Goal: Feedback & Contribution: Contribute content

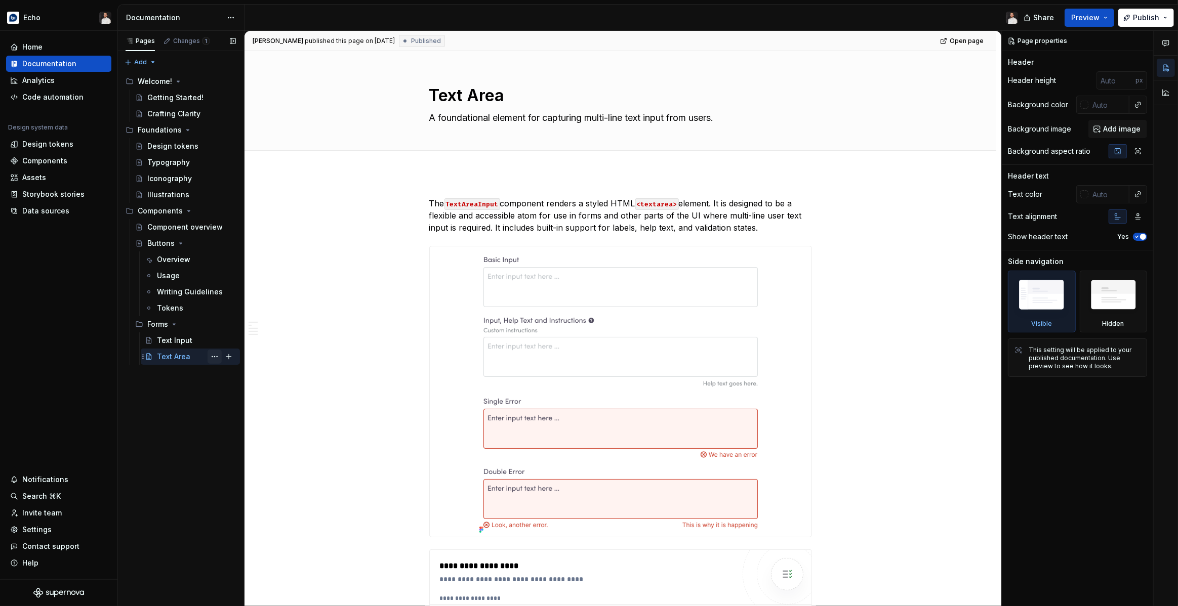
click at [215, 357] on button "Page tree" at bounding box center [215, 357] width 14 height 14
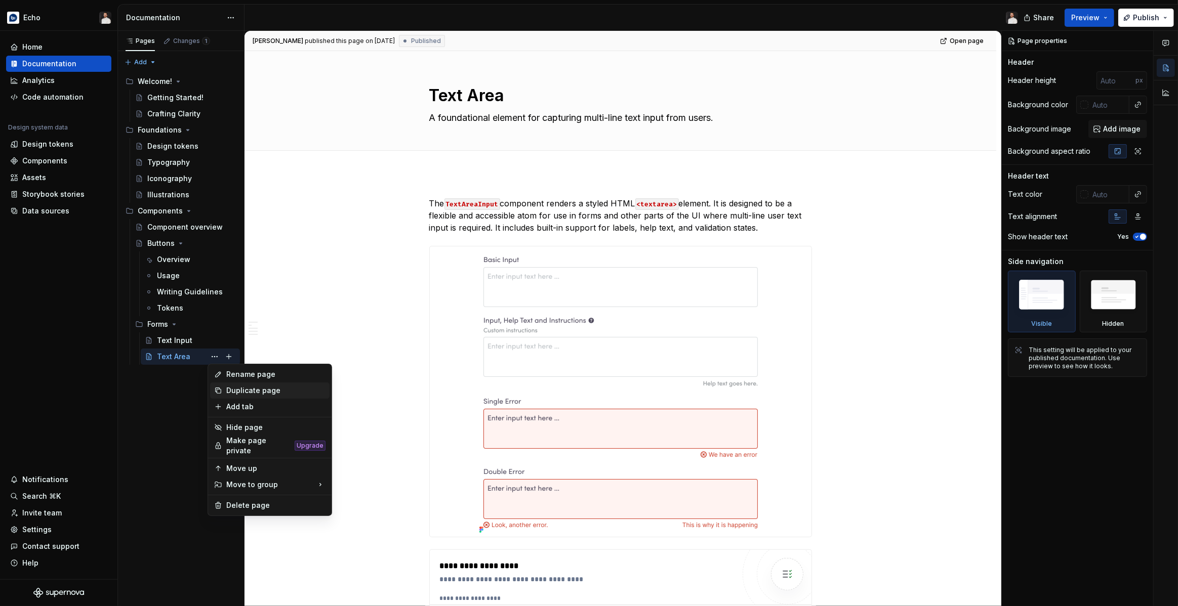
click at [259, 391] on div "Duplicate page" at bounding box center [275, 391] width 99 height 10
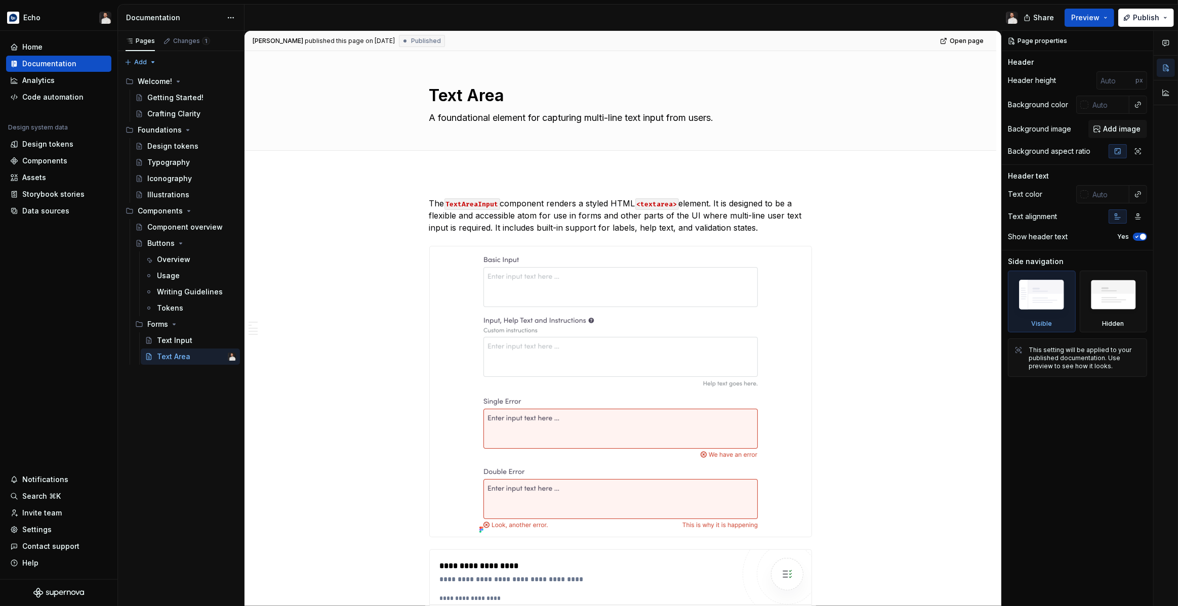
type textarea "*"
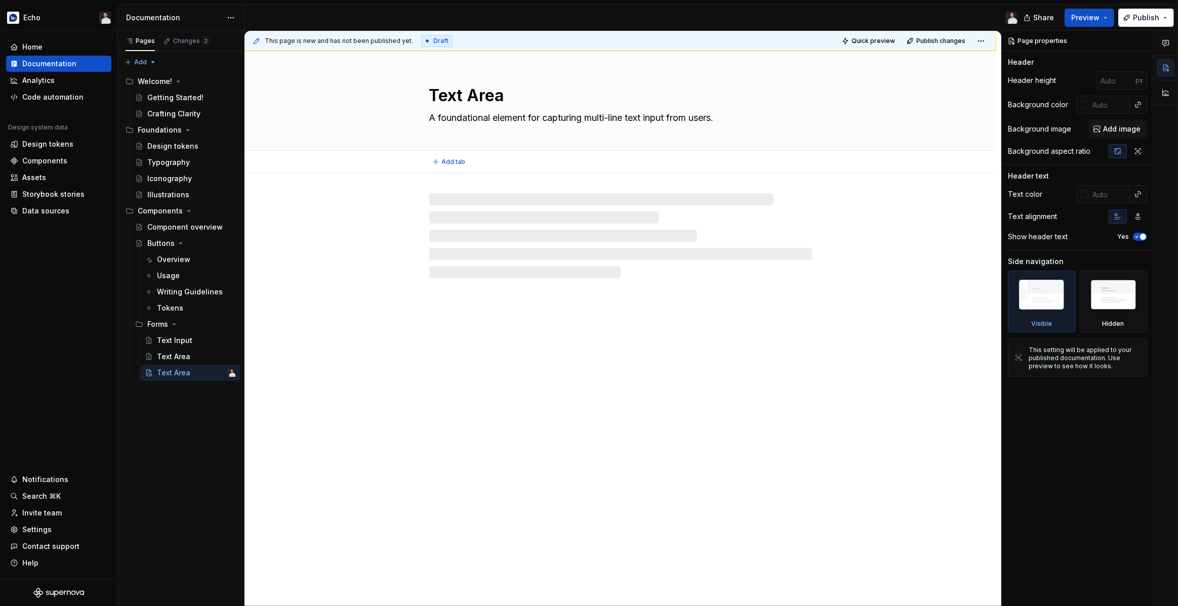
click at [490, 98] on textarea "Text Area" at bounding box center [618, 96] width 383 height 24
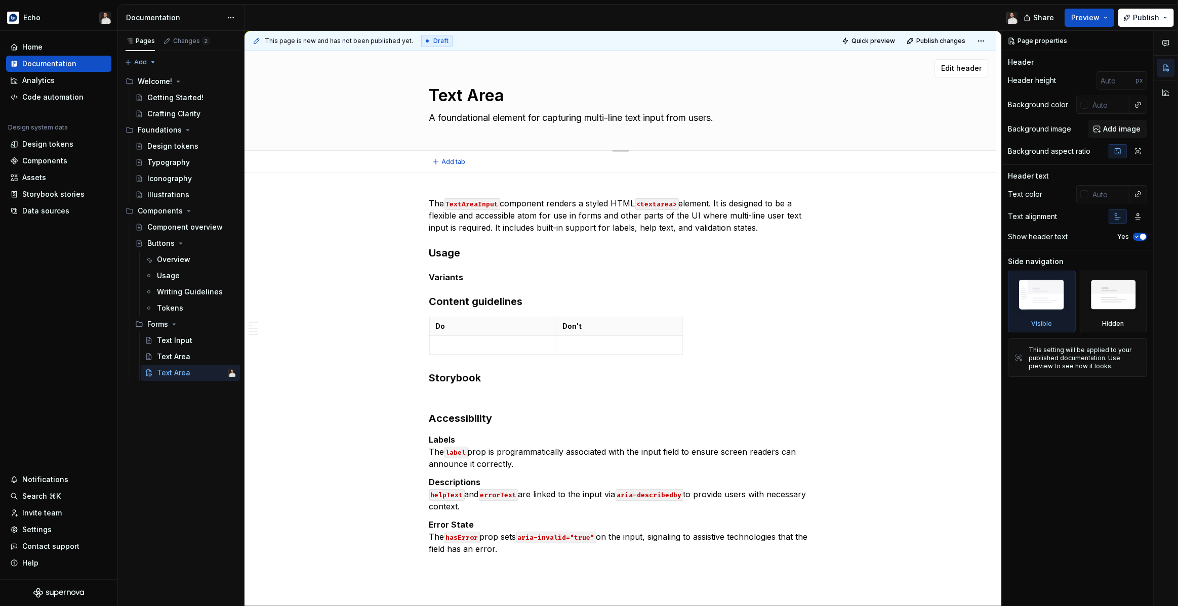
drag, startPoint x: 507, startPoint y: 98, endPoint x: 431, endPoint y: 94, distance: 76.1
click at [431, 94] on textarea "Text Area" at bounding box center [618, 96] width 383 height 24
type textarea "*"
type textarea "R"
type textarea "*"
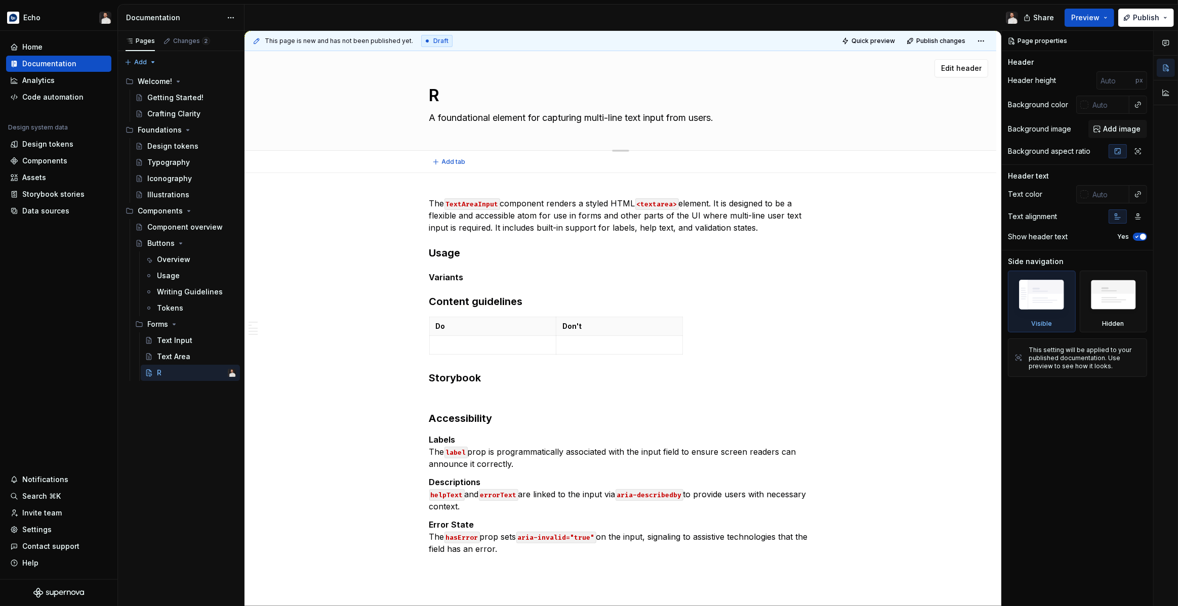
type textarea "Ra"
type textarea "*"
type textarea "Rad"
type textarea "*"
type textarea "Radi"
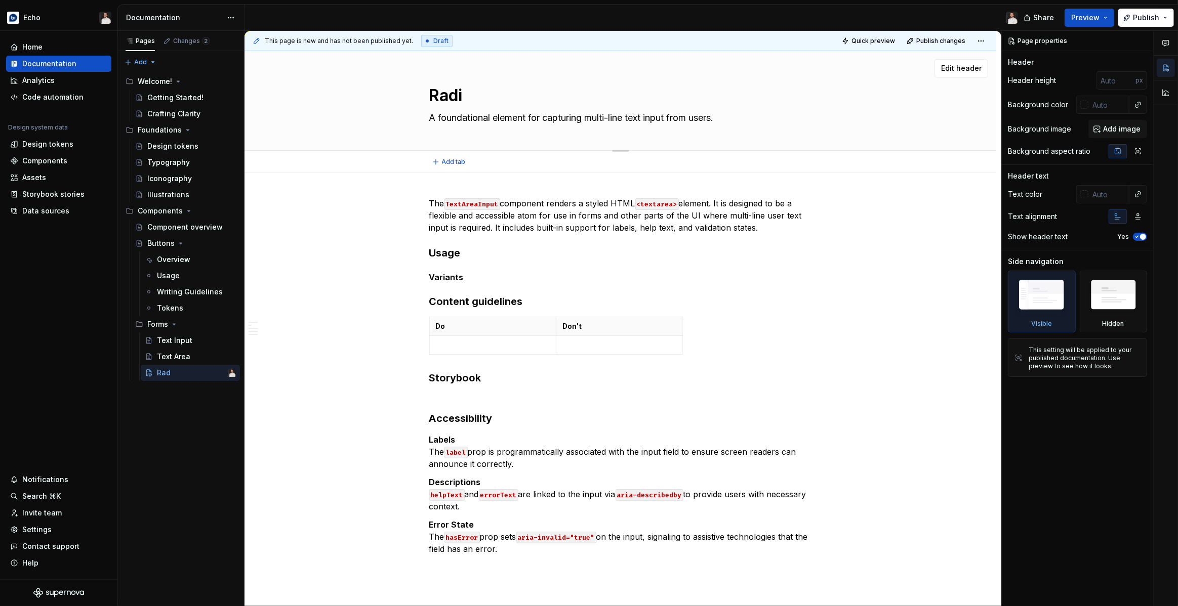
type textarea "*"
type textarea "Radio"
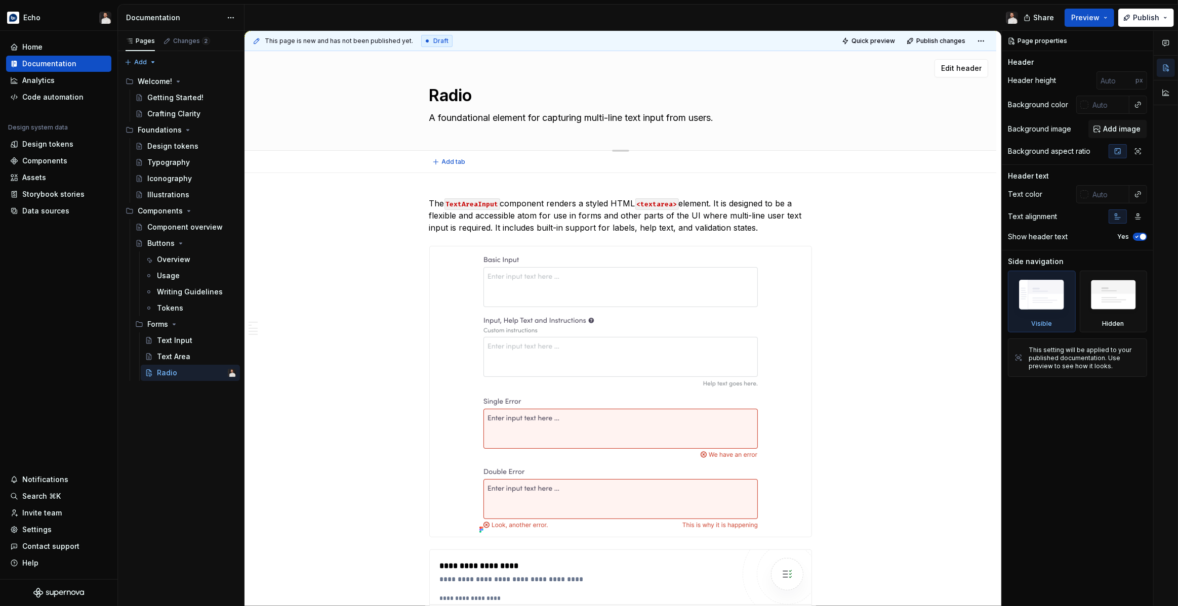
type textarea "*"
type textarea "Radio"
type textarea "*"
type textarea "Radio B"
type textarea "*"
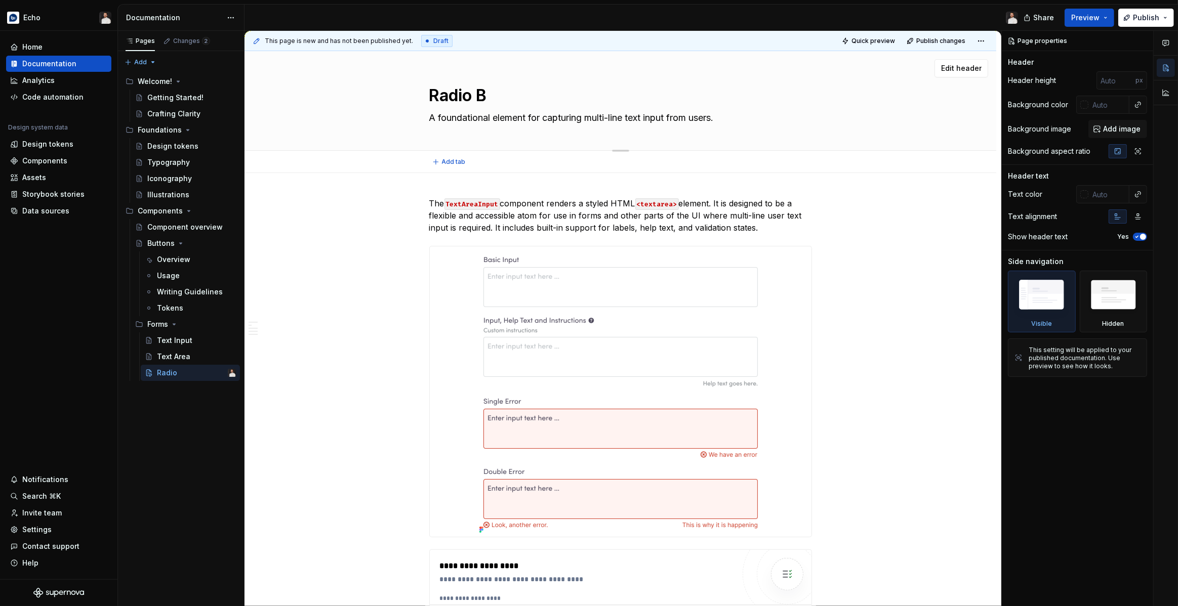
type textarea "Radio Bu"
type textarea "*"
type textarea "Radio But"
type textarea "*"
type textarea "Radio Butt"
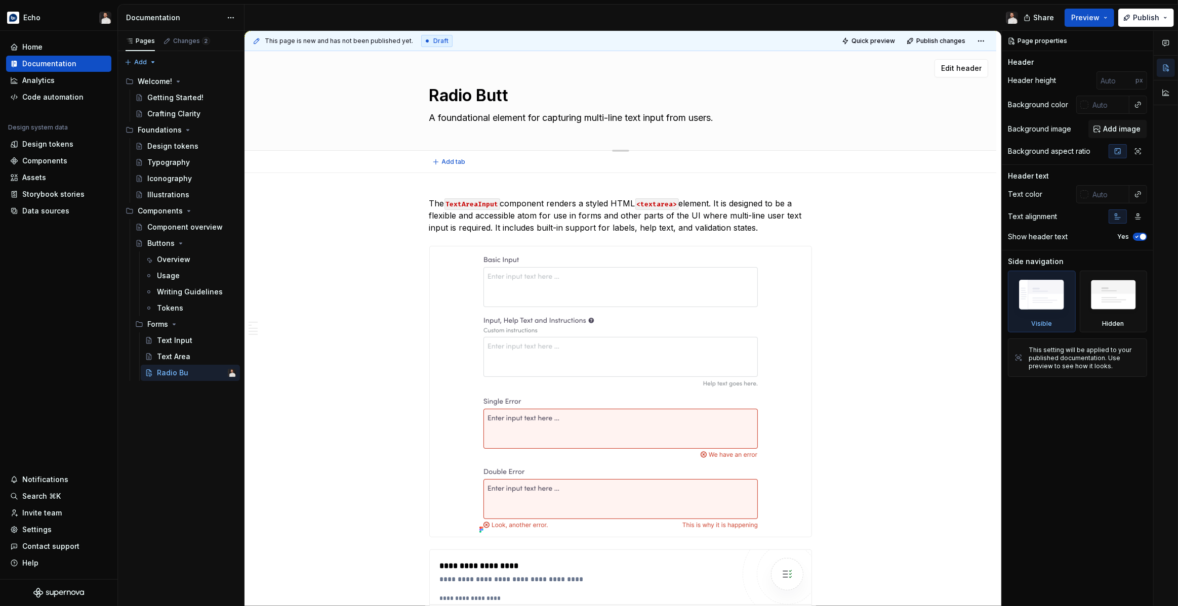
type textarea "*"
type textarea "Radio Butto"
type textarea "*"
type textarea "Radio Button"
type textarea "*"
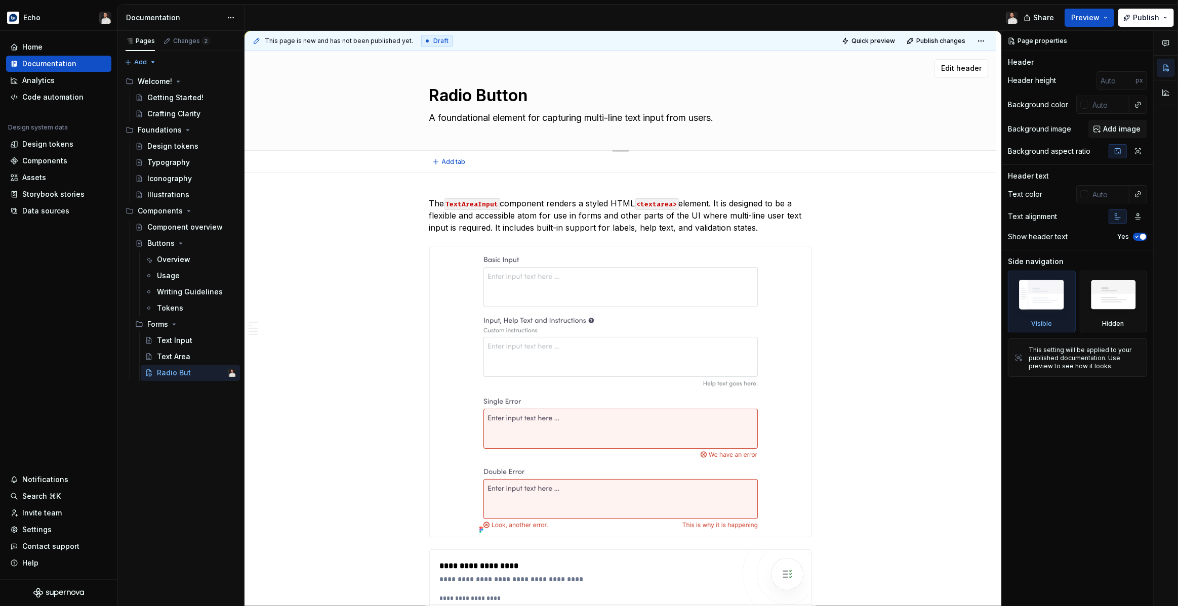
type textarea "Radio Buttons"
type textarea "*"
type textarea "Radio Button"
type textarea "*"
type textarea "Radio Buttons"
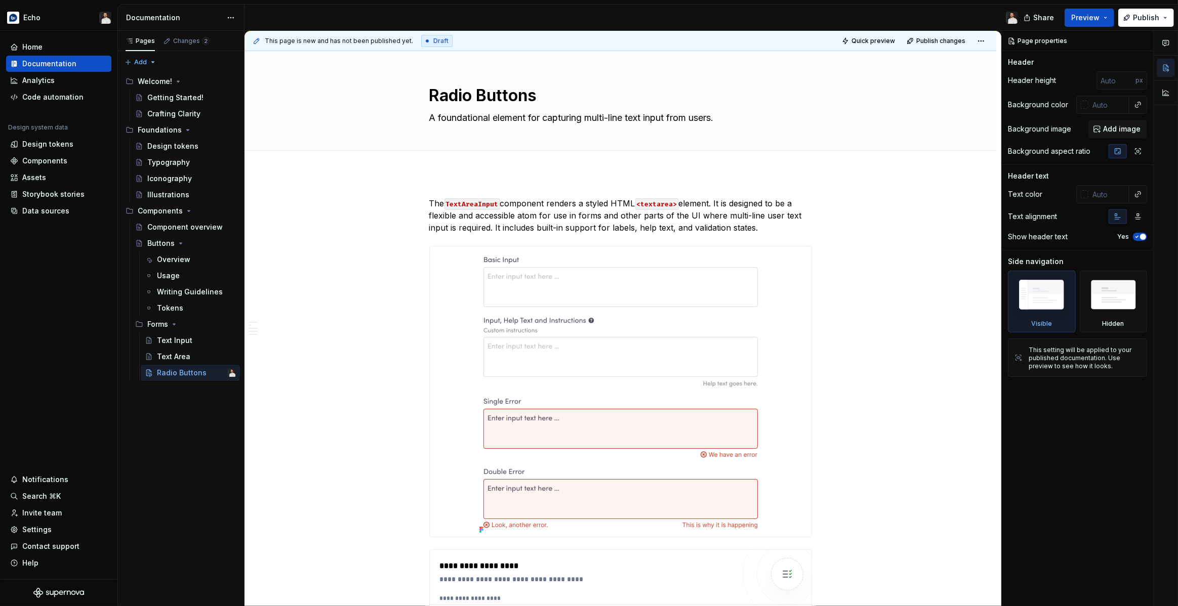
type textarea "*"
type textarea "Radio Buttons"
click at [628, 116] on textarea "A foundational element for capturing multi-line text input from users." at bounding box center [618, 118] width 383 height 16
paste textarea "component for creating a set of radio buttons where only one can be selected at…"
type textarea "*"
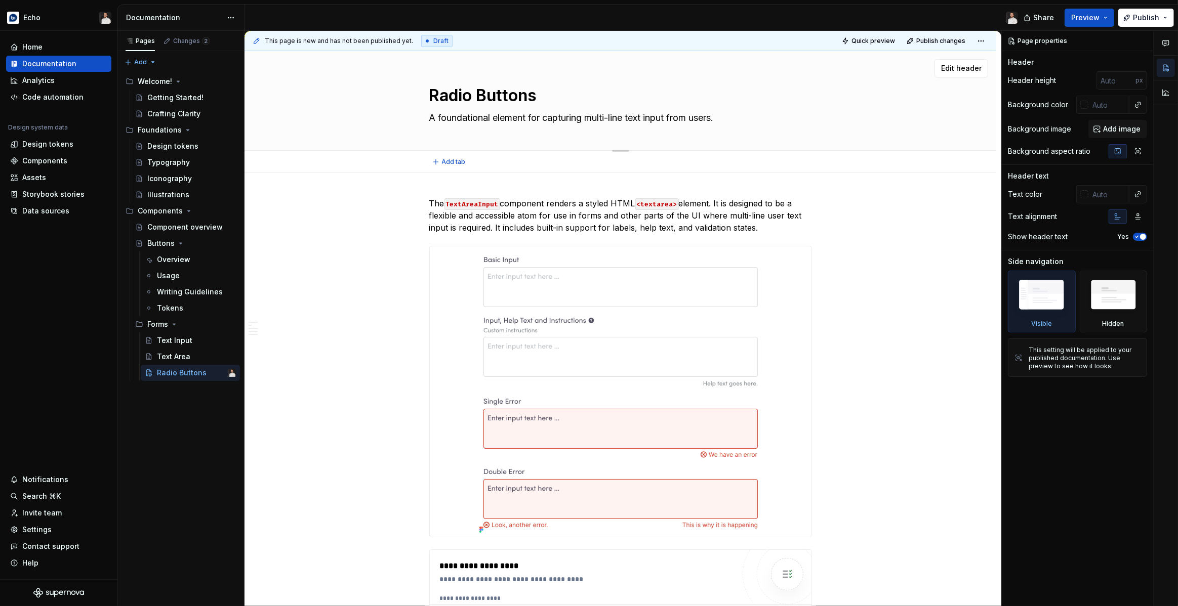
type textarea "A component for creating a set of radio buttons where only one can be selected …"
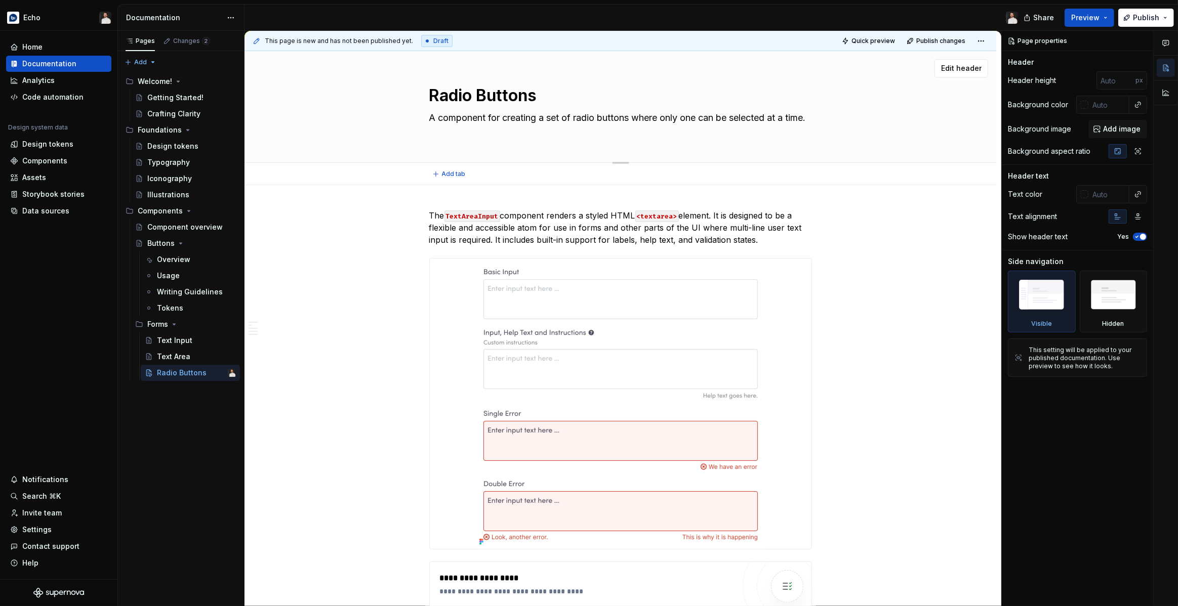
drag, startPoint x: 639, startPoint y: 118, endPoint x: 672, endPoint y: 132, distance: 35.4
click at [672, 132] on textarea "A component for creating a set of radio buttons where only one can be selected …" at bounding box center [618, 124] width 383 height 28
type textarea "*"
type textarea "A component for creating a set of radio buttons f"
type textarea "*"
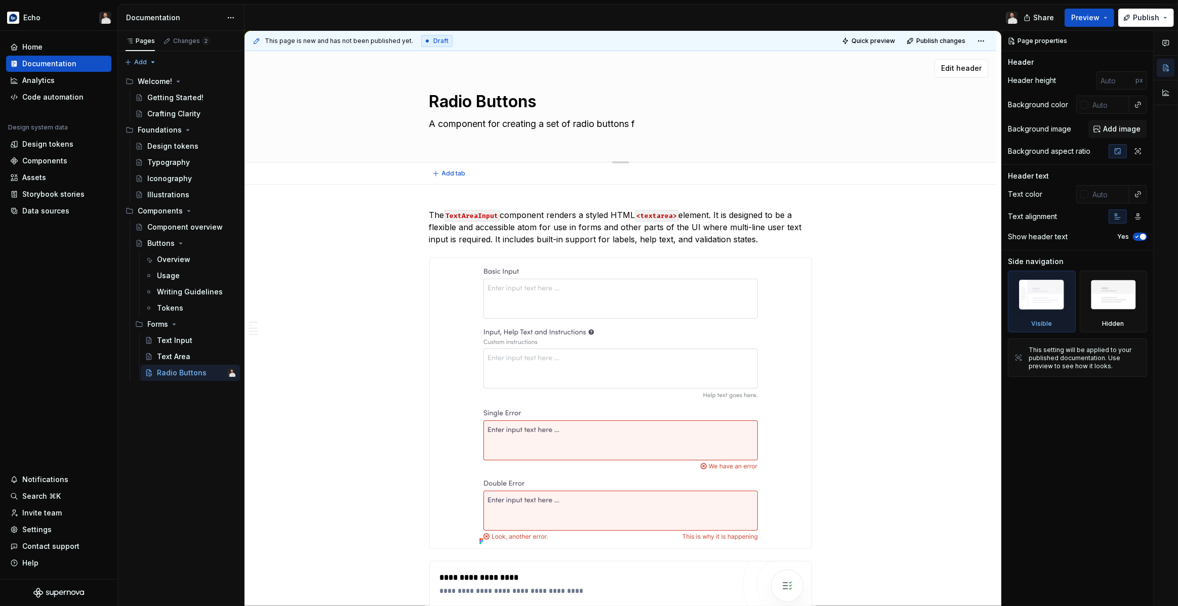
type textarea "A component for creating a set of radio buttons fo"
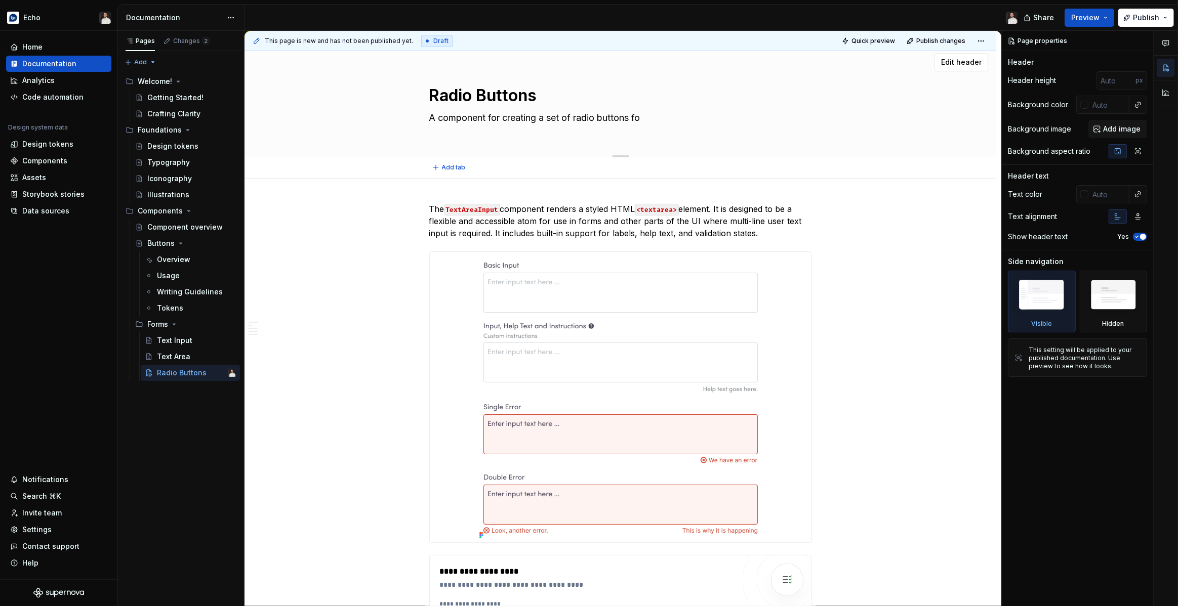
type textarea "*"
type textarea "A component for creating a set of radio buttons for"
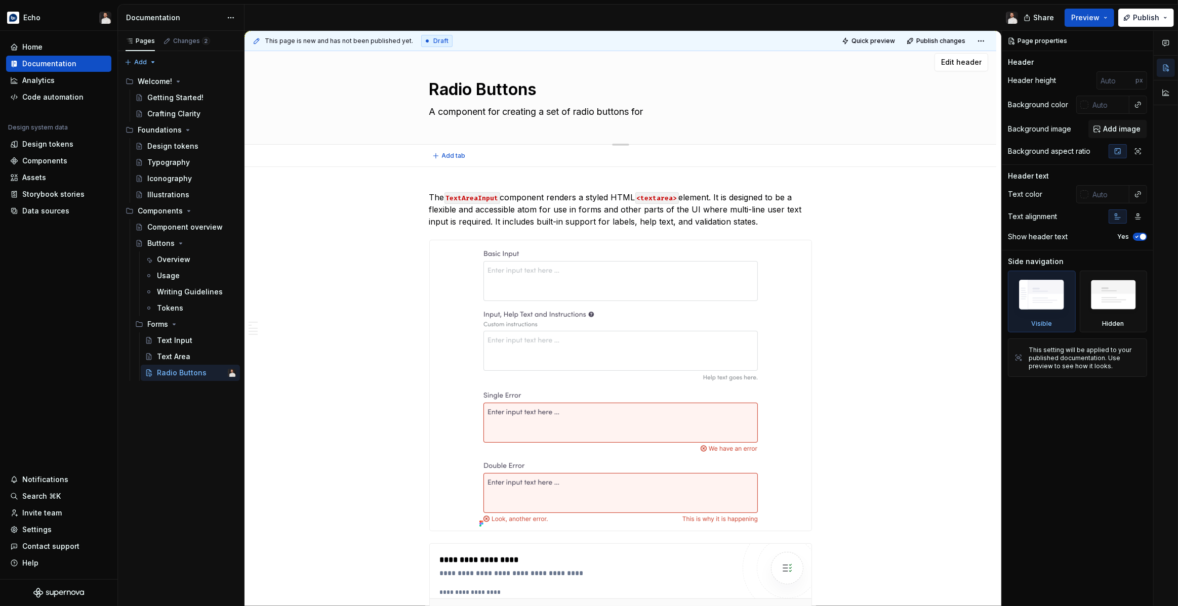
type textarea "*"
type textarea "A component for creating a set of radio buttons for"
type textarea "*"
type textarea "A component for creating a set of radio buttons for s"
type textarea "*"
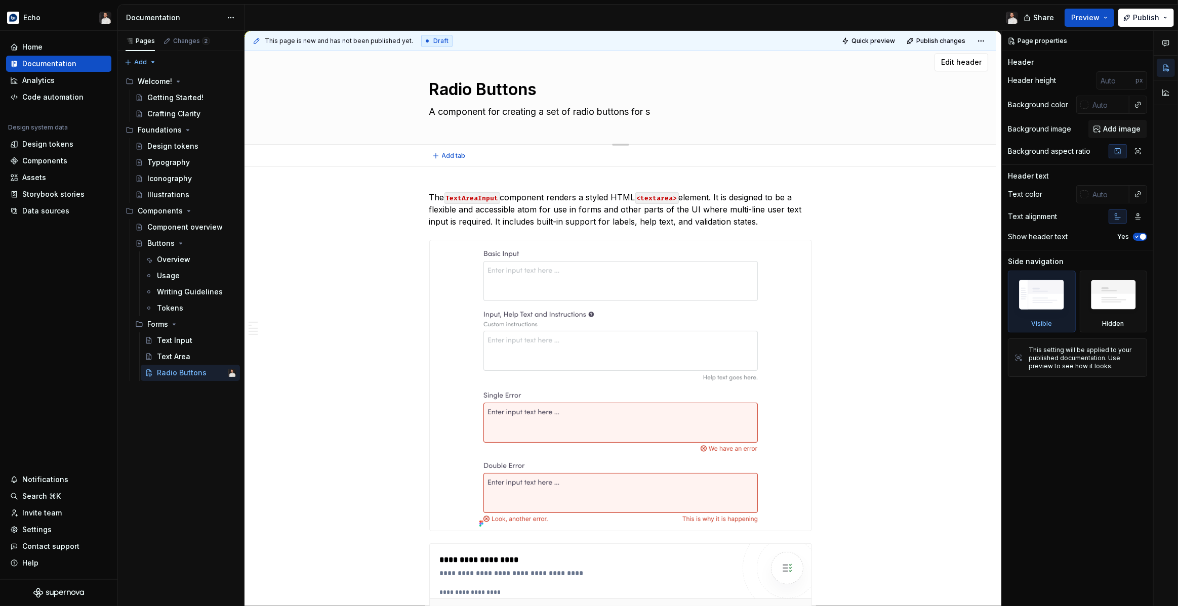
type textarea "A component for creating a set of radio buttons for si"
type textarea "*"
type textarea "A component for creating a set of radio buttons for sin"
type textarea "*"
type textarea "A component for creating a set of radio buttons for sinf"
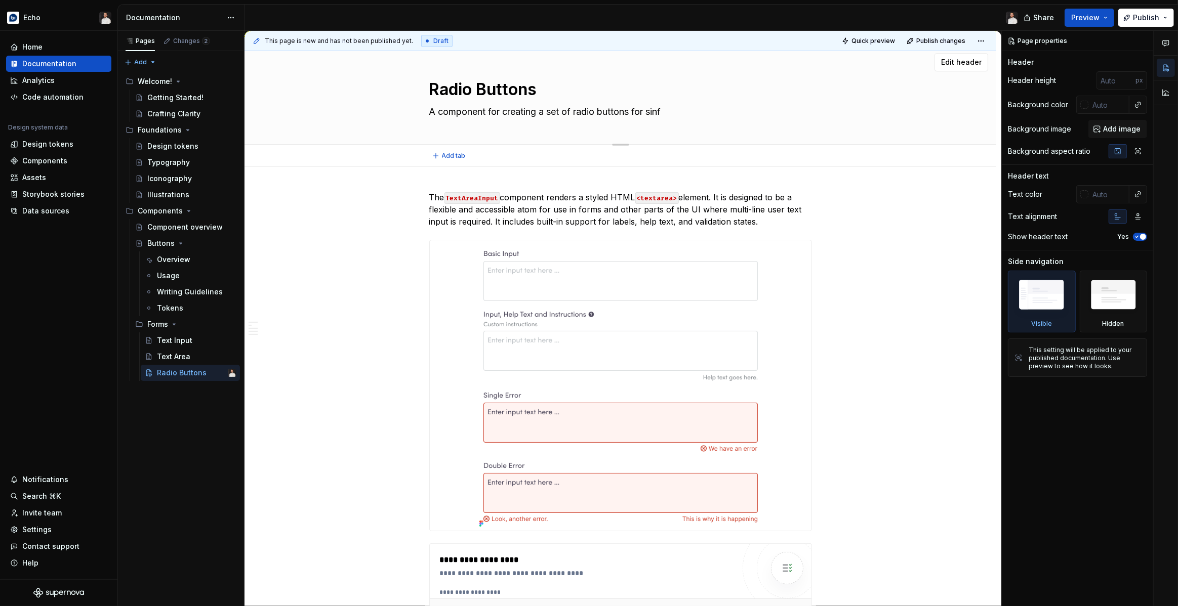
type textarea "*"
type textarea "A component for creating a set of radio buttons for sin"
type textarea "*"
type textarea "A component for creating a set of radio buttons for sing"
type textarea "*"
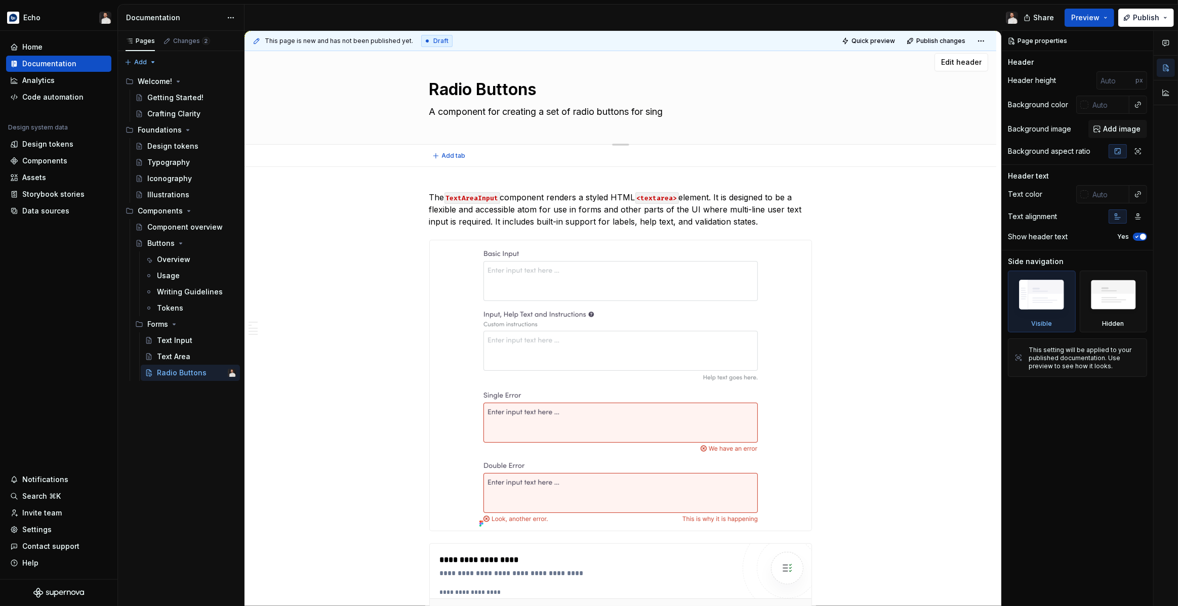
type textarea "A component for creating a set of radio buttons for singl"
type textarea "*"
type textarea "A component for creating a set of radio buttons for single"
type textarea "*"
type textarea "A component for creating a set of radio buttons for single"
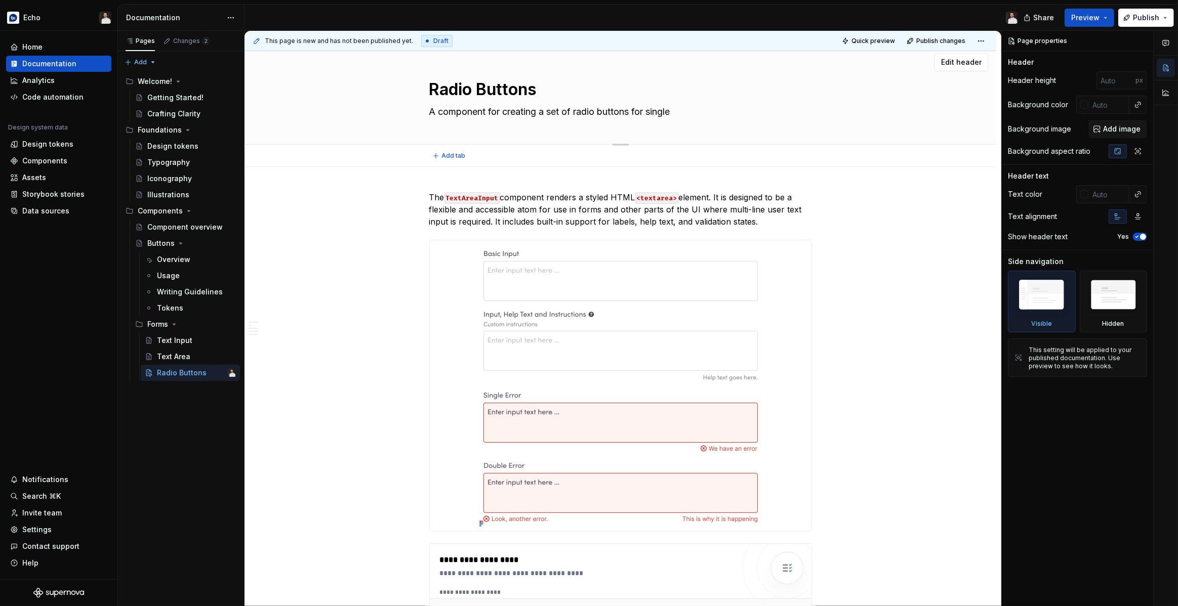
type textarea "*"
type textarea "A component for creating a set of radio buttons for single s"
type textarea "*"
type textarea "A component for creating a set of radio buttons for single se"
type textarea "*"
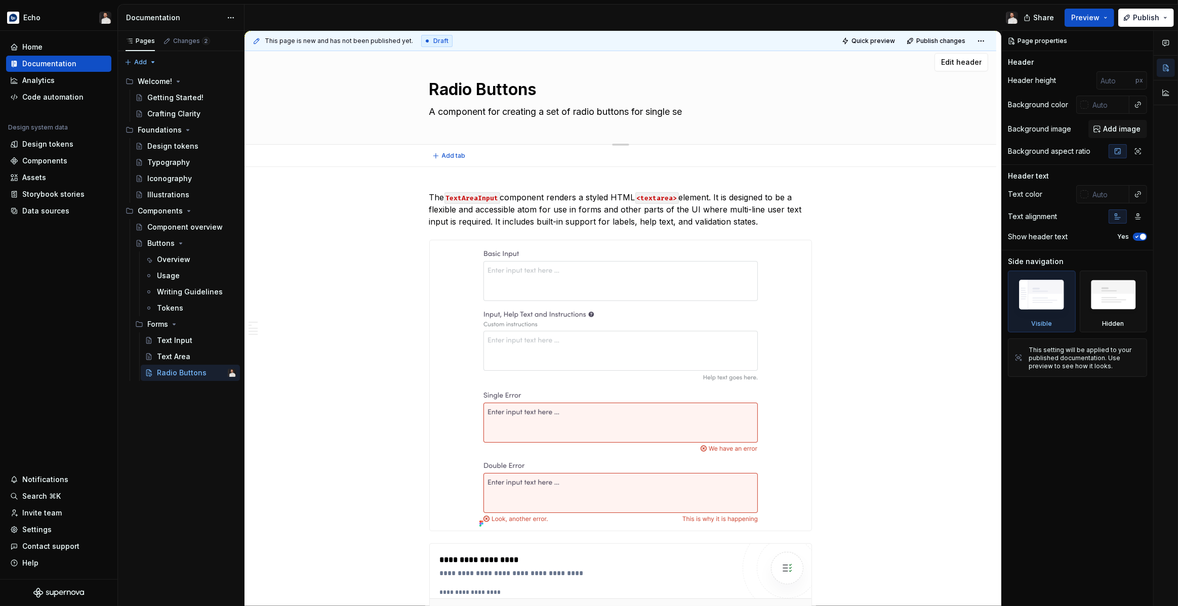
type textarea "A component for creating a set of radio buttons for single sel"
type textarea "*"
type textarea "A component for creating a set of radio buttons for single sele"
type textarea "*"
type textarea "A component for creating a set of radio buttons for single selec"
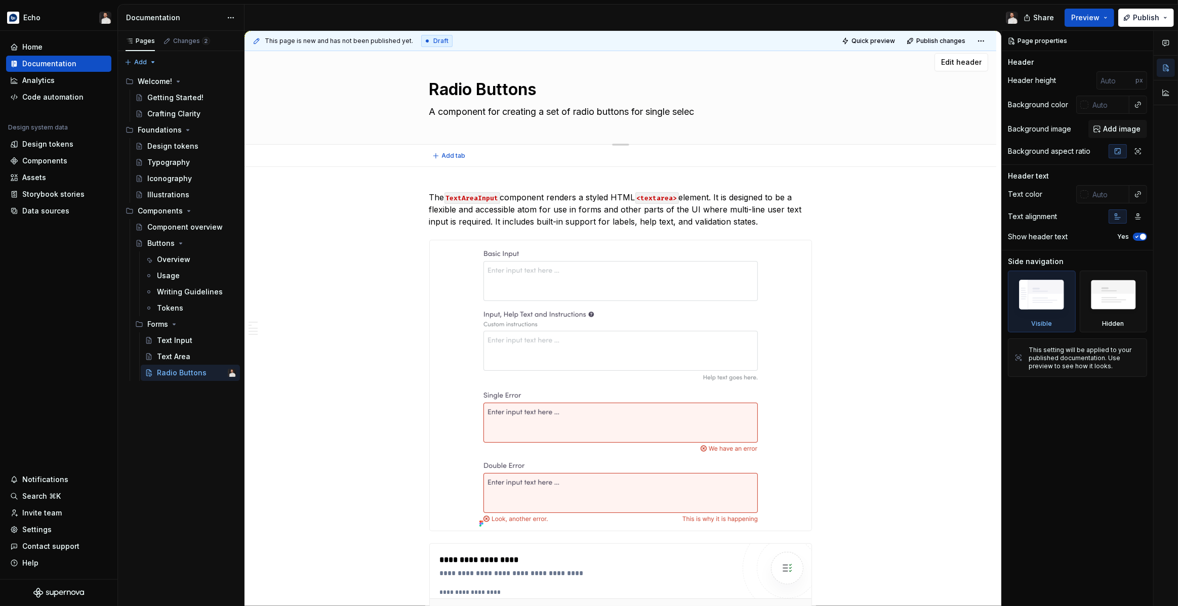
type textarea "*"
type textarea "A component for creating a set of radio buttons for single select"
type textarea "*"
type textarea "A component for creating a set of radio buttons for single selecti"
type textarea "*"
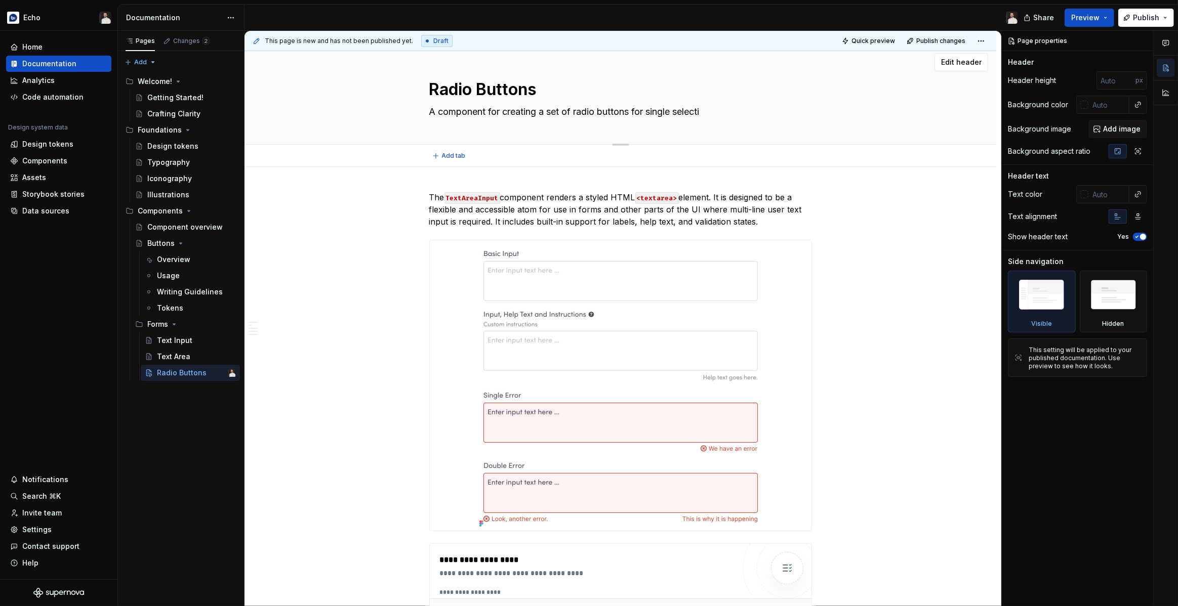
type textarea "A component for creating a set of radio buttons for single selectio"
type textarea "*"
type textarea "A component for creating a set of radio buttons for single selection"
type textarea "*"
type textarea "A component for creating a set of radio buttons for single selections"
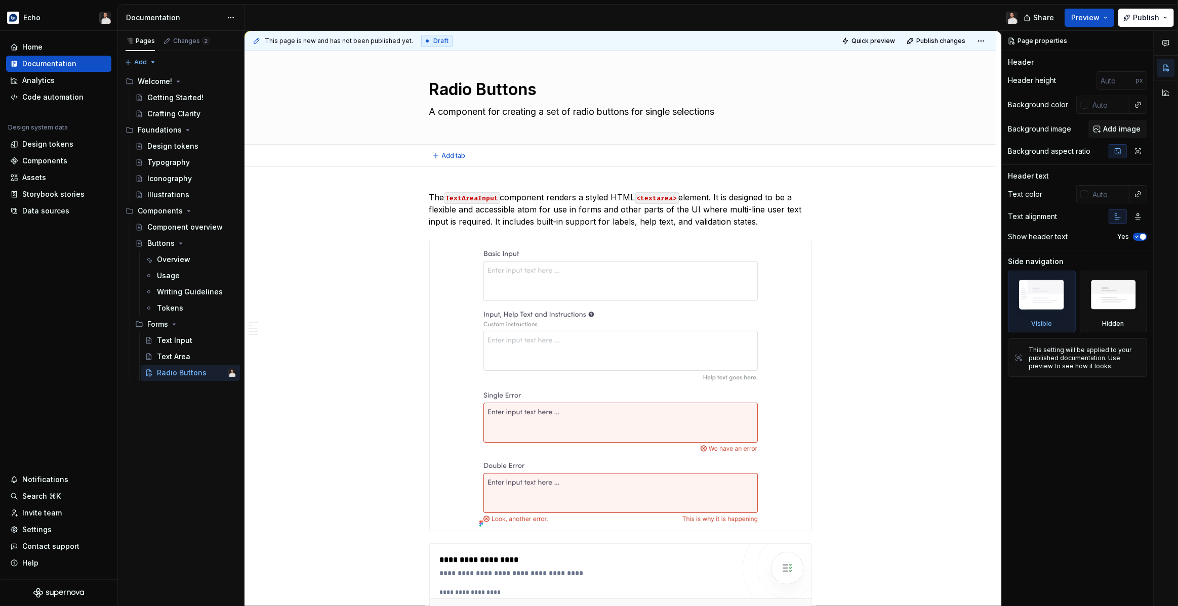
type textarea "*"
type textarea "A component for creating a set of radio buttons for single selections"
type textarea "*"
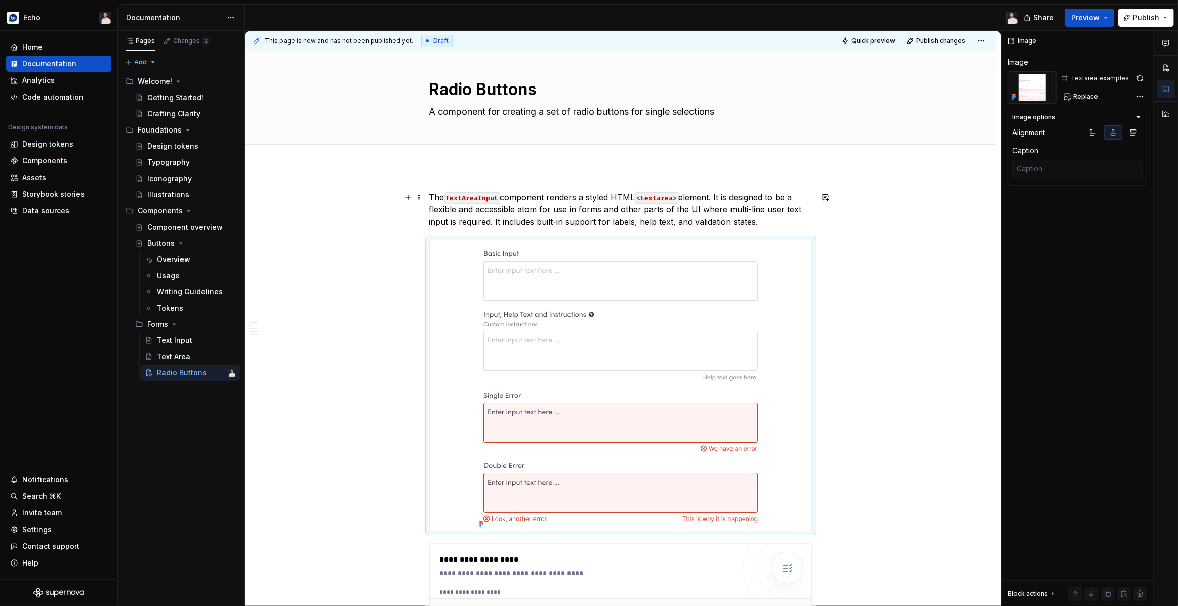
drag, startPoint x: 728, startPoint y: 221, endPoint x: 741, endPoint y: 223, distance: 12.7
click at [728, 221] on p "The TextAreaInput component renders a styled HTML <textarea> element. It is des…" at bounding box center [620, 209] width 383 height 36
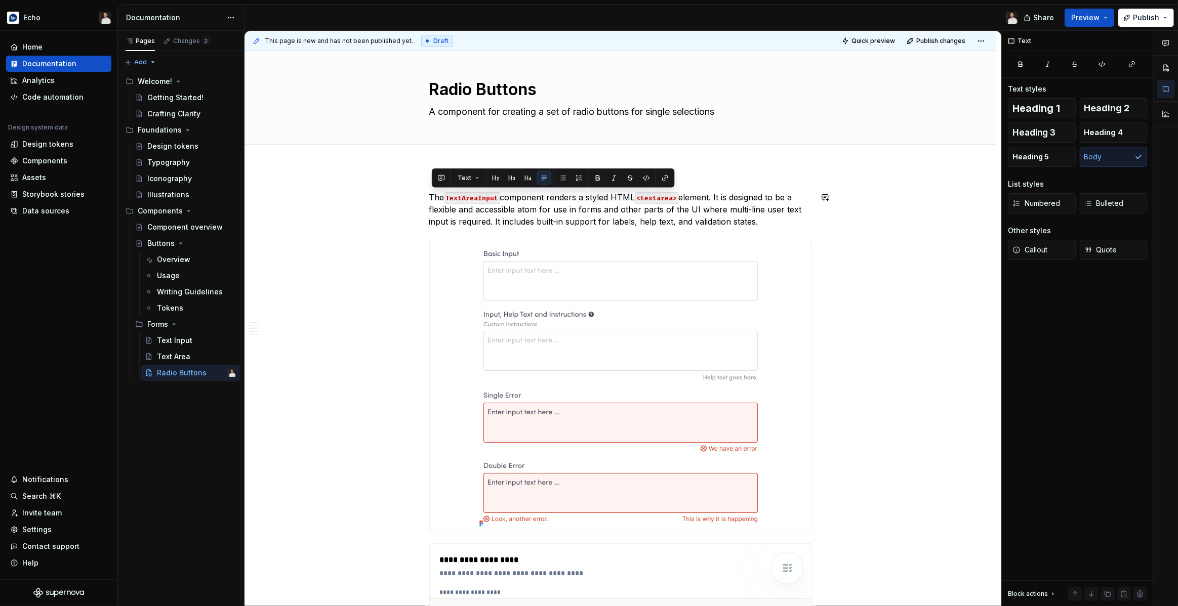
drag, startPoint x: 760, startPoint y: 225, endPoint x: 425, endPoint y: 181, distance: 338.0
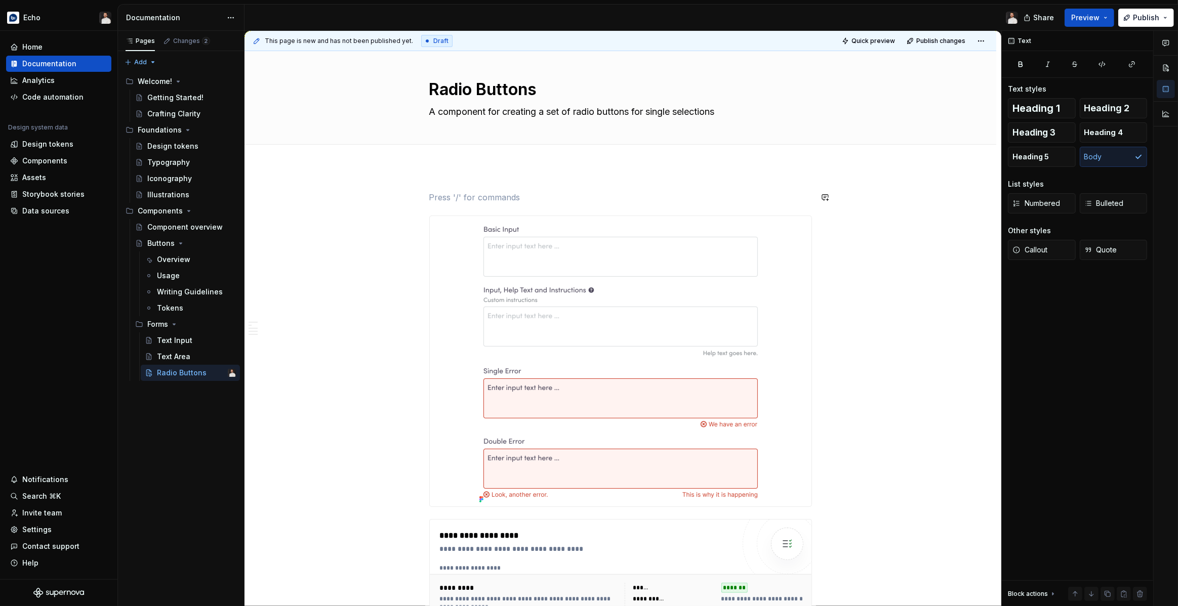
paste div
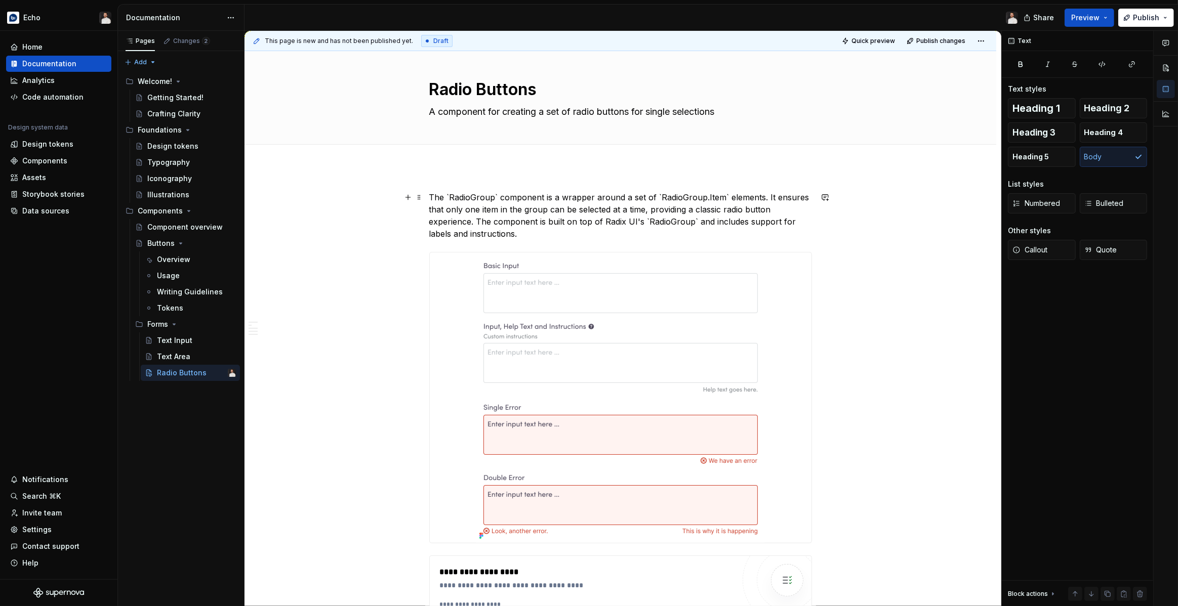
click at [499, 195] on p "The `RadioGroup` component is a wrapper around a set of `RadioGroup.Item` eleme…" at bounding box center [620, 215] width 383 height 49
click at [471, 196] on p "The RadioGroup component is a wrapper around a set of `RadioGroup.Item` element…" at bounding box center [620, 215] width 383 height 49
click at [661, 181] on button "button" at bounding box center [663, 178] width 14 height 14
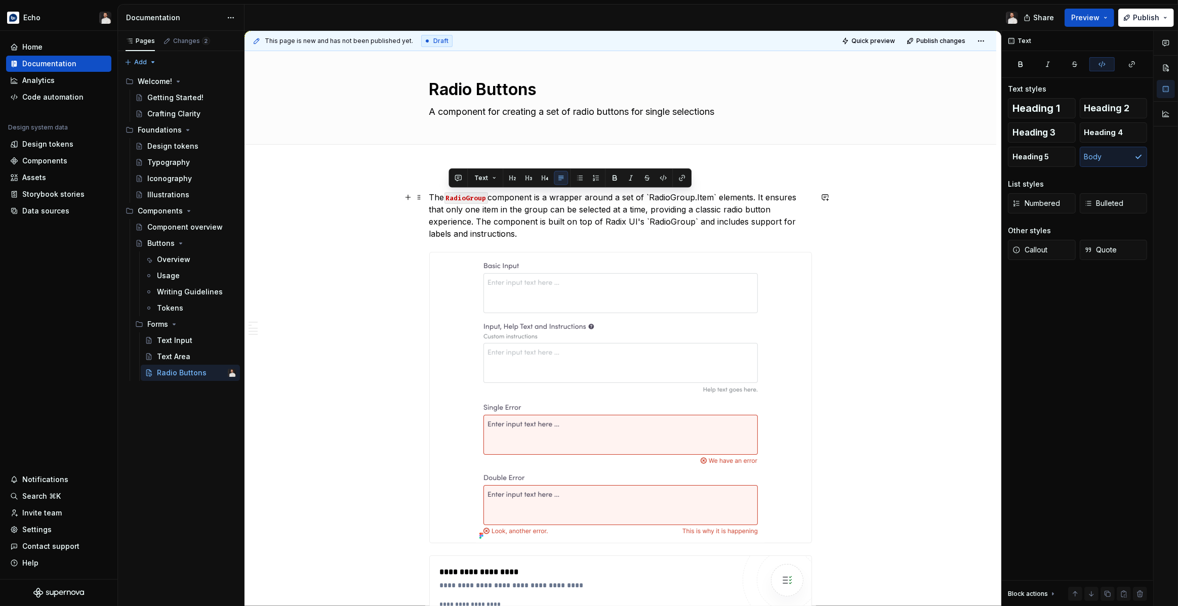
click at [566, 217] on p "The RadioGroup component is a wrapper around a set of `RadioGroup.Item` element…" at bounding box center [620, 215] width 383 height 49
click at [653, 196] on p "The RadioGroup component is a wrapper around a set of `RadioGroup.Item` element…" at bounding box center [620, 215] width 383 height 49
click at [717, 195] on p "The RadioGroup component is a wrapper around a set of RadioGroup.Item` elements…" at bounding box center [620, 215] width 383 height 49
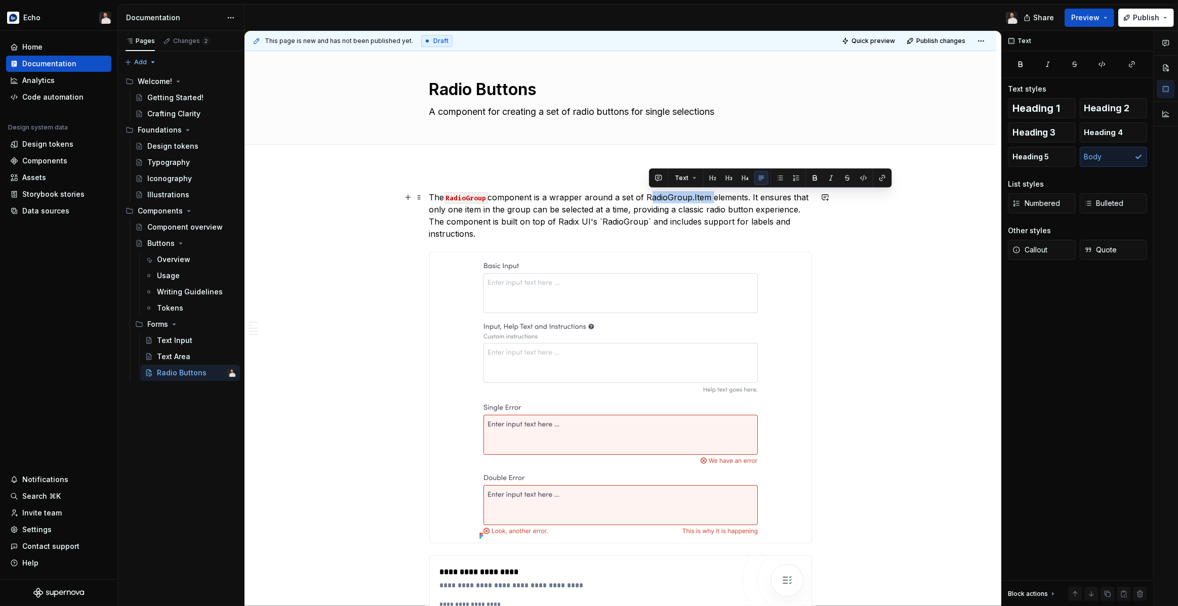
drag, startPoint x: 712, startPoint y: 198, endPoint x: 699, endPoint y: 188, distance: 15.9
click at [649, 195] on p "The RadioGroup component is a wrapper around a set of RadioGroup.Item elements.…" at bounding box center [620, 215] width 383 height 49
click at [861, 176] on button "button" at bounding box center [863, 178] width 14 height 14
click at [646, 218] on p "The RadioGroup component is a wrapper around a set of RadioGroup.Item elements.…" at bounding box center [620, 215] width 383 height 49
click at [500, 217] on p "The RadioGroup component is a wrapper around a set of RadioGroup.Item elements.…" at bounding box center [620, 215] width 383 height 49
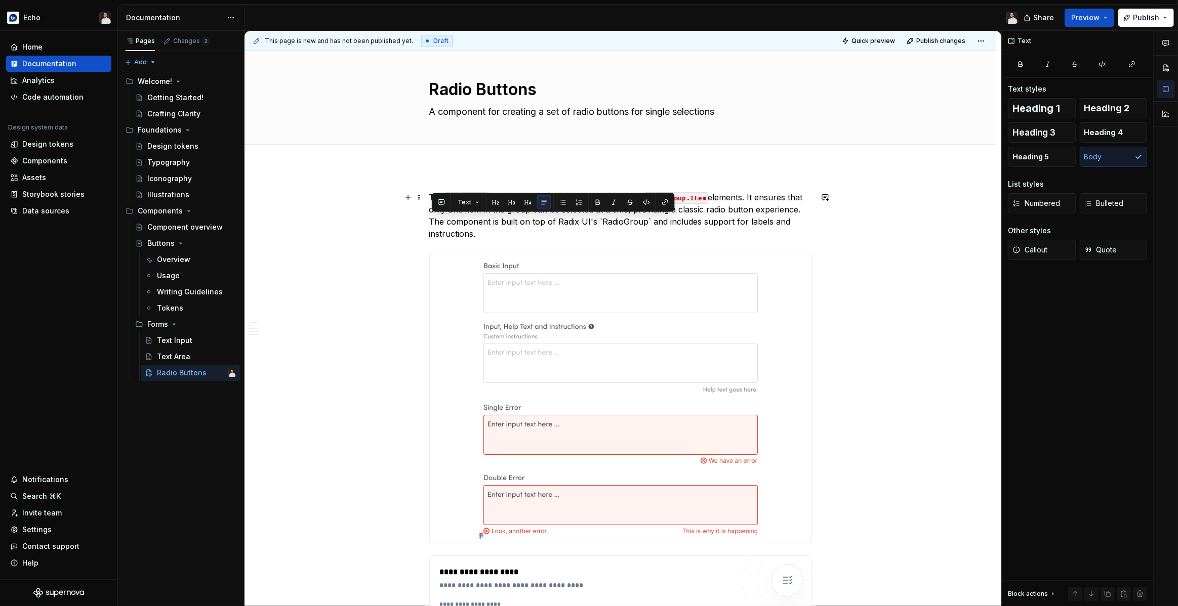
drag, startPoint x: 518, startPoint y: 230, endPoint x: 395, endPoint y: 220, distance: 123.4
click at [497, 223] on p "The RadioGroup component is a wrapper around a set of RadioGroup.Item elements.…" at bounding box center [620, 215] width 383 height 49
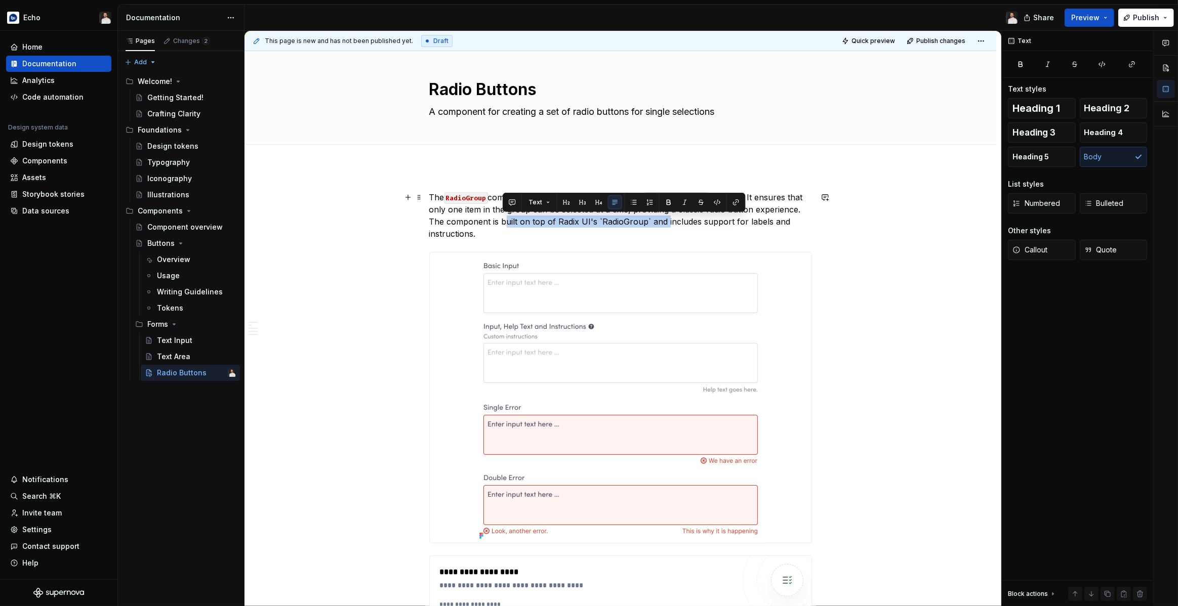
drag, startPoint x: 502, startPoint y: 222, endPoint x: 666, endPoint y: 223, distance: 163.5
click at [666, 223] on p "The RadioGroup component is a wrapper around a set of RadioGroup.Item elements.…" at bounding box center [620, 215] width 383 height 49
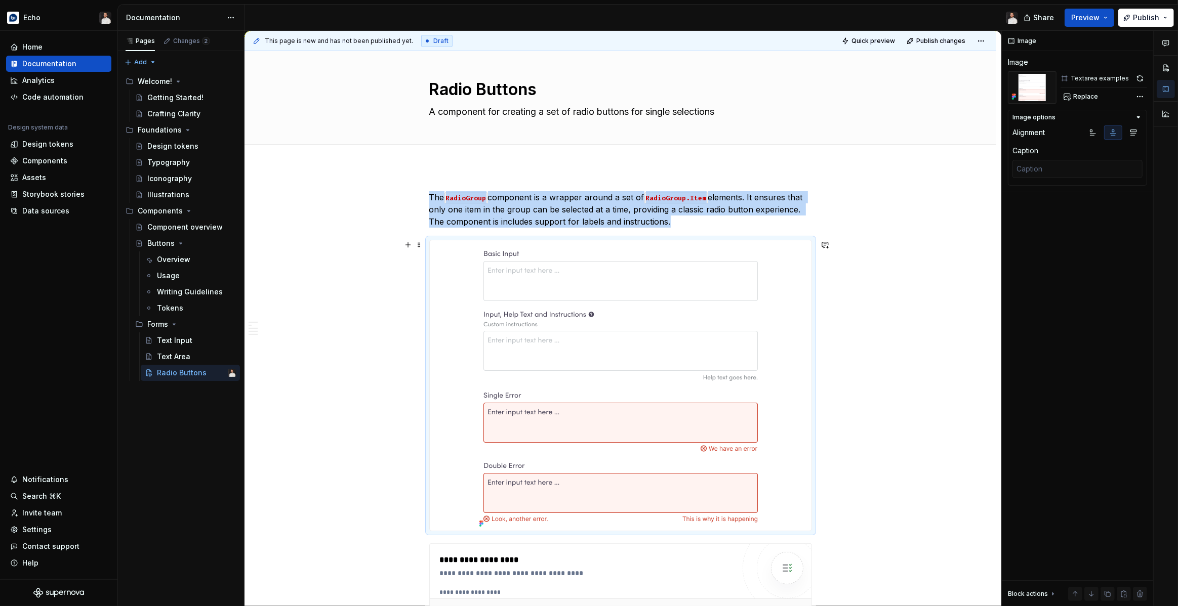
click at [681, 258] on img at bounding box center [620, 385] width 291 height 291
click at [1090, 95] on span "Replace" at bounding box center [1085, 97] width 25 height 8
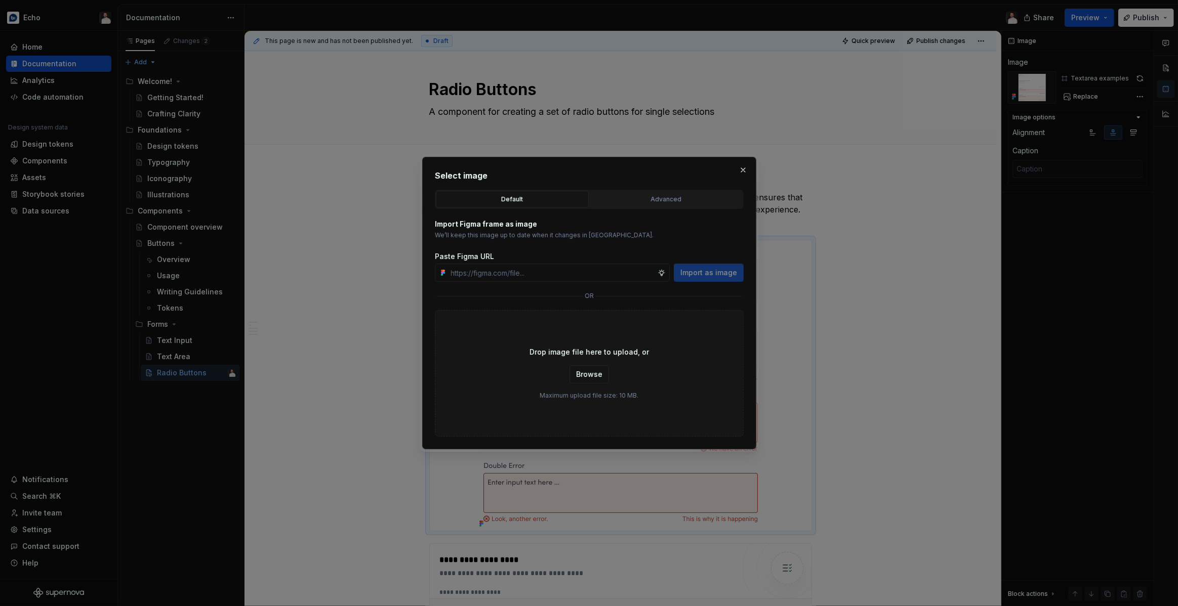
type textarea "*"
paste input "https://www.figma.com/design/n7OAXV3hAaLgFy6qWBh7i9/Echo-DS?node-id=4173-23452&…"
type input "https://www.figma.com/design/n7OAXV3hAaLgFy6qWBh7i9/Echo-DS?node-id=4173-23452&…"
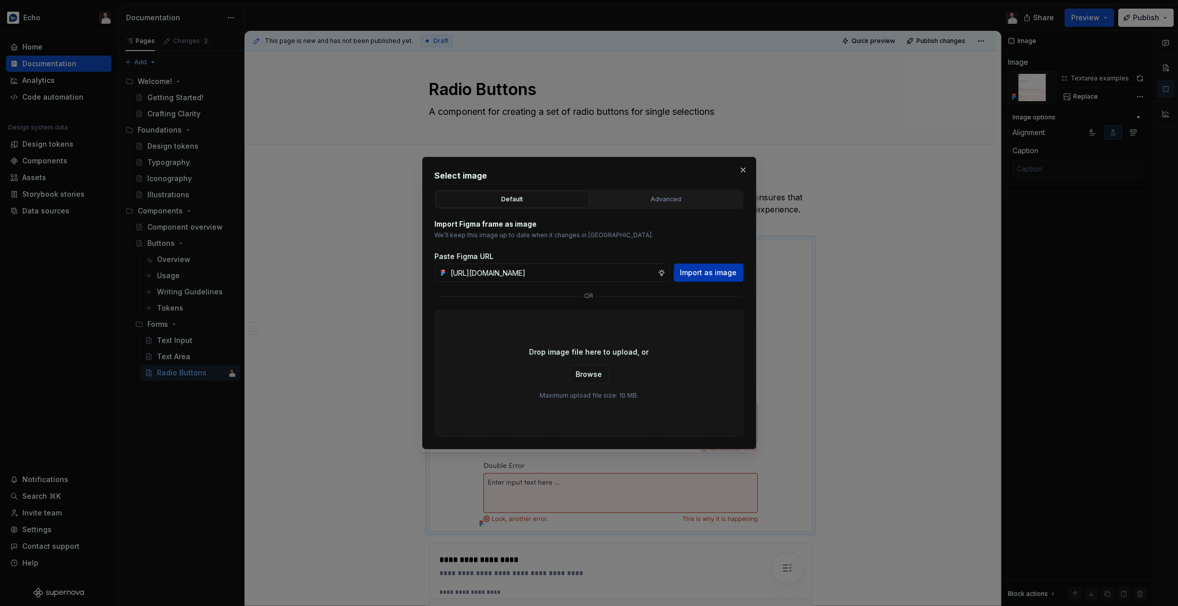
click at [712, 273] on span "Import as image" at bounding box center [708, 273] width 57 height 10
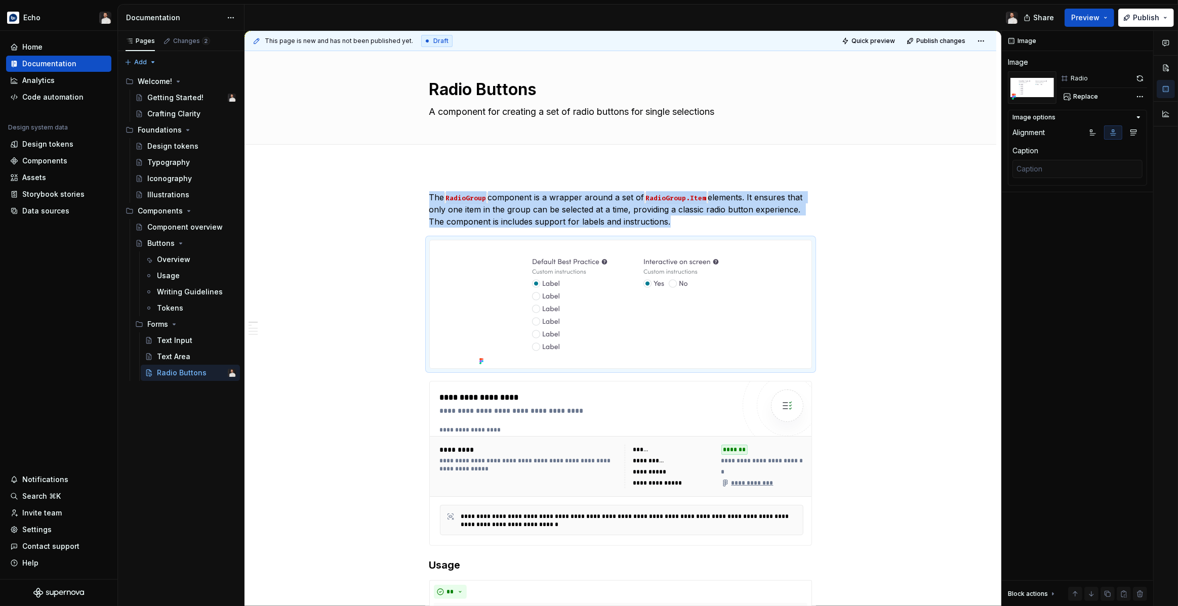
scroll to position [6, 0]
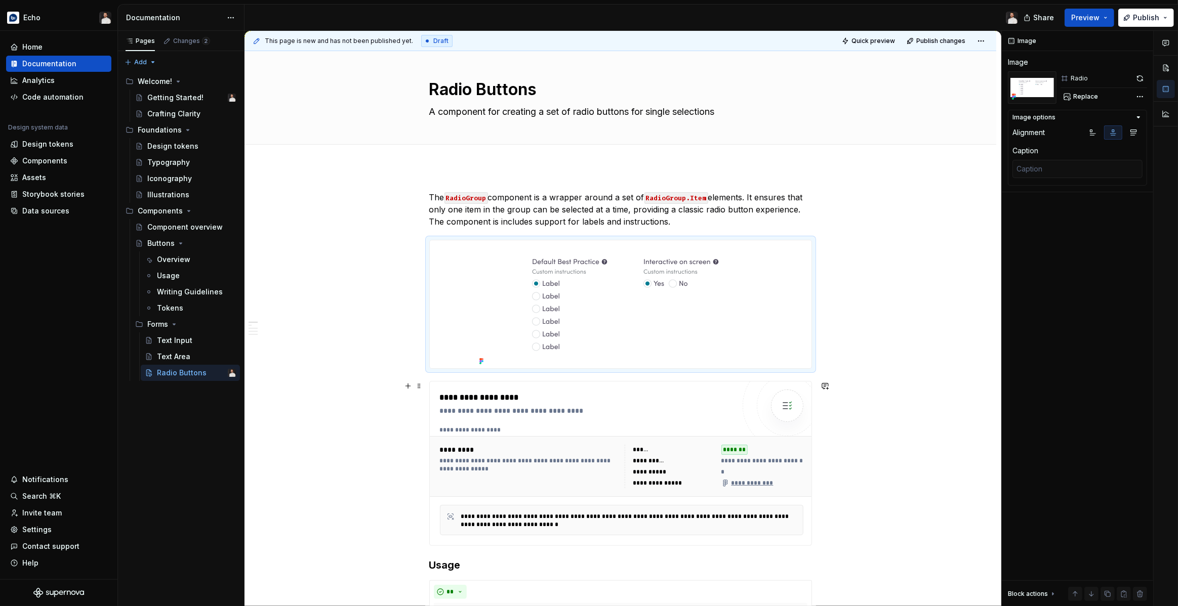
click at [629, 406] on div "**********" at bounding box center [587, 411] width 295 height 10
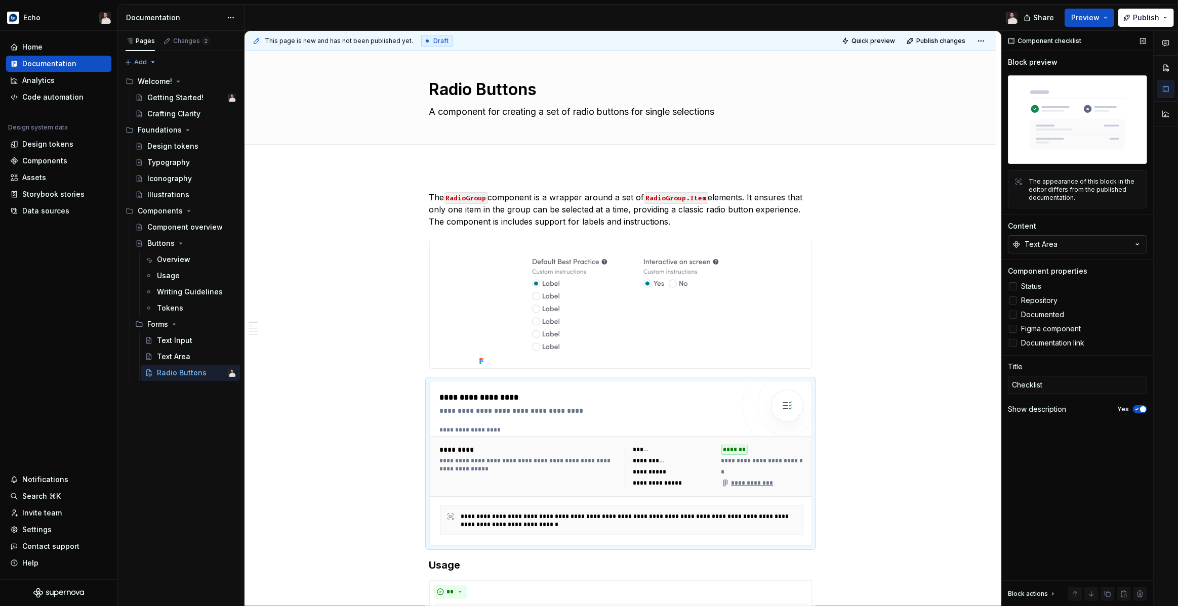
click at [1054, 246] on div "Text Area" at bounding box center [1040, 244] width 33 height 10
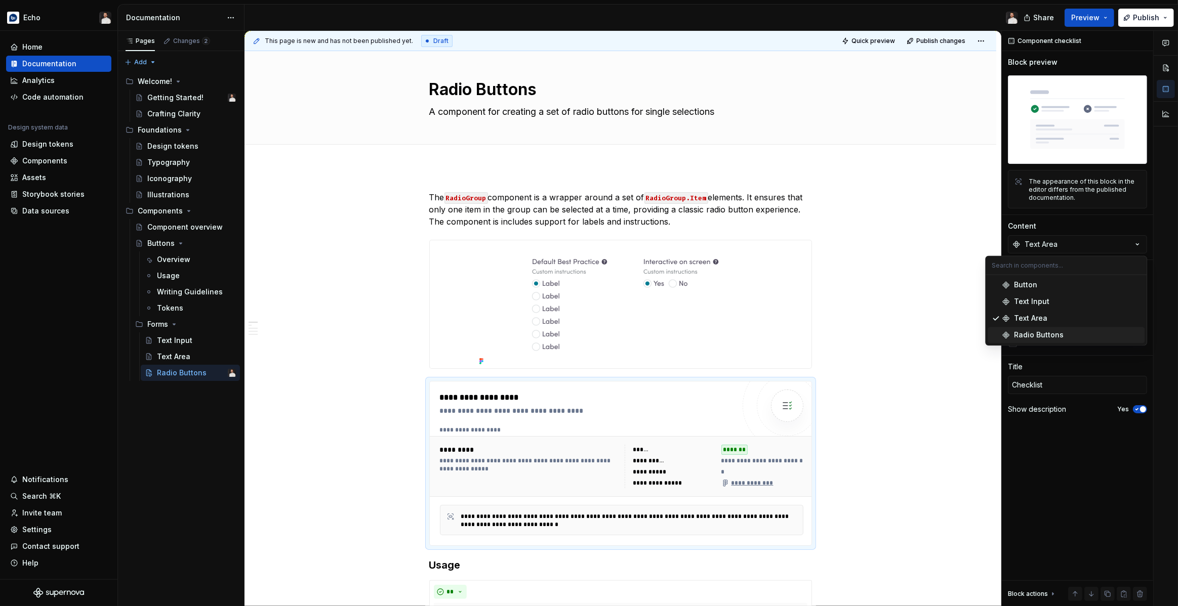
click at [1043, 337] on div "Radio Buttons" at bounding box center [1039, 335] width 50 height 10
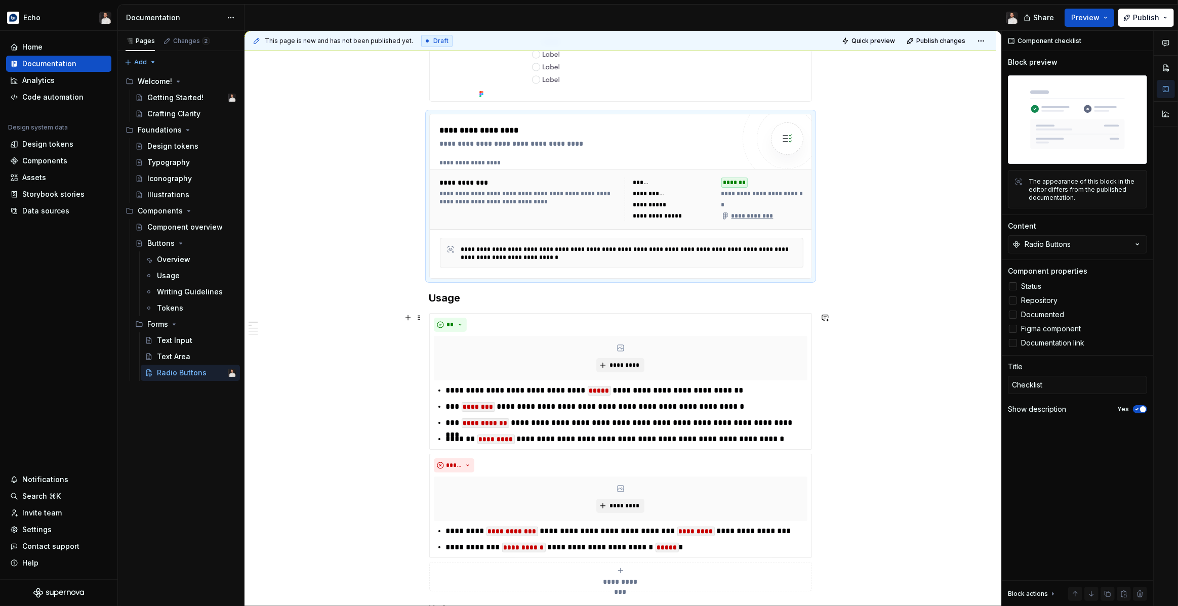
scroll to position [287, 0]
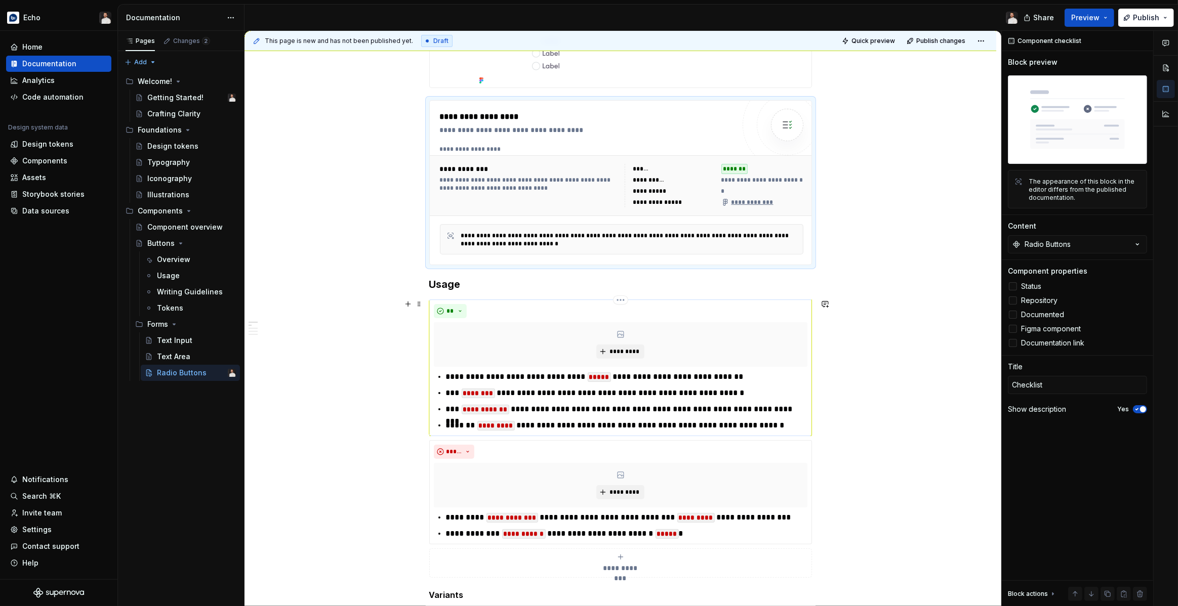
click at [481, 376] on p "**********" at bounding box center [626, 377] width 361 height 12
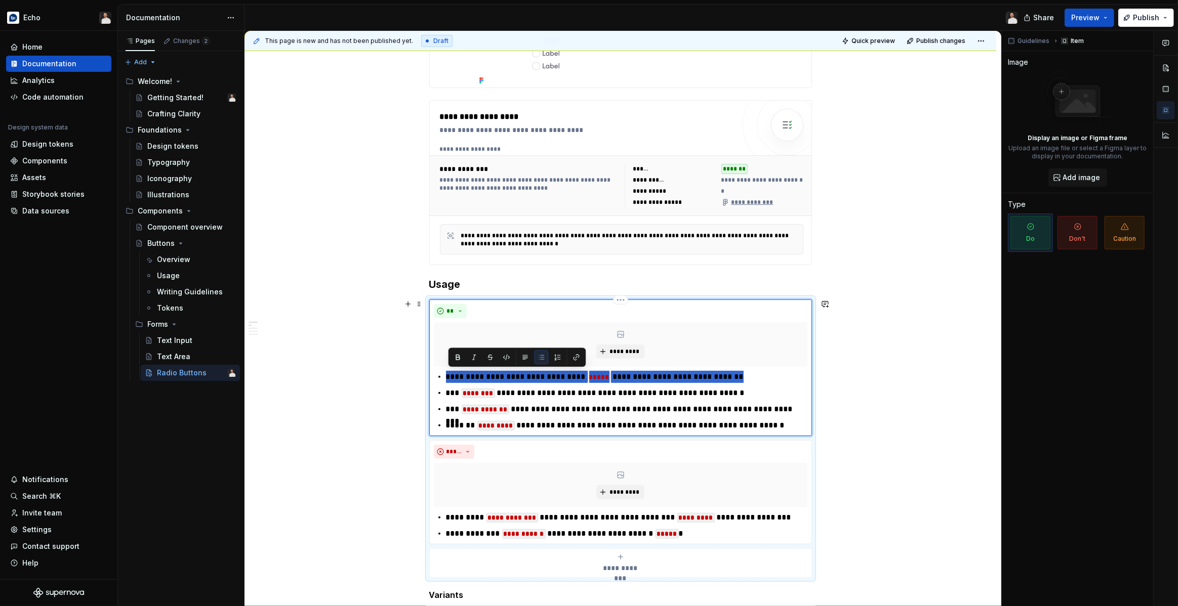
drag, startPoint x: 448, startPoint y: 377, endPoint x: 727, endPoint y: 372, distance: 278.9
click at [730, 372] on p "**********" at bounding box center [626, 377] width 361 height 12
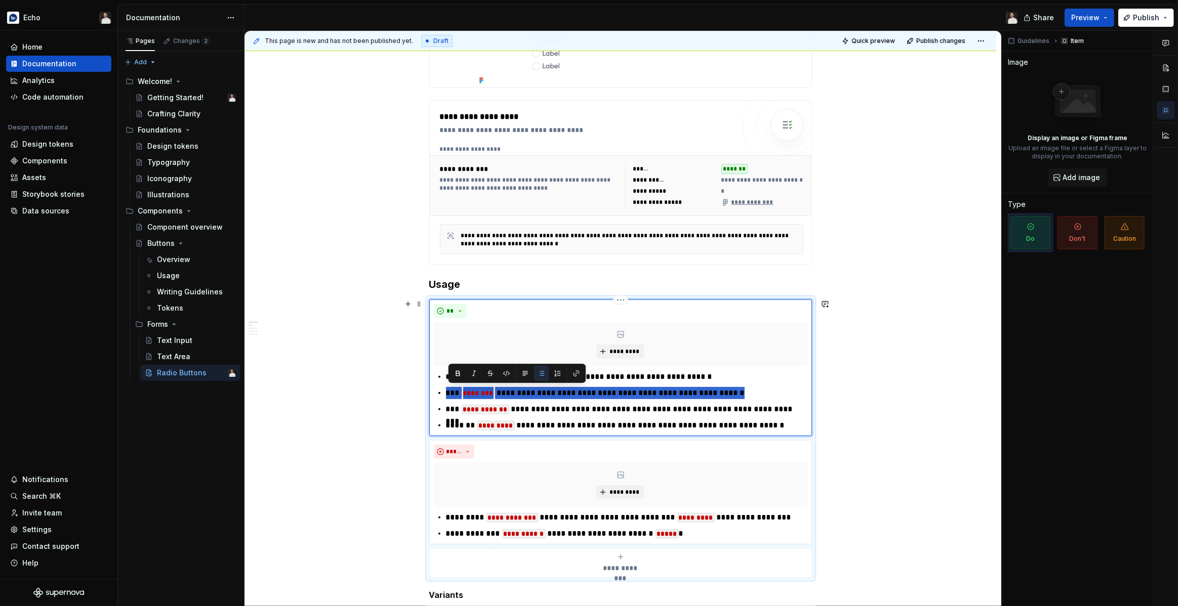
drag, startPoint x: 448, startPoint y: 393, endPoint x: 761, endPoint y: 395, distance: 312.8
click at [761, 395] on p "**********" at bounding box center [626, 393] width 361 height 12
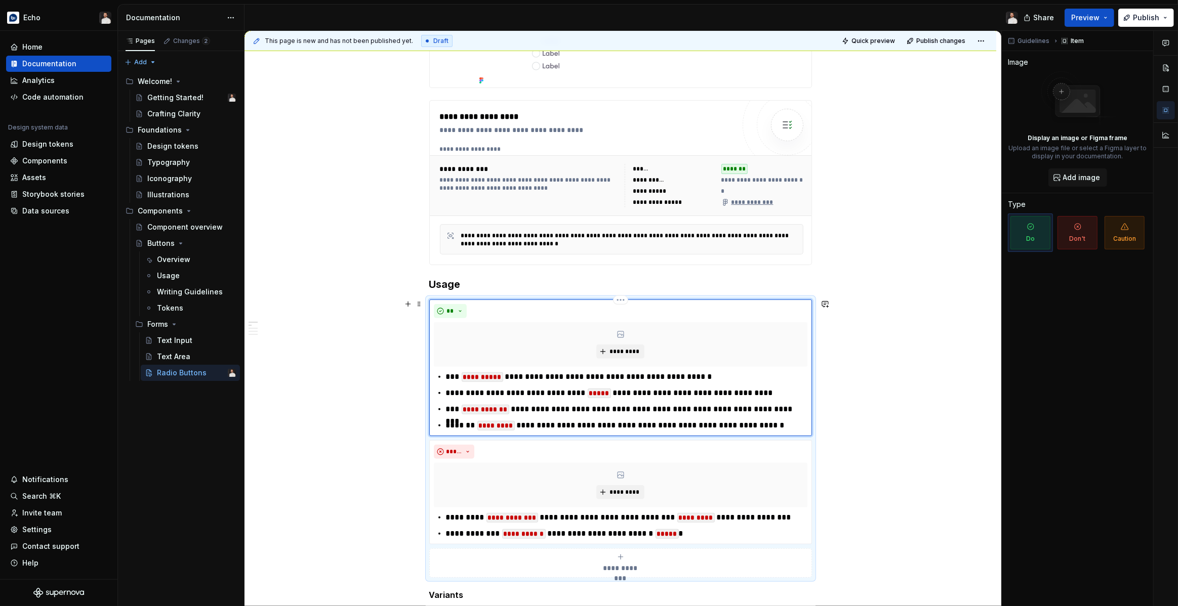
scroll to position [286, 0]
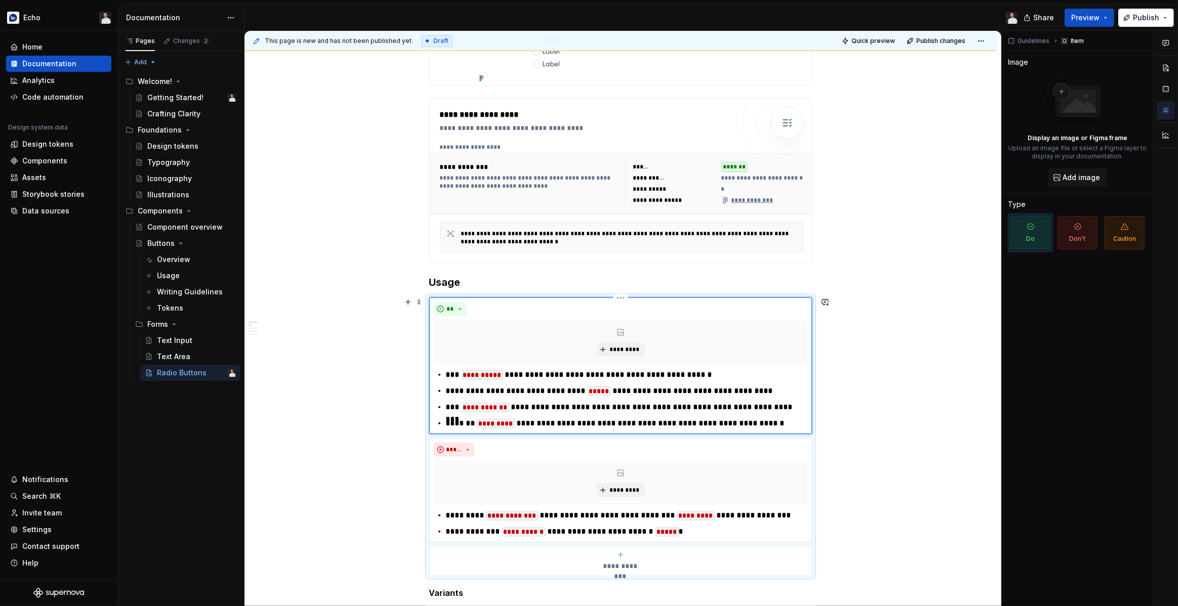
click at [775, 427] on p "**********" at bounding box center [626, 424] width 361 height 12
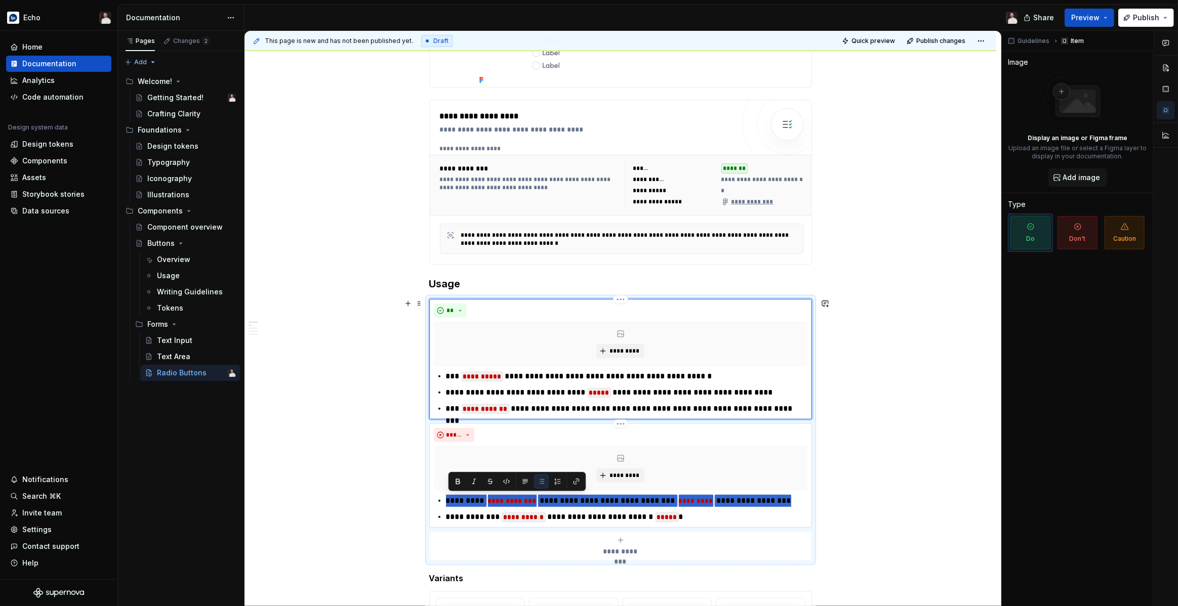
drag, startPoint x: 448, startPoint y: 502, endPoint x: 786, endPoint y: 496, distance: 338.2
click at [786, 496] on p "**********" at bounding box center [626, 501] width 361 height 12
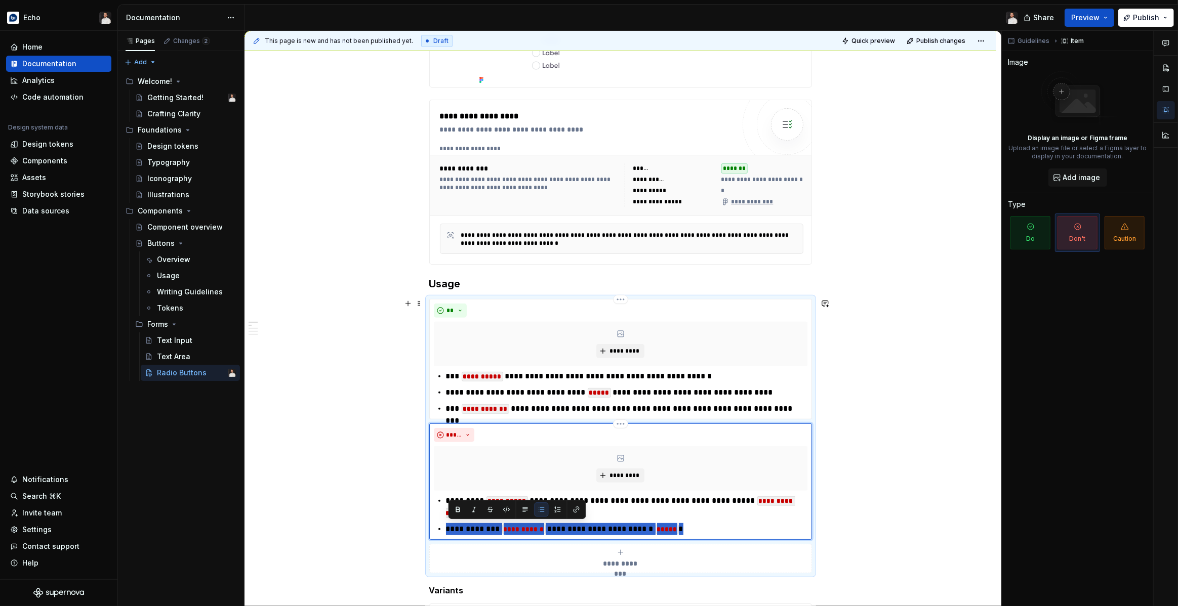
drag, startPoint x: 684, startPoint y: 528, endPoint x: 447, endPoint y: 530, distance: 236.9
click at [447, 530] on div "**********" at bounding box center [621, 515] width 374 height 40
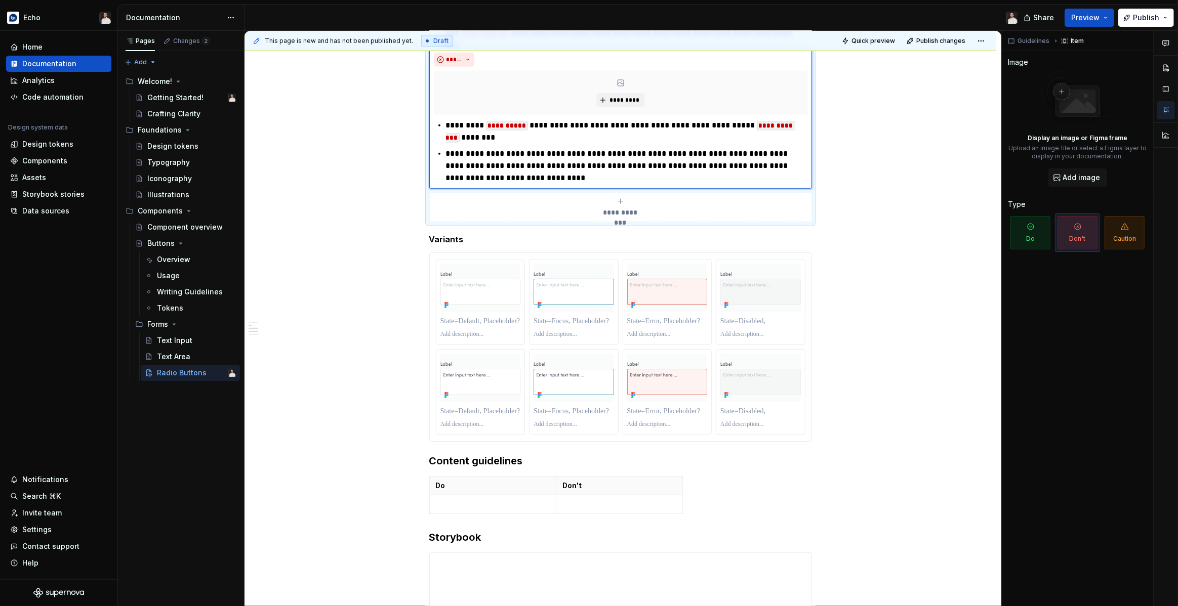
scroll to position [665, 0]
click at [453, 254] on div at bounding box center [621, 346] width 382 height 188
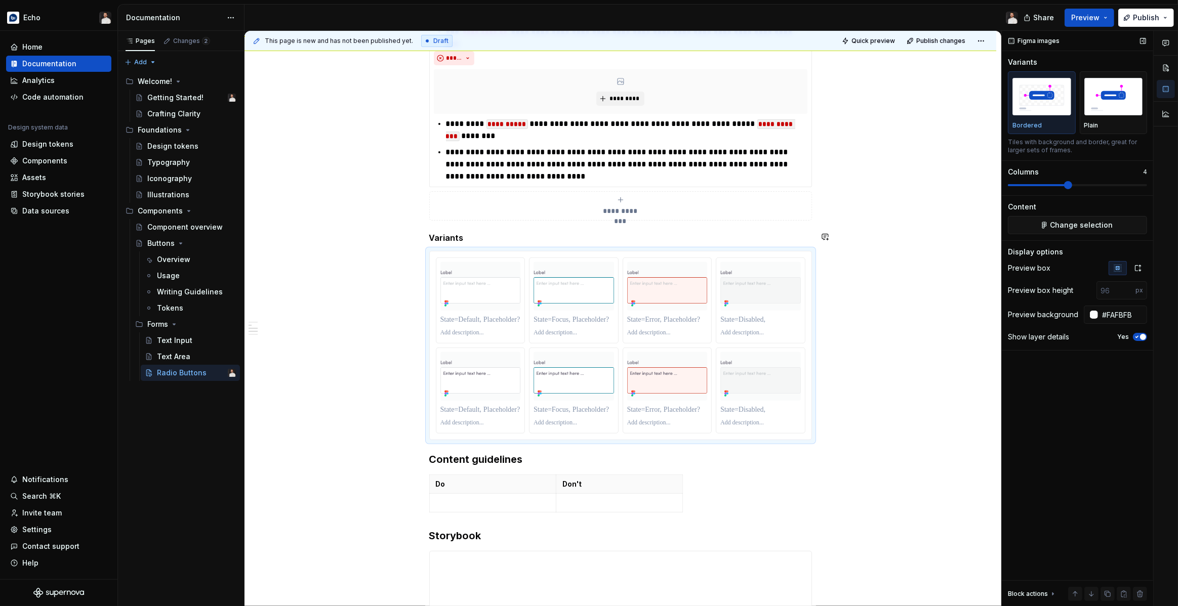
scroll to position [667, 0]
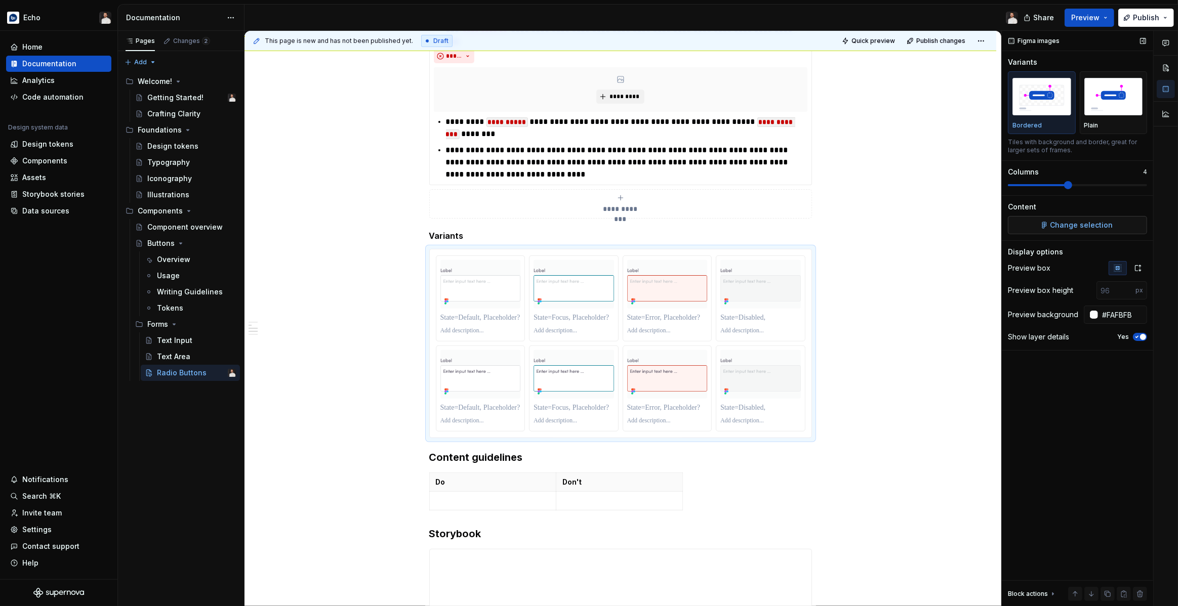
click at [1071, 225] on span "Change selection" at bounding box center [1081, 225] width 63 height 10
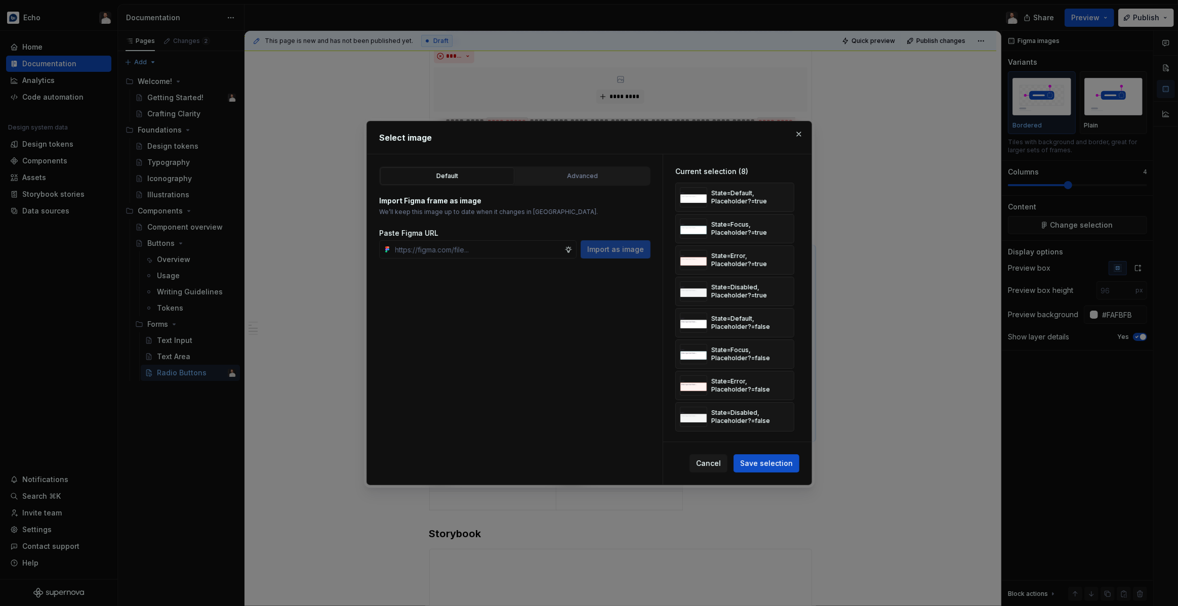
type textarea "*"
click at [605, 181] on div "Advanced" at bounding box center [582, 176] width 127 height 10
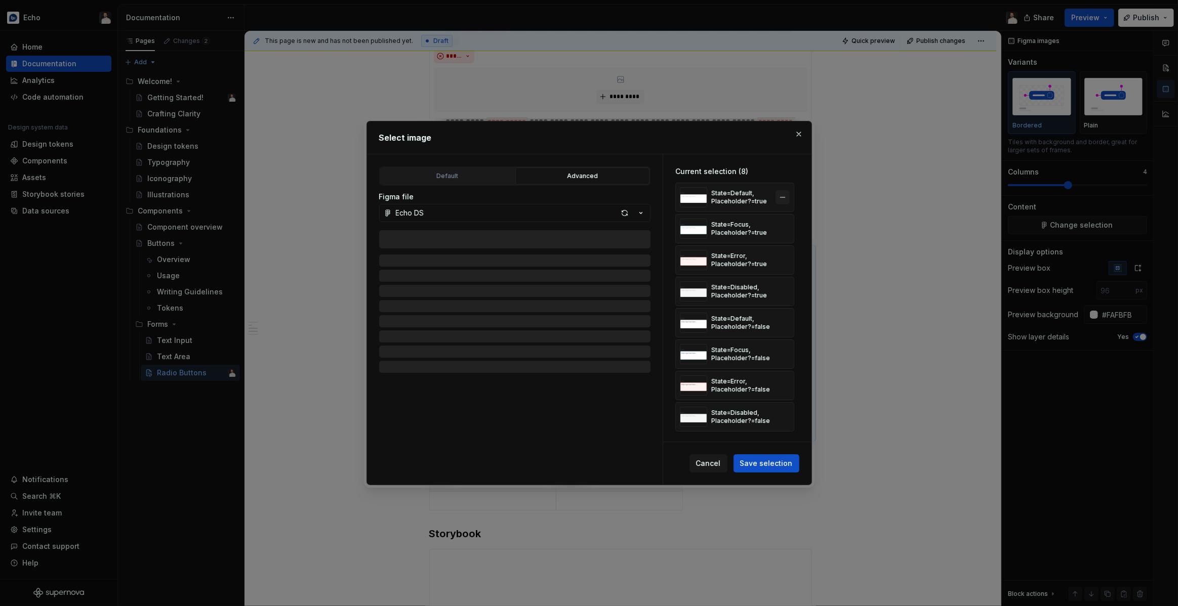
click at [790, 198] on button "button" at bounding box center [782, 197] width 14 height 14
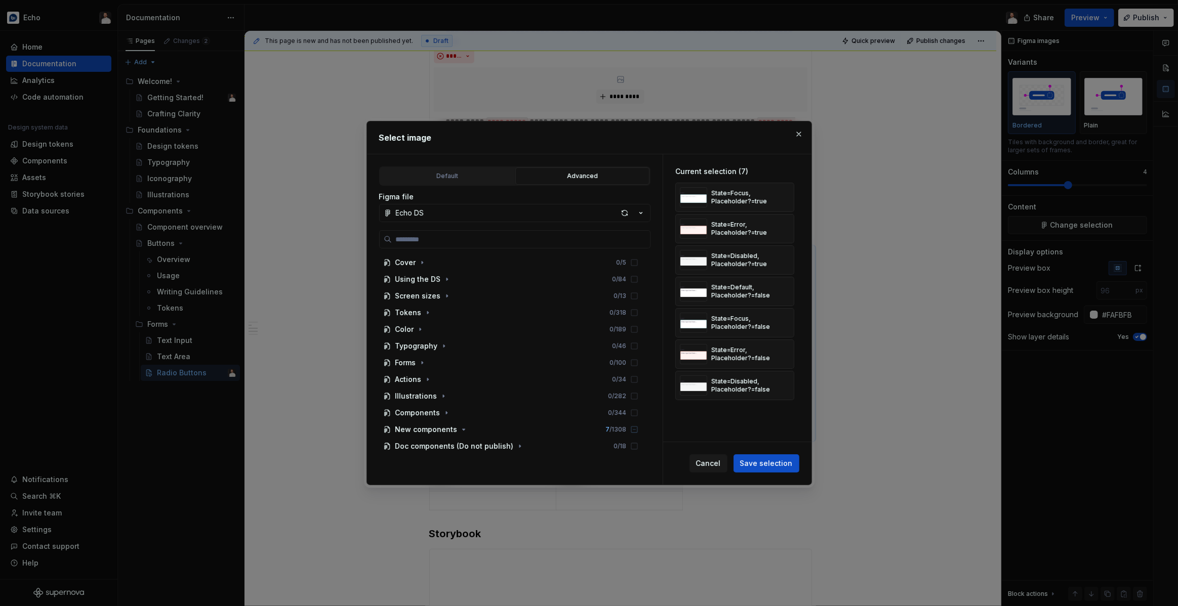
click at [790, 198] on button "button" at bounding box center [782, 197] width 14 height 14
click at [789, 198] on button "button" at bounding box center [782, 197] width 14 height 14
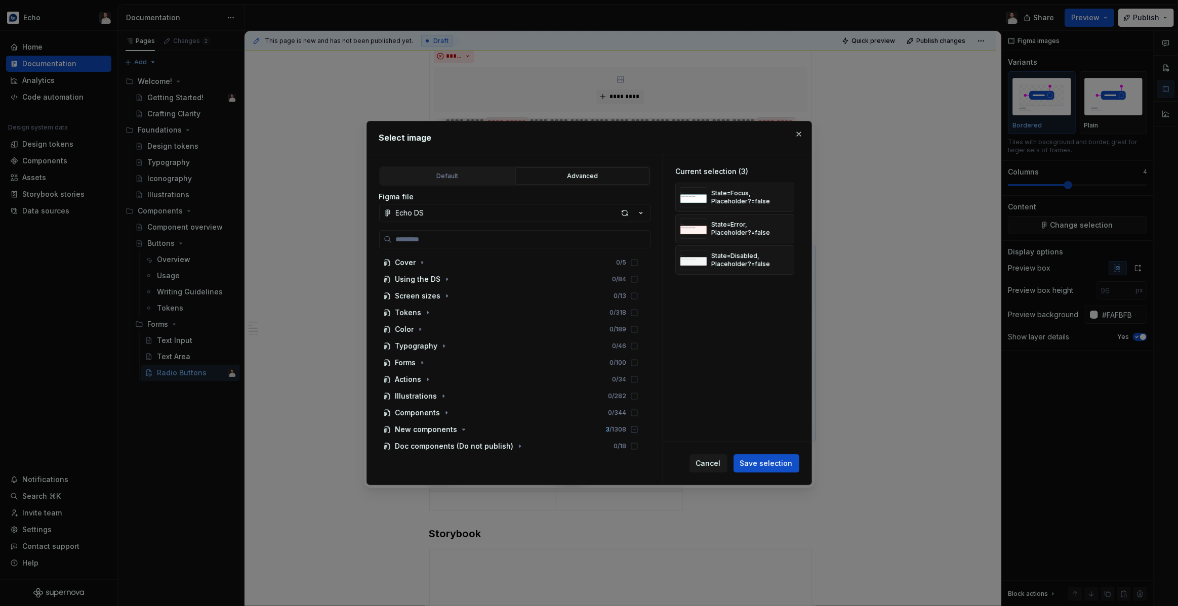
click at [789, 198] on button "button" at bounding box center [782, 197] width 14 height 14
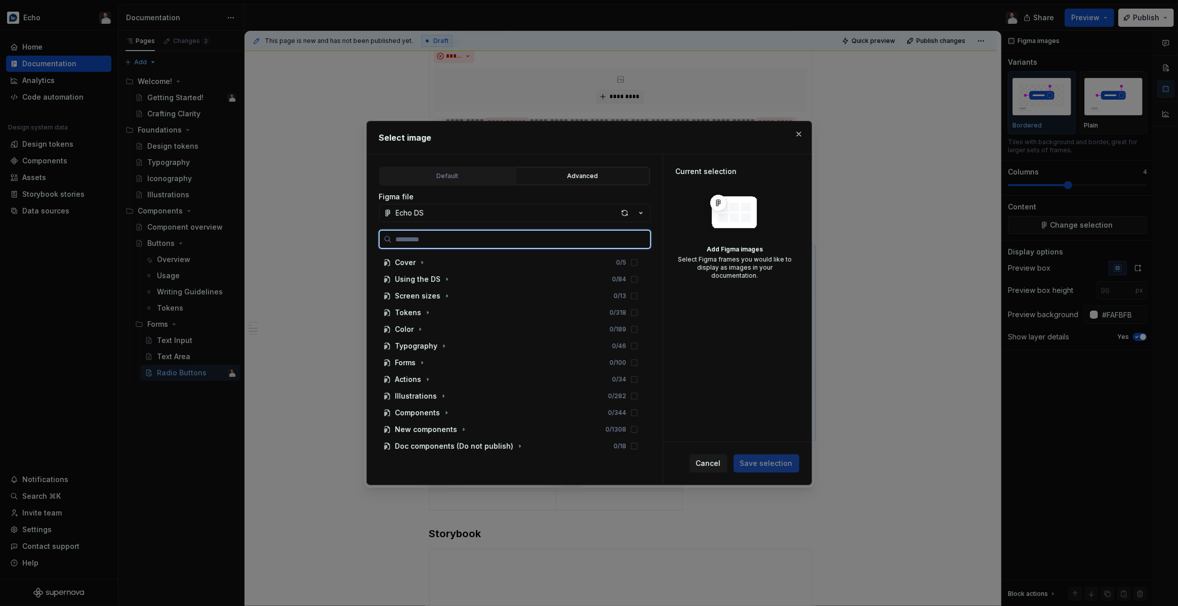
click at [508, 238] on input "search" at bounding box center [521, 239] width 258 height 10
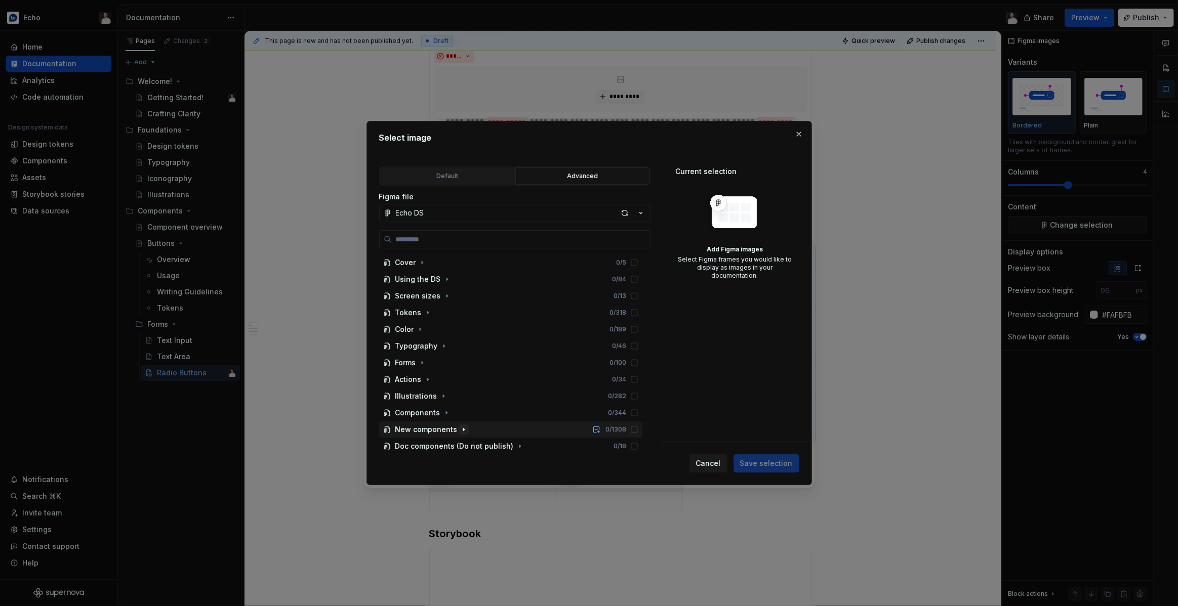
click at [462, 429] on icon "button" at bounding box center [464, 430] width 8 height 8
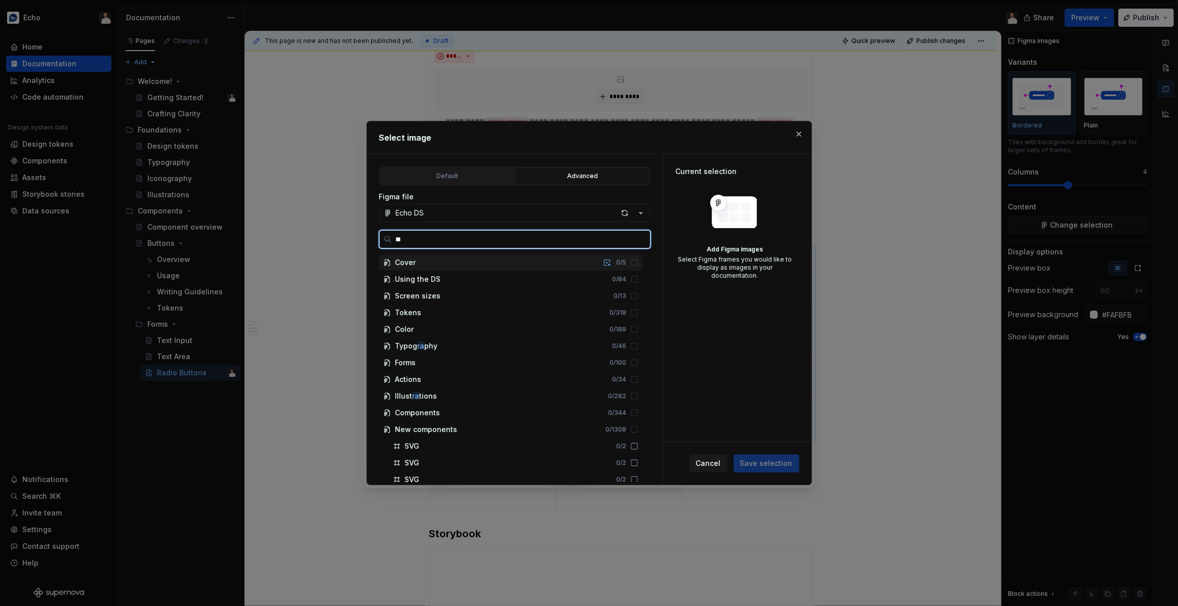
scroll to position [0, 0]
type input "***"
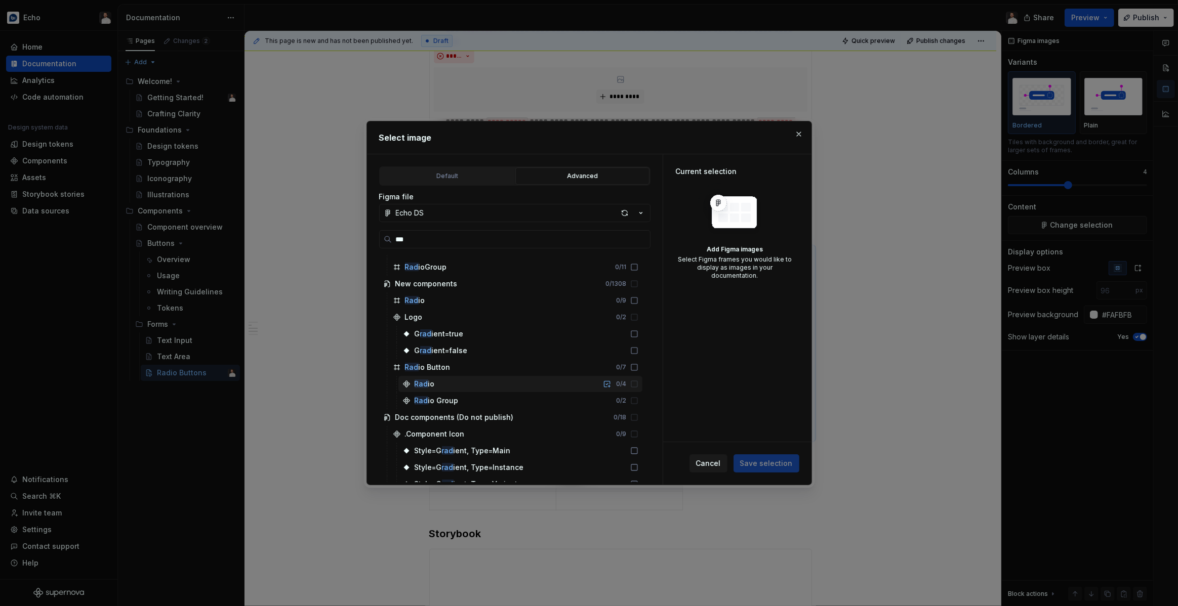
scroll to position [30, 0]
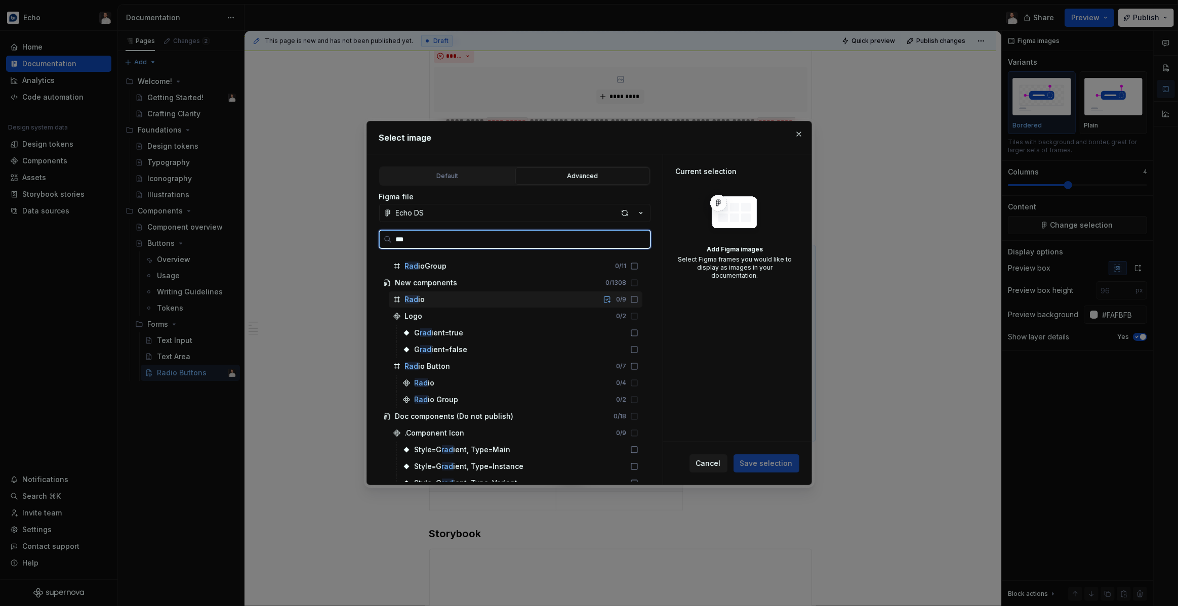
click at [430, 303] on div "Rad io 0 / 9" at bounding box center [516, 300] width 254 height 16
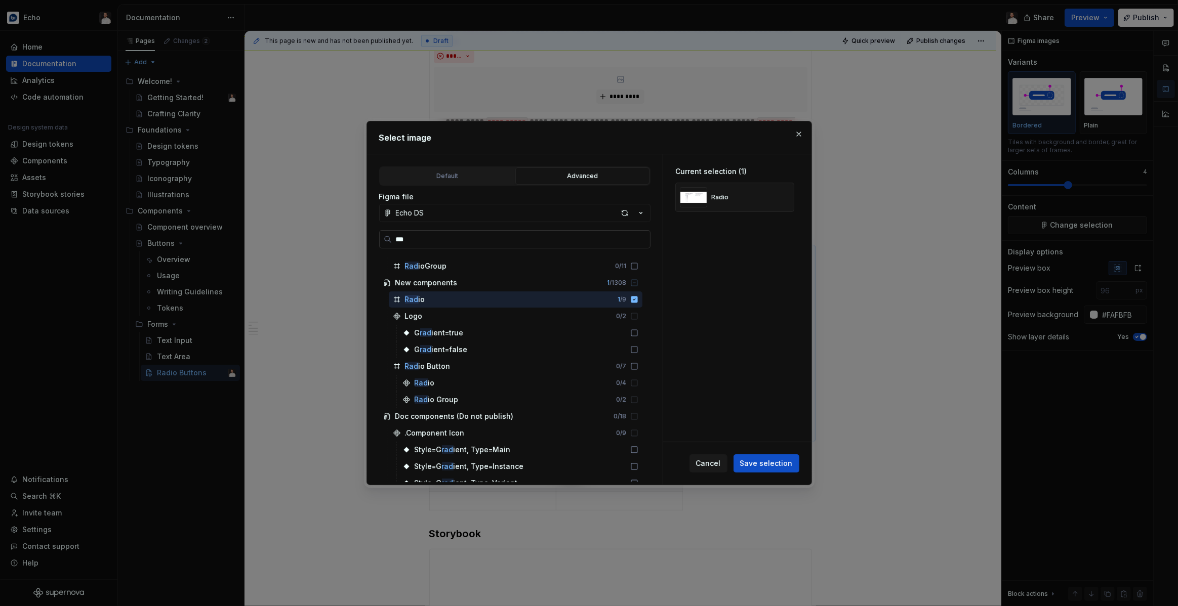
click at [642, 240] on input "***" at bounding box center [521, 239] width 258 height 10
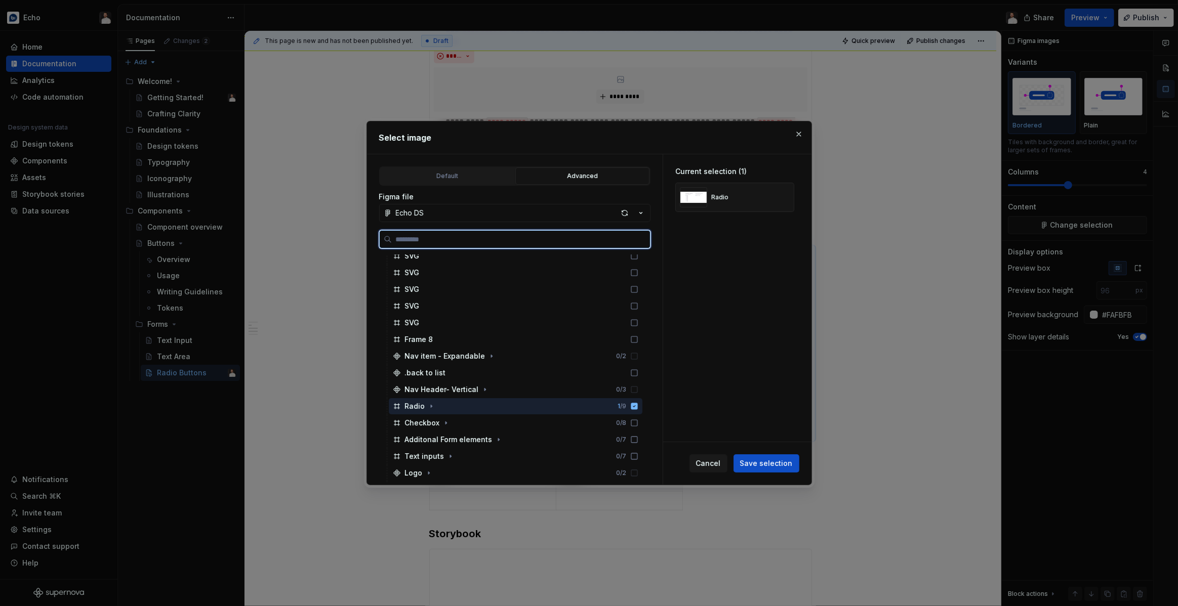
scroll to position [2969, 0]
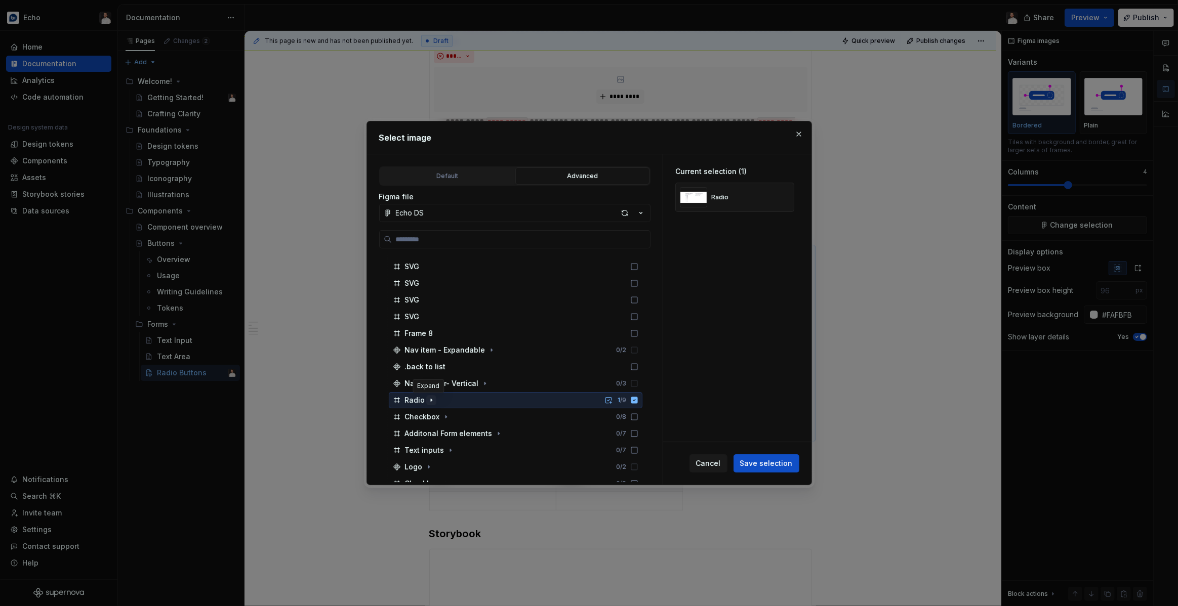
click at [429, 398] on icon "button" at bounding box center [431, 400] width 8 height 8
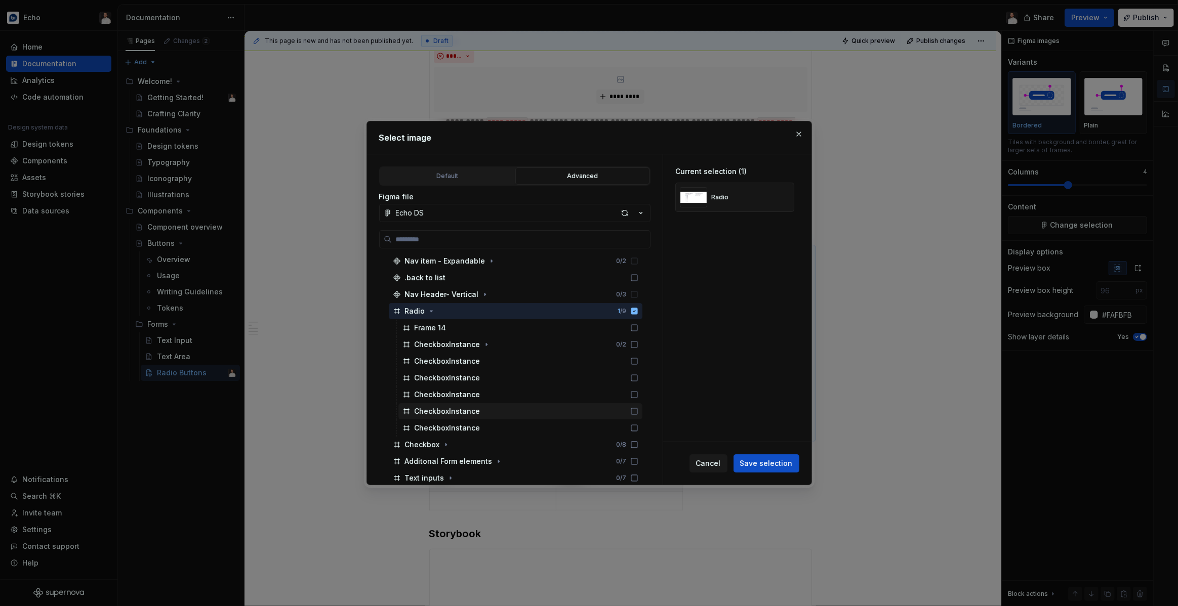
scroll to position [3059, 0]
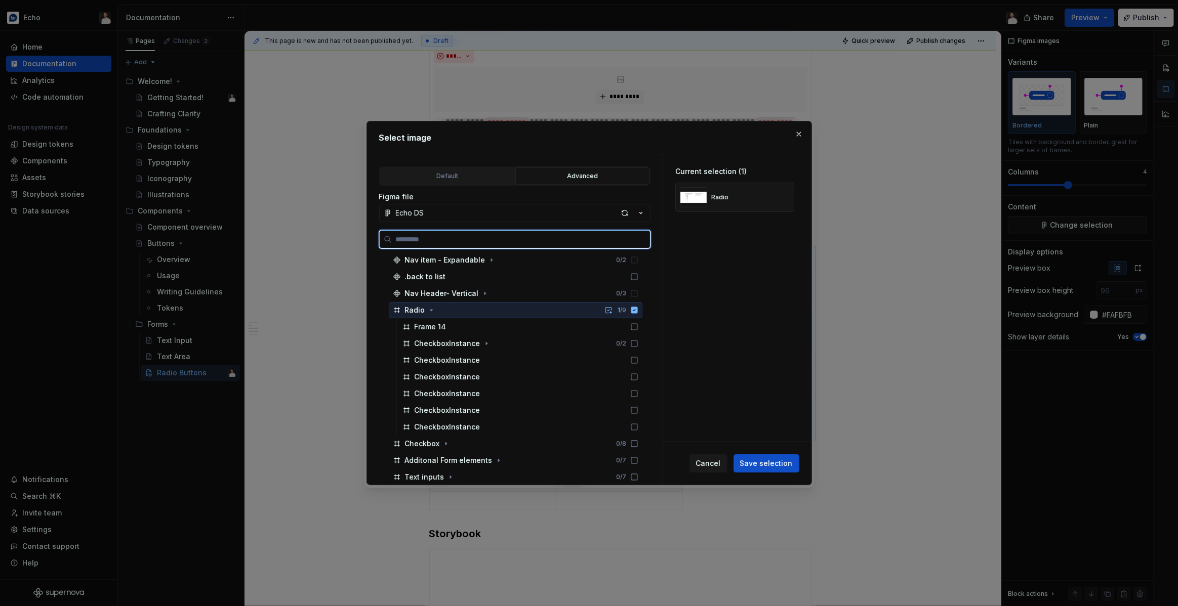
click at [637, 311] on icon at bounding box center [634, 310] width 7 height 7
type textarea "*"
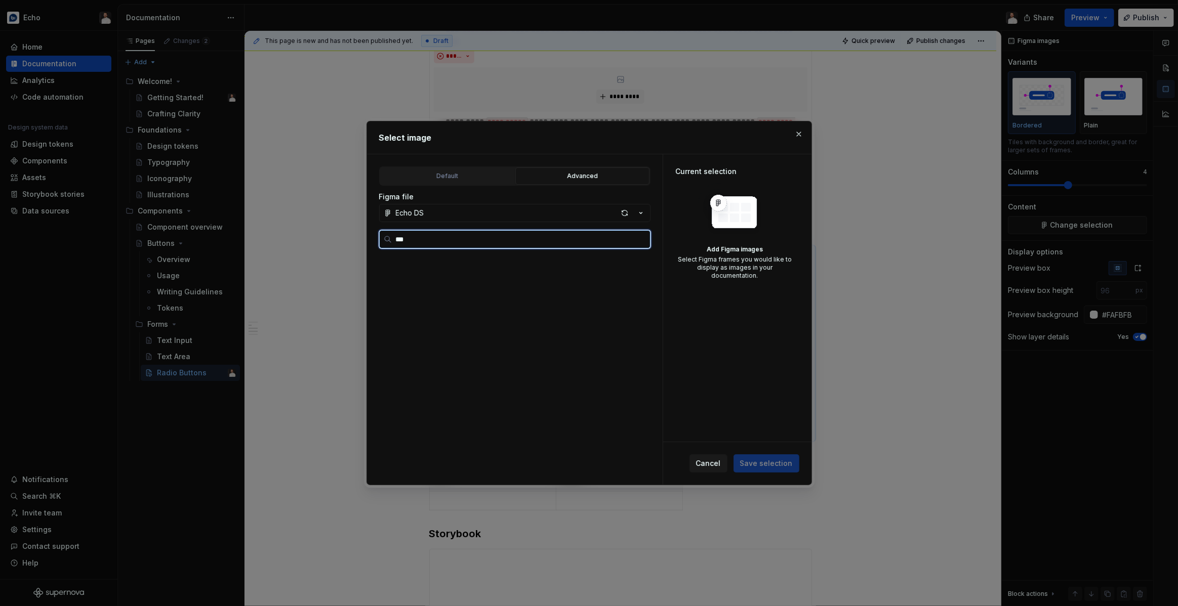
scroll to position [0, 0]
type input "**********"
click at [478, 294] on div "Radio Group 0 / 2" at bounding box center [520, 296] width 244 height 16
click at [638, 297] on icon at bounding box center [634, 296] width 8 height 8
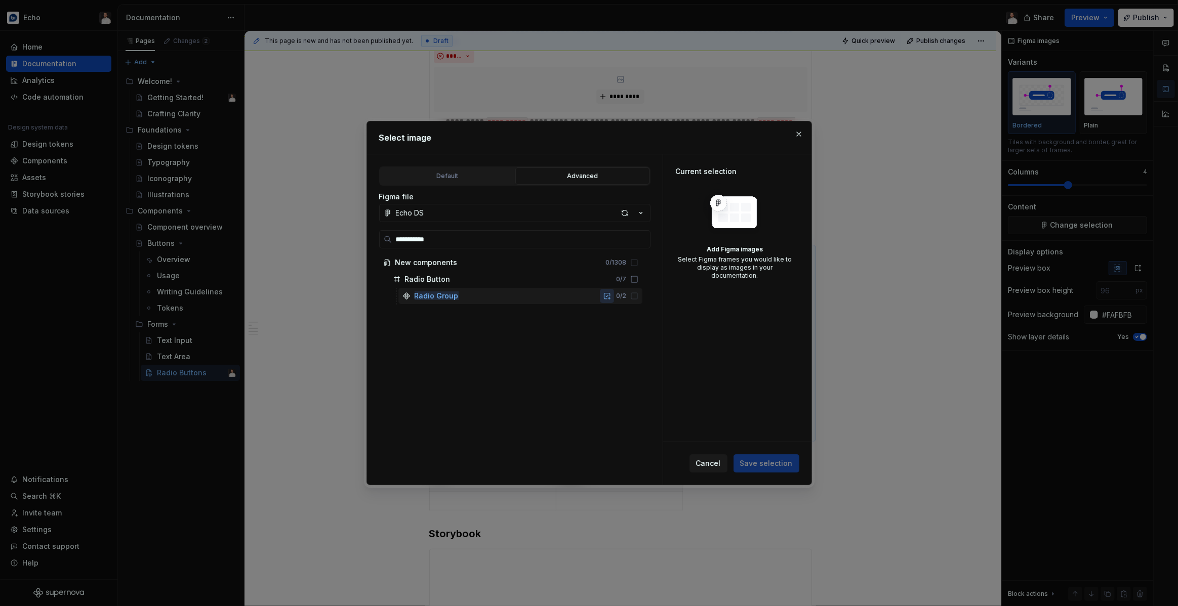
click at [614, 296] on button "button" at bounding box center [607, 296] width 14 height 14
click at [782, 460] on span "Save selection" at bounding box center [766, 464] width 53 height 10
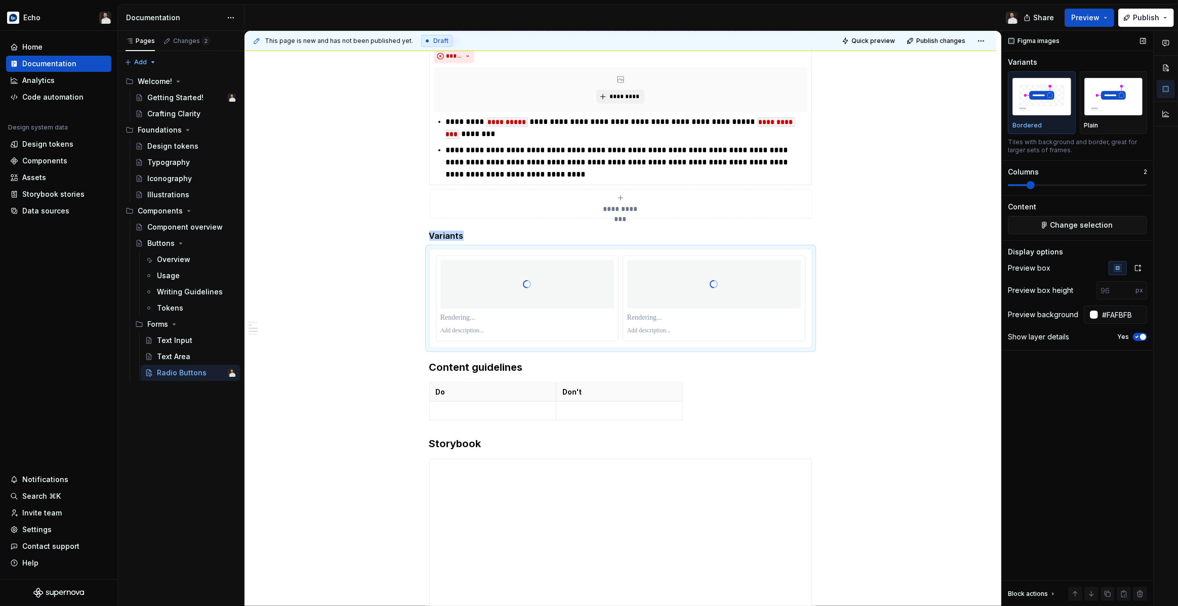
click at [1029, 186] on span at bounding box center [1030, 185] width 8 height 8
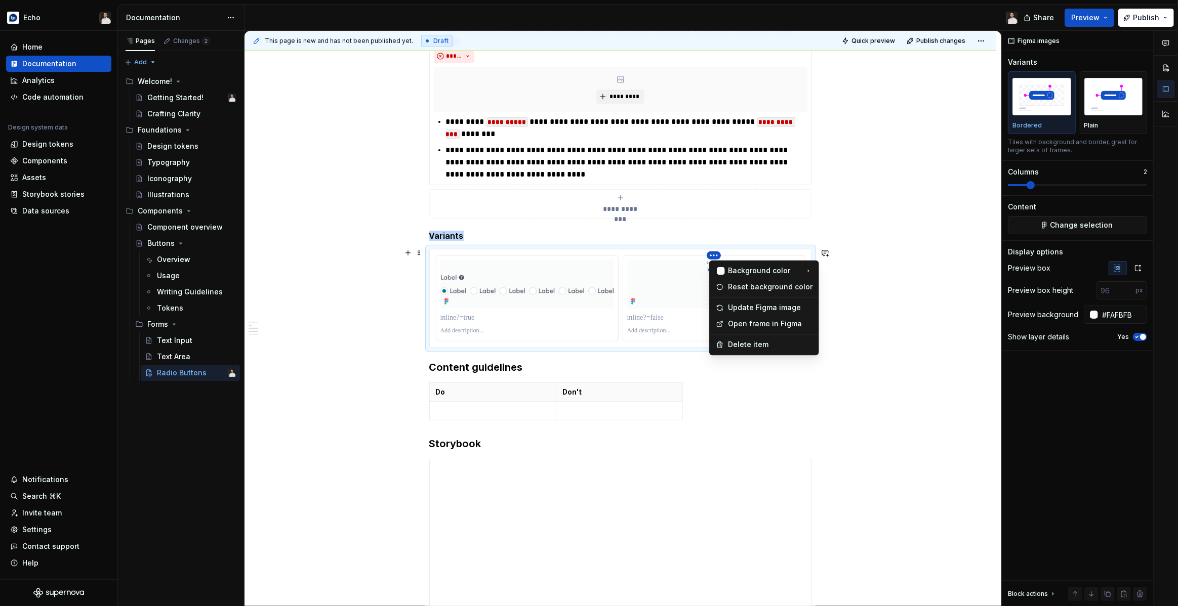
click at [574, 260] on html "Echo Home Documentation Analytics Code automation Design system data Design tok…" at bounding box center [589, 303] width 1178 height 606
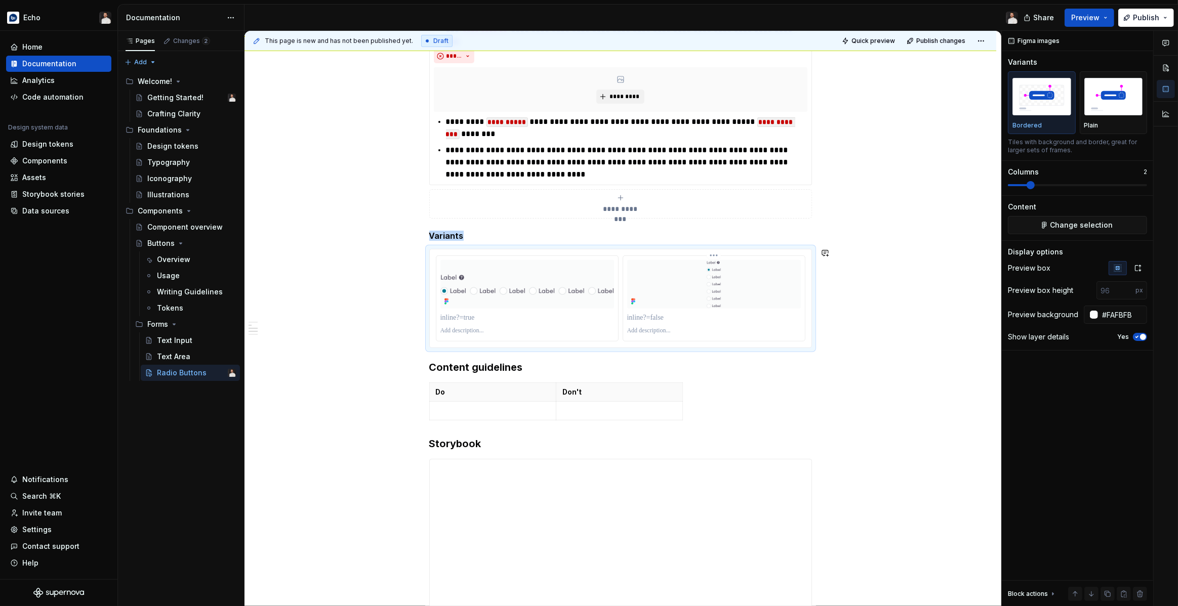
click at [648, 268] on html "Echo Home Documentation Analytics Code automation Design system data Design tok…" at bounding box center [589, 303] width 1178 height 606
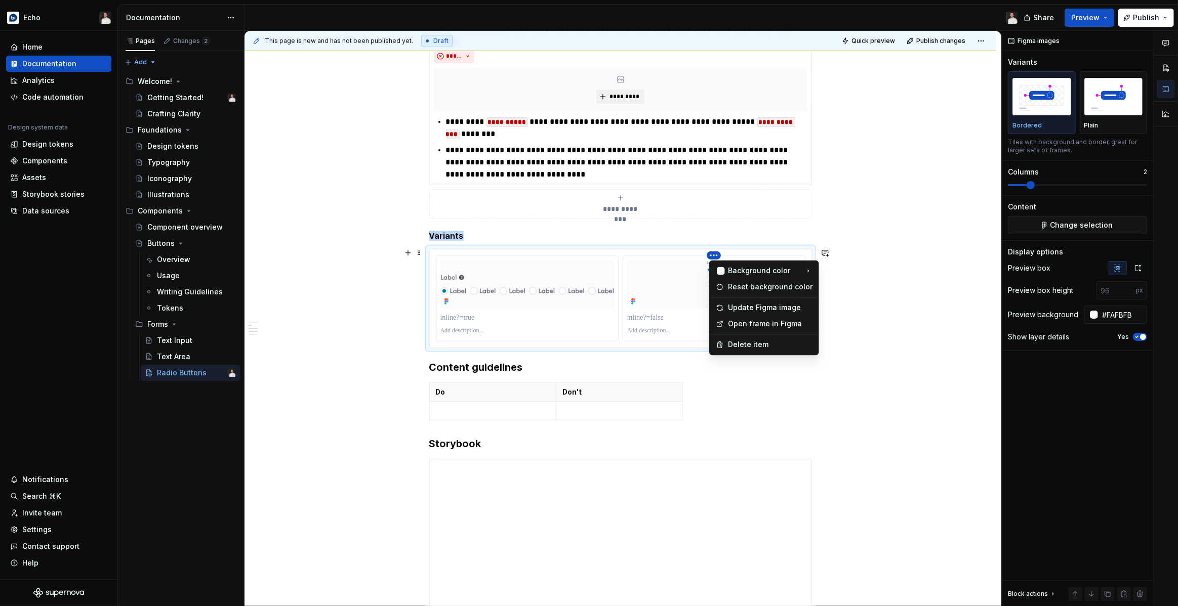
click at [661, 256] on html "Echo Home Documentation Analytics Code automation Design system data Design tok…" at bounding box center [589, 303] width 1178 height 606
click at [677, 264] on html "Echo Home Documentation Analytics Code automation Design system data Design tok…" at bounding box center [589, 303] width 1178 height 606
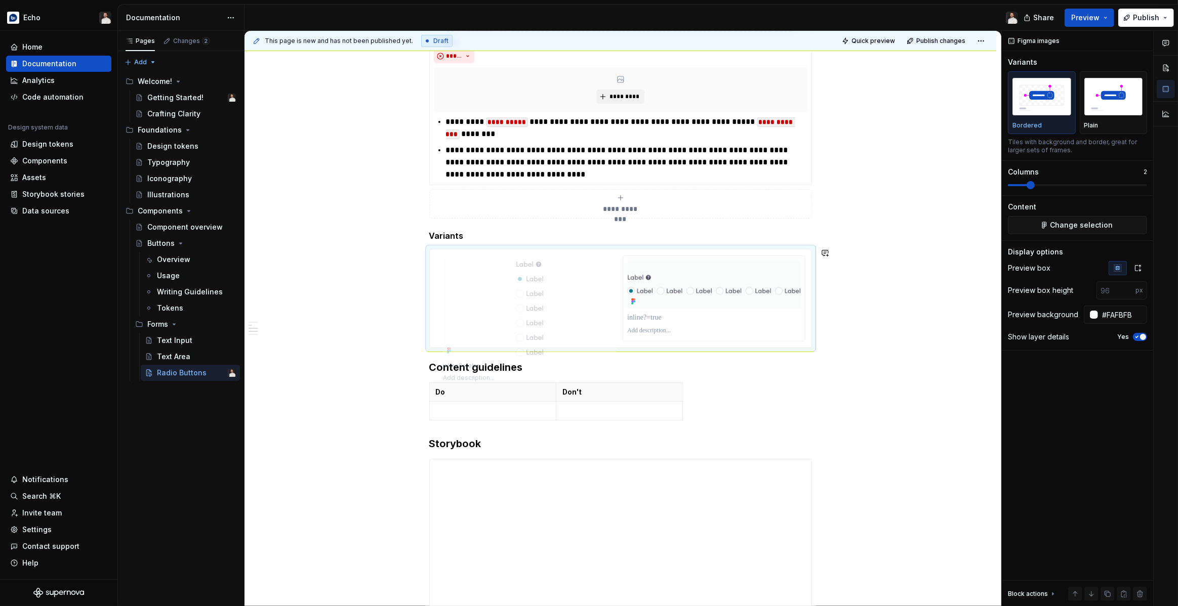
drag, startPoint x: 710, startPoint y: 258, endPoint x: 565, endPoint y: 261, distance: 145.3
click at [565, 261] on body "Echo Home Documentation Analytics Code automation Design system data Design tok…" at bounding box center [589, 303] width 1178 height 606
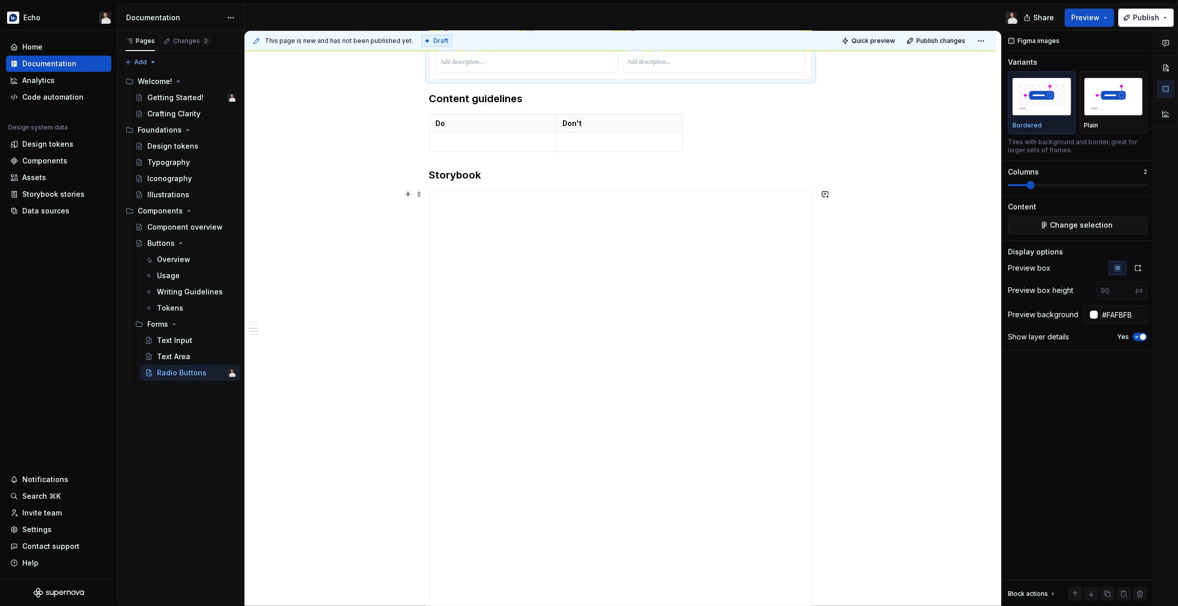
scroll to position [936, 0]
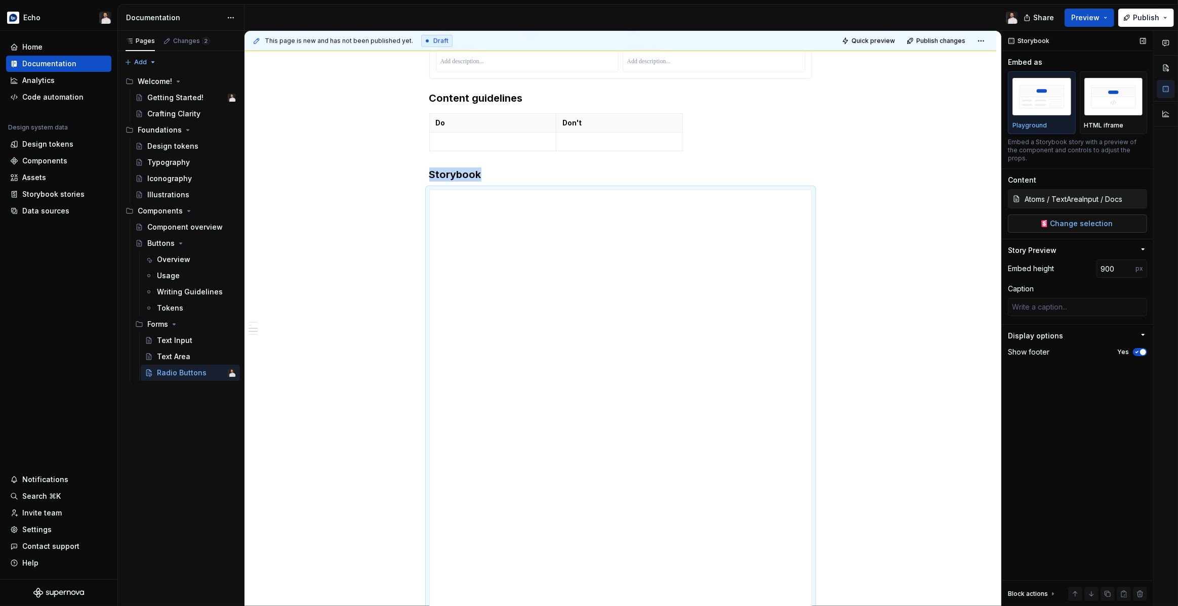
click at [1077, 219] on span "Change selection" at bounding box center [1081, 224] width 63 height 10
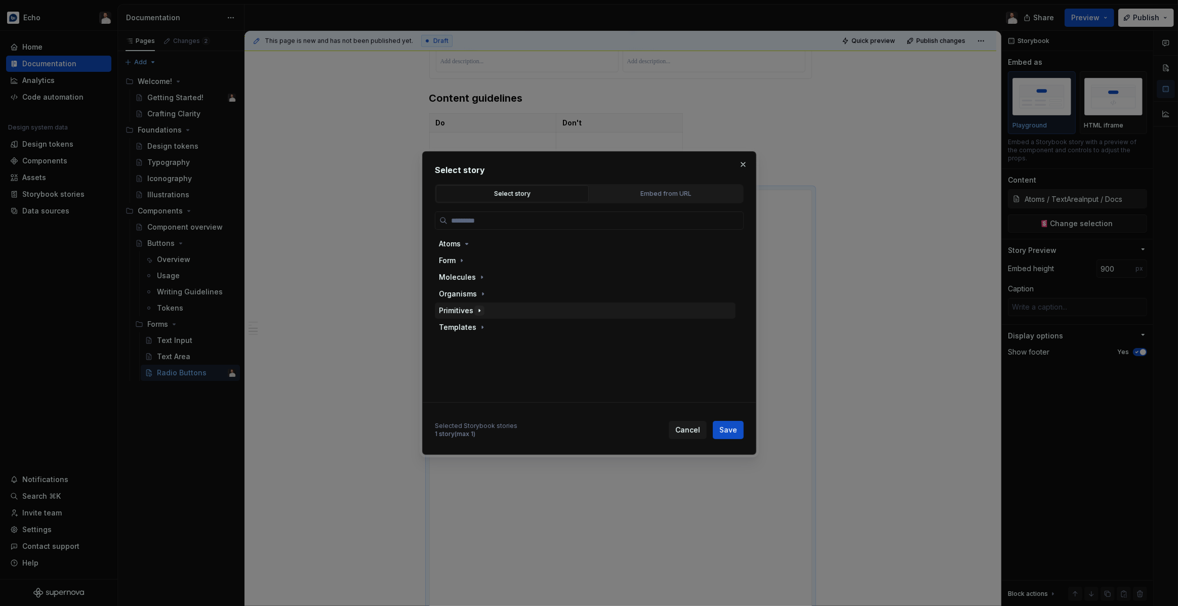
click at [480, 309] on icon "button" at bounding box center [479, 311] width 8 height 8
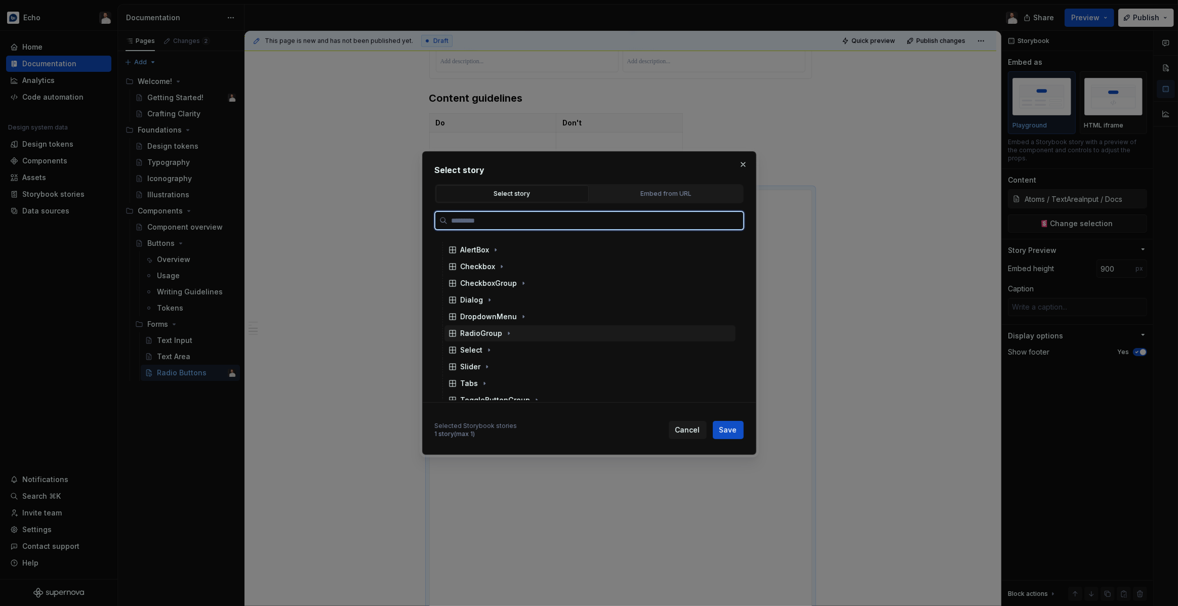
click at [495, 335] on div "RadioGroup" at bounding box center [482, 333] width 42 height 10
click at [491, 347] on div "Docs" at bounding box center [594, 350] width 281 height 16
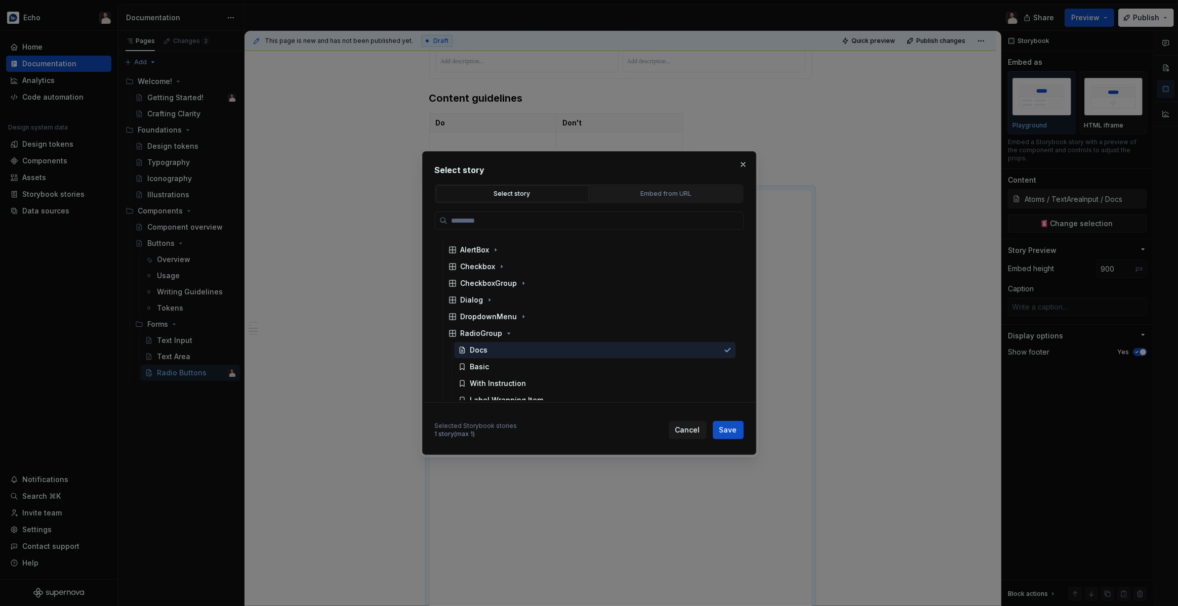
click at [730, 427] on span "Save" at bounding box center [728, 430] width 18 height 10
type textarea "*"
type input "Primitives / RadioGroup / Docs"
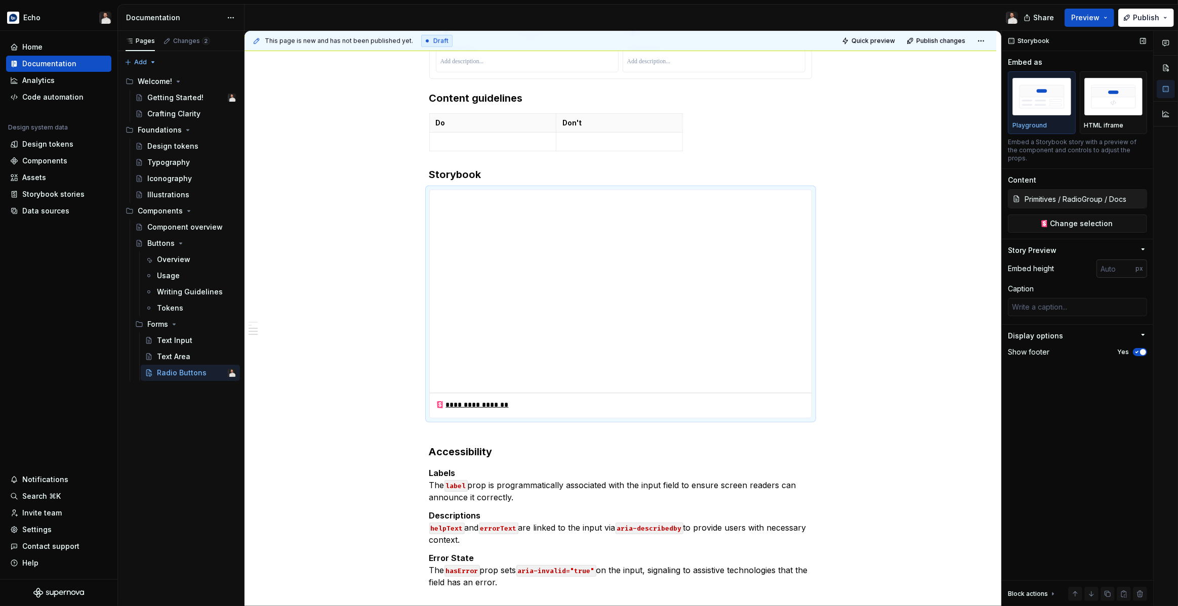
click at [1113, 263] on input "number" at bounding box center [1115, 269] width 39 height 18
type input "900"
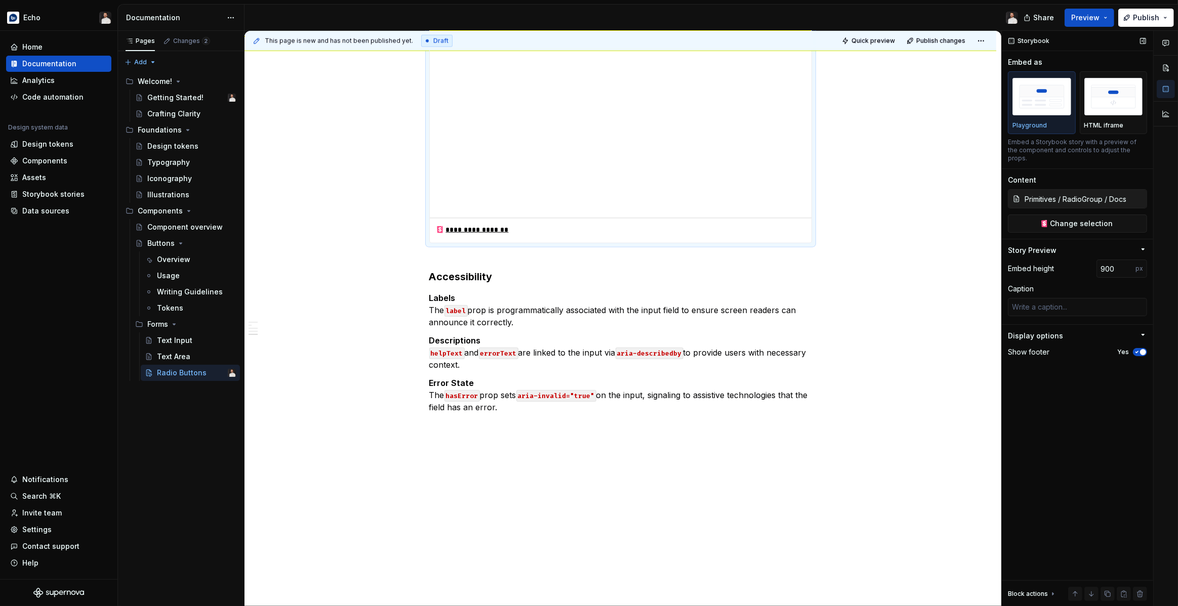
scroll to position [1399, 0]
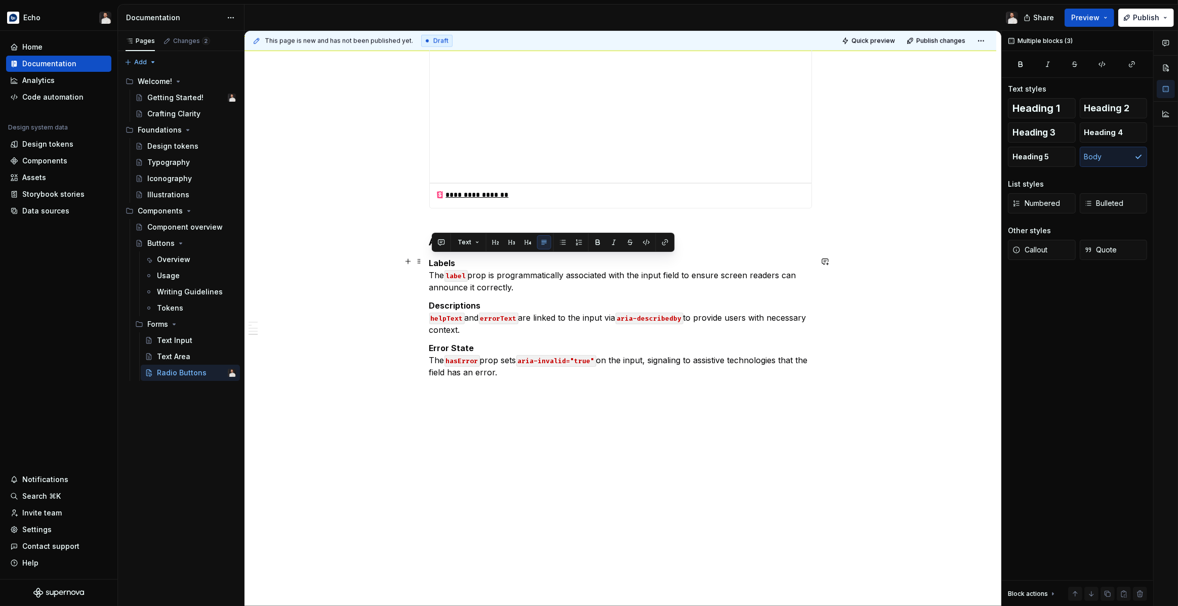
drag, startPoint x: 518, startPoint y: 372, endPoint x: 427, endPoint y: 263, distance: 142.3
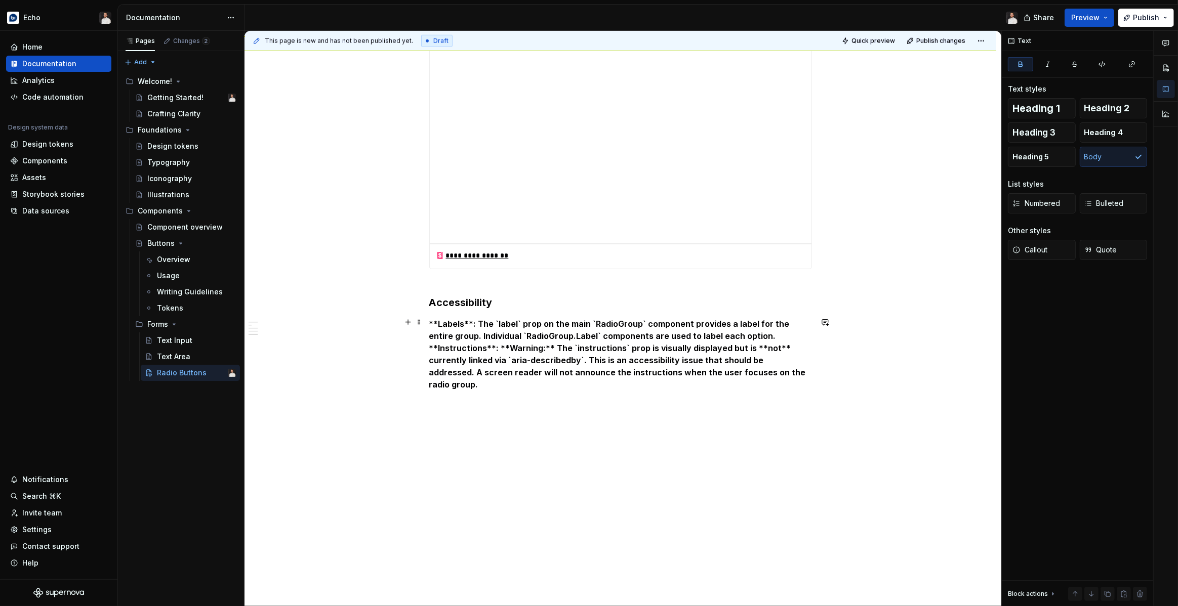
click at [747, 334] on p "**Labels**: The `label` prop on the main `RadioGroup` component provides a labe…" at bounding box center [620, 354] width 383 height 73
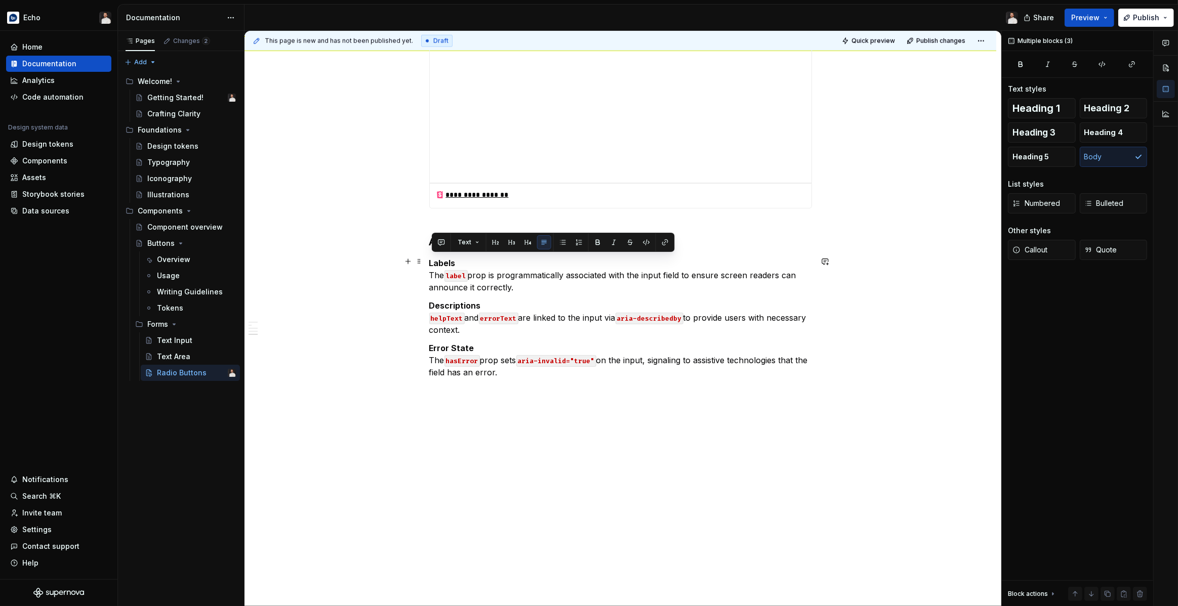
drag, startPoint x: 513, startPoint y: 371, endPoint x: 430, endPoint y: 264, distance: 136.0
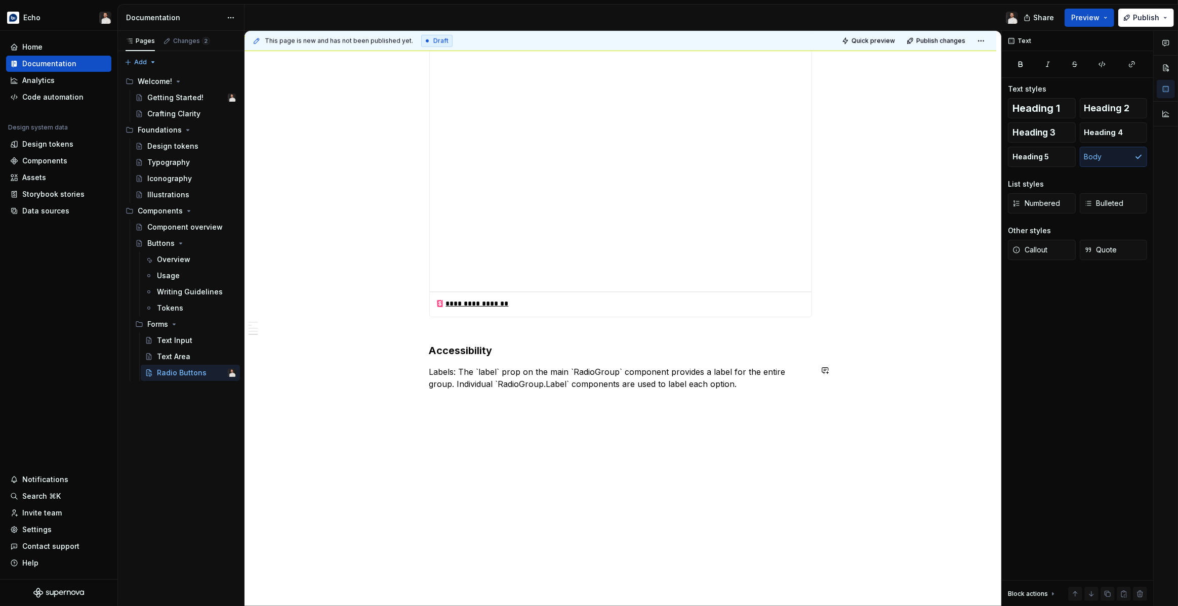
scroll to position [1302, 0]
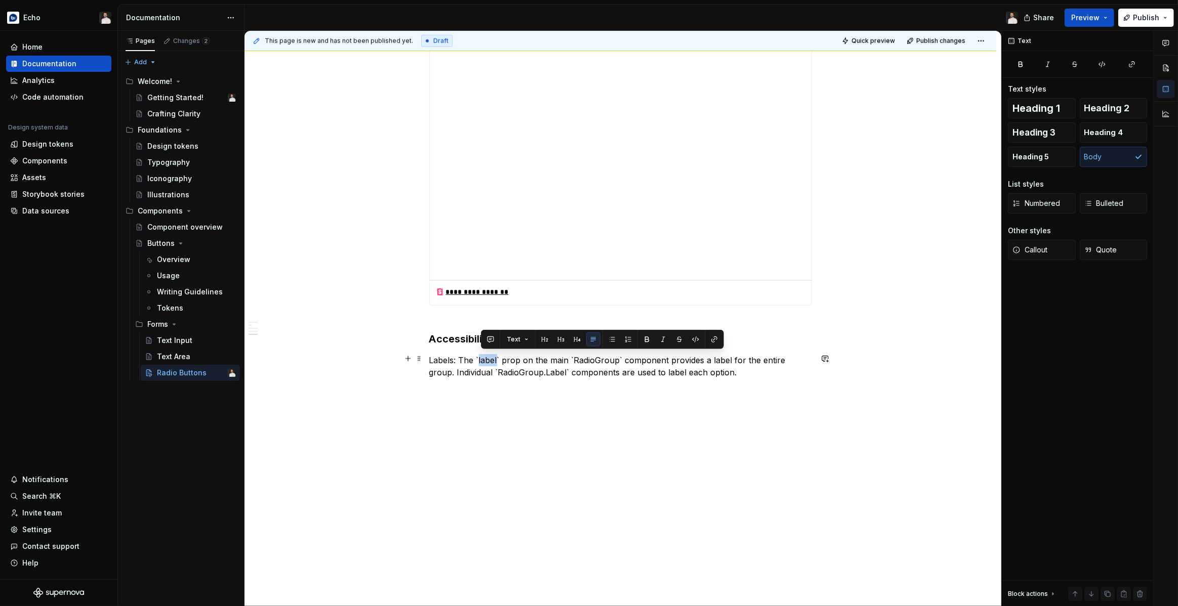
drag, startPoint x: 482, startPoint y: 358, endPoint x: 499, endPoint y: 357, distance: 16.7
click at [499, 357] on p "Labels: The `label` prop on the main `RadioGroup` component provides a label fo…" at bounding box center [620, 366] width 383 height 24
click at [694, 337] on button "button" at bounding box center [695, 340] width 14 height 14
click at [481, 360] on code "label" at bounding box center [490, 361] width 23 height 12
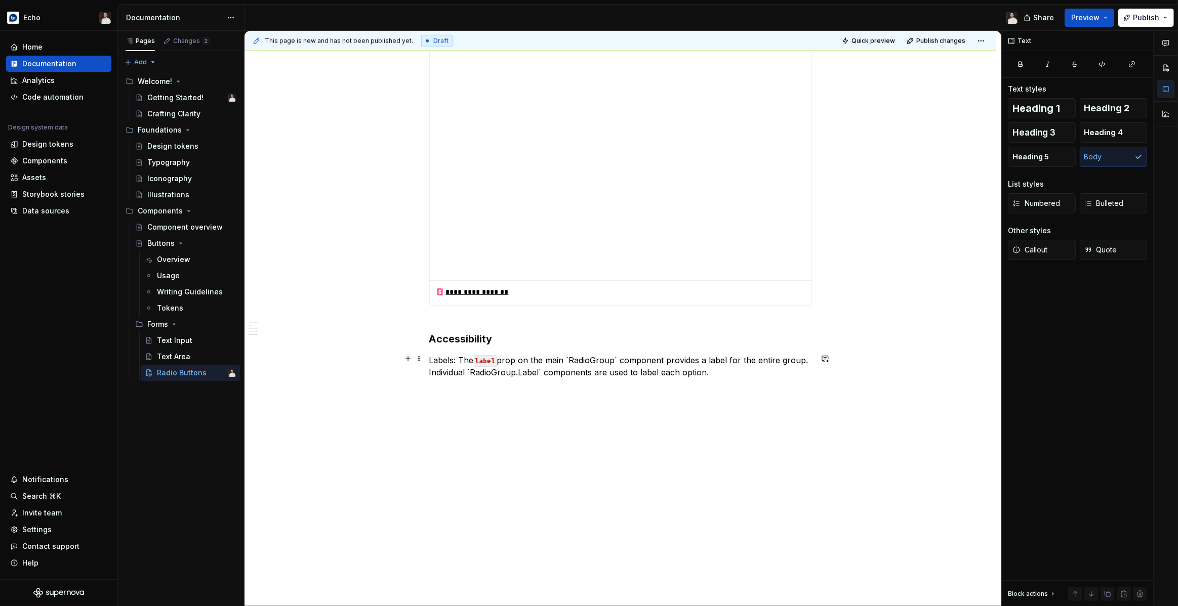
click at [461, 359] on p "Labels: The label prop on the main `RadioGroup` component provides a label for …" at bounding box center [620, 366] width 383 height 24
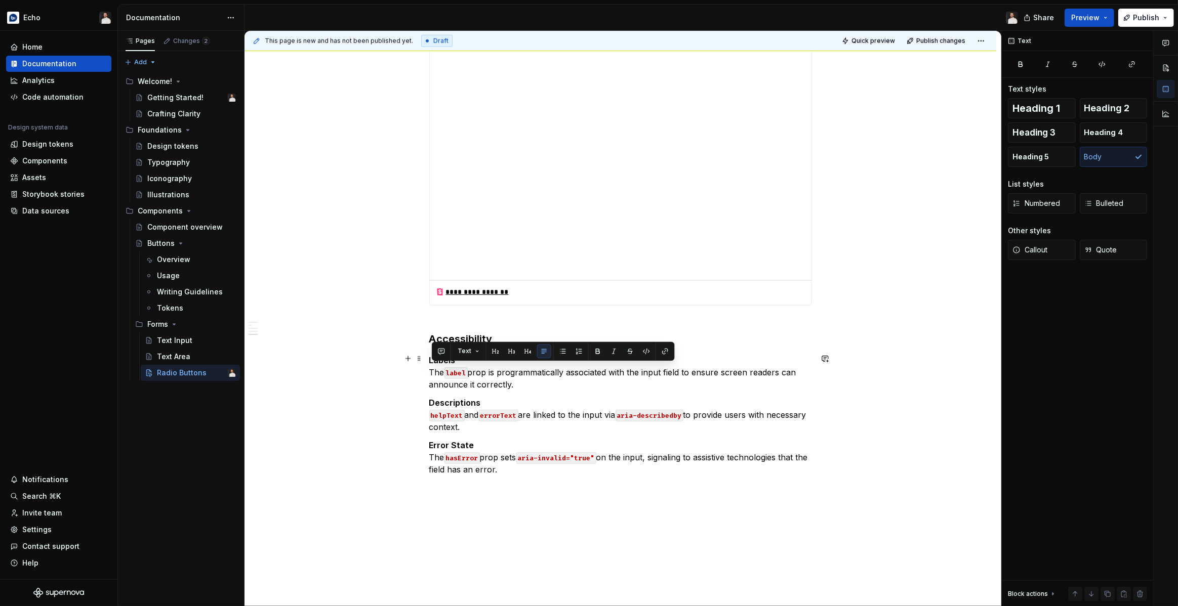
drag, startPoint x: 522, startPoint y: 385, endPoint x: 432, endPoint y: 372, distance: 91.6
click at [432, 372] on p "Labels The label prop is programmatically associated with the input field to en…" at bounding box center [620, 372] width 383 height 36
drag, startPoint x: 469, startPoint y: 373, endPoint x: 450, endPoint y: 373, distance: 18.2
click at [450, 373] on p "Labels The `label` prop on the main `RadioGroup` component provides a label for…" at bounding box center [620, 372] width 383 height 36
click at [663, 351] on button "button" at bounding box center [666, 351] width 14 height 14
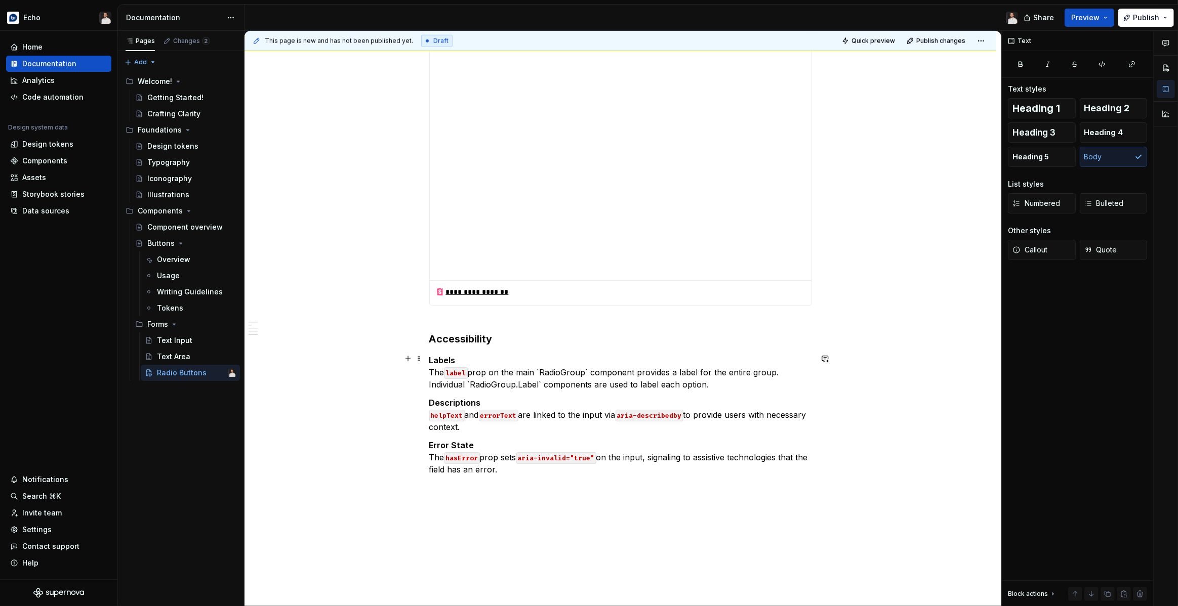
click at [544, 370] on p "Labels The label prop on the main `RadioGroup` component provides a label for t…" at bounding box center [620, 372] width 383 height 36
click at [759, 352] on button "button" at bounding box center [755, 351] width 14 height 14
click at [506, 383] on p "Labels The label prop on the main RadioGroup component provides a label for the…" at bounding box center [620, 372] width 383 height 36
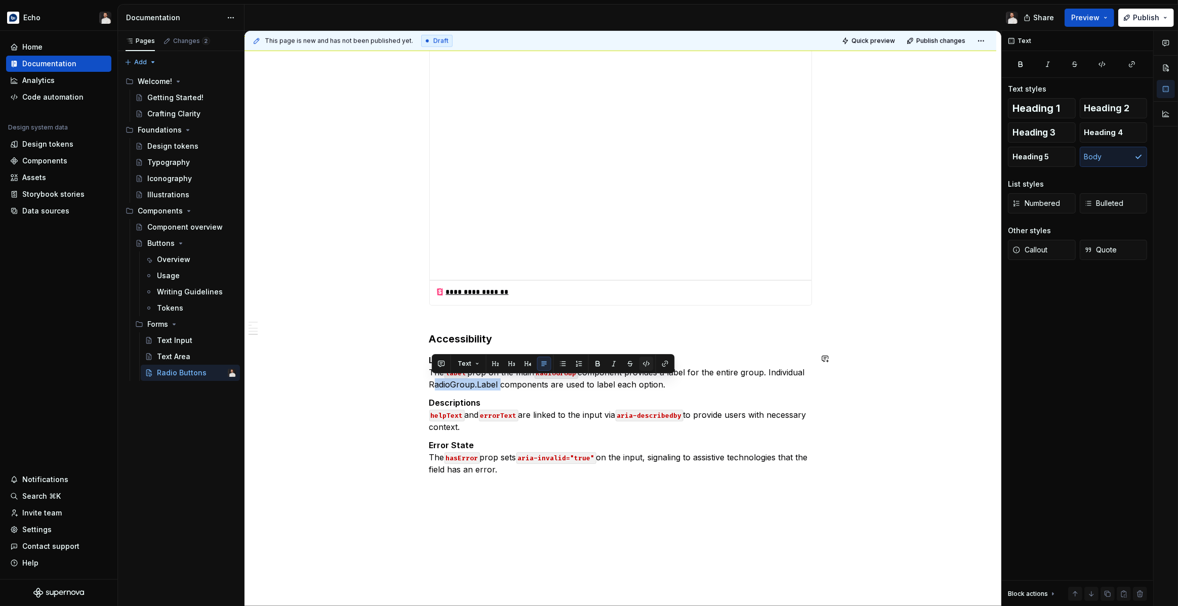
click at [642, 361] on button "button" at bounding box center [646, 364] width 14 height 14
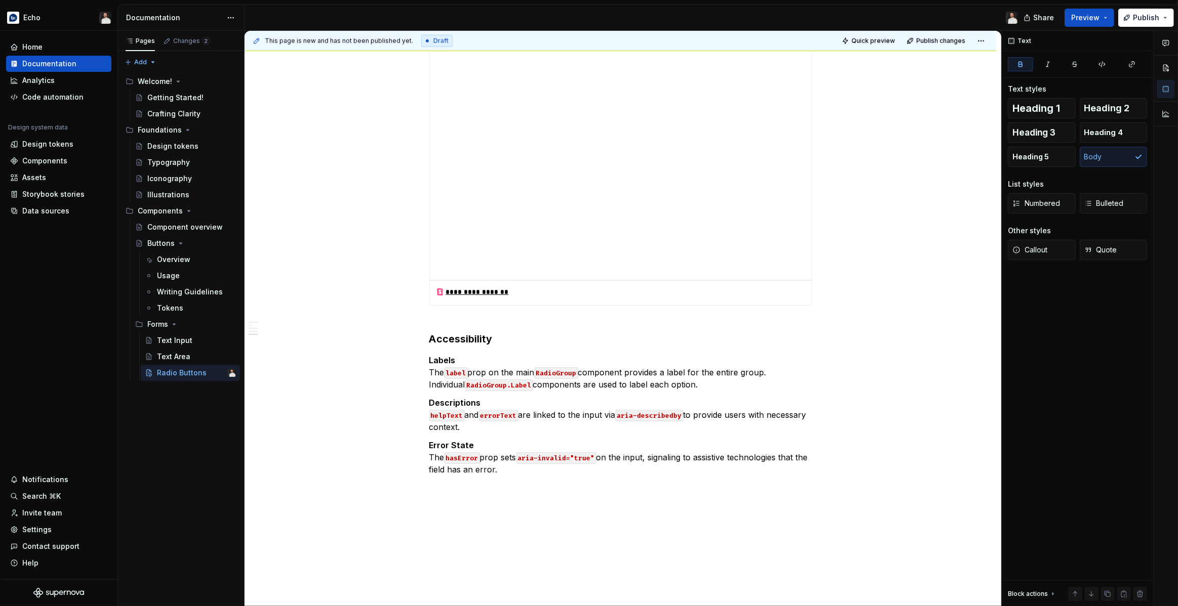
click at [458, 400] on strong "Descriptions" at bounding box center [455, 403] width 52 height 10
click at [521, 464] on p "Error State The hasError prop sets aria-invalid="true" on the input, signaling …" at bounding box center [620, 457] width 383 height 36
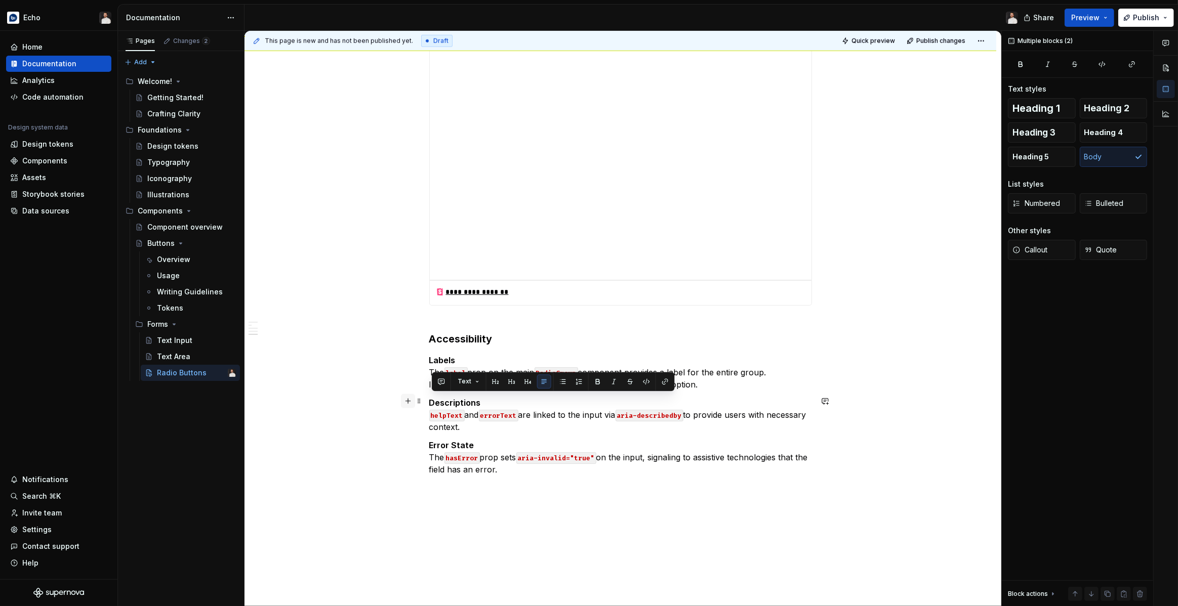
drag, startPoint x: 525, startPoint y: 466, endPoint x: 413, endPoint y: 401, distance: 129.5
click at [480, 404] on strong "Descriptions" at bounding box center [455, 403] width 52 height 10
drag, startPoint x: 515, startPoint y: 465, endPoint x: 430, endPoint y: 404, distance: 104.1
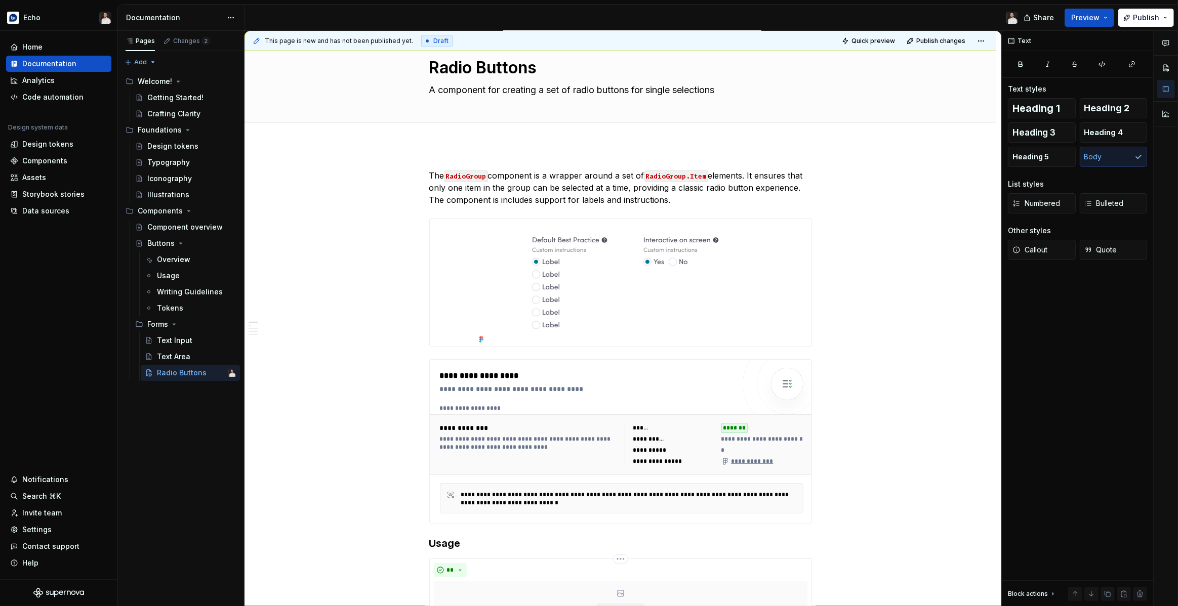
scroll to position [0, 0]
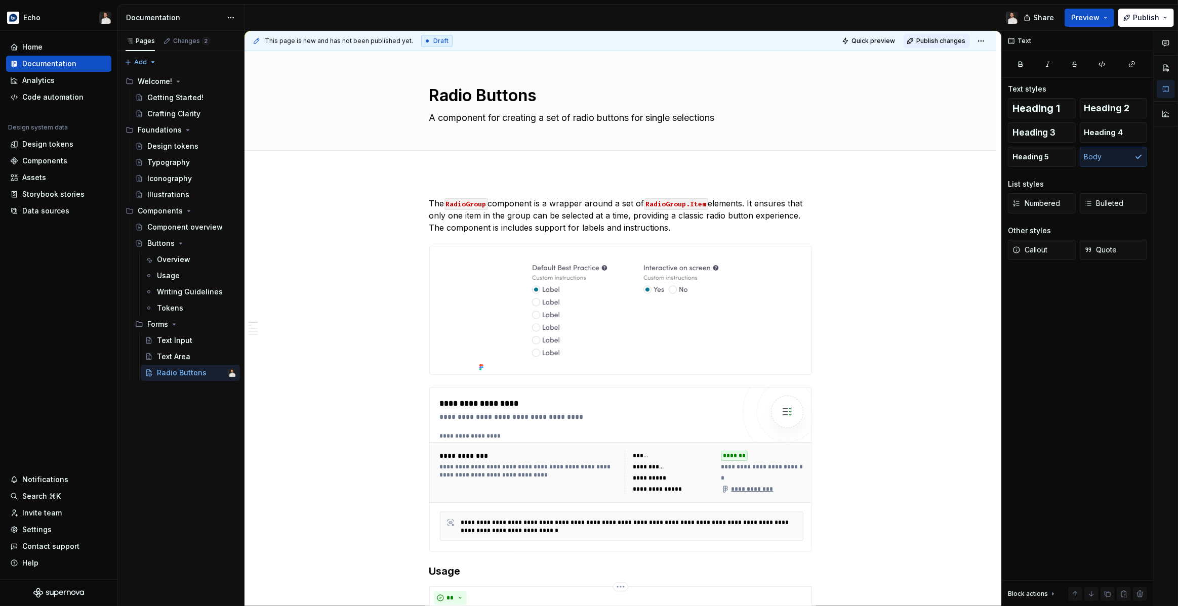
click at [932, 40] on span "Publish changes" at bounding box center [940, 41] width 49 height 8
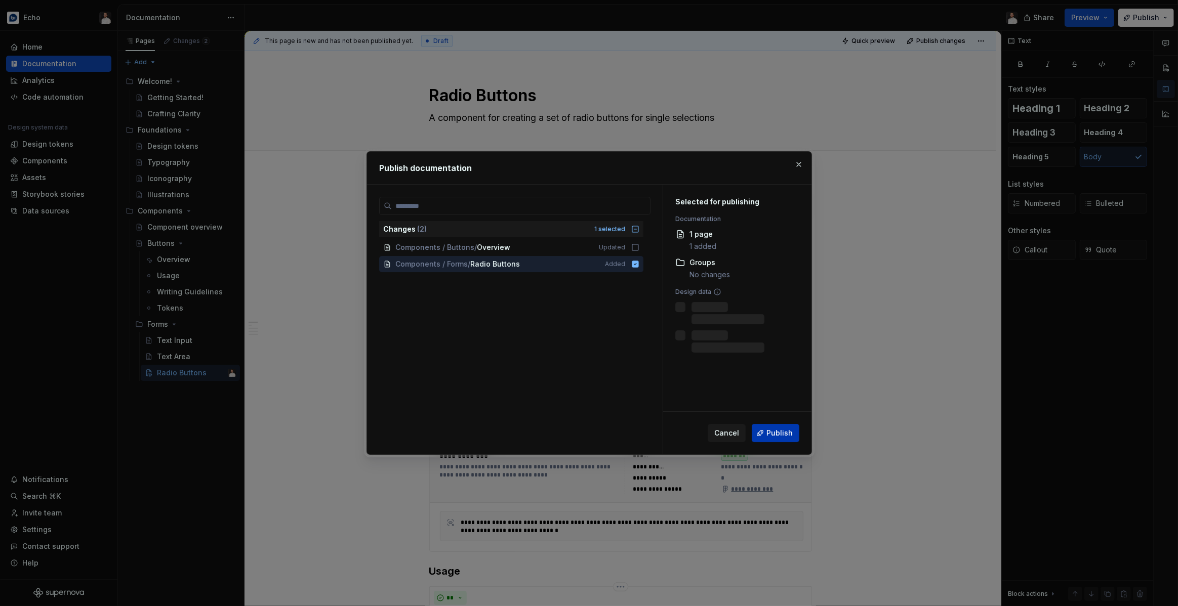
click at [774, 434] on span "Publish" at bounding box center [779, 433] width 26 height 10
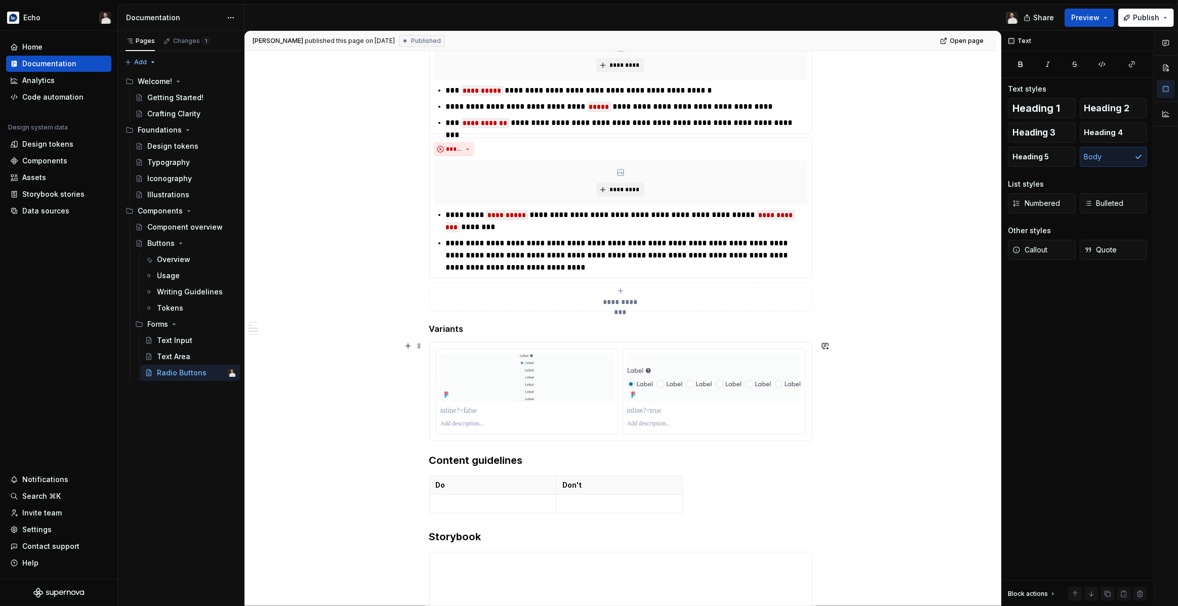
scroll to position [578, 0]
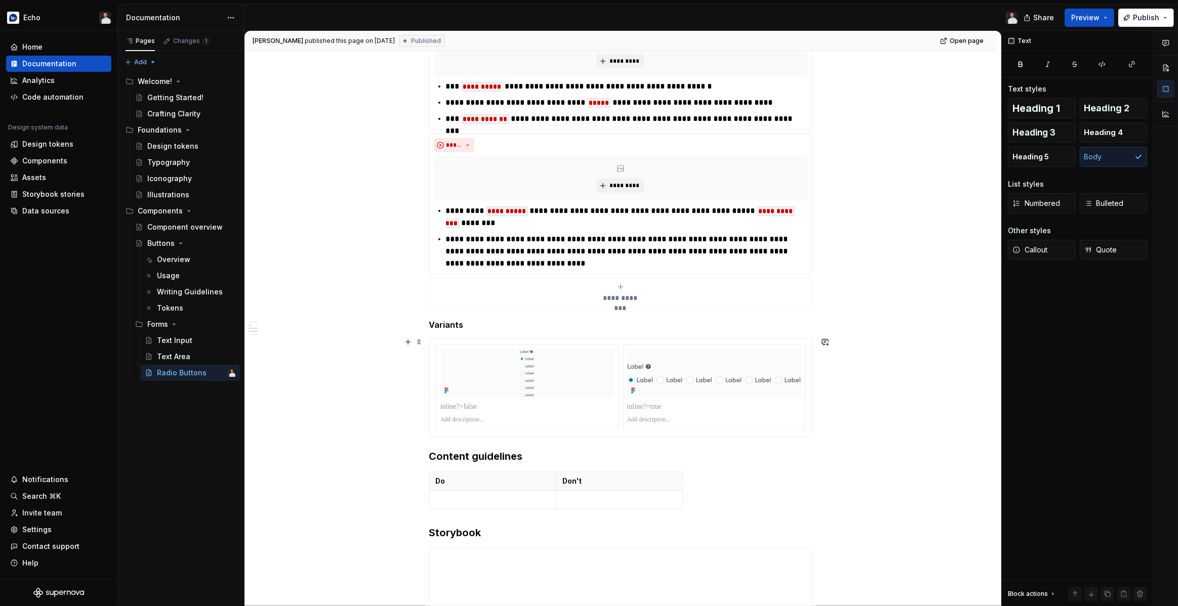
click at [622, 428] on div at bounding box center [620, 388] width 369 height 86
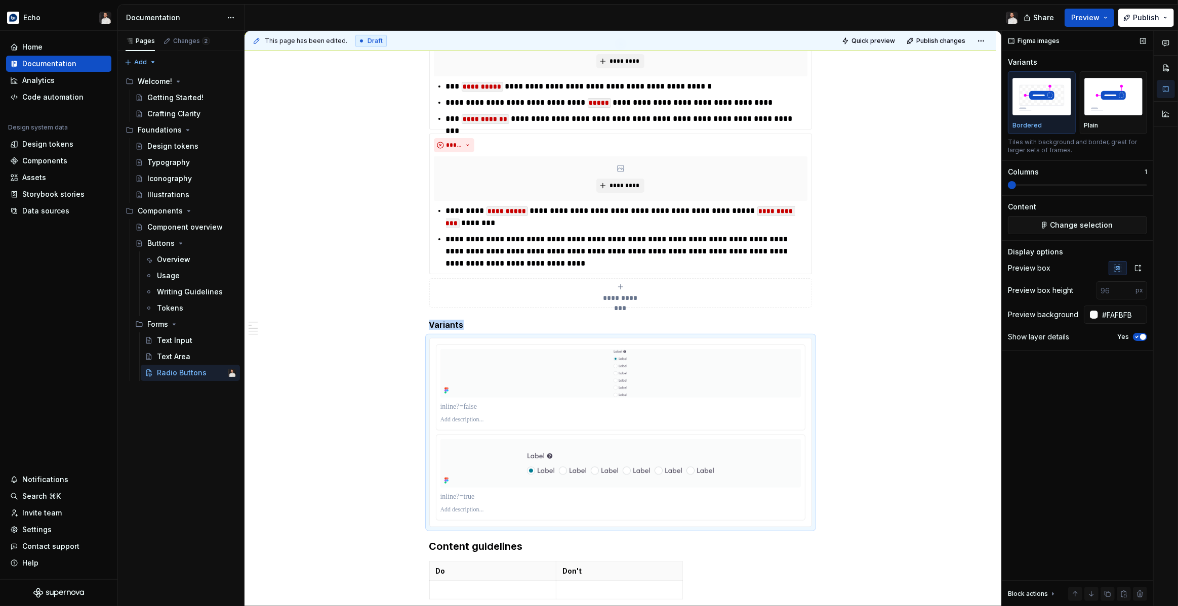
type textarea "*"
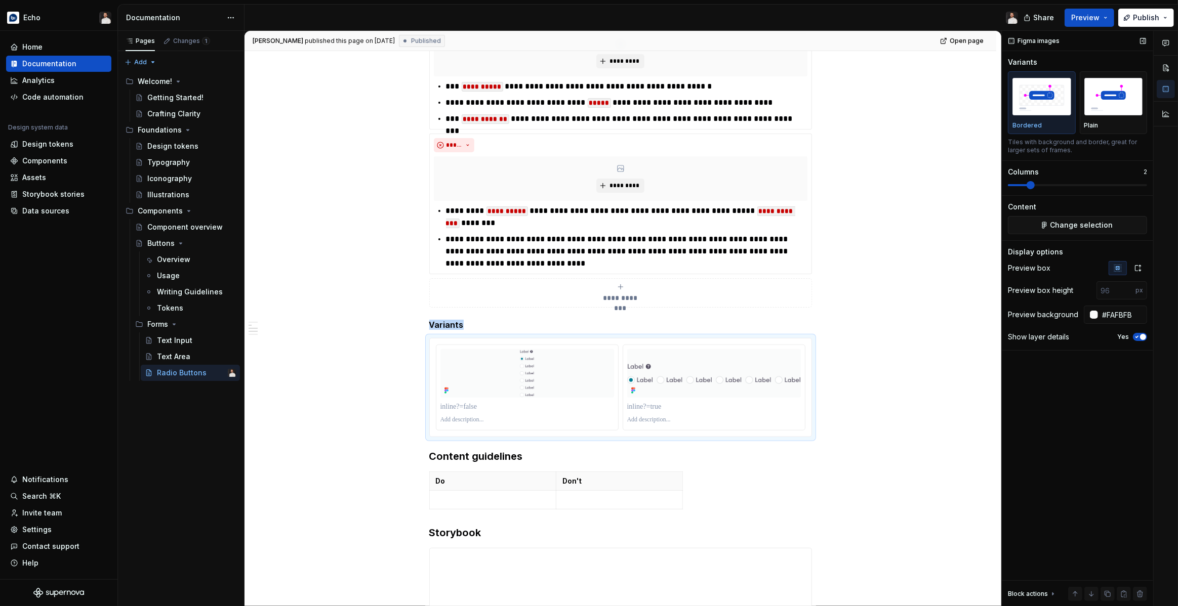
click at [1033, 187] on span at bounding box center [1030, 185] width 8 height 8
click at [1025, 186] on span at bounding box center [1077, 185] width 139 height 8
click at [1130, 287] on input "1" at bounding box center [1115, 290] width 39 height 18
drag, startPoint x: 1120, startPoint y: 290, endPoint x: 1089, endPoint y: 290, distance: 30.9
click at [1089, 290] on div "1 px" at bounding box center [1112, 290] width 69 height 18
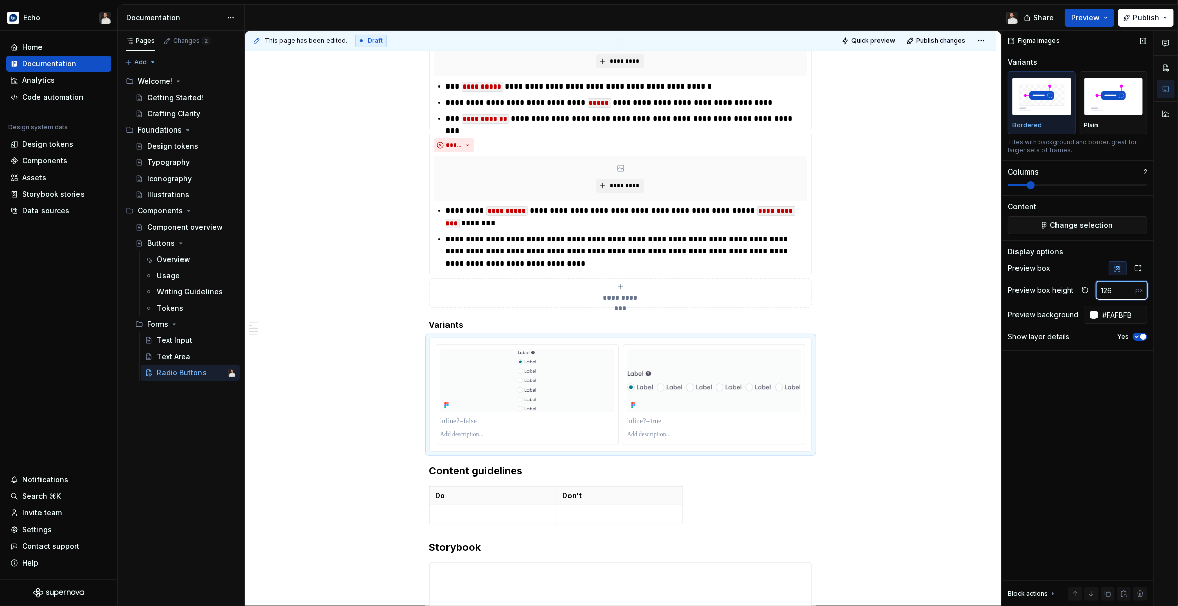
click at [1128, 289] on input "126" at bounding box center [1115, 290] width 39 height 18
click at [1128, 296] on input "126" at bounding box center [1115, 290] width 39 height 18
drag, startPoint x: 1119, startPoint y: 292, endPoint x: 1086, endPoint y: 289, distance: 32.5
click at [1086, 289] on div "126 px" at bounding box center [1112, 290] width 69 height 18
type input "200"
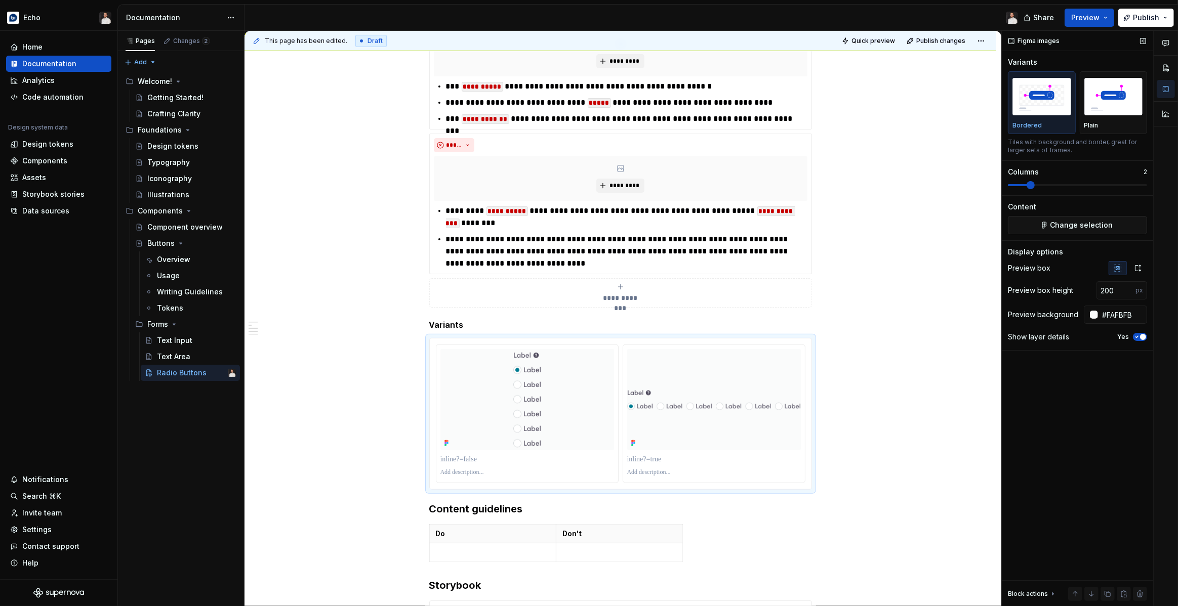
click at [1062, 393] on div "Figma images Variants Bordered Plain Tiles with background and border, great fo…" at bounding box center [1077, 319] width 151 height 576
click at [1139, 18] on span "Publish" at bounding box center [1146, 18] width 26 height 10
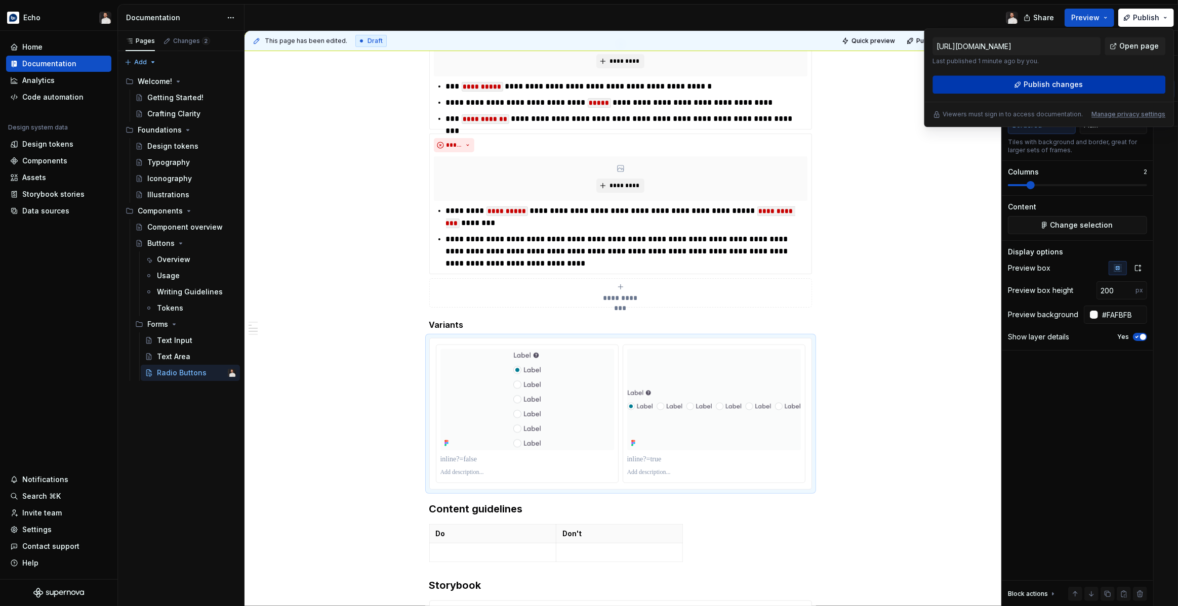
click at [1049, 79] on span "Publish changes" at bounding box center [1052, 84] width 59 height 10
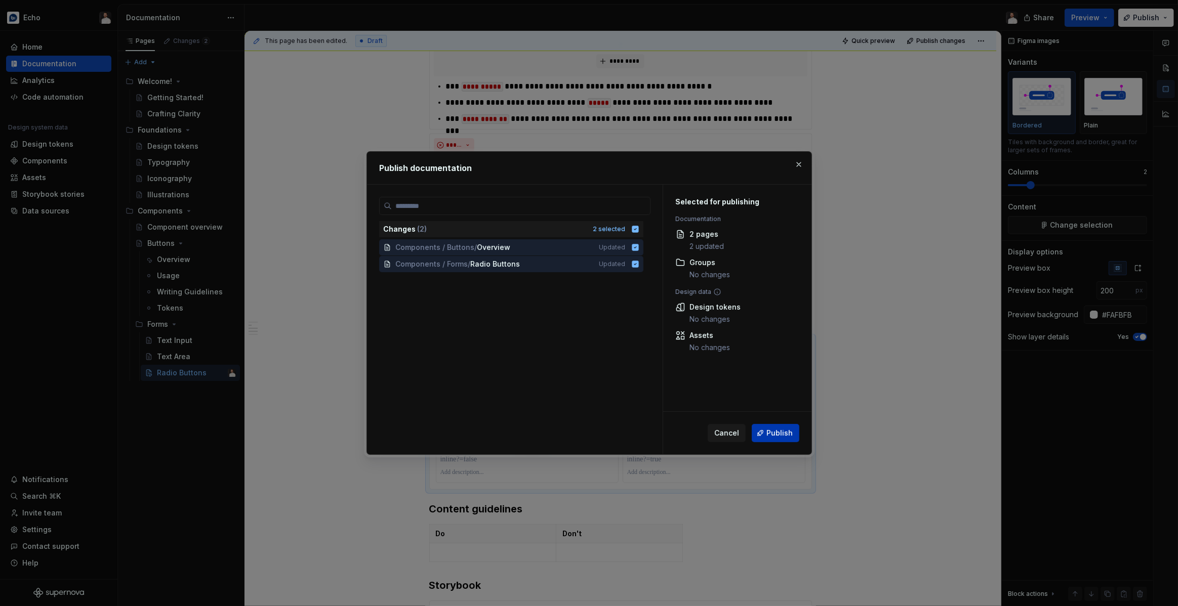
click at [778, 432] on span "Publish" at bounding box center [779, 433] width 26 height 10
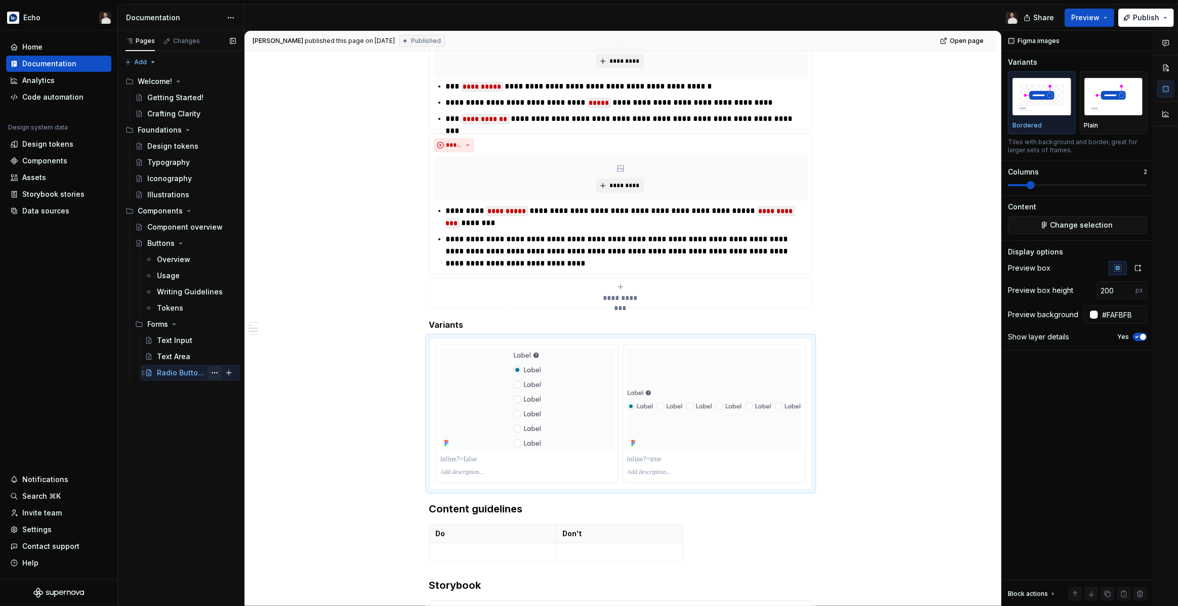
click at [216, 372] on button "Page tree" at bounding box center [215, 373] width 14 height 14
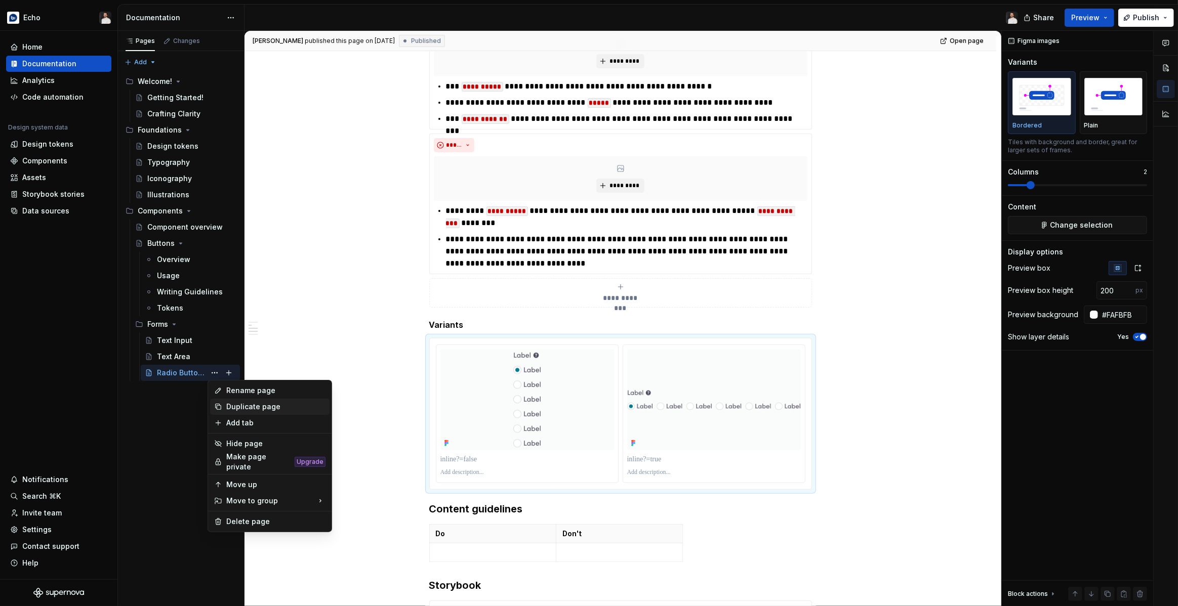
click at [253, 408] on div "Duplicate page" at bounding box center [275, 407] width 99 height 10
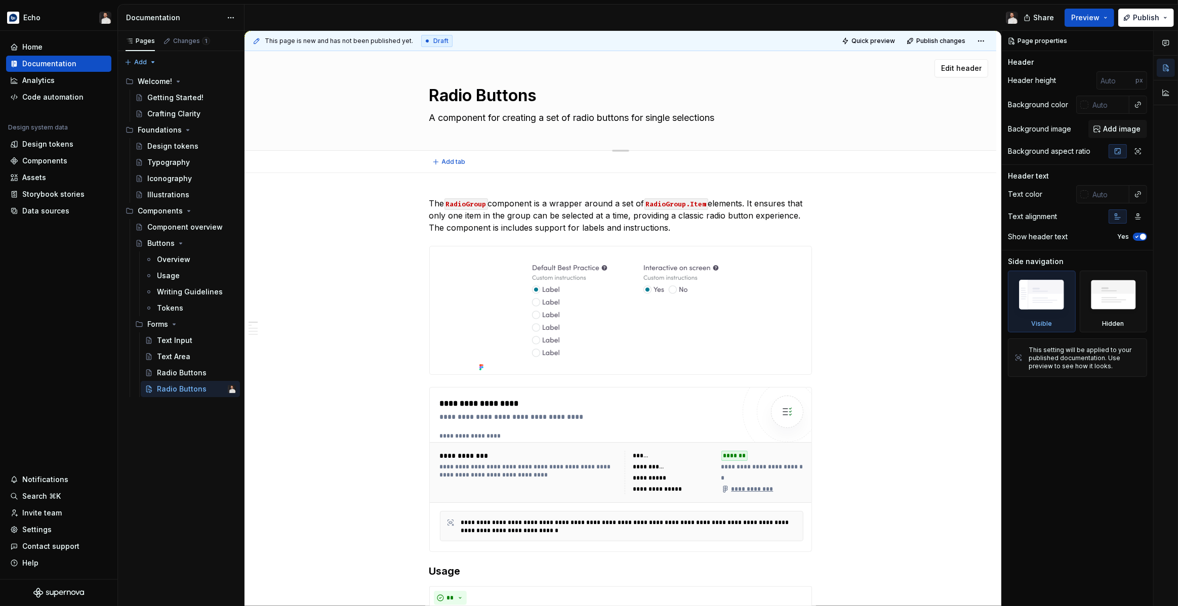
drag, startPoint x: 445, startPoint y: 98, endPoint x: 452, endPoint y: 100, distance: 7.2
click at [445, 98] on textarea "Radio Buttons" at bounding box center [618, 96] width 383 height 24
type textarea "*"
type textarea "C"
type textarea "*"
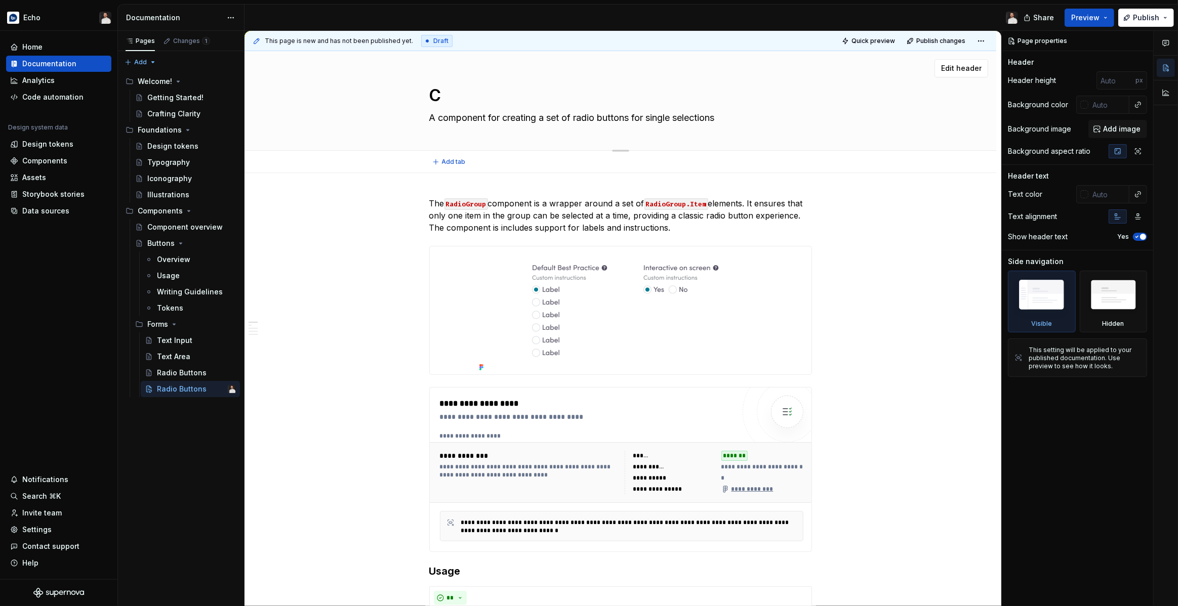
type textarea "Ch"
type textarea "*"
type textarea "Che"
type textarea "*"
type textarea "Chec"
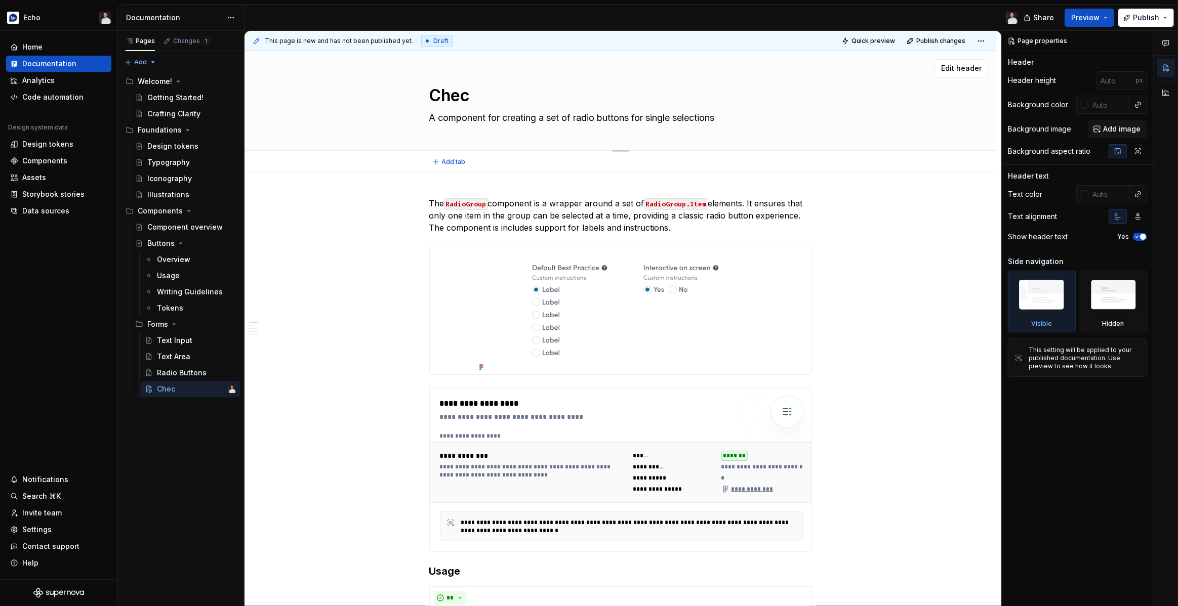
type textarea "*"
type textarea "Check"
type textarea "*"
type textarea "Checkb"
type textarea "*"
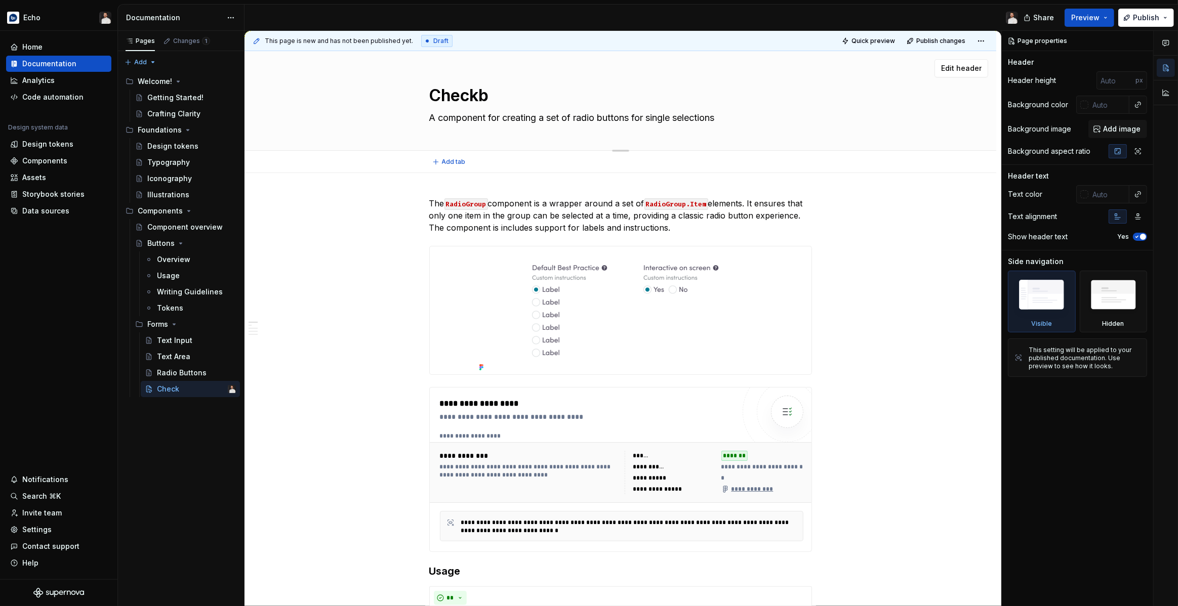
type textarea "Checkbo"
type textarea "*"
type textarea "Checkbox"
type textarea "*"
type textarea "Checkboxe"
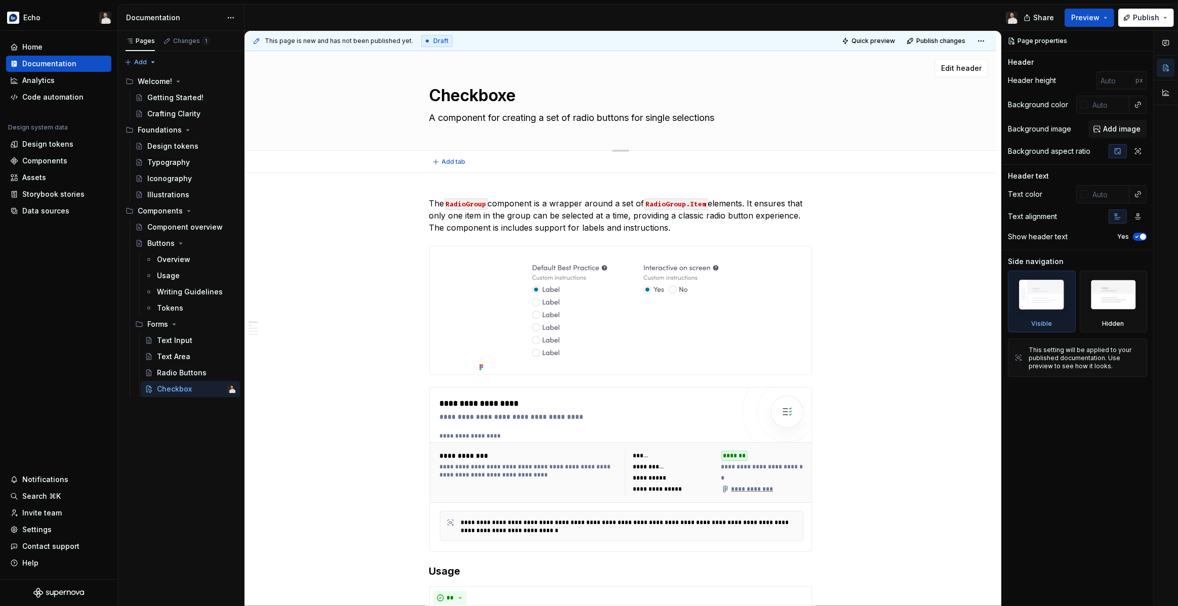
type textarea "*"
type textarea "Checkboxes"
type textarea "*"
type textarea "Checkboxes"
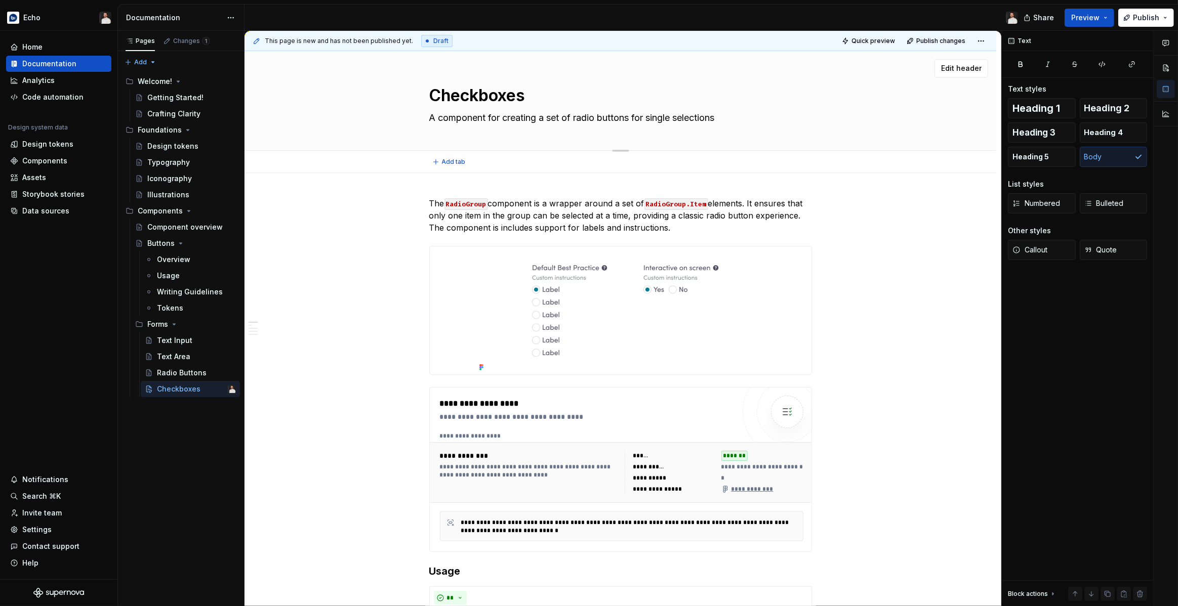
click at [434, 117] on textarea "A component for creating a set of radio buttons for single selections" at bounding box center [618, 118] width 383 height 16
paste textarea "list of checkboxes where multiple options can be selected."
type textarea "*"
type textarea "A component for creating a list of checkboxes where multiple options can be sel…"
type textarea "*"
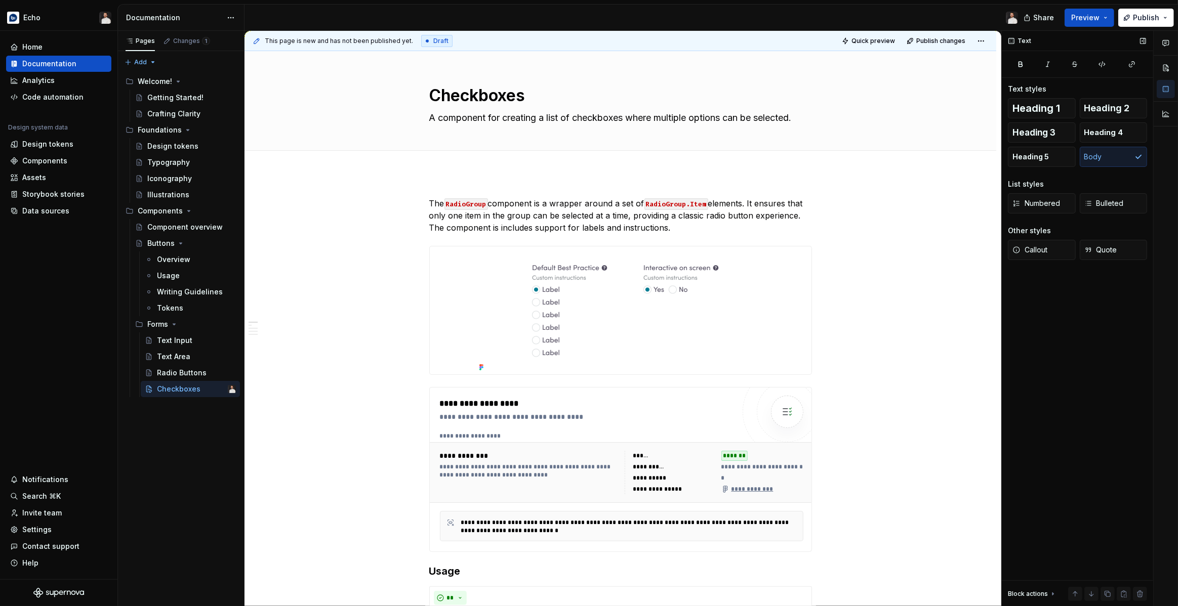
type textarea "A component for creating a list of checkboxes where multiple options can be sel…"
drag, startPoint x: 681, startPoint y: 229, endPoint x: 428, endPoint y: 200, distance: 254.7
drag, startPoint x: 604, startPoint y: 225, endPoint x: 391, endPoint y: 201, distance: 213.9
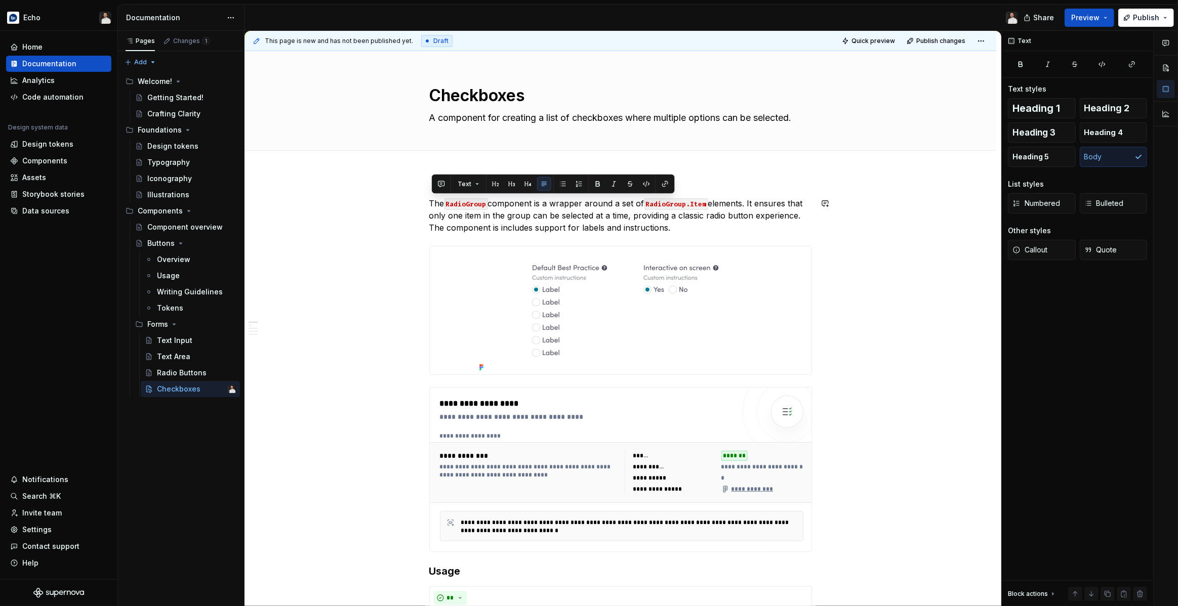
drag, startPoint x: 676, startPoint y: 230, endPoint x: 415, endPoint y: 190, distance: 264.7
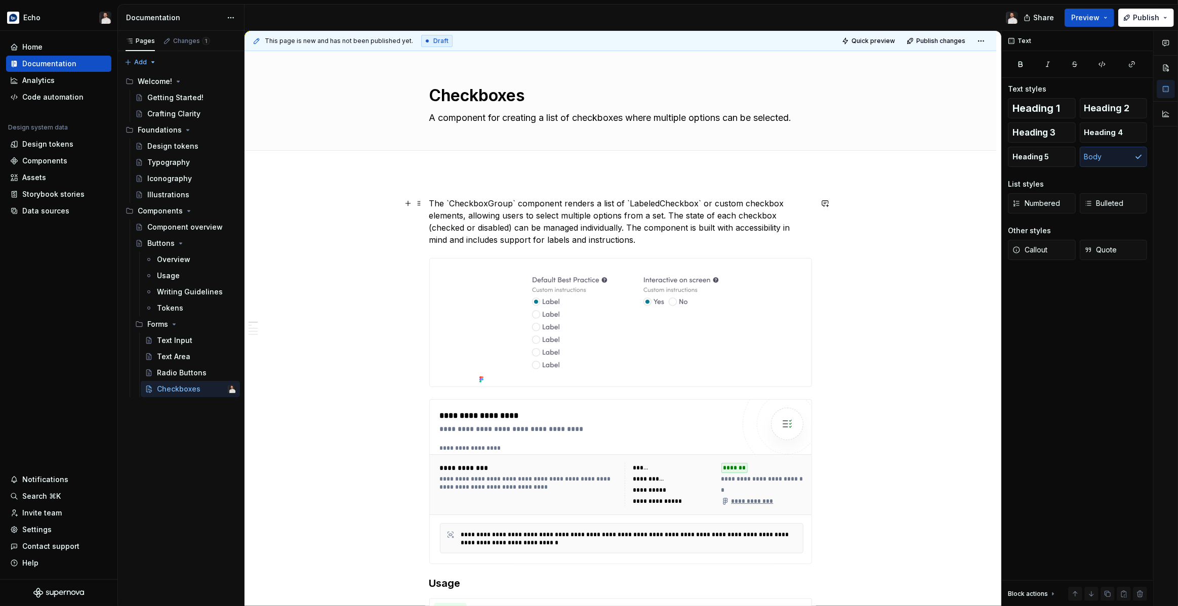
click at [477, 204] on p "The `CheckboxGroup` component renders a list of `LabeledCheckbox` or custom che…" at bounding box center [620, 221] width 383 height 49
click at [476, 204] on p "The `CheckboxGroup` component renders a list of `LabeledCheckbox` or custom che…" at bounding box center [620, 221] width 383 height 49
type textarea "*"
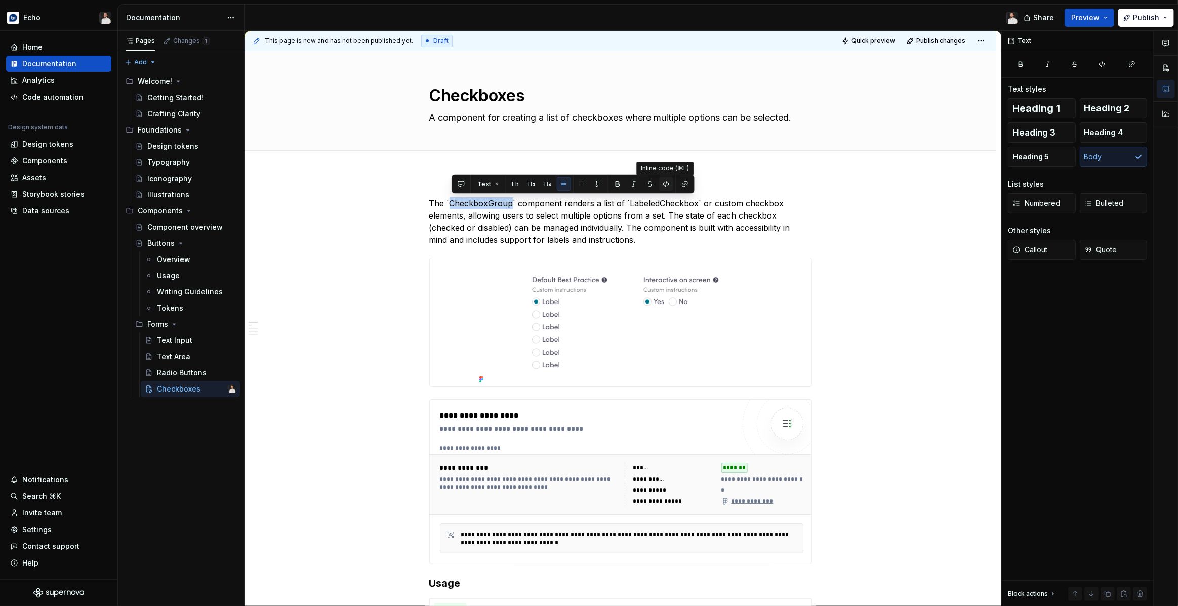
click at [663, 182] on button "button" at bounding box center [666, 184] width 14 height 14
click at [451, 202] on code "CheckboxGroup" at bounding box center [477, 204] width 56 height 12
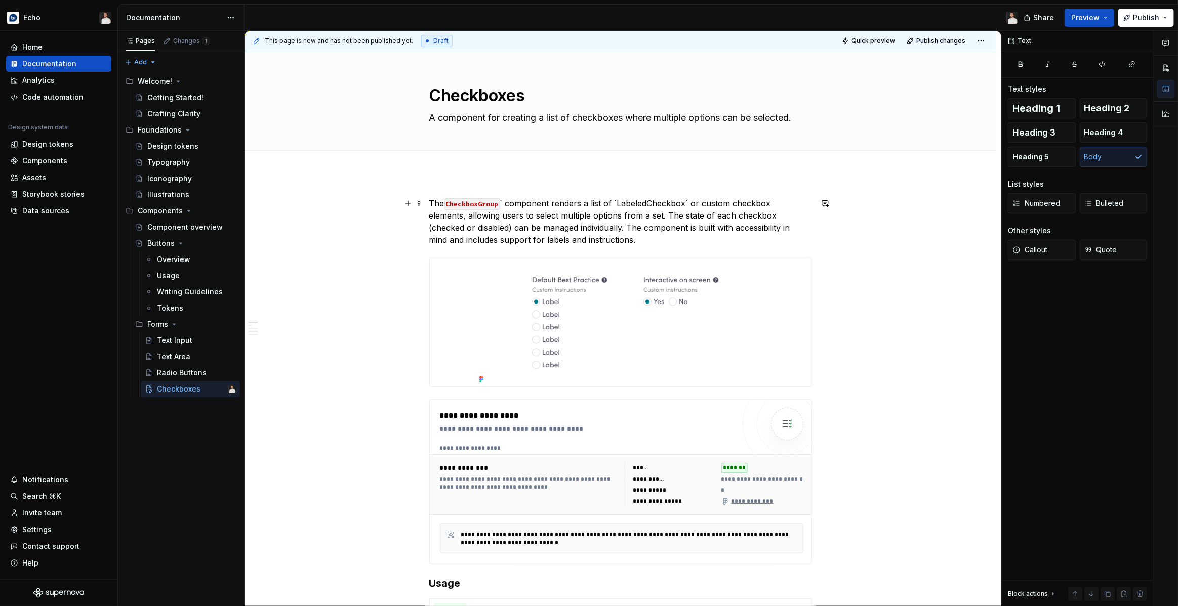
click at [507, 203] on p "The CheckboxGroup ` component renders a list of `LabeledCheckbox` or custom che…" at bounding box center [620, 221] width 383 height 49
click at [615, 203] on p "The CheckboxGroup `component renders a list of `LabeledCheckbox` or custom chec…" at bounding box center [620, 221] width 383 height 49
click at [686, 202] on p "The CheckboxGroup `component renders a list of LabeledCheckbox` or custom check…" at bounding box center [620, 221] width 383 height 49
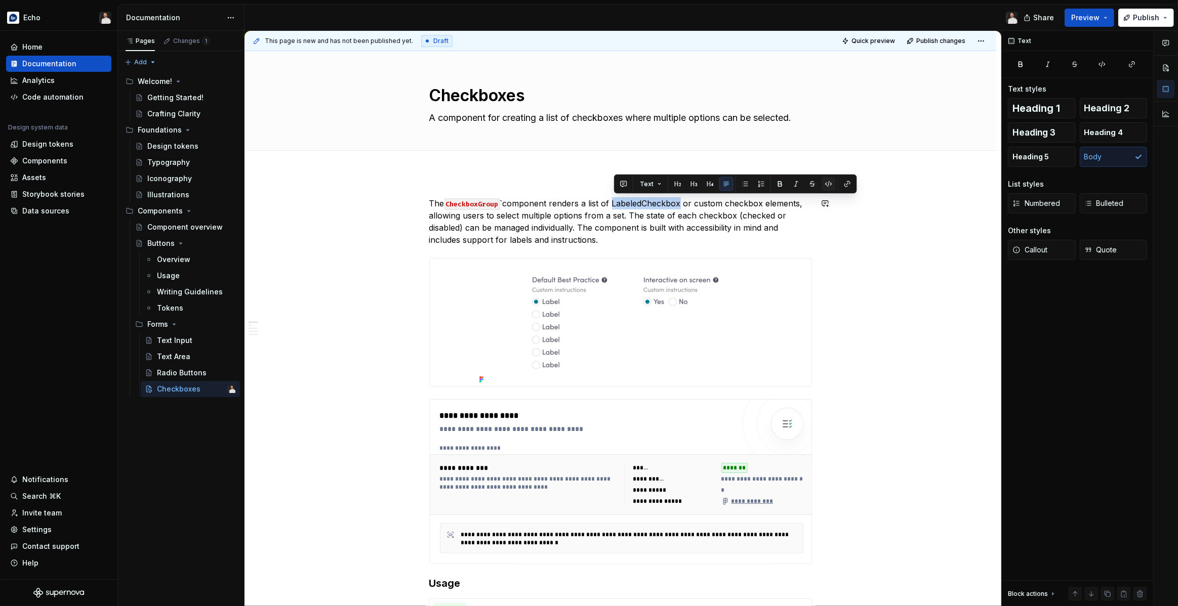
click at [825, 187] on button "button" at bounding box center [828, 184] width 14 height 14
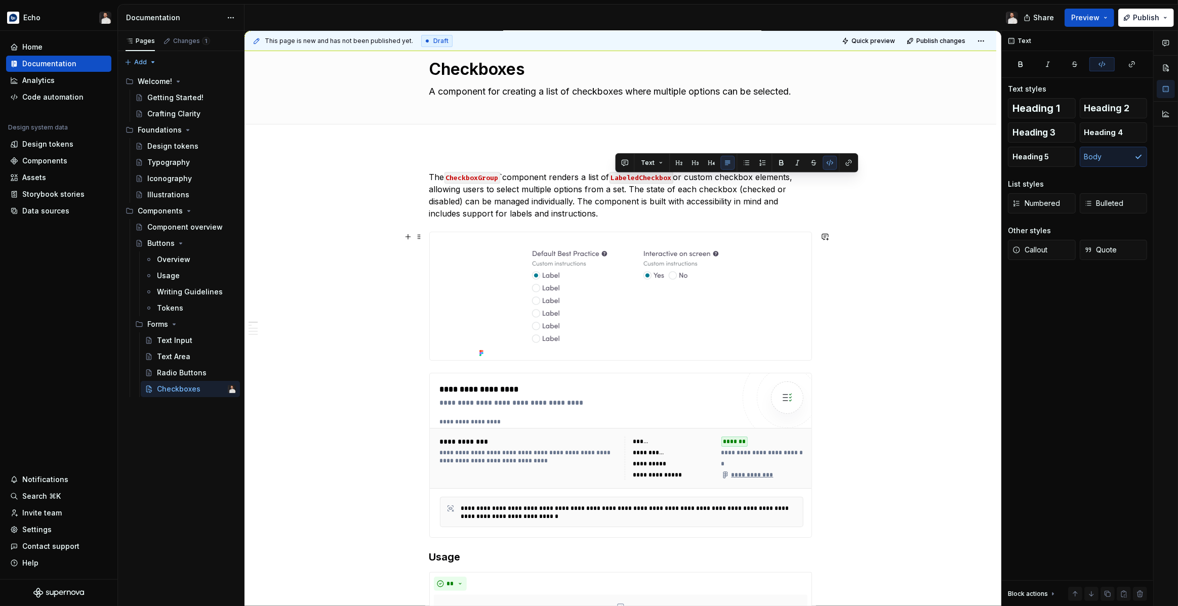
scroll to position [37, 0]
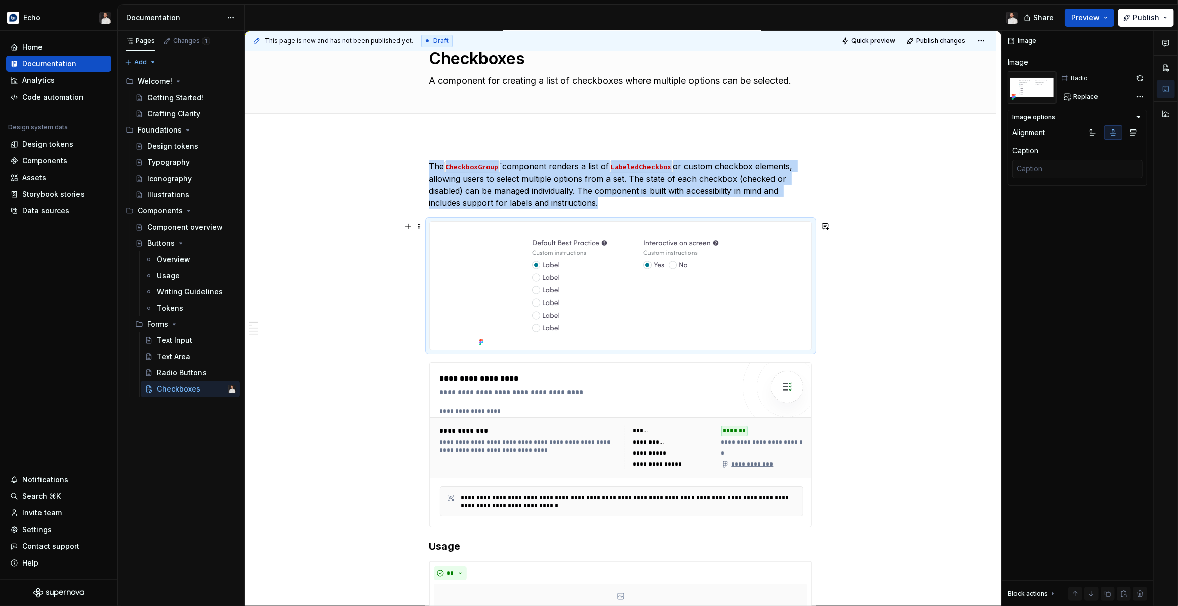
click at [689, 261] on img at bounding box center [620, 286] width 291 height 128
click at [1085, 97] on span "Replace" at bounding box center [1085, 97] width 25 height 8
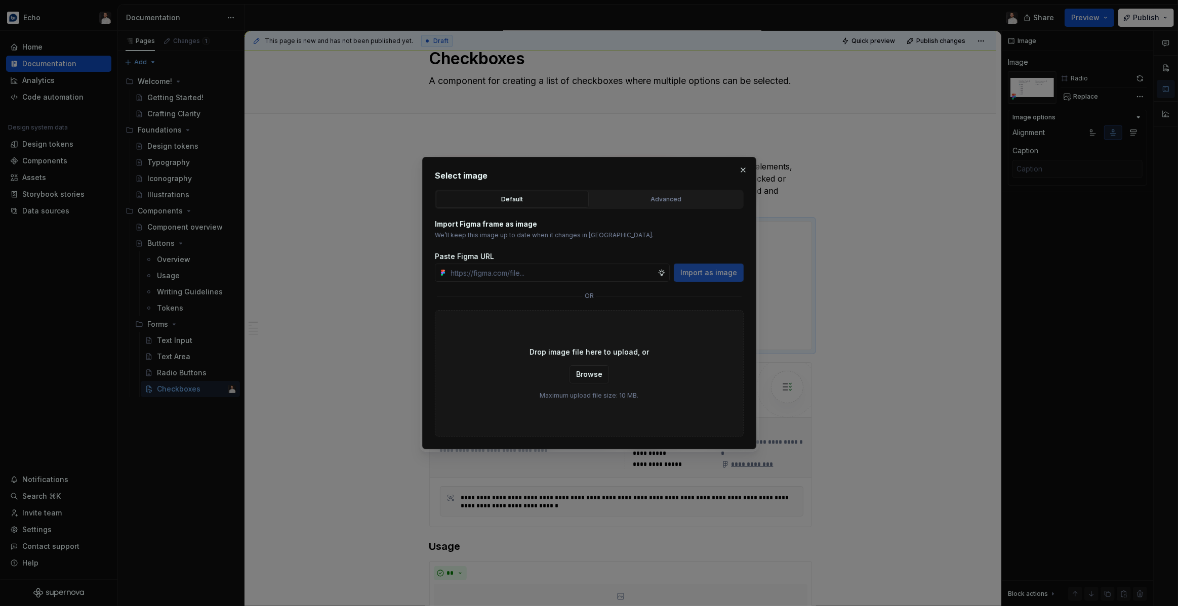
type textarea "*"
paste input "https://www.figma.com/design/n7OAXV3hAaLgFy6qWBh7i9/Echo-DS?node-id=4550-18018&…"
type input "https://www.figma.com/design/n7OAXV3hAaLgFy6qWBh7i9/Echo-DS?node-id=4550-18018&…"
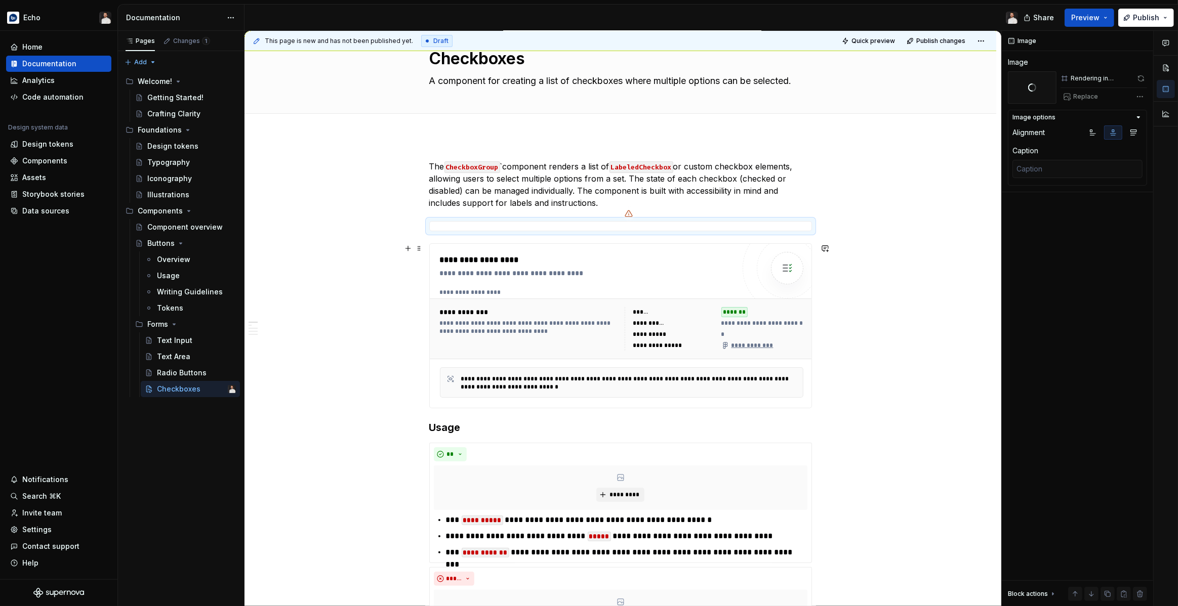
click at [618, 273] on div "**********" at bounding box center [587, 273] width 295 height 10
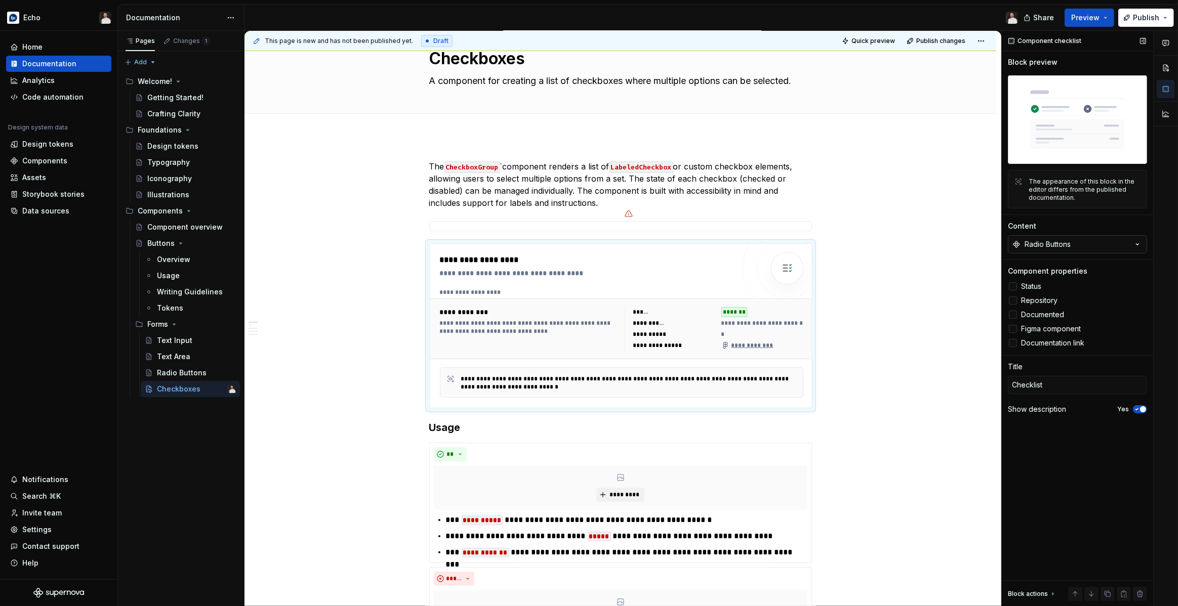
click at [1083, 246] on button "Radio Buttons" at bounding box center [1077, 244] width 139 height 18
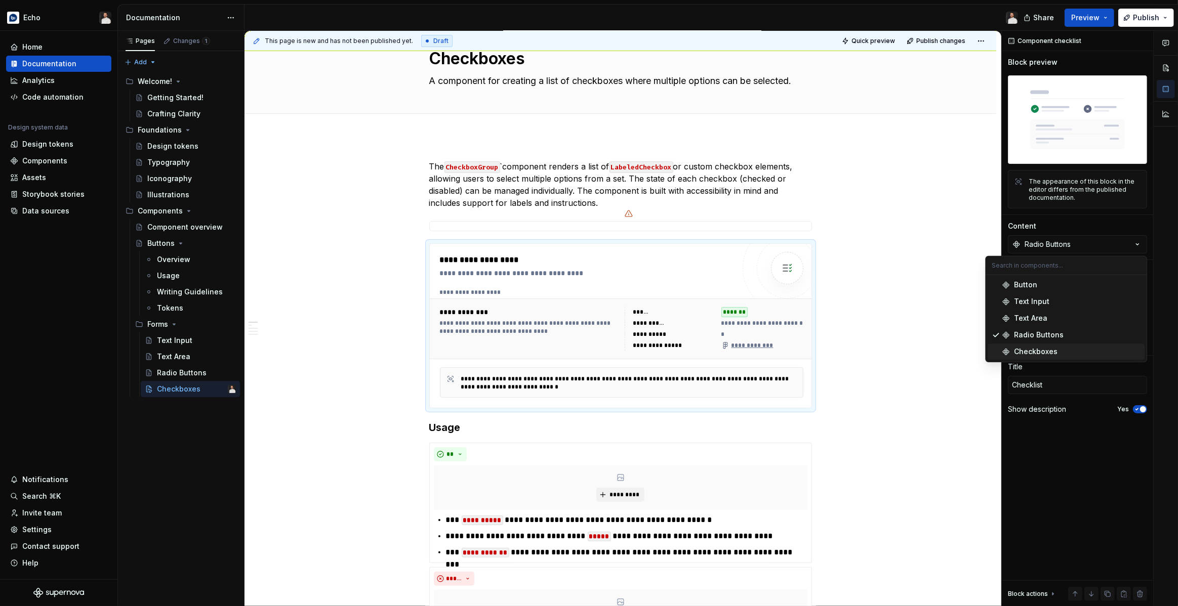
click at [1051, 349] on div "Checkboxes" at bounding box center [1036, 352] width 44 height 10
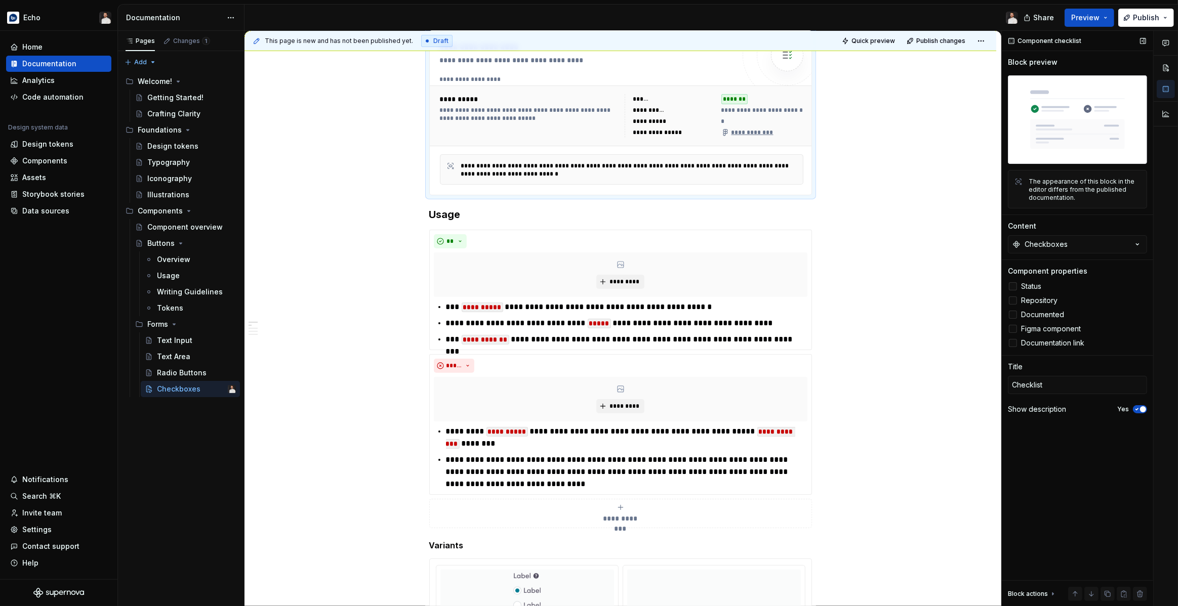
scroll to position [370, 0]
click at [450, 306] on p "**********" at bounding box center [626, 306] width 361 height 12
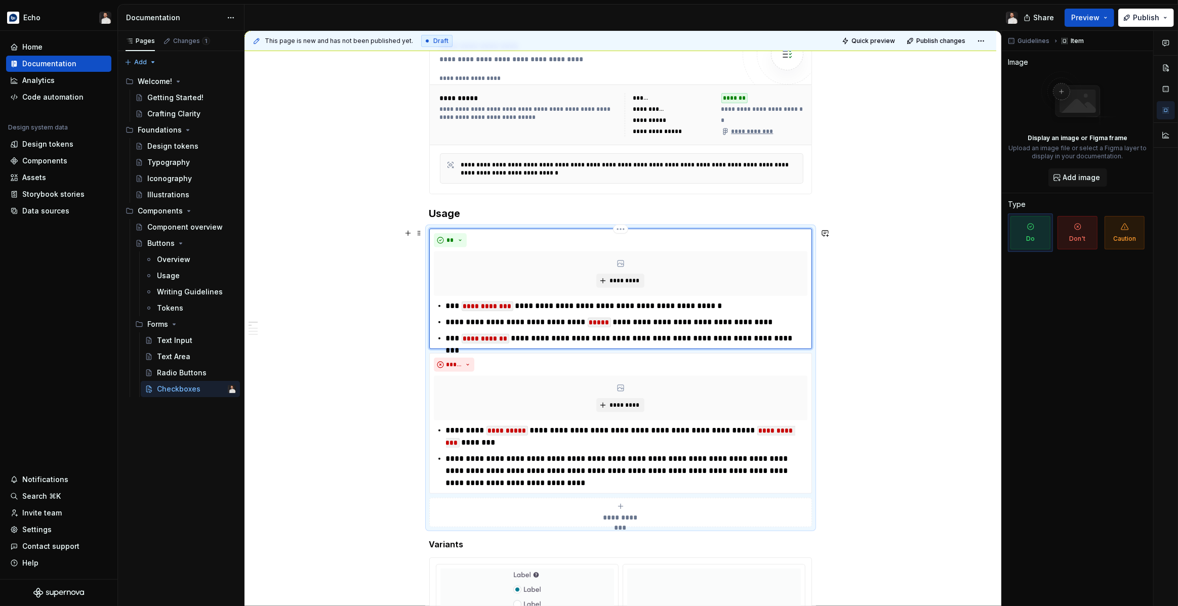
click at [449, 320] on p "**********" at bounding box center [626, 322] width 361 height 12
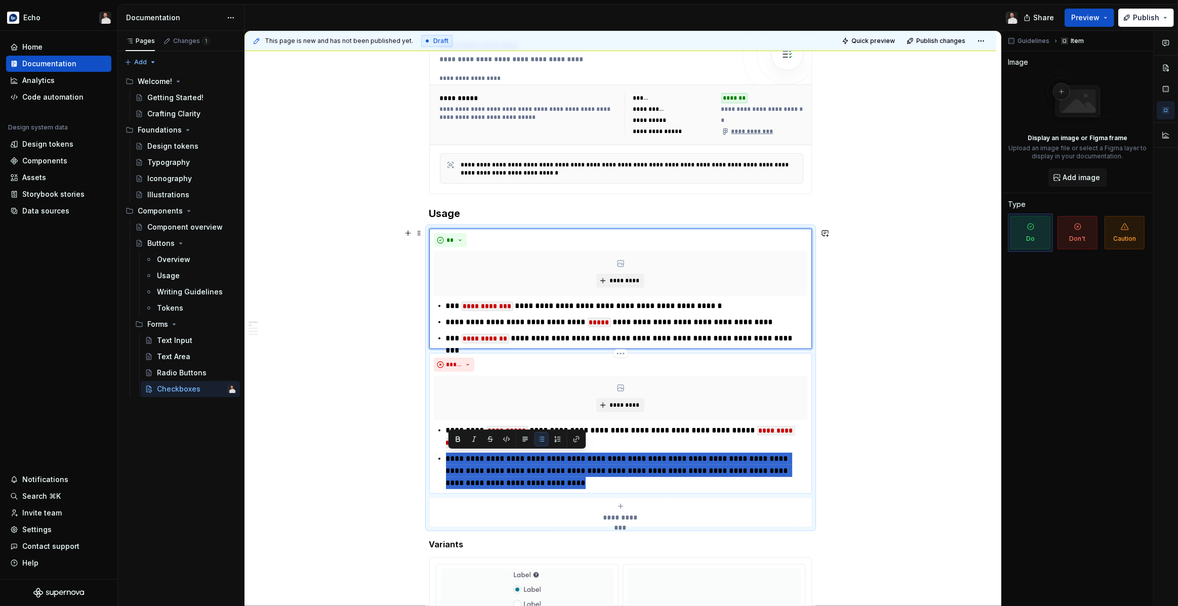
drag, startPoint x: 484, startPoint y: 481, endPoint x: 433, endPoint y: 456, distance: 57.3
click at [433, 456] on div "**********" at bounding box center [620, 423] width 383 height 141
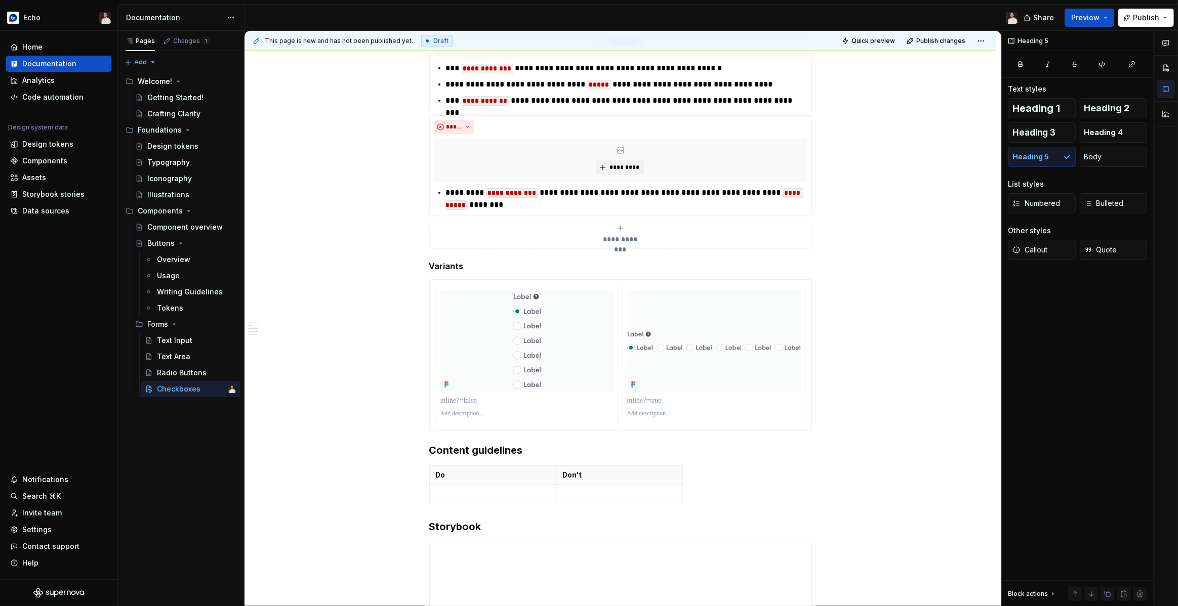
scroll to position [625, 0]
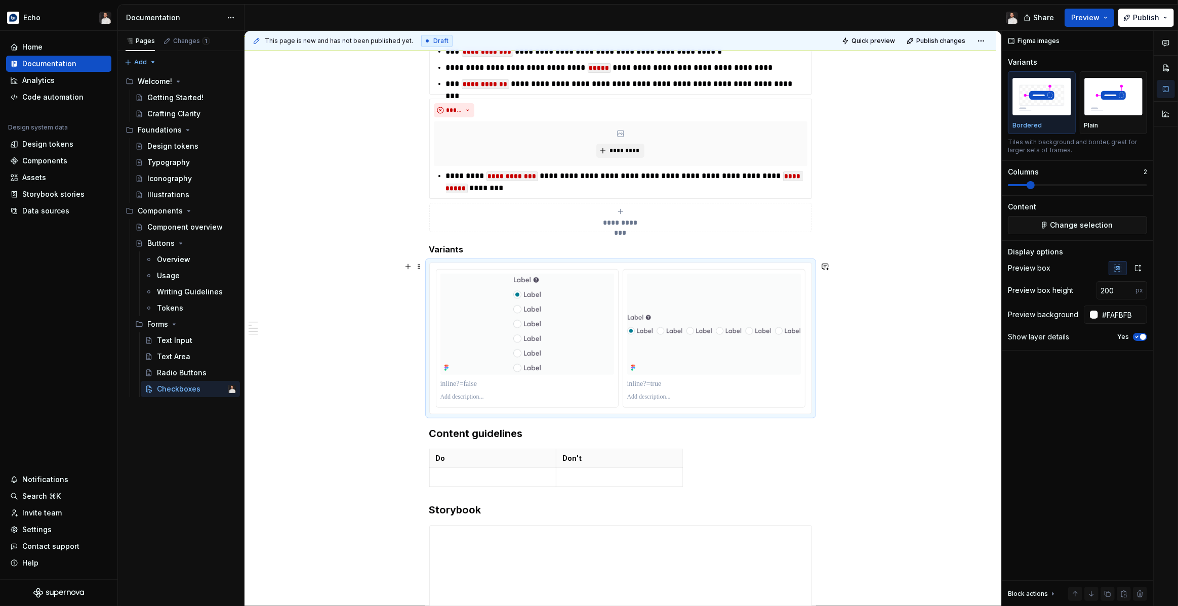
click at [638, 266] on div at bounding box center [621, 338] width 382 height 151
click at [1071, 226] on span "Change selection" at bounding box center [1081, 225] width 63 height 10
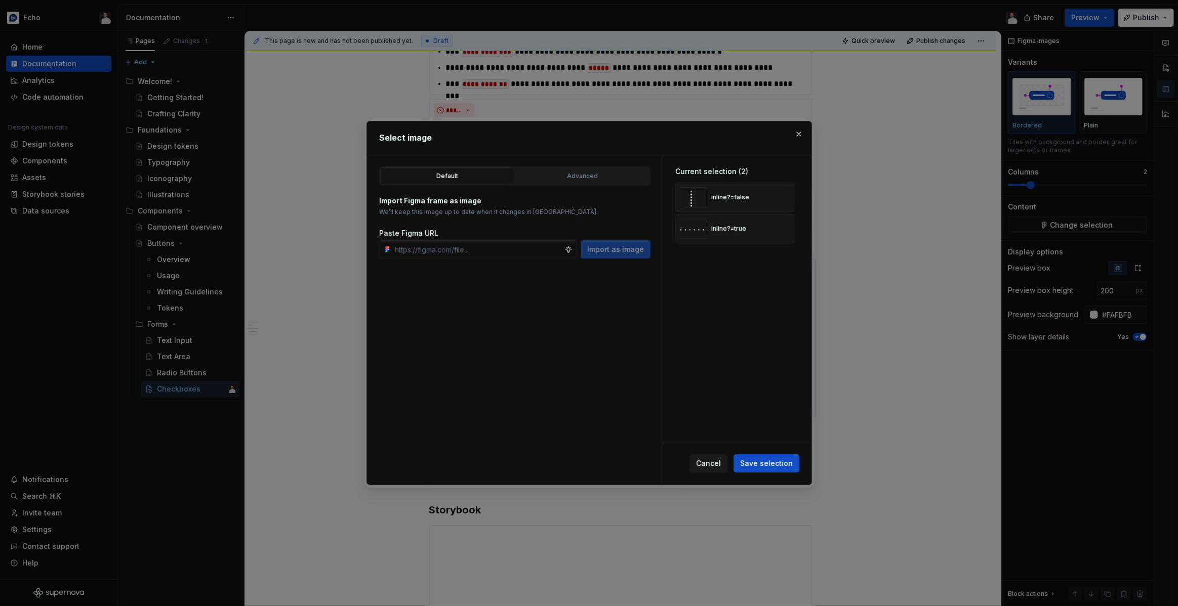
type textarea "*"
click at [587, 180] on div "Advanced" at bounding box center [582, 176] width 127 height 10
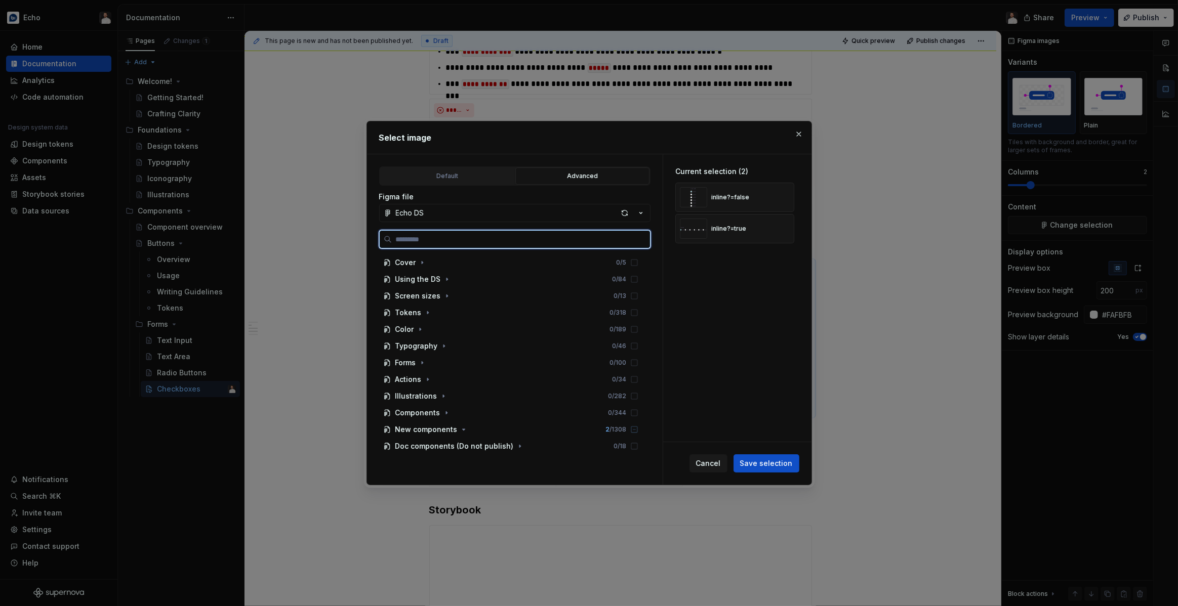
click at [552, 240] on input "search" at bounding box center [521, 239] width 258 height 10
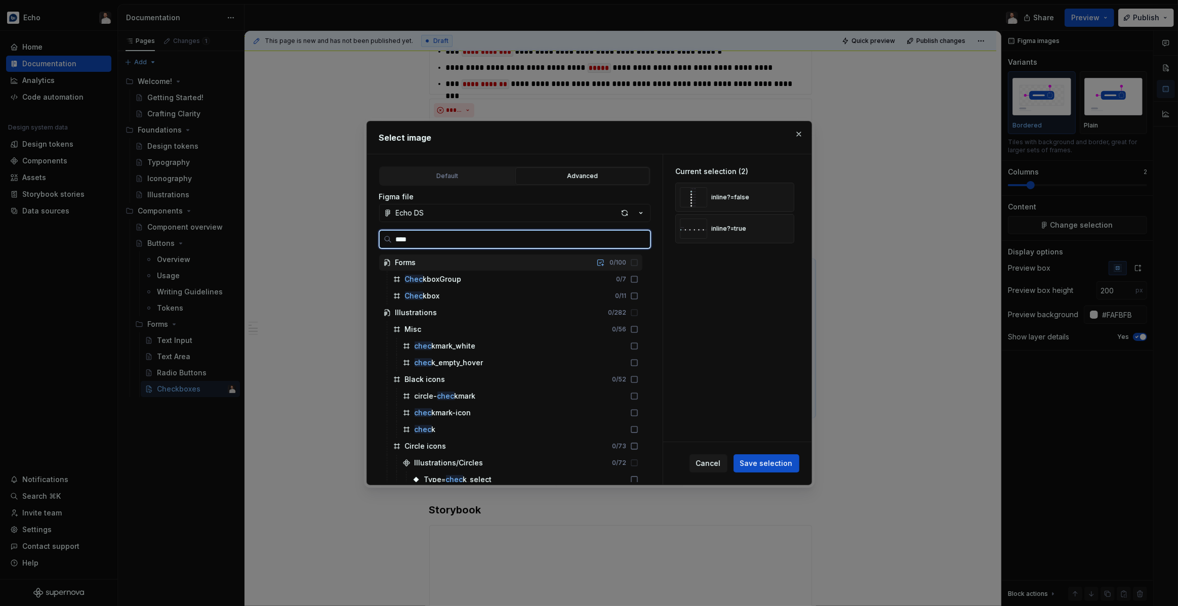
type input "*****"
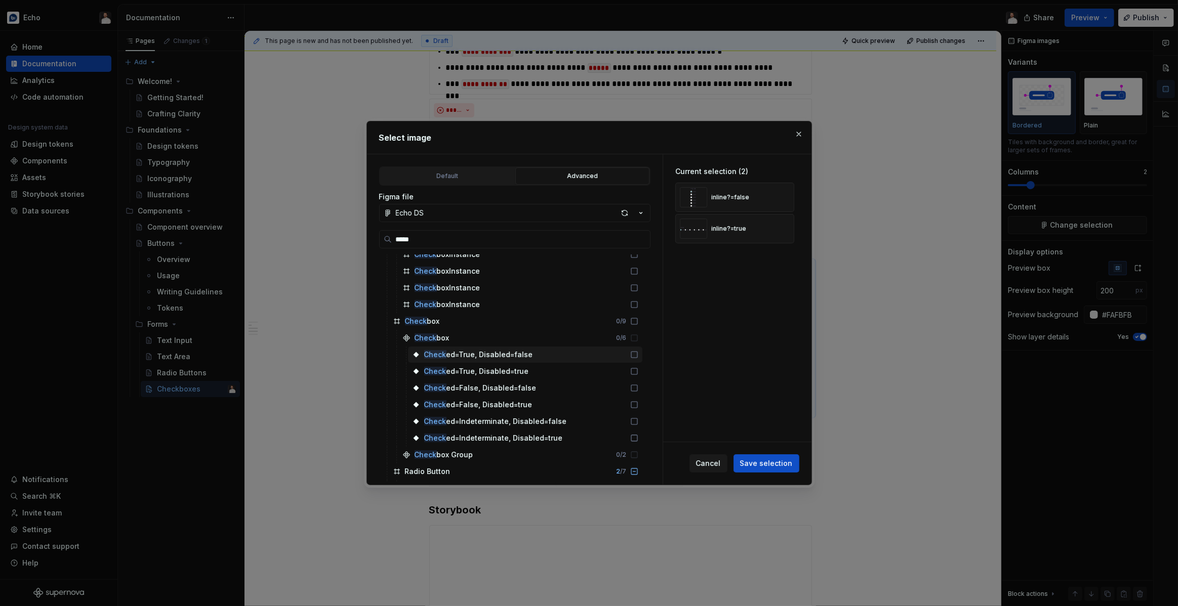
scroll to position [795, 0]
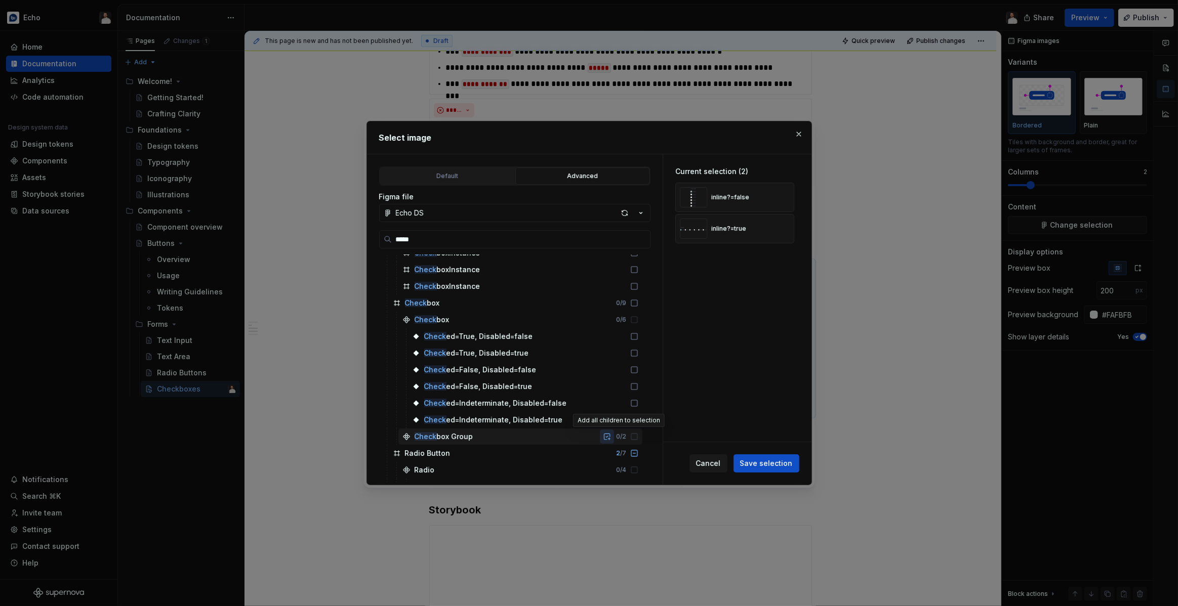
click at [614, 436] on button "button" at bounding box center [607, 437] width 14 height 14
drag, startPoint x: 787, startPoint y: 230, endPoint x: 787, endPoint y: 218, distance: 12.2
click at [787, 230] on button "button" at bounding box center [782, 229] width 14 height 14
click at [787, 196] on button "button" at bounding box center [782, 197] width 14 height 14
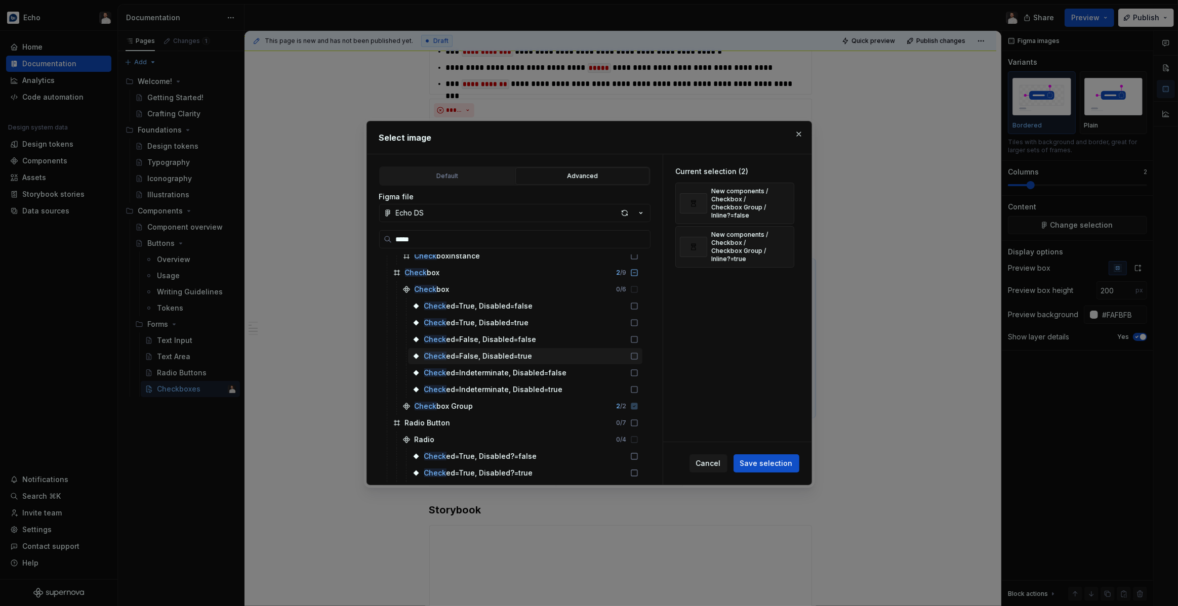
scroll to position [830, 0]
click at [761, 459] on span "Save selection" at bounding box center [766, 464] width 53 height 10
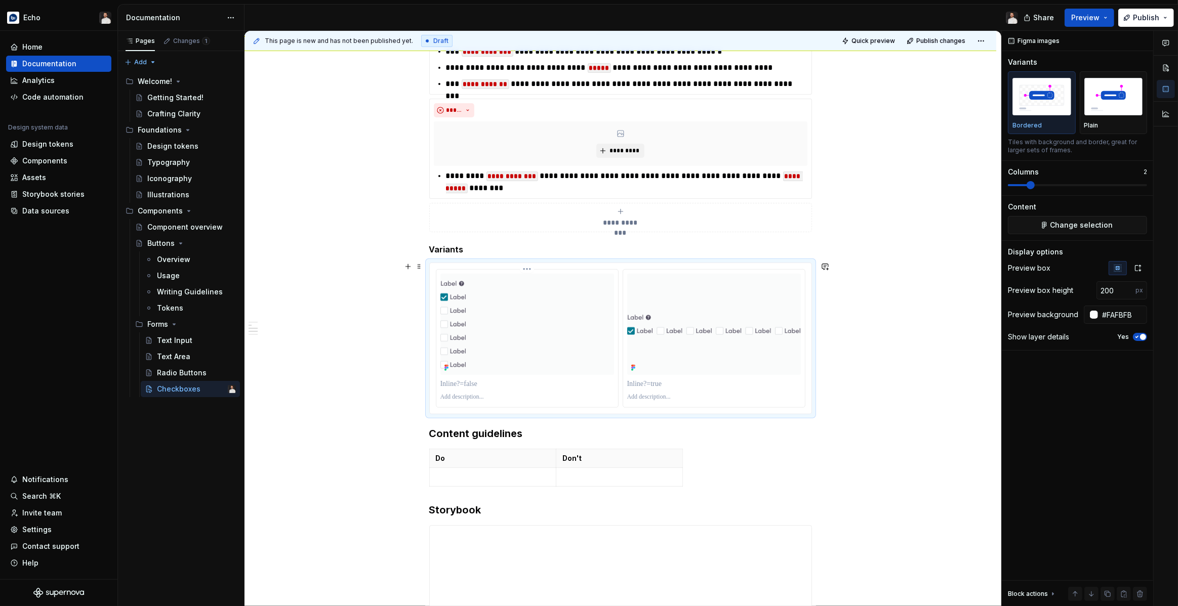
click at [546, 342] on img at bounding box center [527, 325] width 174 height 92
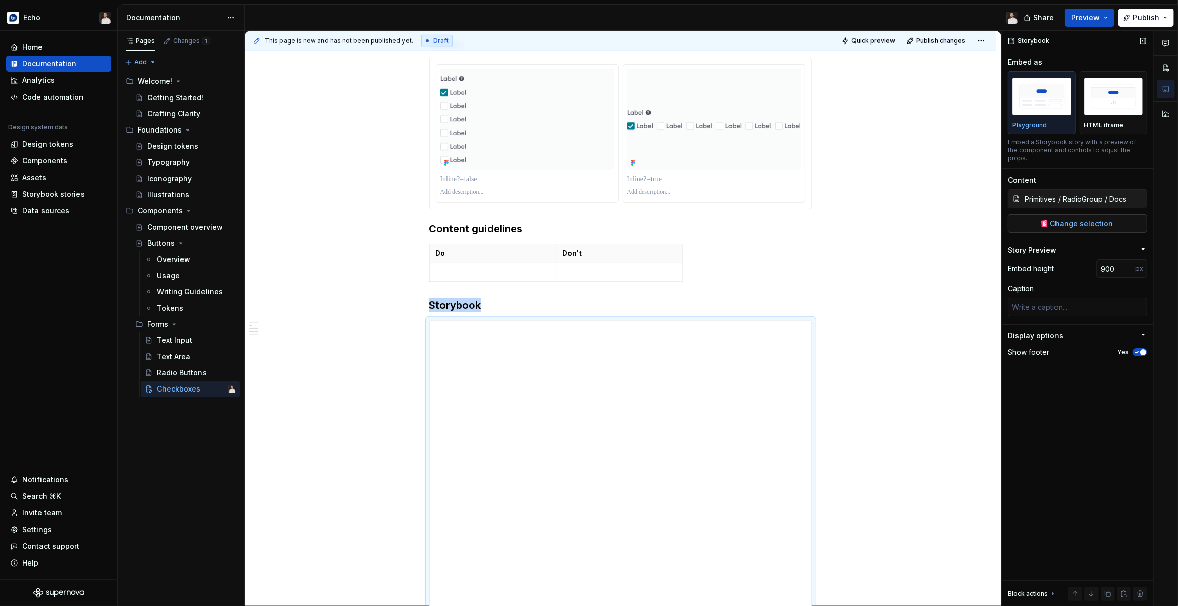
click at [1092, 219] on span "Change selection" at bounding box center [1081, 224] width 63 height 10
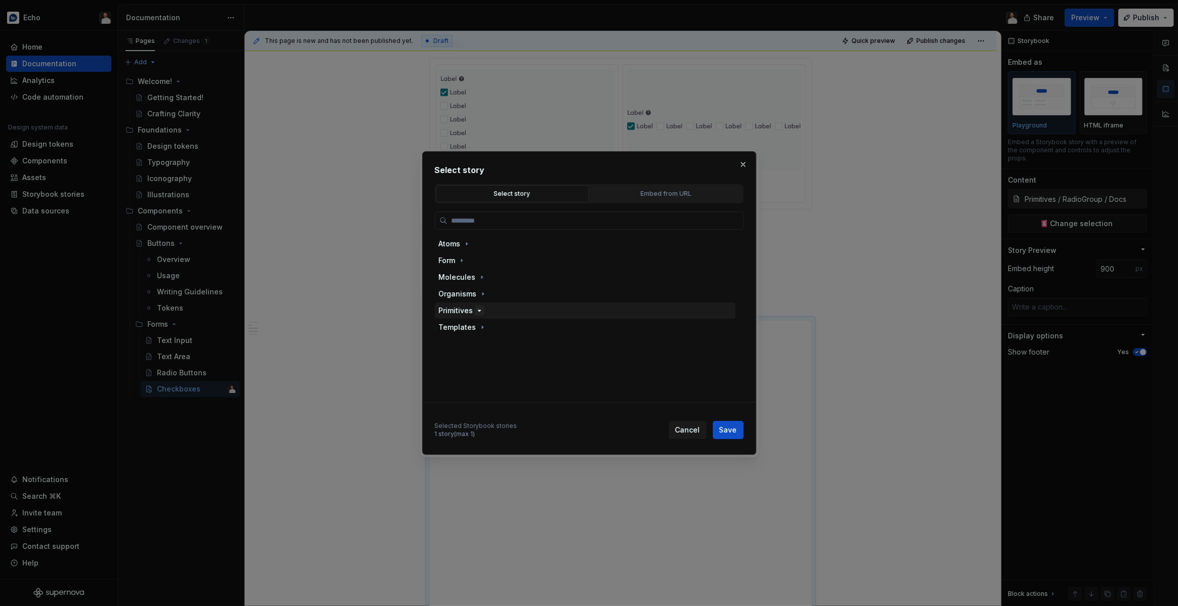
click at [479, 311] on icon "button" at bounding box center [479, 311] width 8 height 8
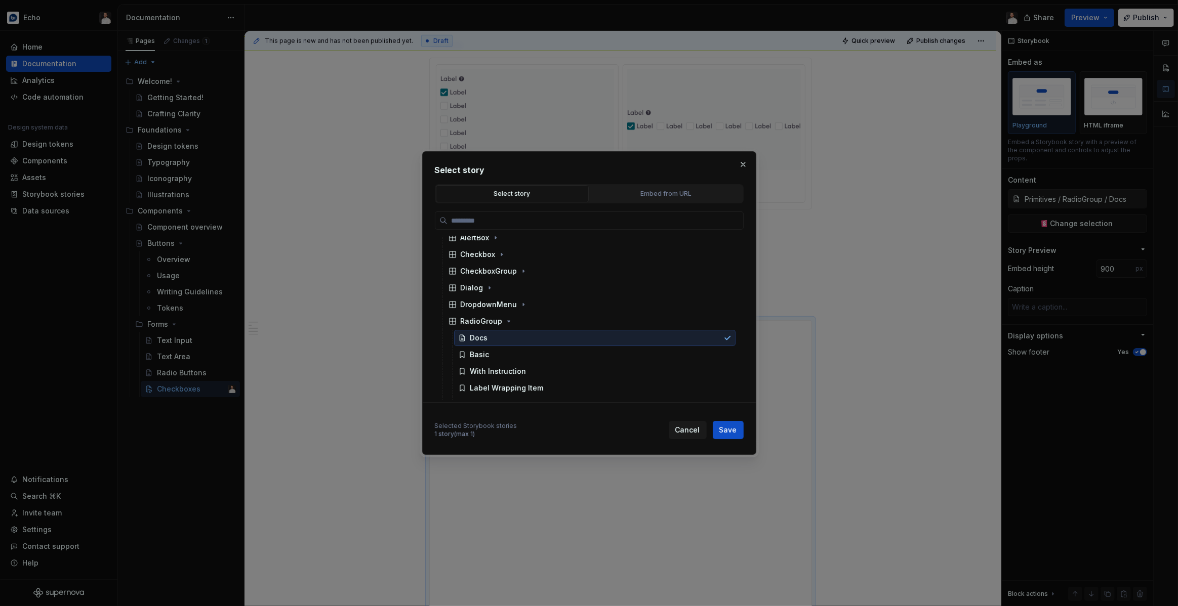
scroll to position [94, 0]
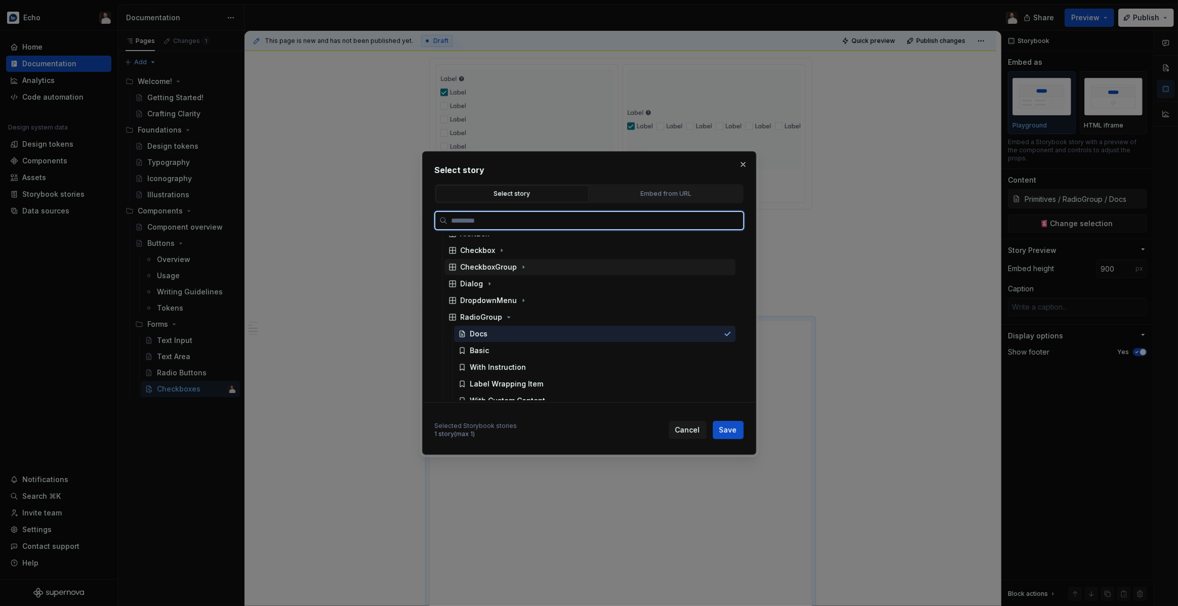
click at [503, 266] on div "CheckboxGroup" at bounding box center [489, 267] width 57 height 10
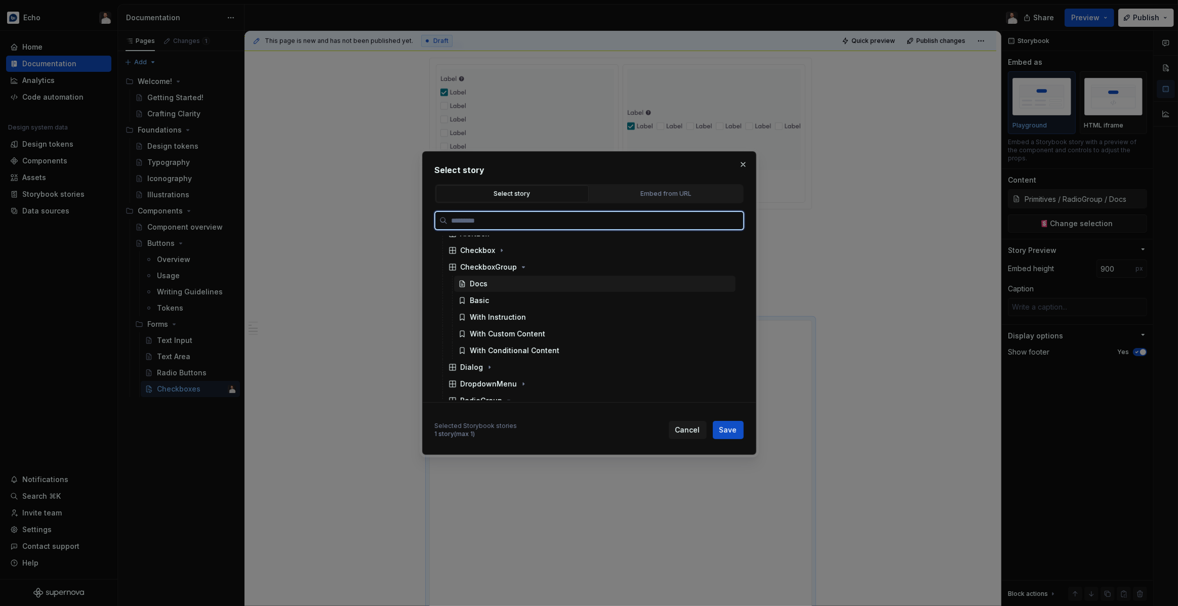
drag, startPoint x: 488, startPoint y: 285, endPoint x: 579, endPoint y: 331, distance: 101.2
click at [489, 285] on div "Docs" at bounding box center [594, 284] width 281 height 16
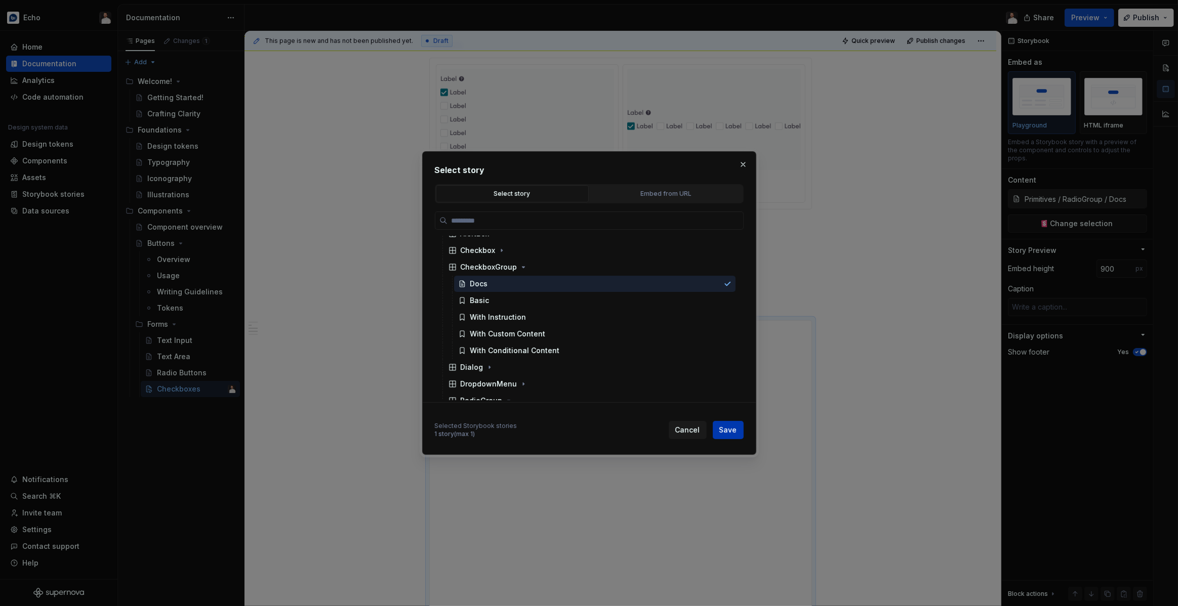
click at [723, 427] on span "Save" at bounding box center [728, 430] width 18 height 10
type textarea "*"
type input "Primitives / CheckboxGroup / Docs"
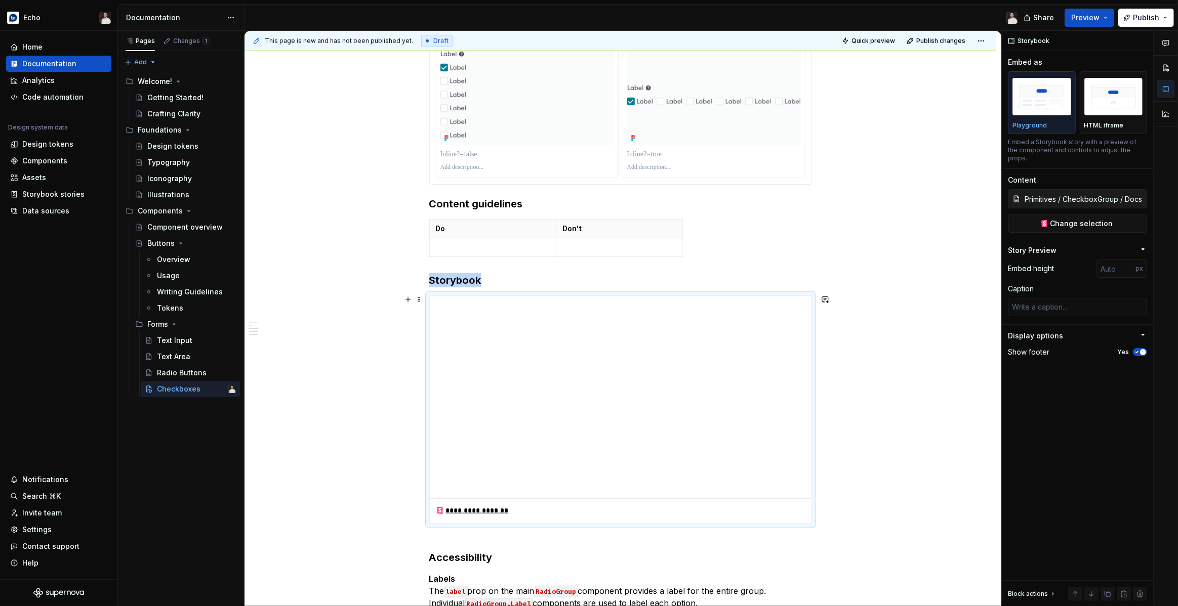
scroll to position [871, 0]
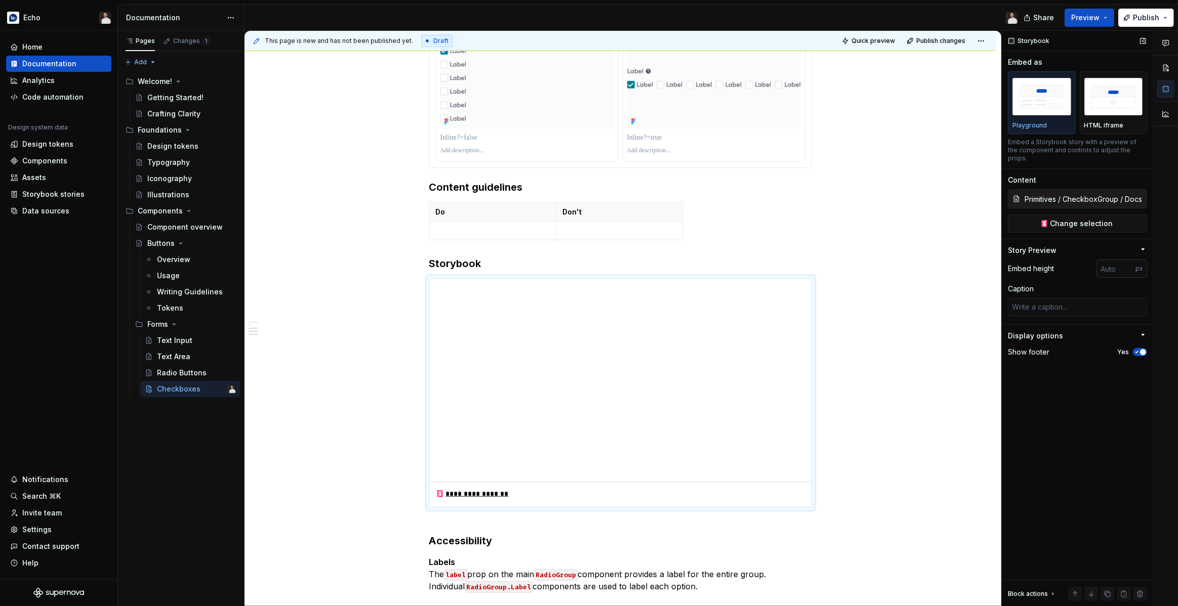
click at [1117, 264] on input "number" at bounding box center [1115, 269] width 39 height 18
type input "900"
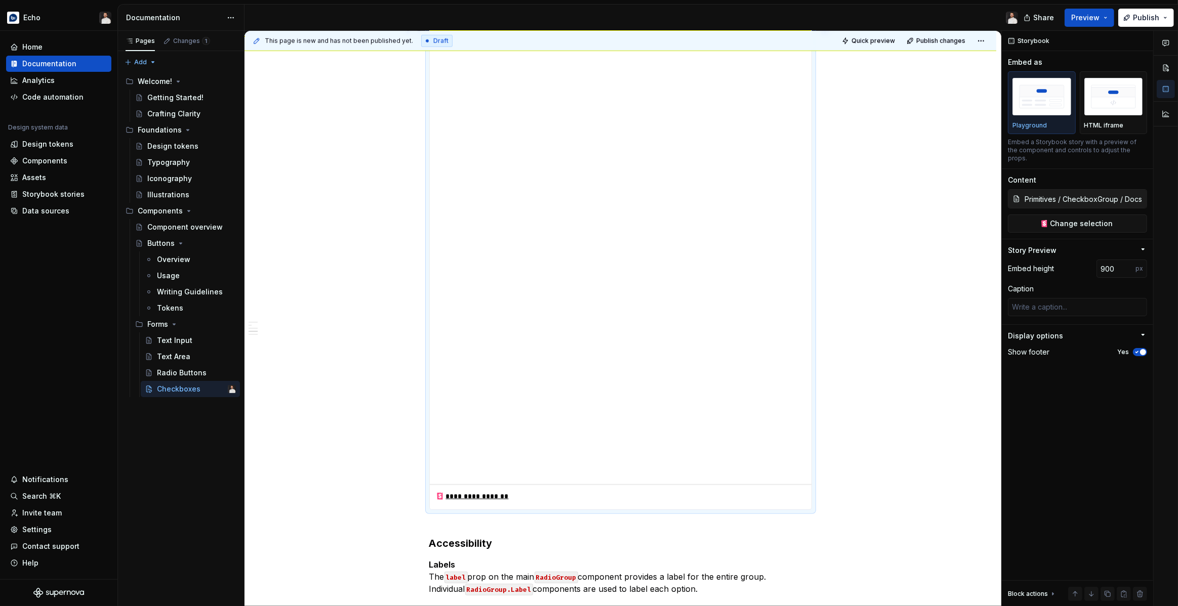
scroll to position [1162, 0]
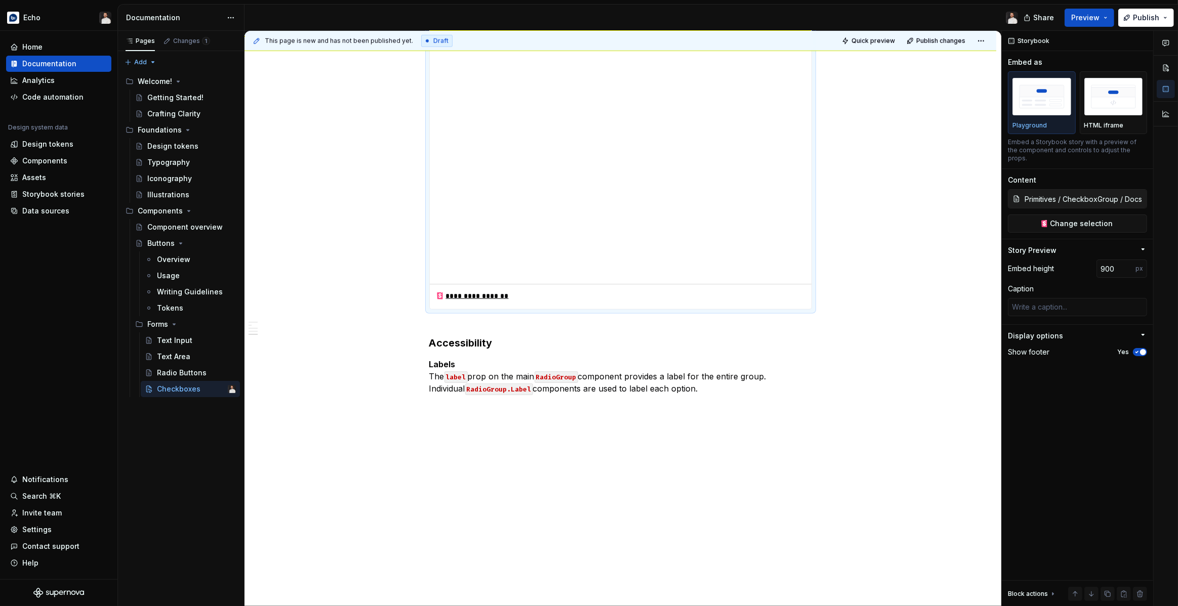
scroll to position [1330, 0]
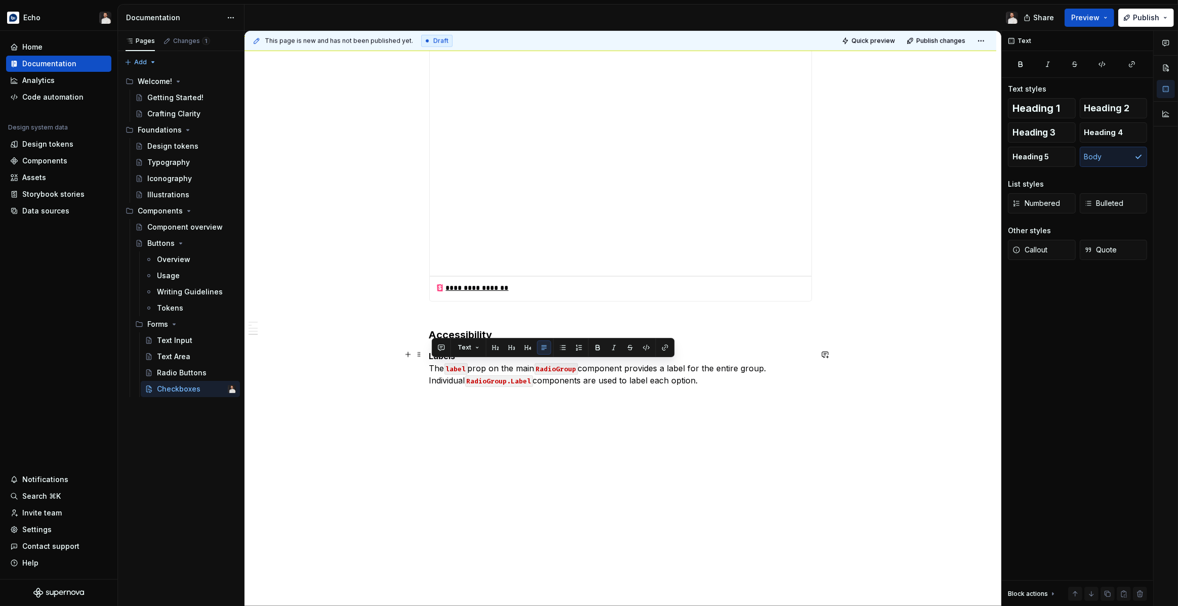
drag, startPoint x: 666, startPoint y: 380, endPoint x: 430, endPoint y: 367, distance: 236.2
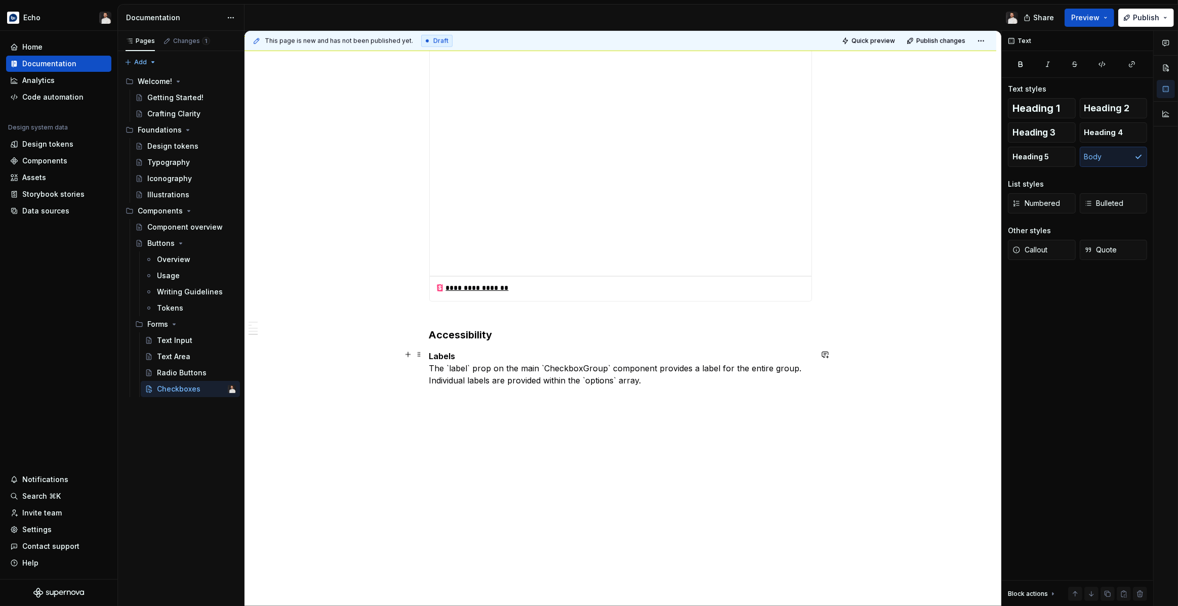
click at [464, 367] on p "Labels The `label` prop on the main `CheckboxGroup` component provides a label …" at bounding box center [620, 368] width 383 height 36
drag, startPoint x: 464, startPoint y: 367, endPoint x: 481, endPoint y: 366, distance: 17.2
click at [464, 367] on p "Labels The `label` prop on the main `CheckboxGroup` component provides a label …" at bounding box center [620, 368] width 383 height 36
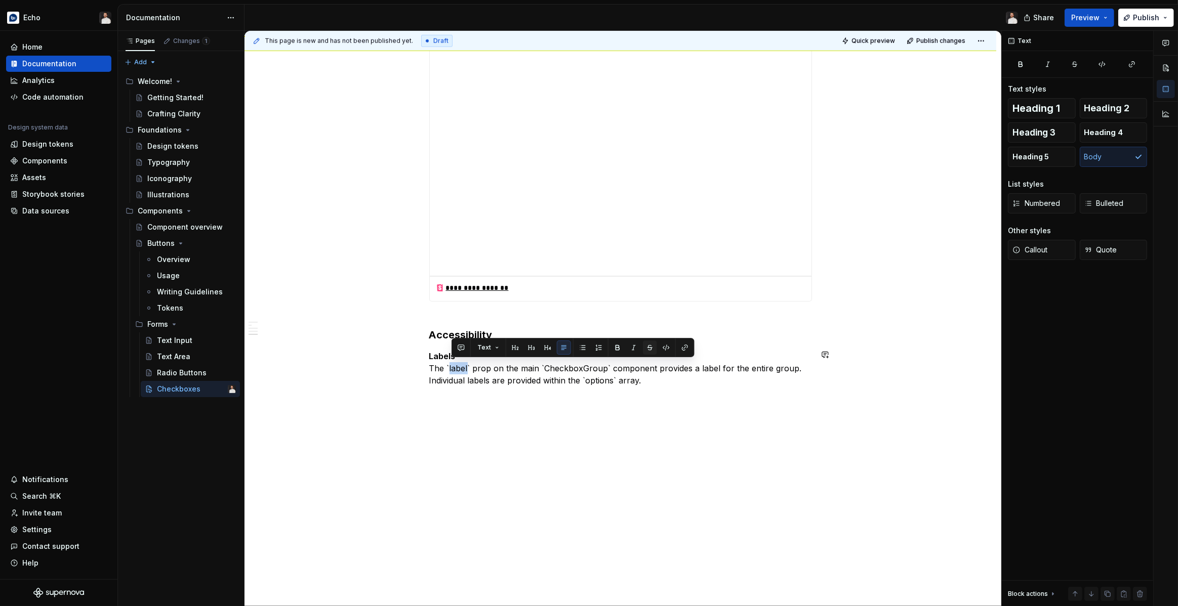
drag, startPoint x: 665, startPoint y: 345, endPoint x: 641, endPoint y: 350, distance: 24.3
click at [665, 345] on button "button" at bounding box center [666, 348] width 14 height 14
click at [586, 366] on p "Labels The ` label ` prop on the main `CheckboxGroup` component provides a labe…" at bounding box center [620, 368] width 383 height 36
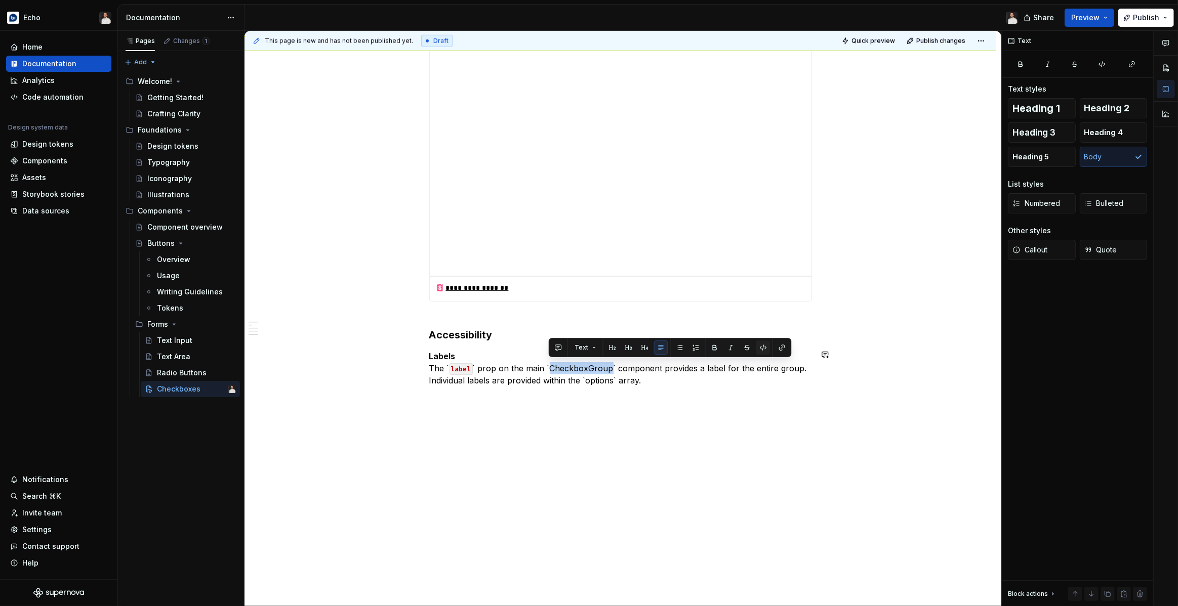
click at [767, 348] on button "button" at bounding box center [763, 348] width 14 height 14
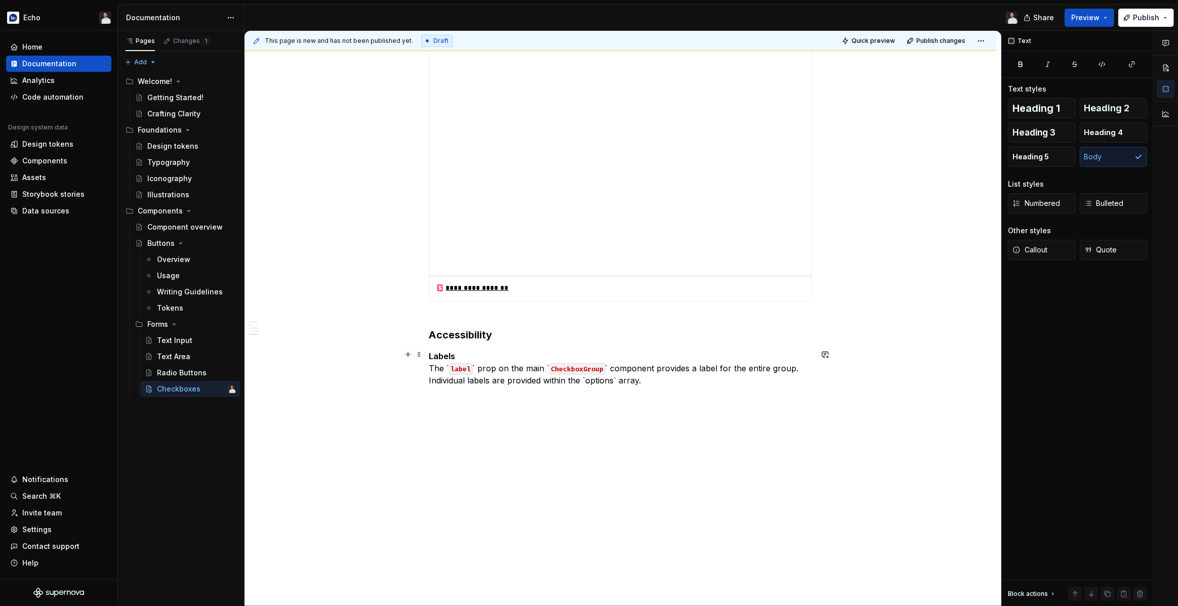
click at [478, 364] on p "Labels The ` label ` prop on the main ` CheckboxGroup ` component provides a la…" at bounding box center [620, 368] width 383 height 36
click at [544, 368] on code "CheckboxGroup" at bounding box center [568, 369] width 56 height 12
click at [598, 367] on p "Labels The label prop on the main CheckboxGroup ` component provides a label fo…" at bounding box center [620, 368] width 383 height 36
click at [456, 356] on strong "Labels" at bounding box center [442, 356] width 26 height 10
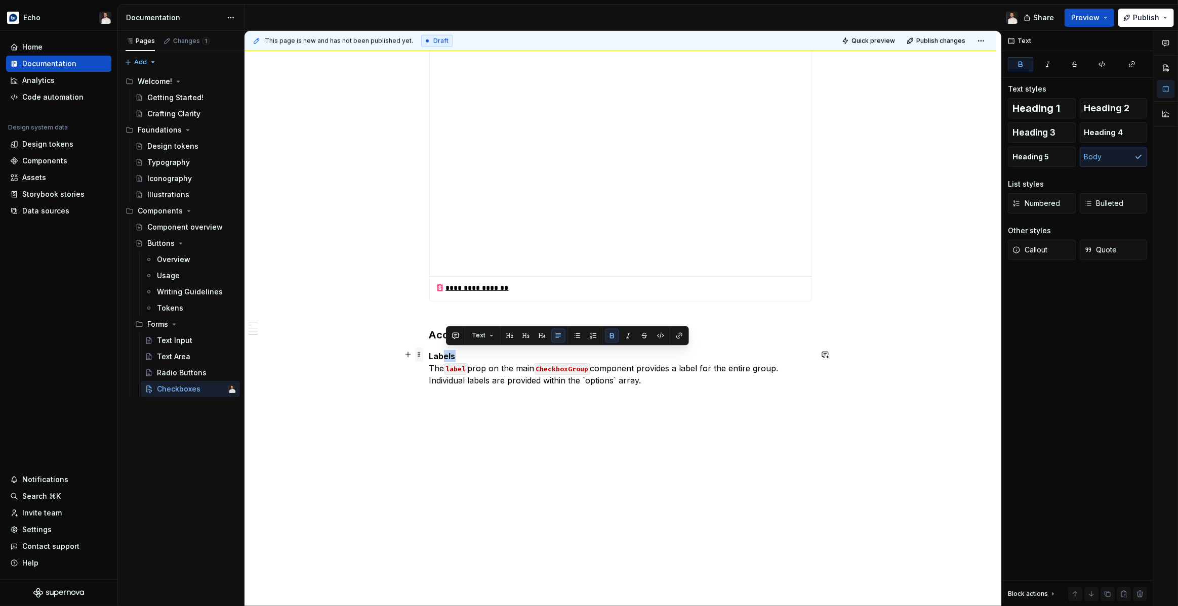
drag, startPoint x: 442, startPoint y: 356, endPoint x: 425, endPoint y: 356, distance: 17.2
copy strong "Labels"
click at [679, 380] on p "Labels The label prop on the main CheckboxGroup component provides a label for …" at bounding box center [620, 368] width 383 height 36
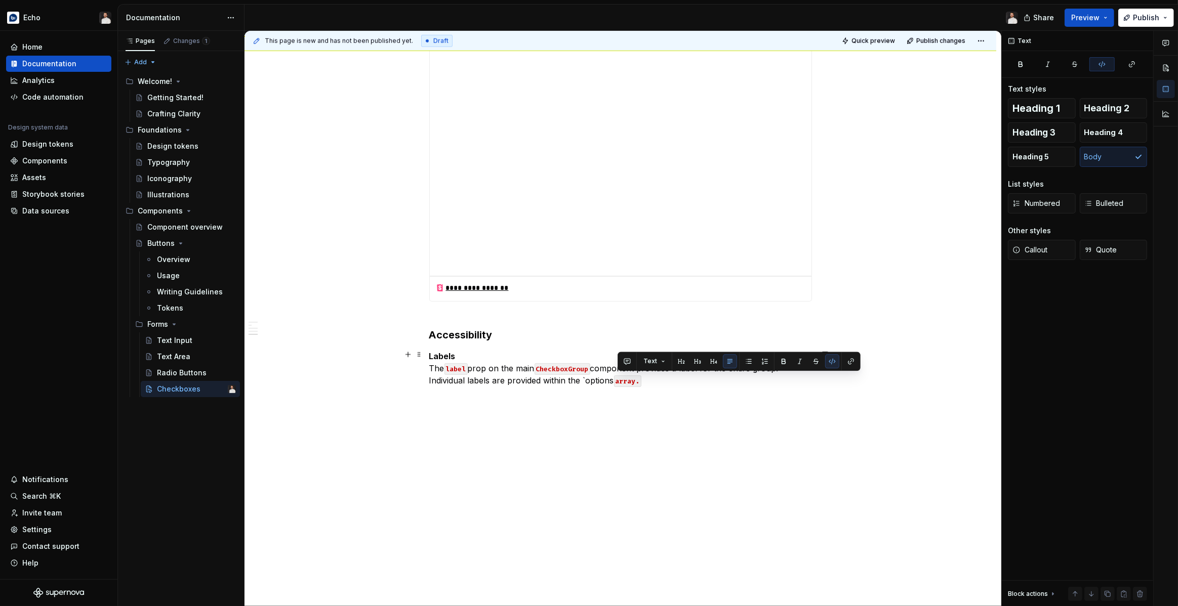
drag, startPoint x: 658, startPoint y: 379, endPoint x: 615, endPoint y: 379, distance: 43.0
click at [615, 379] on p "Labels The label prop on the main CheckboxGroup component provides a label for …" at bounding box center [620, 368] width 383 height 36
click at [829, 361] on button "button" at bounding box center [832, 361] width 14 height 14
click at [637, 398] on p at bounding box center [620, 399] width 383 height 12
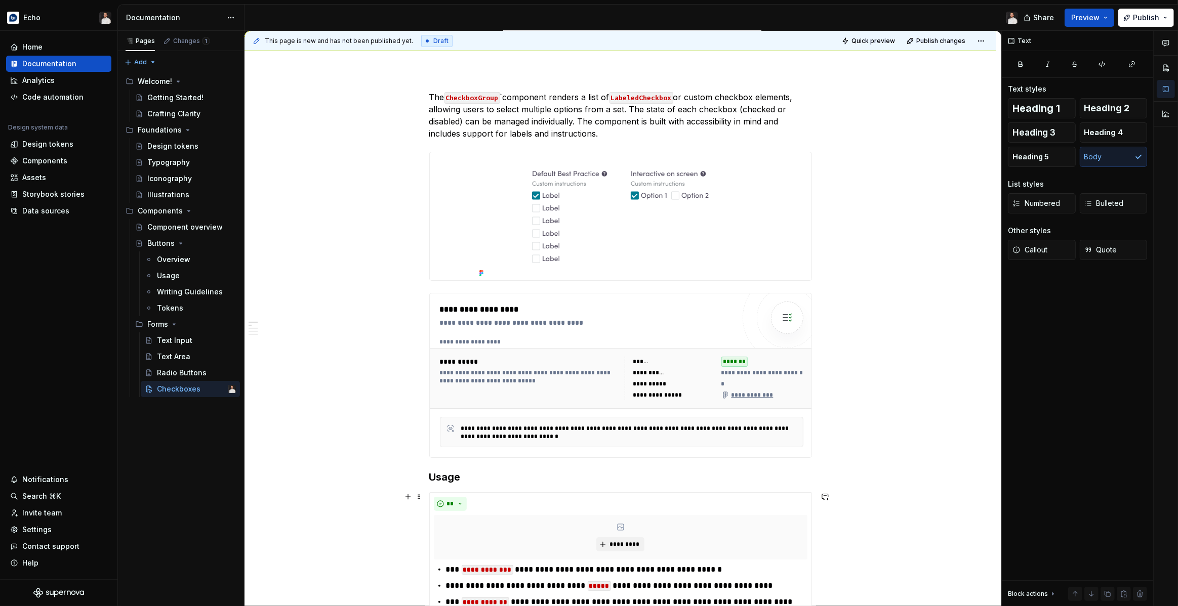
scroll to position [0, 0]
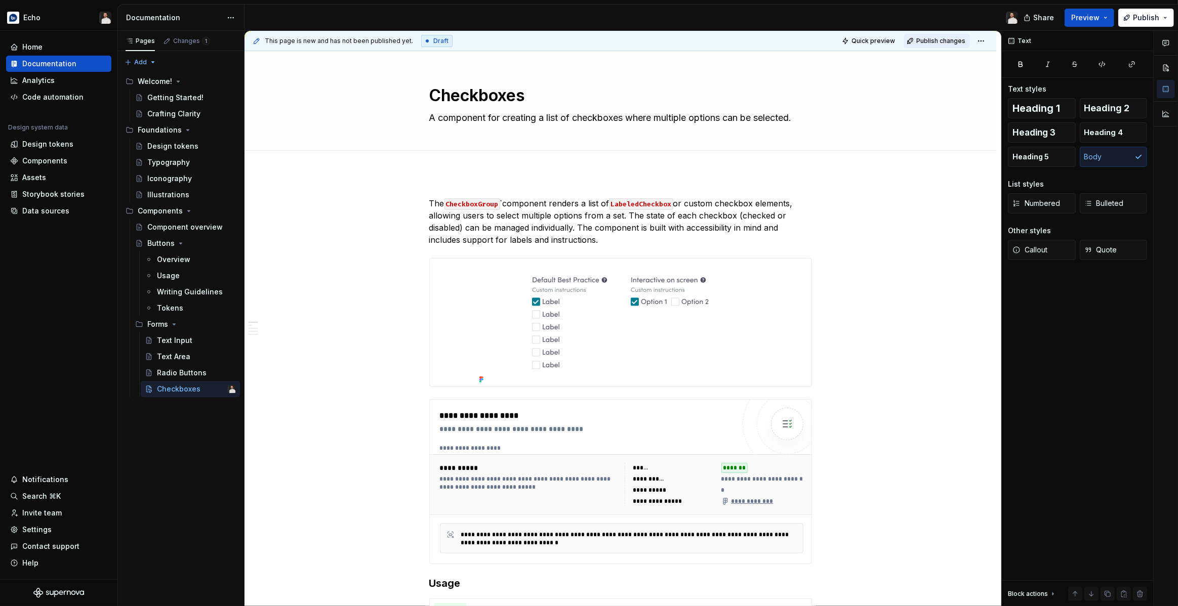
click at [949, 44] on span "Publish changes" at bounding box center [940, 41] width 49 height 8
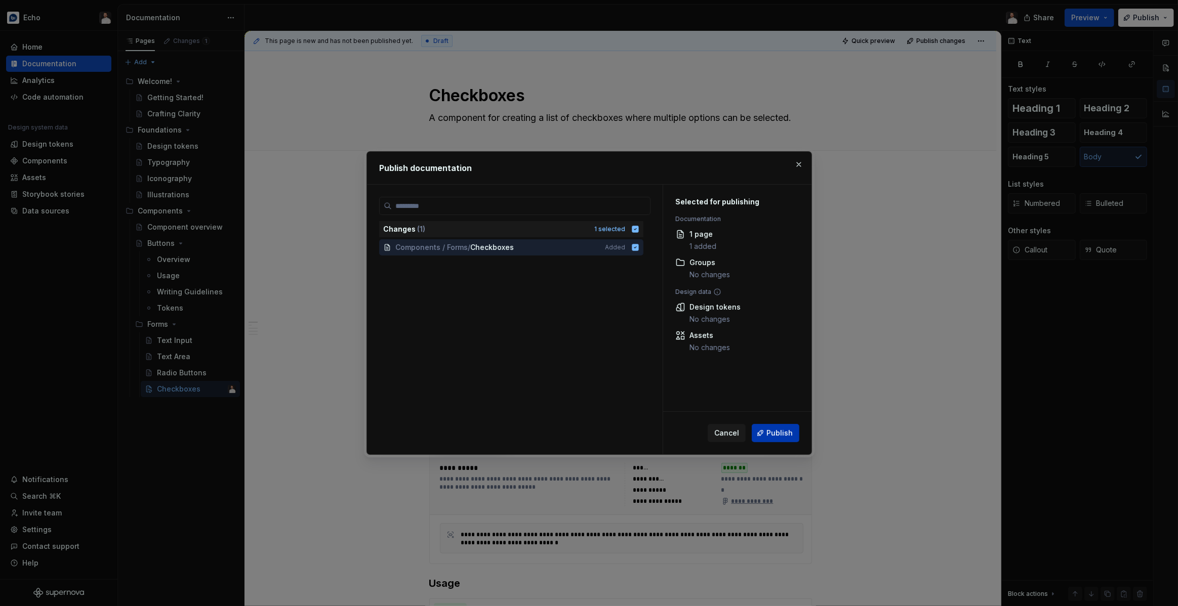
click at [781, 435] on span "Publish" at bounding box center [779, 433] width 26 height 10
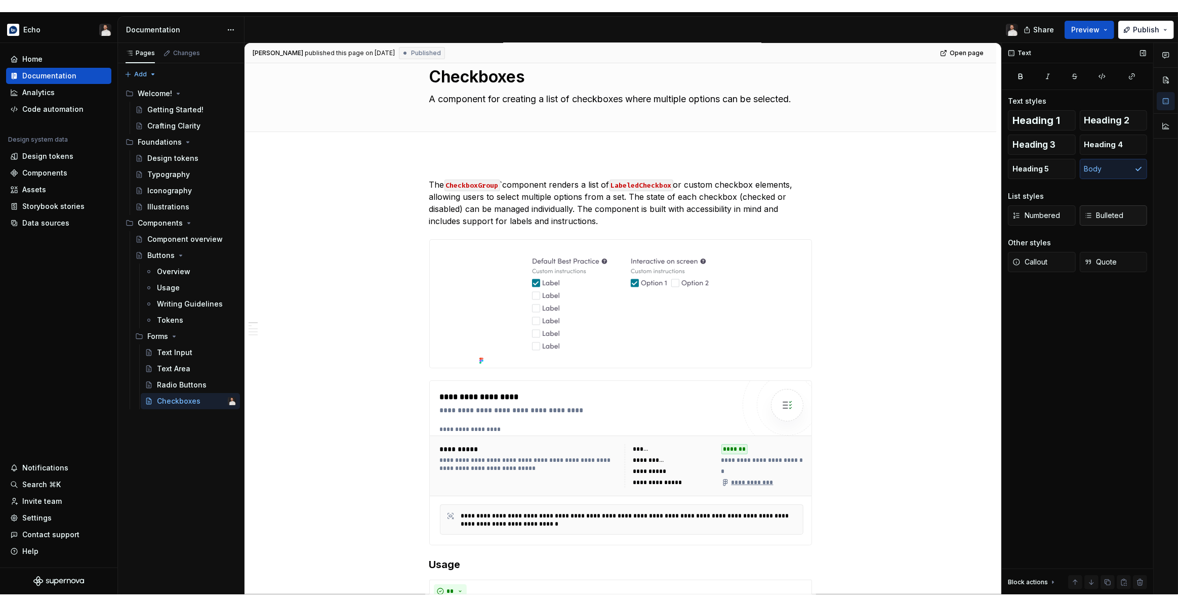
scroll to position [31, 0]
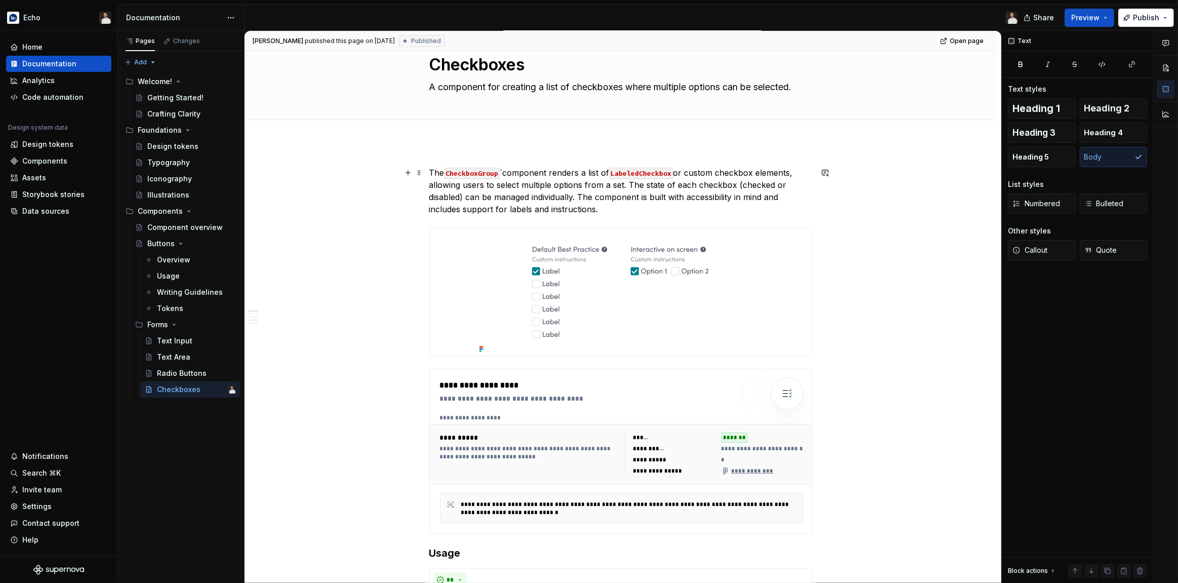
drag, startPoint x: 505, startPoint y: 172, endPoint x: 510, endPoint y: 174, distance: 5.7
click at [506, 172] on p "The CheckboxGroup `component renders a list of LabeledCheckbox or custom checkb…" at bounding box center [620, 191] width 383 height 49
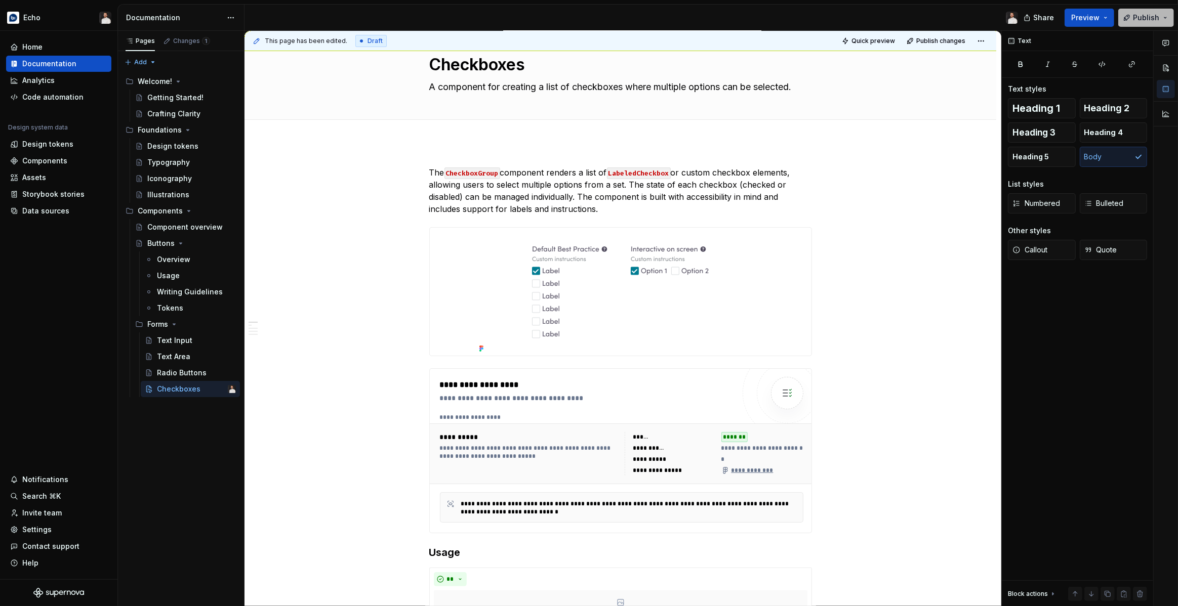
drag, startPoint x: 1132, startPoint y: 23, endPoint x: 1121, endPoint y: 23, distance: 11.1
click at [1132, 23] on button "Publish" at bounding box center [1146, 18] width 56 height 18
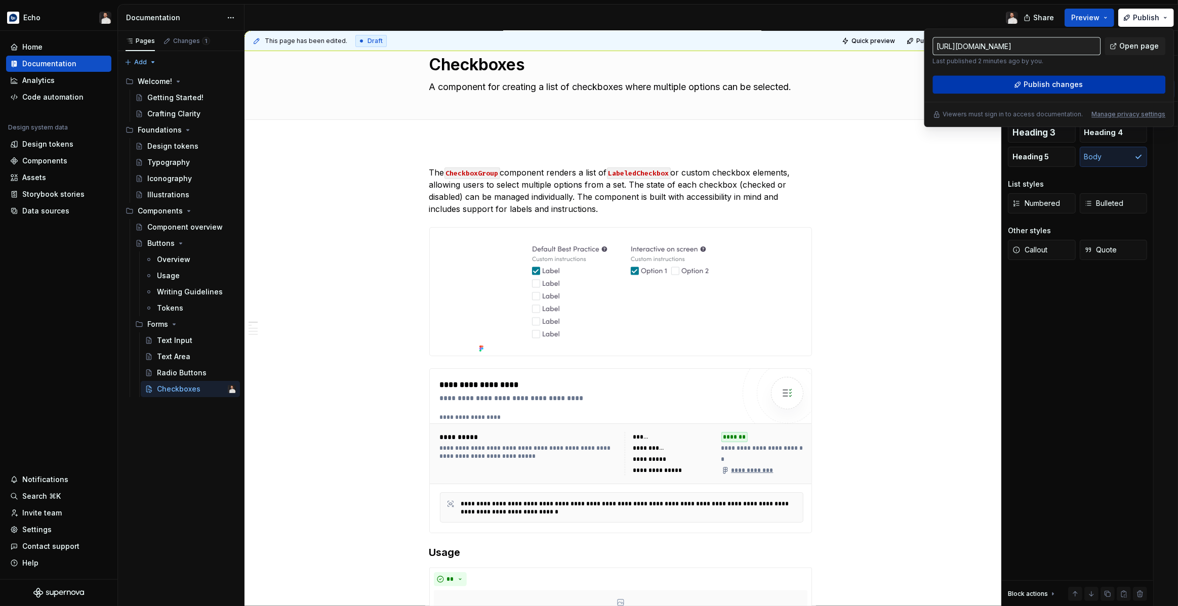
click at [1054, 82] on span "Publish changes" at bounding box center [1052, 84] width 59 height 10
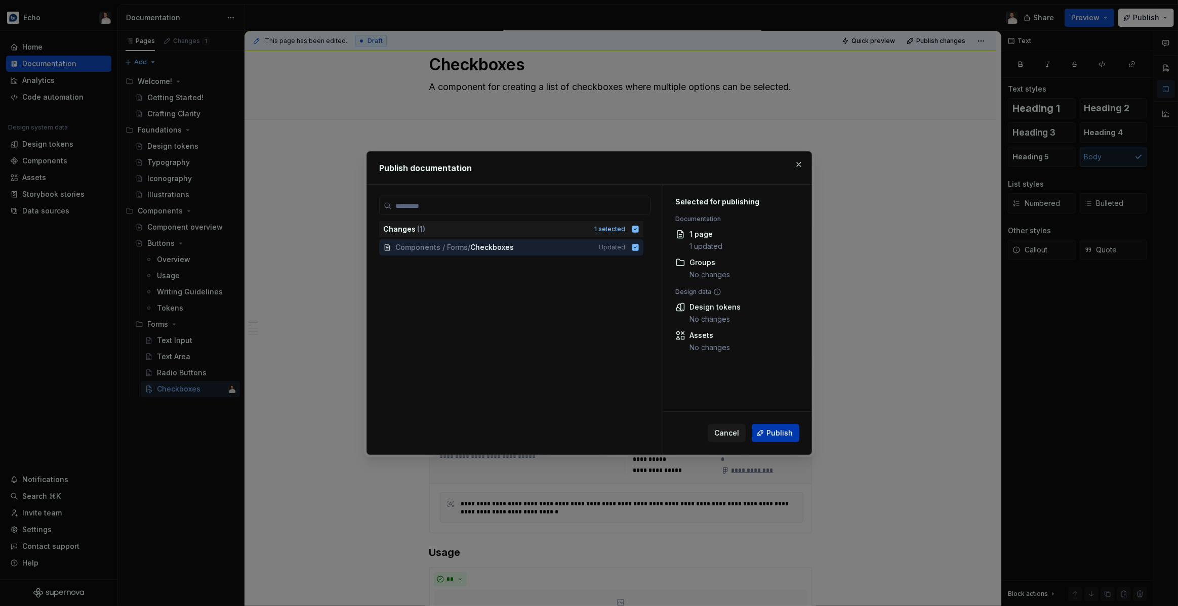
click at [767, 431] on button "Publish" at bounding box center [776, 433] width 48 height 18
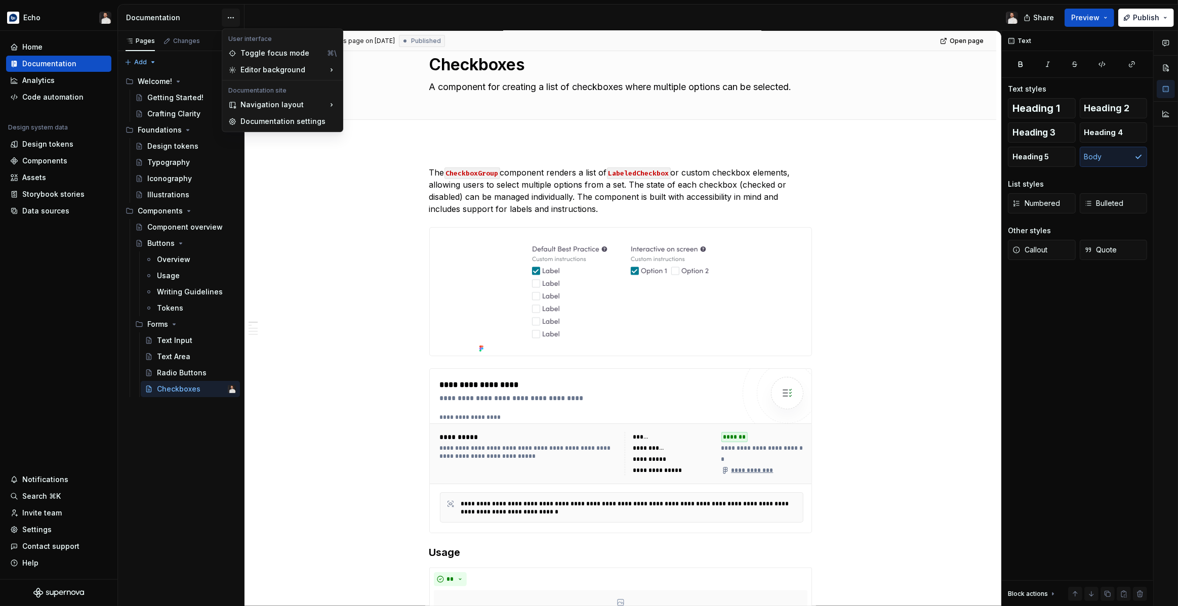
click at [229, 16] on html "Echo Home Documentation Analytics Code automation Design system data Design tok…" at bounding box center [589, 303] width 1178 height 606
click at [268, 120] on div "Documentation settings" at bounding box center [288, 121] width 96 height 10
type textarea "*"
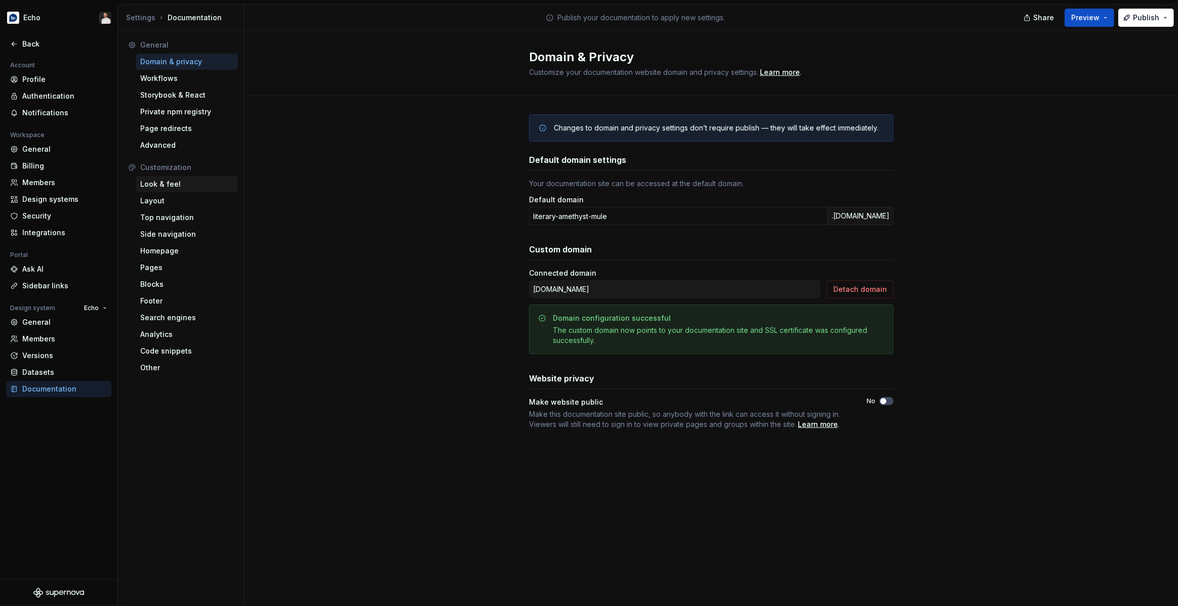
click at [176, 180] on div "Look & feel" at bounding box center [187, 184] width 94 height 10
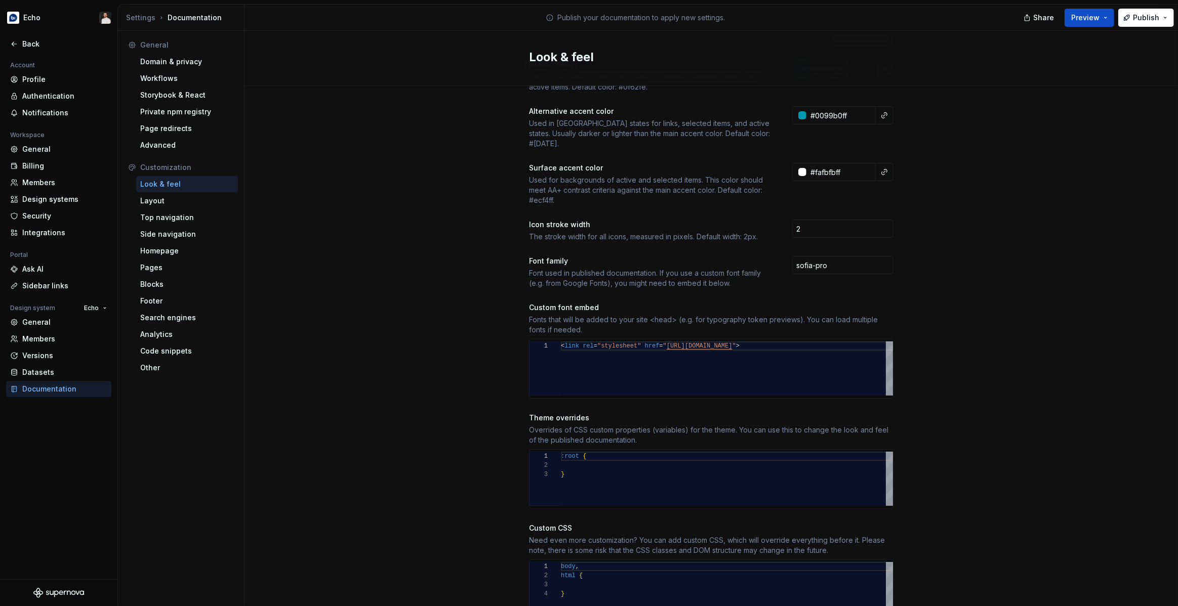
scroll to position [247, 0]
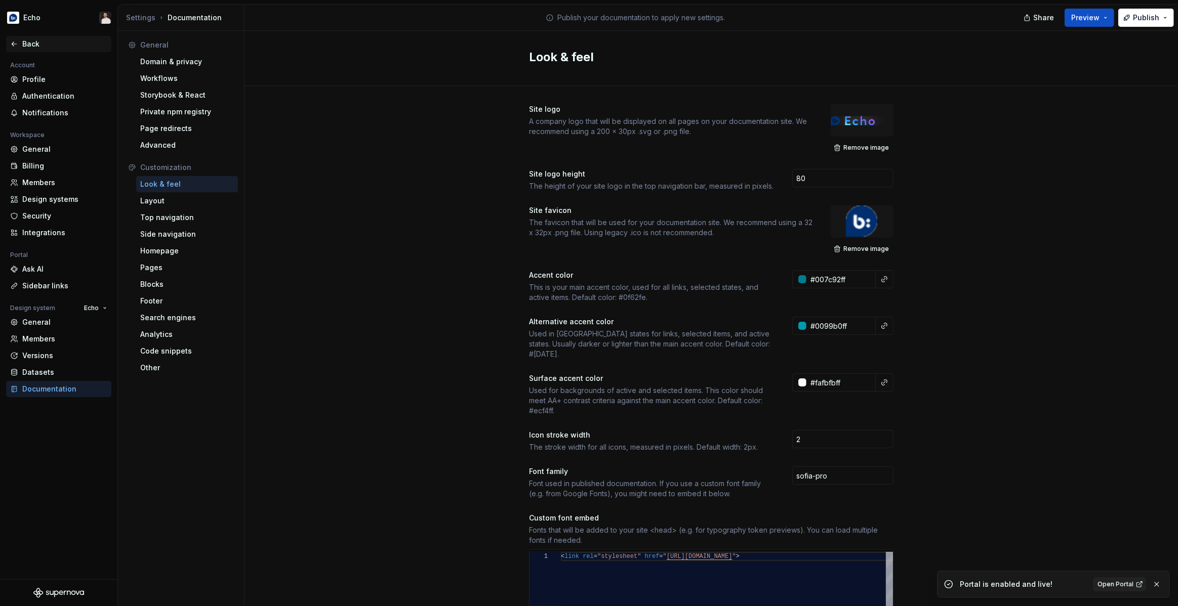
click at [33, 44] on div "Back" at bounding box center [64, 44] width 85 height 10
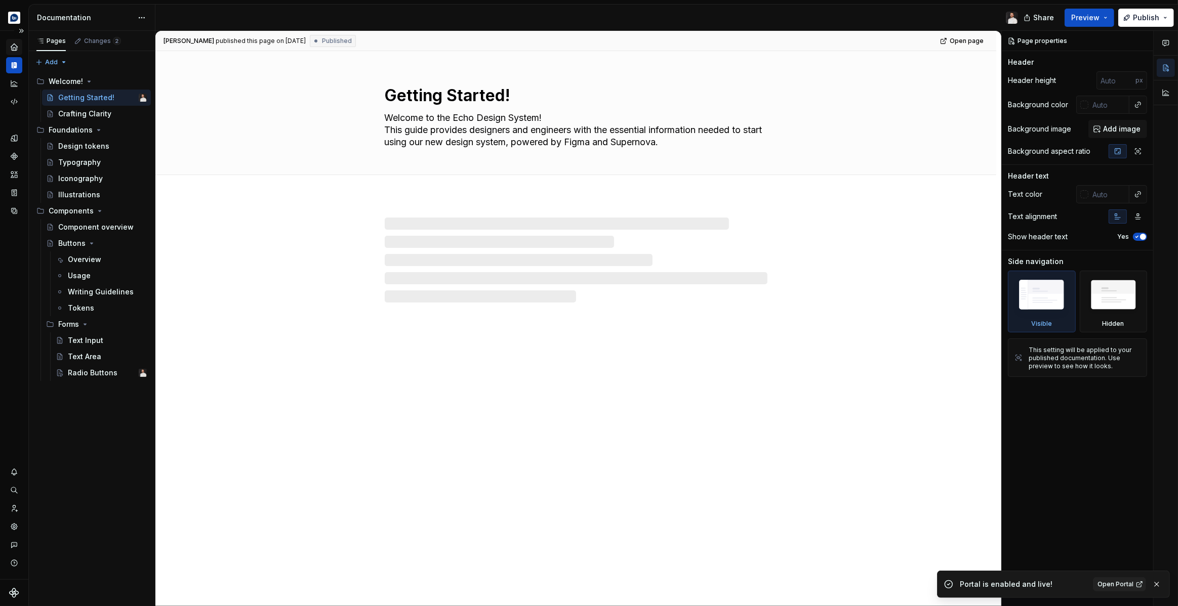
click at [18, 52] on div "Home" at bounding box center [14, 47] width 16 height 16
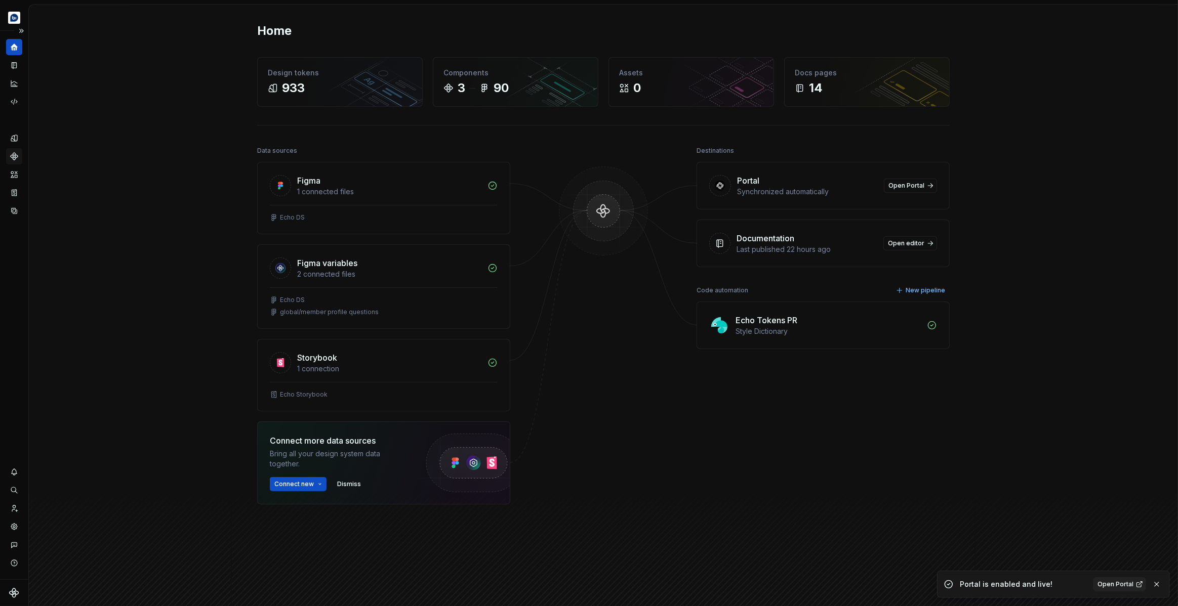
click at [14, 155] on icon "Components" at bounding box center [14, 156] width 7 height 7
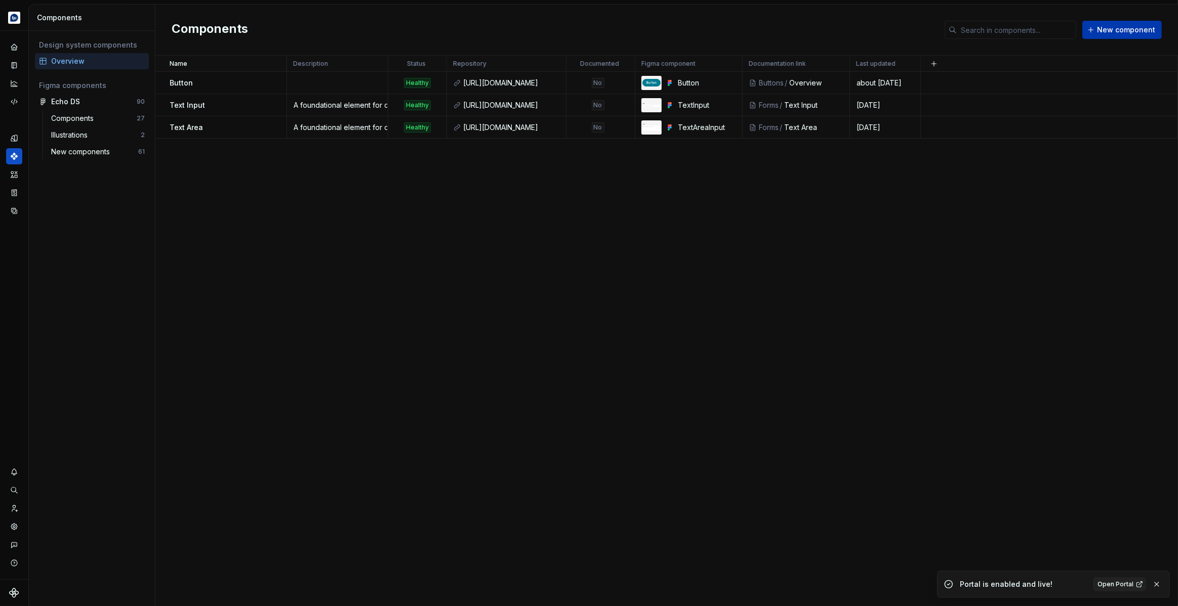
click at [1109, 31] on span "New component" at bounding box center [1126, 30] width 58 height 10
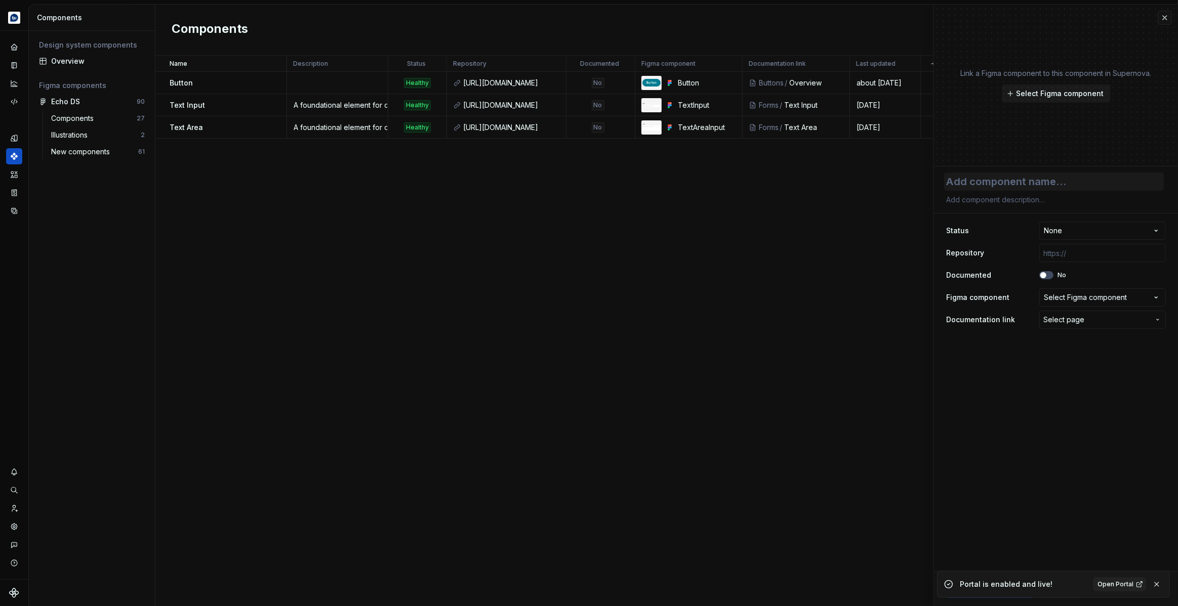
type textarea "*"
type textarea "R"
type textarea "*"
type textarea "Ra"
type textarea "*"
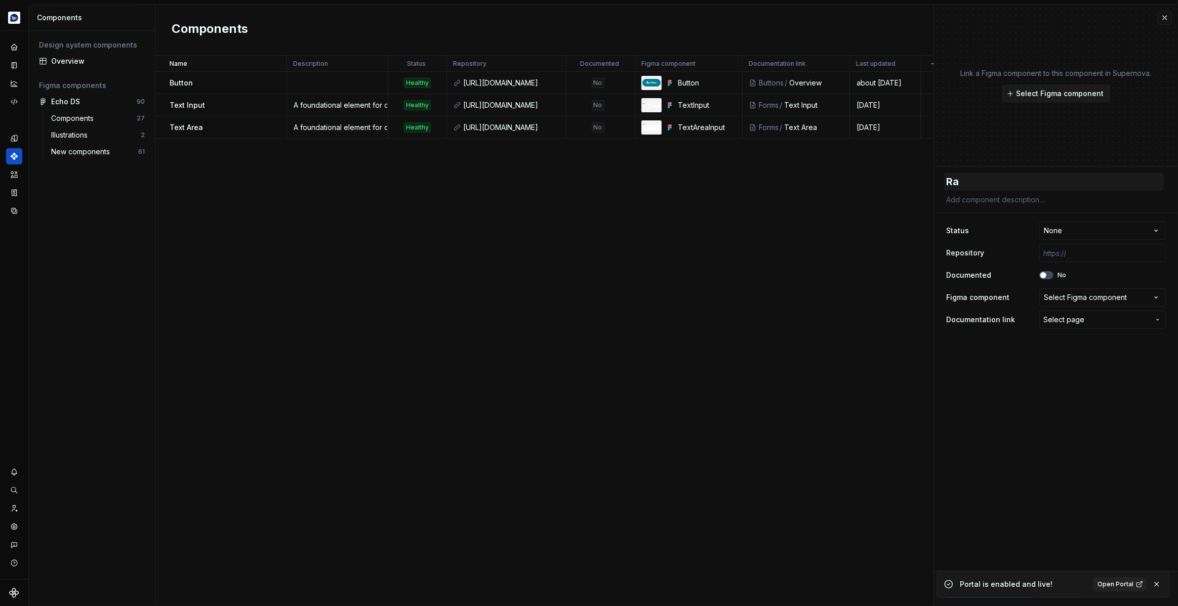
type textarea "Rad"
type textarea "*"
type textarea "Radi"
type textarea "*"
type textarea "Radio"
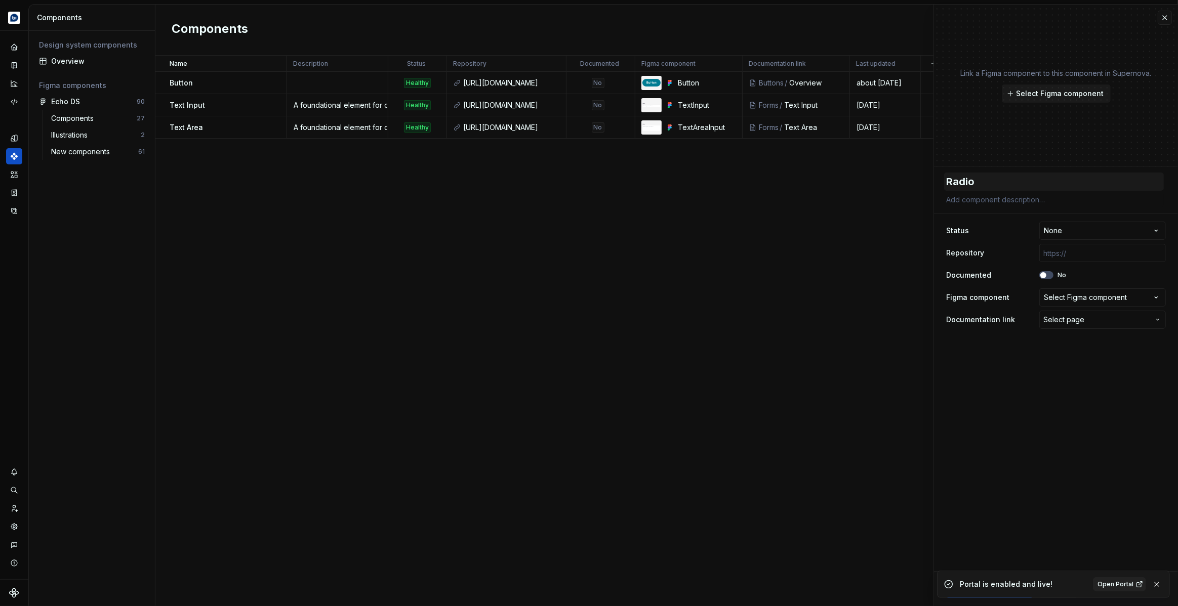
type textarea "*"
type textarea "Radio"
type textarea "*"
type textarea "Radio B"
type textarea "*"
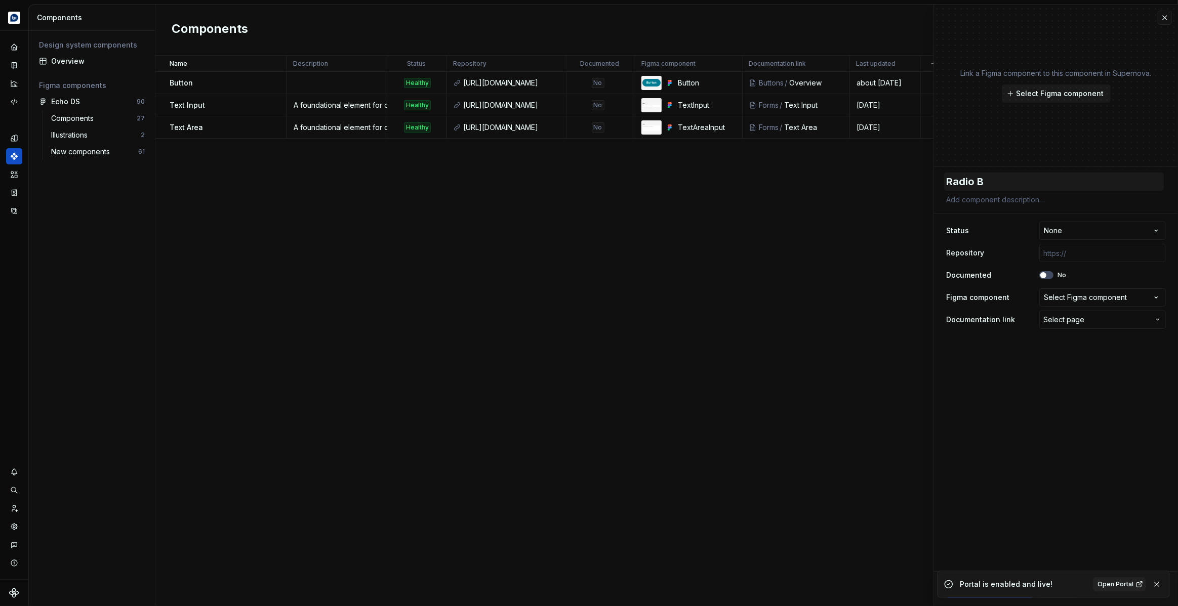
type textarea "Radio Bu"
type textarea "*"
type textarea "Radio But"
type textarea "*"
type textarea "Radio Butt"
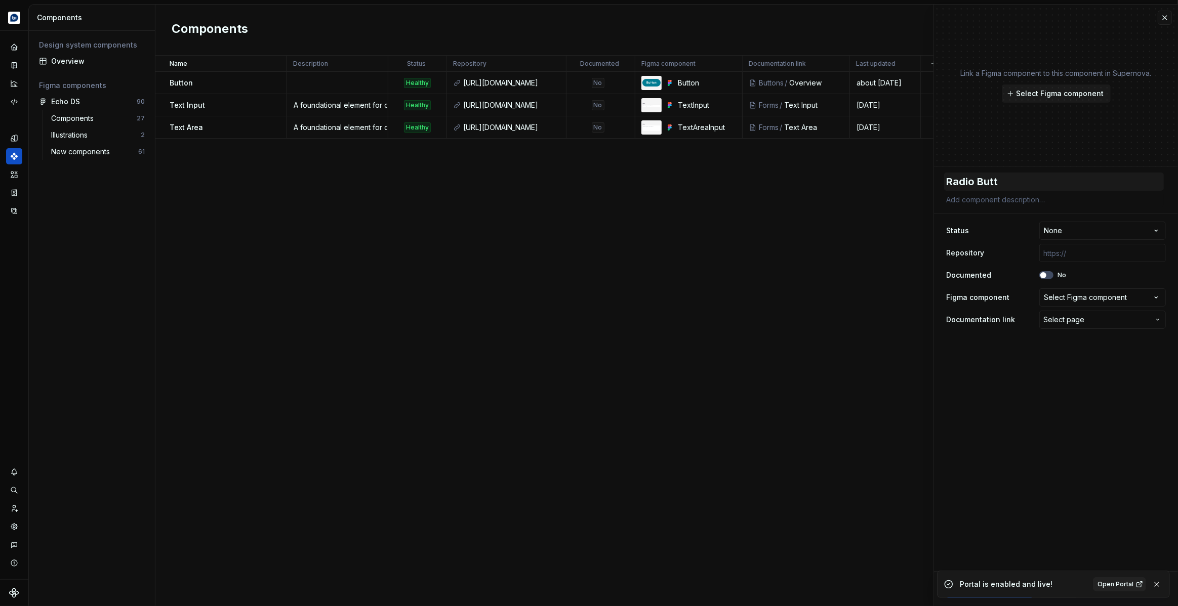
type textarea "*"
type textarea "Radio Butto"
type textarea "*"
type textarea "Radio Button"
type textarea "*"
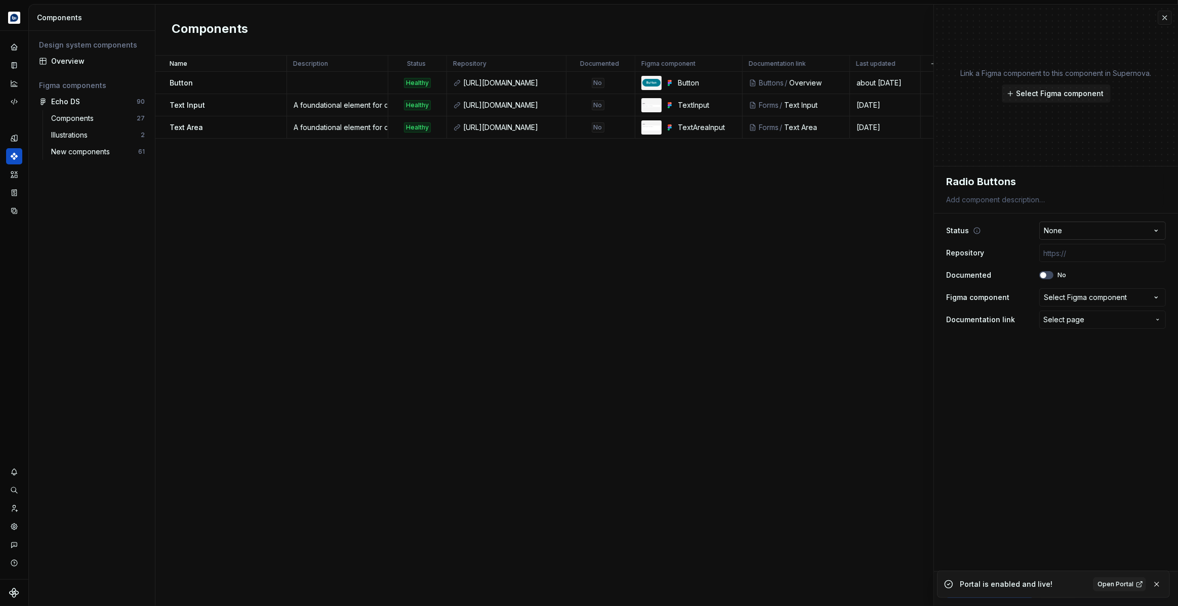
type textarea "Radio Buttons"
click at [1085, 231] on html "Echo Design system data Components Design system components Overview Figma comp…" at bounding box center [589, 303] width 1178 height 606
select select "**********"
click at [1082, 256] on input "text" at bounding box center [1102, 253] width 127 height 18
paste input "[URL][DOMAIN_NAME]"
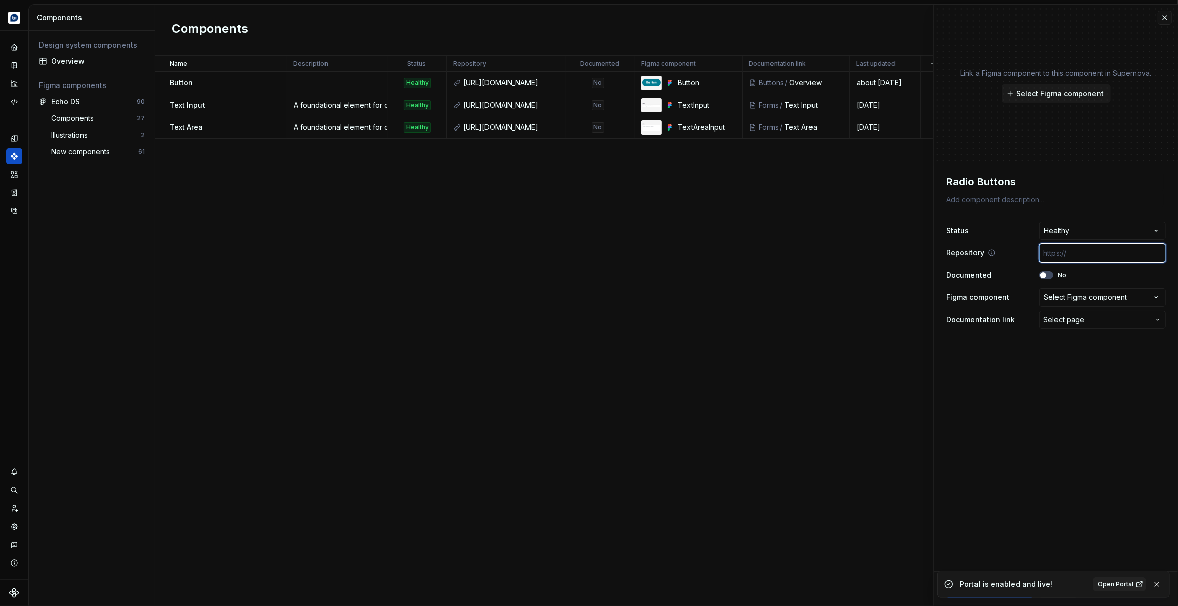
type textarea "*"
type input "[URL][DOMAIN_NAME]"
click at [1046, 275] on icon "button" at bounding box center [1043, 275] width 8 height 6
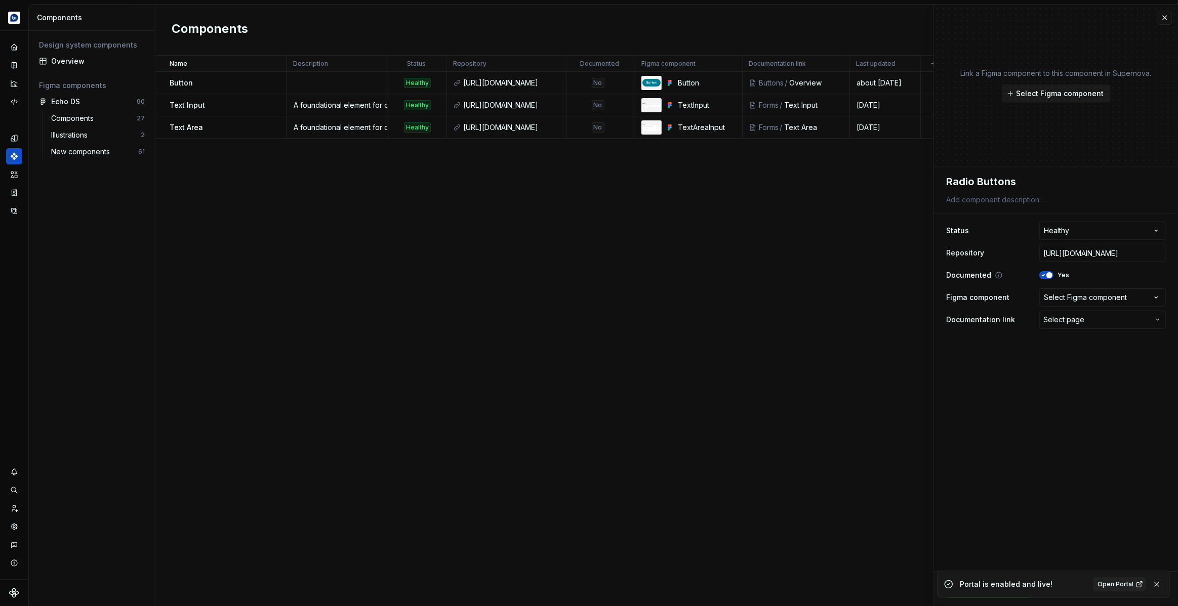
click at [1046, 275] on span "button" at bounding box center [1049, 275] width 6 height 6
type textarea "*"
click at [1077, 296] on div "Select Figma component" at bounding box center [1085, 298] width 83 height 10
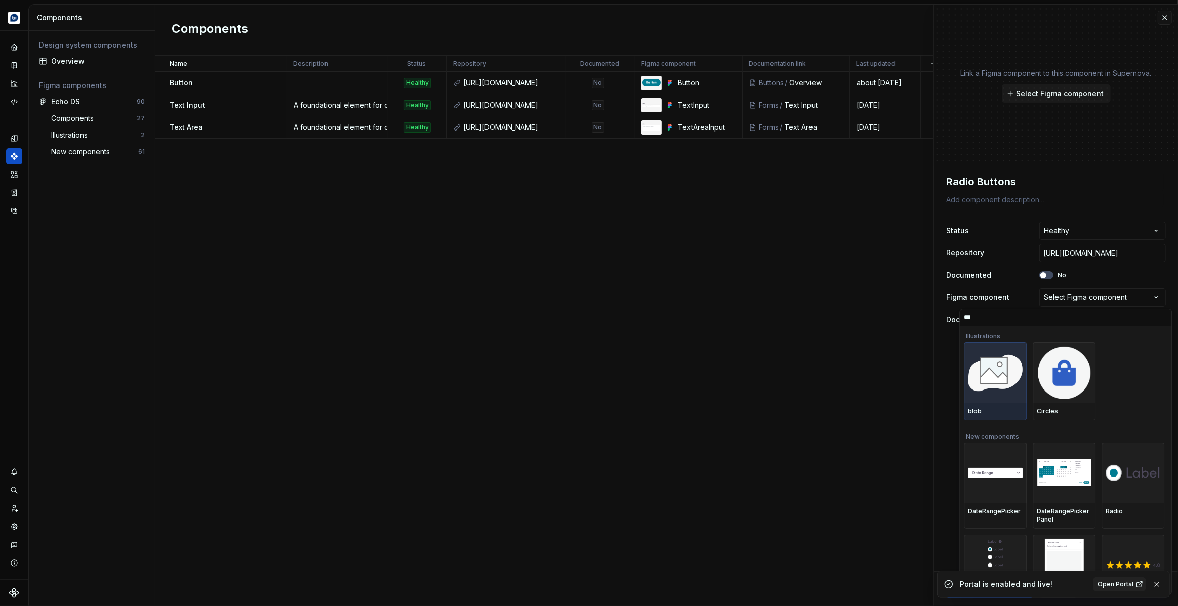
type input "****"
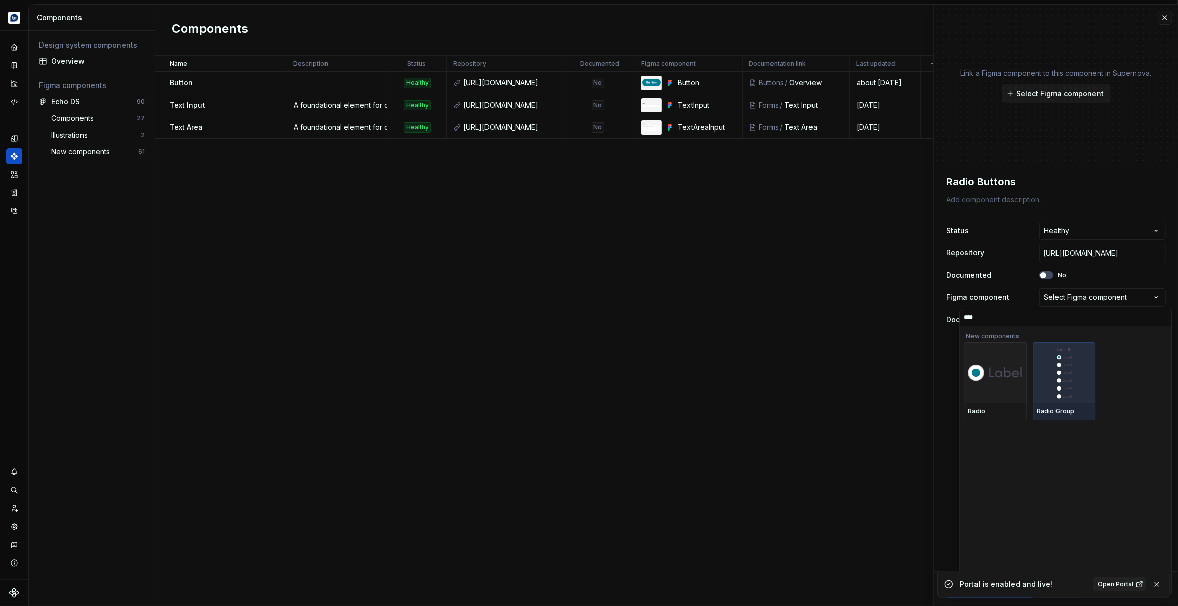
click at [1076, 372] on div at bounding box center [1064, 373] width 63 height 61
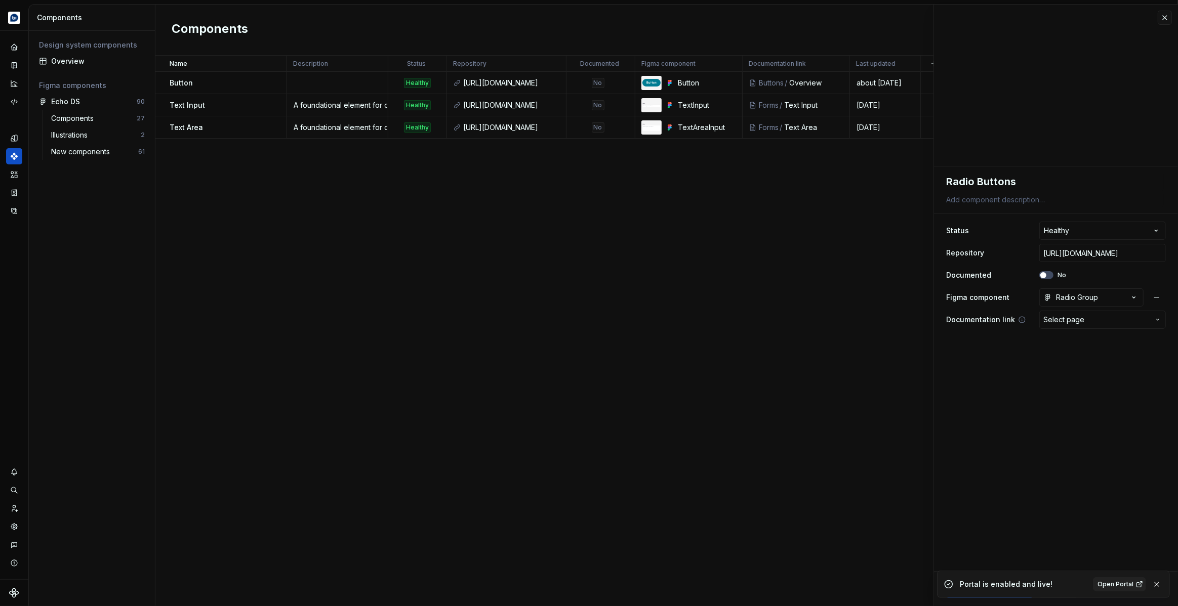
click at [1088, 320] on span "Select page" at bounding box center [1096, 320] width 106 height 10
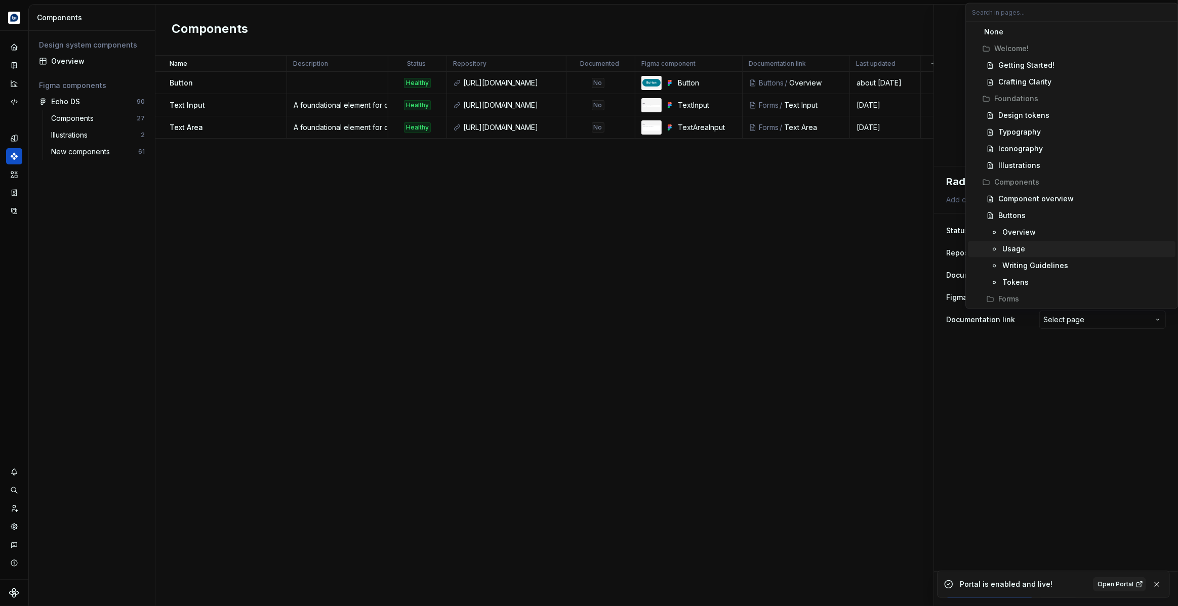
scroll to position [51, 0]
click at [1035, 296] on div "Radio Buttons" at bounding box center [1027, 299] width 50 height 10
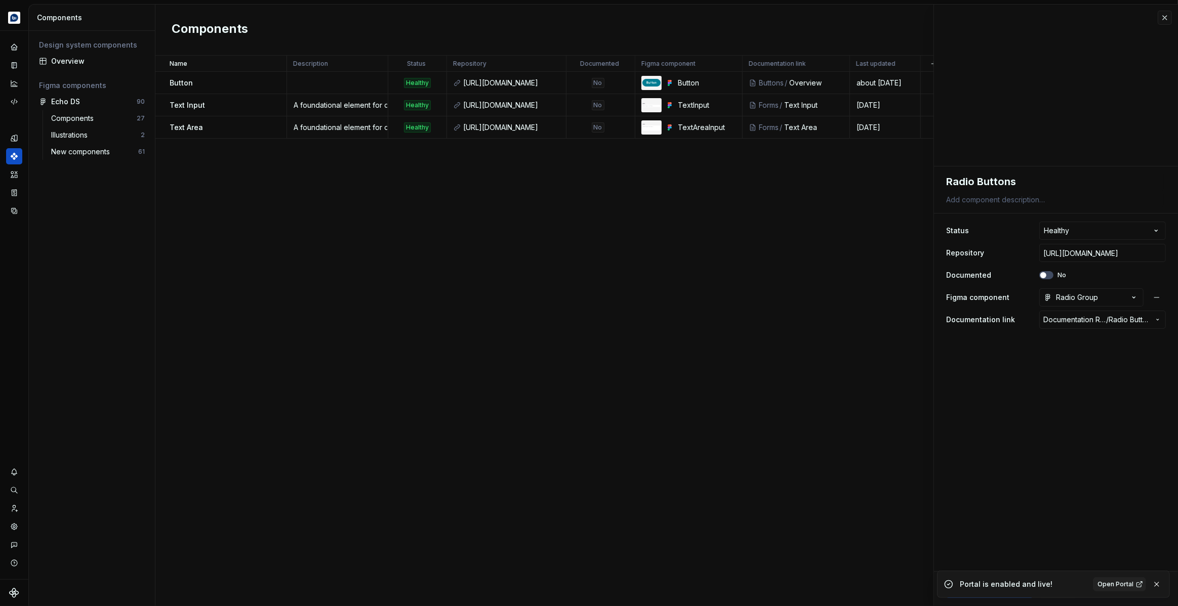
click at [741, 234] on div "Name Description Status Repository Documented Figma component Documentation lin…" at bounding box center [666, 331] width 1022 height 551
click at [1159, 586] on button "button" at bounding box center [1156, 585] width 13 height 14
click at [1010, 591] on span "Create component" at bounding box center [994, 589] width 66 height 10
type textarea "*"
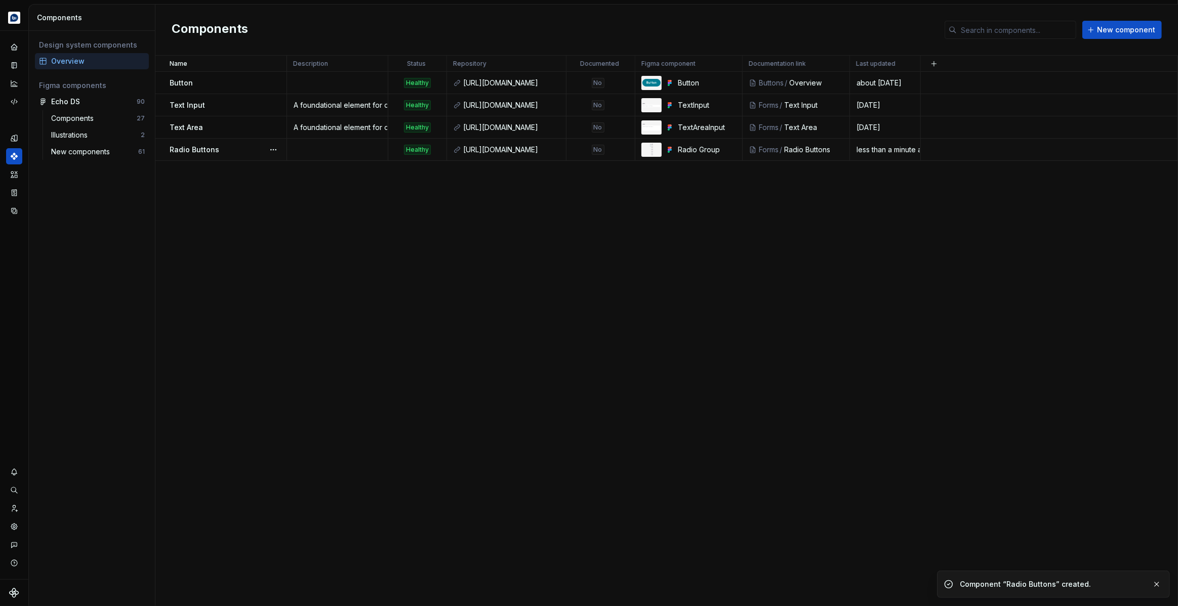
click at [366, 150] on td at bounding box center [337, 150] width 101 height 22
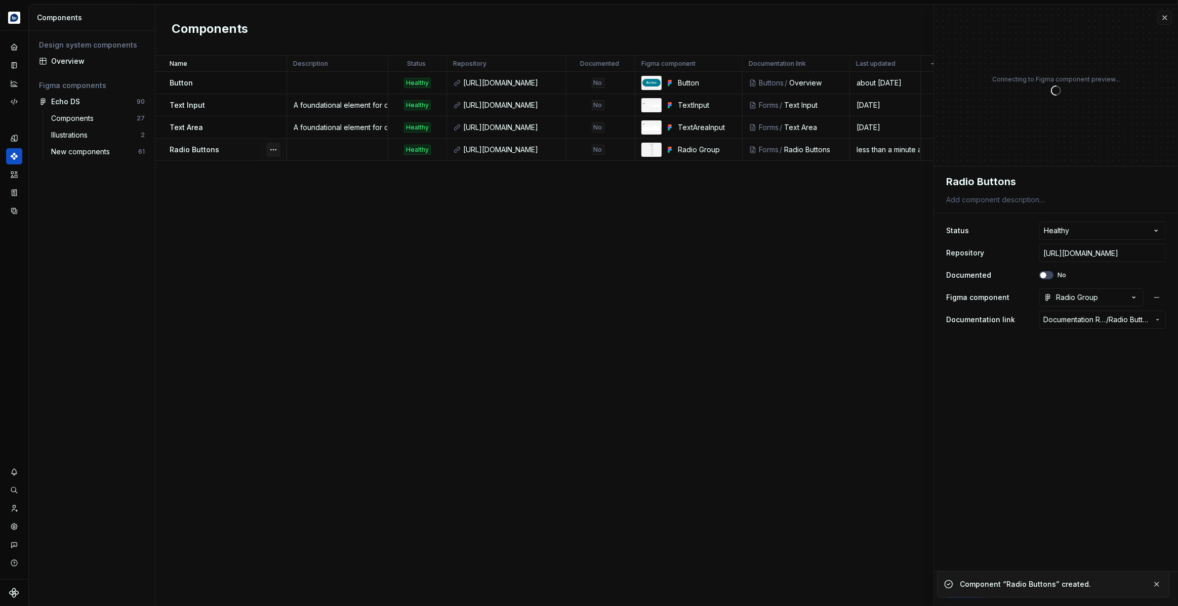
click at [278, 146] on button "button" at bounding box center [273, 150] width 14 height 14
click at [1078, 210] on html "Echo Design system data Components Design system components Overview Figma comp…" at bounding box center [589, 303] width 1178 height 606
drag, startPoint x: 1032, startPoint y: 202, endPoint x: 1130, endPoint y: 201, distance: 98.7
click at [1032, 202] on textarea at bounding box center [1054, 200] width 220 height 14
paste textarea "A component for creating a set of radio buttons where only one can be selected …"
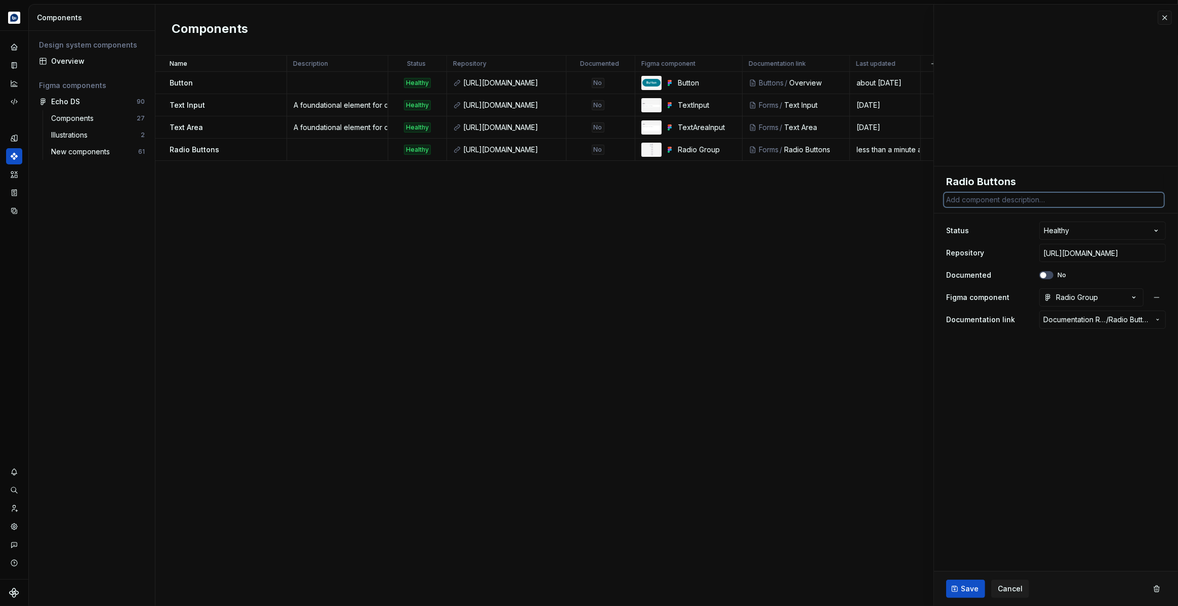
type textarea "*"
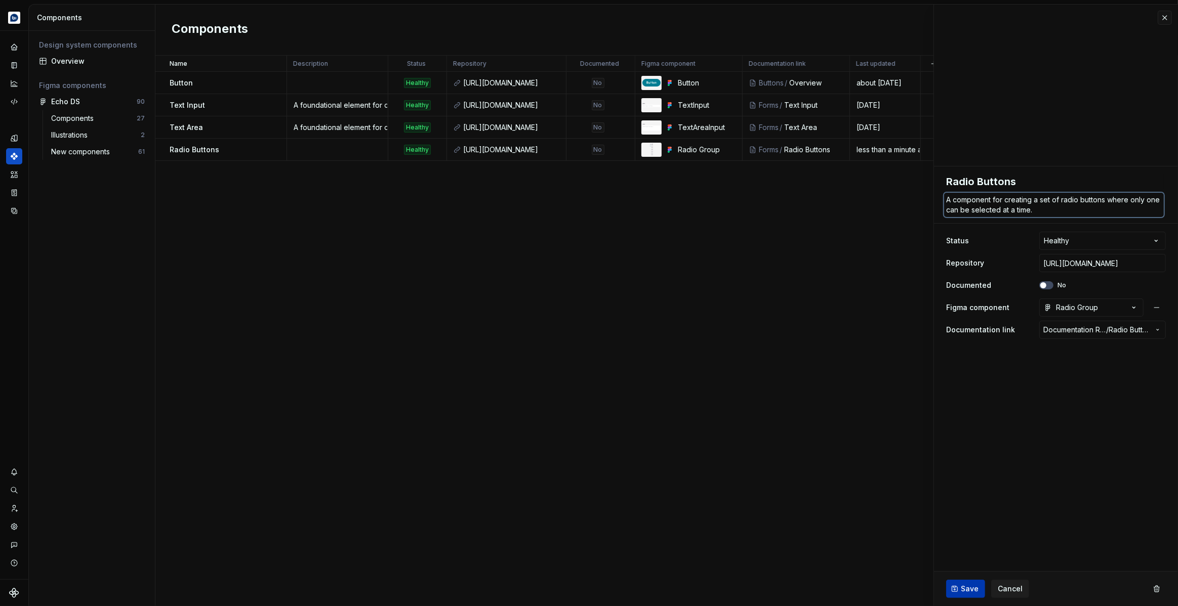
type textarea "A component for creating a set of radio buttons where only one can be selected …"
click at [968, 587] on span "Save" at bounding box center [970, 589] width 18 height 10
click at [784, 457] on div "Name Description Status Repository Documented Figma component Documentation lin…" at bounding box center [666, 331] width 1022 height 551
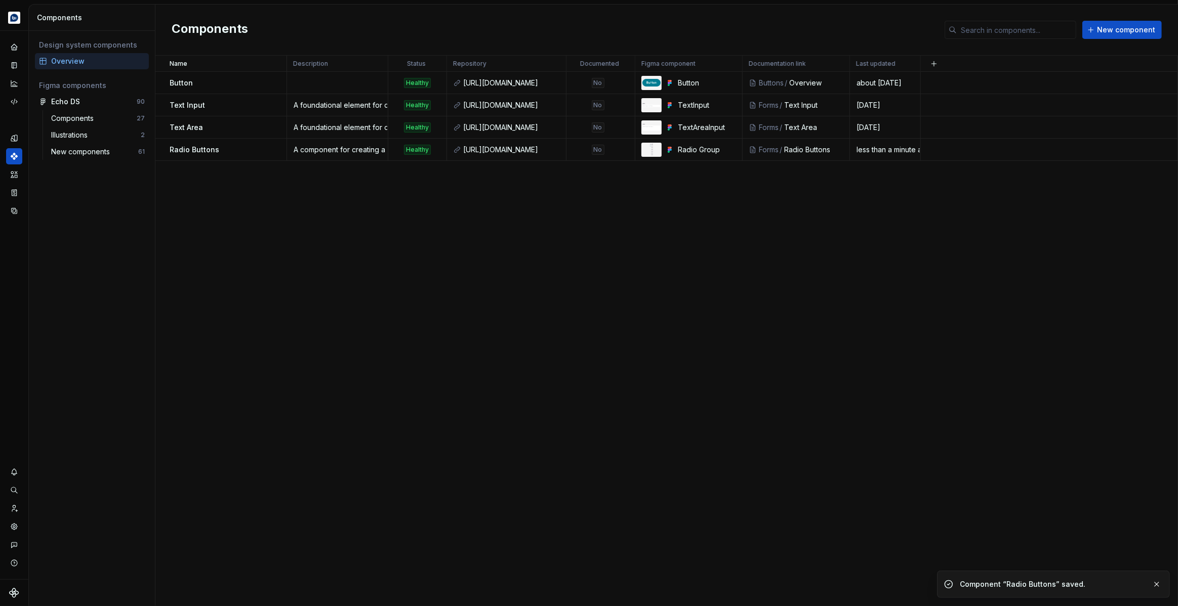
click at [367, 278] on div "Name Description Status Repository Documented Figma component Documentation lin…" at bounding box center [666, 331] width 1022 height 551
click at [268, 147] on button "button" at bounding box center [273, 150] width 14 height 14
click at [322, 240] on html "Echo Design system data Components Design system components Overview Figma comp…" at bounding box center [589, 303] width 1178 height 606
click at [1107, 36] on button "New component" at bounding box center [1121, 30] width 79 height 18
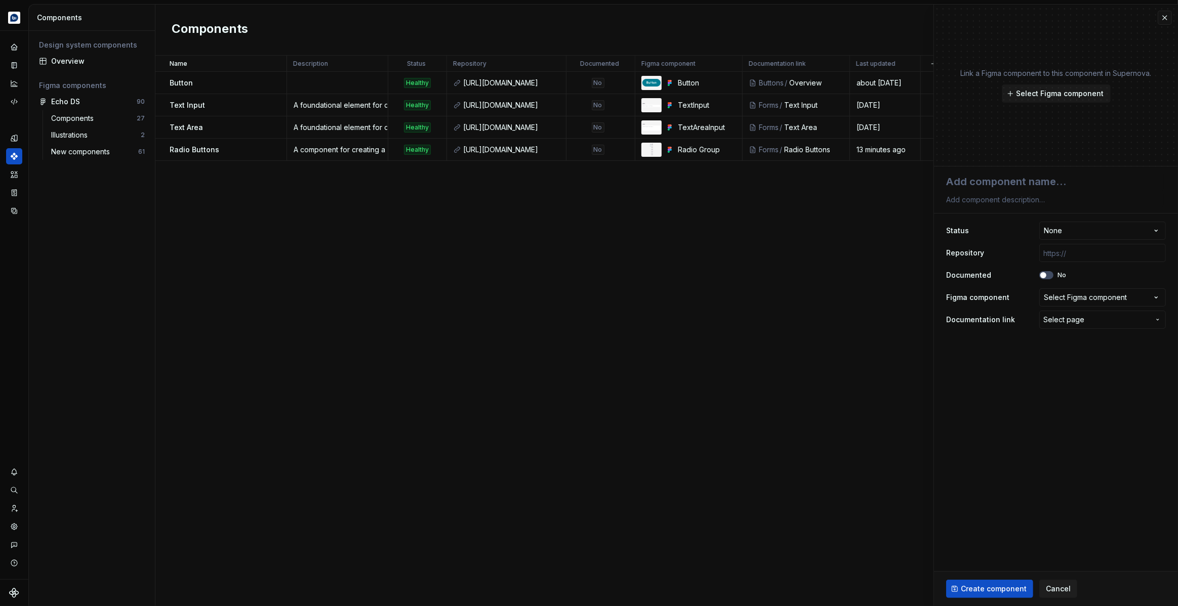
type textarea "*"
type textarea "C"
type textarea "*"
type textarea "Ch"
type textarea "*"
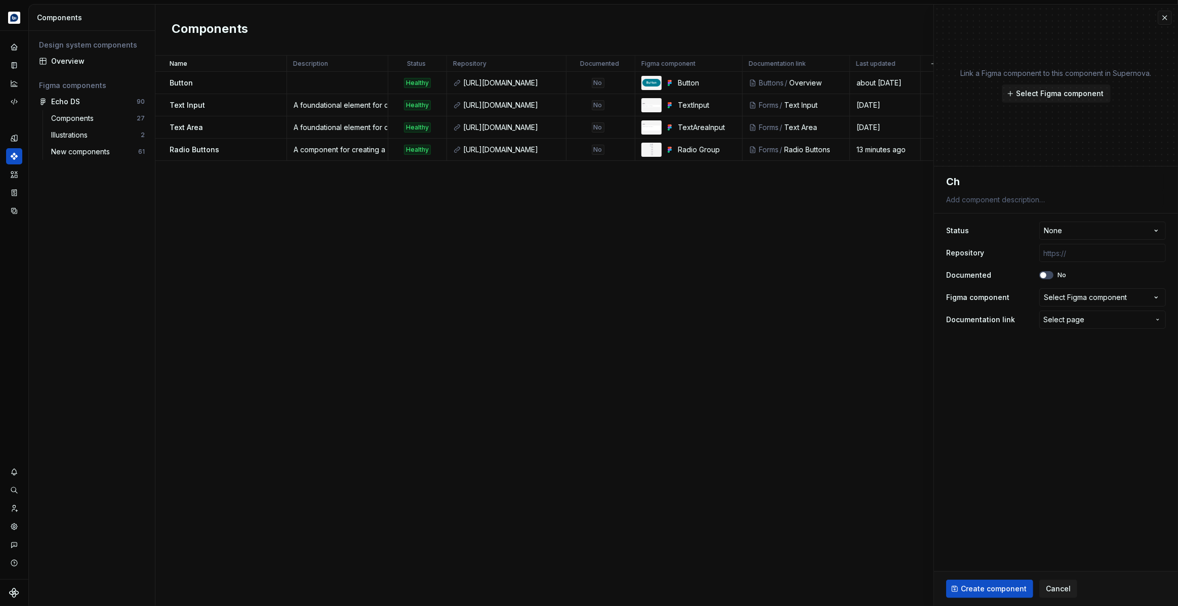
type textarea "Che"
type textarea "*"
type textarea "Chec"
type textarea "*"
type textarea "Check"
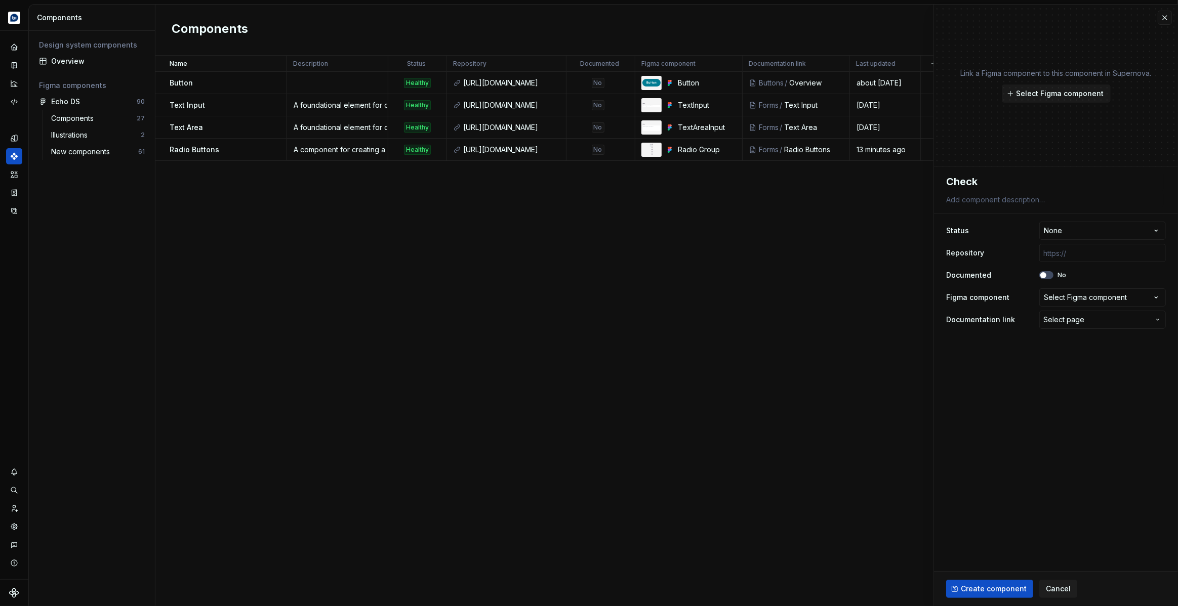
type textarea "*"
type textarea "Checkb"
type textarea "*"
type textarea "Checkbo"
type textarea "*"
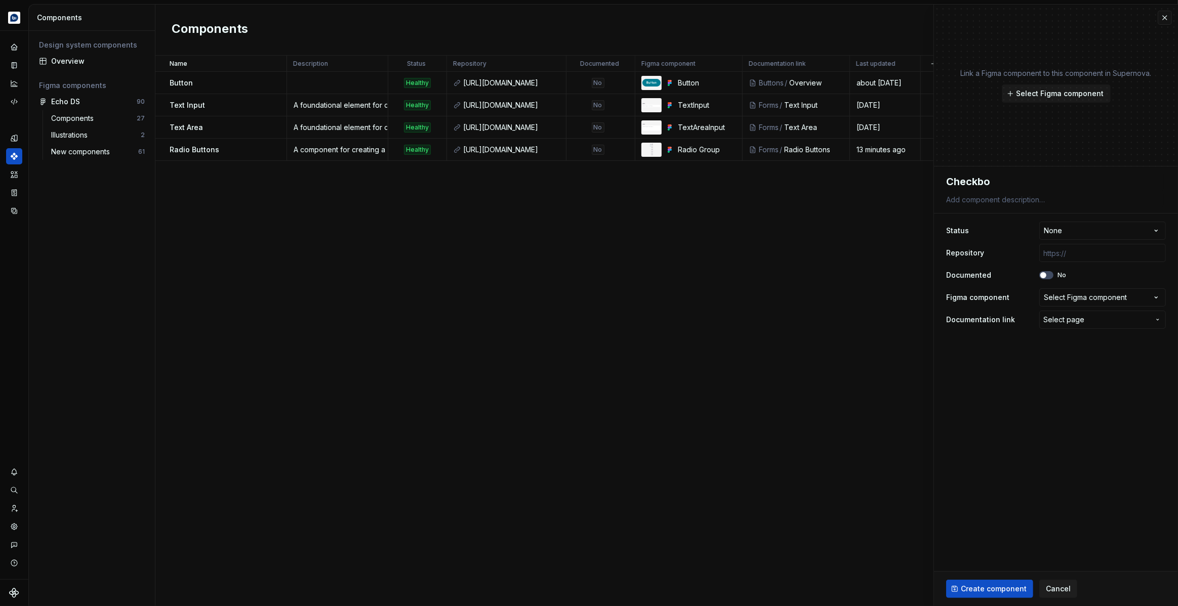
type textarea "Checkbox"
type textarea "*"
type textarea "Checkboxe"
type textarea "*"
type textarea "Checkboxes"
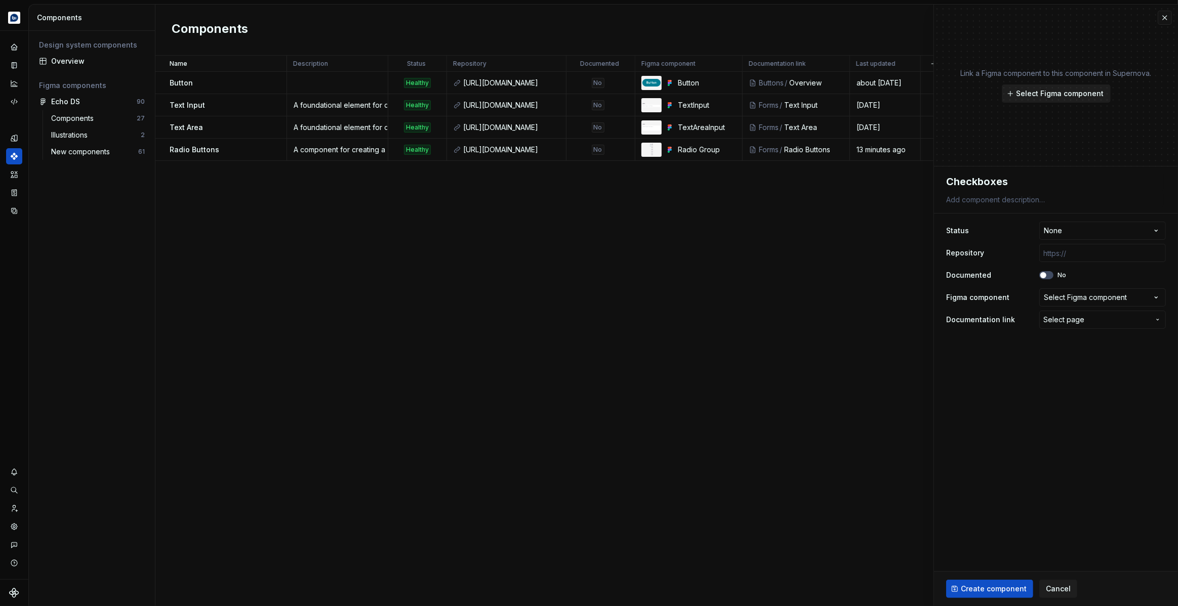
click at [1036, 100] on button "Select Figma component" at bounding box center [1056, 94] width 109 height 18
type textarea "*"
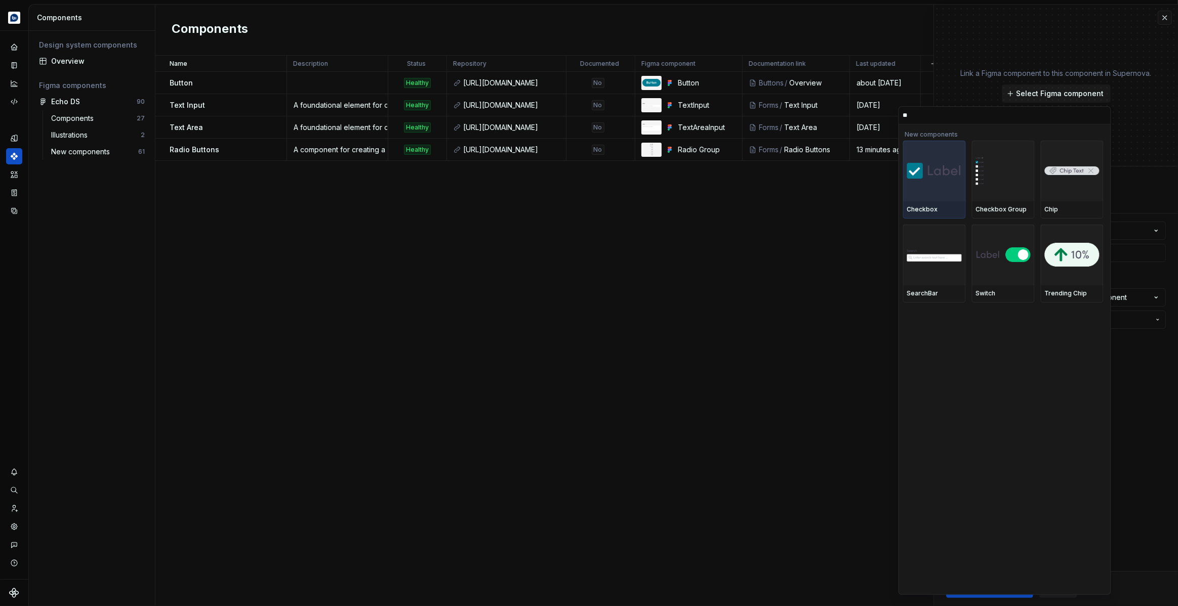
type input "***"
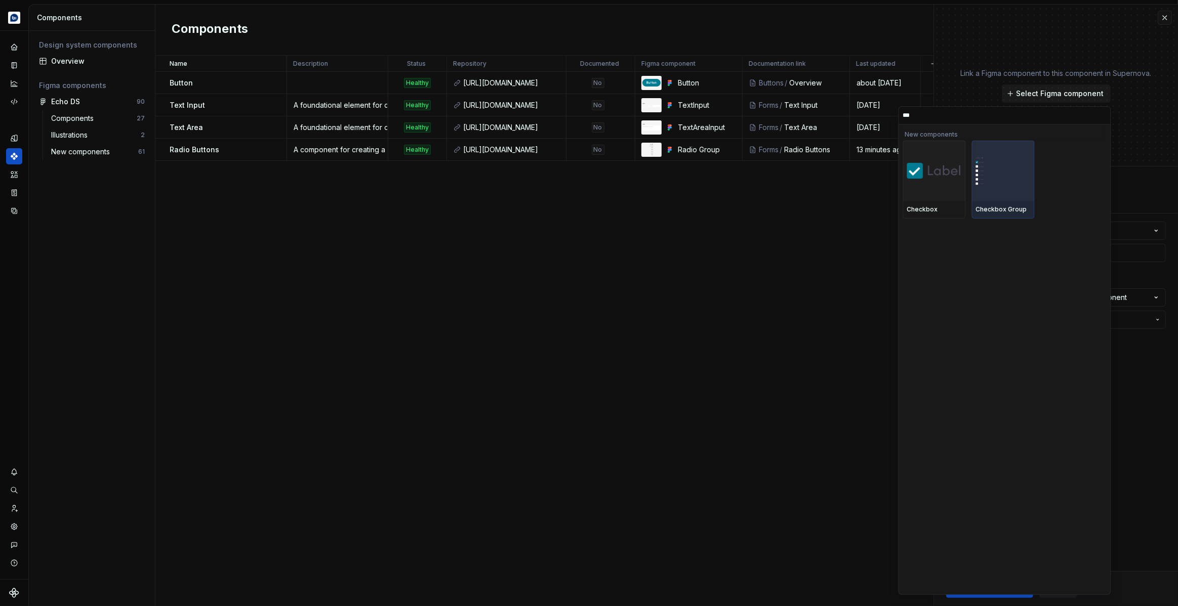
click at [1020, 173] on img at bounding box center [1003, 170] width 55 height 29
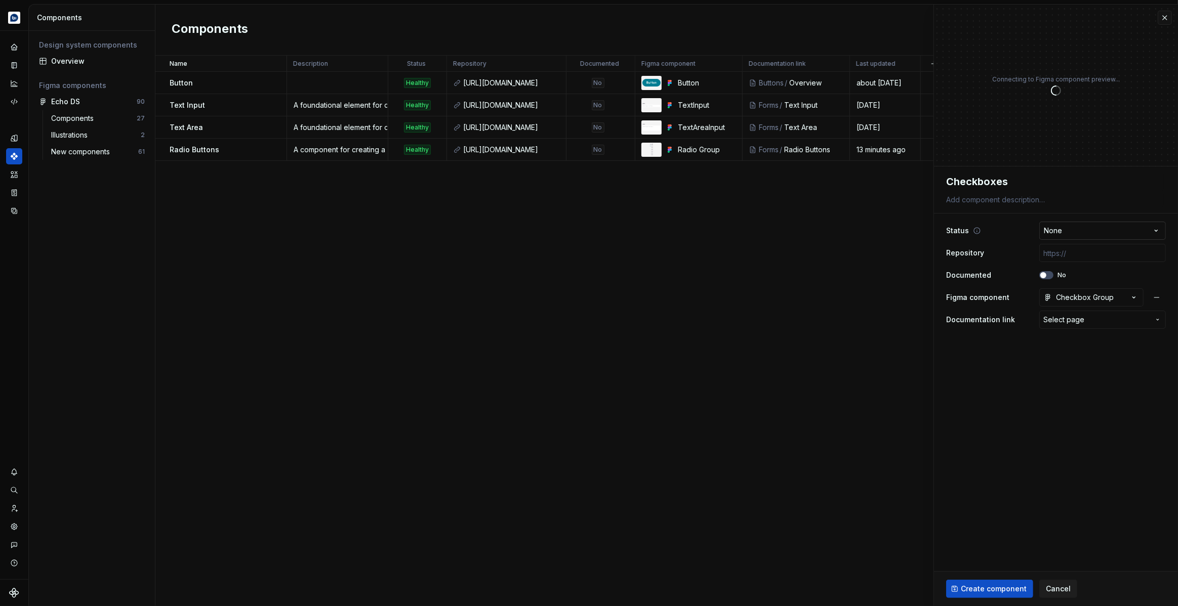
type textarea "*"
click at [1084, 235] on html "Echo Design system data Components Design system components Overview Figma comp…" at bounding box center [589, 303] width 1178 height 606
select select "**********"
click at [1090, 256] on input "text" at bounding box center [1102, 253] width 127 height 18
paste input "[URL][DOMAIN_NAME]"
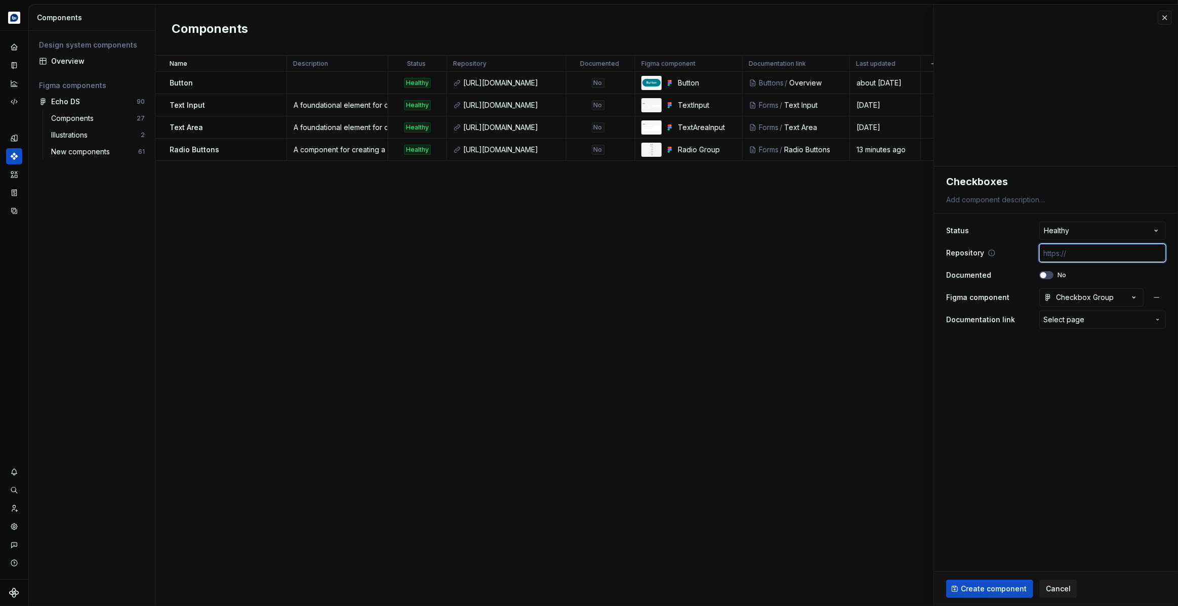
type textarea "*"
type input "[URL][DOMAIN_NAME]"
drag, startPoint x: 1058, startPoint y: 352, endPoint x: 1055, endPoint y: 336, distance: 16.5
click at [1058, 352] on fieldset "**********" at bounding box center [1056, 387] width 244 height 440
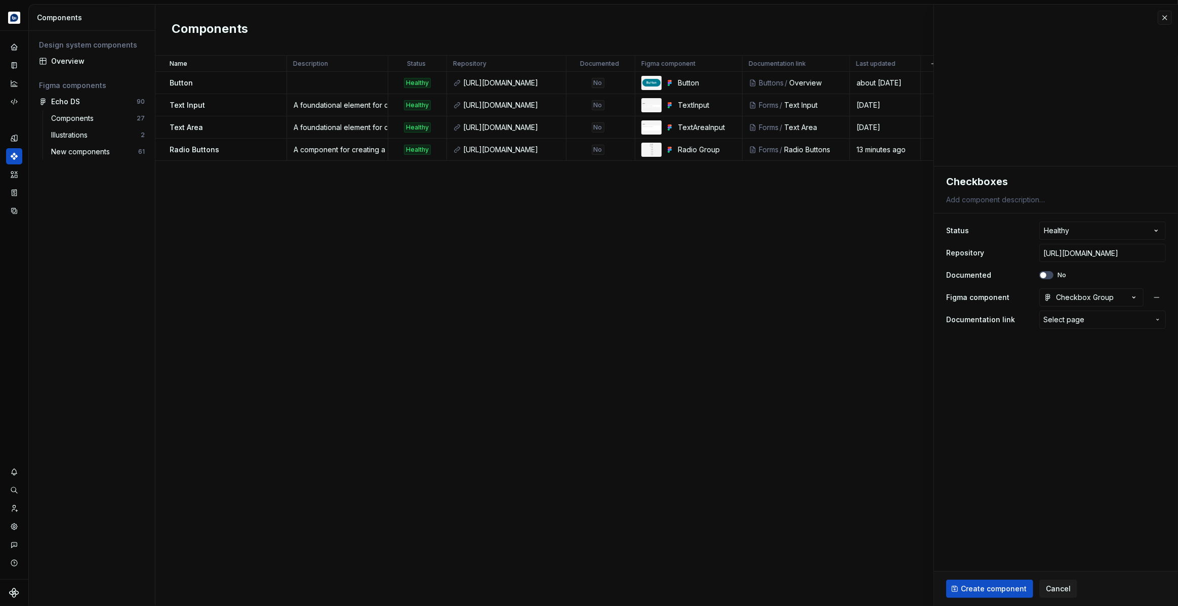
scroll to position [0, 0]
click at [1073, 316] on span "Select page" at bounding box center [1063, 320] width 41 height 10
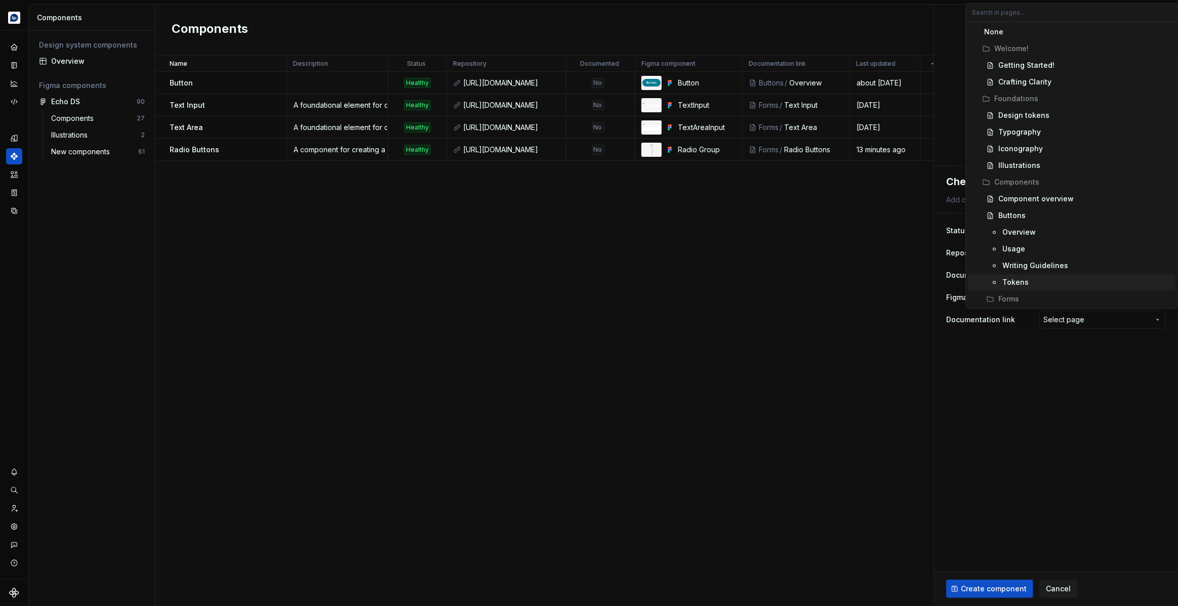
scroll to position [67, 0]
click at [1031, 296] on div "Radio Buttons" at bounding box center [1027, 299] width 50 height 10
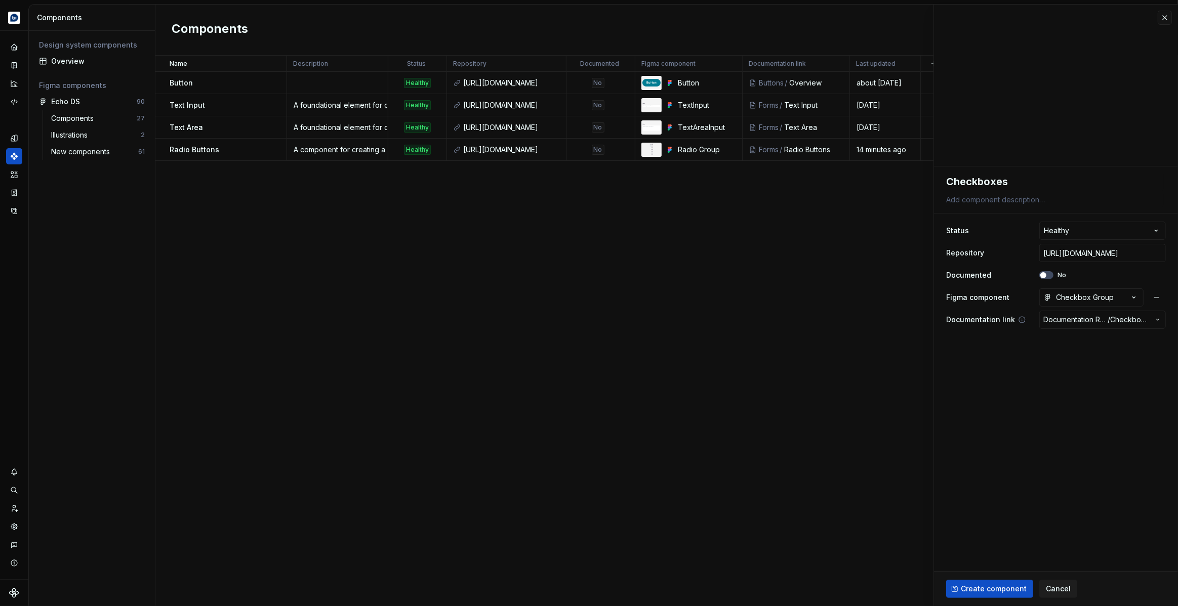
click at [1085, 320] on span "Documentation Root /" at bounding box center [1075, 320] width 64 height 10
click at [1040, 398] on html "Echo Design system data Components Design system components Overview Figma comp…" at bounding box center [589, 303] width 1178 height 606
click at [996, 586] on span "Create component" at bounding box center [994, 589] width 66 height 10
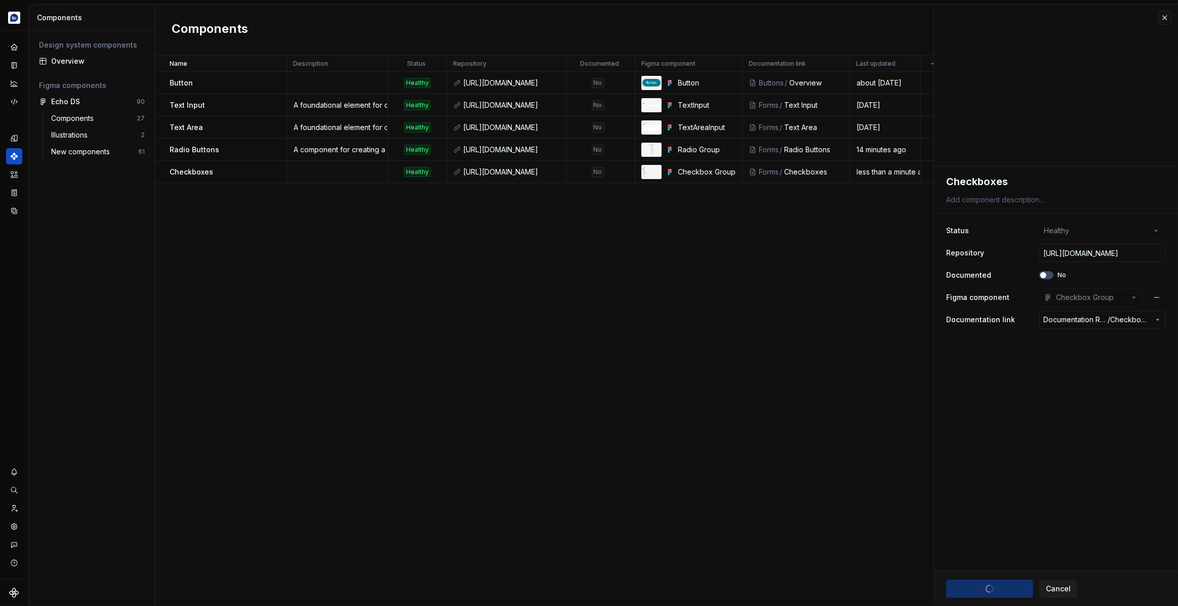
type textarea "*"
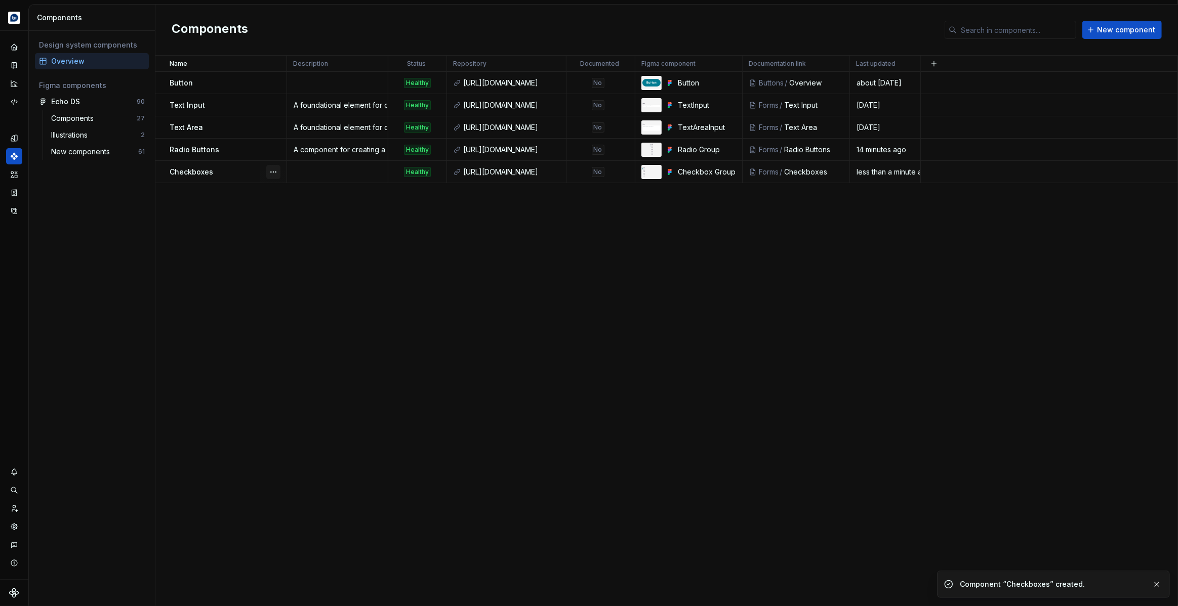
click at [270, 169] on button "button" at bounding box center [273, 172] width 14 height 14
click at [287, 190] on div "Open component detail" at bounding box center [327, 191] width 84 height 10
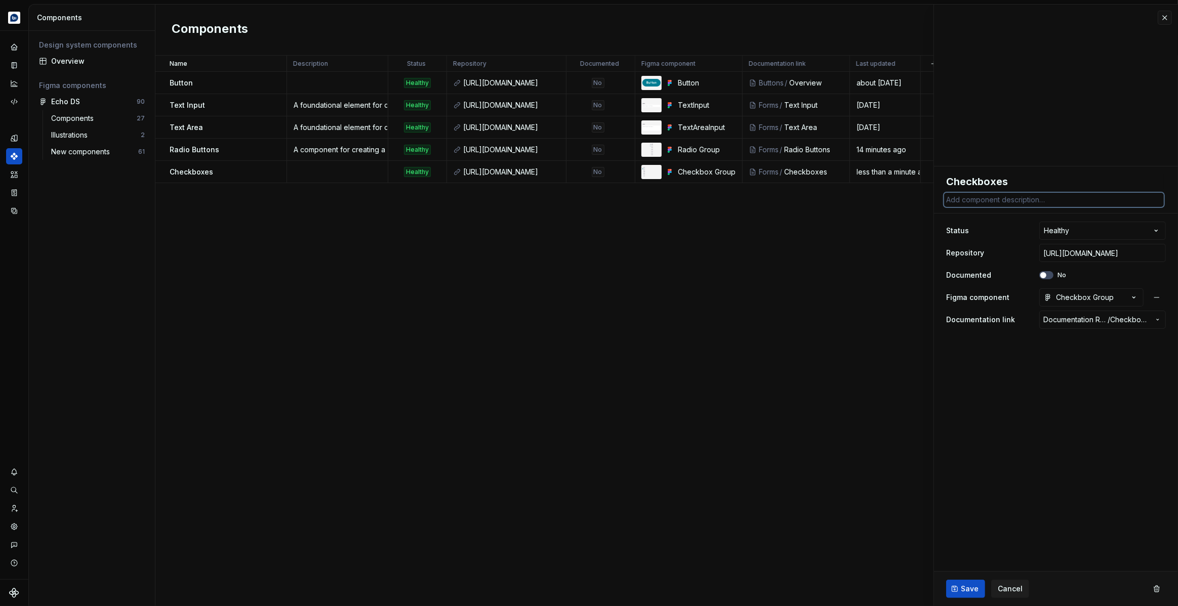
click at [1014, 201] on textarea at bounding box center [1054, 200] width 220 height 14
paste textarea "A component for creating a list of checkboxes where multiple options can be sel…"
type textarea "*"
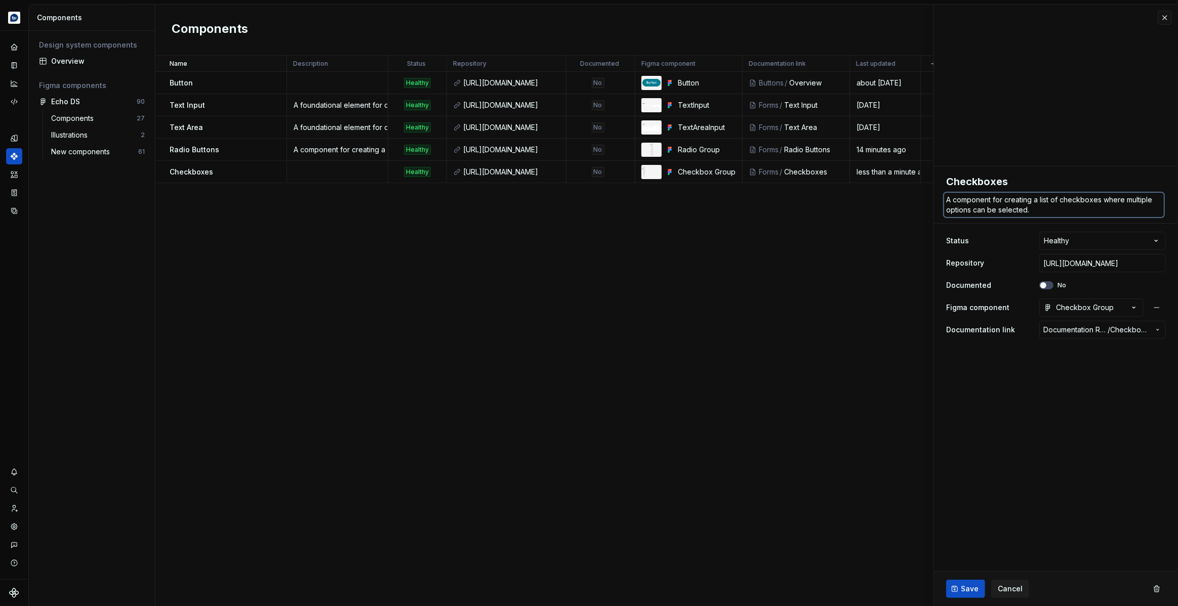
type textarea "A component for creating a list of checkboxes where multiple options can be sel…"
drag, startPoint x: 895, startPoint y: 294, endPoint x: 900, endPoint y: 308, distance: 15.0
click at [896, 294] on div "Name Description Status Repository Documented Figma component Documentation lin…" at bounding box center [666, 331] width 1022 height 551
click at [968, 590] on span "Save" at bounding box center [970, 589] width 18 height 10
type textarea "*"
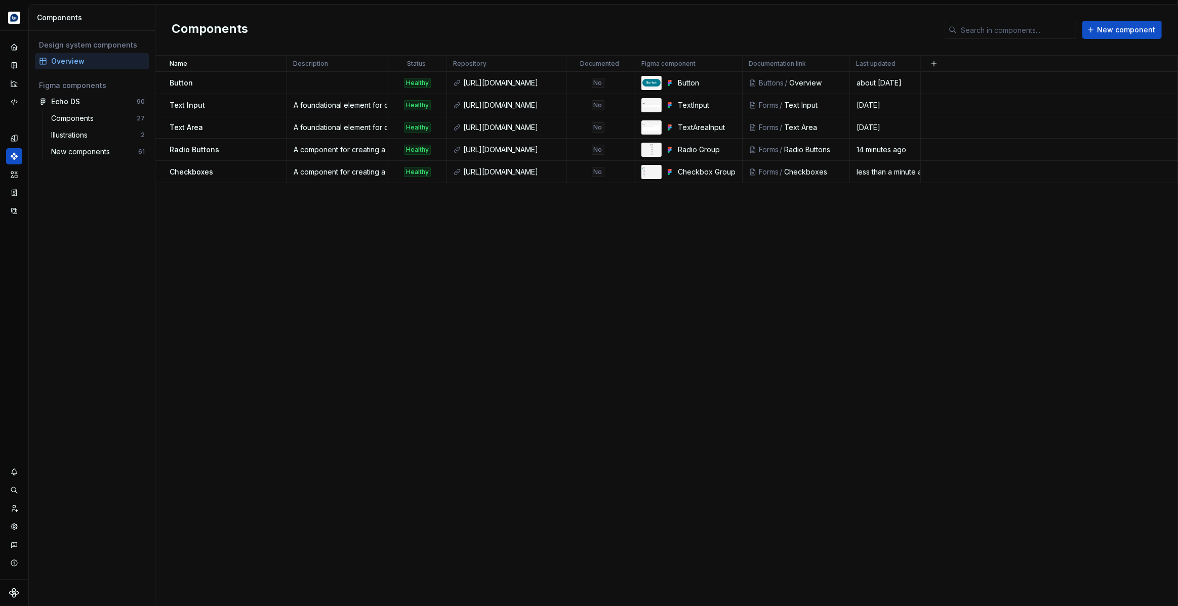
click at [500, 320] on div "Name Description Status Repository Documented Figma component Documentation lin…" at bounding box center [666, 331] width 1022 height 551
click at [17, 525] on icon "Settings" at bounding box center [14, 526] width 7 height 7
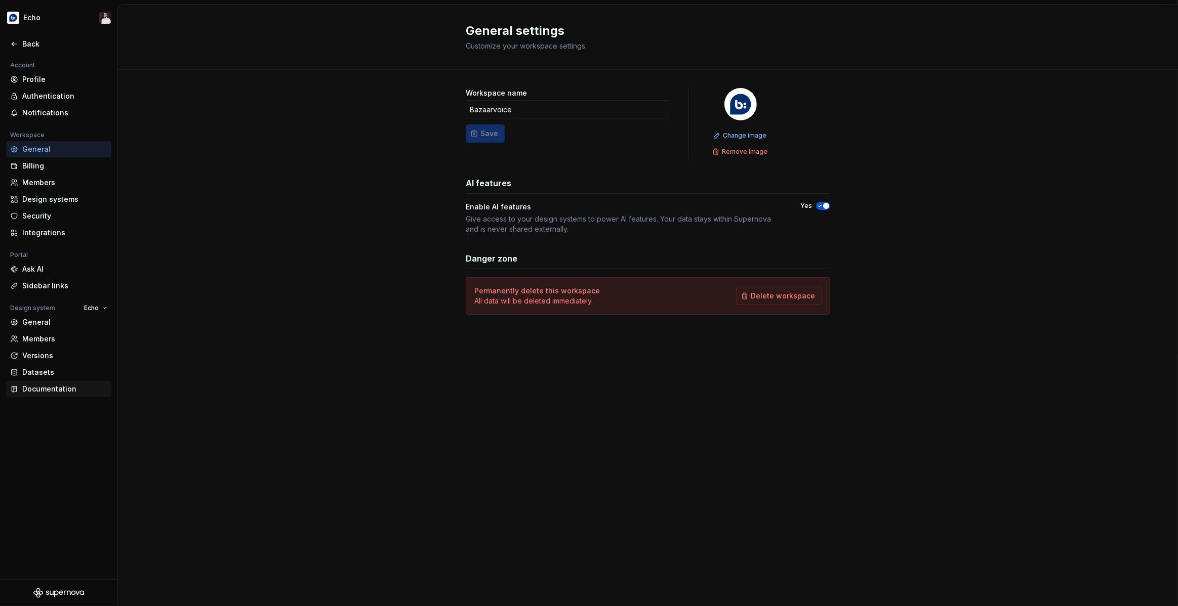
click at [69, 392] on div "Documentation" at bounding box center [64, 389] width 85 height 10
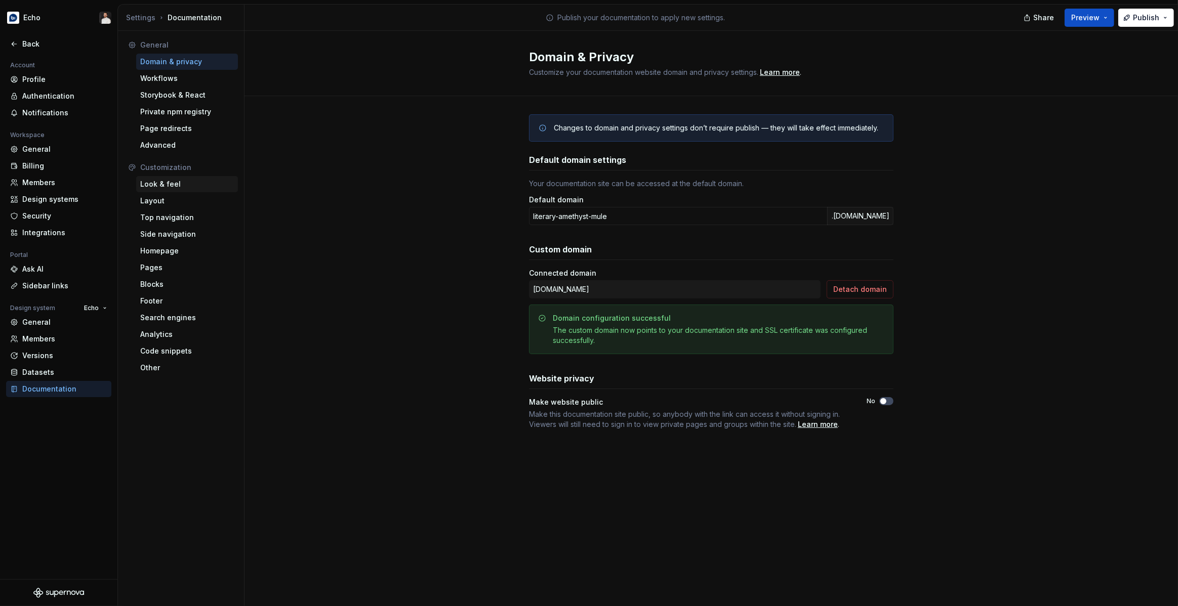
click at [182, 186] on div "Look & feel" at bounding box center [187, 184] width 94 height 10
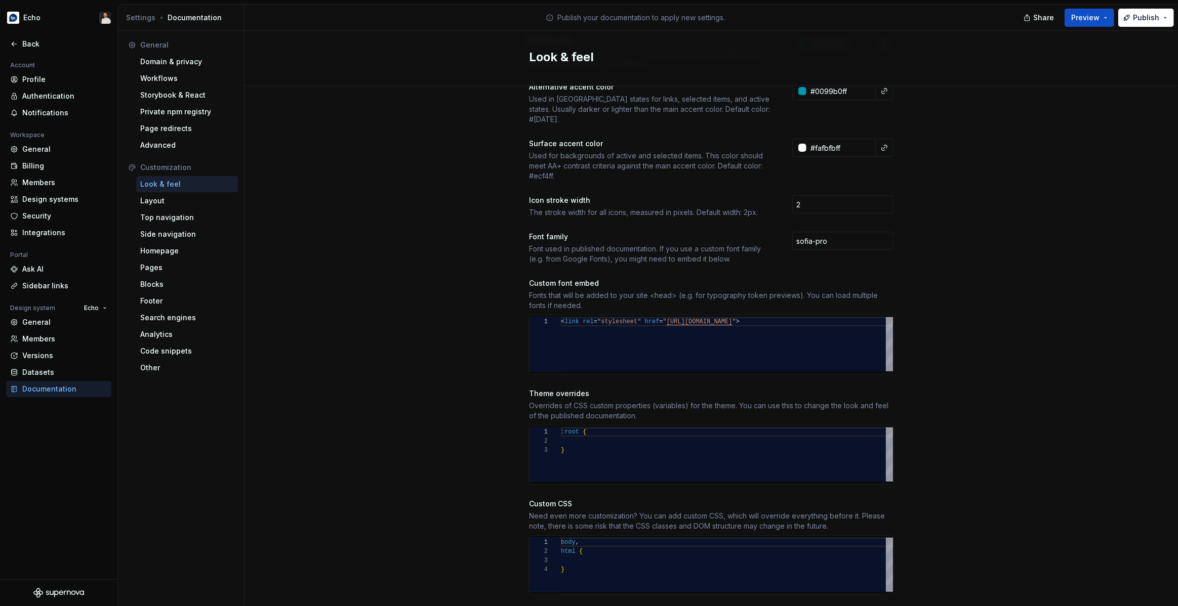
scroll to position [247, 0]
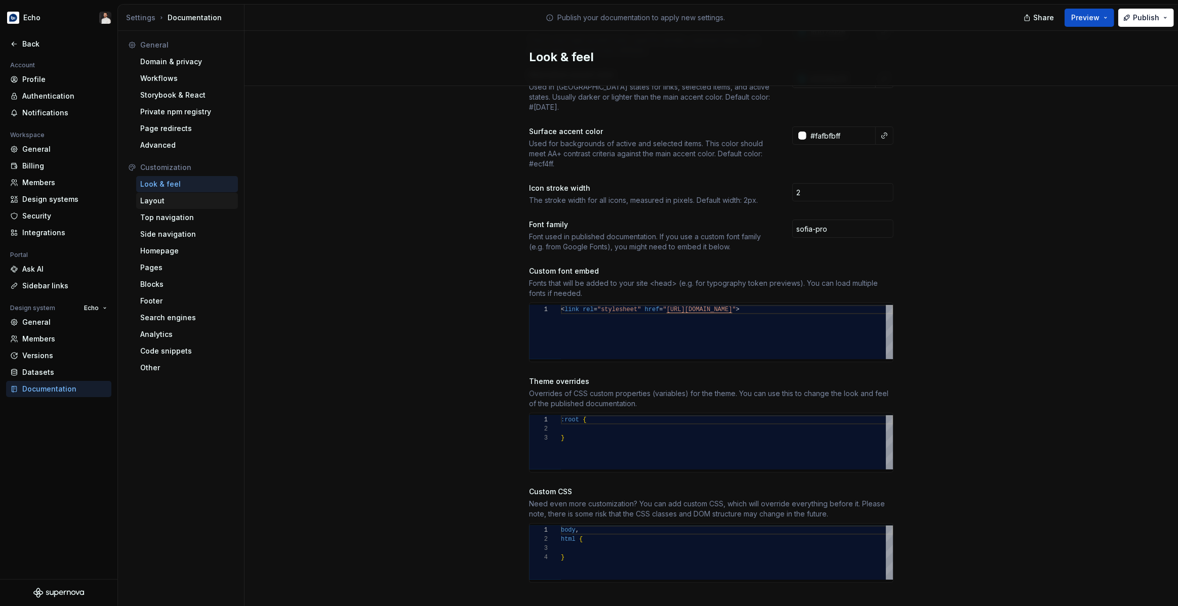
click at [172, 202] on div "Layout" at bounding box center [187, 201] width 94 height 10
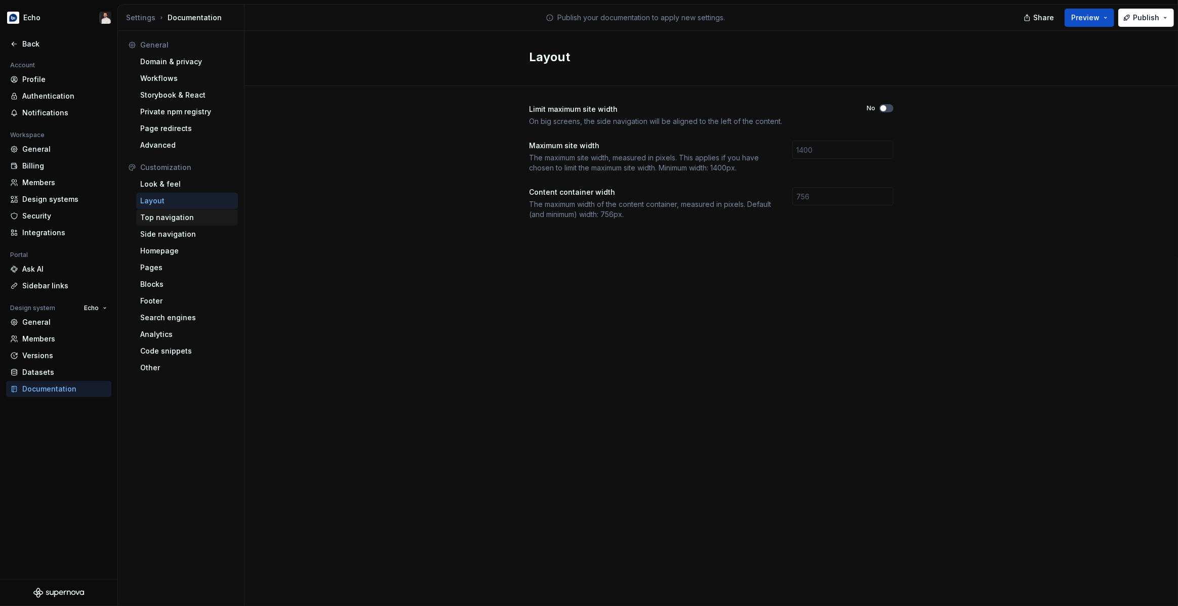
click at [173, 221] on div "Top navigation" at bounding box center [187, 218] width 94 height 10
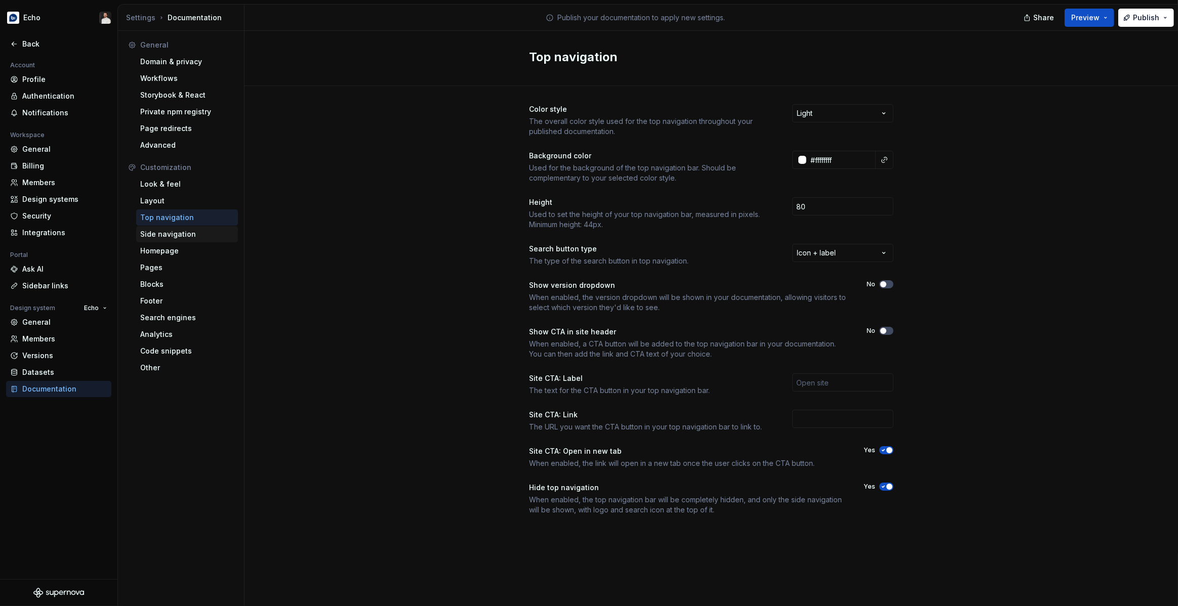
click at [192, 241] on div "Side navigation" at bounding box center [187, 234] width 102 height 16
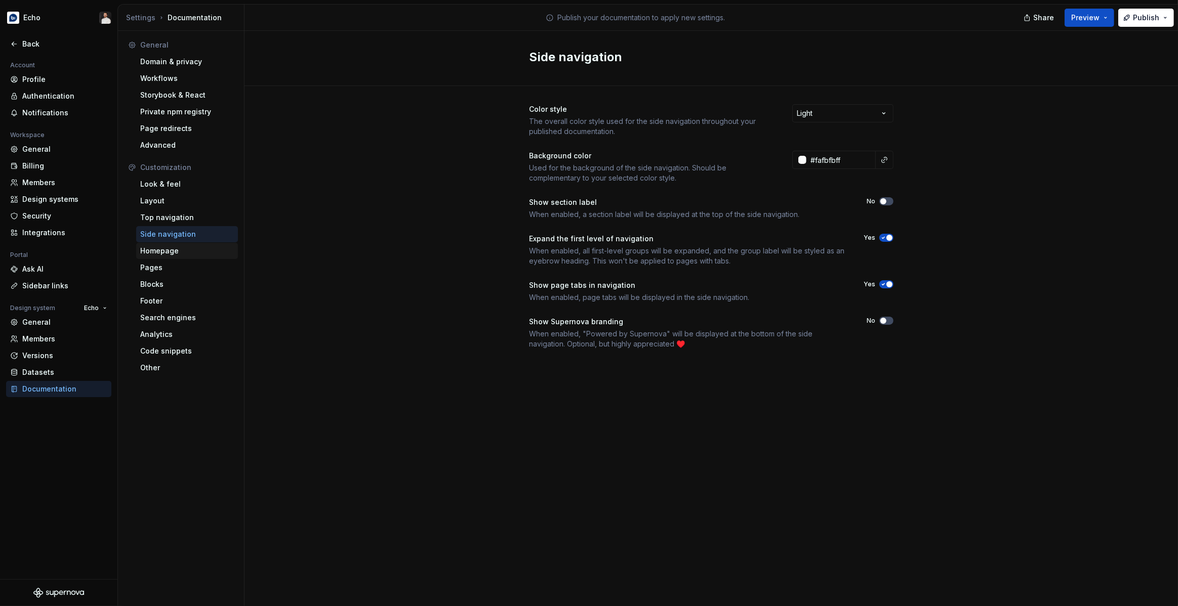
click at [185, 257] on div "Homepage" at bounding box center [187, 251] width 102 height 16
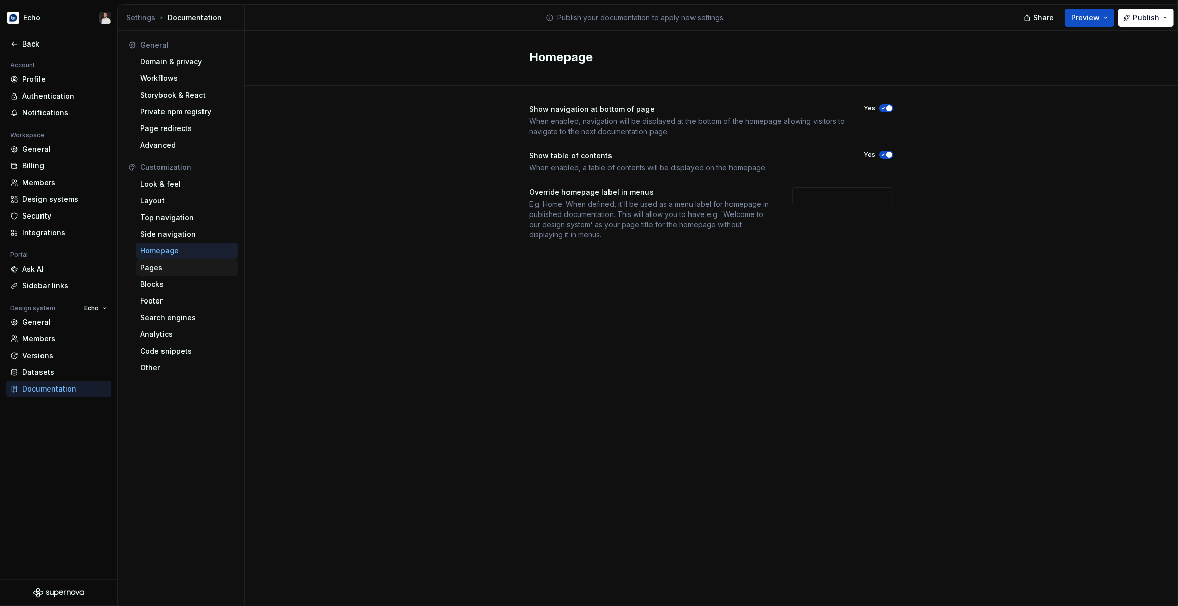
click at [180, 269] on div "Pages" at bounding box center [187, 268] width 94 height 10
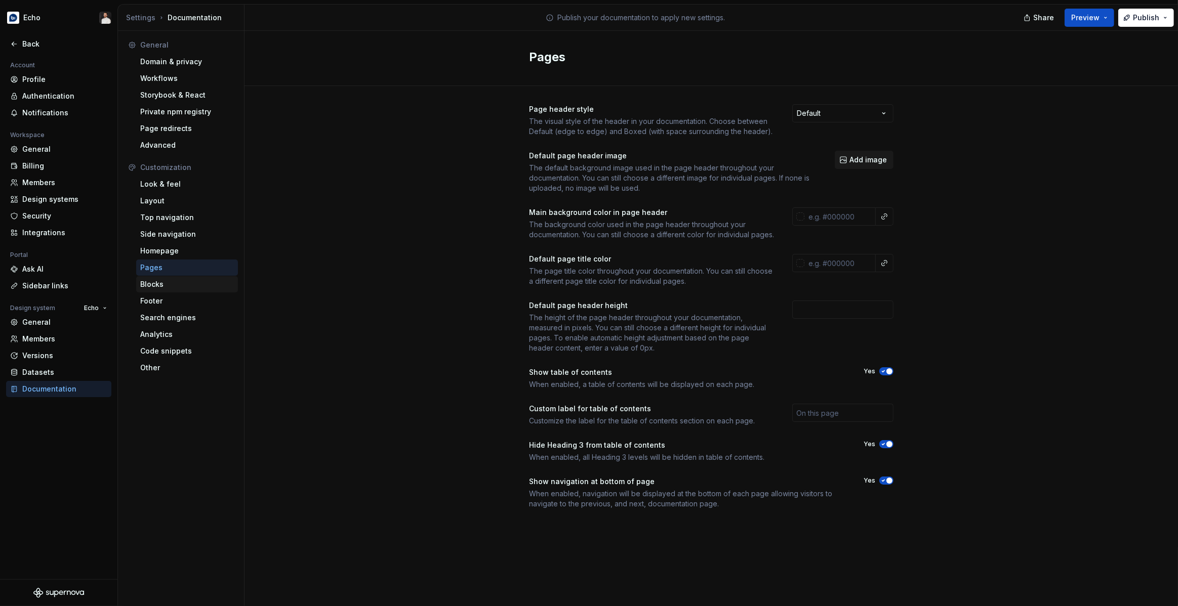
click at [176, 284] on div "Blocks" at bounding box center [187, 284] width 94 height 10
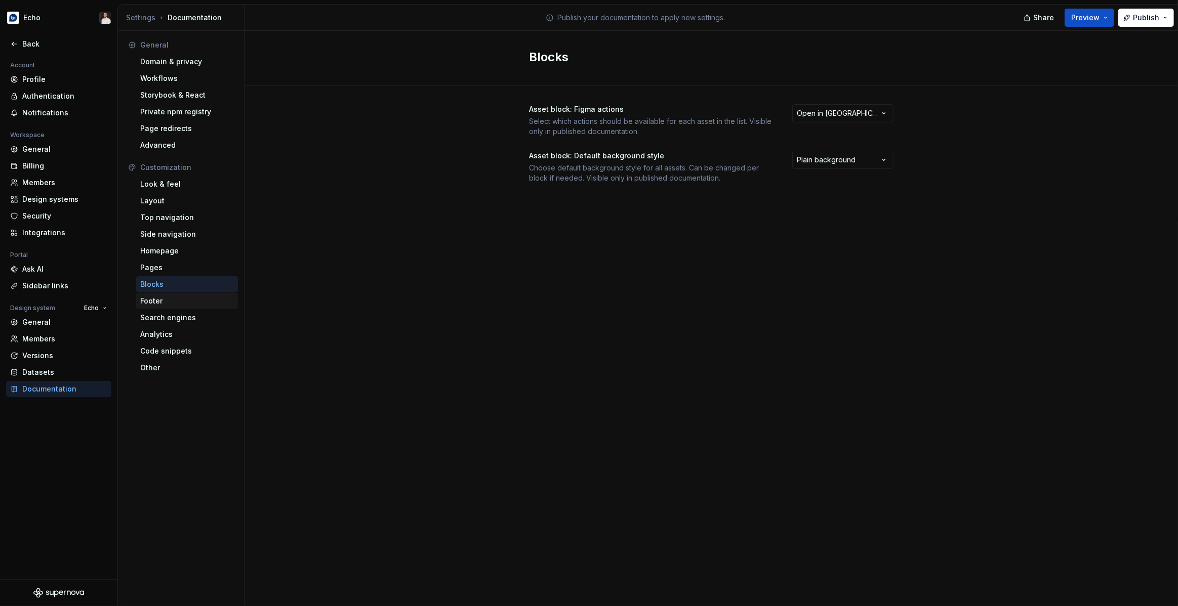
click at [167, 305] on div "Footer" at bounding box center [187, 301] width 94 height 10
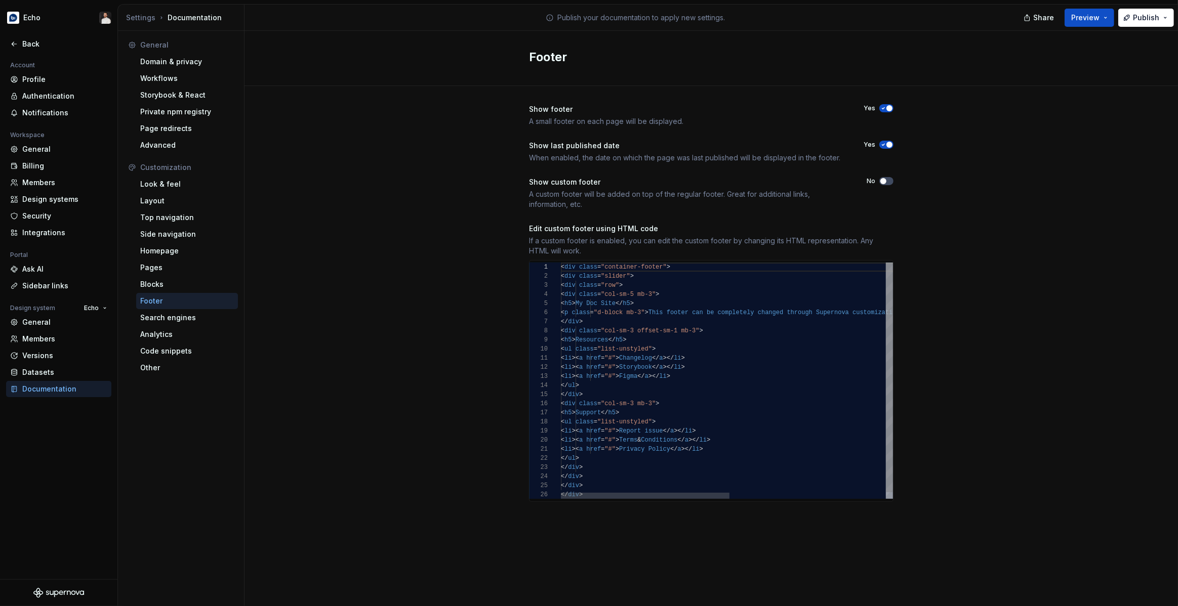
type textarea "**********"
click at [639, 336] on div "< div class = "container-footer" > < div class = "slider" > < div class = "row"…" at bounding box center [880, 384] width 639 height 243
click at [174, 320] on div "Search engines" at bounding box center [187, 318] width 94 height 10
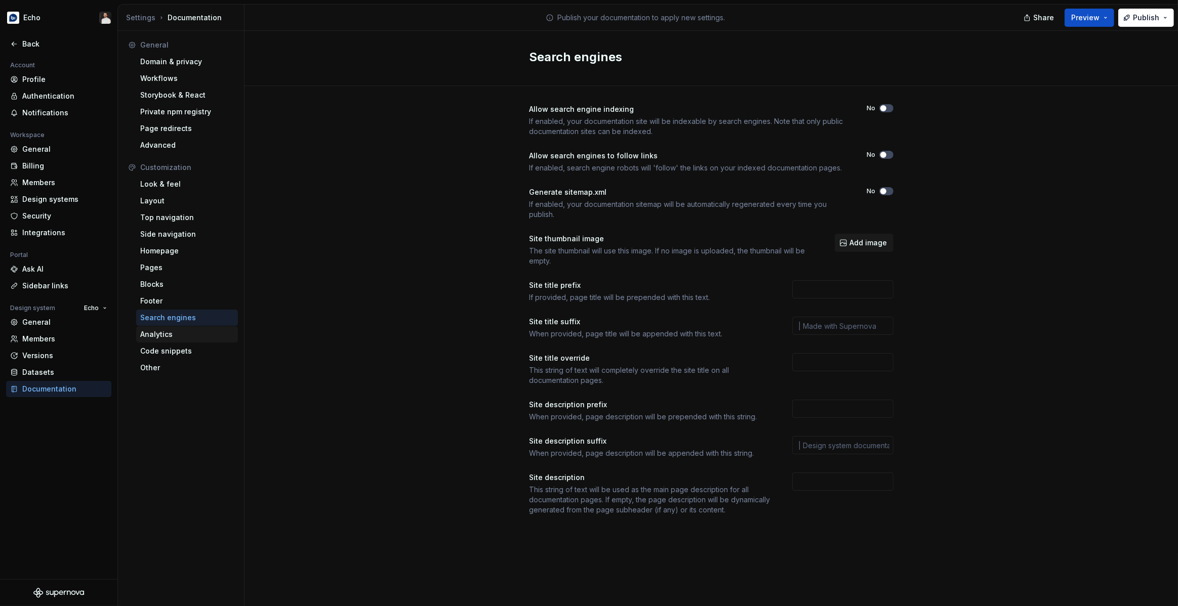
click at [173, 333] on div "Analytics" at bounding box center [187, 335] width 94 height 10
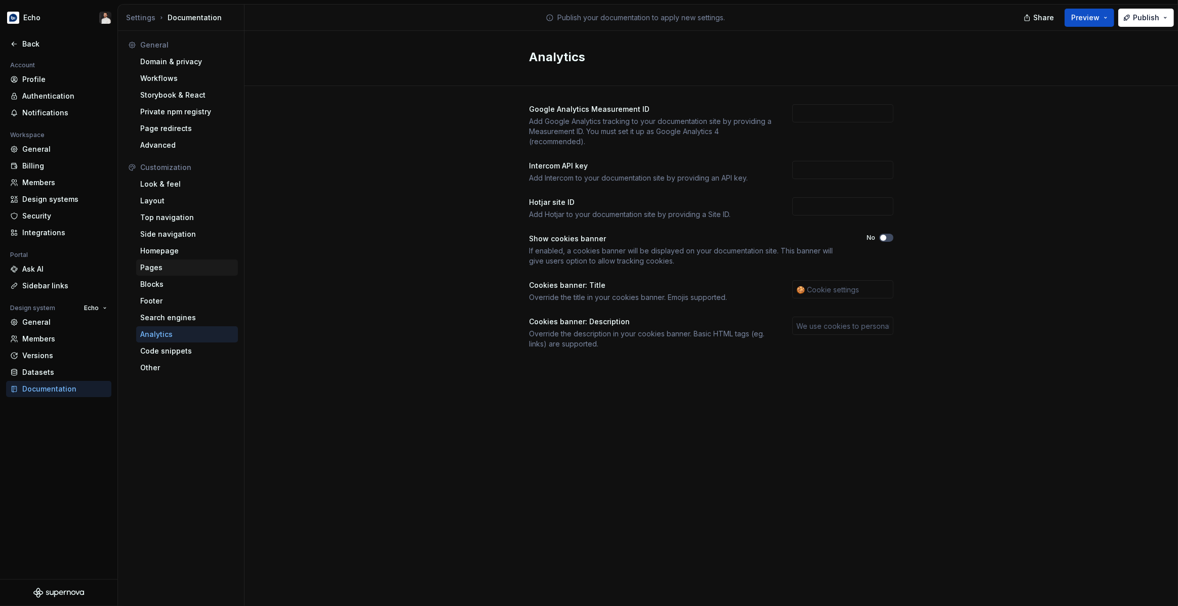
click at [165, 265] on div "Pages" at bounding box center [187, 268] width 94 height 10
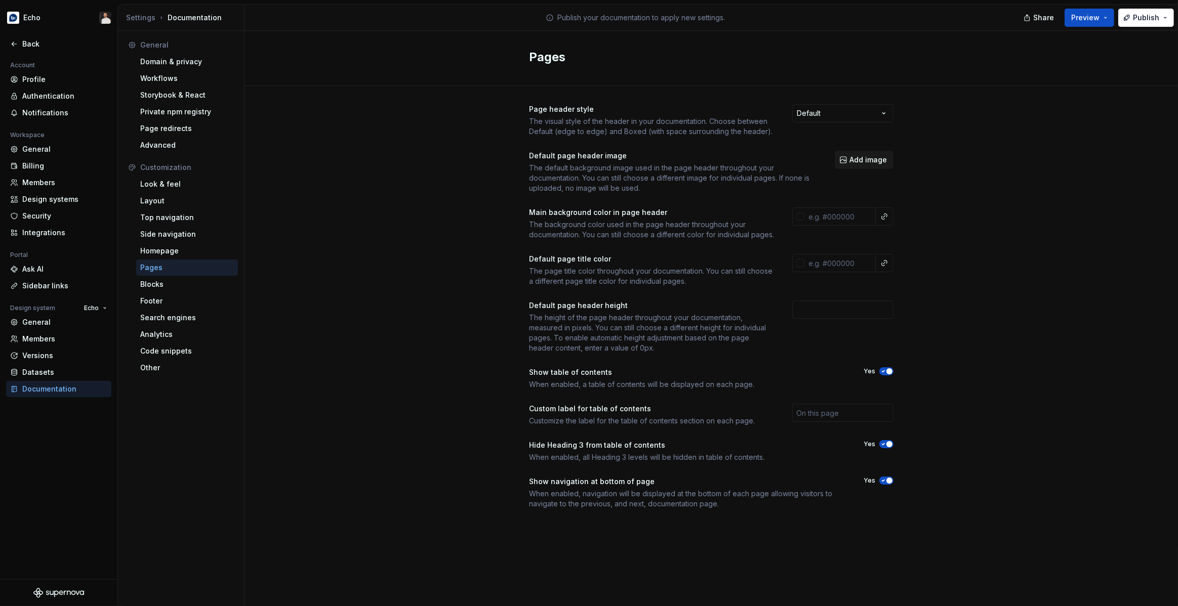
click at [852, 116] on html "Echo Back Account Profile Authentication Notifications Workspace General Billin…" at bounding box center [589, 303] width 1178 height 606
drag, startPoint x: 818, startPoint y: 185, endPoint x: 819, endPoint y: 191, distance: 6.2
click at [818, 185] on html "Echo Back Account Profile Authentication Notifications Workspace General Billin…" at bounding box center [589, 303] width 1178 height 606
click at [860, 219] on input "text" at bounding box center [839, 217] width 71 height 18
paste input "#f5f6f6"
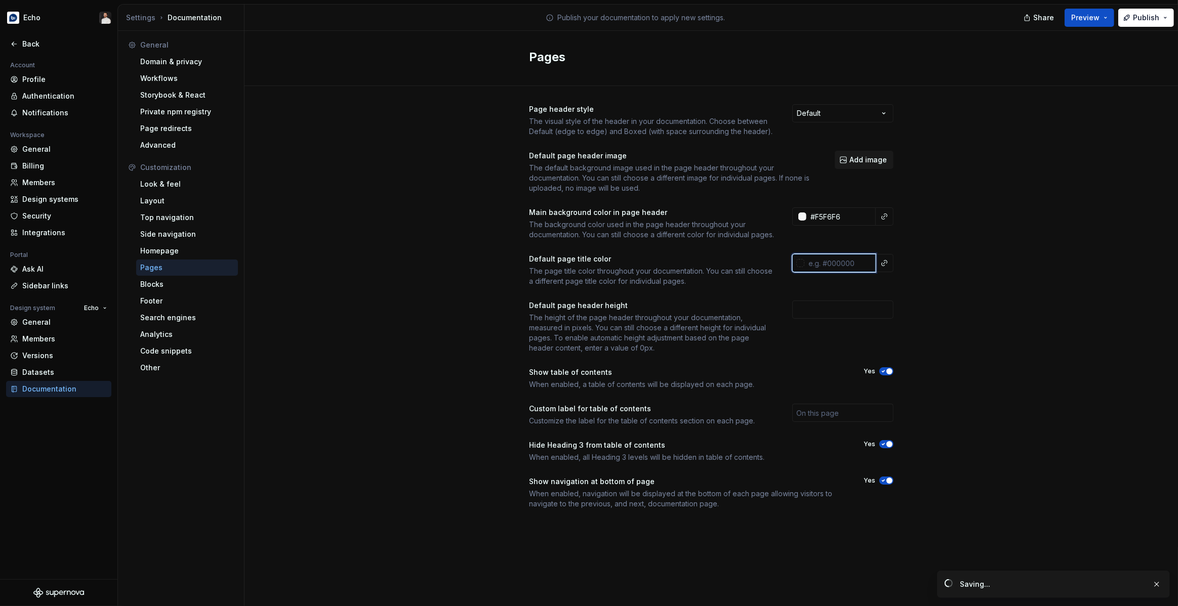
click at [834, 272] on input "text" at bounding box center [839, 263] width 71 height 18
type input "#f5f6f6ff"
paste input "#4E495C"
click at [928, 315] on div "Page header style The visual style of the header in your documentation. Choose …" at bounding box center [710, 317] width 933 height 462
type input "#4e495cff"
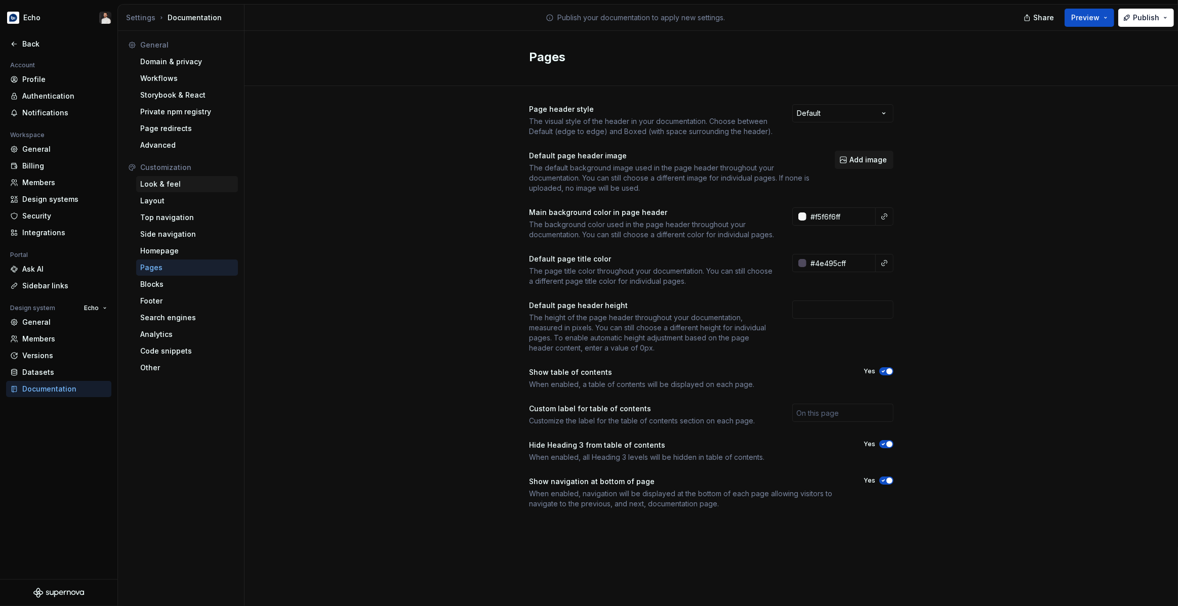
click at [163, 186] on div "Look & feel" at bounding box center [187, 184] width 94 height 10
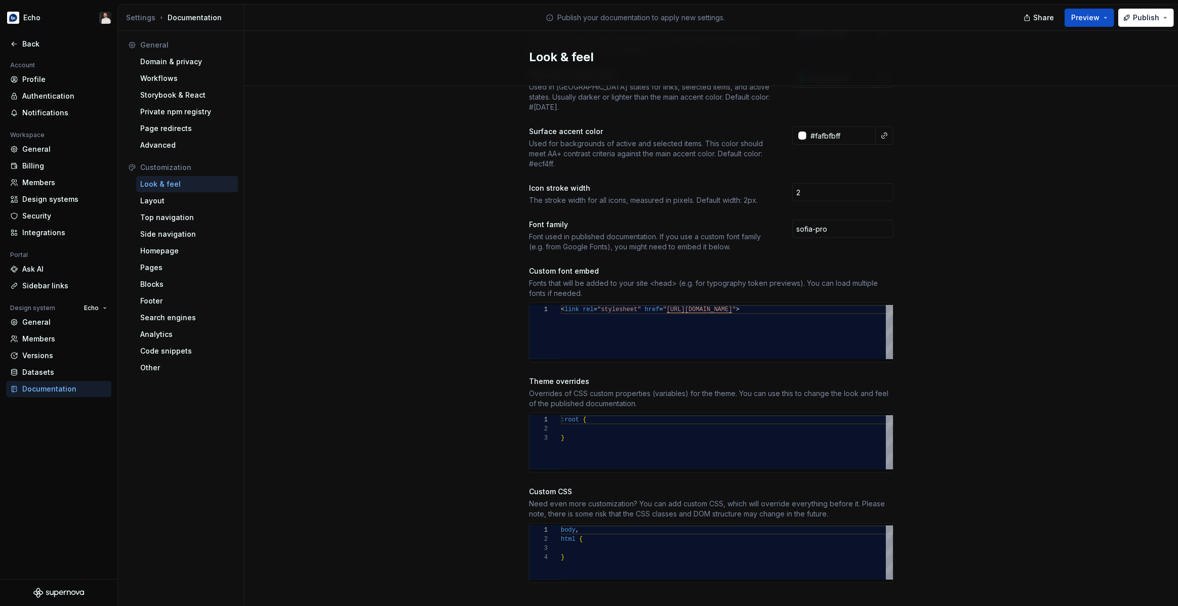
scroll to position [9, 7]
click at [610, 417] on div ":root { }" at bounding box center [727, 443] width 332 height 54
click at [1002, 328] on div "Site logo A company logo that will be displayed on all pages on your documentat…" at bounding box center [710, 230] width 933 height 783
click at [1130, 17] on button "Publish" at bounding box center [1146, 18] width 56 height 18
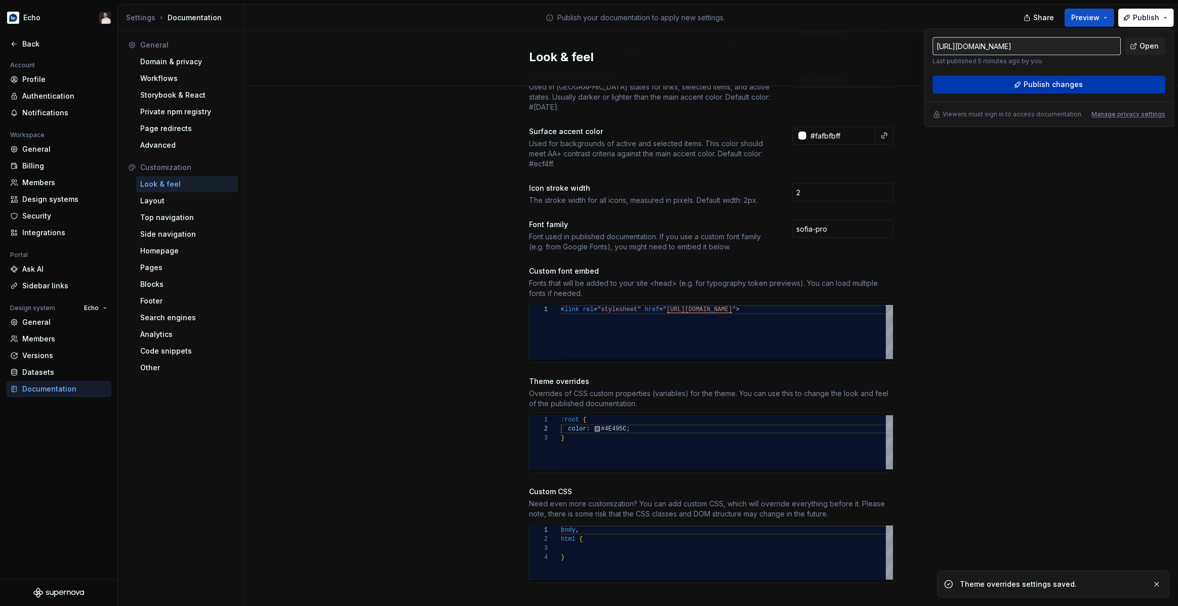
click at [1062, 83] on span "Publish changes" at bounding box center [1052, 84] width 59 height 10
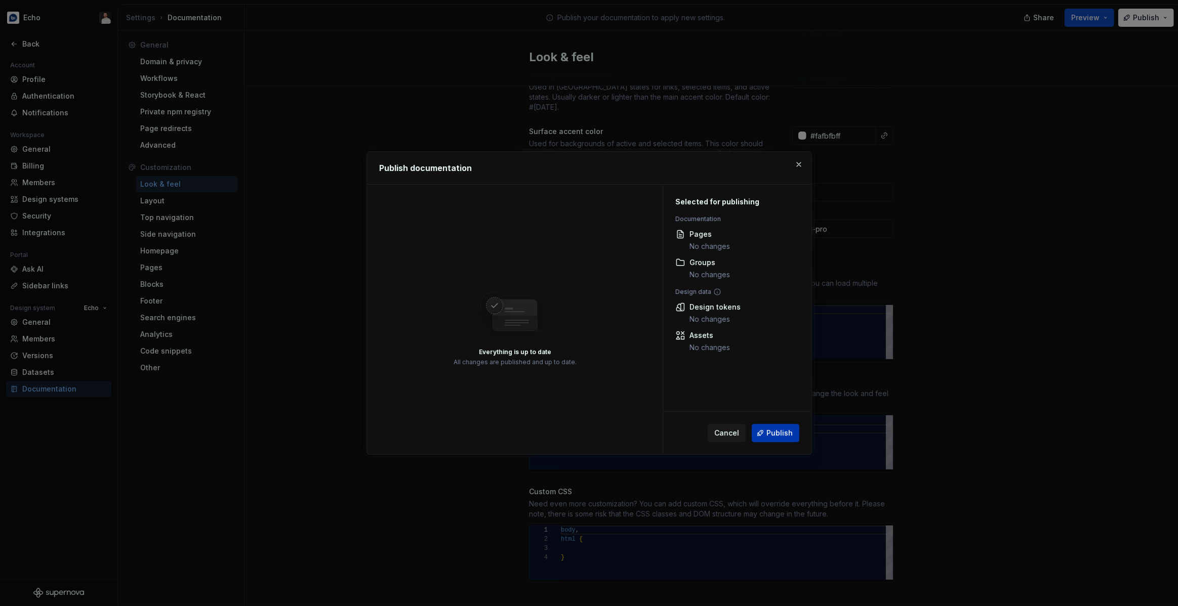
click at [781, 432] on span "Publish" at bounding box center [779, 433] width 26 height 10
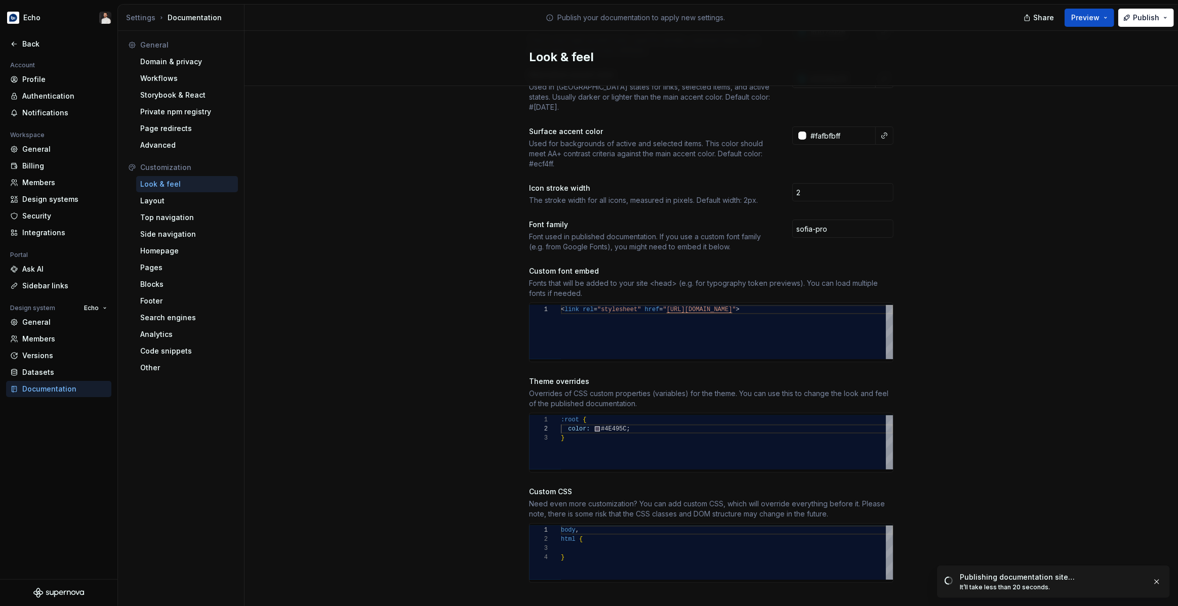
click at [645, 426] on div ":root { color: #4E495C ; }" at bounding box center [727, 443] width 332 height 54
click at [644, 420] on div ":root { color: #4E495C ; }" at bounding box center [727, 443] width 332 height 54
type textarea "******* ** *"
click at [585, 536] on div "body , html { }" at bounding box center [727, 553] width 332 height 54
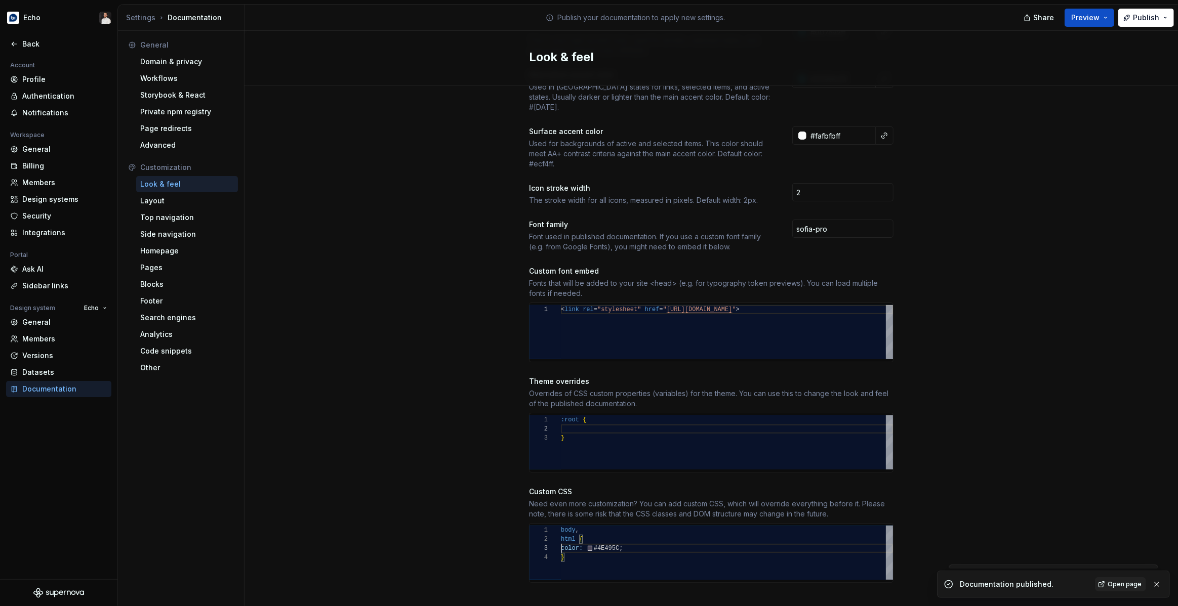
scroll to position [18, 4]
type textarea "**********"
click at [1059, 310] on div "Site logo A company logo that will be displayed on all pages on your documentat…" at bounding box center [710, 230] width 933 height 783
click at [1140, 18] on span "Publish" at bounding box center [1146, 18] width 26 height 10
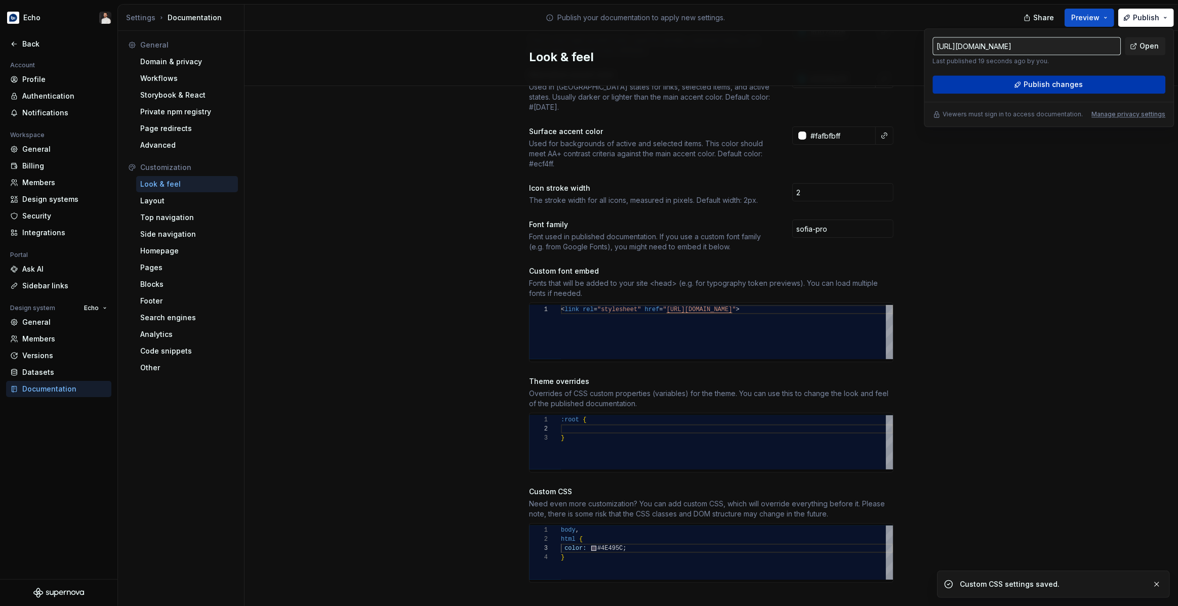
click at [1047, 86] on span "Publish changes" at bounding box center [1052, 84] width 59 height 10
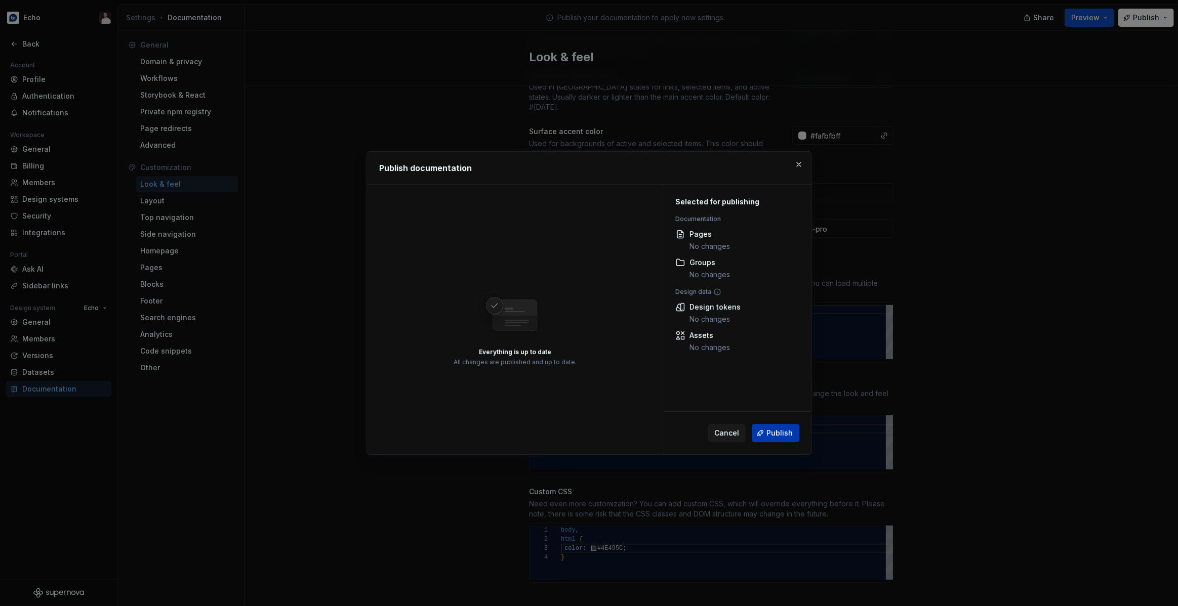
click at [774, 434] on span "Publish" at bounding box center [779, 433] width 26 height 10
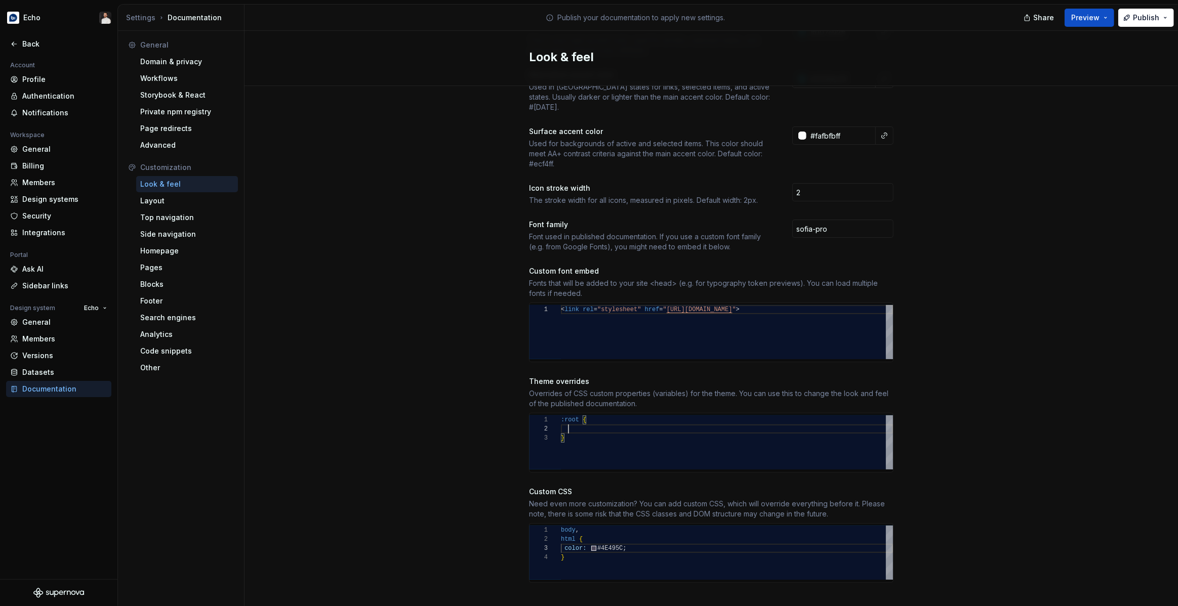
click at [592, 420] on div ":root { }" at bounding box center [727, 443] width 332 height 54
drag, startPoint x: 626, startPoint y: 538, endPoint x: 593, endPoint y: 538, distance: 33.4
click at [593, 538] on div "body , html { color: #4E495C ; }" at bounding box center [727, 553] width 332 height 54
click at [669, 418] on div ":root { --colorInkPrimary }" at bounding box center [727, 443] width 332 height 54
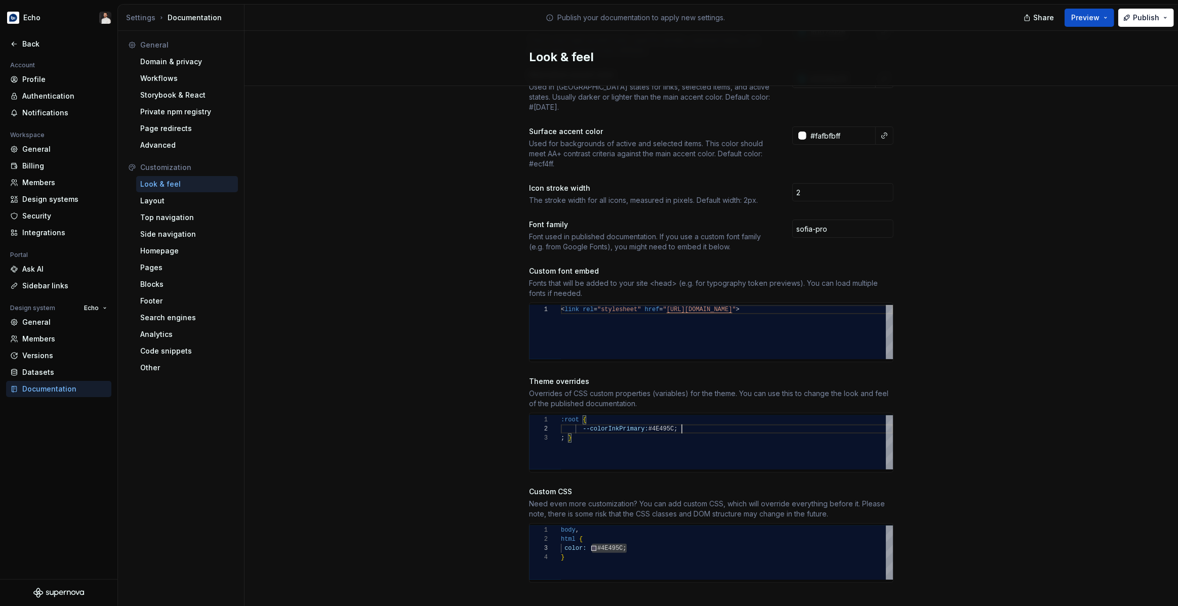
scroll to position [9, 120]
type textarea "**********"
click at [634, 539] on div "body , html { color: #4E495C ; }" at bounding box center [727, 553] width 332 height 54
type textarea "***** ****** * *"
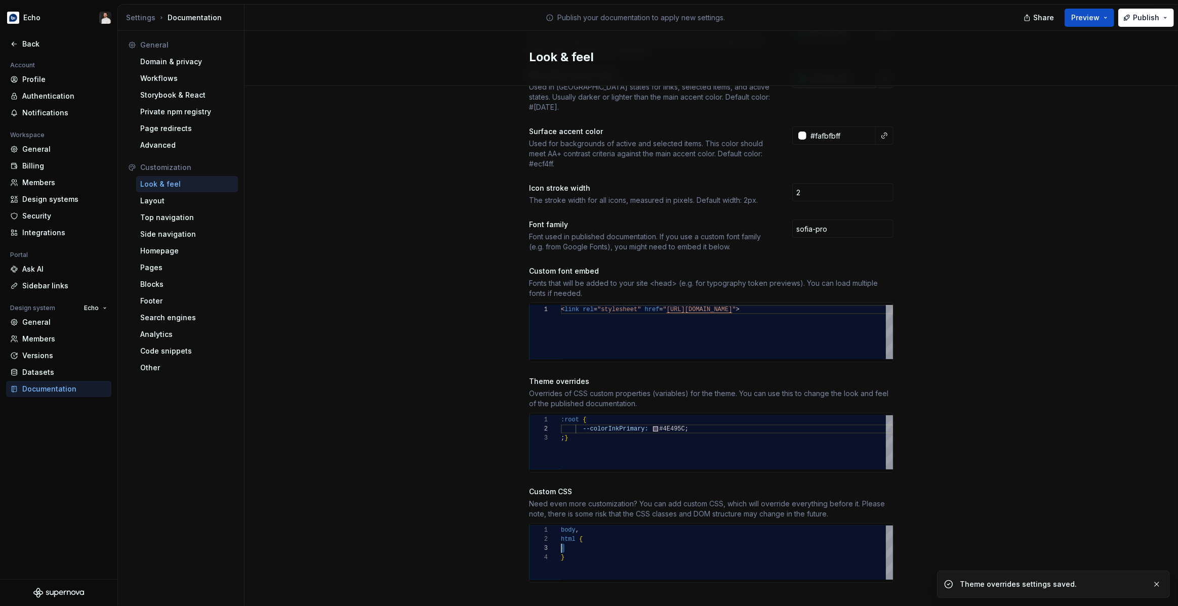
scroll to position [18, 0]
drag, startPoint x: 1130, startPoint y: 183, endPoint x: 1140, endPoint y: 91, distance: 92.7
click at [1130, 183] on div "Site logo A company logo that will be displayed on all pages on your documentat…" at bounding box center [710, 230] width 933 height 783
click at [1139, 19] on span "Publish" at bounding box center [1146, 18] width 26 height 10
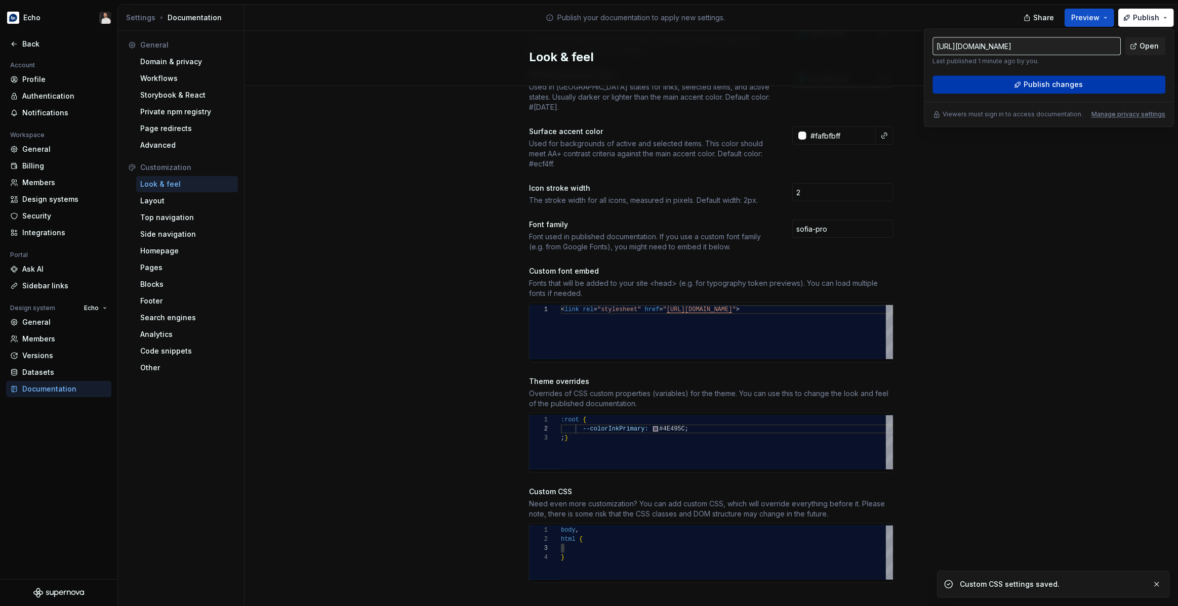
click at [1105, 81] on button "Publish changes" at bounding box center [1048, 84] width 233 height 18
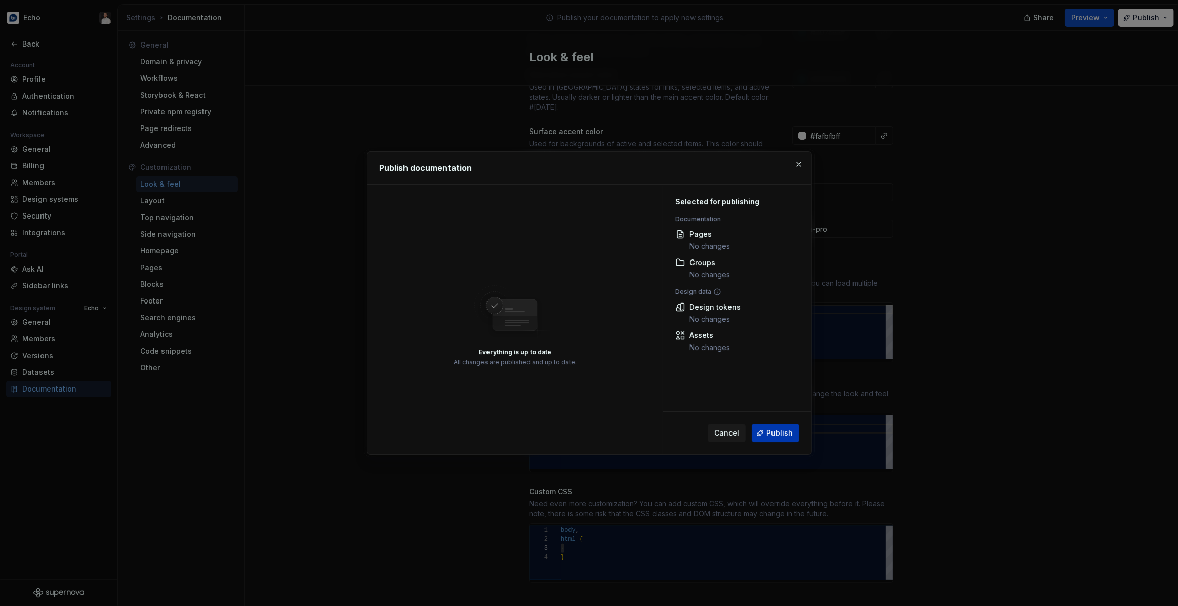
click at [772, 438] on span "Publish" at bounding box center [779, 433] width 26 height 10
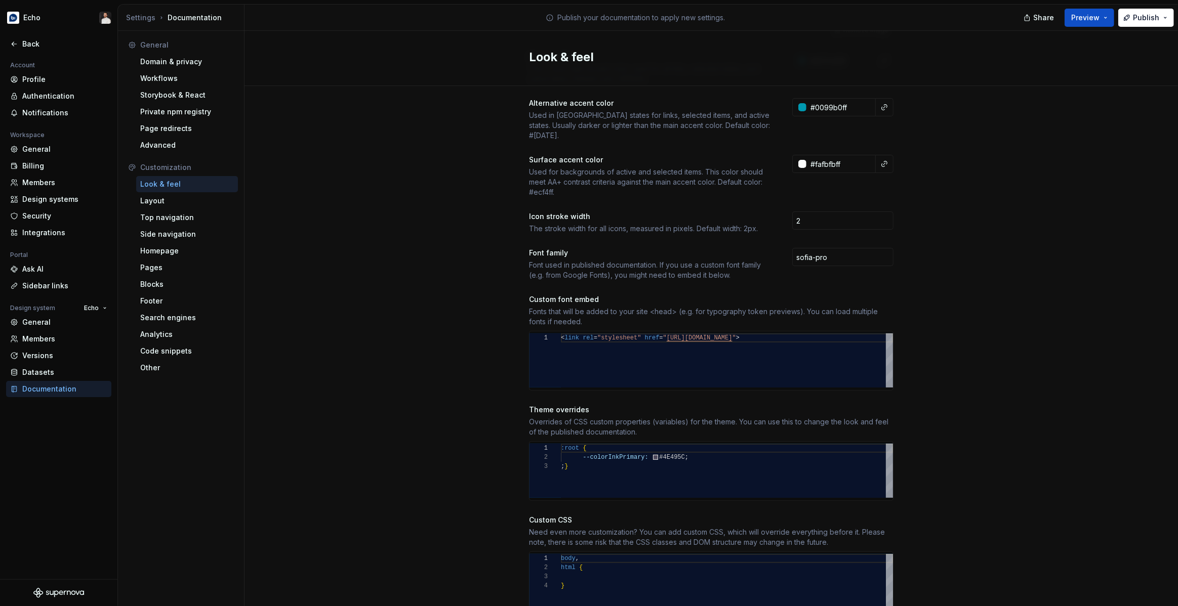
scroll to position [247, 0]
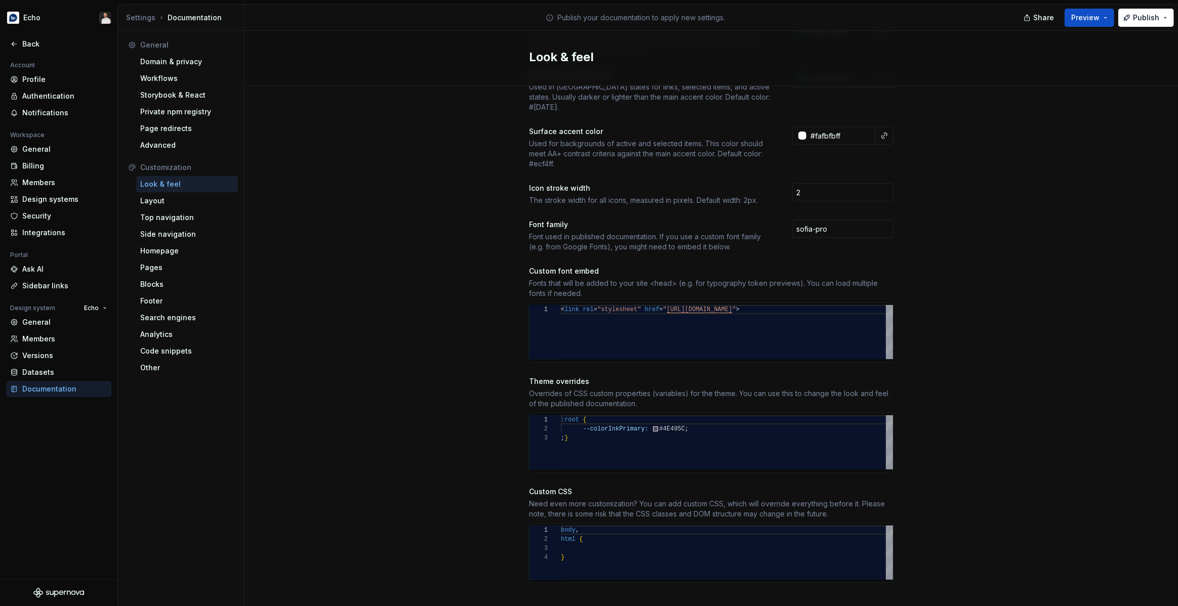
click at [700, 420] on div ":root { --colorInkPrimary: #4E495C ; ; }" at bounding box center [727, 443] width 332 height 54
click at [870, 418] on div "Close (Escape)" at bounding box center [873, 422] width 8 height 8
click at [701, 431] on div ":root { --colorInkPrimary: #4E495C ; --colorCodeMark: #00b0c8 ; ; }" at bounding box center [727, 443] width 332 height 54
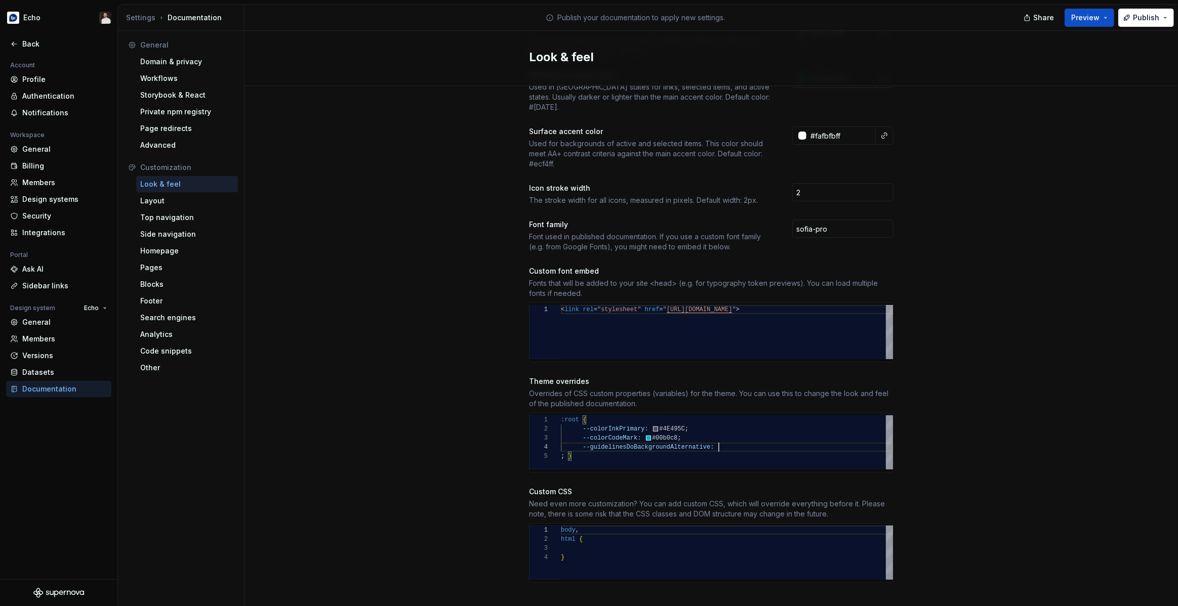
scroll to position [27, 160]
click at [717, 439] on div ":root { --colorInkPrimary: #4E495C ; --colorCodeMark: #00b0c8 ; --guidelinesDoB…" at bounding box center [727, 443] width 332 height 54
click at [765, 435] on div ":root { --colorInkPrimary: #4E495C ; --colorCodeMark: #00b0c8 ; --guidelinesDoB…" at bounding box center [727, 443] width 332 height 54
click at [985, 343] on div "Site logo A company logo that will be displayed on all pages on your documentat…" at bounding box center [710, 230] width 933 height 783
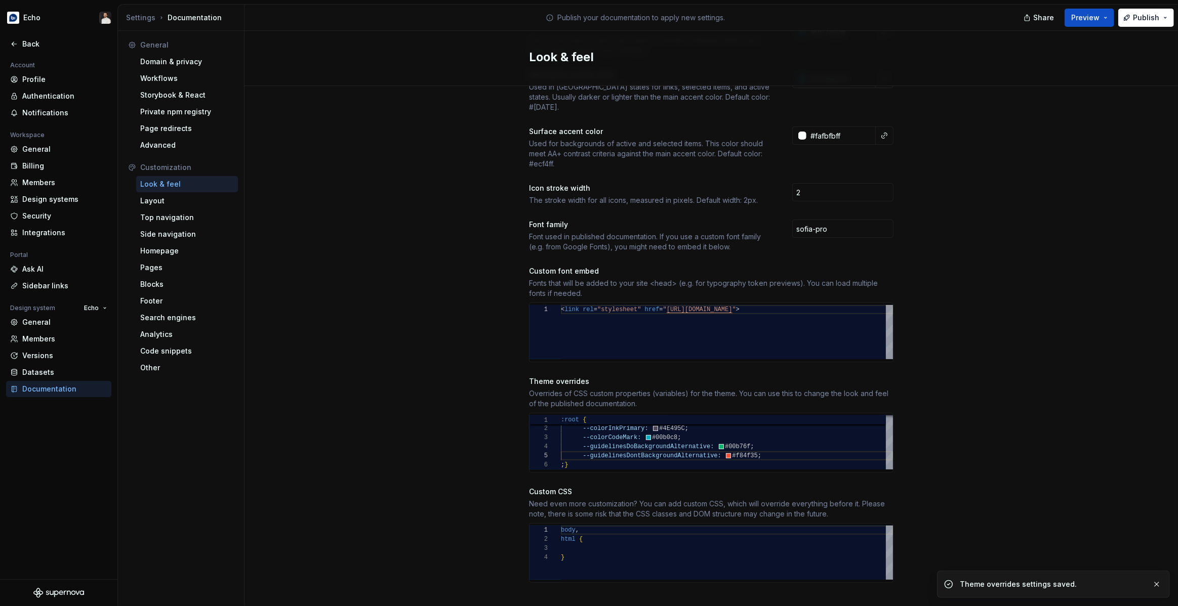
scroll to position [36, 193]
click at [1132, 18] on button "Publish" at bounding box center [1146, 18] width 56 height 18
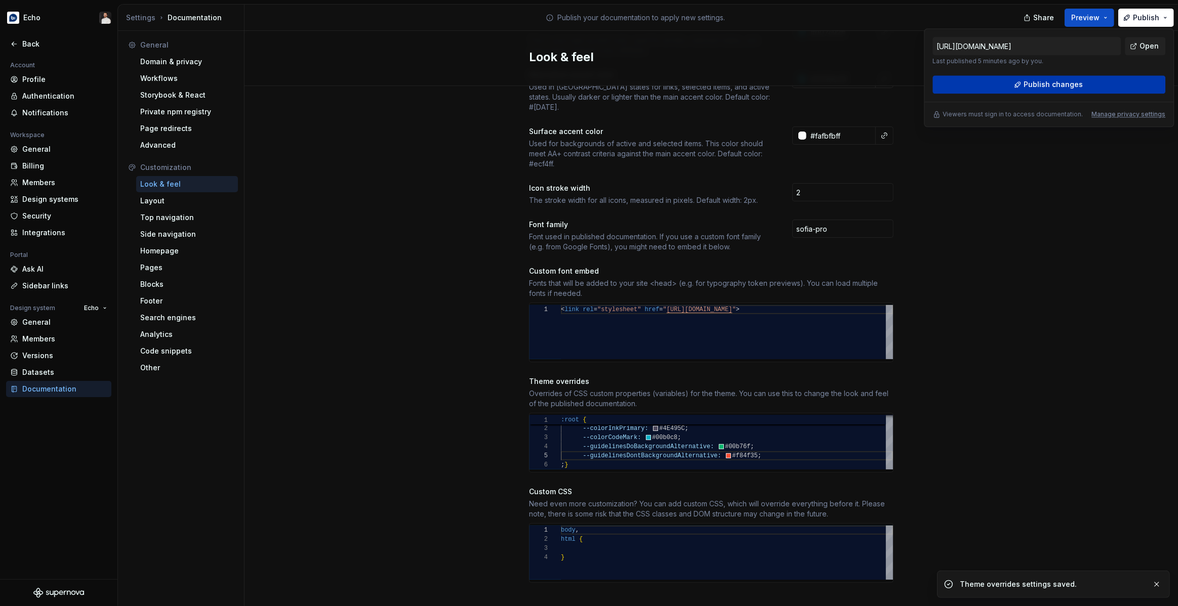
click at [1045, 81] on span "Publish changes" at bounding box center [1052, 84] width 59 height 10
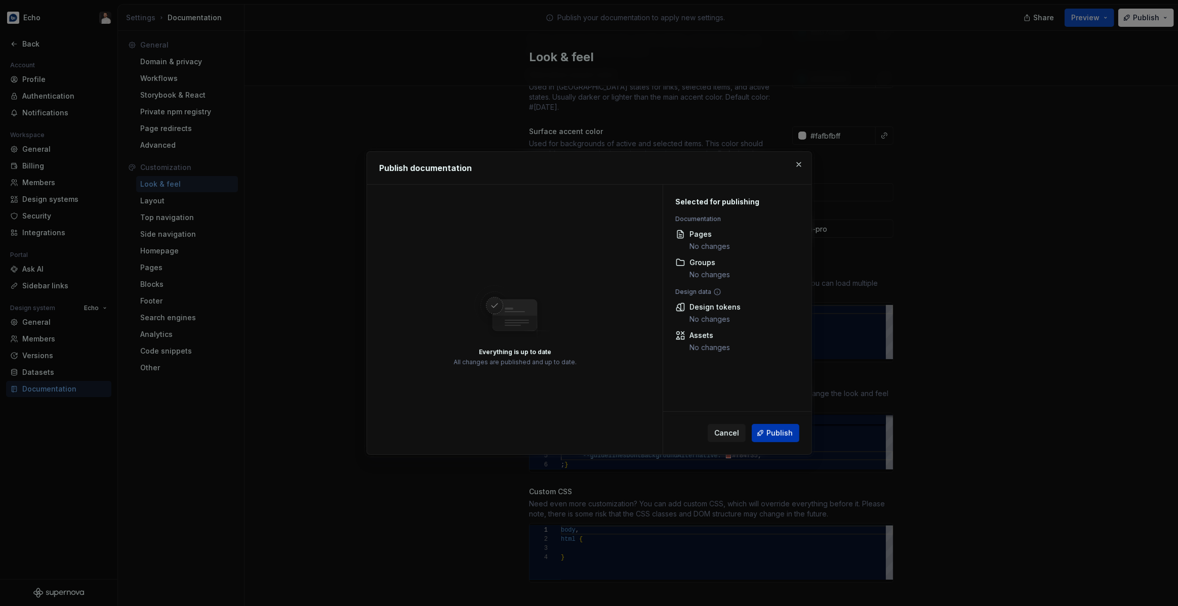
click at [789, 431] on span "Publish" at bounding box center [779, 433] width 26 height 10
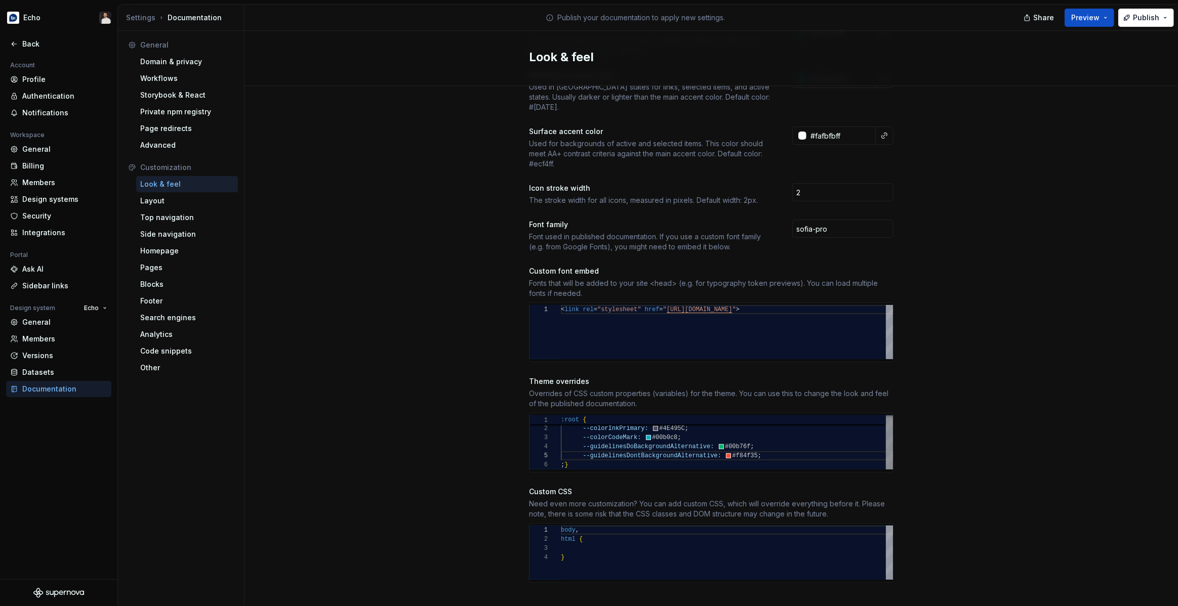
click at [738, 433] on div ":root { --colorInkPrimary: #4E495C ; --colorCodeMark: #00b0c8 ; --guidelinesDoB…" at bounding box center [727, 442] width 332 height 55
click at [746, 445] on div ":root { --colorInkPrimary: #4E495C ; --colorCodeMark: #00b0c8 ; --guidelinesDoB…" at bounding box center [727, 443] width 332 height 55
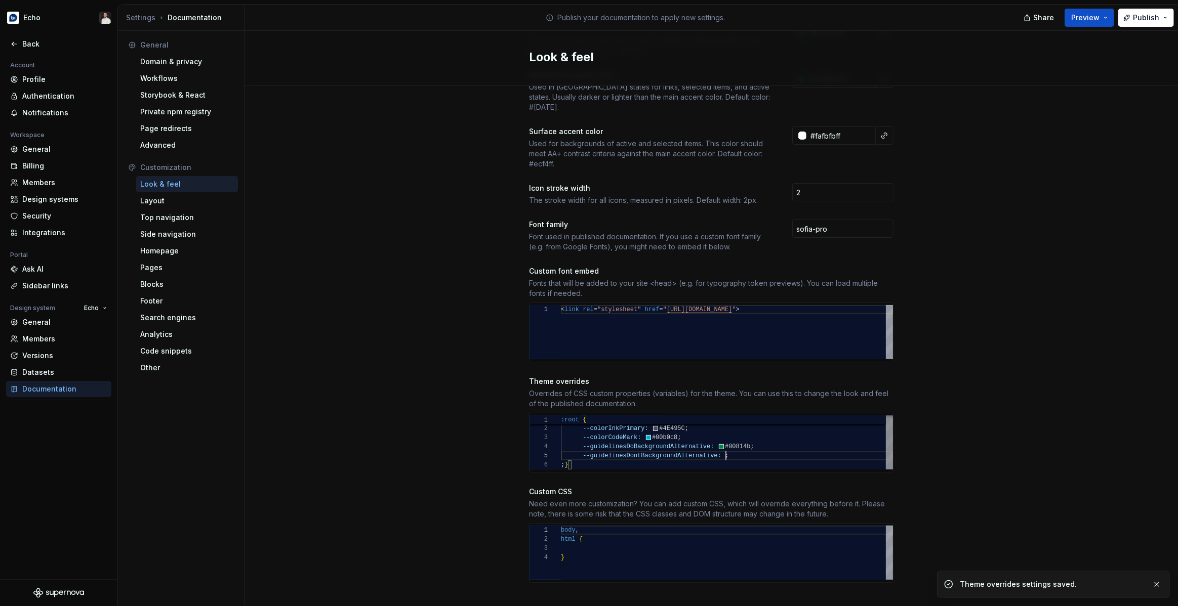
scroll to position [36, 193]
click at [982, 388] on div "Site logo A company logo that will be displayed on all pages on your documentat…" at bounding box center [710, 230] width 933 height 783
click at [1138, 11] on button "Publish" at bounding box center [1146, 18] width 56 height 18
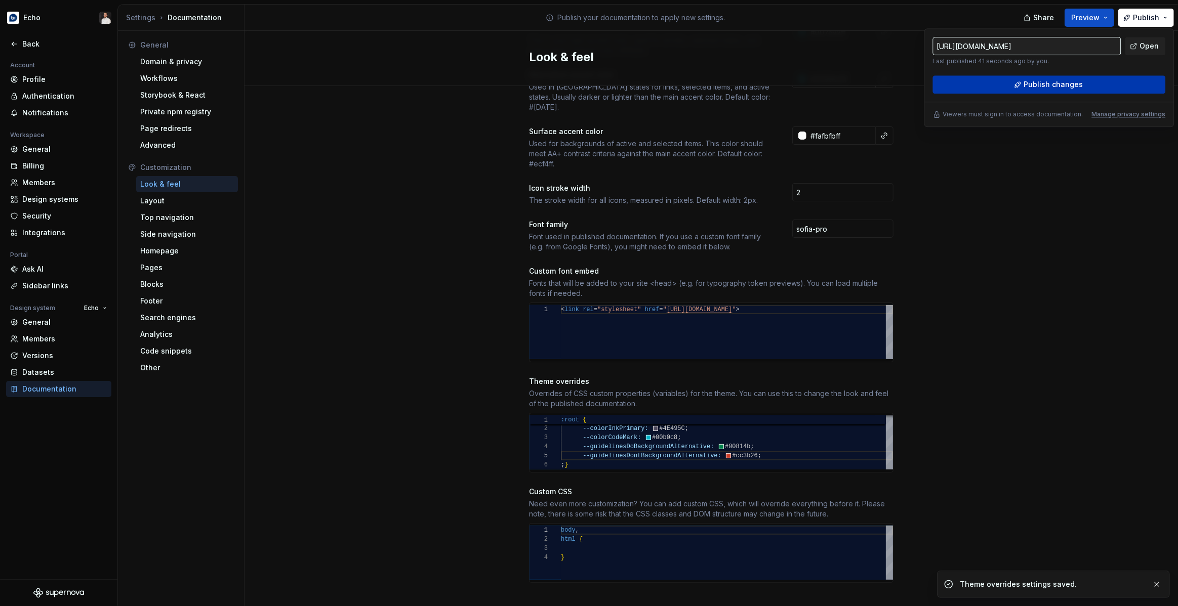
click at [1050, 84] on span "Publish changes" at bounding box center [1052, 84] width 59 height 10
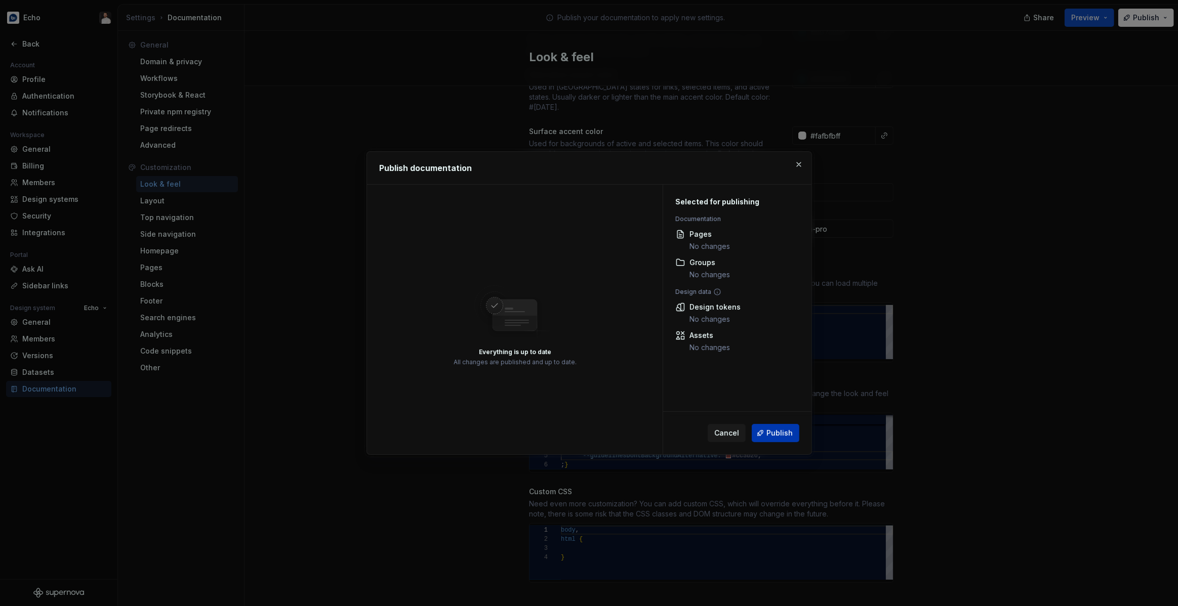
click at [771, 431] on span "Publish" at bounding box center [779, 433] width 26 height 10
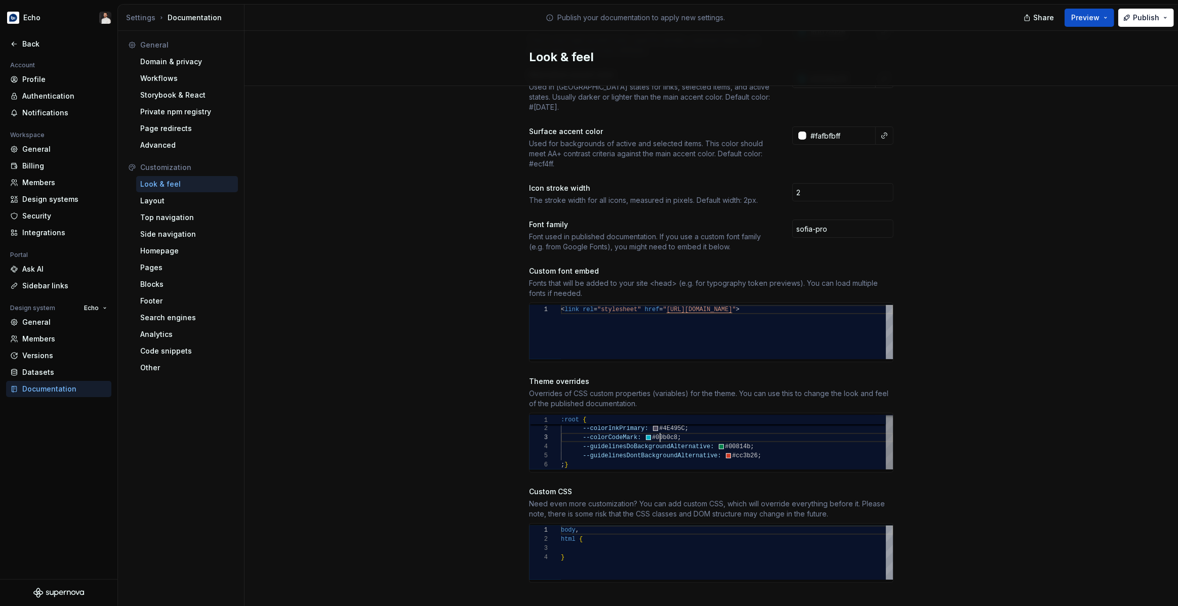
click at [659, 426] on div ":root { --colorInkPrimary: #4E495C ; --colorCodeMark: #00b0c8 ; --guidelinesDoB…" at bounding box center [727, 442] width 332 height 55
click at [933, 373] on div "Site logo A company logo that will be displayed on all pages on your documentat…" at bounding box center [710, 230] width 933 height 783
click at [763, 435] on div ":root { --colorInkPrimary: #4E495C ; --colorCodeMark: #009e89 ; --guidelinesDoB…" at bounding box center [727, 443] width 332 height 55
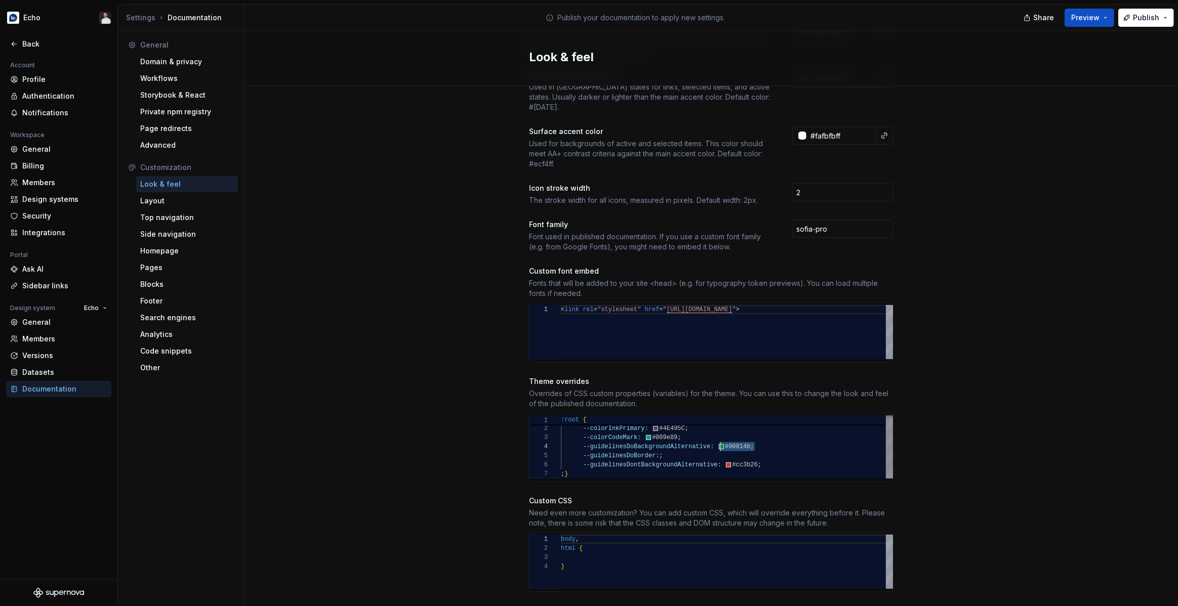
scroll to position [27, 158]
drag, startPoint x: 760, startPoint y: 438, endPoint x: 722, endPoint y: 436, distance: 37.5
click at [722, 436] on div "--colorInkPrimary: #4E495C ; --colorCodeMark: #009e89 ; --guidelinesDoBackgroun…" at bounding box center [727, 447] width 332 height 64
click at [660, 445] on div "--colorInkPrimary: #4E495C ; --colorCodeMark: #009e89 ; --guidelinesDoBackgroun…" at bounding box center [727, 447] width 332 height 64
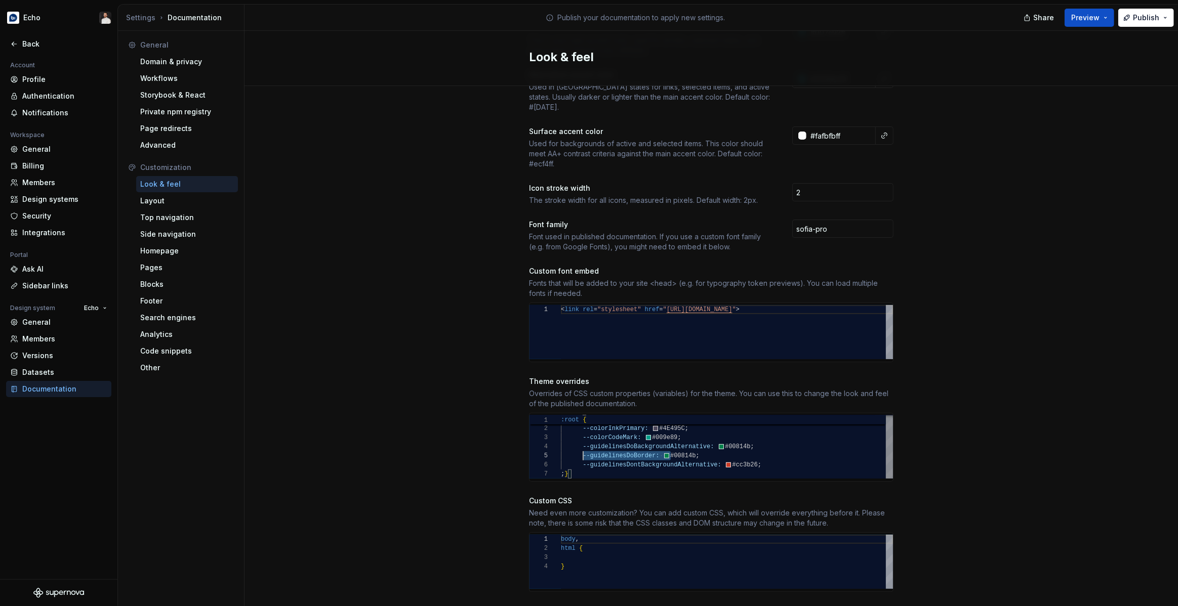
scroll to position [36, 21]
click at [763, 455] on div "--colorInkPrimary: #4E495C ; --colorCodeMark: #009e89 ; --guidelinesDoBackgroun…" at bounding box center [727, 447] width 332 height 64
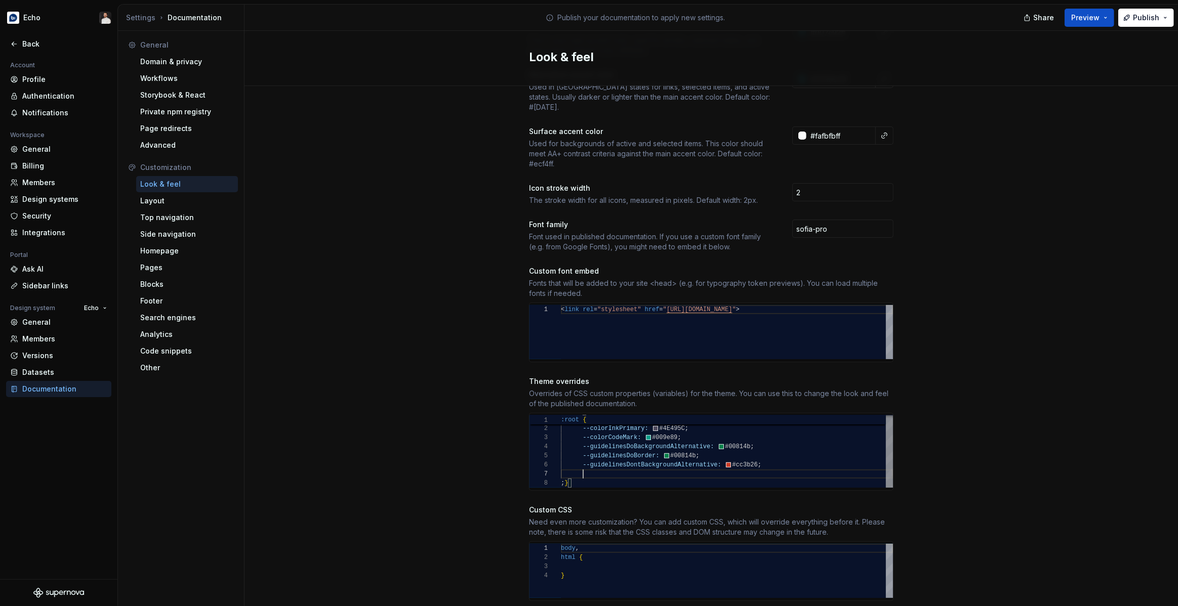
scroll to position [55, 102]
drag, startPoint x: 632, startPoint y: 465, endPoint x: 646, endPoint y: 469, distance: 14.1
click at [633, 465] on div "--colorInkPrimary: #4E495C ; --colorCodeMark: #009e89 ; --guidelinesDoBackgroun…" at bounding box center [727, 451] width 332 height 73
drag, startPoint x: 766, startPoint y: 455, endPoint x: 731, endPoint y: 455, distance: 34.9
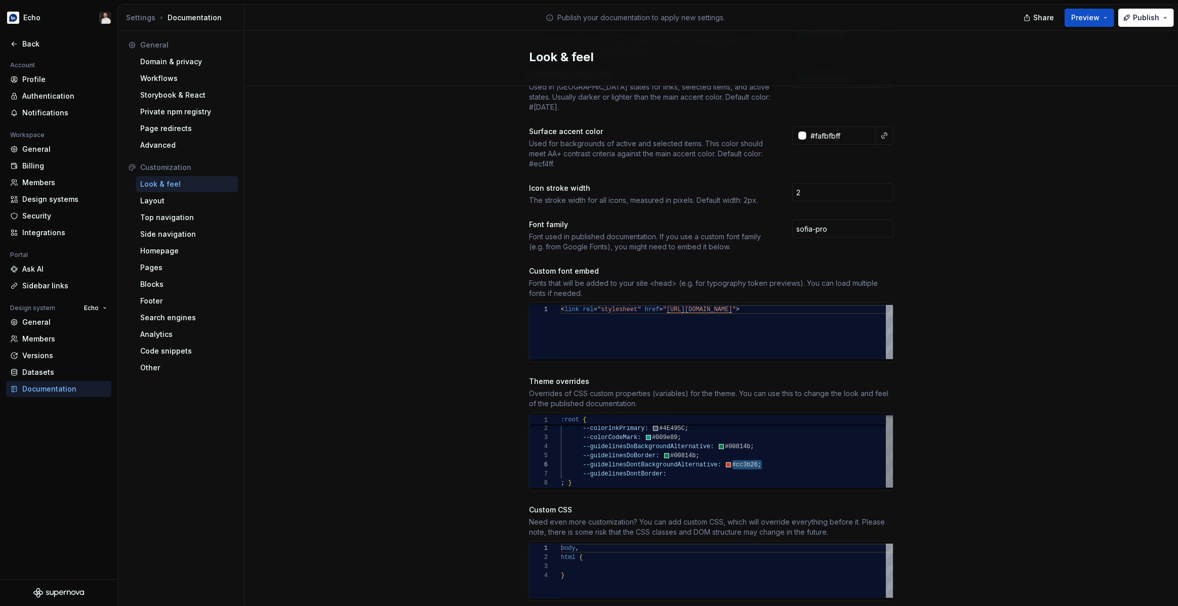
click at [731, 455] on div "--colorInkPrimary: #4E495C ; --colorCodeMark: #009e89 ; --guidelinesDoBackgroun…" at bounding box center [727, 451] width 332 height 73
click at [709, 462] on div "--colorInkPrimary: #4E495C ; --colorCodeMark: #009e89 ; --guidelinesDoBackgroun…" at bounding box center [727, 451] width 332 height 73
type textarea "**********"
click at [936, 438] on div "Site logo A company logo that will be displayed on all pages on your documentat…" at bounding box center [710, 239] width 933 height 801
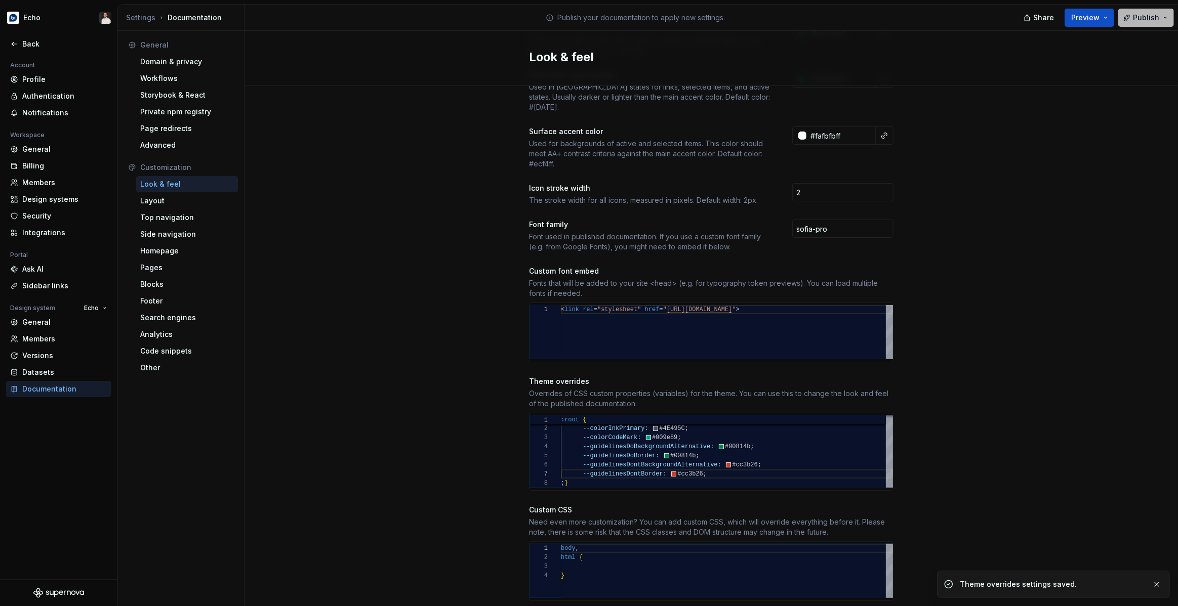
click at [1146, 13] on span "Publish" at bounding box center [1146, 18] width 26 height 10
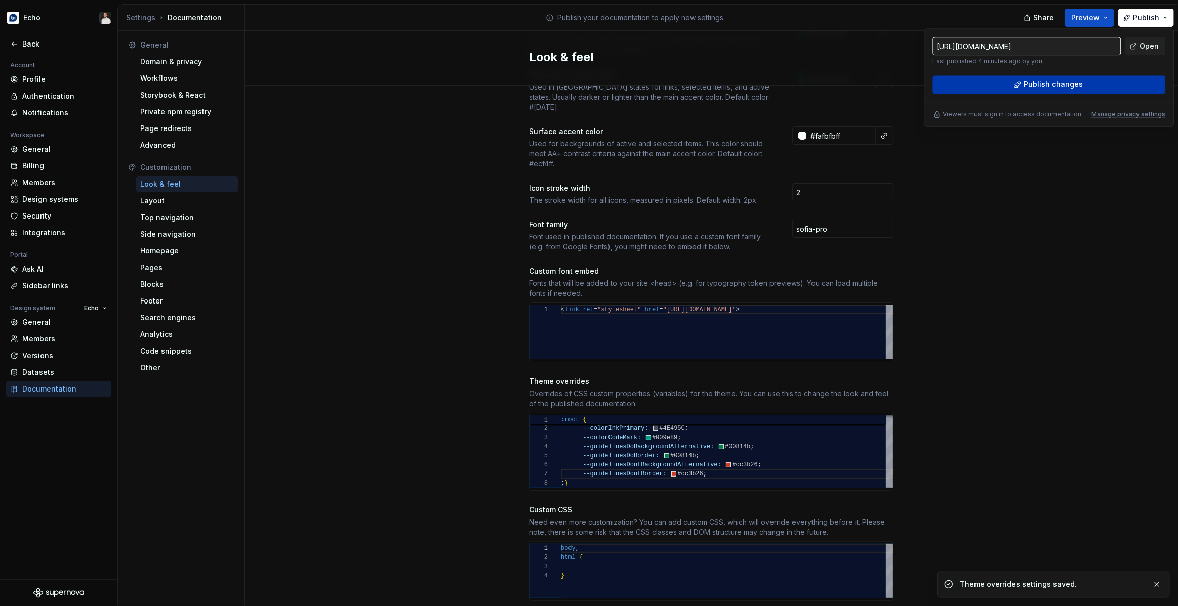
click at [1070, 87] on span "Publish changes" at bounding box center [1052, 84] width 59 height 10
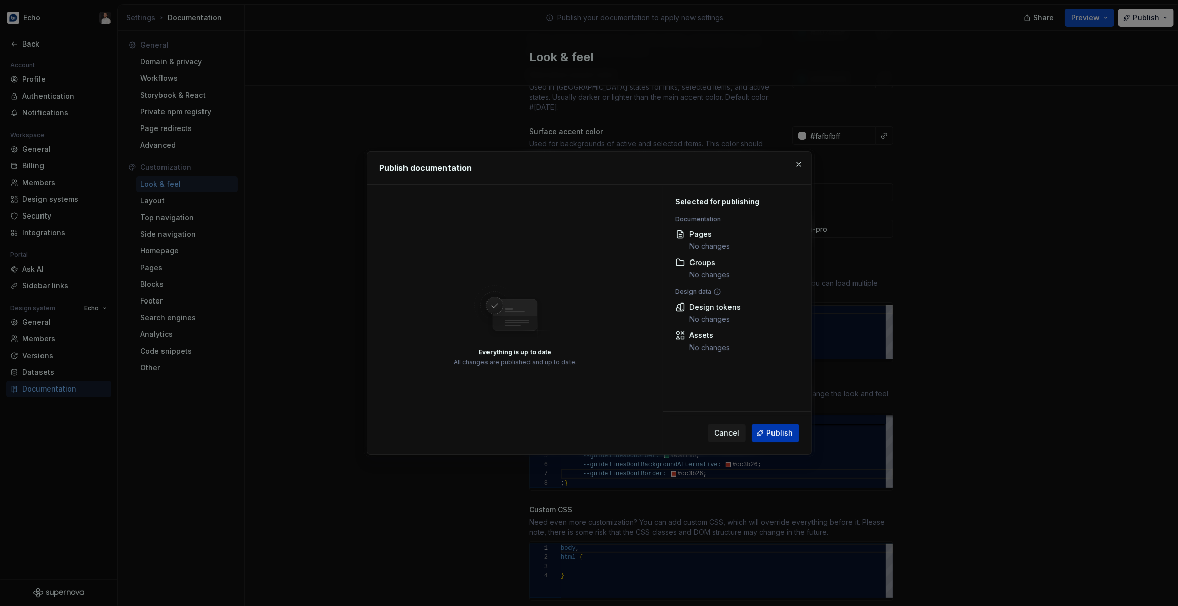
click at [785, 429] on span "Publish" at bounding box center [779, 433] width 26 height 10
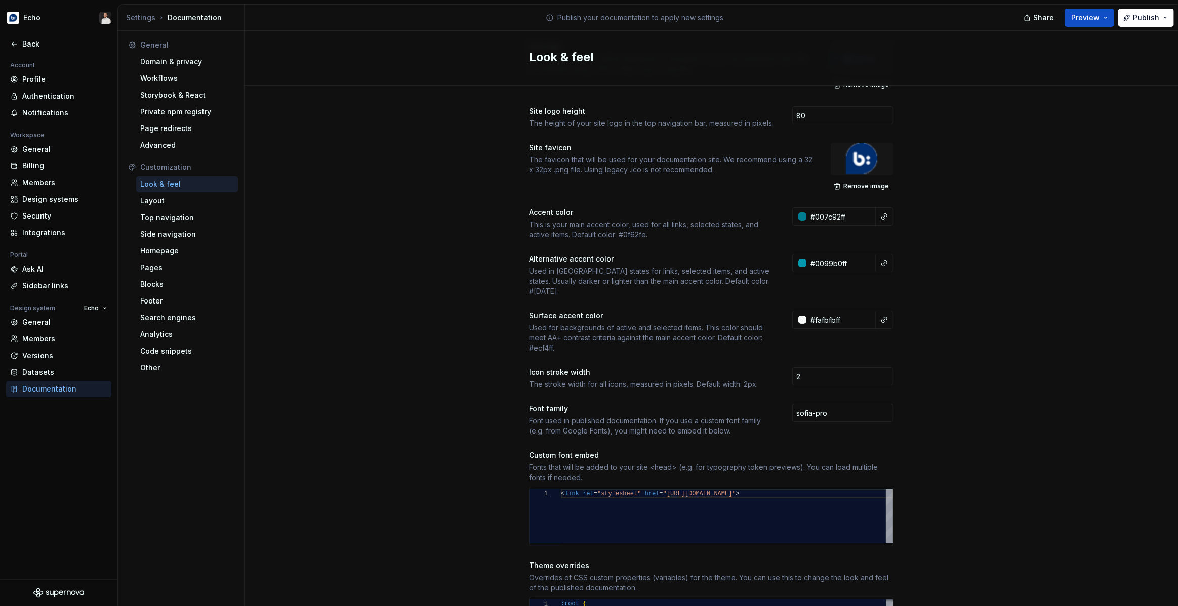
scroll to position [0, 0]
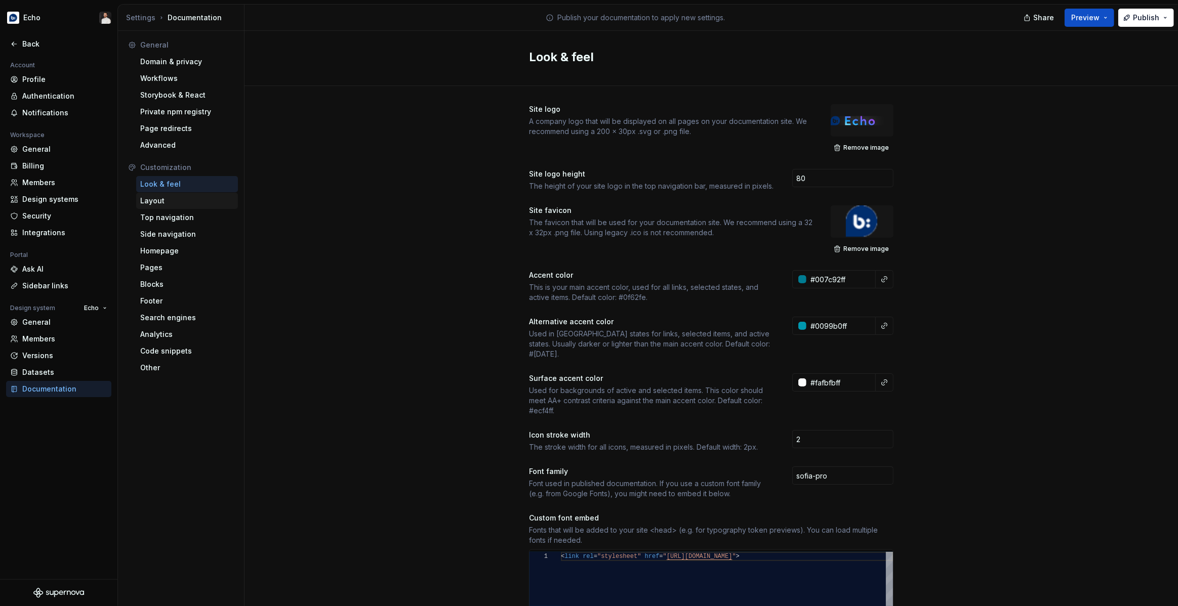
click at [165, 204] on div "Layout" at bounding box center [187, 201] width 94 height 10
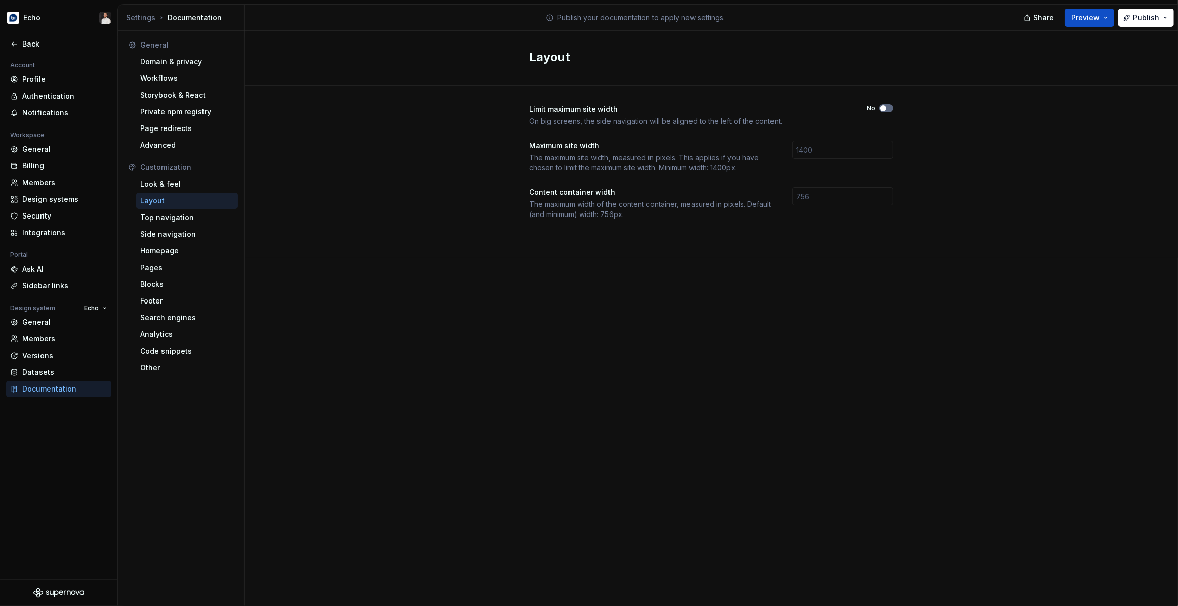
click at [884, 108] on span "button" at bounding box center [883, 108] width 6 height 6
click at [884, 108] on icon "button" at bounding box center [883, 108] width 8 height 6
click at [166, 187] on div "Look & feel" at bounding box center [187, 184] width 94 height 10
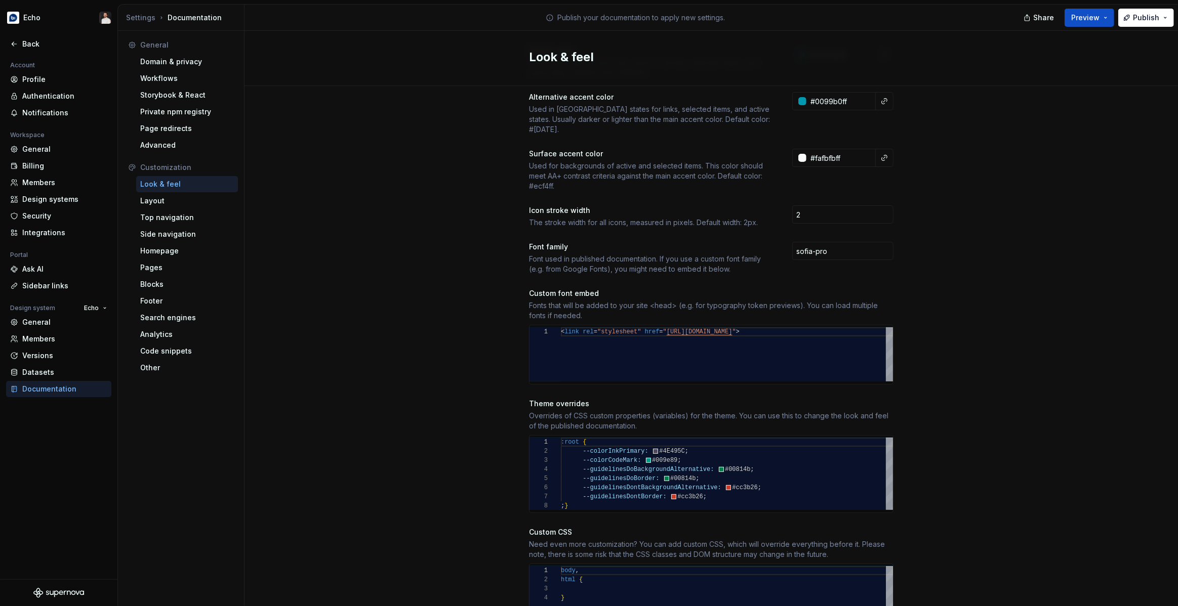
scroll to position [265, 0]
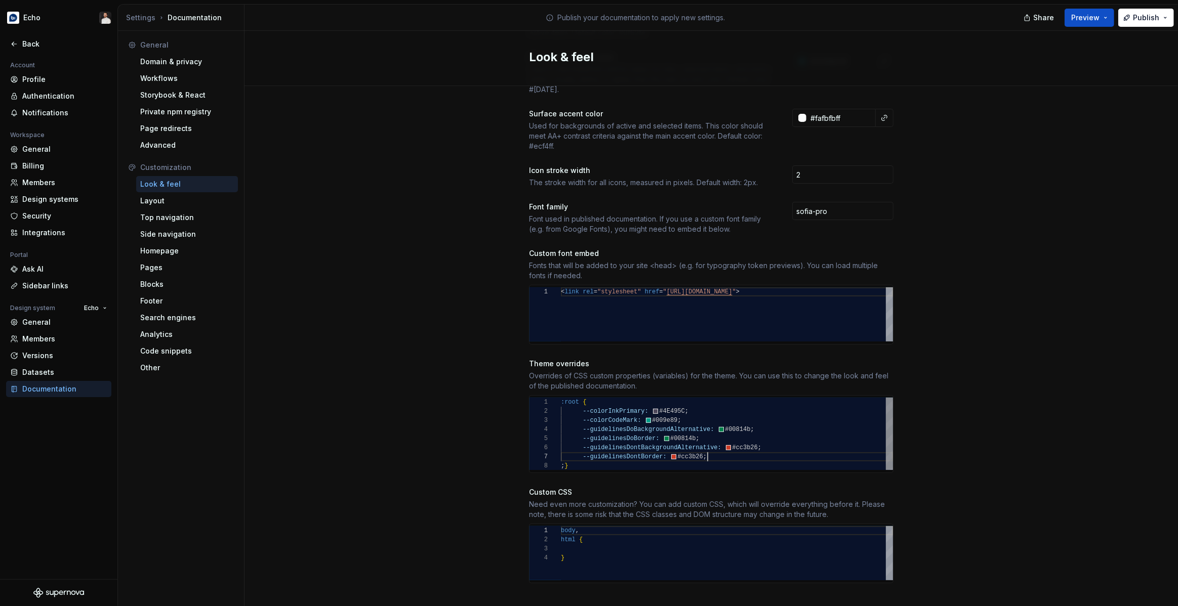
click at [721, 446] on div ":root { --colorInkPrimary: #4E495C ; --colorCodeMark: #009e89 ; --guidelinesDoB…" at bounding box center [727, 434] width 332 height 73
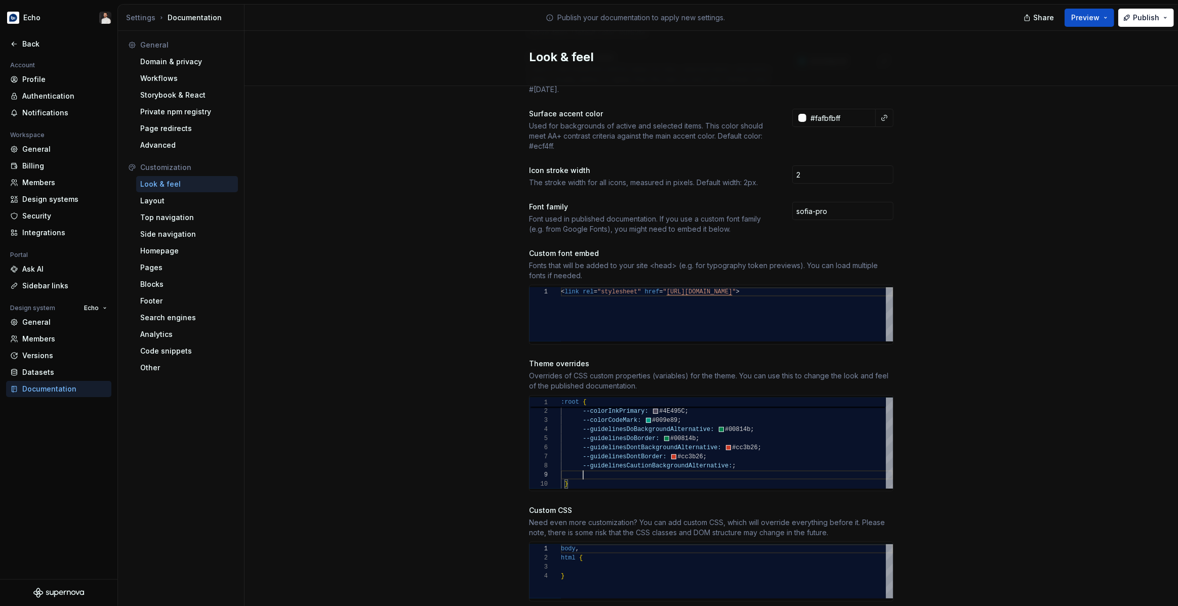
scroll to position [72, 139]
click at [639, 456] on div "--colorInkPrimary: #4E495C ; --colorCodeMark: #009e89 ; --guidelinesDoBackgroun…" at bounding box center [727, 443] width 332 height 91
click at [653, 457] on div "--colorInkPrimary: #4E495C ; --colorCodeMark: #009e89 ; --guidelinesDoBackgroun…" at bounding box center [727, 443] width 332 height 91
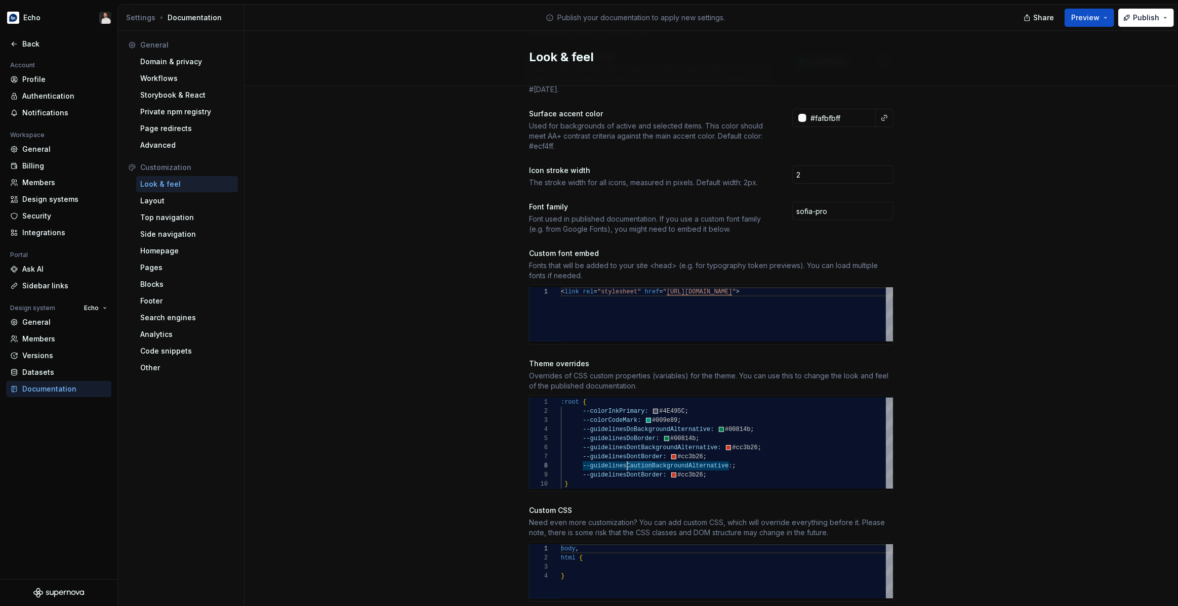
scroll to position [64, 66]
drag, startPoint x: 642, startPoint y: 464, endPoint x: 650, endPoint y: 469, distance: 10.2
click at [732, 456] on div "--colorInkPrimary: #4E495C ; --colorCodeMark: #009e89 ; --guidelinesDoBackgroun…" at bounding box center [727, 443] width 332 height 91
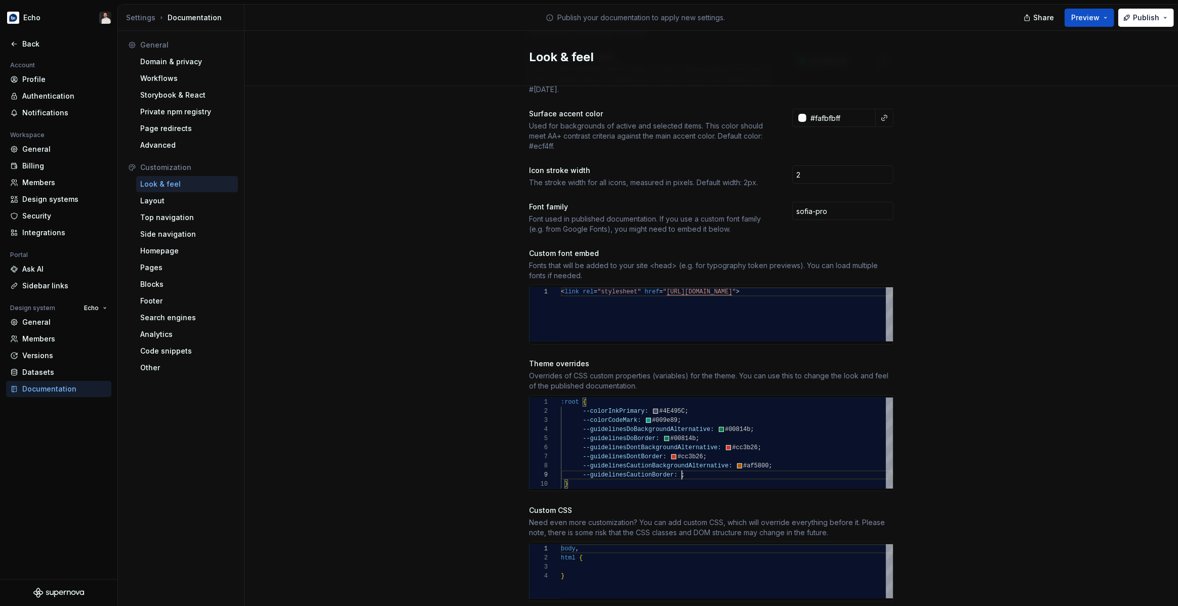
scroll to position [72, 153]
type textarea "**********"
click at [961, 420] on div "Site logo A company logo that will be displayed on all pages on your documentat…" at bounding box center [710, 230] width 933 height 819
click at [1140, 17] on span "Publish" at bounding box center [1146, 18] width 26 height 10
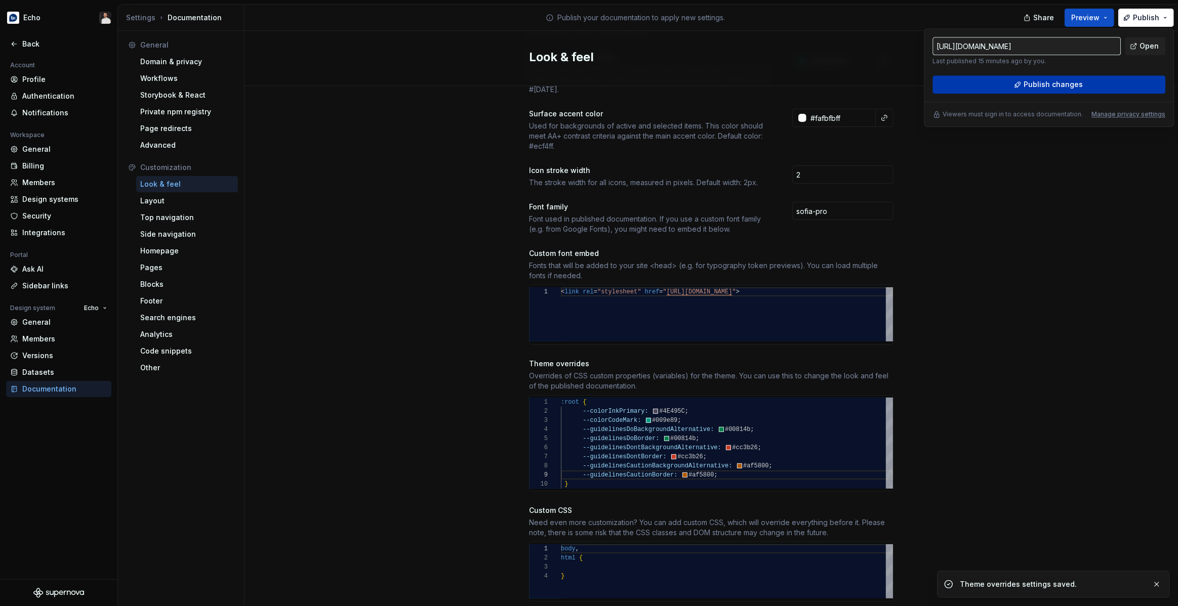
click at [1069, 81] on span "Publish changes" at bounding box center [1052, 84] width 59 height 10
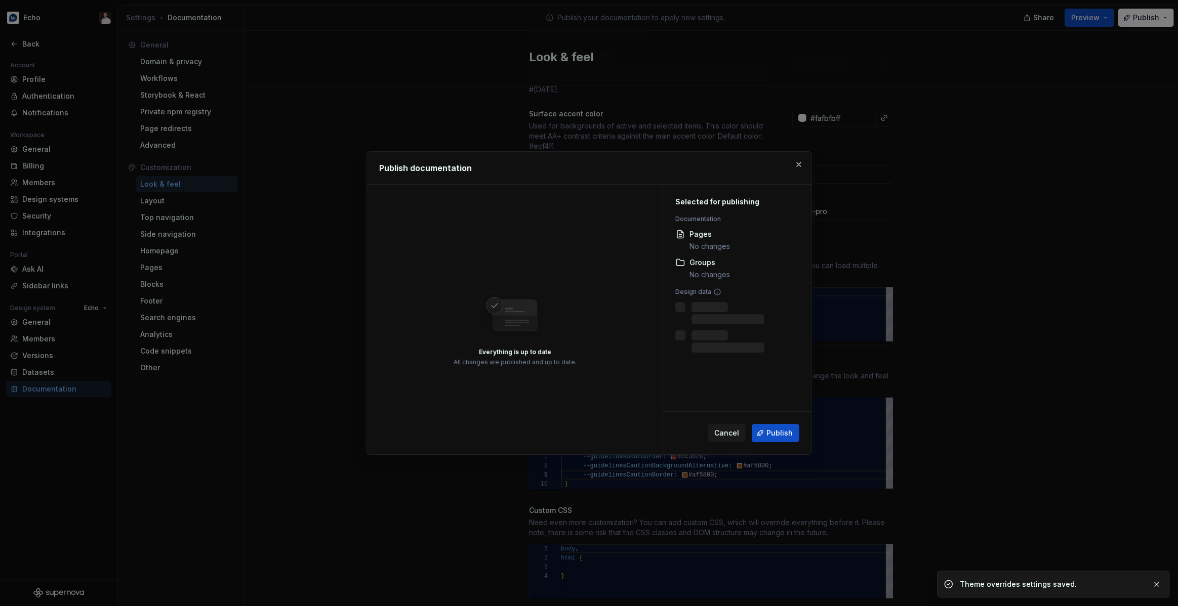
click at [779, 436] on span "Publish" at bounding box center [779, 433] width 26 height 10
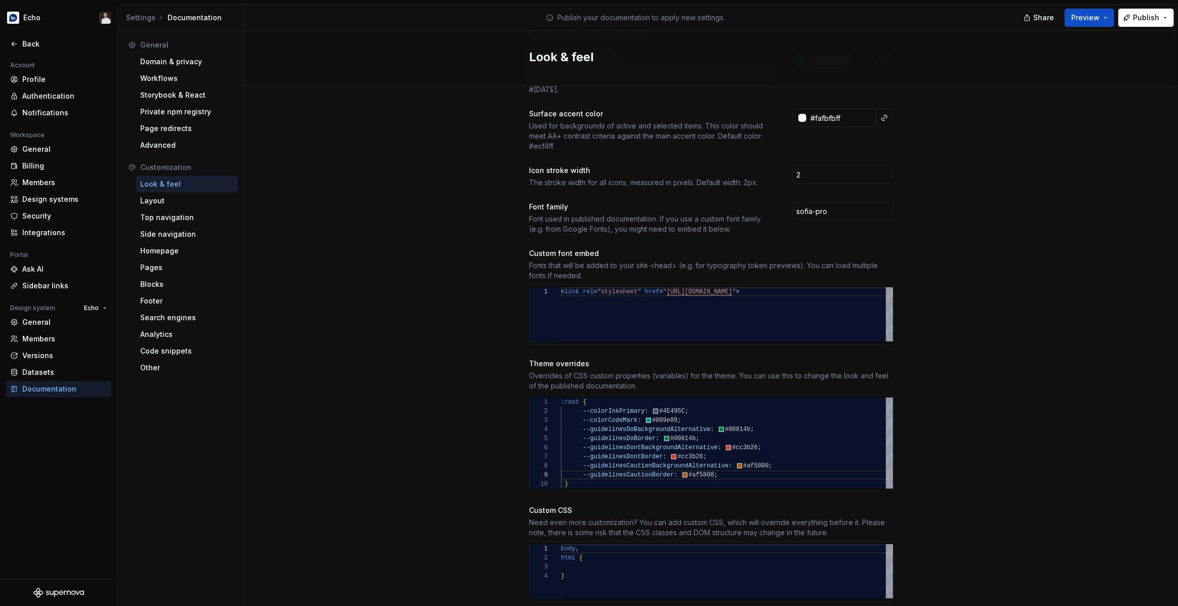
click at [899, 397] on div "Site logo A company logo that will be displayed on all pages on your documentat…" at bounding box center [710, 230] width 933 height 819
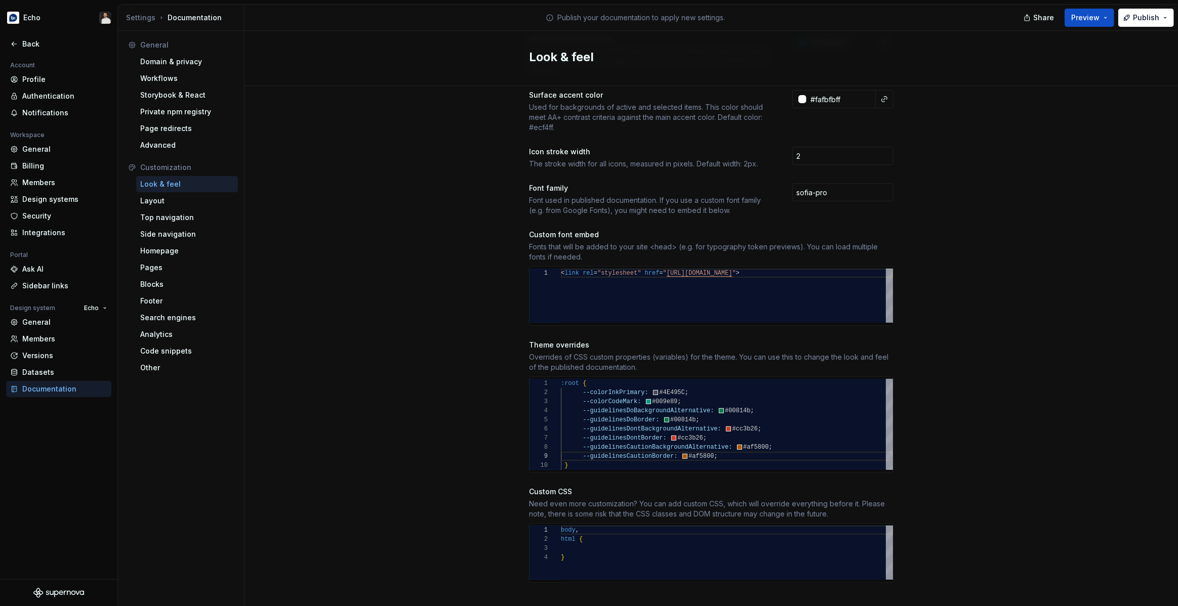
click at [946, 416] on div "Site logo A company logo that will be displayed on all pages on your documentat…" at bounding box center [710, 212] width 933 height 819
click at [168, 303] on div "Footer" at bounding box center [187, 301] width 94 height 10
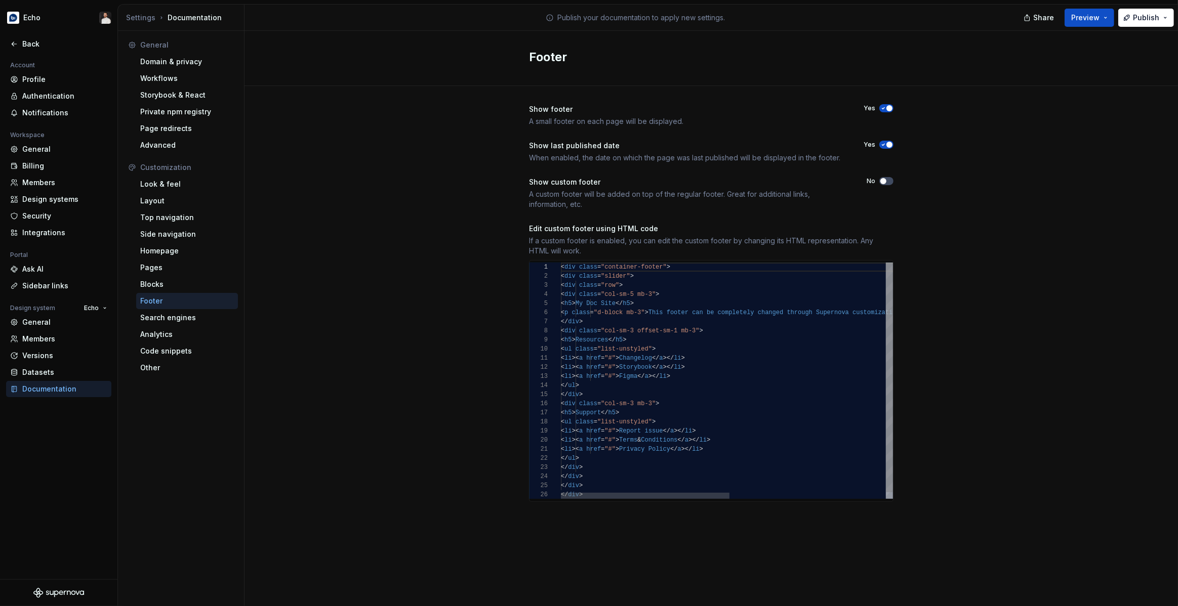
click at [657, 378] on div "< div class = "container-footer" > < div class = "slider" > < div class = "row"…" at bounding box center [880, 381] width 639 height 237
click at [656, 368] on div "< div class = "container-footer" > < div class = "slider" > < div class = "row"…" at bounding box center [880, 384] width 639 height 243
drag, startPoint x: 619, startPoint y: 304, endPoint x: 660, endPoint y: 304, distance: 40.5
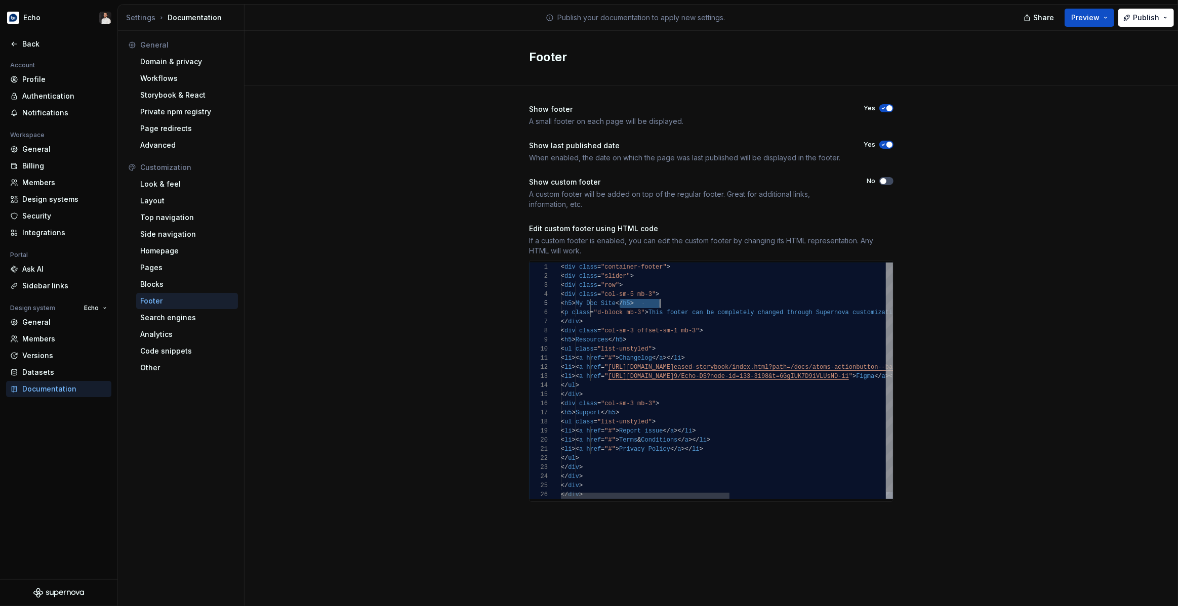
click at [660, 304] on div "< div class = "container-footer" > < div class = "slider" > < div class = "row"…" at bounding box center [880, 384] width 639 height 243
click at [691, 313] on div "< div class = "container-footer" > < div class = "slider" > < div class = "row"…" at bounding box center [880, 384] width 639 height 243
click at [600, 314] on div "< div class = "container-footer" > < div class = "slider" > < div class = "row"…" at bounding box center [880, 384] width 639 height 243
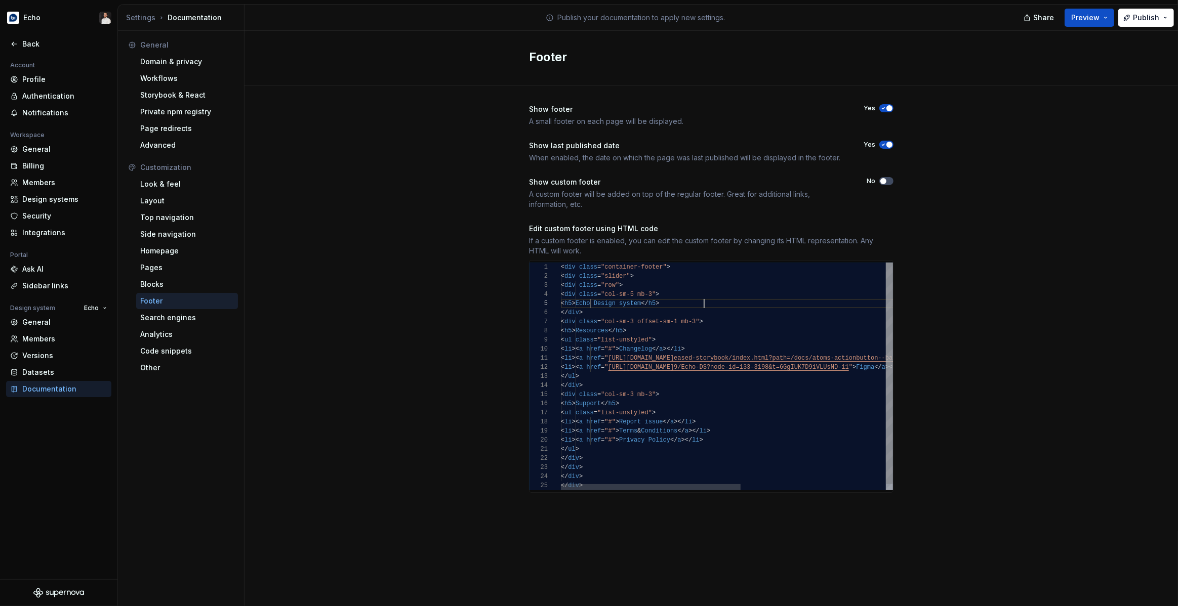
scroll to position [36, 142]
click at [745, 349] on div "< div class = "container-footer" > < div class = "slider" > < div class = "row"…" at bounding box center [860, 380] width 599 height 234
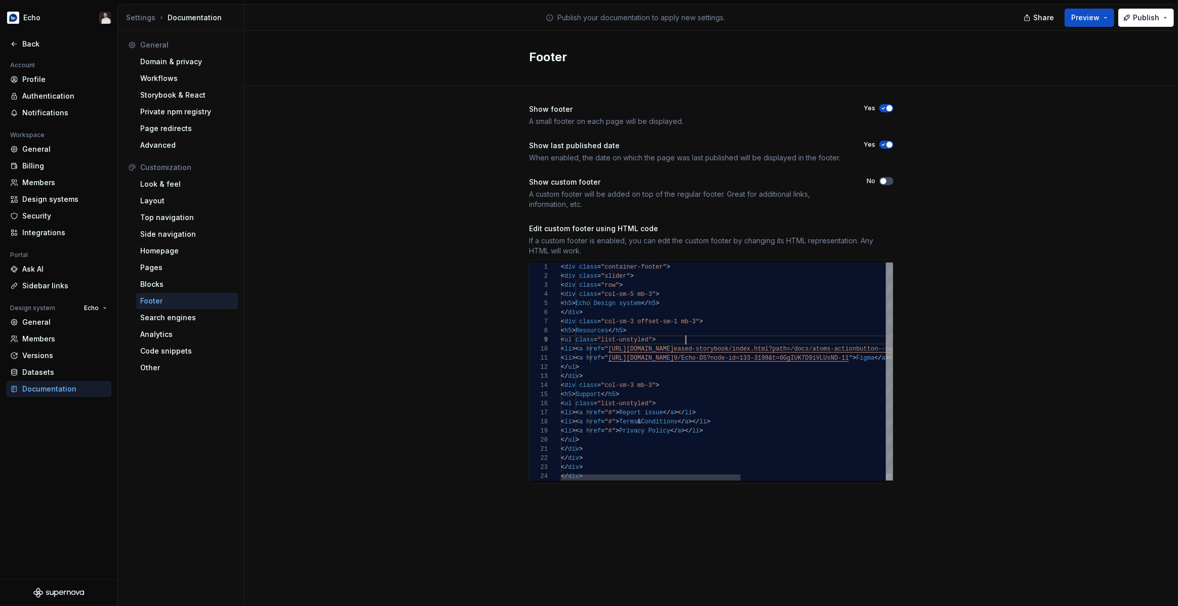
scroll to position [72, 125]
drag, startPoint x: 703, startPoint y: 415, endPoint x: 680, endPoint y: 420, distance: 23.3
click at [661, 414] on div "< div class = "container-footer" > < div class = "slider" > < div class = "row"…" at bounding box center [860, 375] width 599 height 225
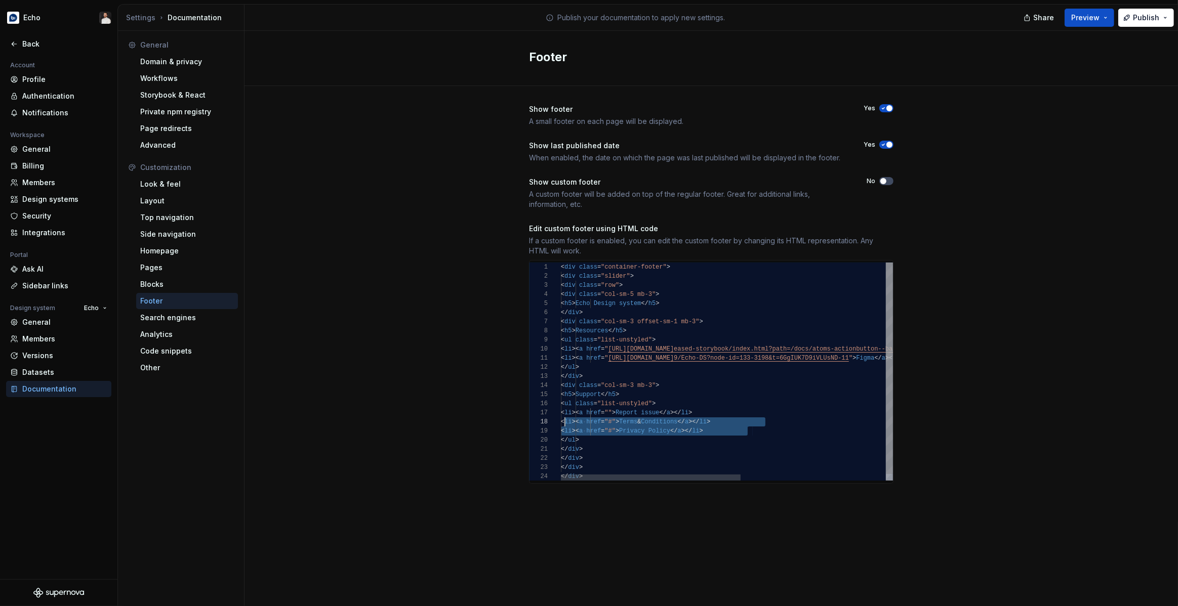
scroll to position [64, 0]
drag, startPoint x: 751, startPoint y: 432, endPoint x: 545, endPoint y: 422, distance: 205.7
click at [561, 422] on div "< div class = "container-footer" > < div class = "slider" > < div class = "row"…" at bounding box center [860, 375] width 599 height 225
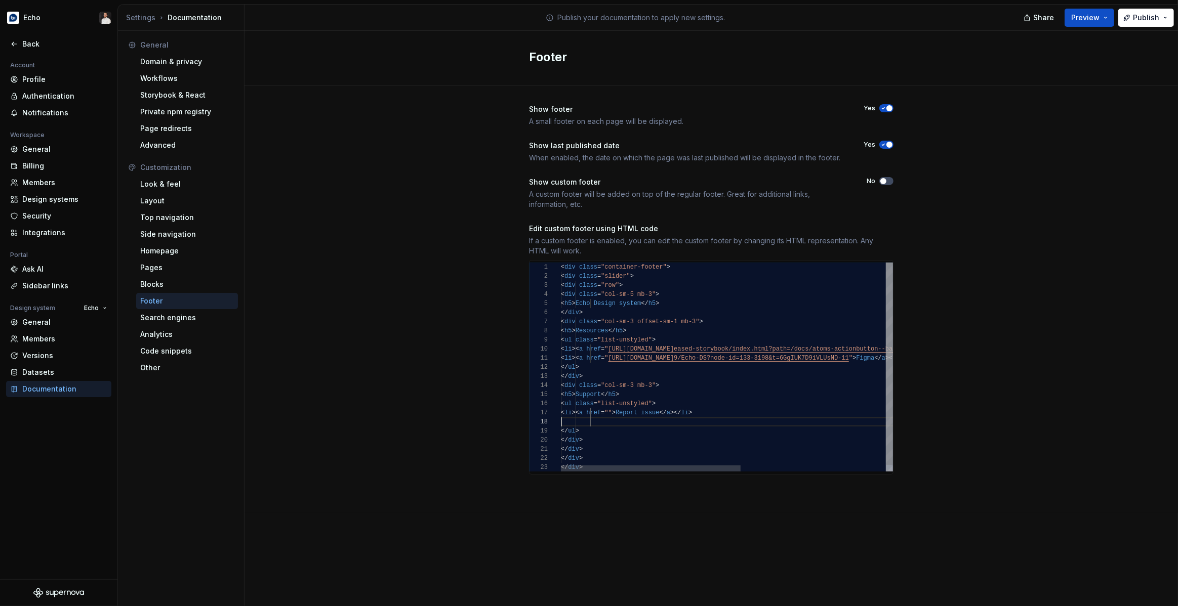
click at [651, 413] on div "< div class = "container-footer" > < div class = "slider" > < div class = "row"…" at bounding box center [860, 371] width 599 height 216
click at [927, 278] on div "Show footer A small footer on each page will be displayed. Yes Show last publis…" at bounding box center [710, 299] width 933 height 427
click at [883, 181] on span "button" at bounding box center [883, 181] width 6 height 6
click at [667, 307] on div "< div class = "container-footer" > < div class = "slider" > < div class = "row"…" at bounding box center [860, 371] width 599 height 216
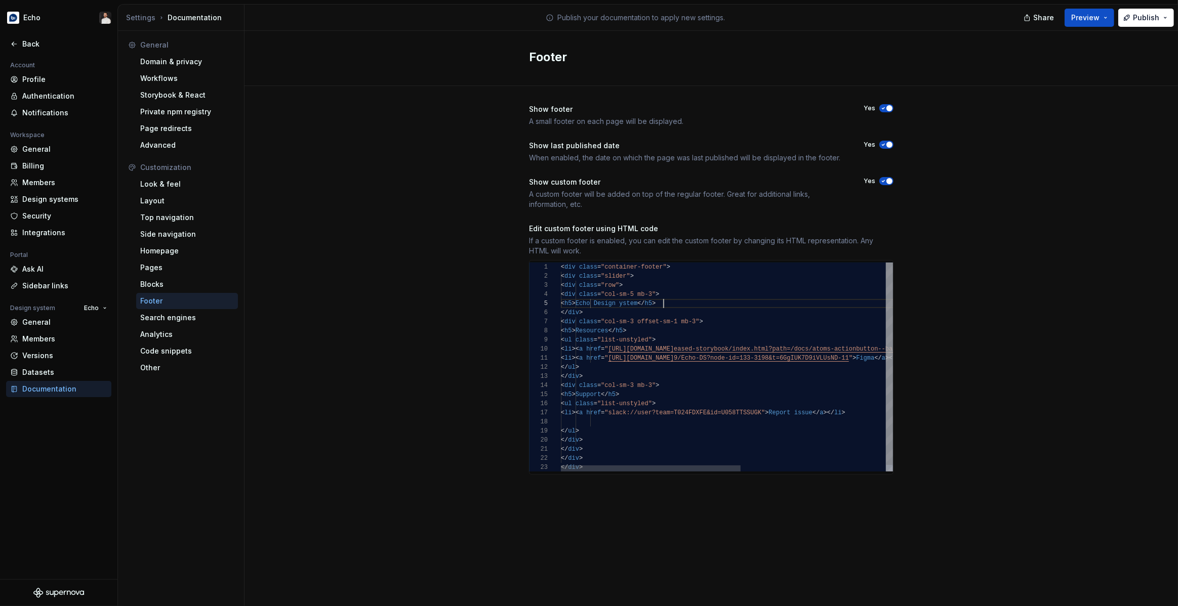
scroll to position [36, 106]
click at [968, 240] on div "Show footer A small footer on each page will be displayed. Yes Show last publis…" at bounding box center [710, 299] width 933 height 427
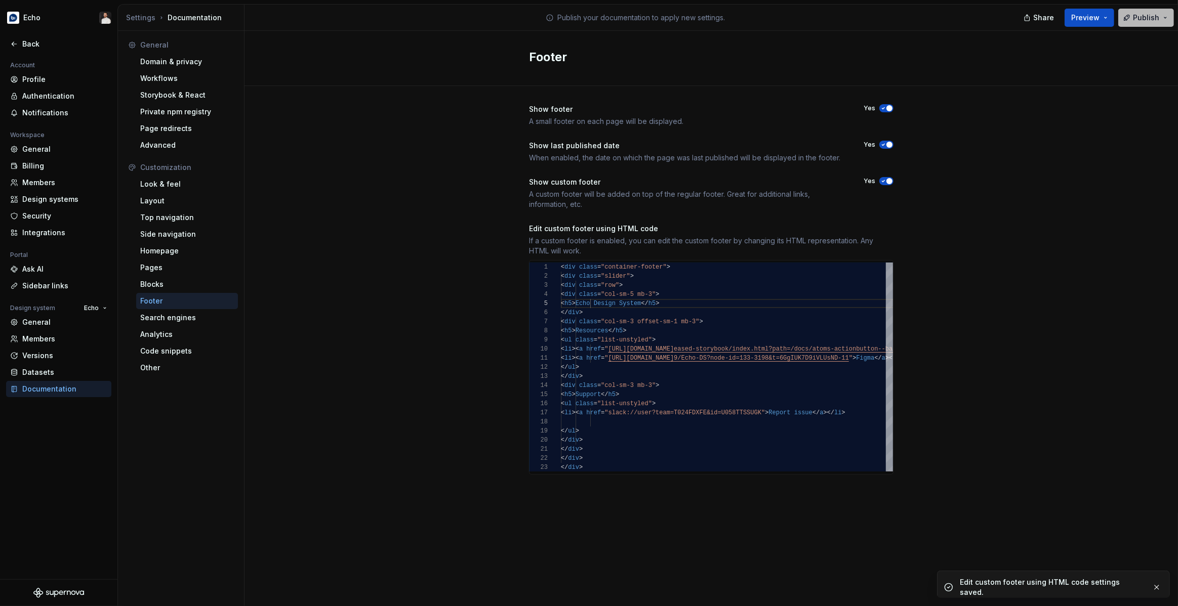
click at [1134, 23] on button "Publish" at bounding box center [1146, 18] width 56 height 18
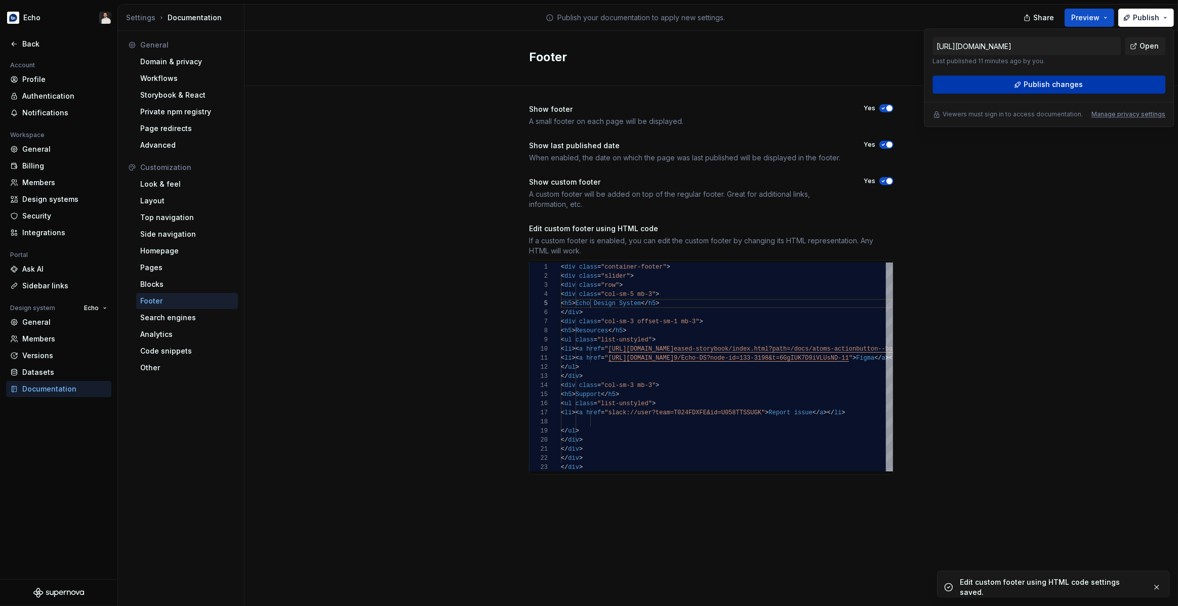
click at [1041, 88] on span "Publish changes" at bounding box center [1052, 84] width 59 height 10
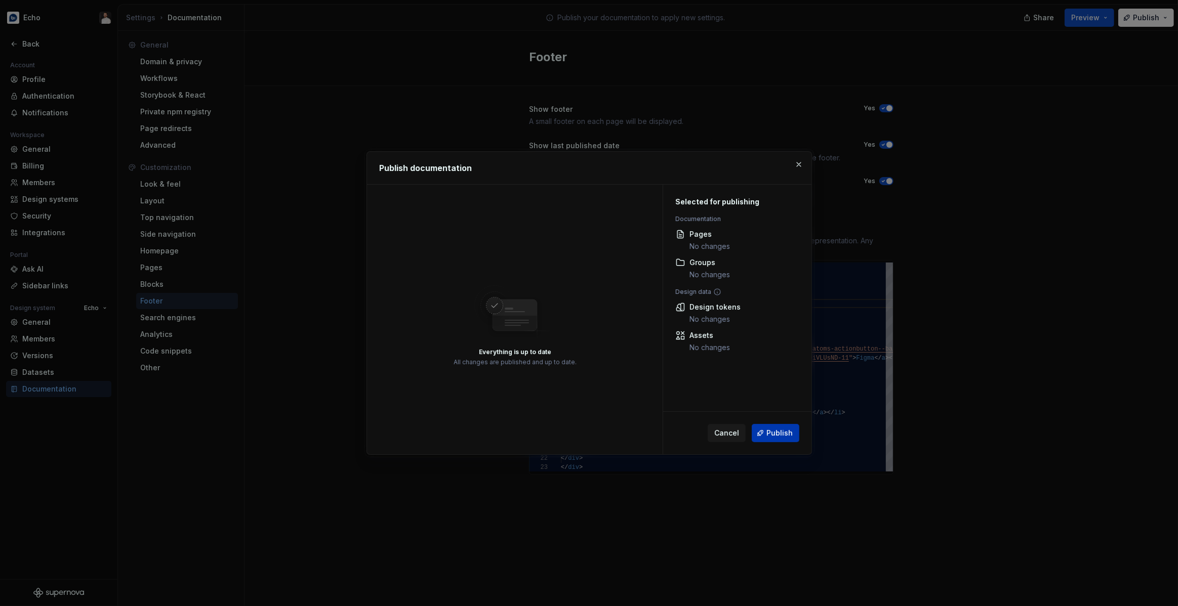
click at [780, 430] on span "Publish" at bounding box center [779, 433] width 26 height 10
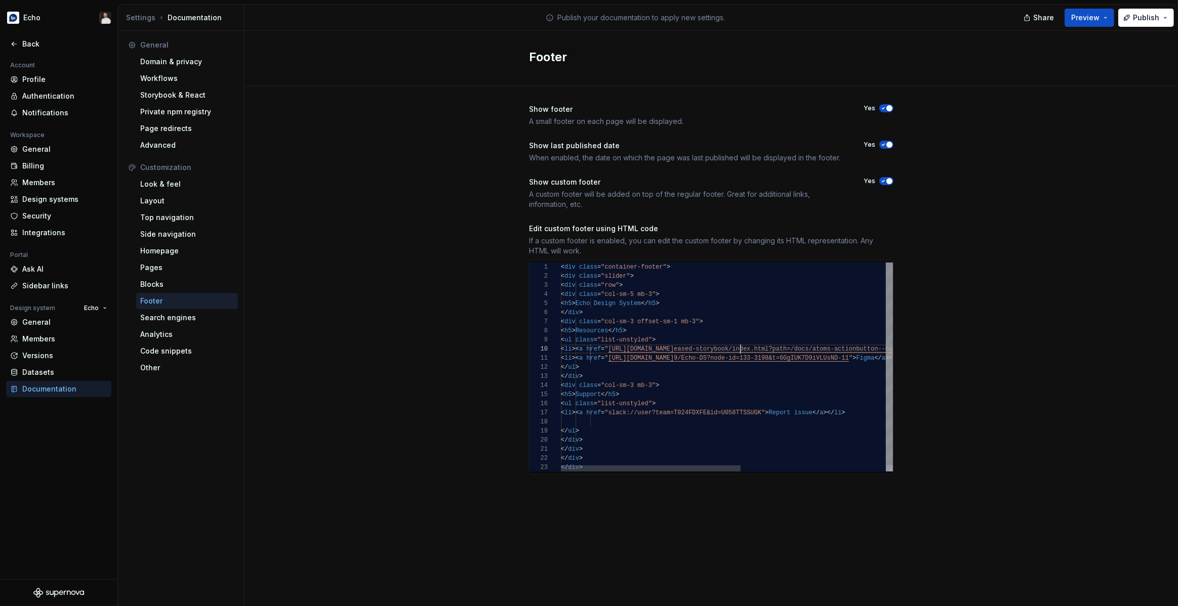
click at [739, 345] on div "< div class = "container-footer" > < div class = "slider" > < div class = "row"…" at bounding box center [860, 371] width 599 height 216
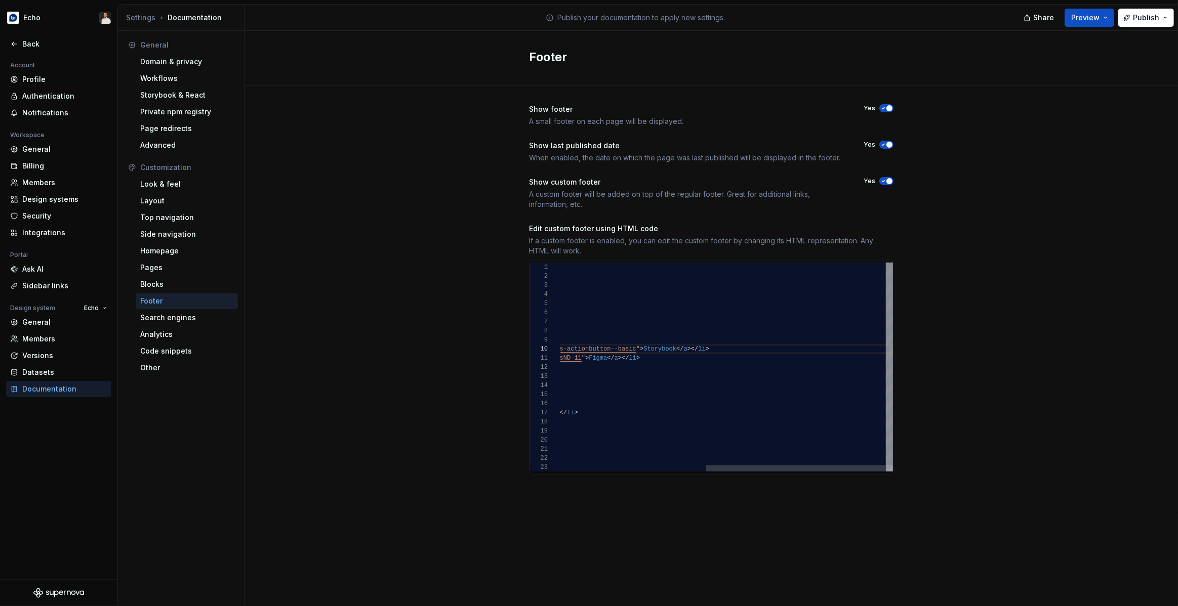
drag, startPoint x: 801, startPoint y: 351, endPoint x: 825, endPoint y: 353, distance: 24.3
click at [801, 351] on div "< div class = "container-footer" > < div class = "slider" > < div class = "row"…" at bounding box center [593, 371] width 599 height 216
click at [748, 360] on div "< div class = "container-footer" > < div class = "slider" > < div class = "row"…" at bounding box center [625, 371] width 662 height 216
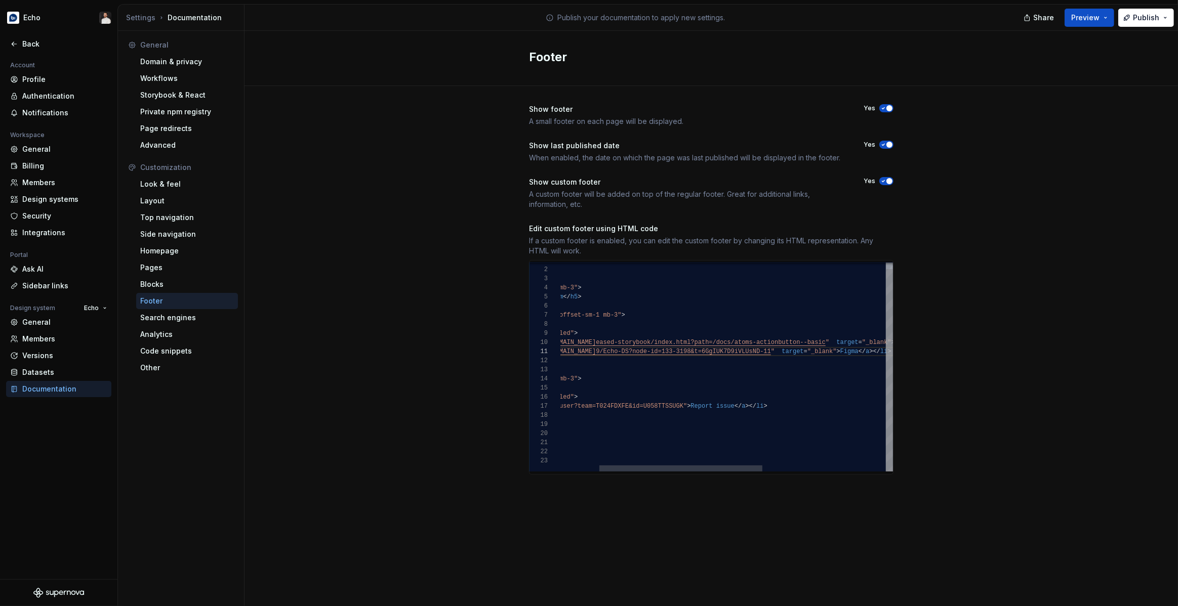
click at [729, 408] on div "< div class = "container-footer" > < div class = "slider" > < div class = "row"…" at bounding box center [814, 364] width 662 height 216
click at [921, 333] on div "Show footer A small footer on each page will be displayed. Yes Show last publis…" at bounding box center [710, 299] width 933 height 427
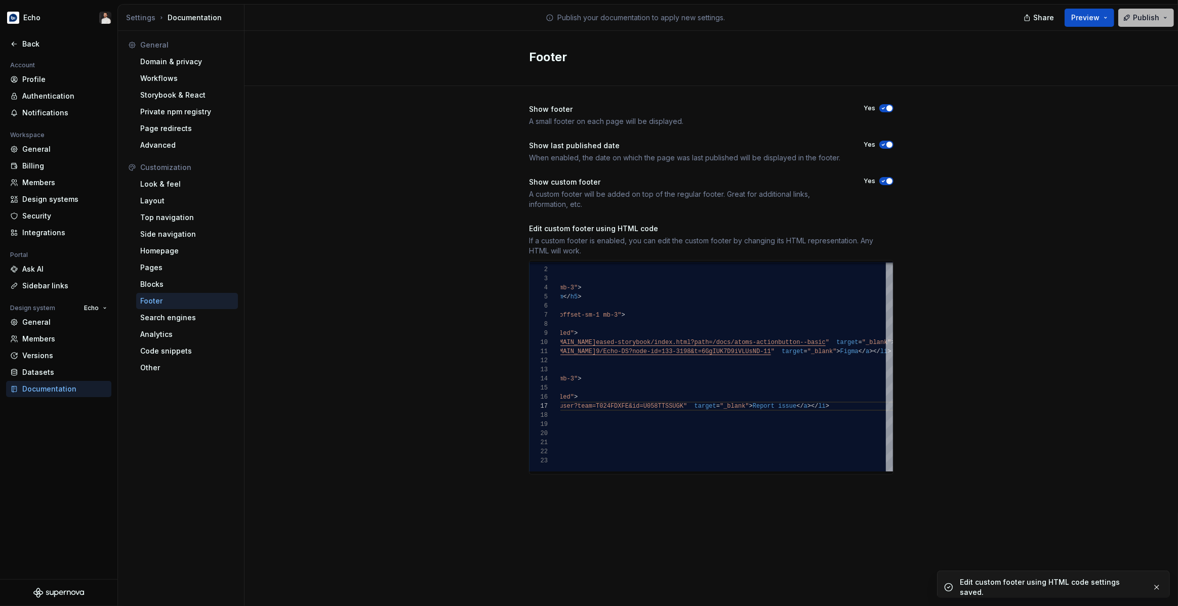
click at [1137, 20] on span "Publish" at bounding box center [1146, 18] width 26 height 10
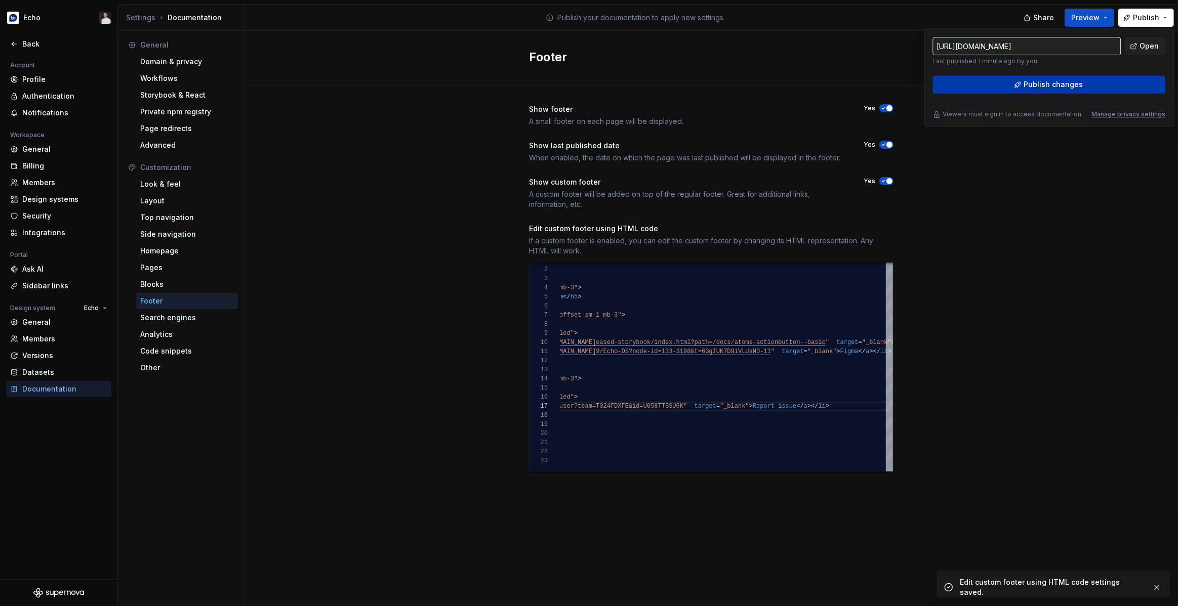
click at [1042, 87] on span "Publish changes" at bounding box center [1052, 84] width 59 height 10
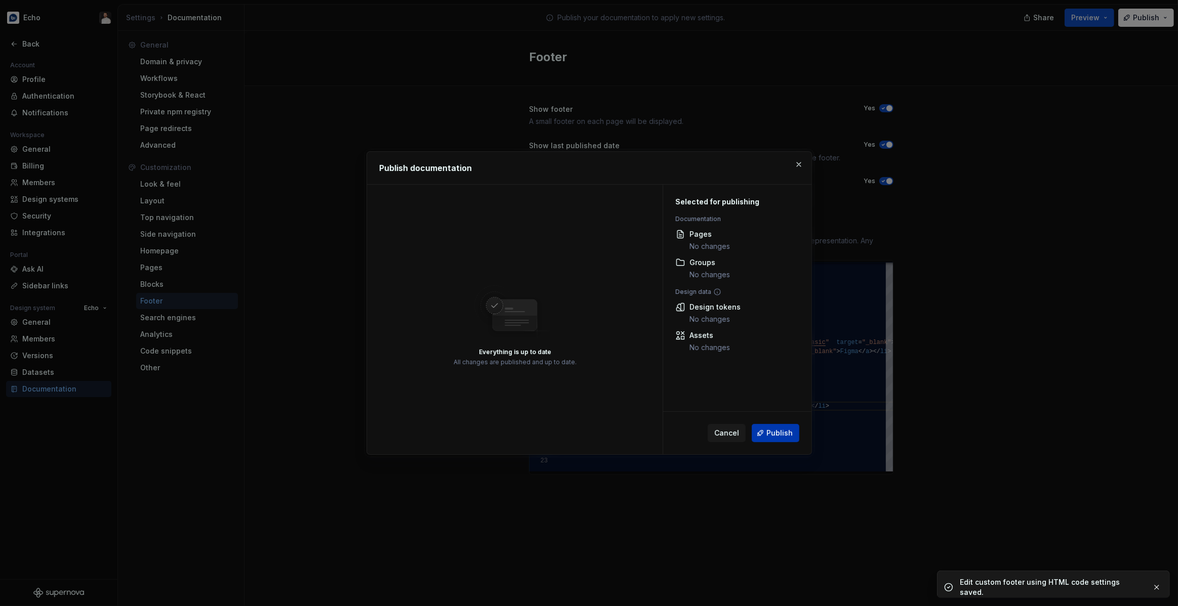
click at [790, 433] on span "Publish" at bounding box center [779, 433] width 26 height 10
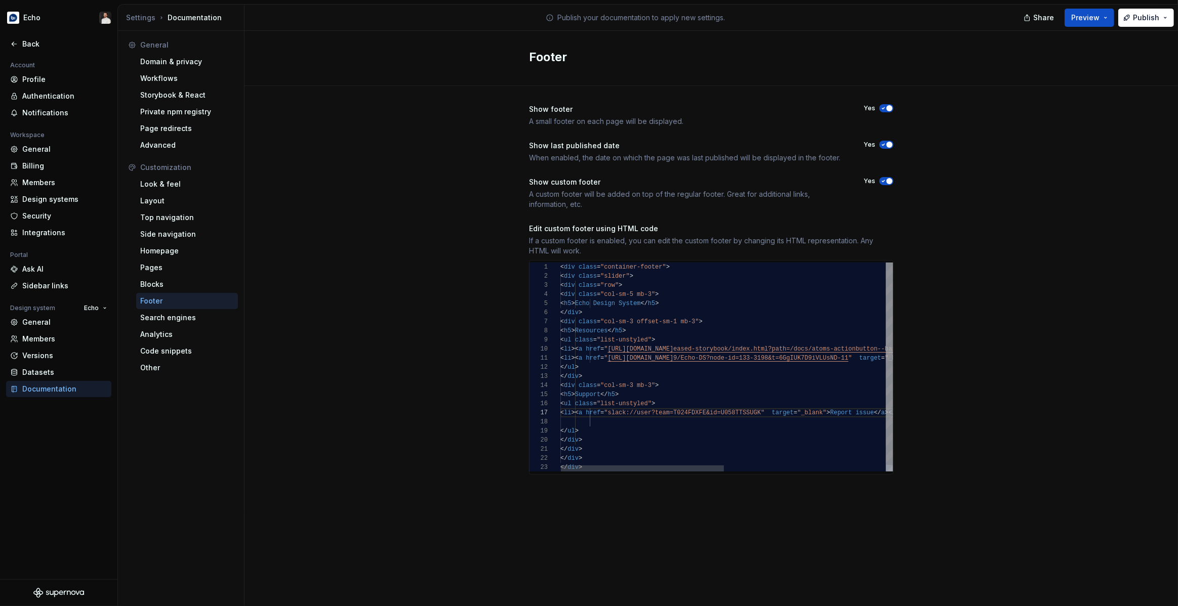
click at [726, 340] on div "< div class = "container-footer" > < div class = "slider" > < div class = "row"…" at bounding box center [891, 371] width 662 height 216
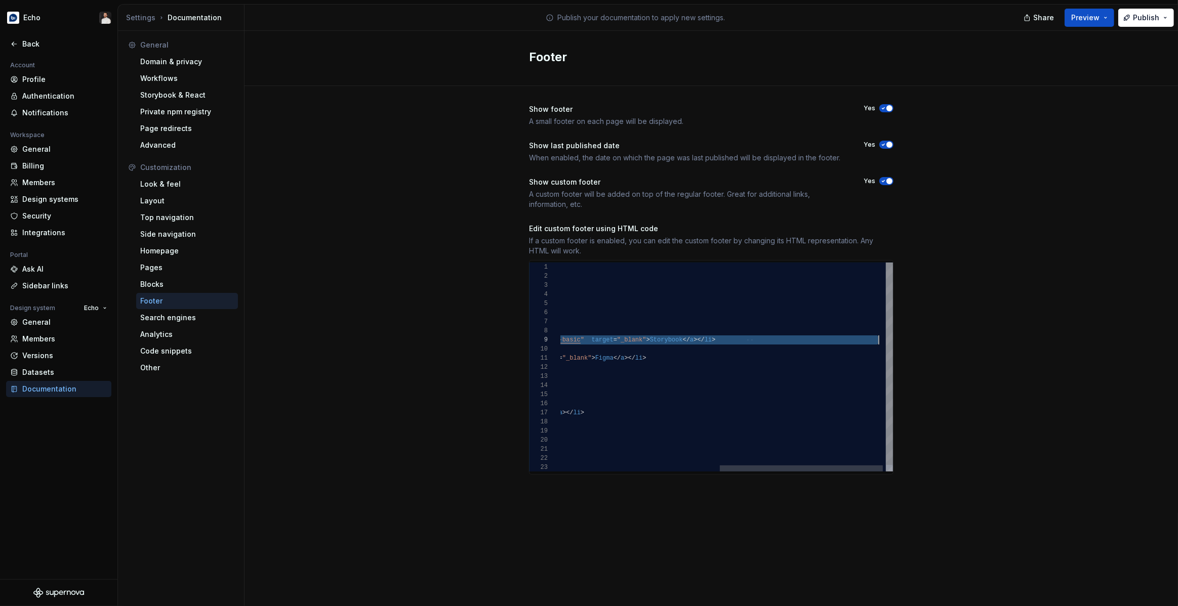
scroll to position [81, 639]
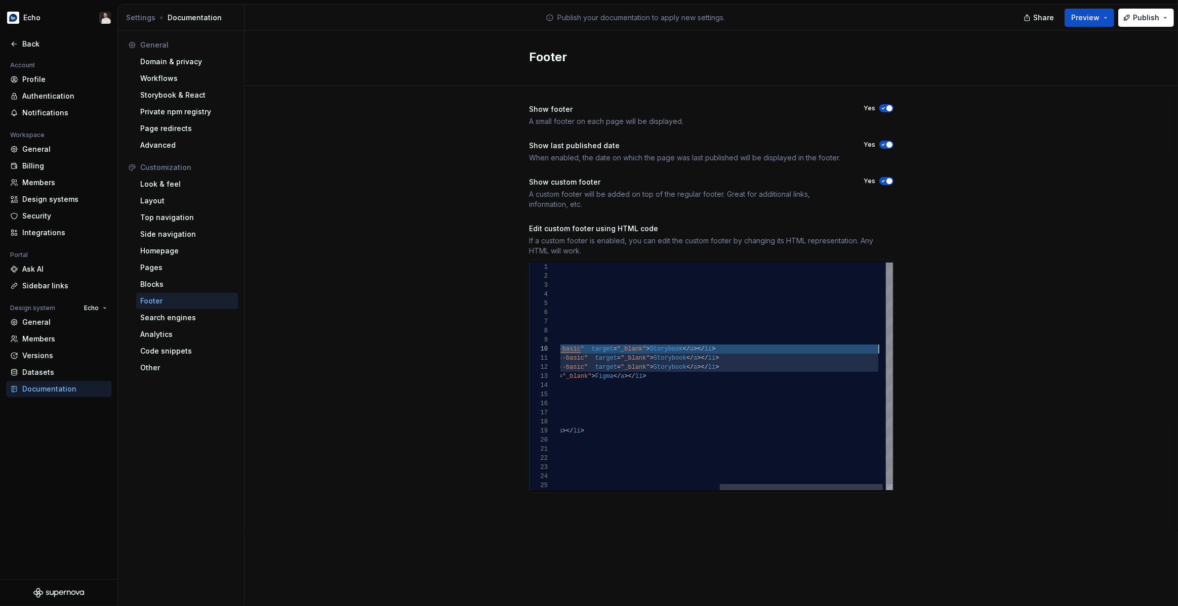
click at [827, 349] on div "< div class = "container-footer" > < div class = "slider" > < div class = "row"…" at bounding box center [569, 380] width 662 height 234
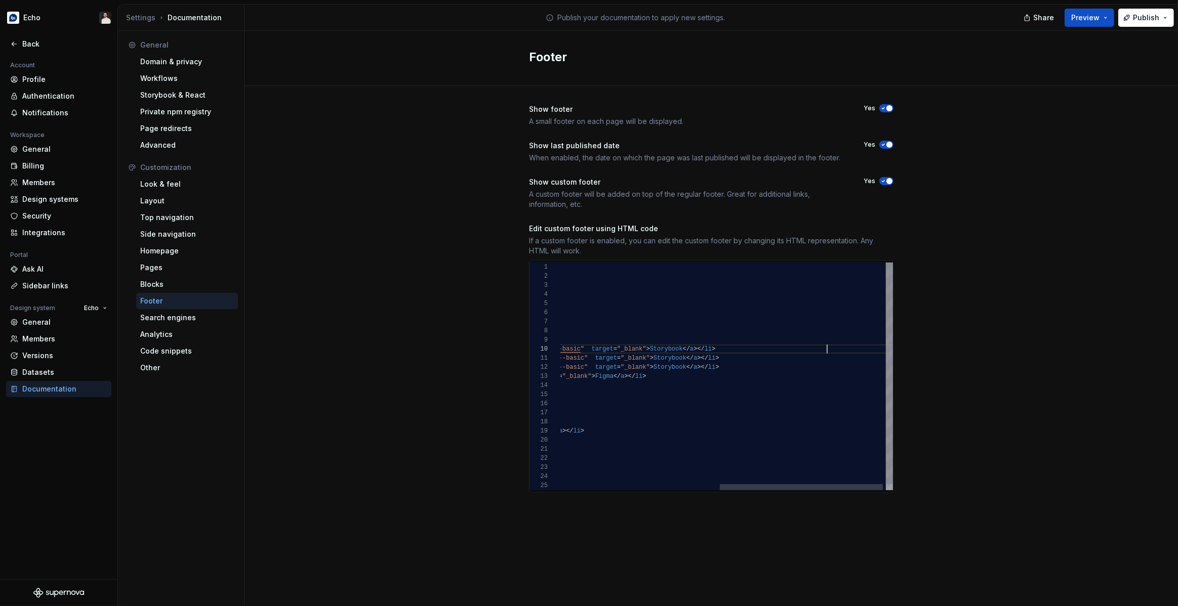
scroll to position [81, 607]
click at [827, 349] on div "< div class = "container-footer" > < div class = "slider" > < div class = "row"…" at bounding box center [569, 380] width 662 height 234
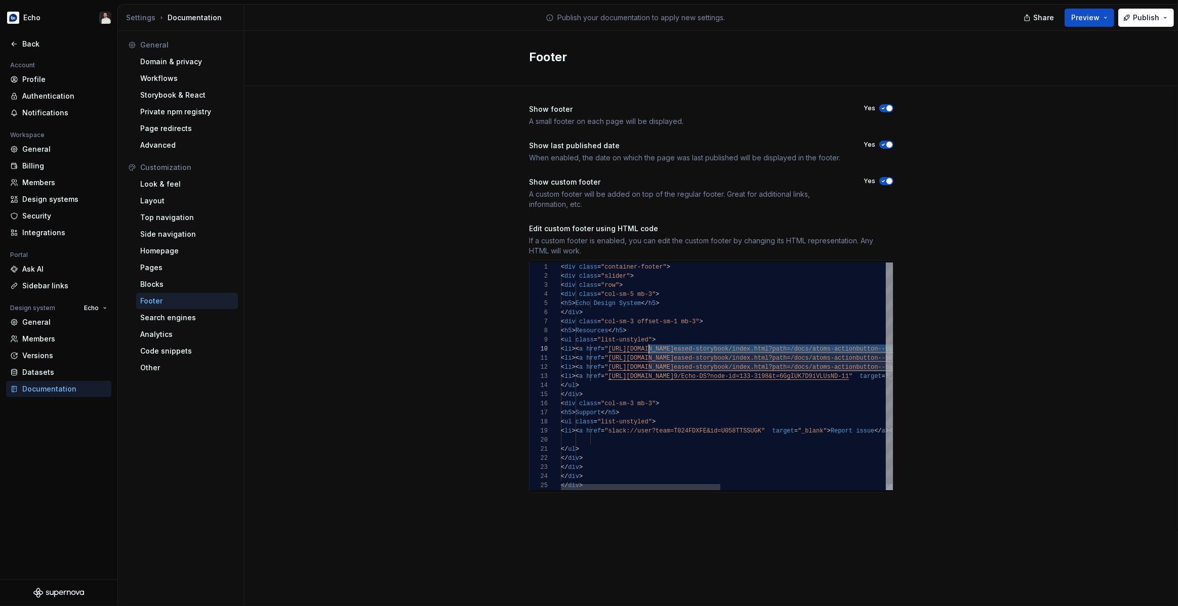
scroll to position [81, 91]
drag, startPoint x: 742, startPoint y: 351, endPoint x: 656, endPoint y: 350, distance: 86.1
click at [651, 349] on div "< div class = "container-footer" > < div class = "slider" > < div class = "row"…" at bounding box center [899, 380] width 676 height 234
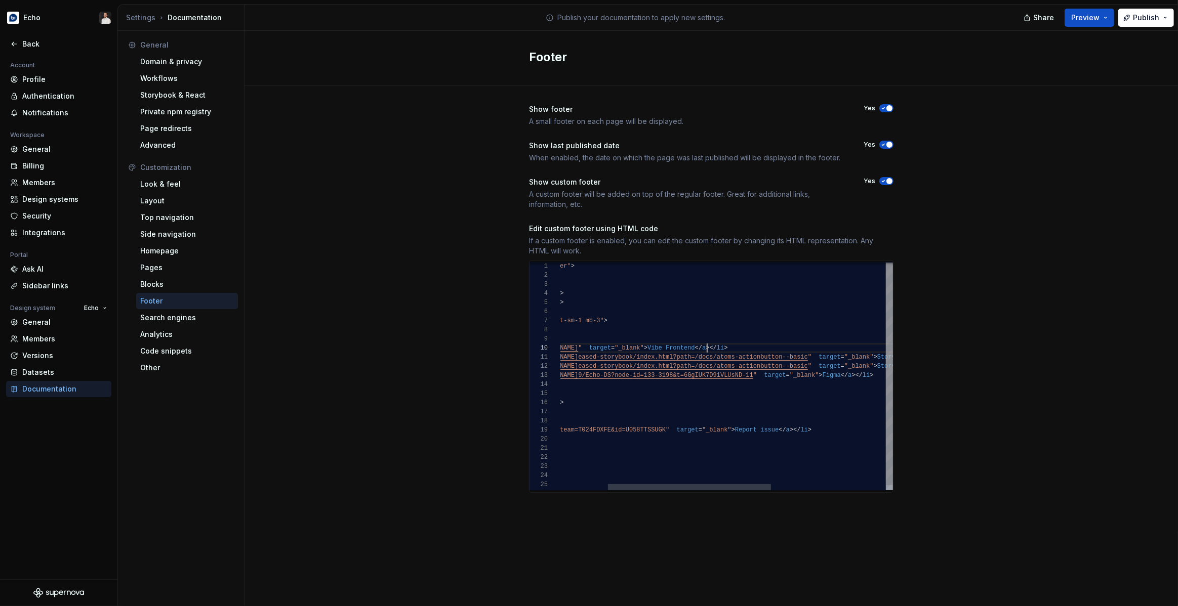
scroll to position [81, 241]
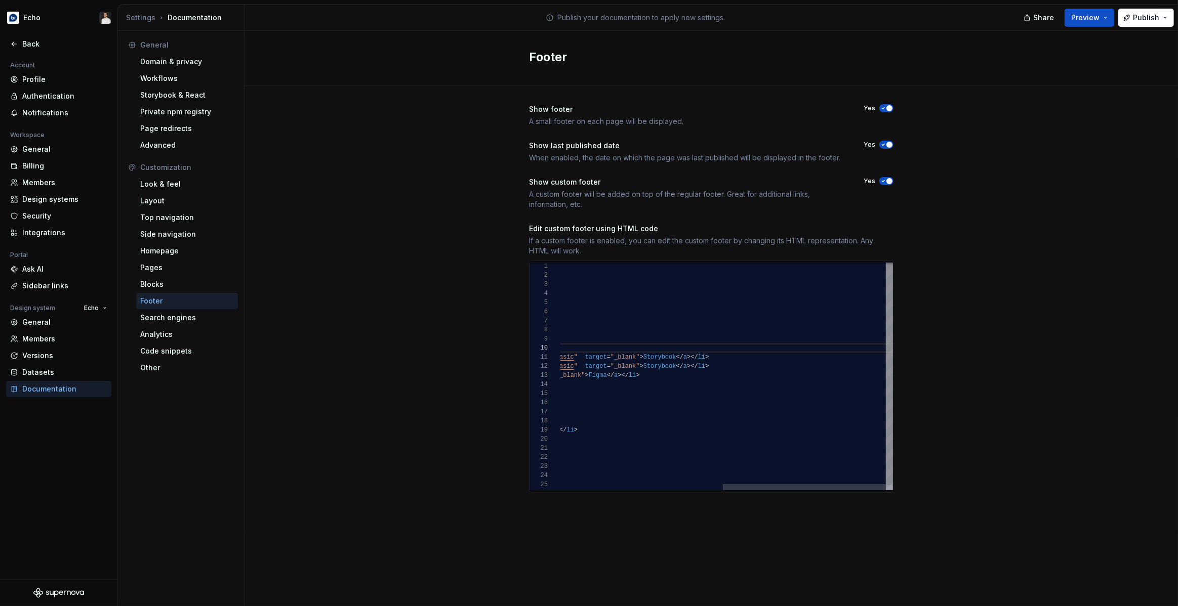
click at [827, 357] on div "< div class = "container-footer" > < div class = "slider" > < div class = "row"…" at bounding box center [562, 379] width 662 height 234
click at [735, 357] on div "< div class = "container-footer" > < div class = "slider" > < div class = "row"…" at bounding box center [565, 379] width 669 height 234
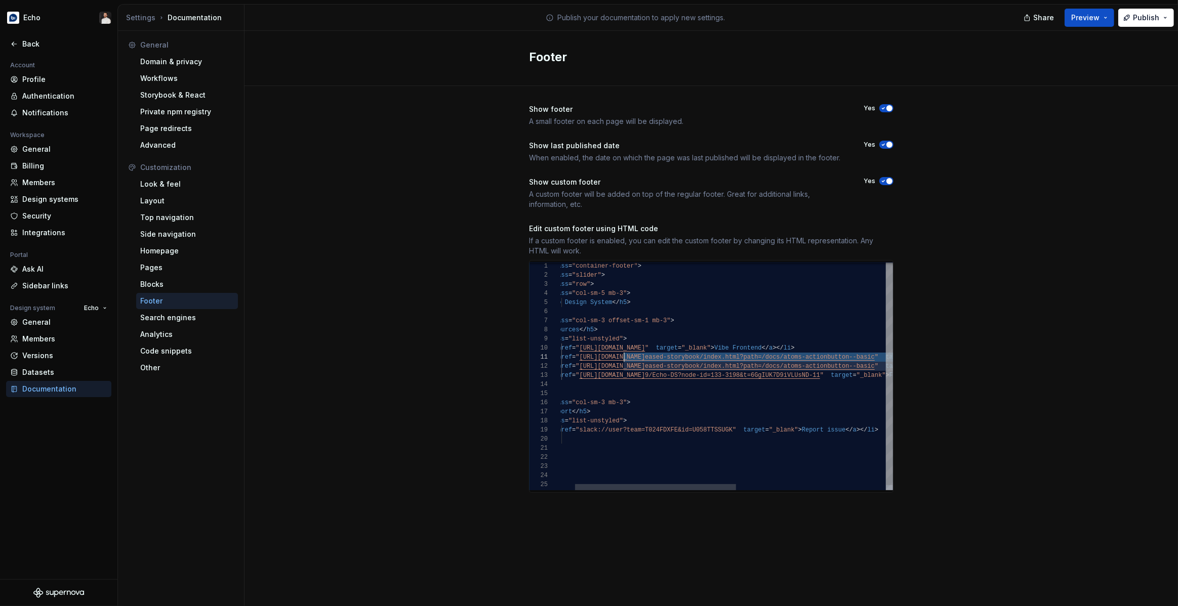
scroll to position [0, 253]
click at [948, 313] on div "Show footer A small footer on each page will be displayed. Yes Show last publis…" at bounding box center [710, 308] width 933 height 445
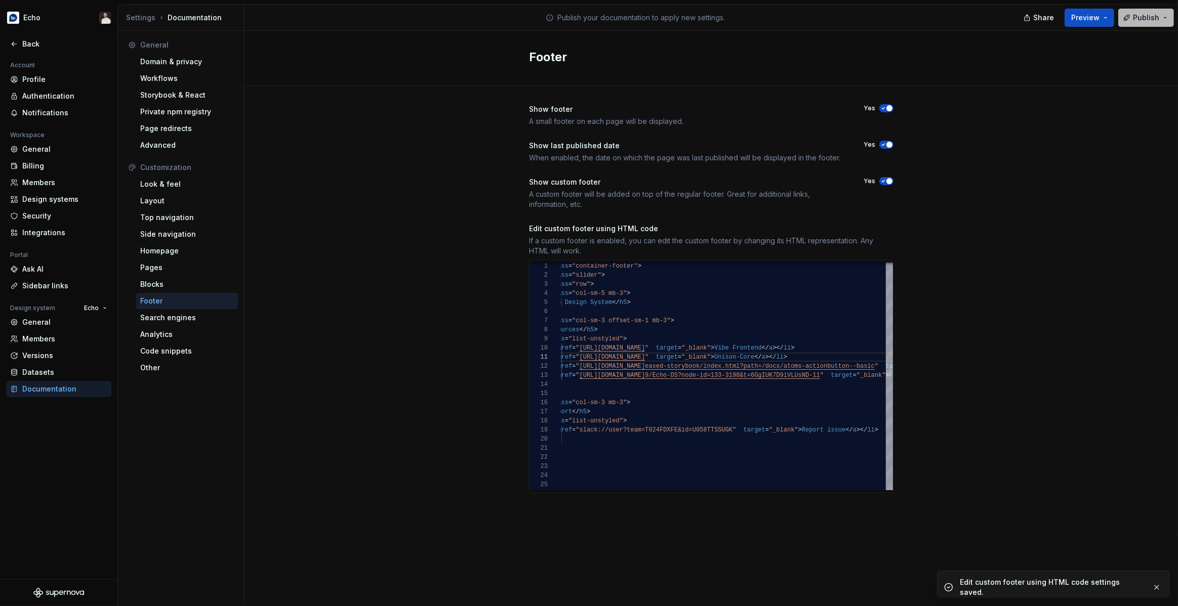
click at [1141, 15] on span "Publish" at bounding box center [1146, 18] width 26 height 10
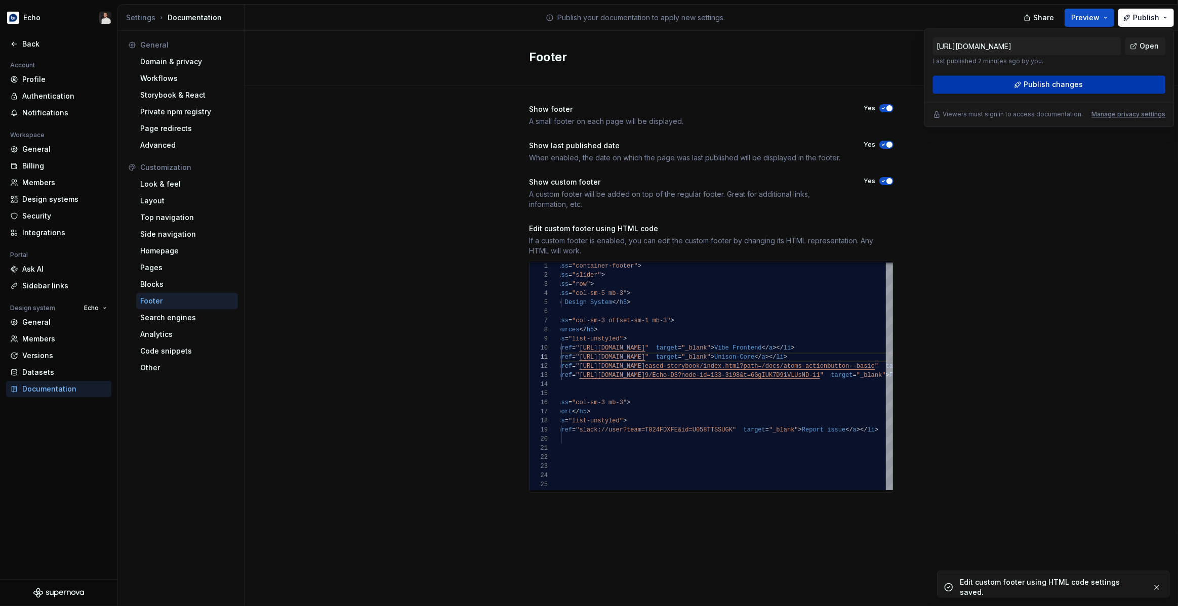
click at [1079, 80] on span "Publish changes" at bounding box center [1052, 84] width 59 height 10
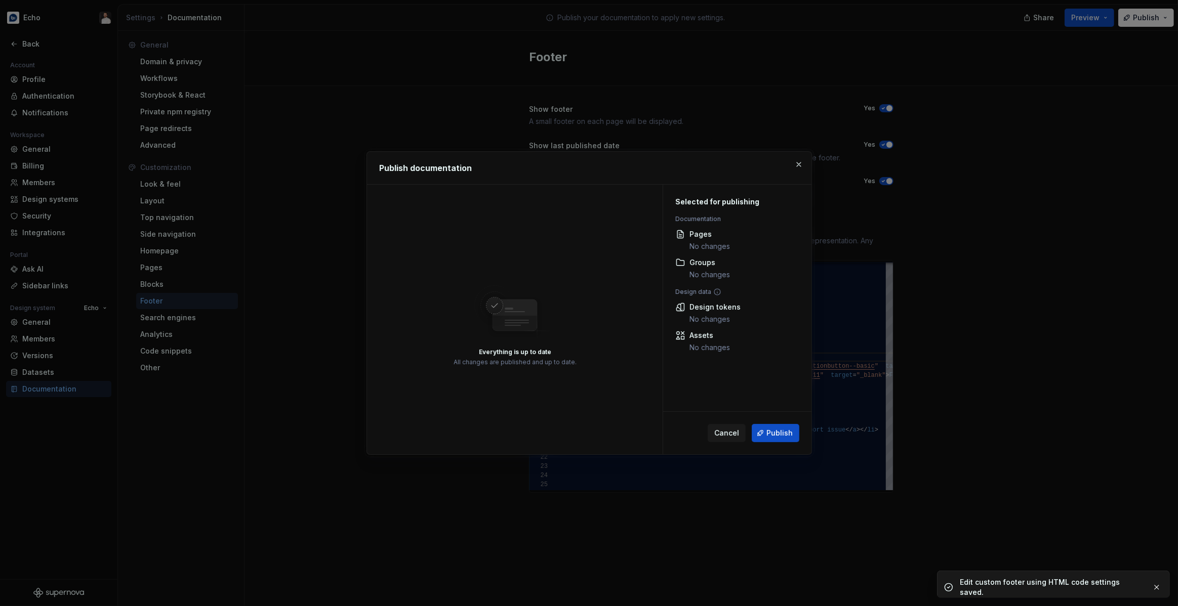
click at [774, 447] on div "Cancel Publish" at bounding box center [737, 433] width 148 height 43
click at [772, 434] on span "Publish" at bounding box center [779, 433] width 26 height 10
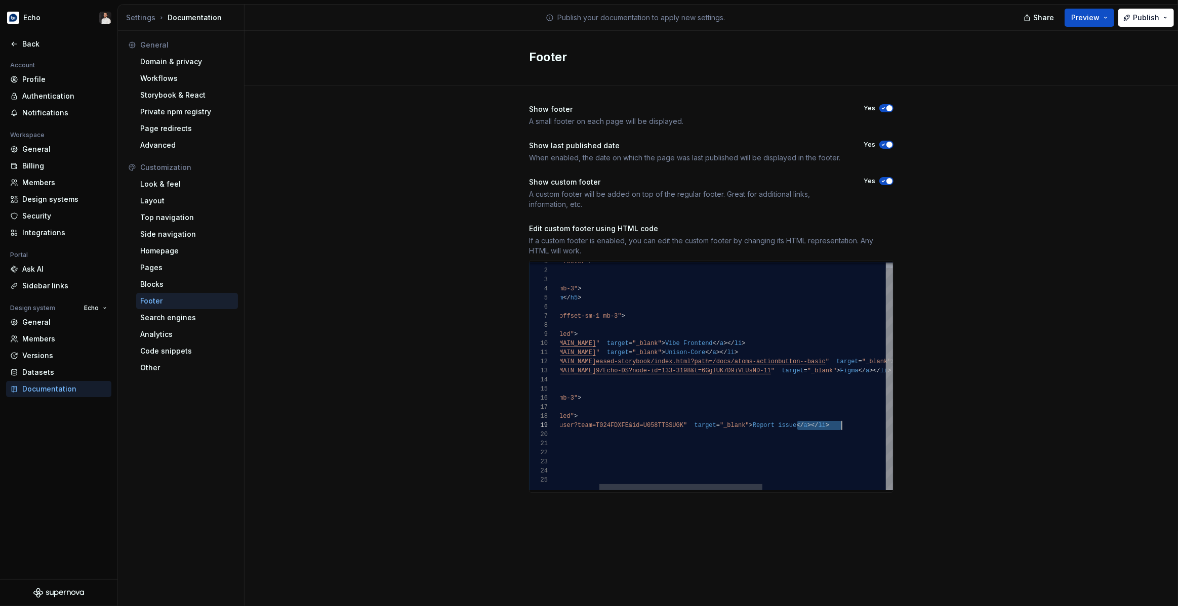
scroll to position [64, 358]
drag, startPoint x: 798, startPoint y: 433, endPoint x: 841, endPoint y: 427, distance: 43.5
click at [841, 427] on div "< div class = "container-footer" > < div class = "slider" > < div class = "row"…" at bounding box center [814, 374] width 662 height 234
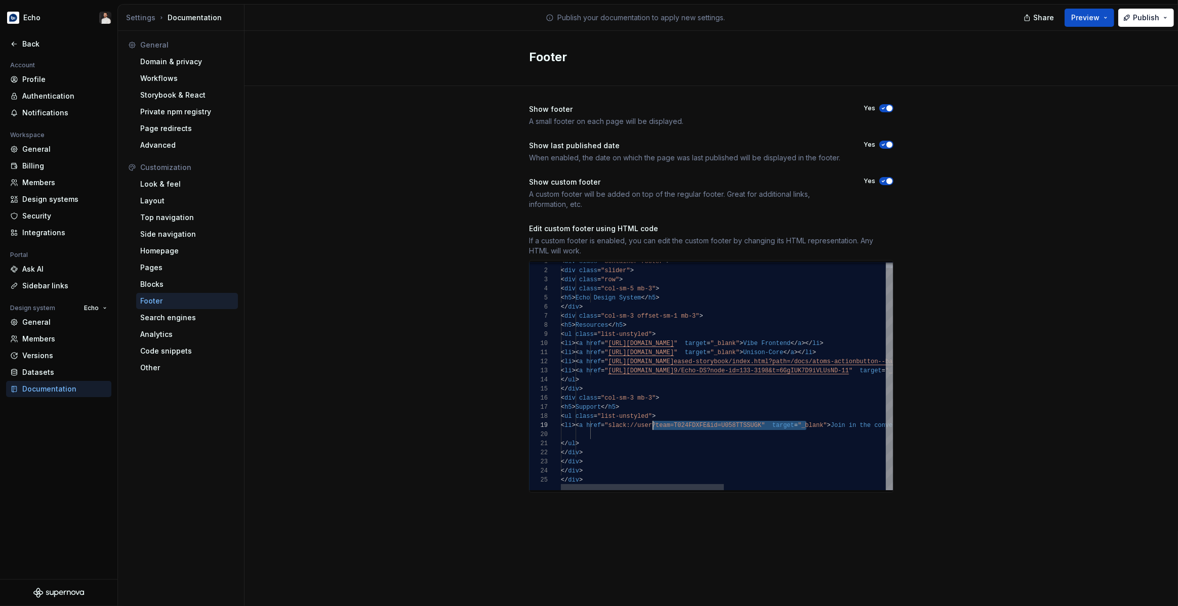
drag, startPoint x: 806, startPoint y: 426, endPoint x: 652, endPoint y: 427, distance: 153.4
click at [652, 427] on div "< div class = "container-footer" > < div class = "slider" > < div class = "row"…" at bounding box center [892, 374] width 662 height 234
type textarea "**********"
click at [971, 390] on div "Show footer A small footer on each page will be displayed. Yes Show last publis…" at bounding box center [710, 308] width 933 height 445
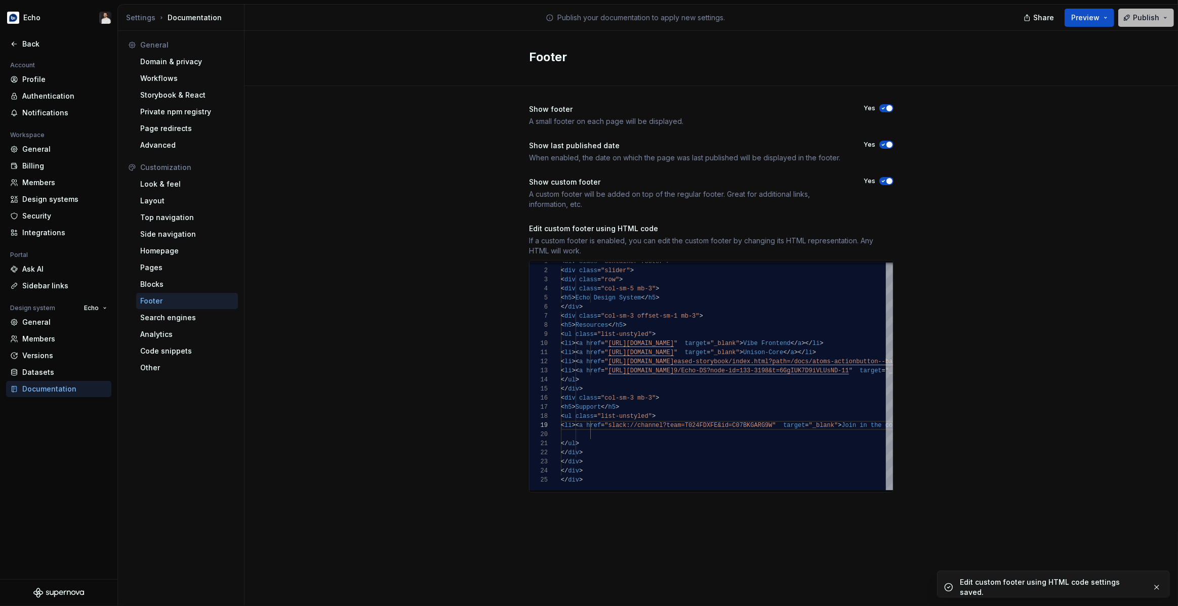
click at [1132, 18] on button "Publish" at bounding box center [1146, 18] width 56 height 18
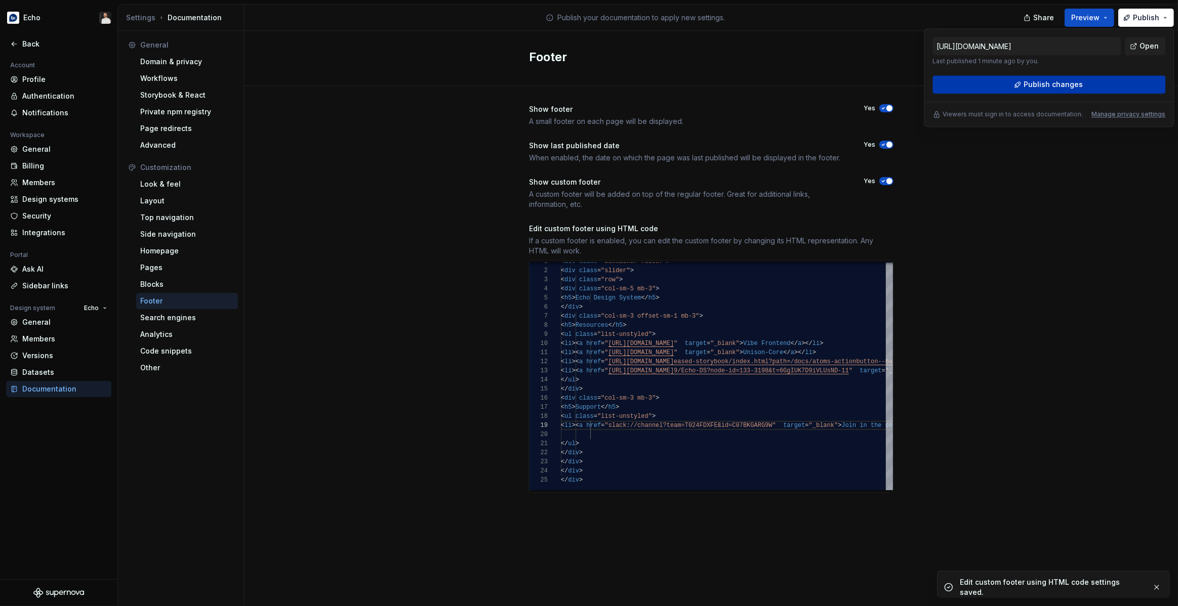
click at [1061, 86] on span "Publish changes" at bounding box center [1052, 84] width 59 height 10
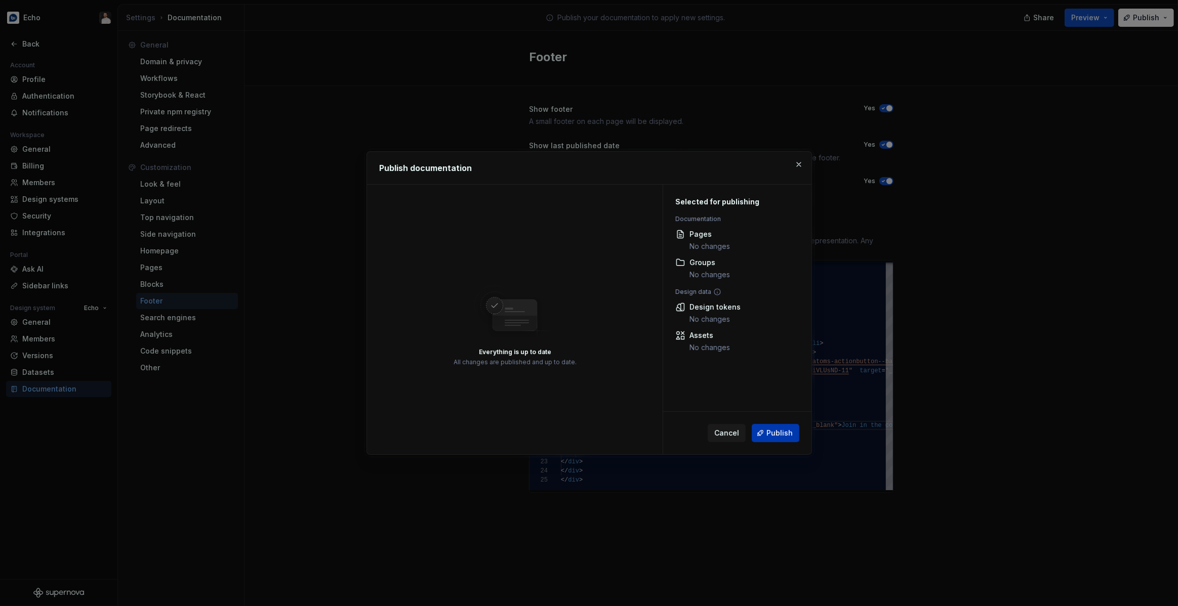
click at [774, 433] on span "Publish" at bounding box center [779, 433] width 26 height 10
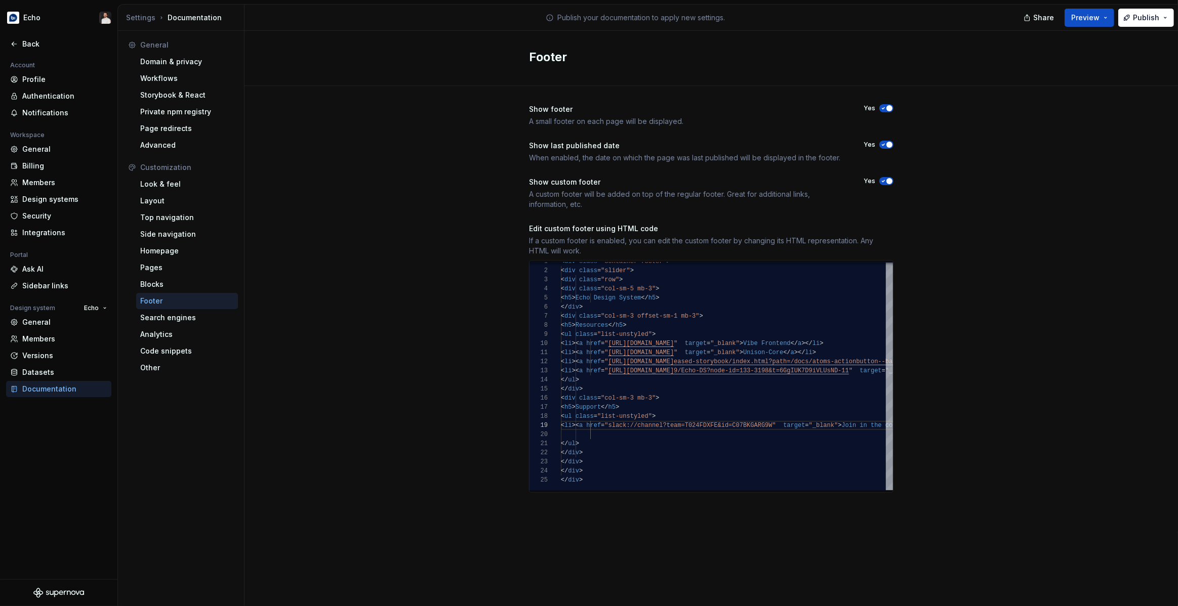
drag, startPoint x: 736, startPoint y: 151, endPoint x: 635, endPoint y: 105, distance: 111.7
click at [735, 151] on div "Show last published date When enabled, the date on which the page was last publ…" at bounding box center [687, 152] width 316 height 22
click at [156, 366] on div "Other" at bounding box center [187, 368] width 94 height 10
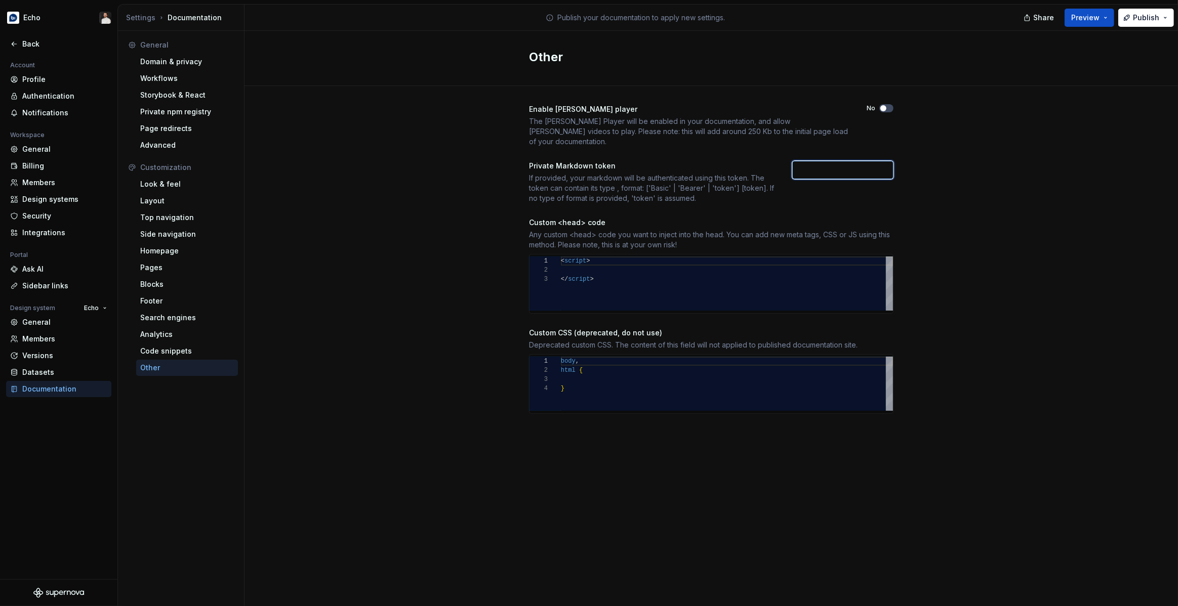
click at [849, 161] on input "text" at bounding box center [842, 170] width 101 height 18
drag, startPoint x: 956, startPoint y: 173, endPoint x: 924, endPoint y: 171, distance: 32.4
click at [957, 173] on div "Enable Lottie player The Lottie Player will be enabled in your documentation, a…" at bounding box center [710, 269] width 933 height 366
click at [174, 142] on div "Advanced" at bounding box center [187, 145] width 94 height 10
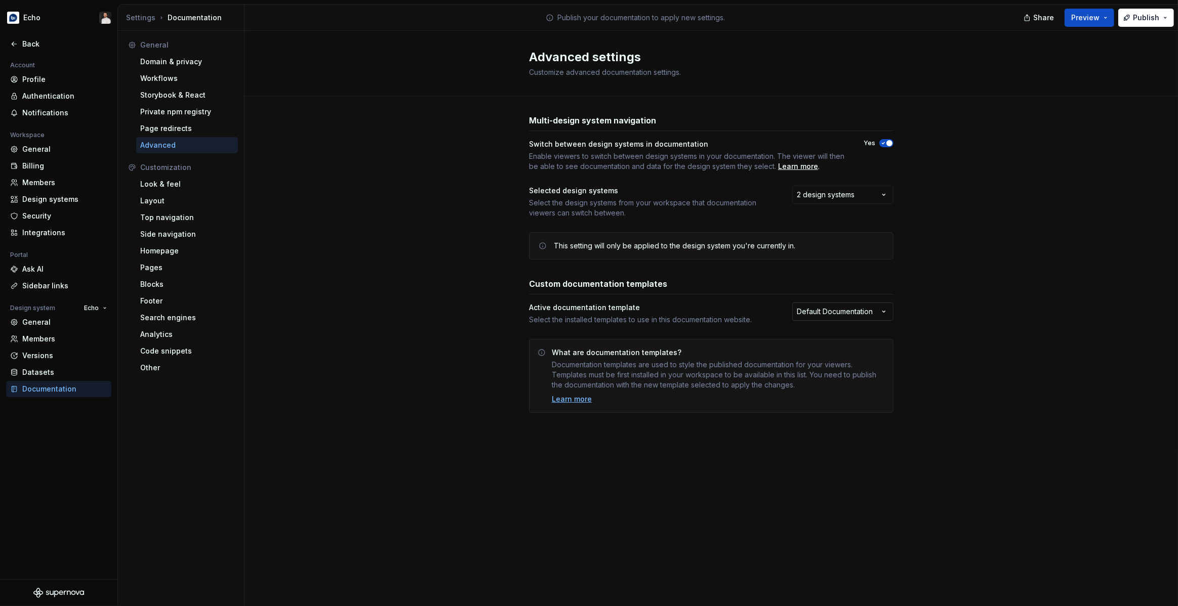
click at [825, 313] on html "Echo Back Account Profile Authentication Notifications Workspace General Billin…" at bounding box center [589, 303] width 1178 height 606
click at [888, 304] on html "Echo Back Account Profile Authentication Notifications Workspace General Billin…" at bounding box center [589, 303] width 1178 height 606
click at [174, 188] on div "Look & feel" at bounding box center [187, 184] width 94 height 10
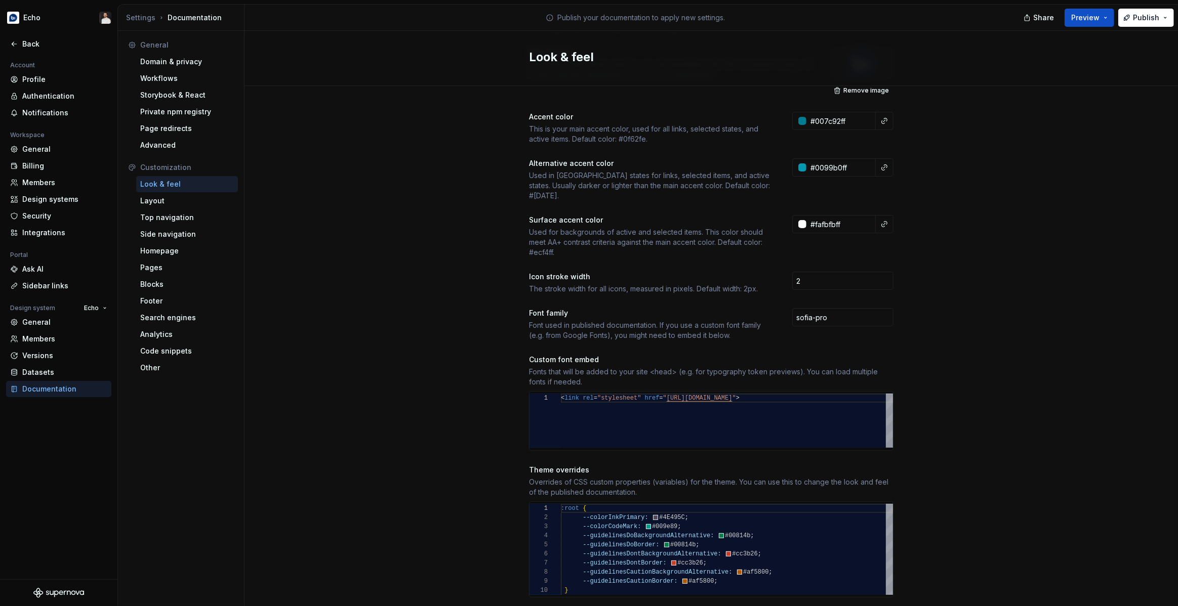
scroll to position [283, 0]
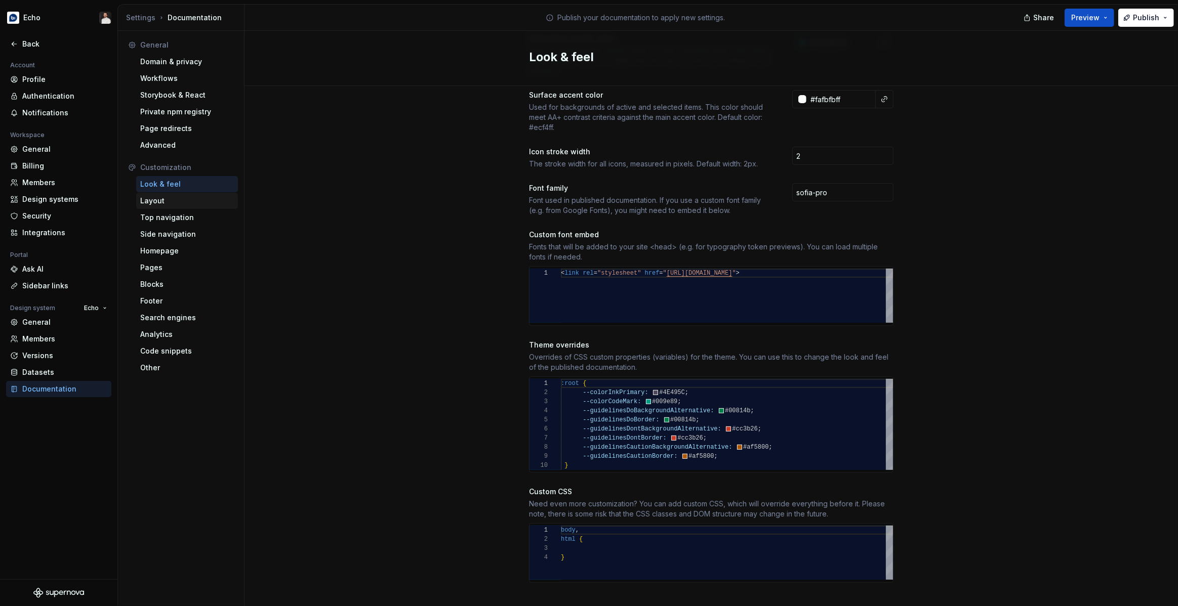
click at [180, 202] on div "Layout" at bounding box center [187, 201] width 94 height 10
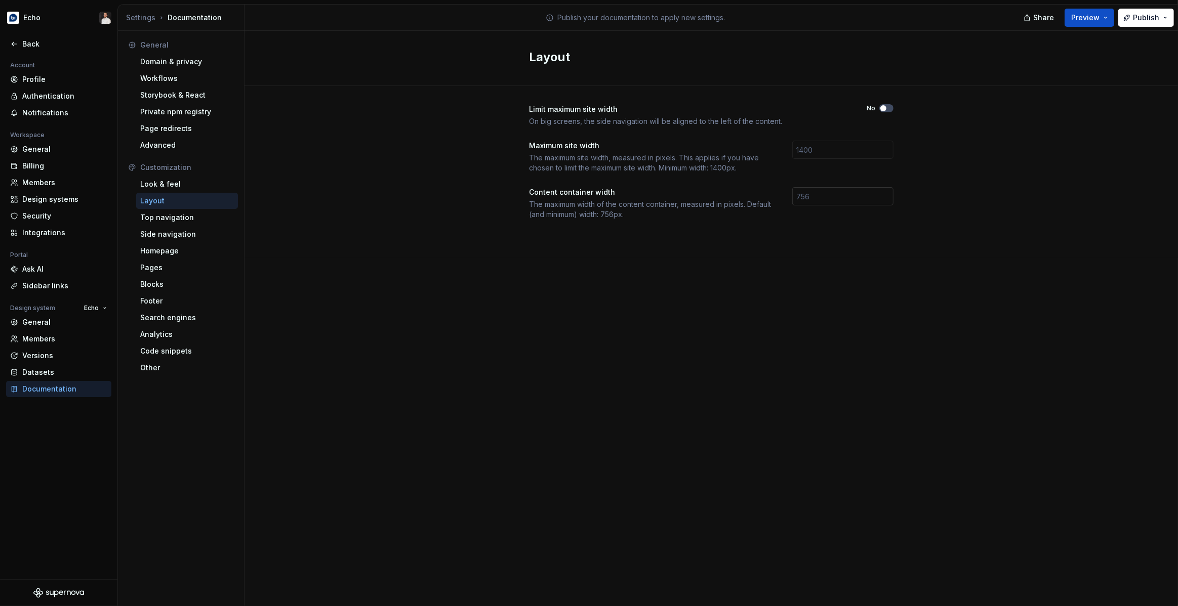
click at [818, 192] on input "number" at bounding box center [842, 196] width 101 height 18
type input "1000"
click at [833, 225] on div "Limit maximum site width On big screens, the side navigation will be aligned to…" at bounding box center [711, 172] width 364 height 172
click at [1149, 19] on span "Publish" at bounding box center [1146, 18] width 26 height 10
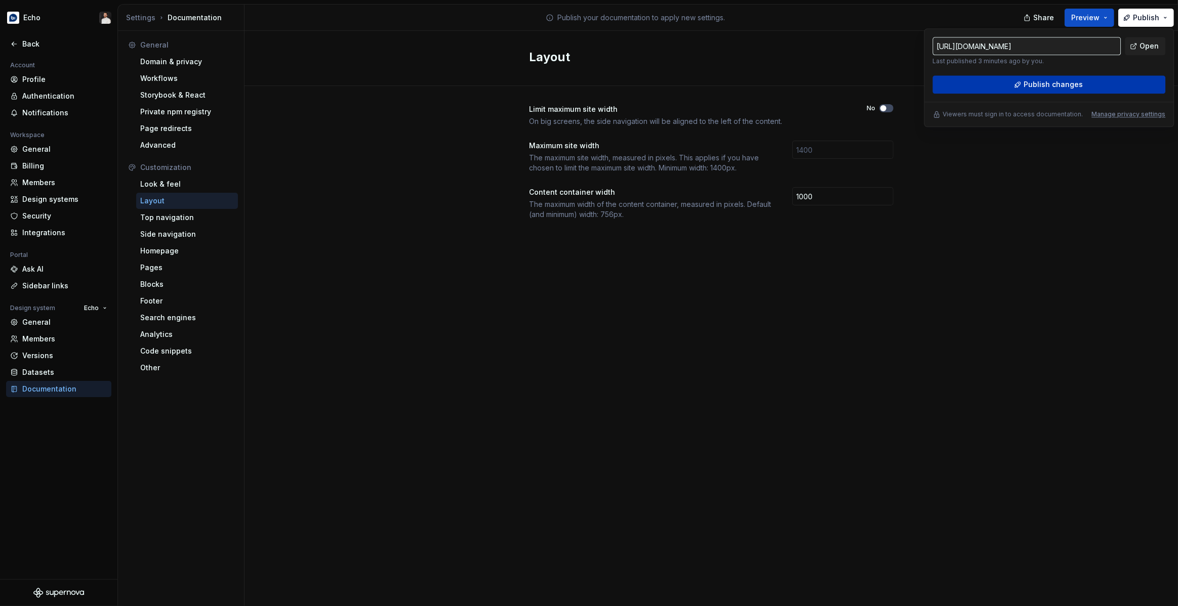
click at [1093, 81] on button "Publish changes" at bounding box center [1048, 84] width 233 height 18
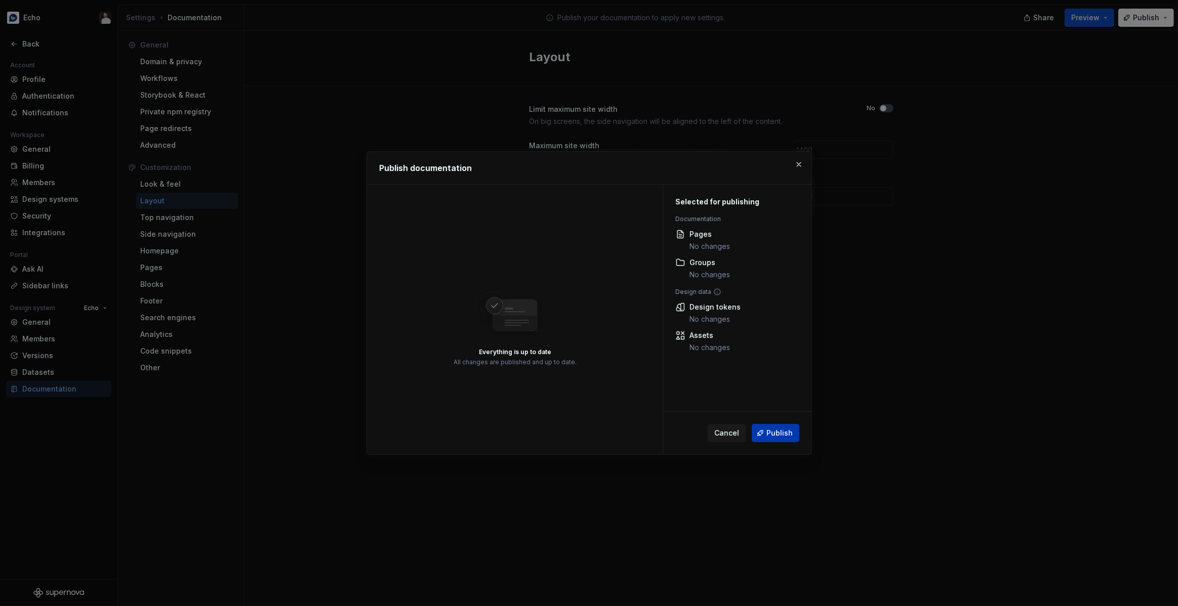
click at [783, 436] on span "Publish" at bounding box center [779, 433] width 26 height 10
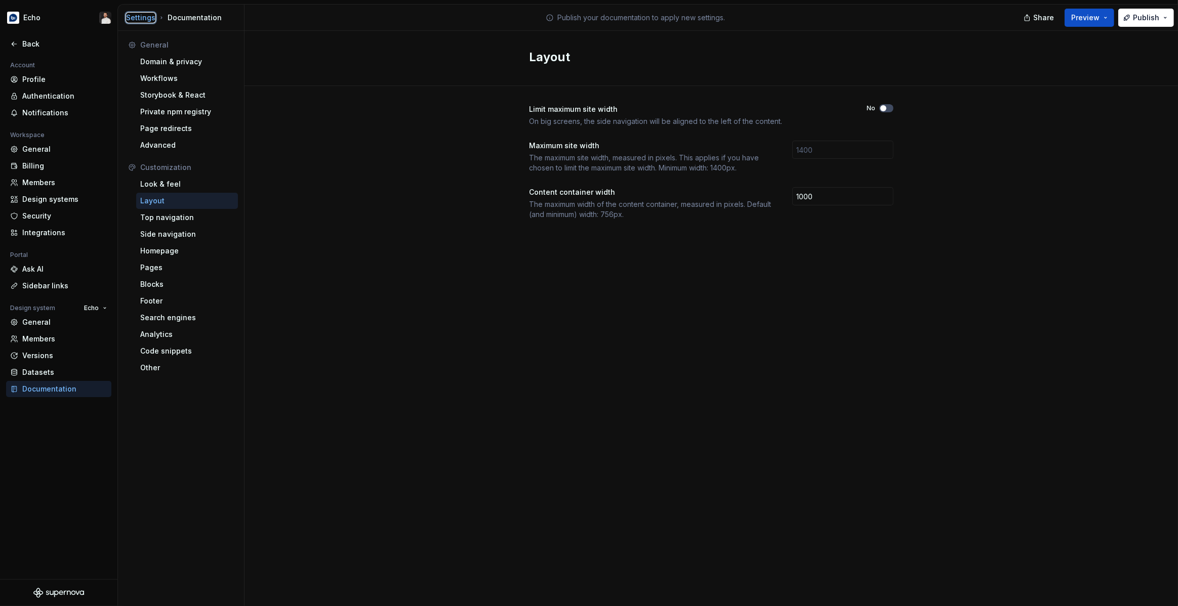
click at [142, 17] on div "Settings" at bounding box center [140, 18] width 29 height 10
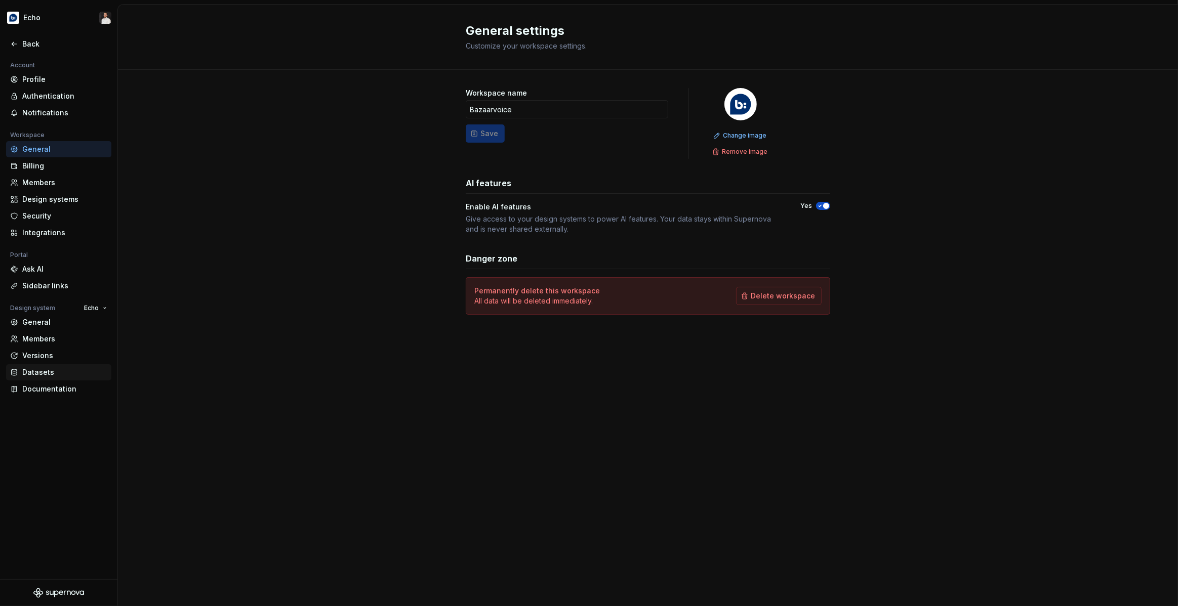
drag, startPoint x: 59, startPoint y: 388, endPoint x: 63, endPoint y: 374, distance: 14.1
click at [59, 388] on div "Documentation" at bounding box center [64, 389] width 85 height 10
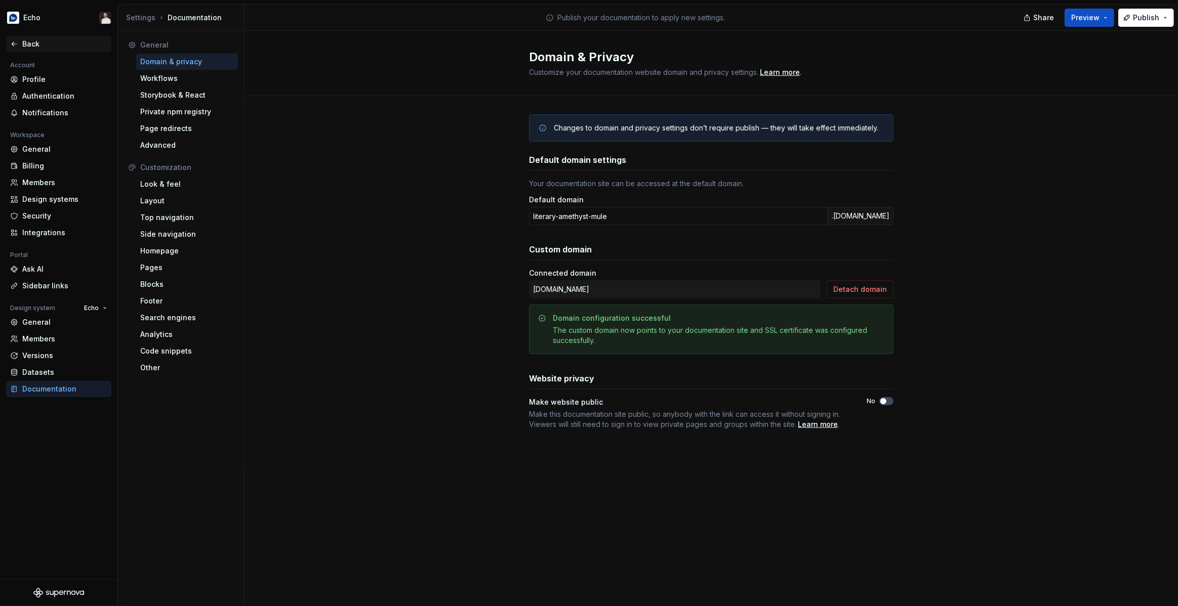
click at [29, 46] on div "Back" at bounding box center [64, 44] width 85 height 10
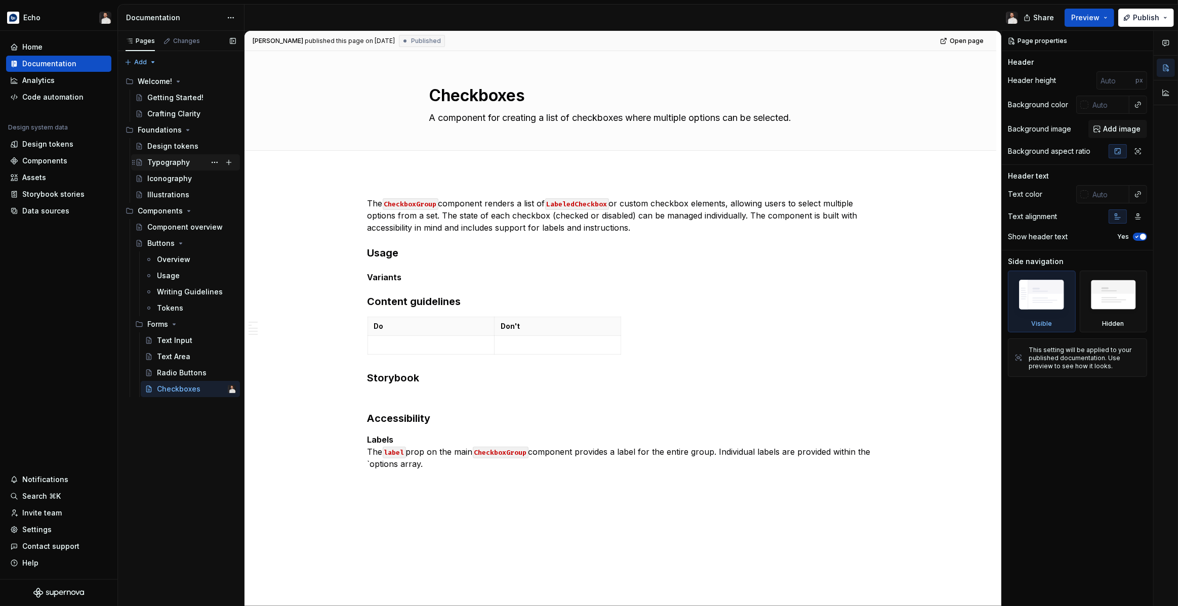
click at [176, 163] on div "Typography" at bounding box center [168, 162] width 43 height 10
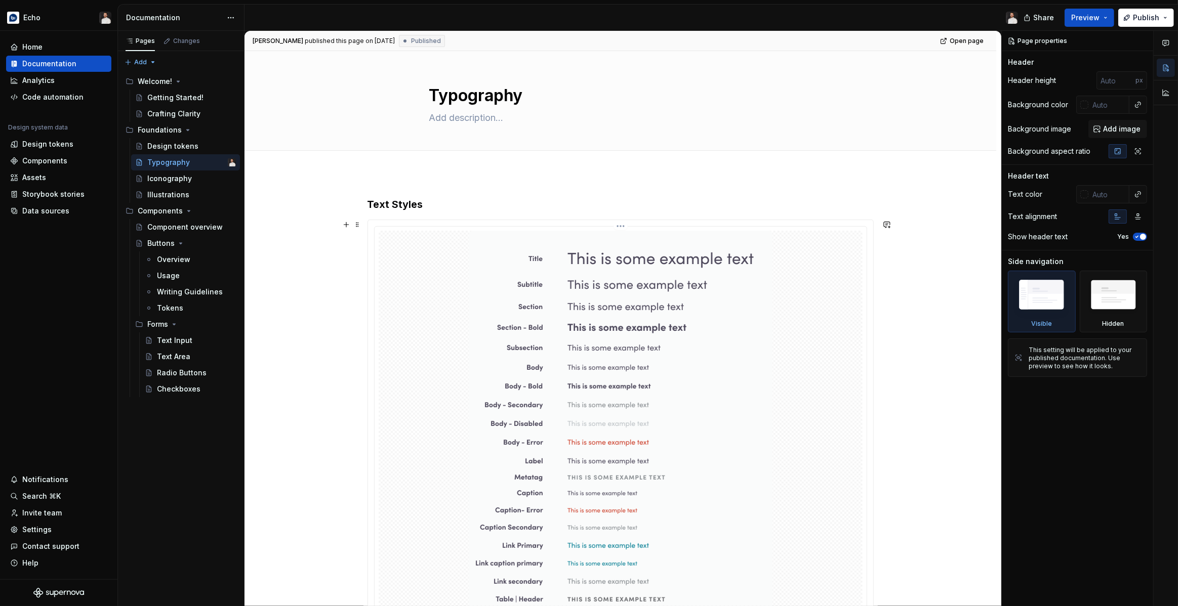
type textarea "*"
click at [473, 300] on img at bounding box center [621, 445] width 304 height 429
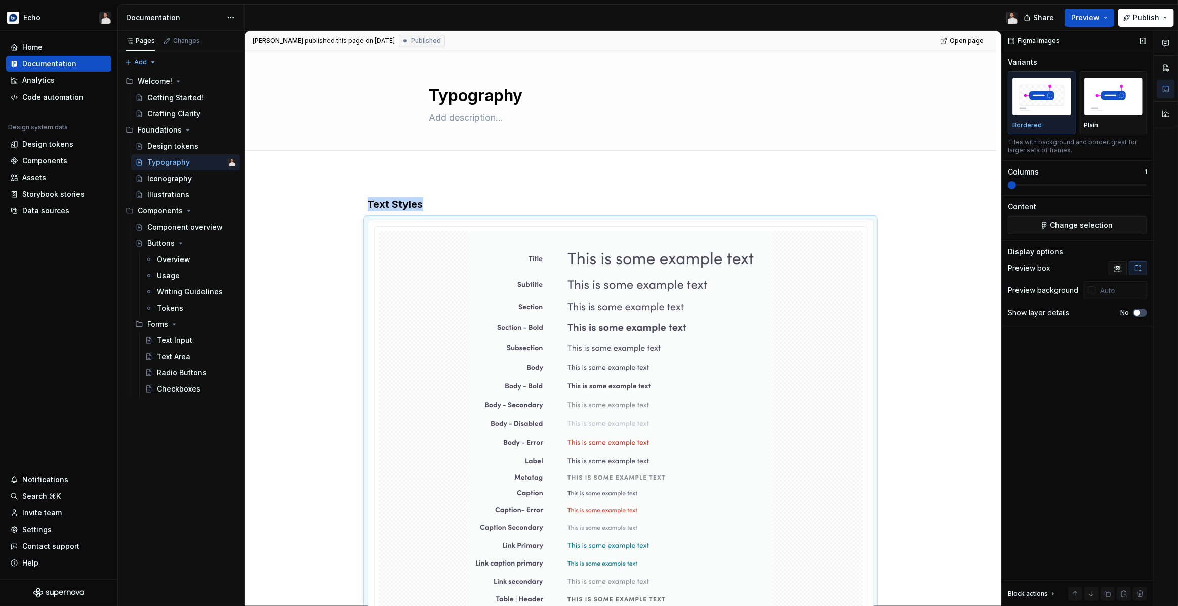
click at [1117, 273] on button "button" at bounding box center [1117, 268] width 18 height 14
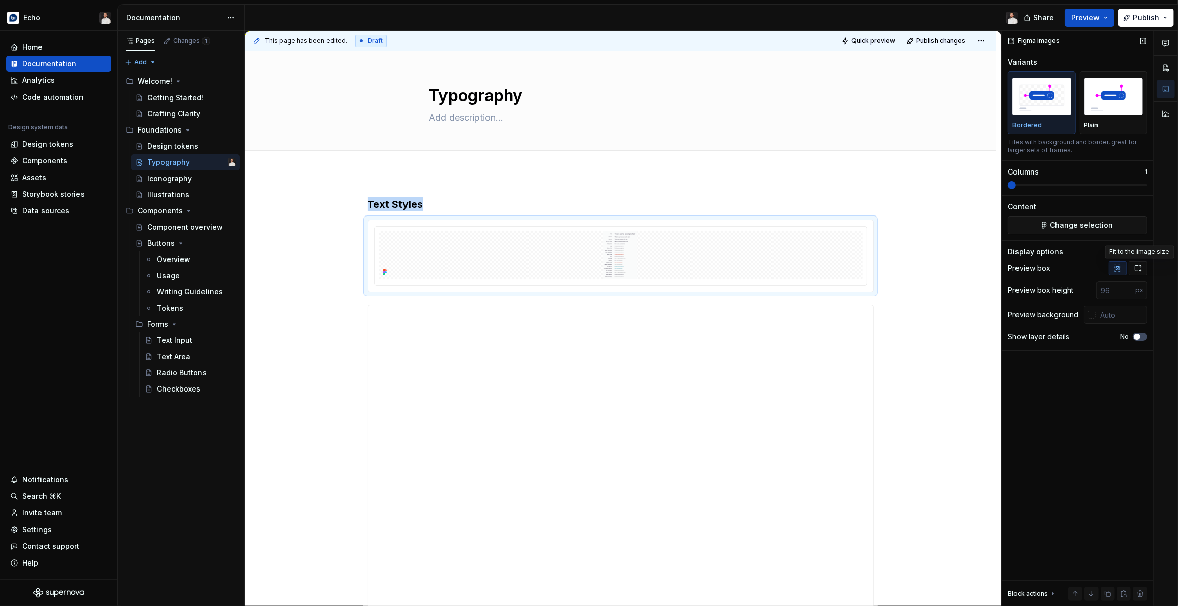
click at [1135, 272] on button "button" at bounding box center [1138, 268] width 18 height 14
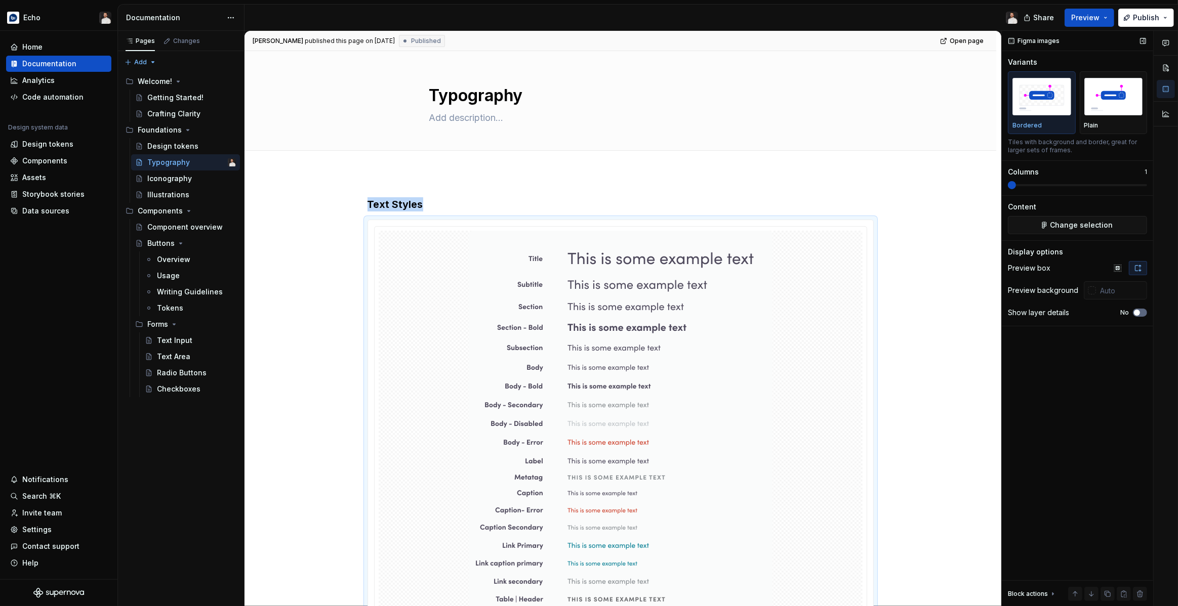
click at [1137, 313] on span "button" at bounding box center [1137, 313] width 6 height 6
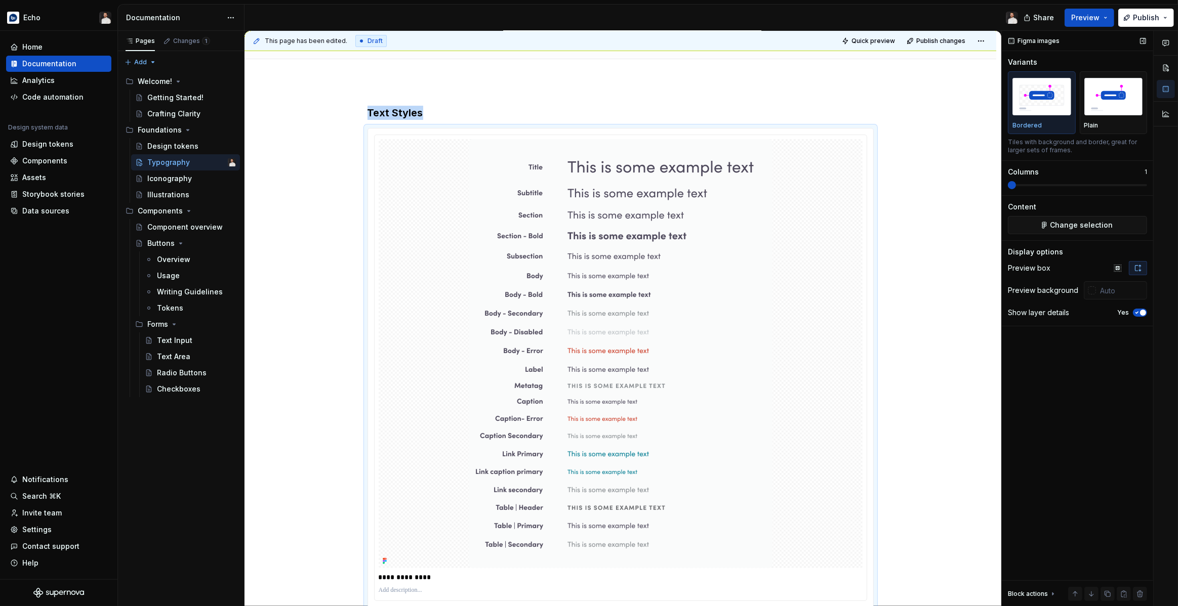
click at [1139, 310] on icon "button" at bounding box center [1137, 313] width 8 height 6
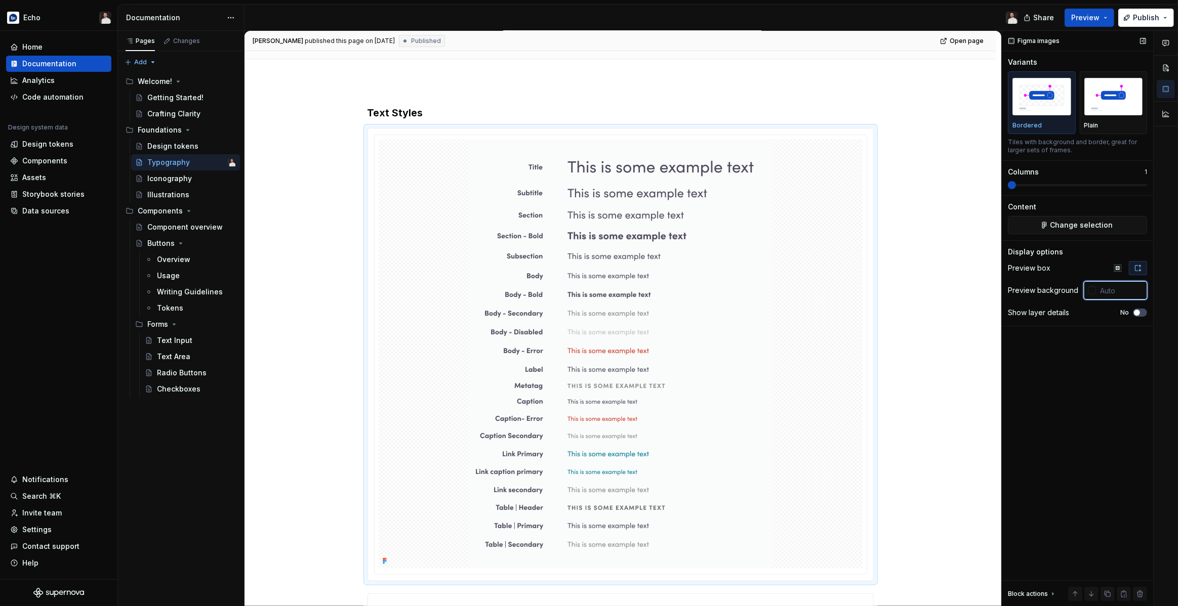
click at [1127, 293] on input "text" at bounding box center [1121, 290] width 51 height 18
paste input "#FAFBFB"
type input "#FAFBFB"
click at [1119, 372] on div "Figma images Variants Bordered Plain Tiles with background and border, great fo…" at bounding box center [1077, 319] width 151 height 576
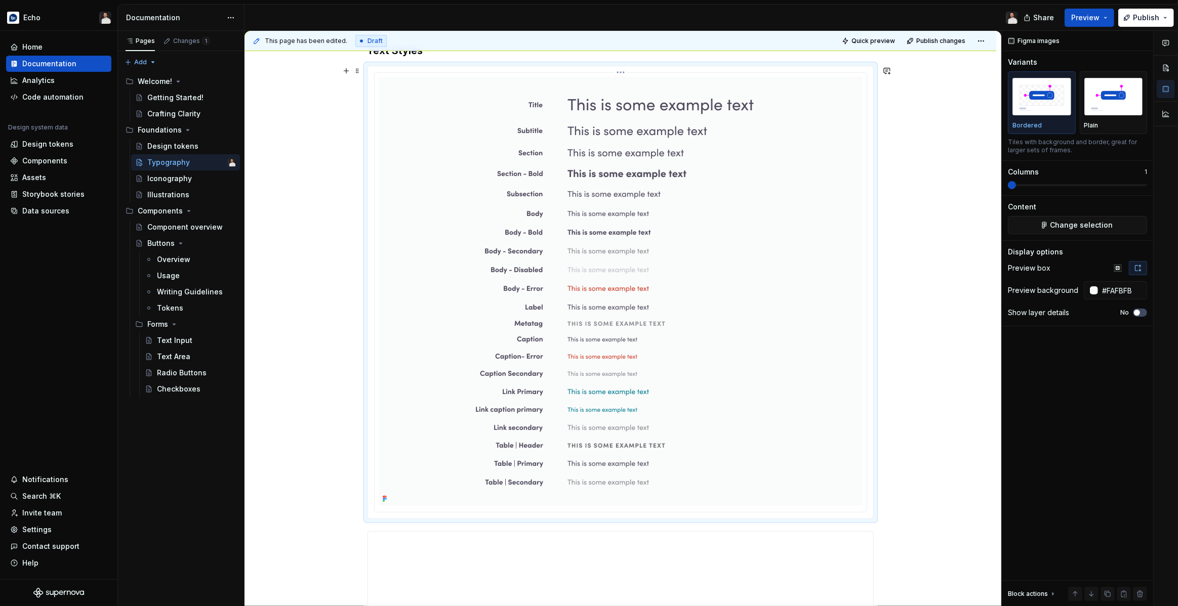
scroll to position [153, 0]
click at [847, 346] on div at bounding box center [621, 292] width 484 height 429
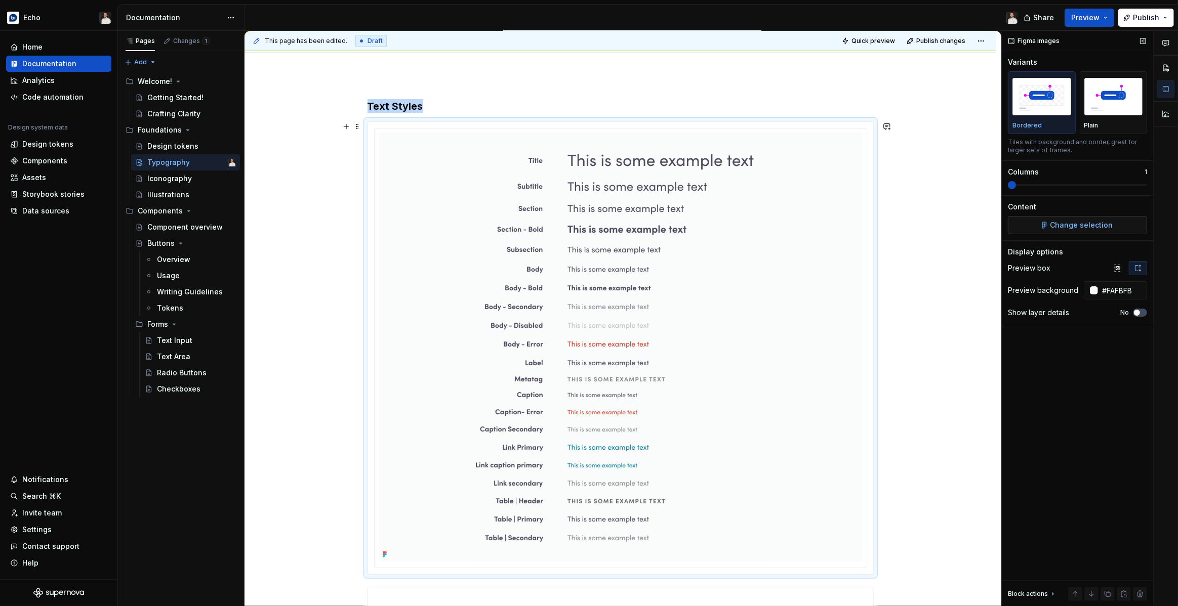
scroll to position [97, 0]
click at [1037, 225] on button "Change selection" at bounding box center [1077, 225] width 139 height 18
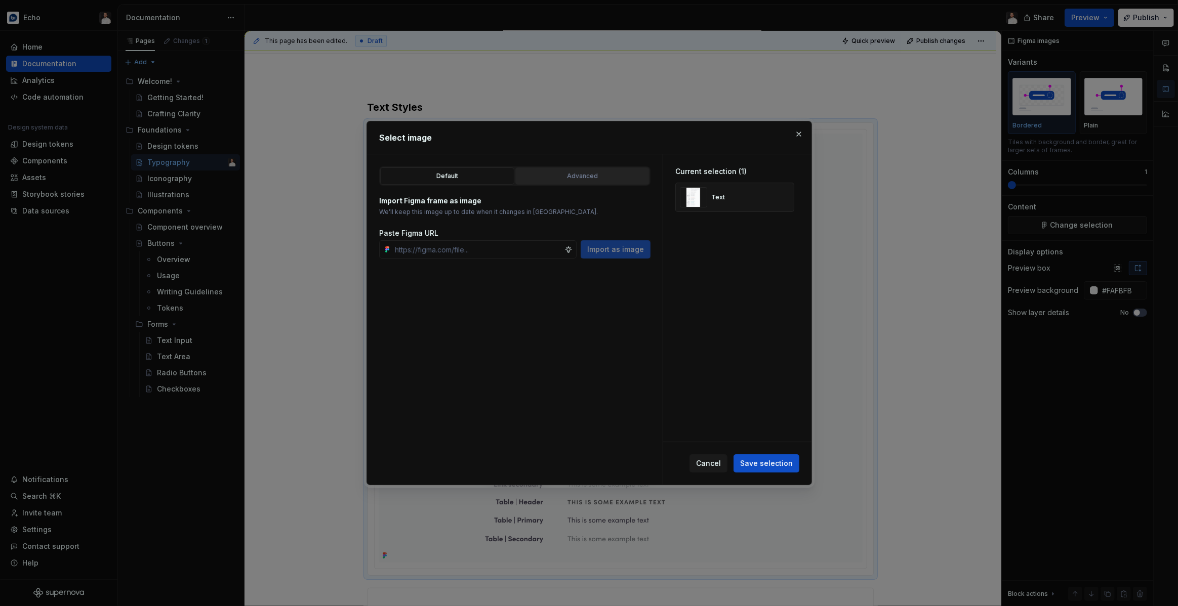
click at [596, 180] on div "Advanced" at bounding box center [582, 176] width 127 height 10
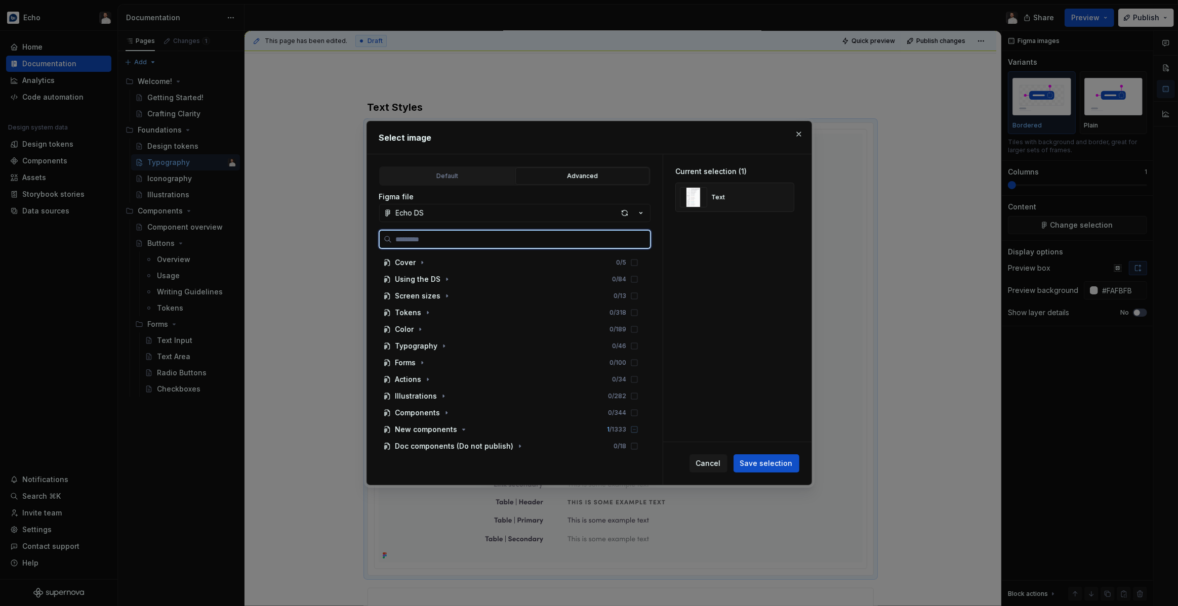
click at [463, 243] on input "search" at bounding box center [521, 239] width 258 height 10
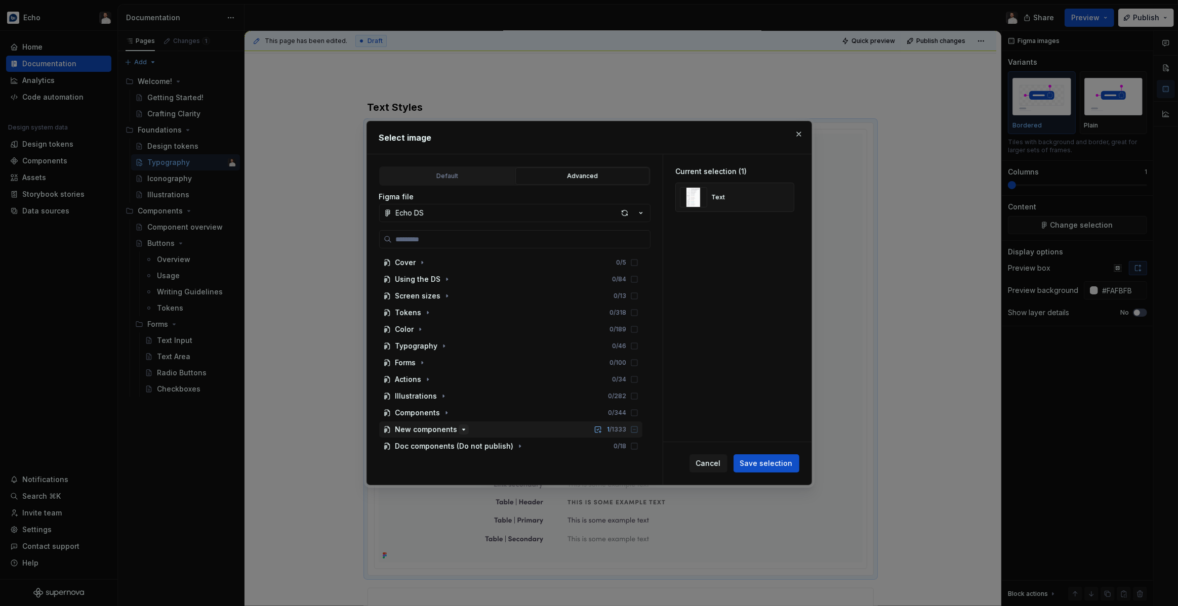
click at [460, 428] on icon "button" at bounding box center [464, 430] width 8 height 8
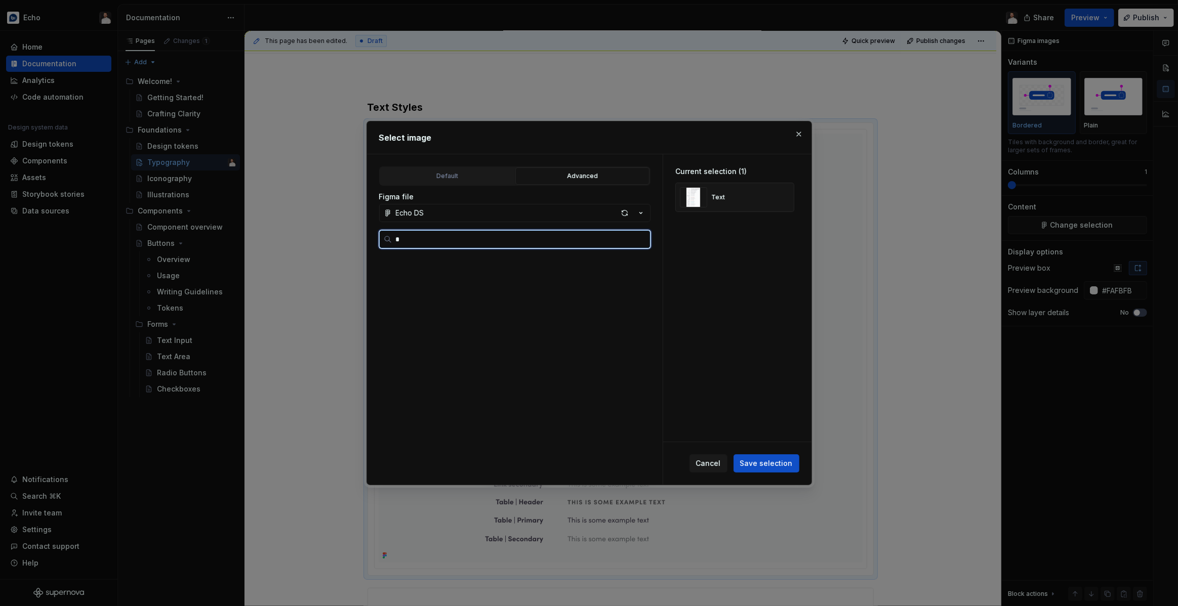
scroll to position [0, 2]
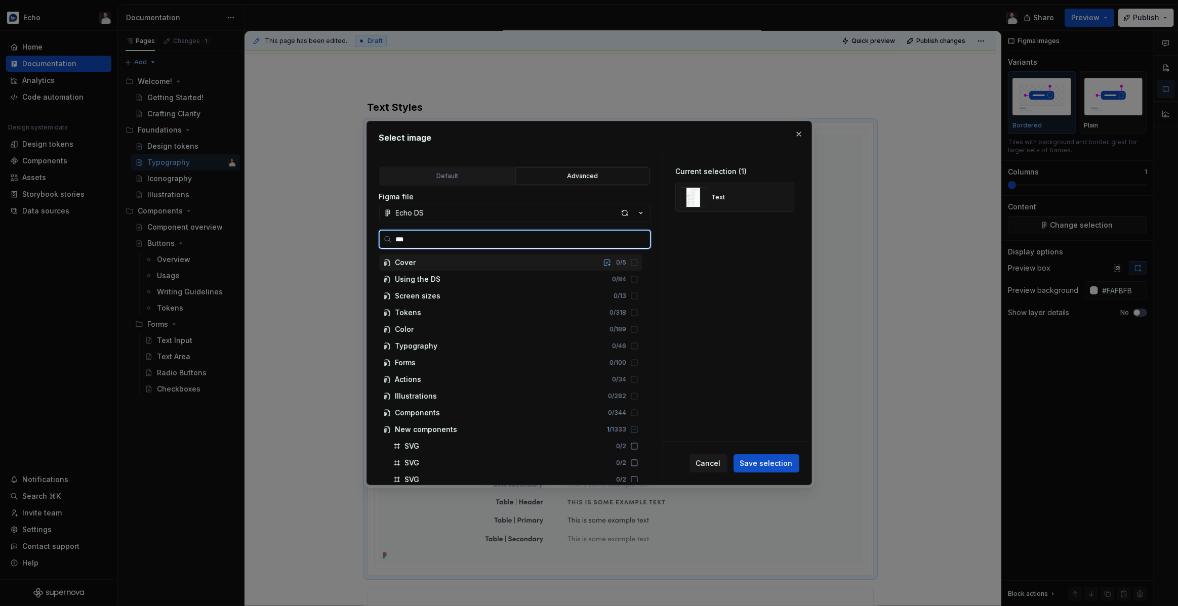
type input "****"
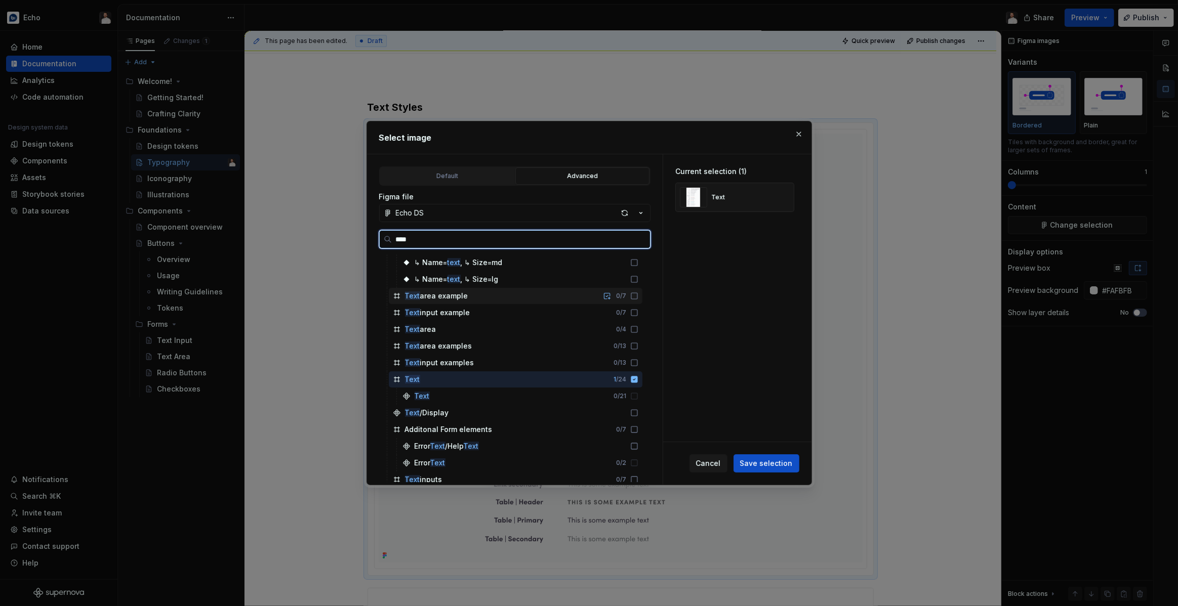
scroll to position [974, 0]
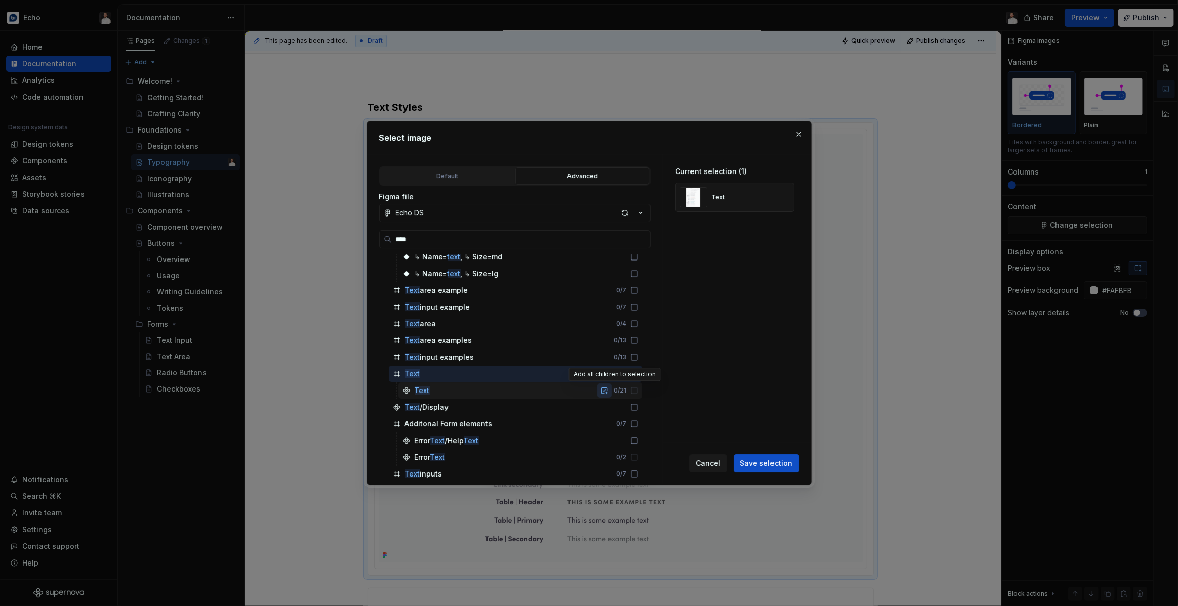
click at [611, 392] on button "button" at bounding box center [604, 391] width 14 height 14
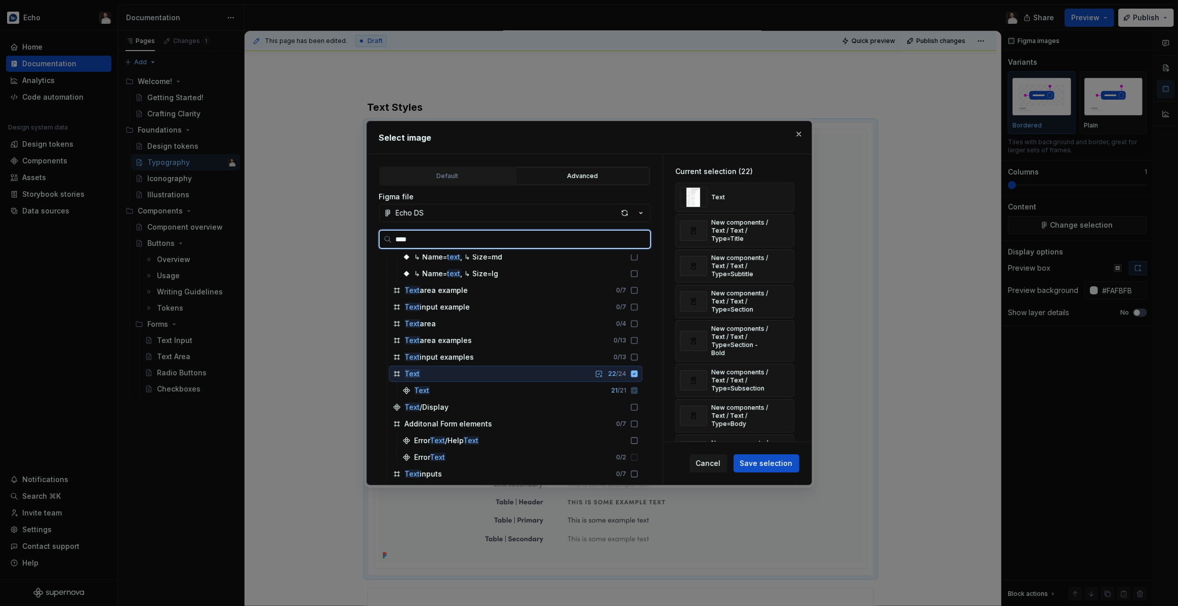
click at [637, 376] on icon at bounding box center [634, 374] width 7 height 7
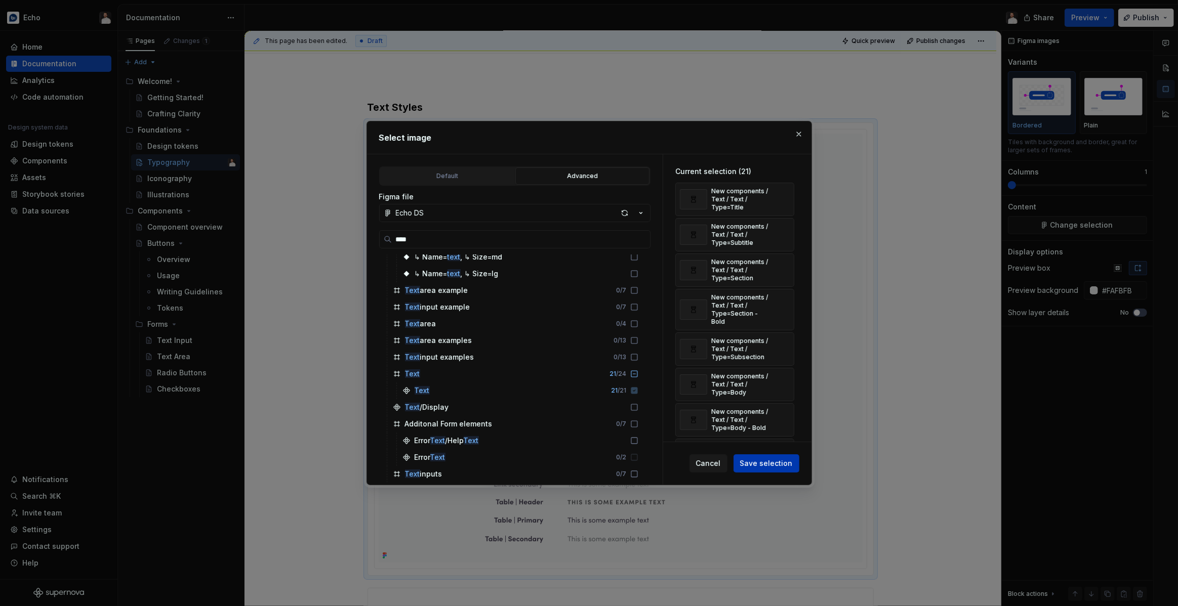
click at [768, 465] on span "Save selection" at bounding box center [766, 464] width 53 height 10
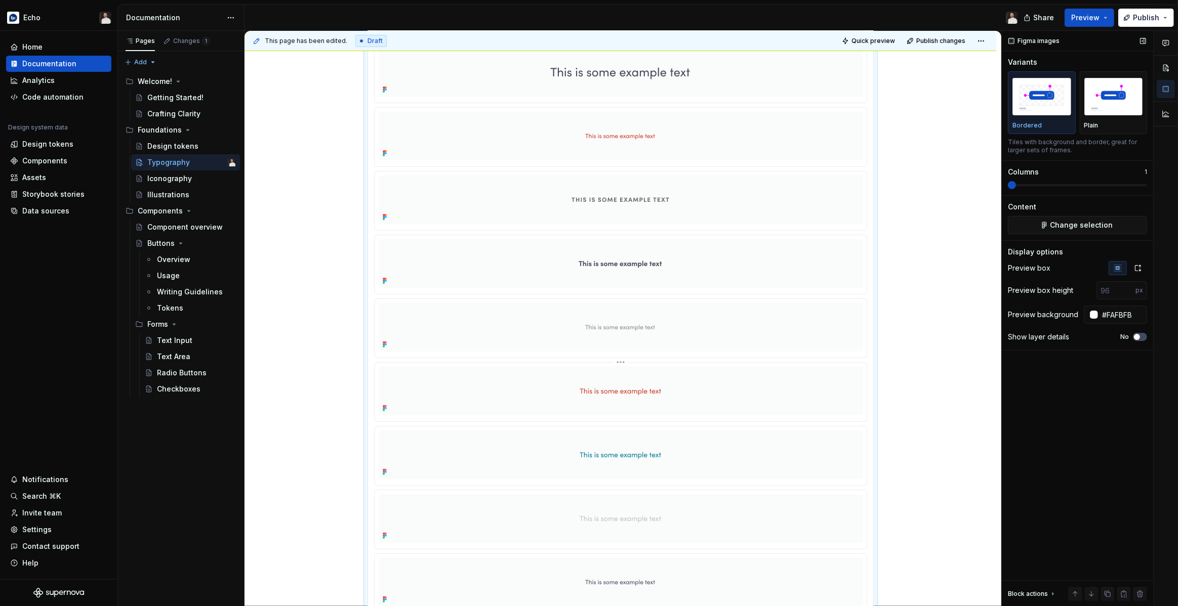
scroll to position [457, 0]
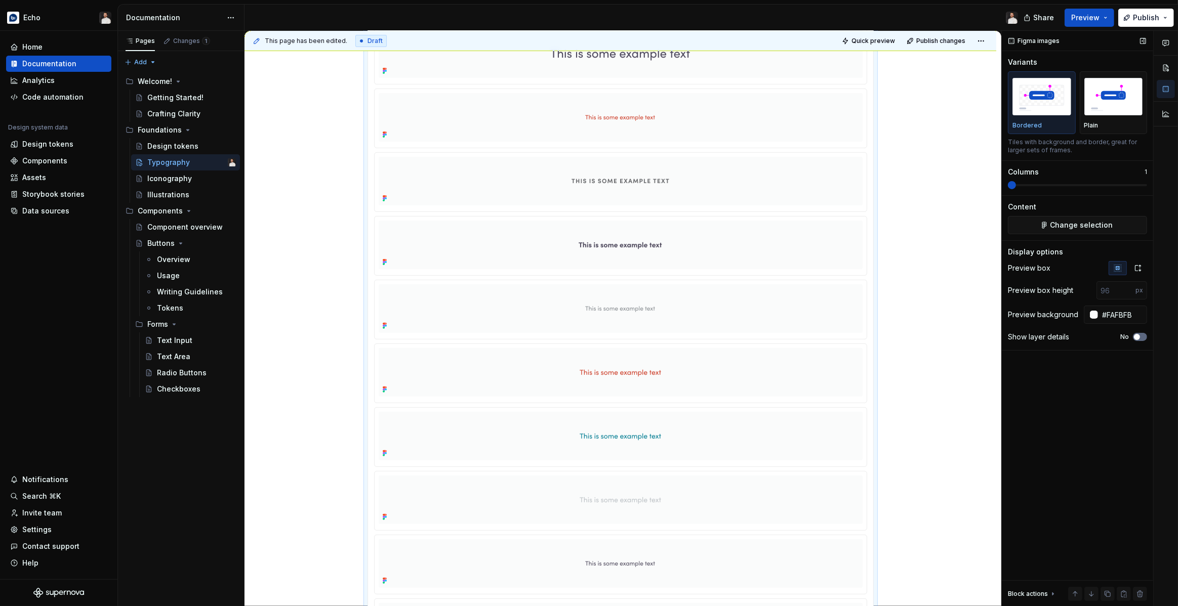
click at [1138, 336] on span "button" at bounding box center [1137, 337] width 6 height 6
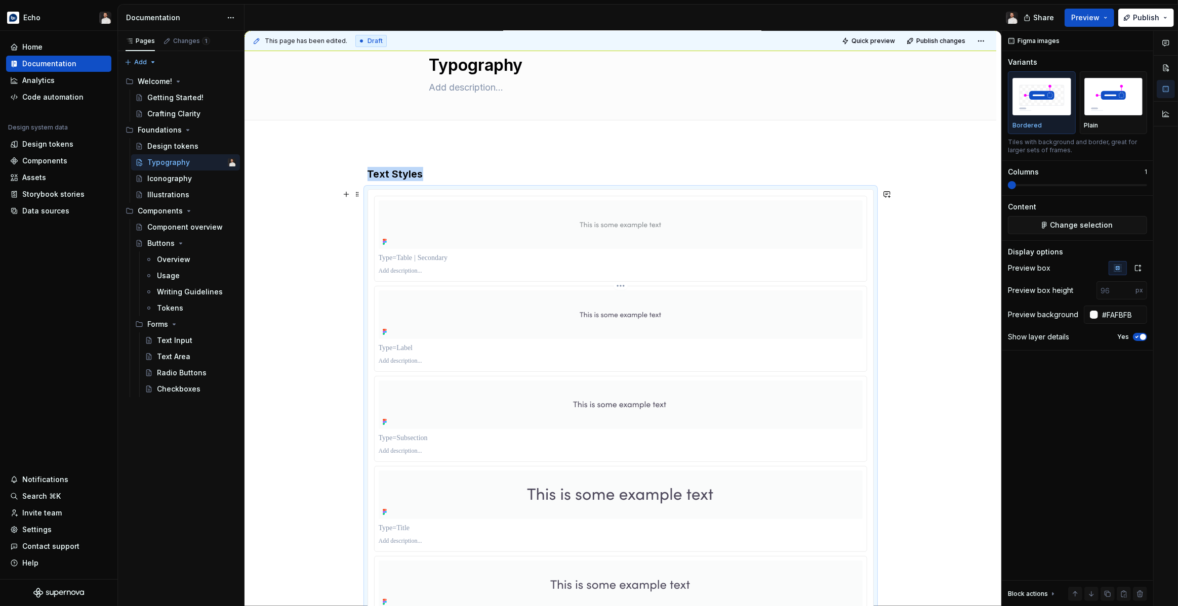
scroll to position [30, 0]
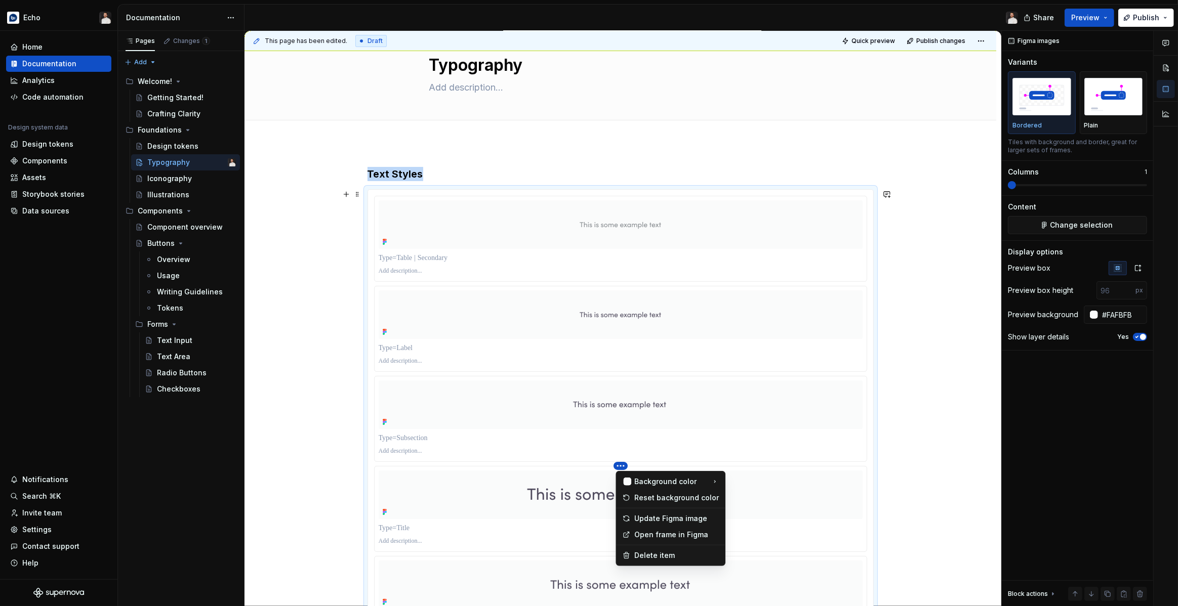
click at [625, 265] on html "Echo Home Documentation Analytics Code automation Design system data Design tok…" at bounding box center [589, 303] width 1178 height 606
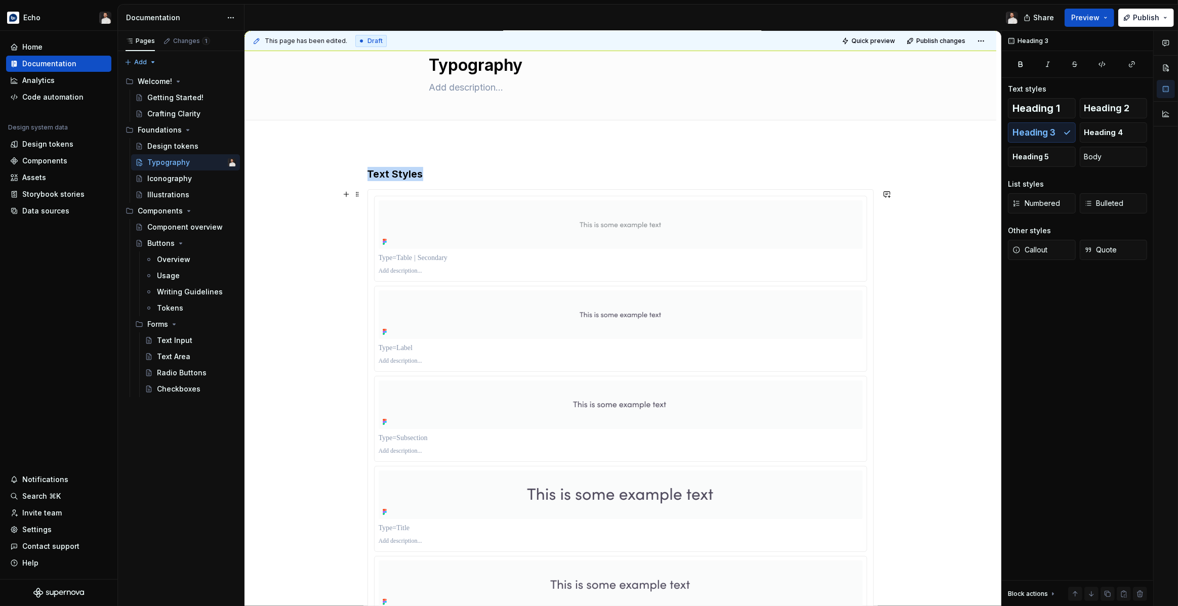
click at [621, 463] on html "Echo Home Documentation Analytics Code automation Design system data Design tok…" at bounding box center [589, 303] width 1178 height 606
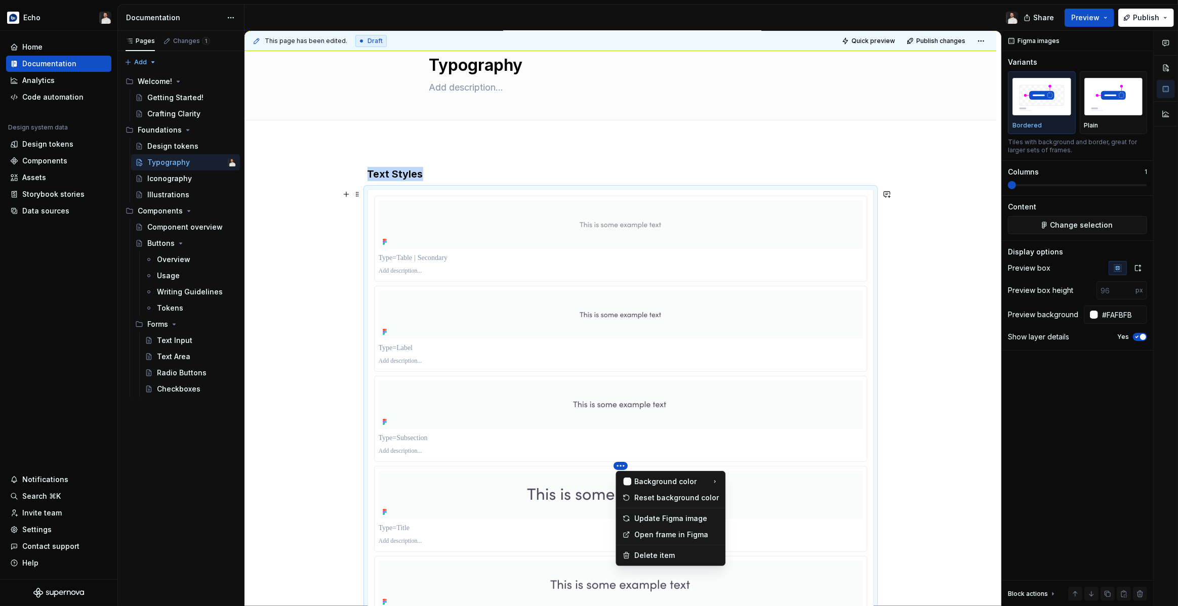
click at [629, 405] on html "Echo Home Documentation Analytics Code automation Design system data Design tok…" at bounding box center [589, 303] width 1178 height 606
click at [1090, 222] on div "Comments Open comments No comments yet Select ‘Comment’ from the block context …" at bounding box center [1090, 319] width 176 height 576
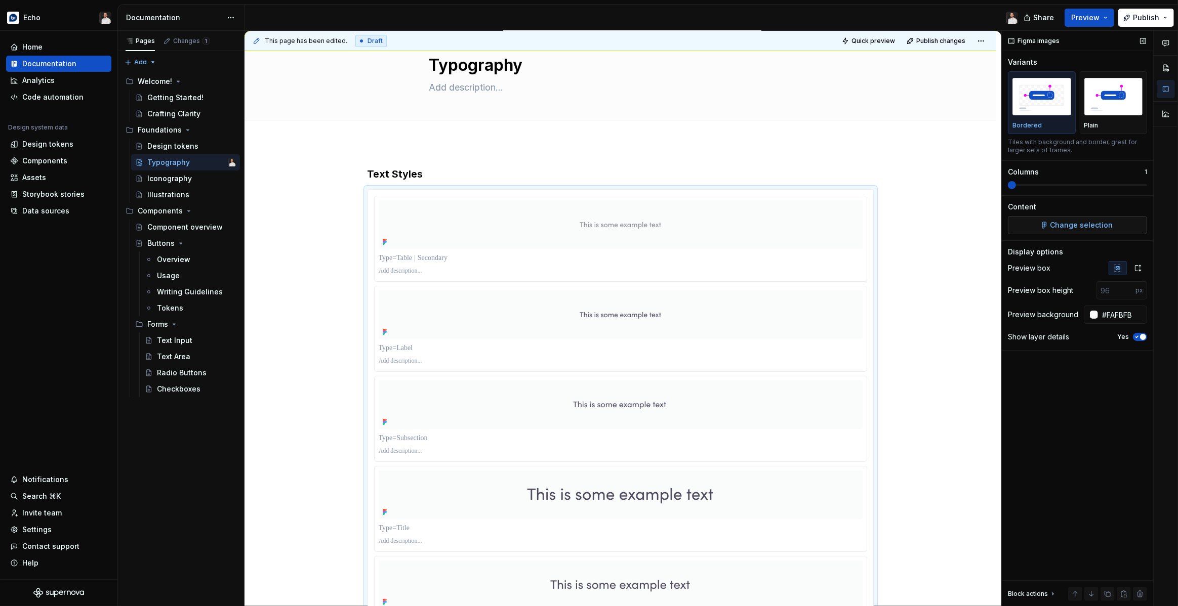
click at [1083, 225] on span "Change selection" at bounding box center [1081, 225] width 63 height 10
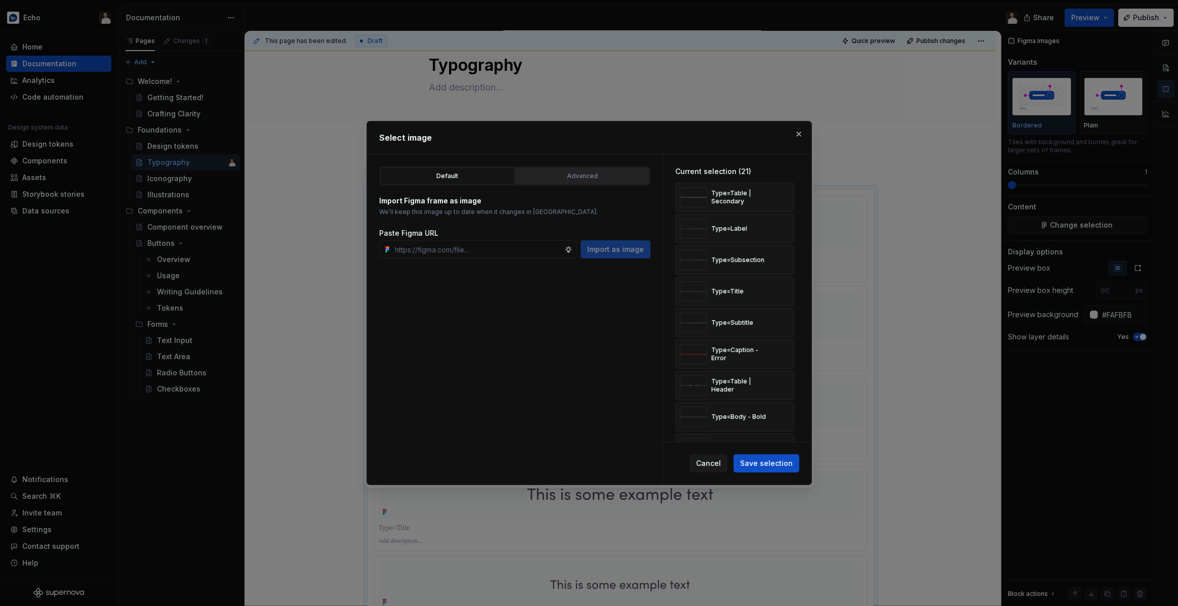
click at [594, 180] on div "Advanced" at bounding box center [582, 176] width 127 height 10
type textarea "*"
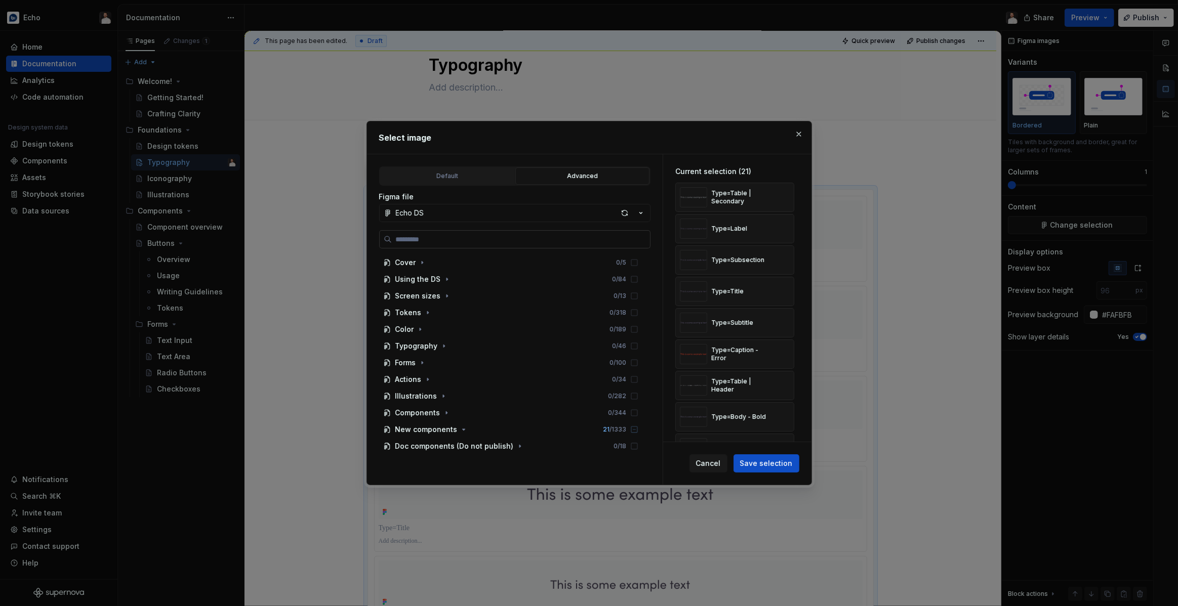
drag, startPoint x: 542, startPoint y: 231, endPoint x: 539, endPoint y: 236, distance: 5.2
click at [542, 232] on label at bounding box center [514, 239] width 271 height 18
click at [542, 234] on input "search" at bounding box center [521, 239] width 258 height 10
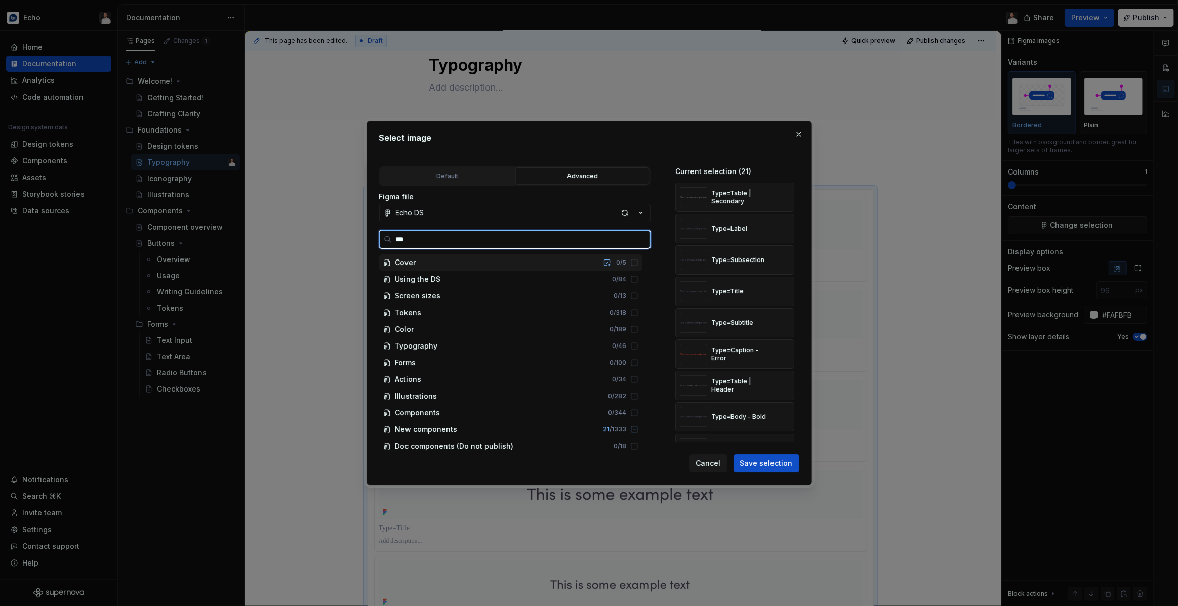
type input "****"
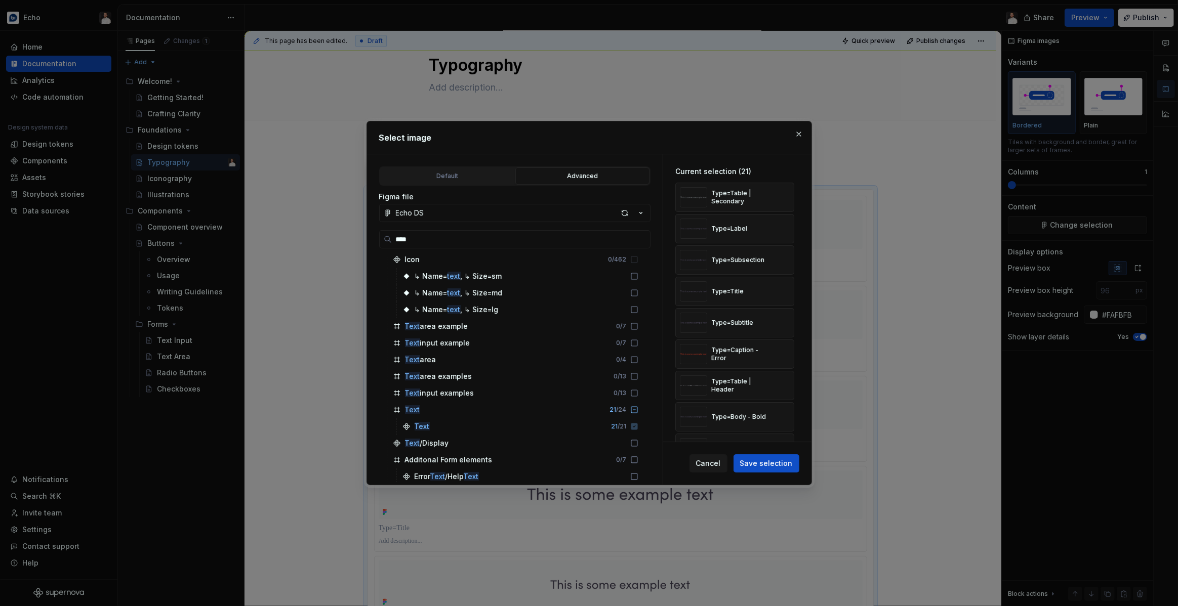
scroll to position [974, 0]
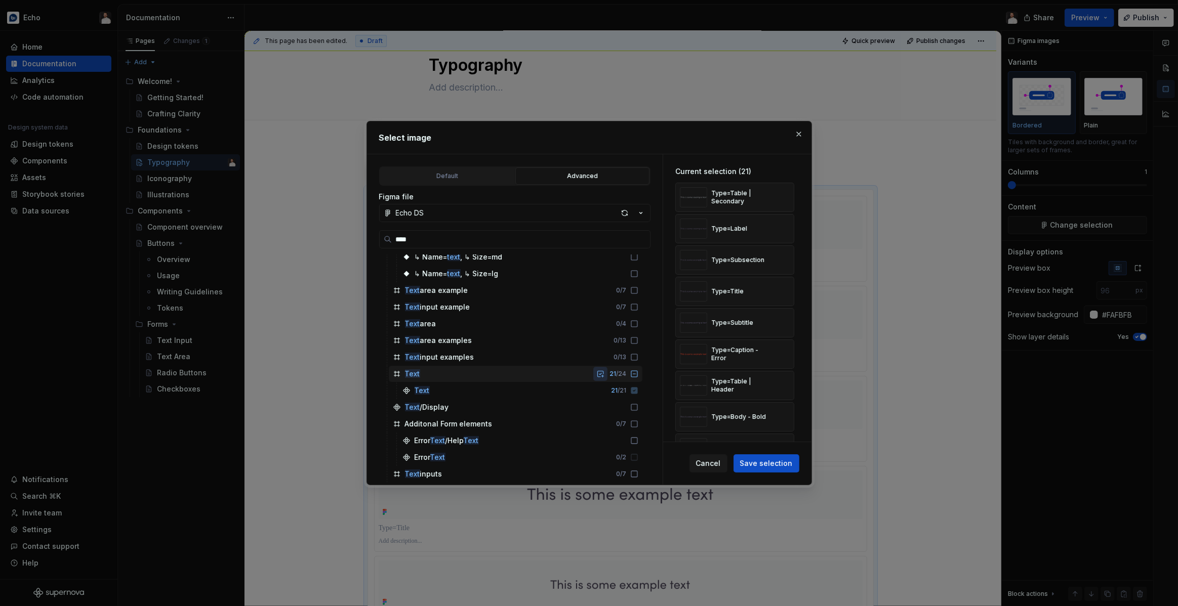
click at [607, 374] on button "button" at bounding box center [600, 374] width 14 height 14
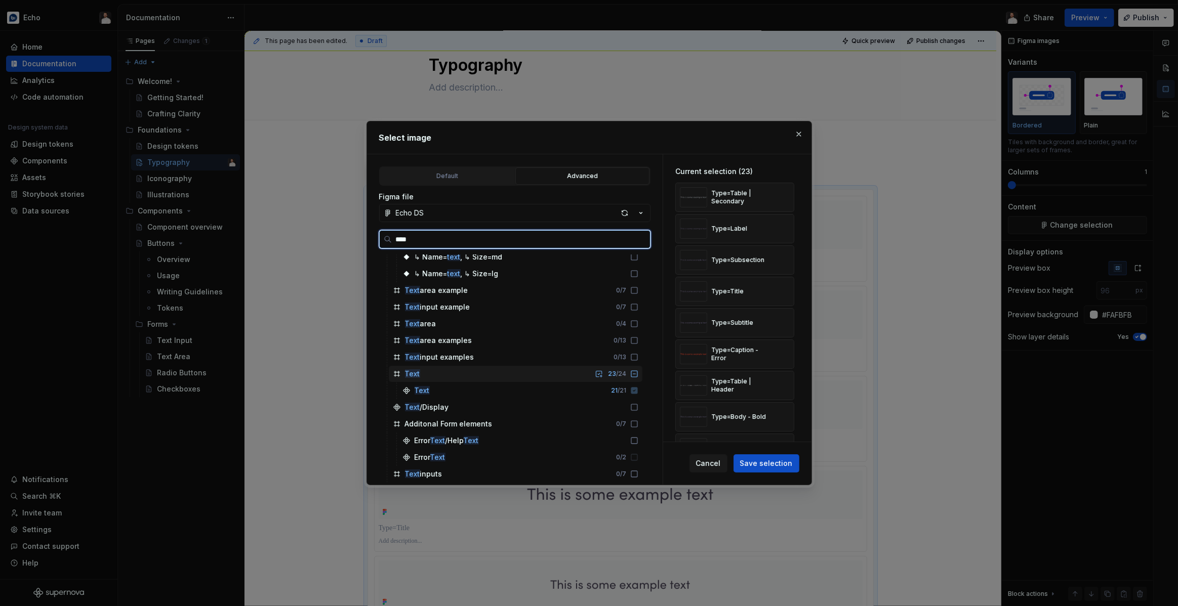
click at [638, 375] on icon at bounding box center [634, 374] width 8 height 8
click at [637, 389] on icon at bounding box center [634, 390] width 7 height 7
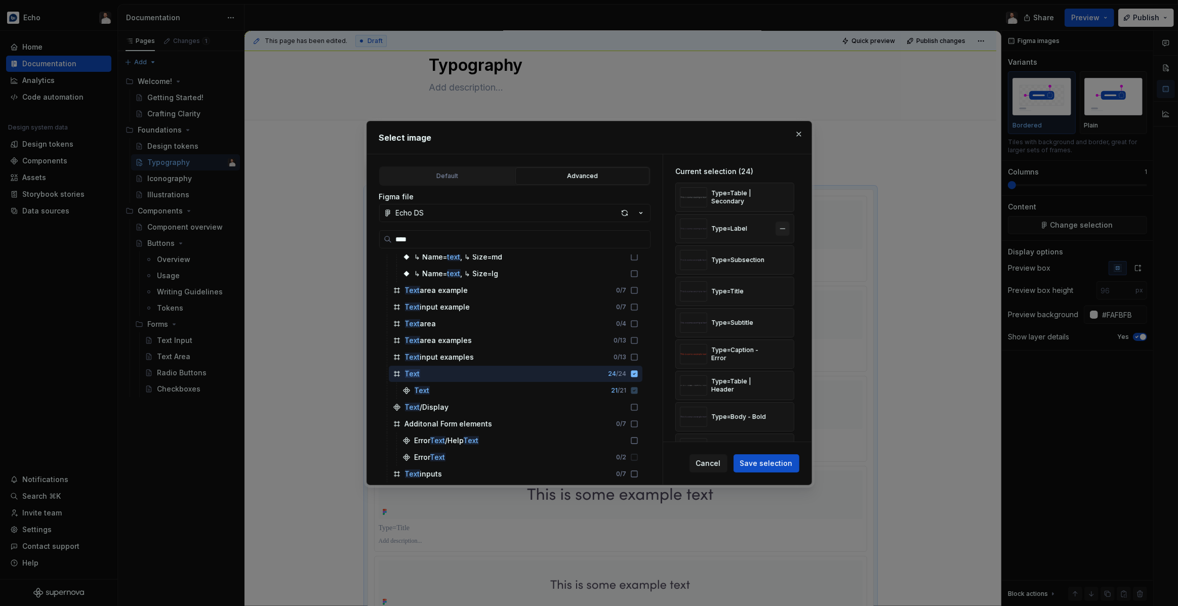
click at [788, 199] on button "button" at bounding box center [782, 197] width 14 height 14
click at [788, 198] on button "button" at bounding box center [782, 197] width 14 height 14
click at [788, 222] on button "button" at bounding box center [782, 229] width 14 height 14
click at [788, 198] on button "button" at bounding box center [782, 197] width 14 height 14
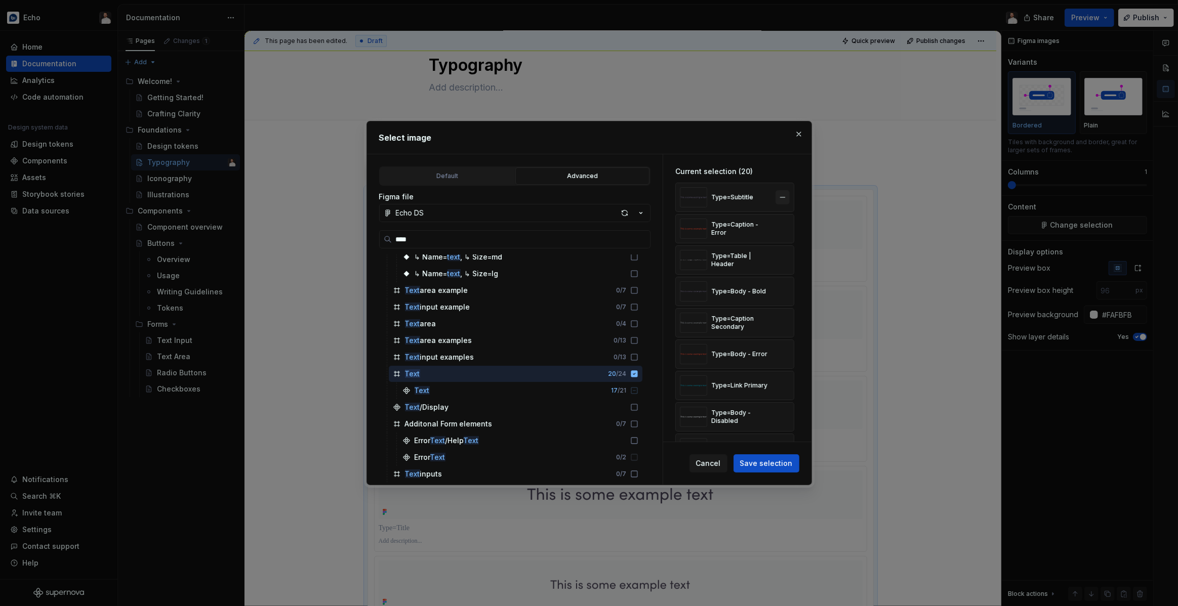
click at [788, 222] on button "button" at bounding box center [782, 229] width 14 height 14
click at [788, 198] on button "button" at bounding box center [782, 197] width 14 height 14
click at [788, 222] on button "button" at bounding box center [782, 229] width 14 height 14
click at [788, 198] on button "button" at bounding box center [782, 197] width 14 height 14
click at [788, 222] on button "button" at bounding box center [782, 229] width 14 height 14
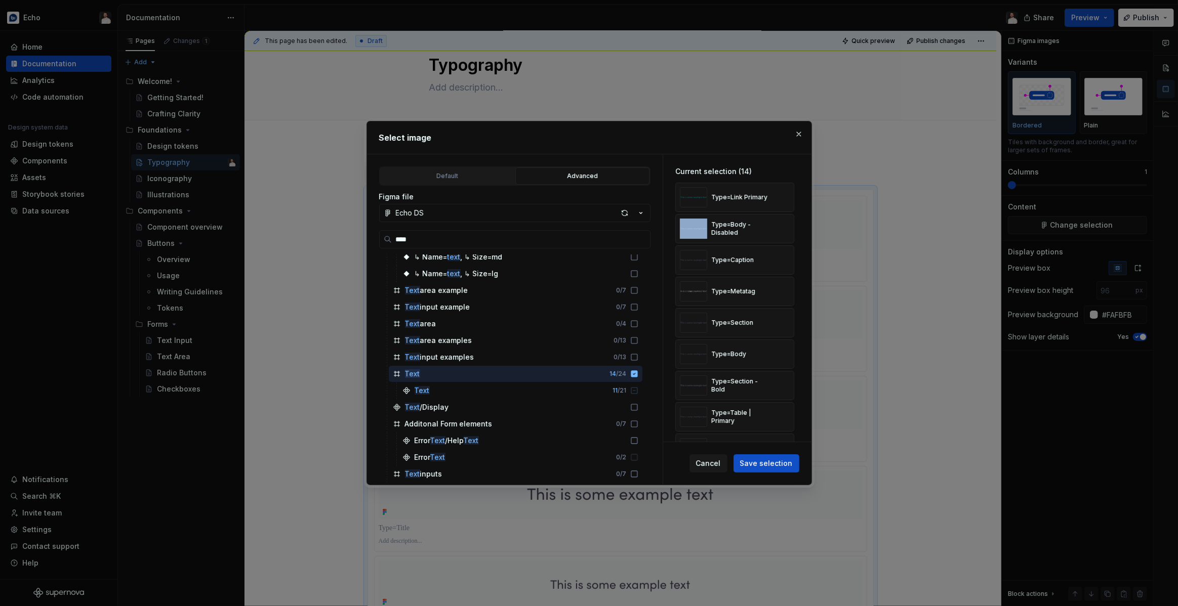
click at [788, 198] on div "Type=Link Primary" at bounding box center [734, 197] width 119 height 29
click at [788, 198] on button "button" at bounding box center [782, 197] width 14 height 14
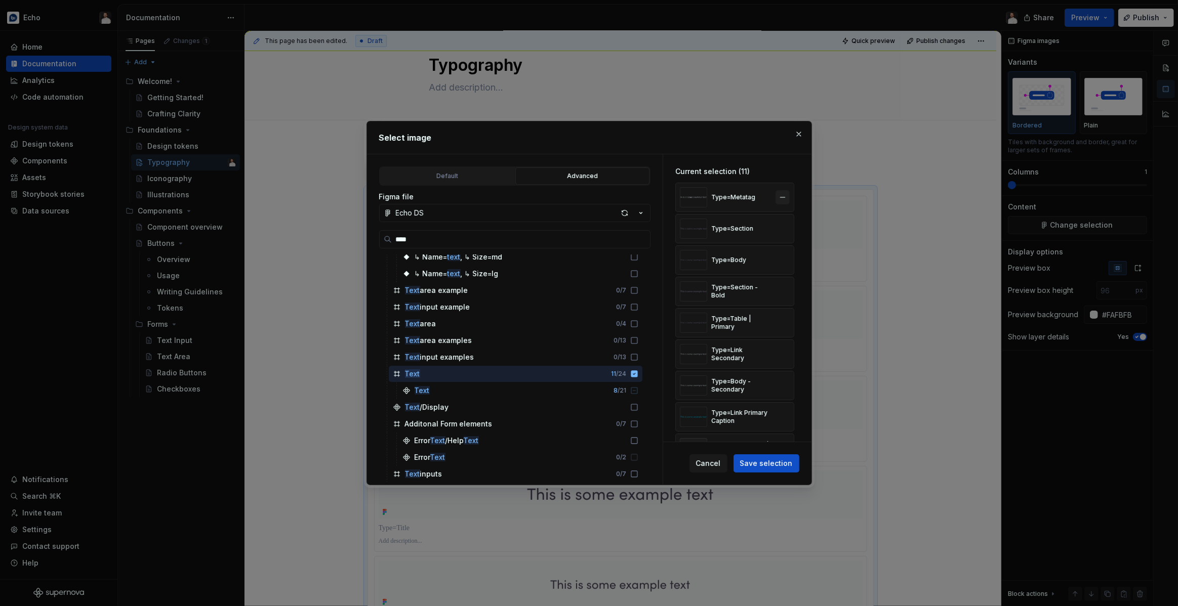
click at [788, 222] on button "button" at bounding box center [782, 229] width 14 height 14
click at [788, 198] on button "button" at bounding box center [782, 197] width 14 height 14
click at [788, 222] on button "button" at bounding box center [782, 229] width 14 height 14
click at [788, 198] on button "button" at bounding box center [782, 197] width 14 height 14
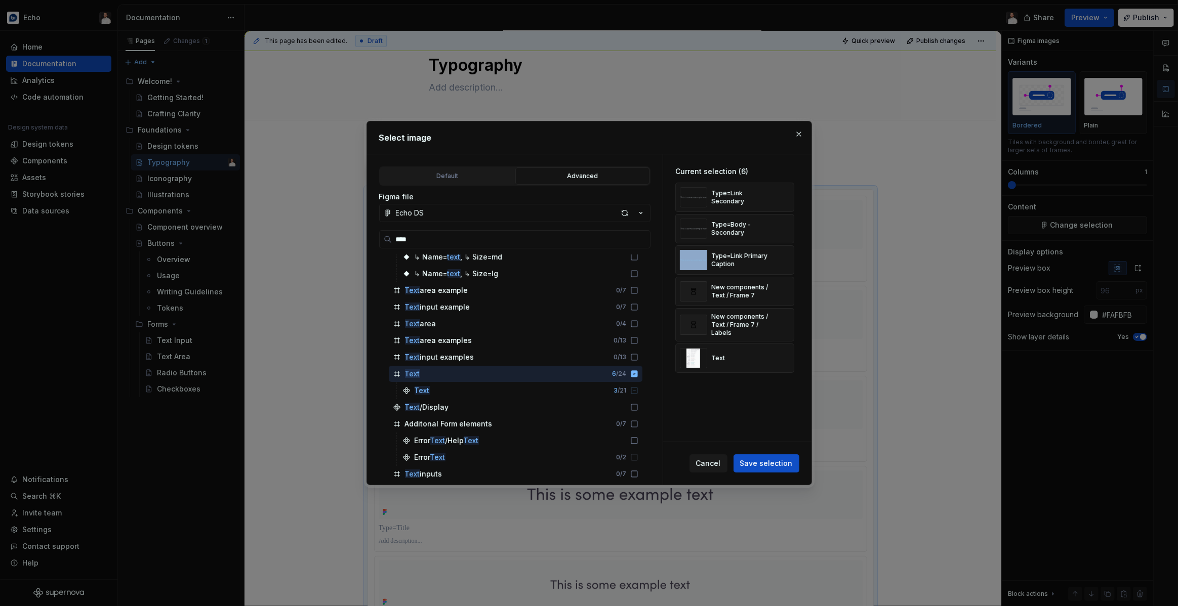
click at [788, 214] on div "Type=Body - Secondary" at bounding box center [734, 228] width 119 height 29
click at [788, 198] on button "button" at bounding box center [782, 197] width 14 height 14
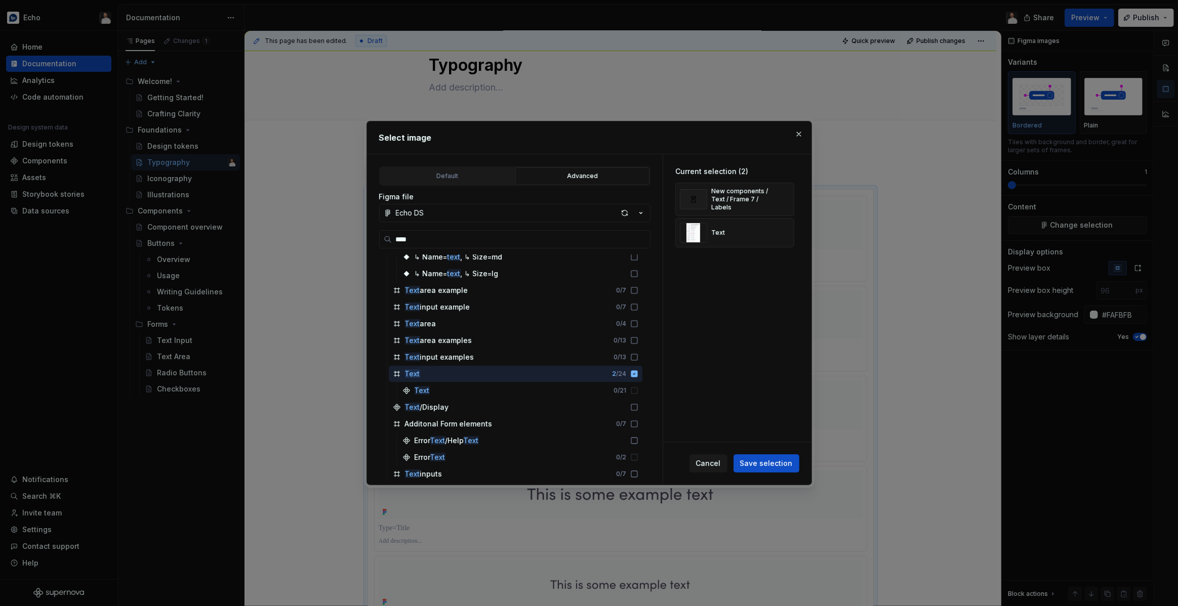
click at [788, 198] on button "button" at bounding box center [782, 199] width 14 height 14
click at [777, 462] on span "Save selection" at bounding box center [766, 464] width 53 height 10
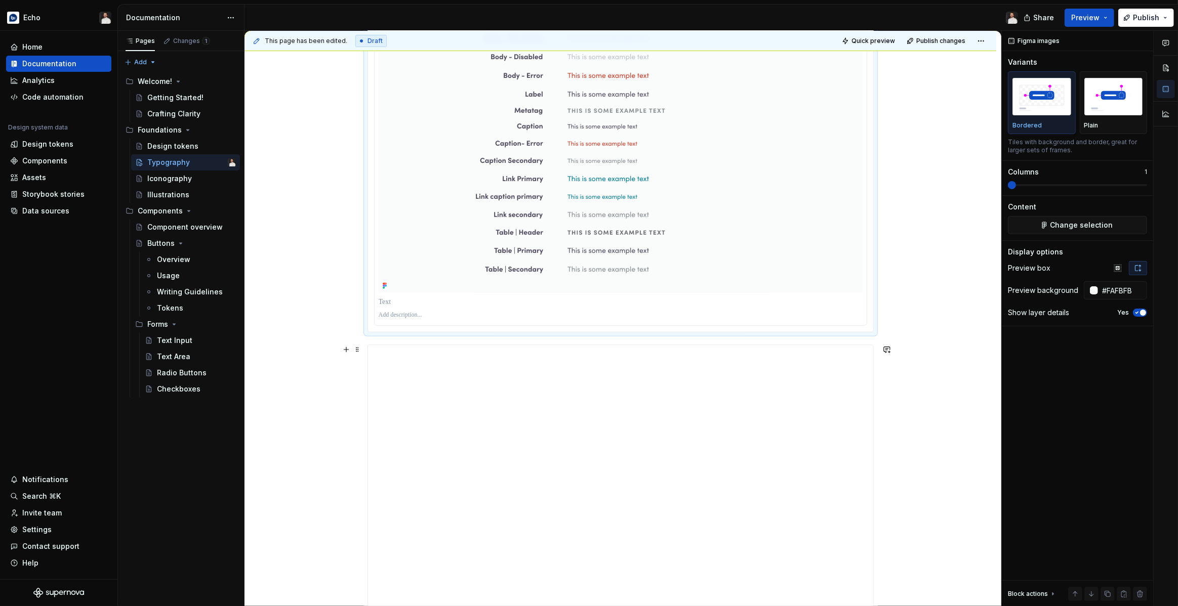
scroll to position [362, 0]
click at [1141, 314] on span "button" at bounding box center [1143, 313] width 6 height 6
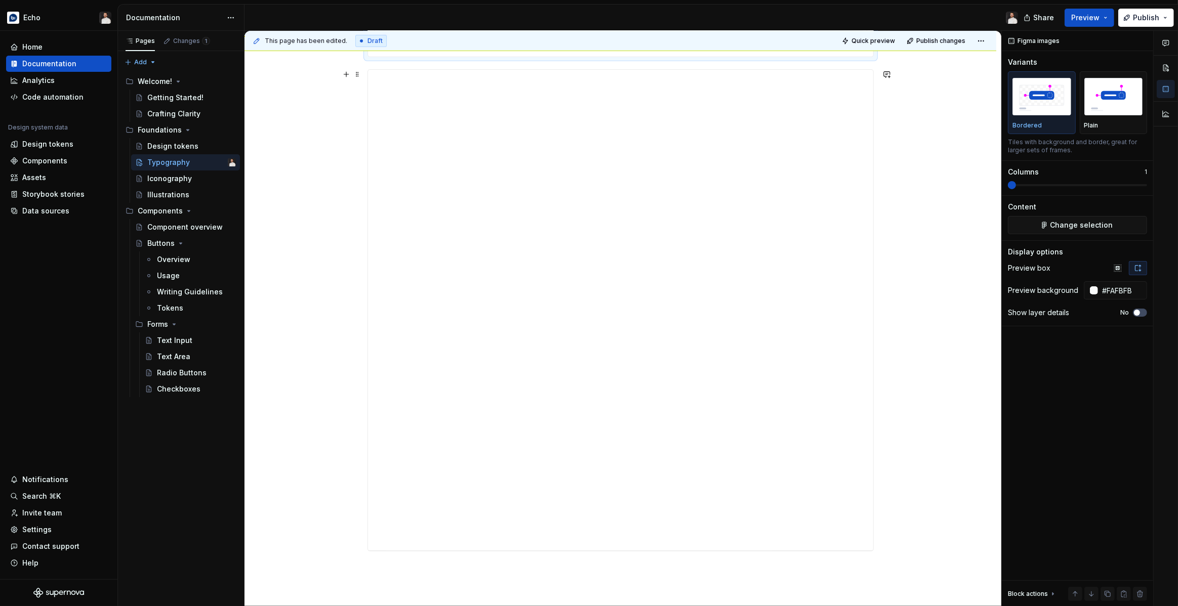
scroll to position [754, 0]
click at [1147, 10] on button "Publish" at bounding box center [1146, 18] width 56 height 18
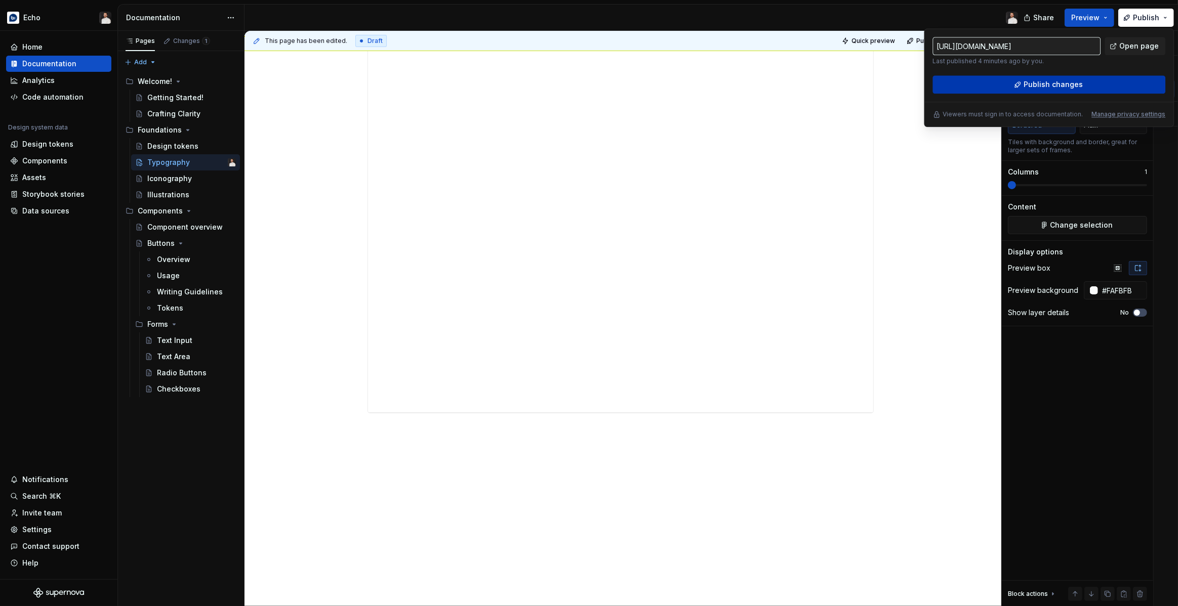
click at [1059, 87] on span "Publish changes" at bounding box center [1052, 84] width 59 height 10
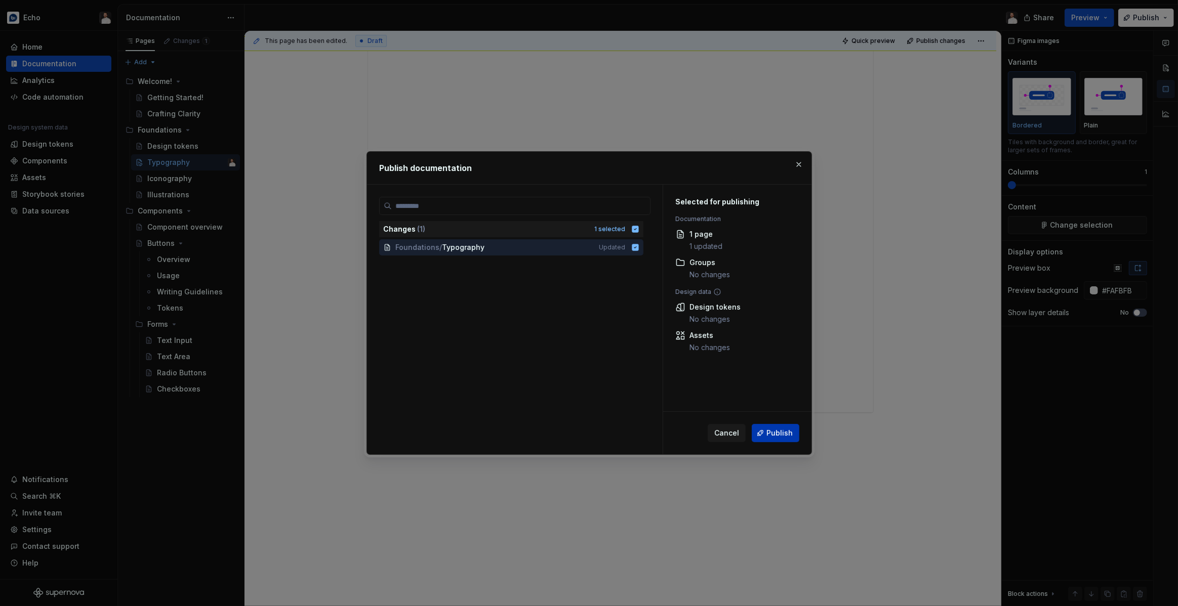
click at [782, 431] on span "Publish" at bounding box center [779, 433] width 26 height 10
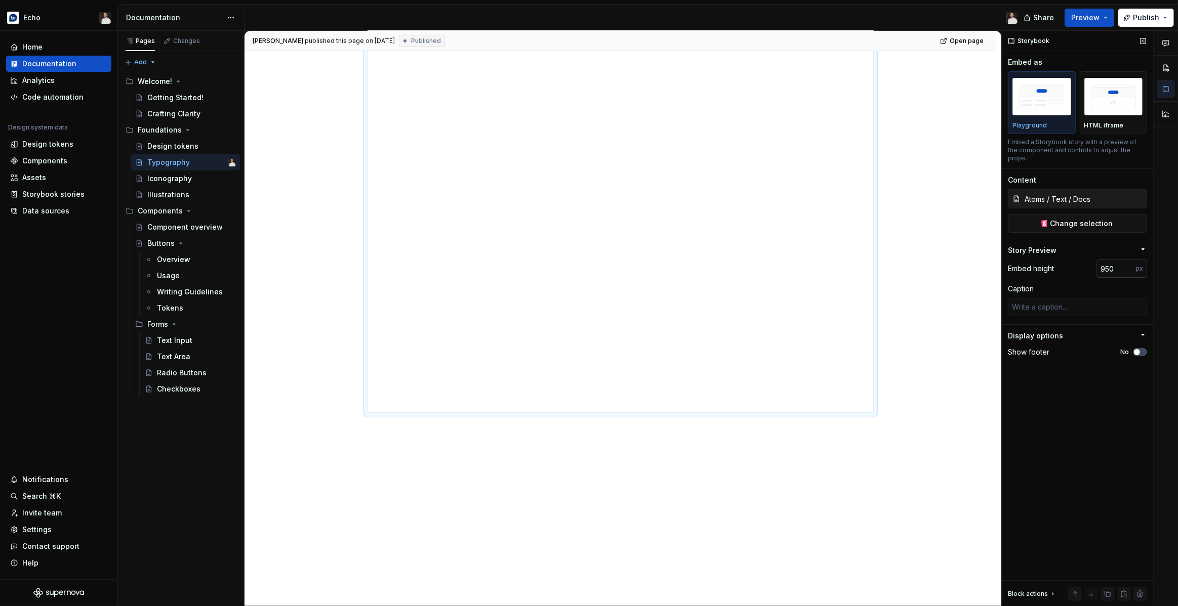
type textarea "*"
drag, startPoint x: 1115, startPoint y: 258, endPoint x: 1099, endPoint y: 260, distance: 15.8
click at [1099, 260] on input "950" at bounding box center [1115, 269] width 39 height 18
type input "1000"
click at [951, 328] on div "Text Styles" at bounding box center [620, 13] width 752 height 1188
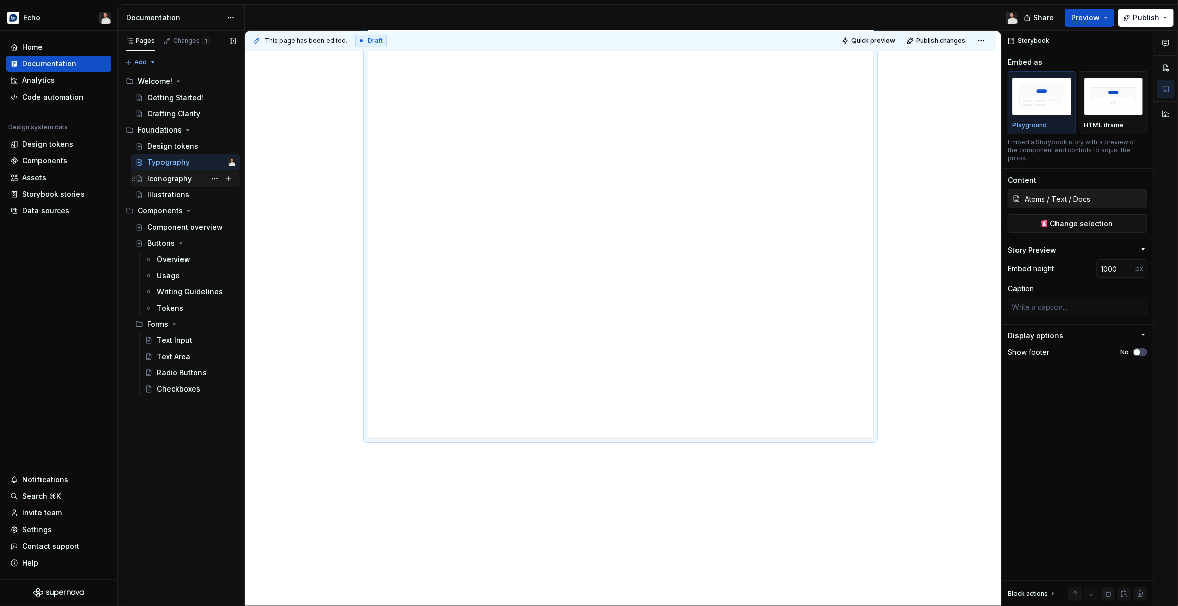
click at [175, 177] on div "Iconography" at bounding box center [169, 179] width 45 height 10
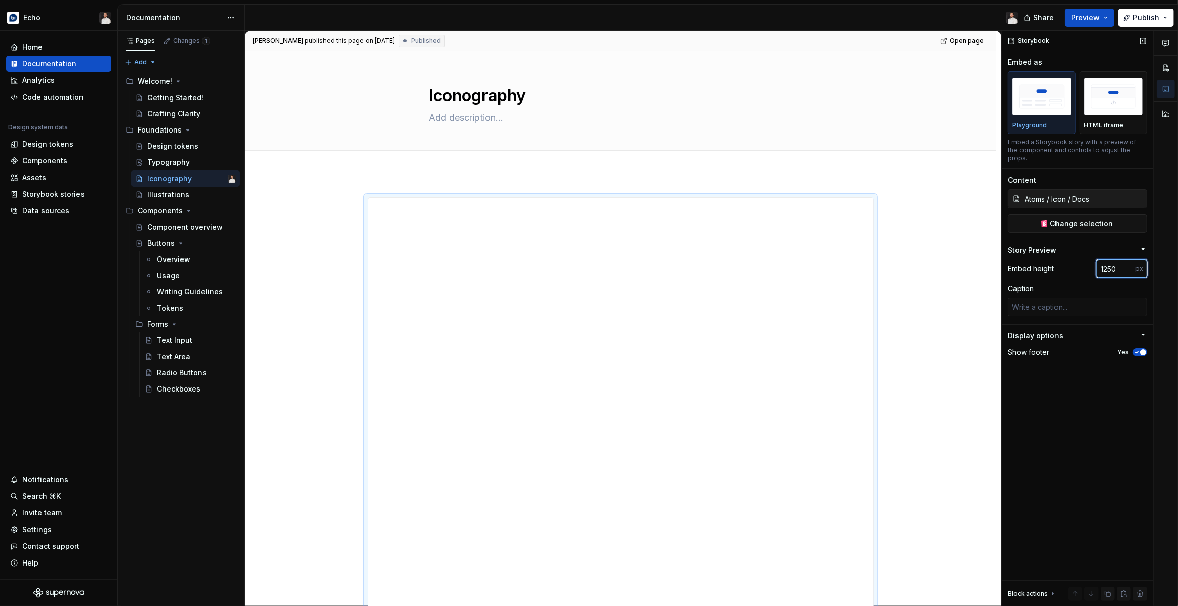
drag, startPoint x: 1116, startPoint y: 261, endPoint x: 1109, endPoint y: 261, distance: 6.6
click at [1113, 261] on input "1250" at bounding box center [1115, 269] width 39 height 18
click at [167, 259] on div "Overview" at bounding box center [173, 260] width 33 height 10
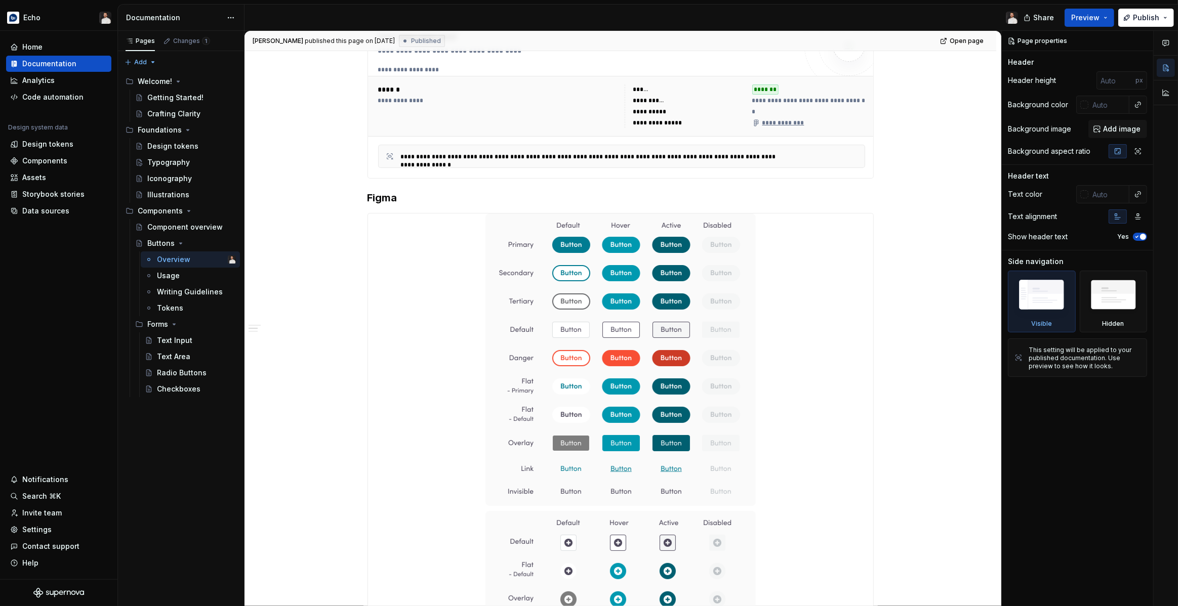
scroll to position [303, 0]
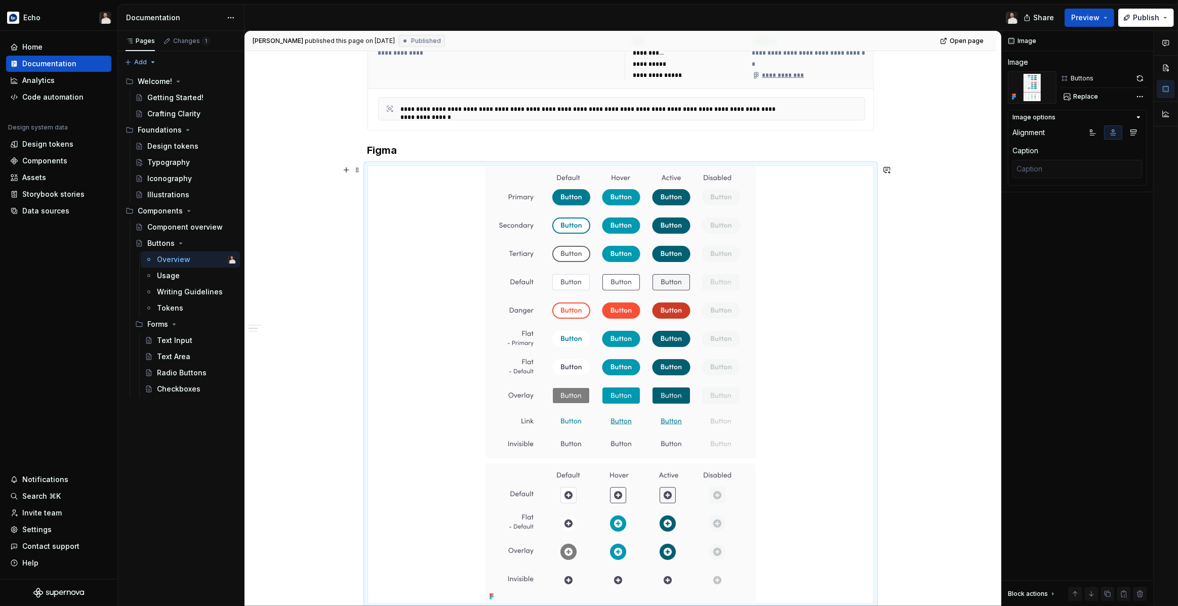
click at [408, 286] on div at bounding box center [620, 385] width 505 height 438
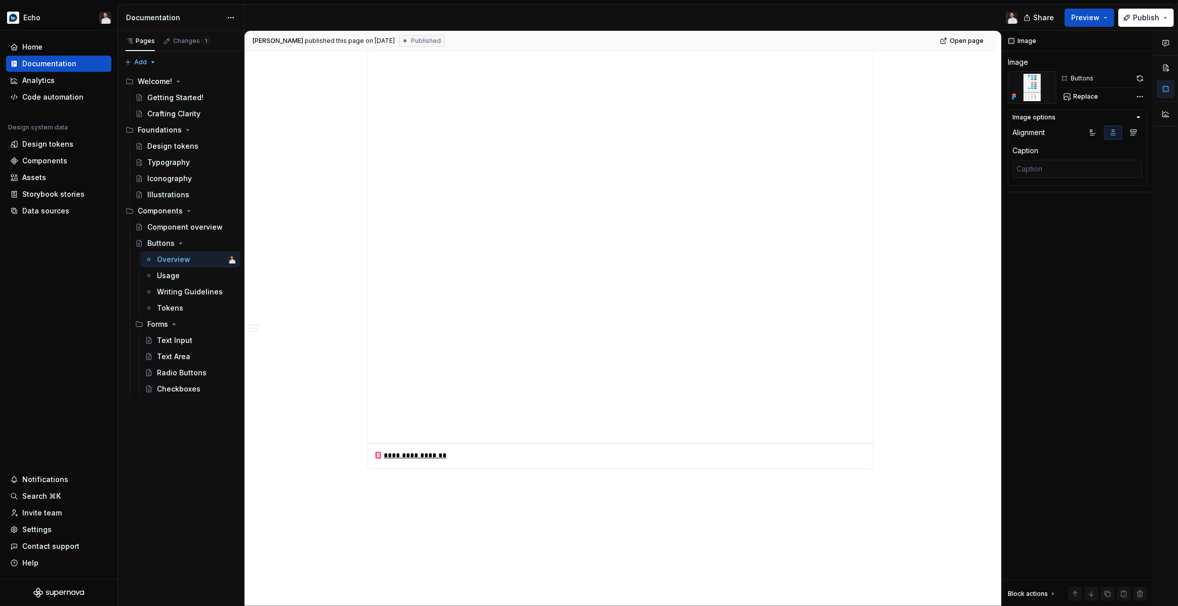
scroll to position [1046, 0]
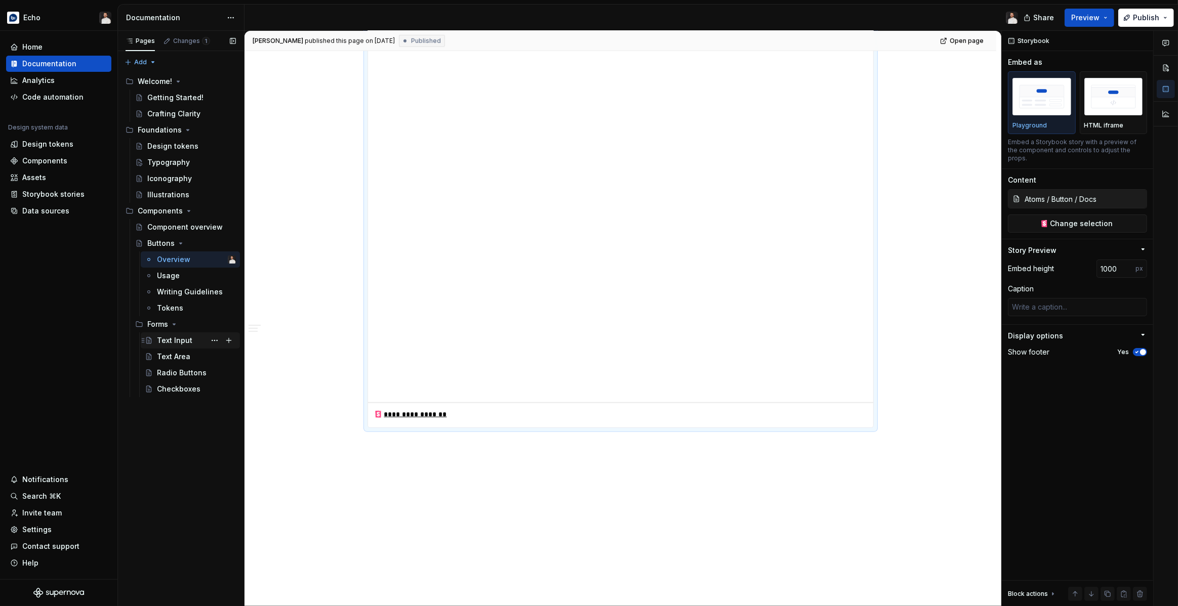
click at [169, 340] on div "Text Input" at bounding box center [174, 341] width 35 height 10
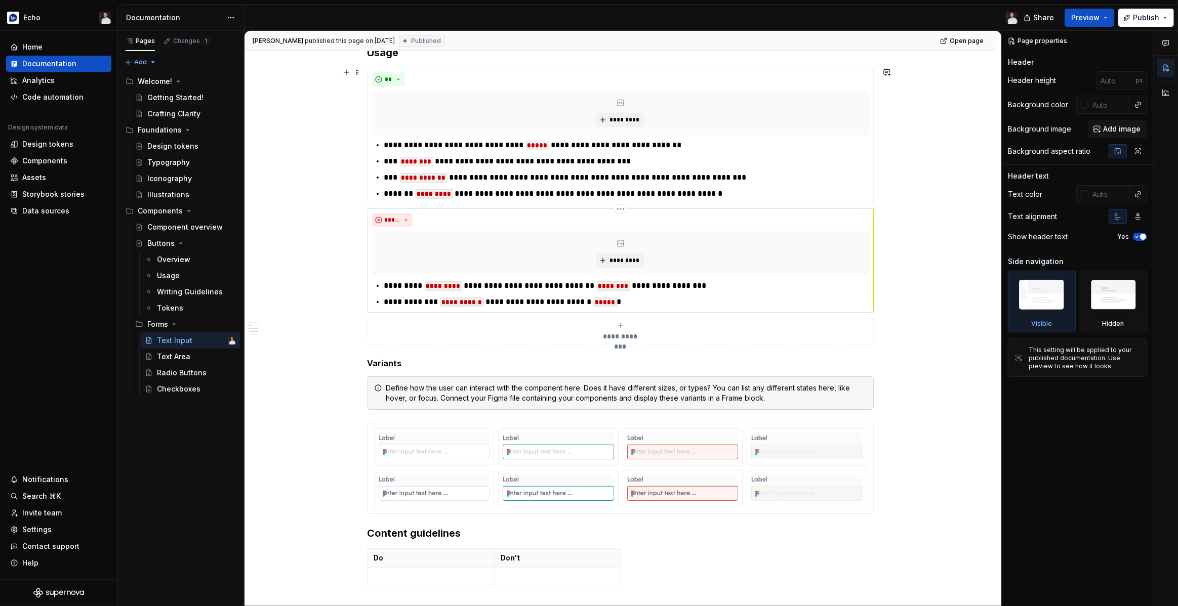
scroll to position [1006, 0]
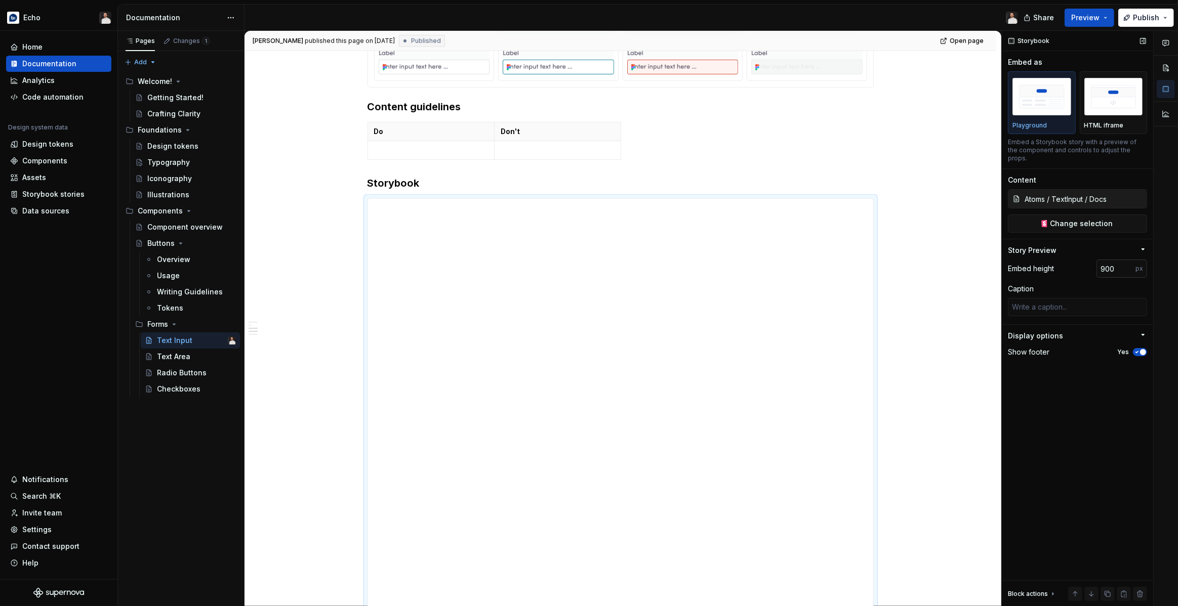
type textarea "*"
drag, startPoint x: 1113, startPoint y: 259, endPoint x: 1091, endPoint y: 259, distance: 22.3
click at [1091, 260] on div "Embed height 900 px" at bounding box center [1077, 269] width 139 height 18
type input "1000"
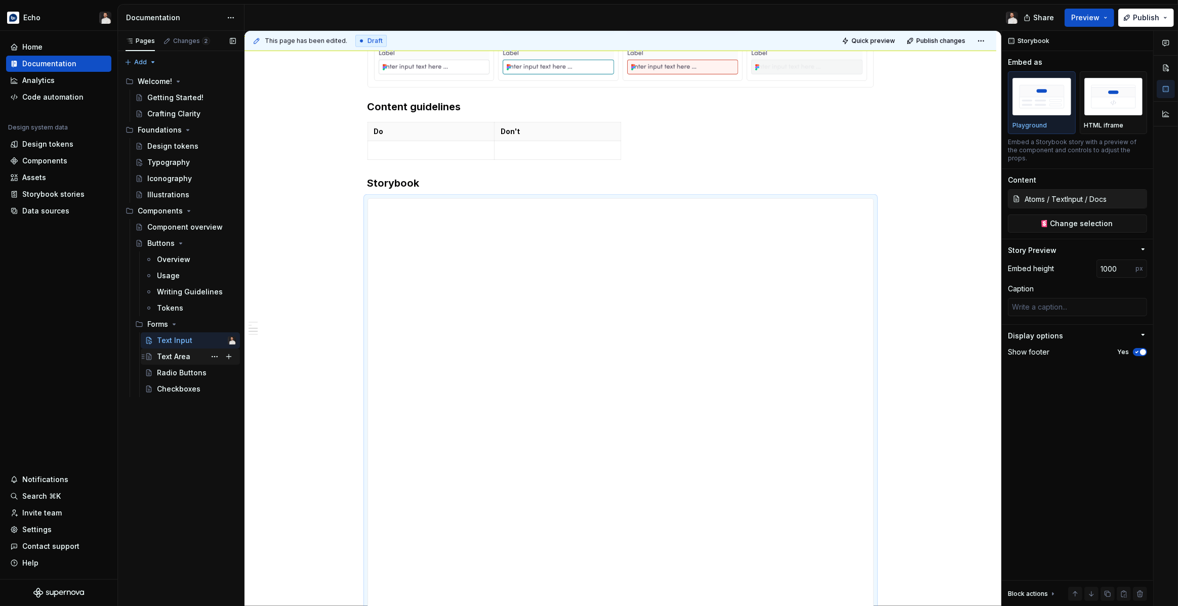
click at [189, 355] on div "Text Area" at bounding box center [196, 357] width 79 height 14
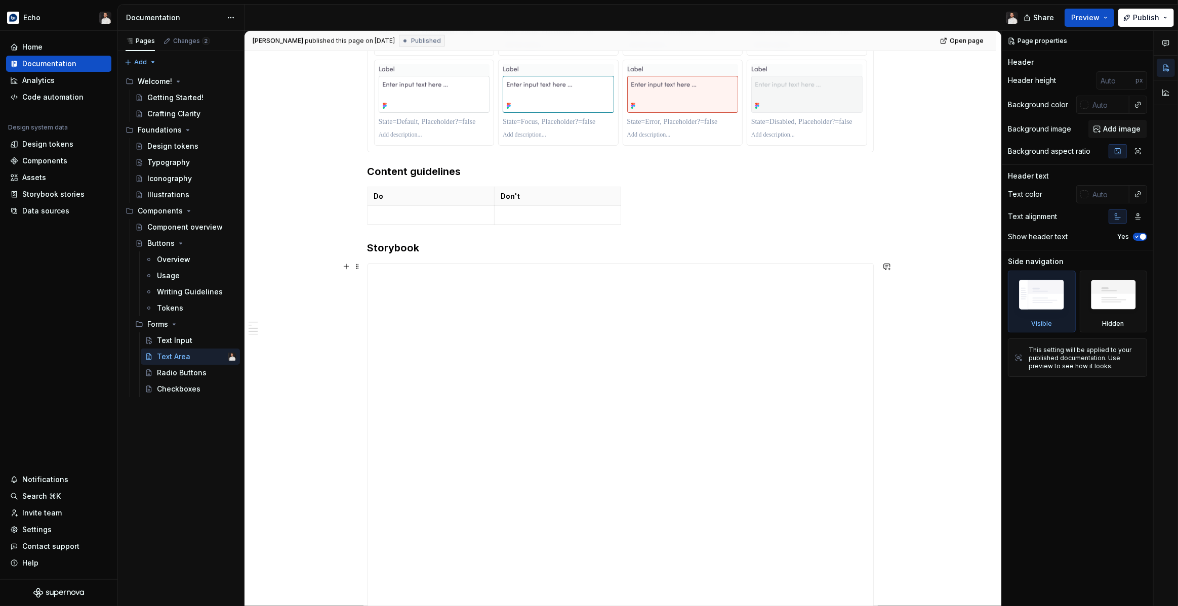
scroll to position [1093, 0]
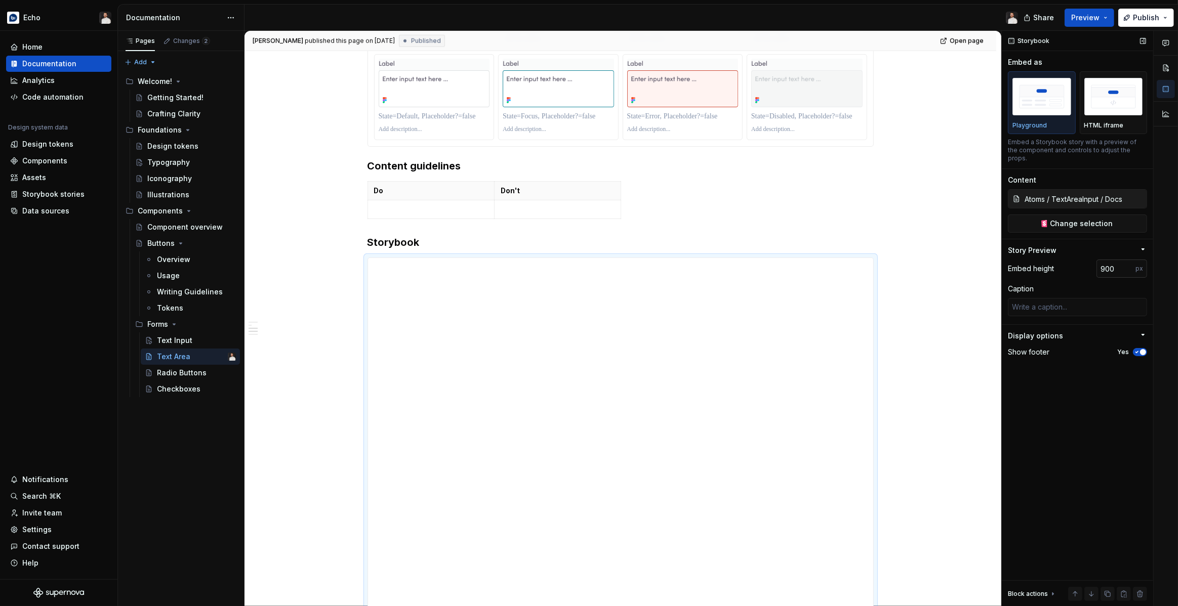
type textarea "*"
drag, startPoint x: 1116, startPoint y: 262, endPoint x: 1078, endPoint y: 261, distance: 37.5
click at [1078, 261] on div "Embed height 900 px" at bounding box center [1077, 269] width 139 height 18
type input "1000"
click at [944, 337] on div "**********" at bounding box center [620, 92] width 752 height 2024
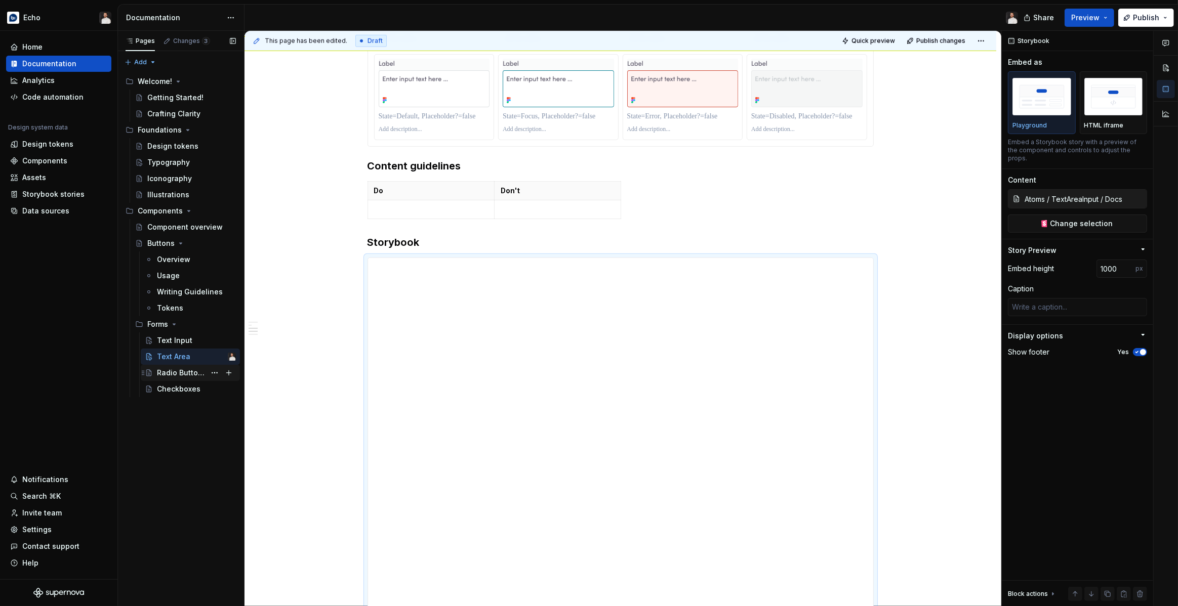
click at [189, 373] on div "Radio Buttons" at bounding box center [181, 373] width 49 height 10
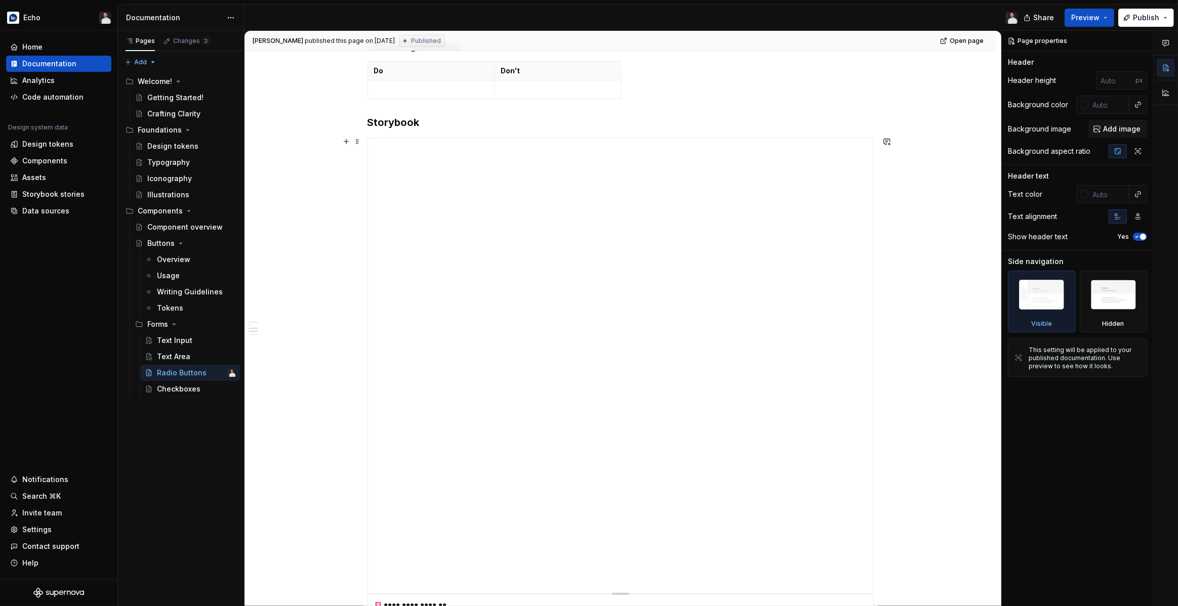
scroll to position [998, 0]
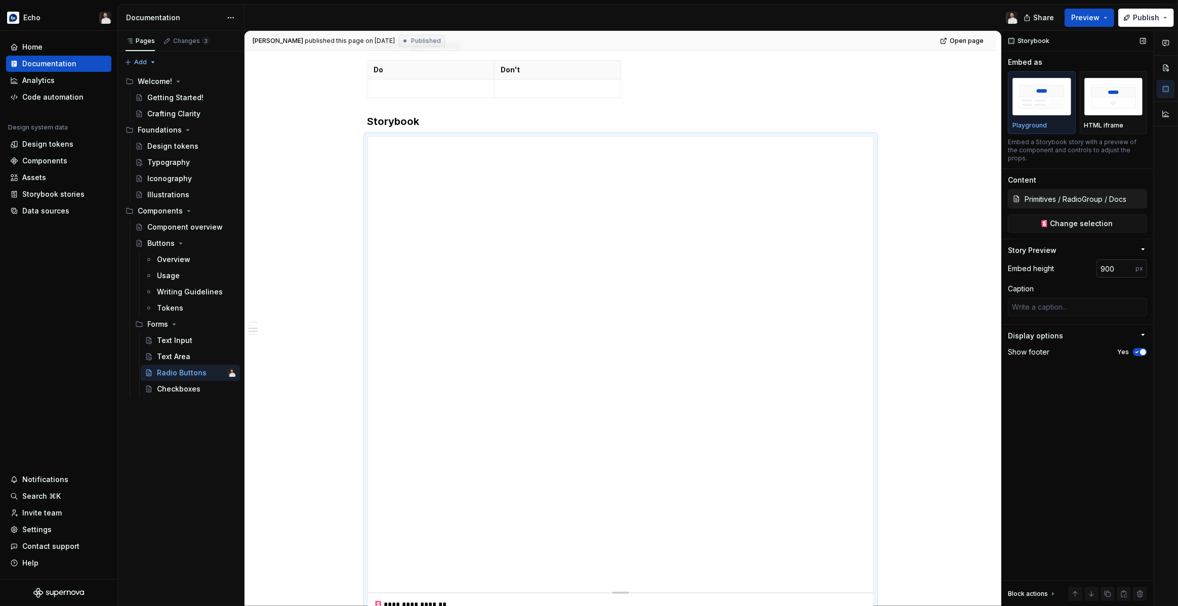
type textarea "*"
drag, startPoint x: 1117, startPoint y: 261, endPoint x: 1068, endPoint y: 259, distance: 49.1
click at [1068, 260] on div "Embed height 900 px" at bounding box center [1077, 269] width 139 height 18
type input "1000"
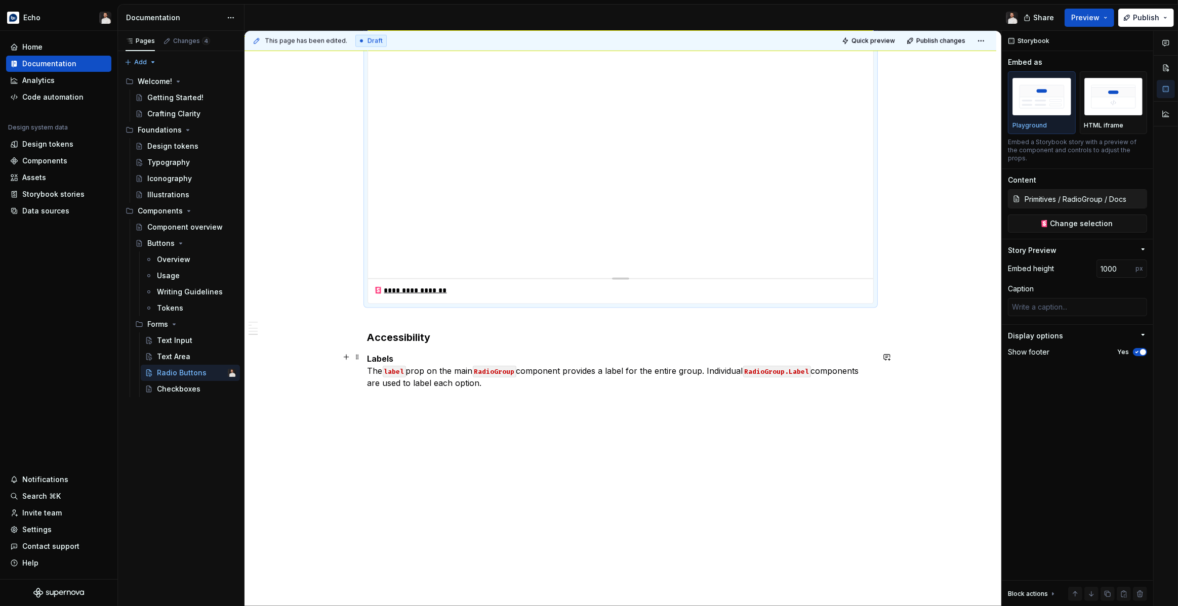
scroll to position [1374, 0]
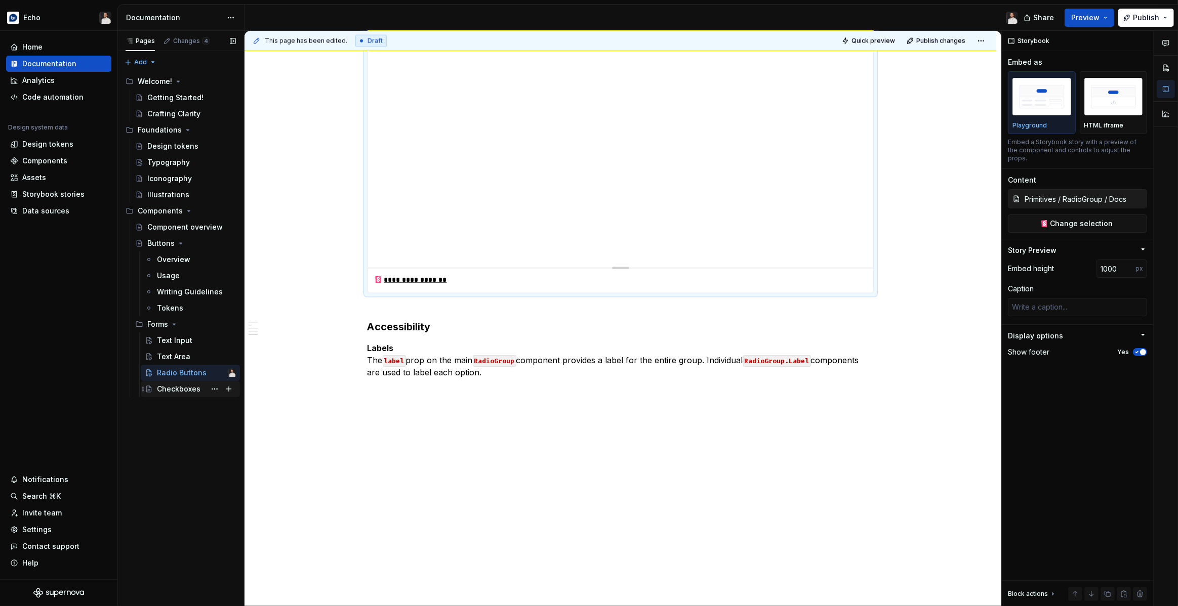
click at [187, 385] on div "Checkboxes" at bounding box center [179, 389] width 44 height 10
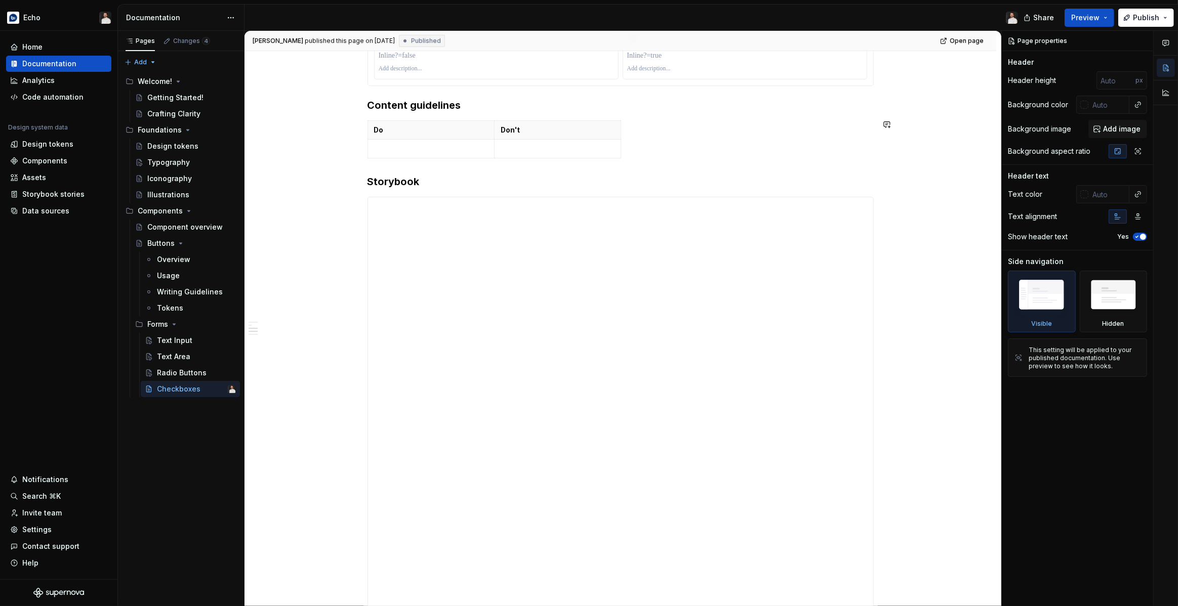
scroll to position [917, 0]
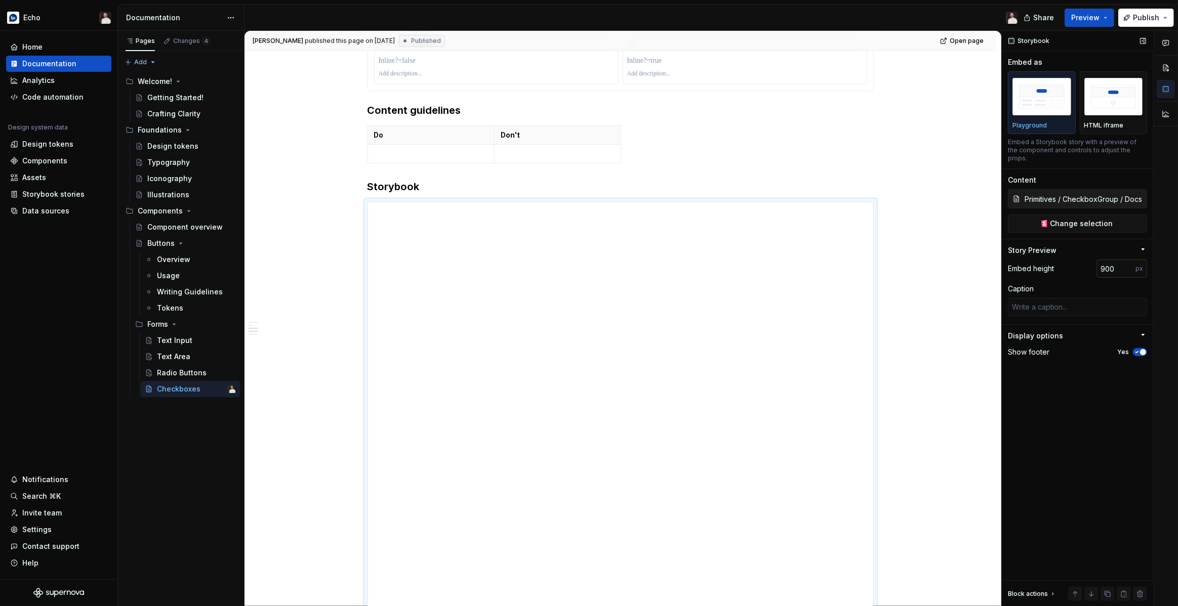
type textarea "*"
drag, startPoint x: 1119, startPoint y: 259, endPoint x: 1068, endPoint y: 259, distance: 51.1
click at [1068, 260] on div "Embed height 900 px" at bounding box center [1077, 269] width 139 height 18
type input "1000"
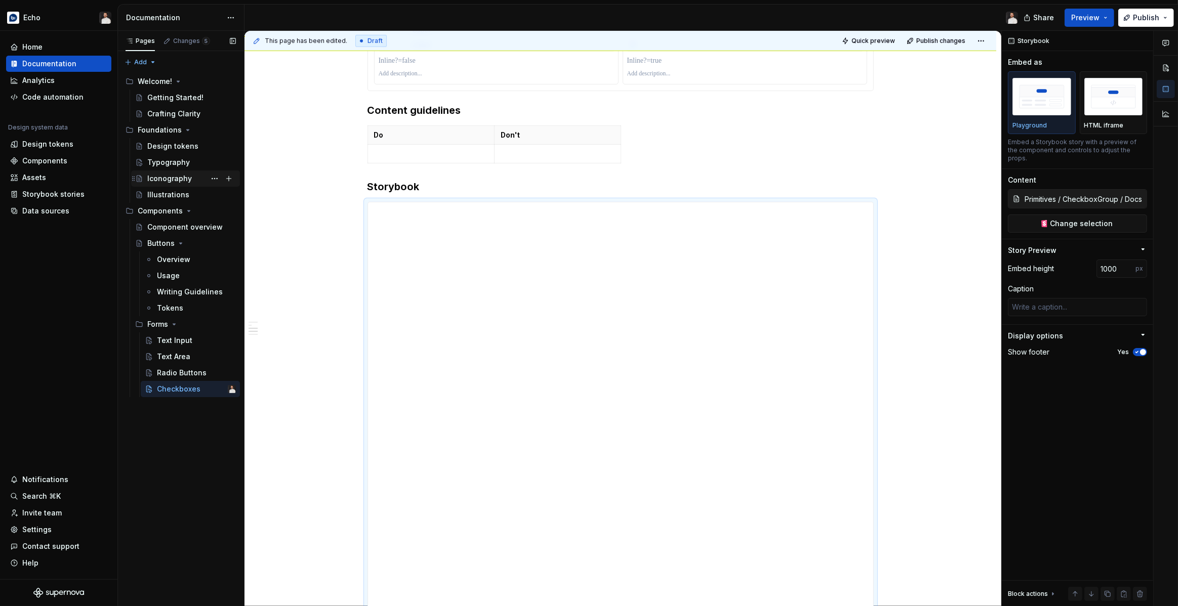
click at [191, 180] on div "Iconography" at bounding box center [191, 179] width 89 height 14
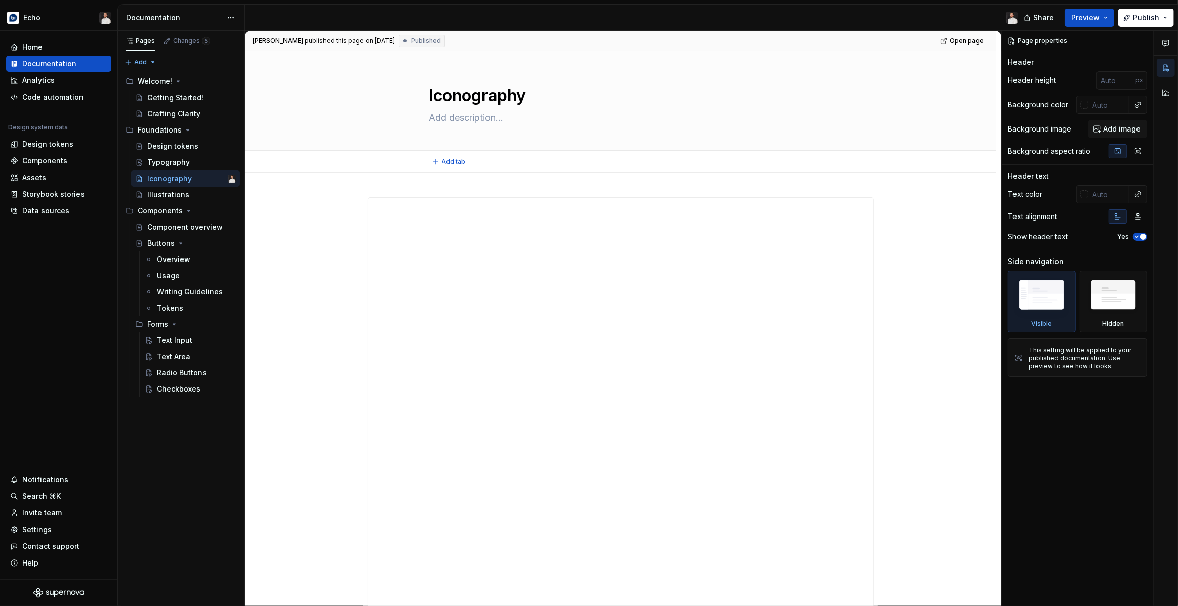
click at [467, 172] on div "Add tab" at bounding box center [620, 162] width 752 height 22
click at [446, 178] on div "**********" at bounding box center [620, 611] width 752 height 877
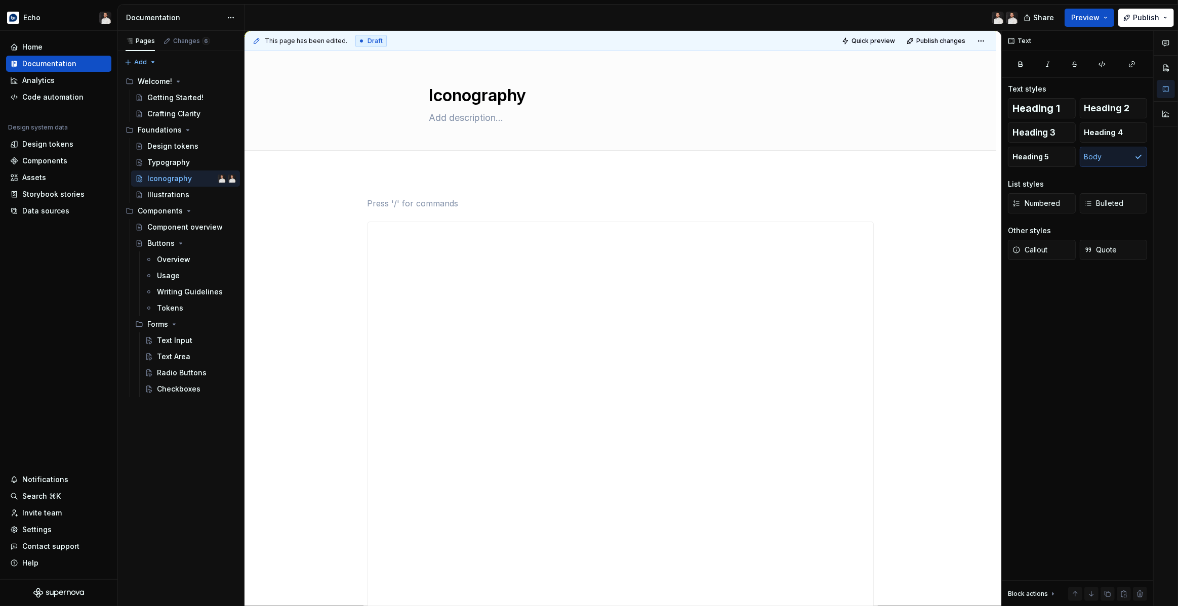
type textarea "*"
click at [412, 199] on p at bounding box center [620, 203] width 506 height 12
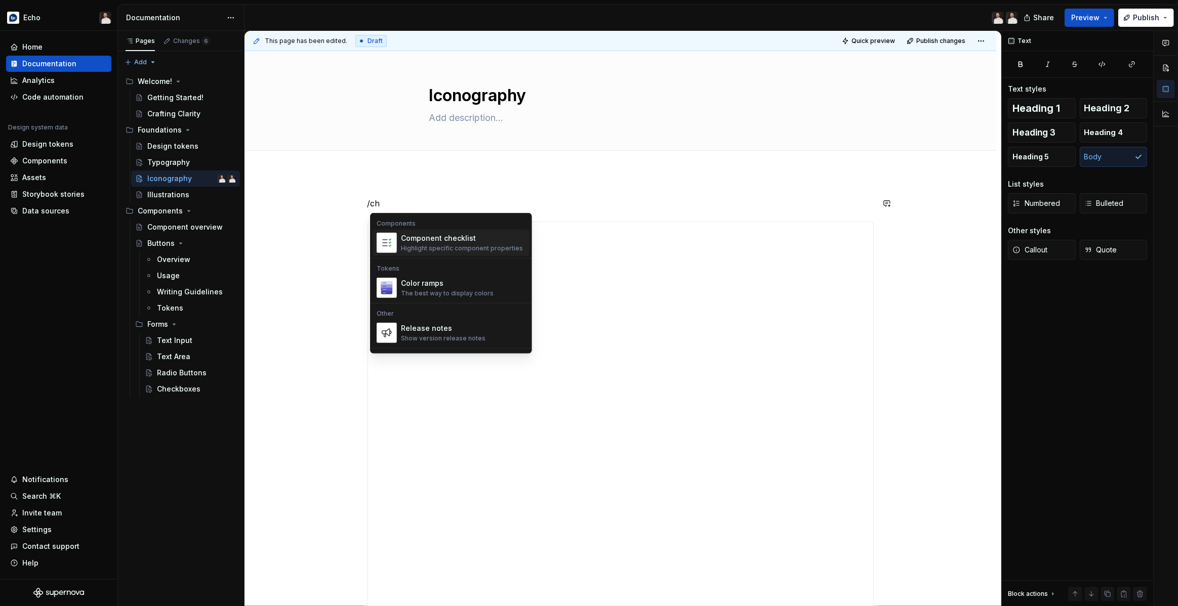
click at [411, 248] on div "Highlight specific component properties" at bounding box center [462, 248] width 122 height 8
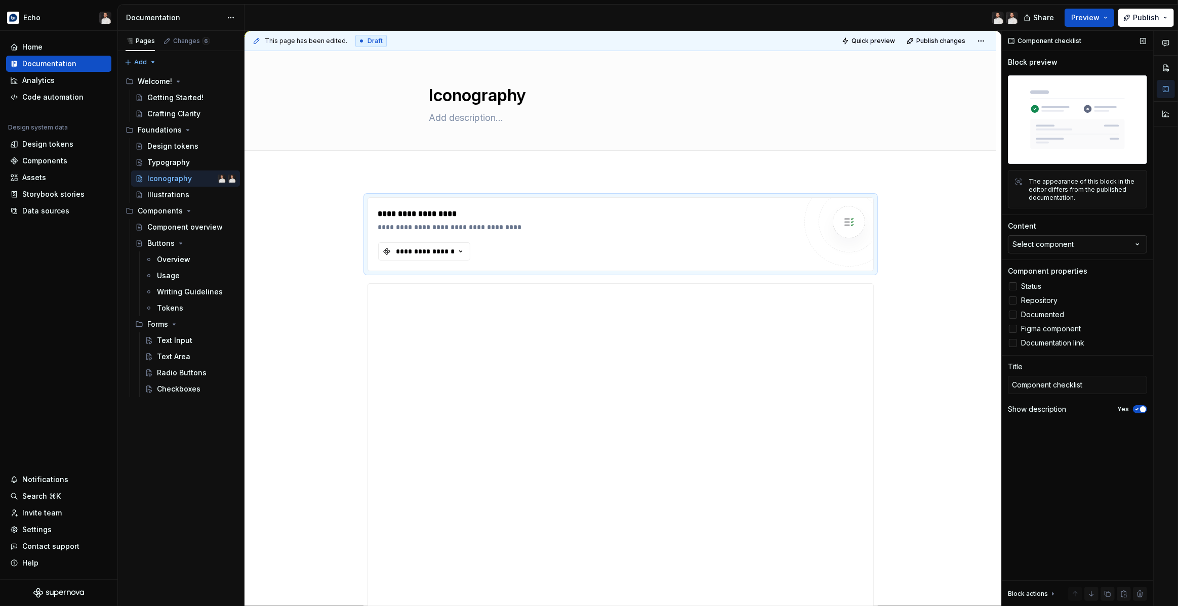
click at [1059, 252] on button "Select component" at bounding box center [1077, 244] width 139 height 18
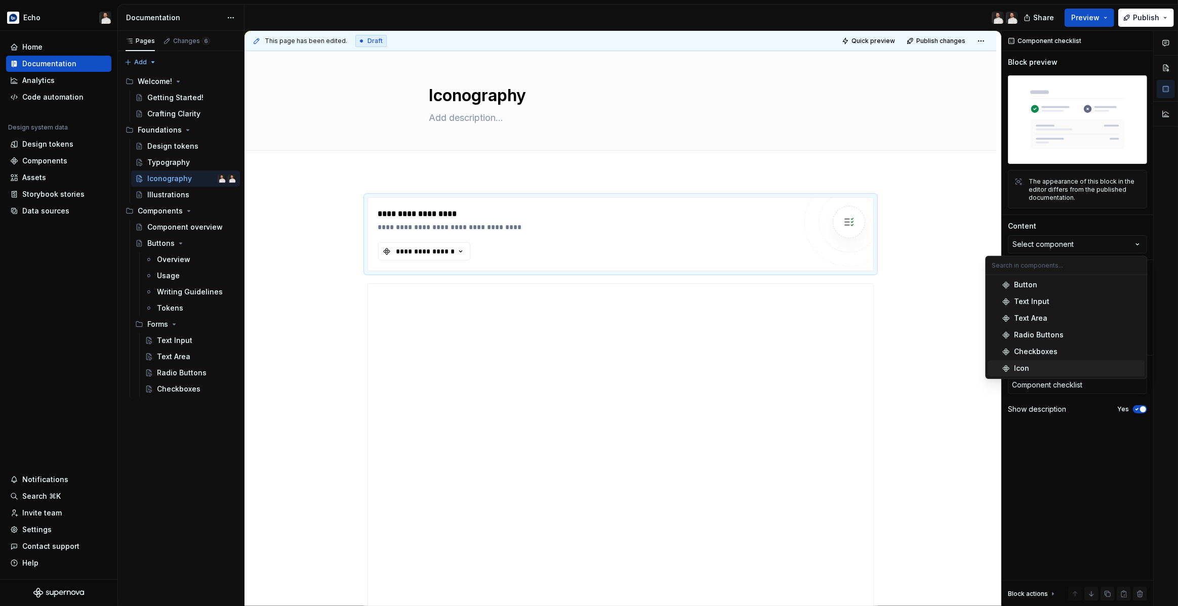
click at [1033, 366] on div "Icon" at bounding box center [1077, 368] width 127 height 10
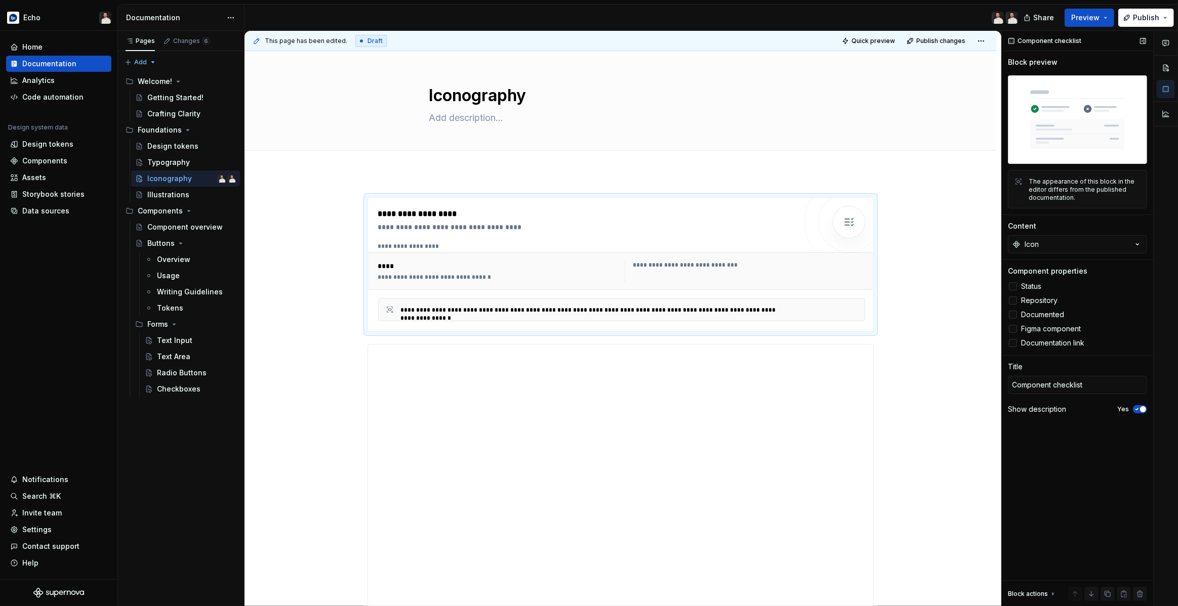
drag, startPoint x: 1031, startPoint y: 285, endPoint x: 1034, endPoint y: 293, distance: 7.5
click at [1031, 285] on span "Status" at bounding box center [1031, 286] width 20 height 8
click at [1035, 302] on span "Repository" at bounding box center [1039, 301] width 36 height 8
click at [1037, 313] on span "Documented" at bounding box center [1042, 315] width 43 height 8
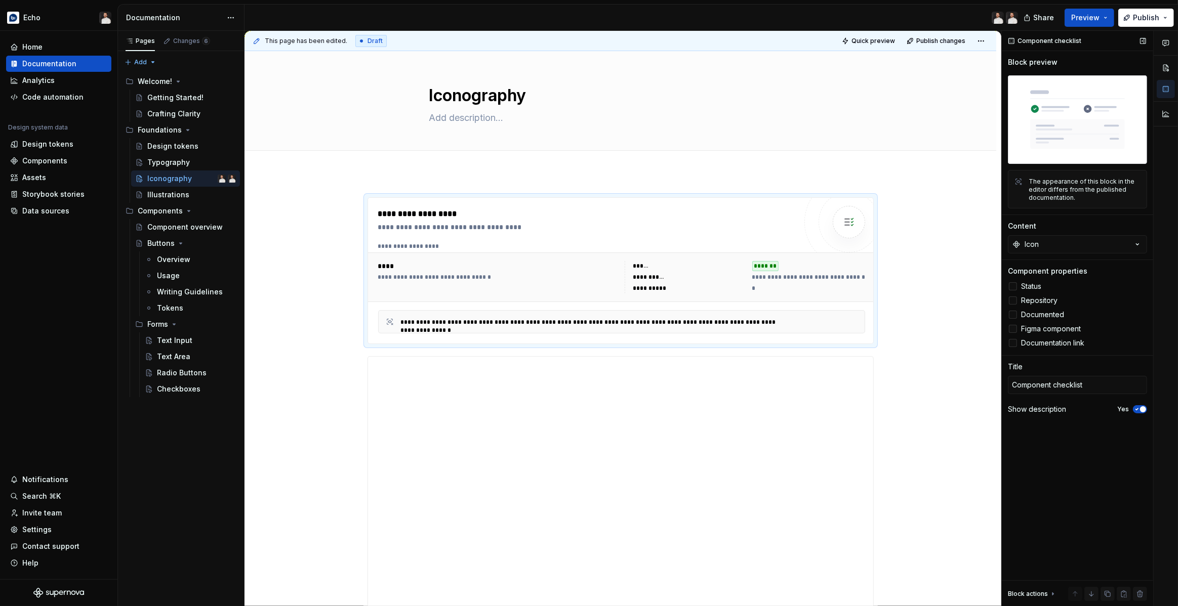
click at [1038, 325] on span "Figma component" at bounding box center [1051, 329] width 60 height 8
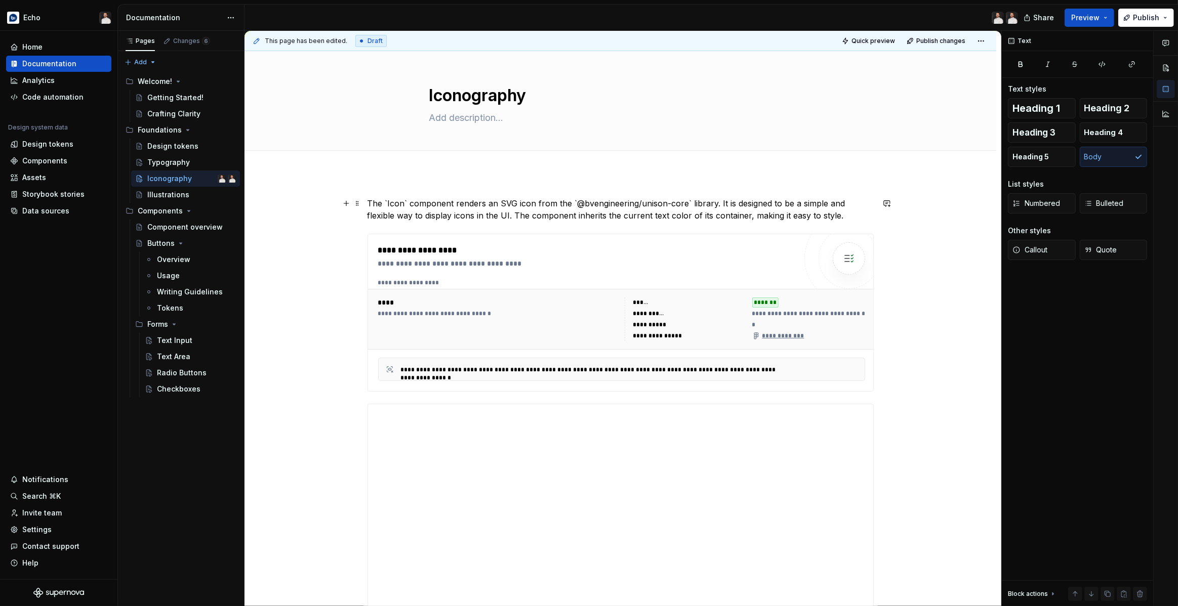
click at [396, 203] on p "The `Icon` component renders an SVG icon from the `@bvengineering/unison-core` …" at bounding box center [620, 209] width 506 height 24
click at [606, 185] on button "button" at bounding box center [604, 184] width 14 height 14
click at [601, 201] on p "The ` Icon ` component renders an SVG icon from the `@bvengineering/unison-core…" at bounding box center [620, 209] width 506 height 24
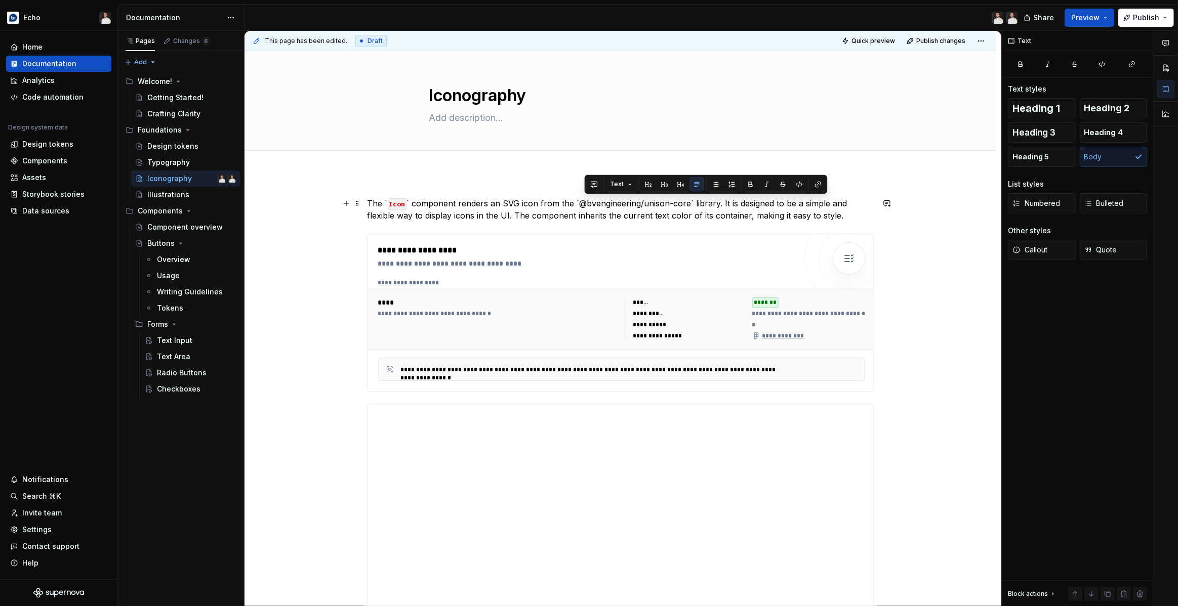
click at [578, 202] on p "The ` Icon ` component renders an SVG icon from the `@bvengineering/unison-core…" at bounding box center [620, 209] width 506 height 24
drag, startPoint x: 578, startPoint y: 204, endPoint x: 687, endPoint y: 206, distance: 109.3
click at [687, 206] on p "The ` Icon ` component renders an SVG icon from the `@bvengineering/unison-core…" at bounding box center [620, 209] width 506 height 24
click at [790, 185] on button "button" at bounding box center [791, 184] width 14 height 14
click at [391, 203] on code "Icon" at bounding box center [397, 204] width 19 height 12
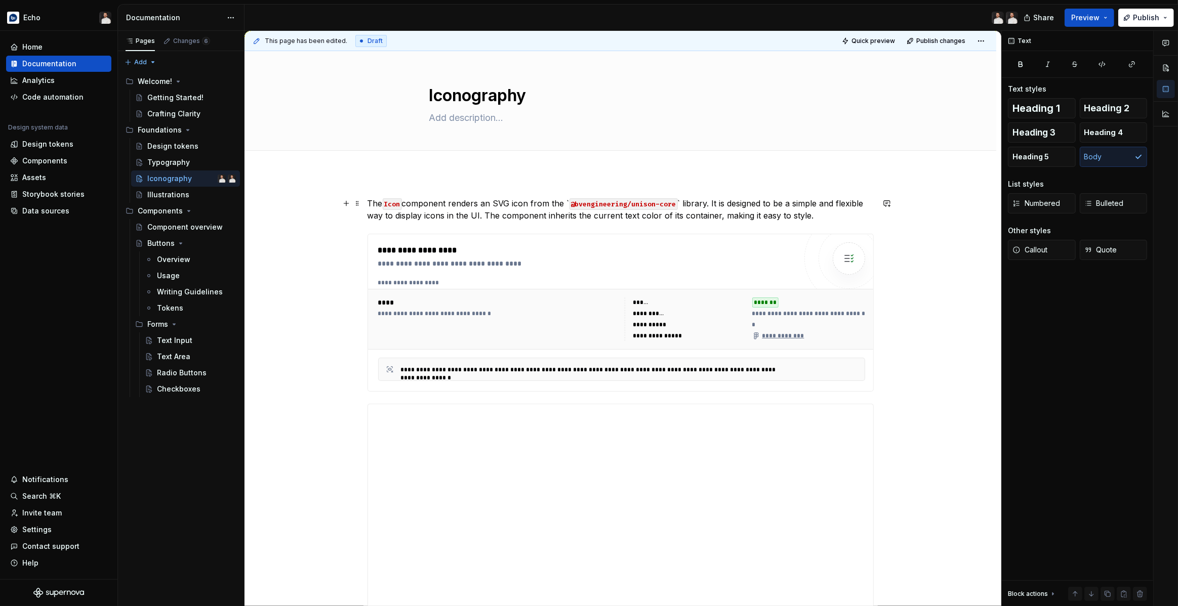
click at [572, 204] on code "@bvengineering/unison-core" at bounding box center [623, 204] width 108 height 12
click at [679, 202] on p "The Icon component renders an SVG icon from the @bvengineering/unison-core ` li…" at bounding box center [620, 209] width 506 height 24
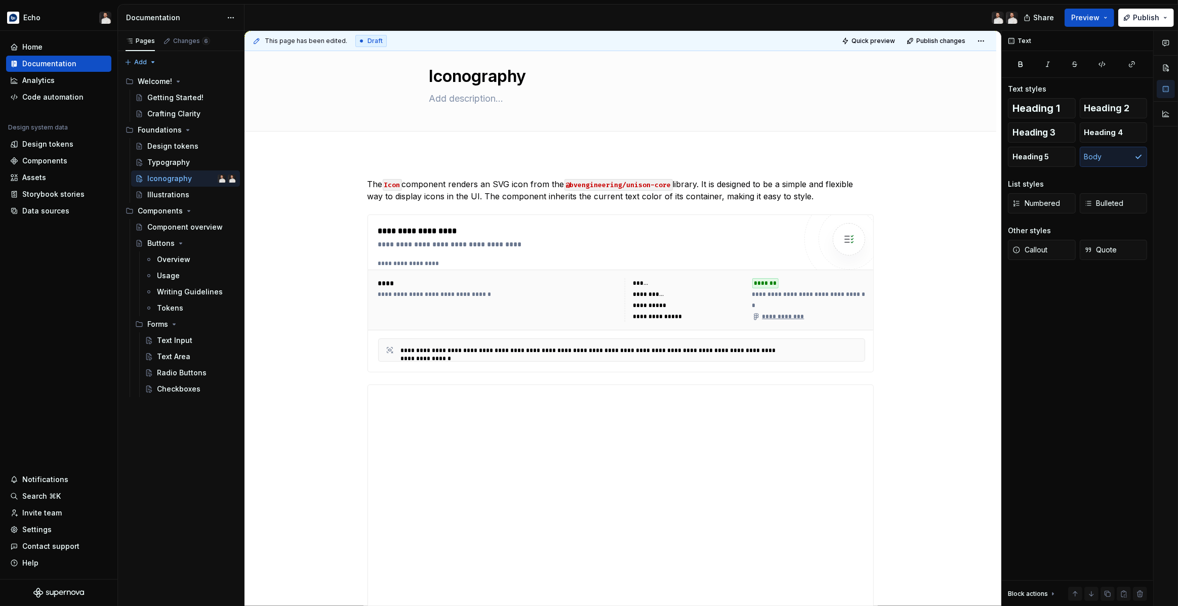
scroll to position [20, 0]
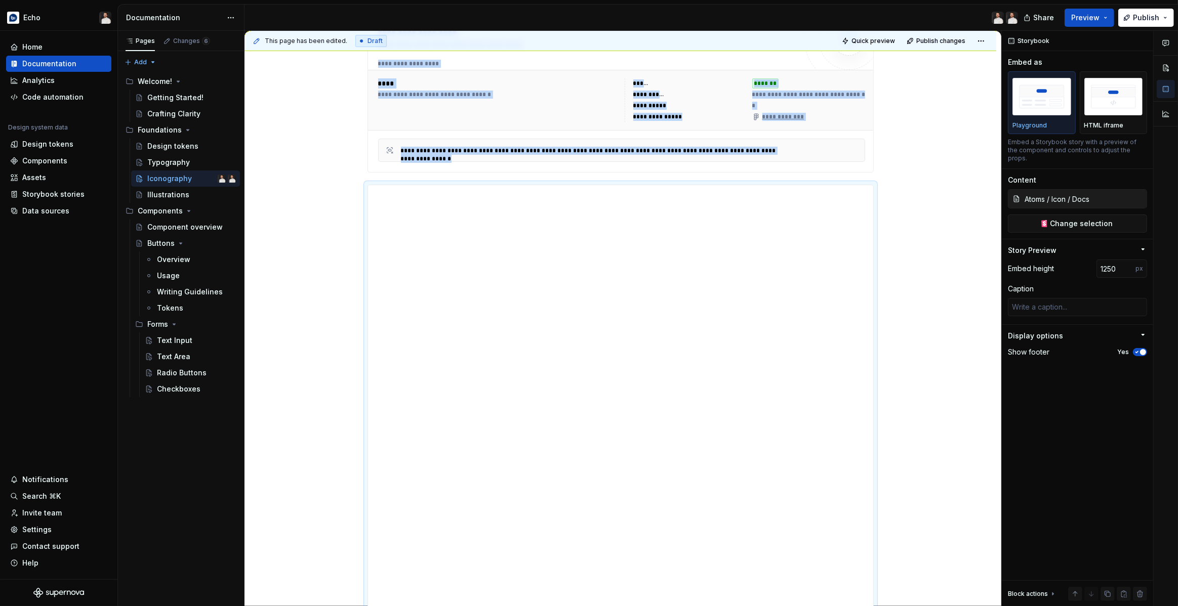
click at [911, 125] on div "**********" at bounding box center [620, 496] width 752 height 1084
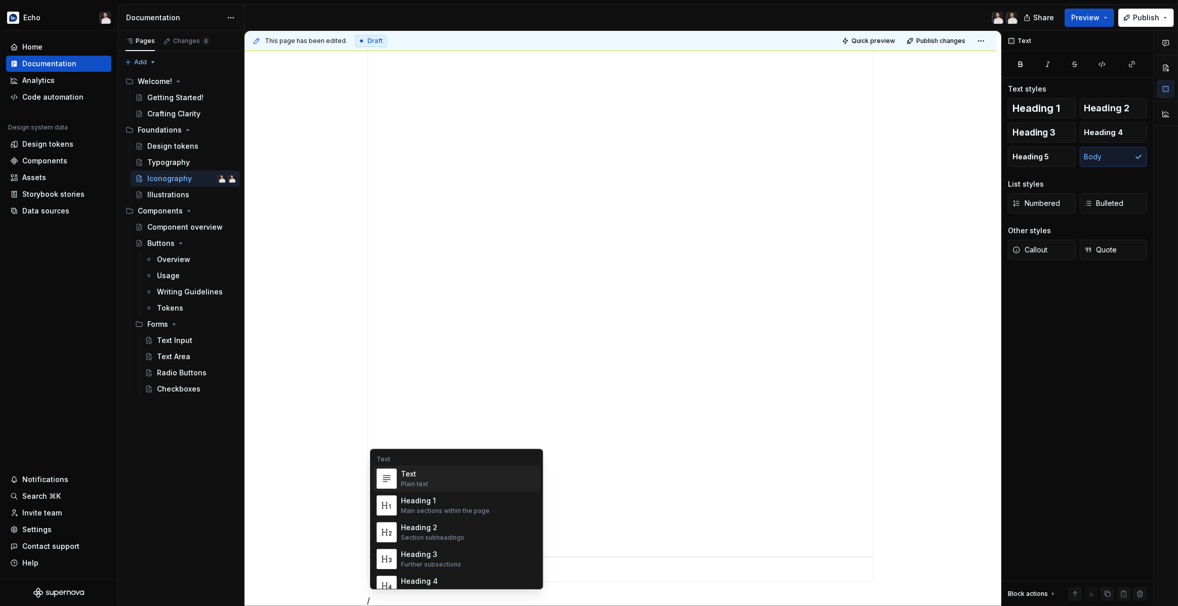
scroll to position [528, 0]
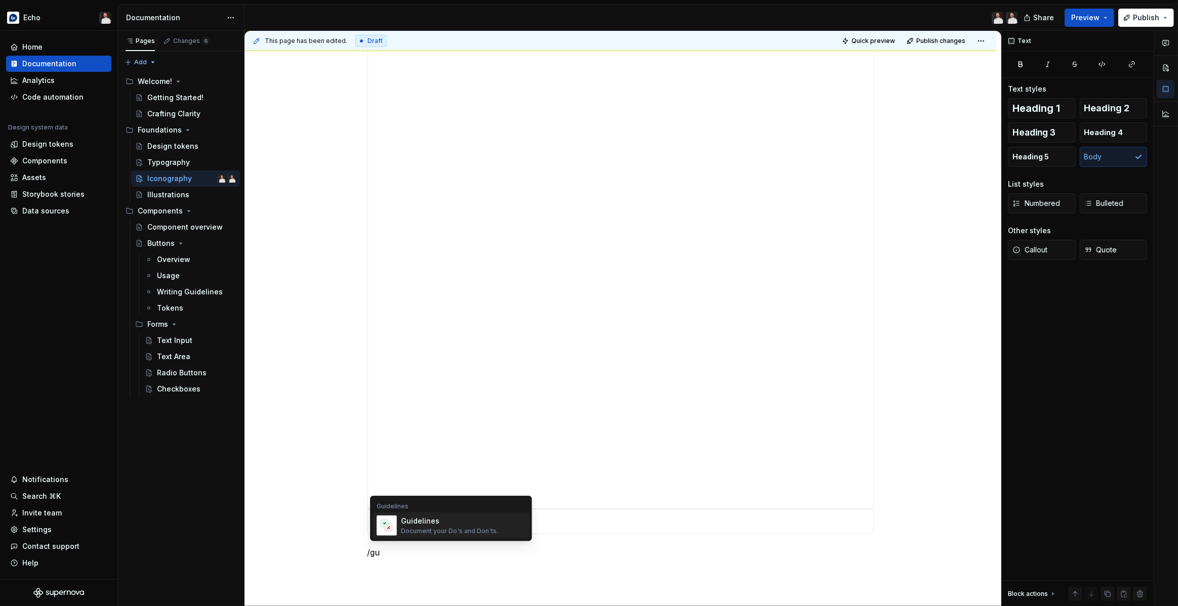
click at [393, 522] on img "Suggestions" at bounding box center [386, 526] width 19 height 20
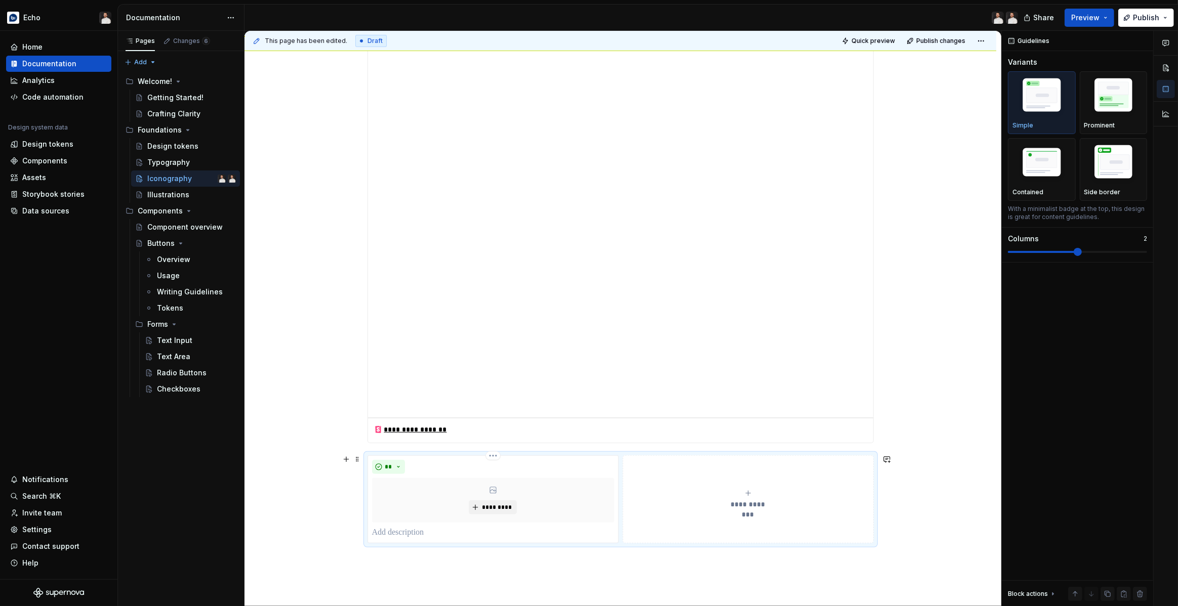
scroll to position [664, 0]
click at [1116, 159] on img "button" at bounding box center [1113, 164] width 59 height 44
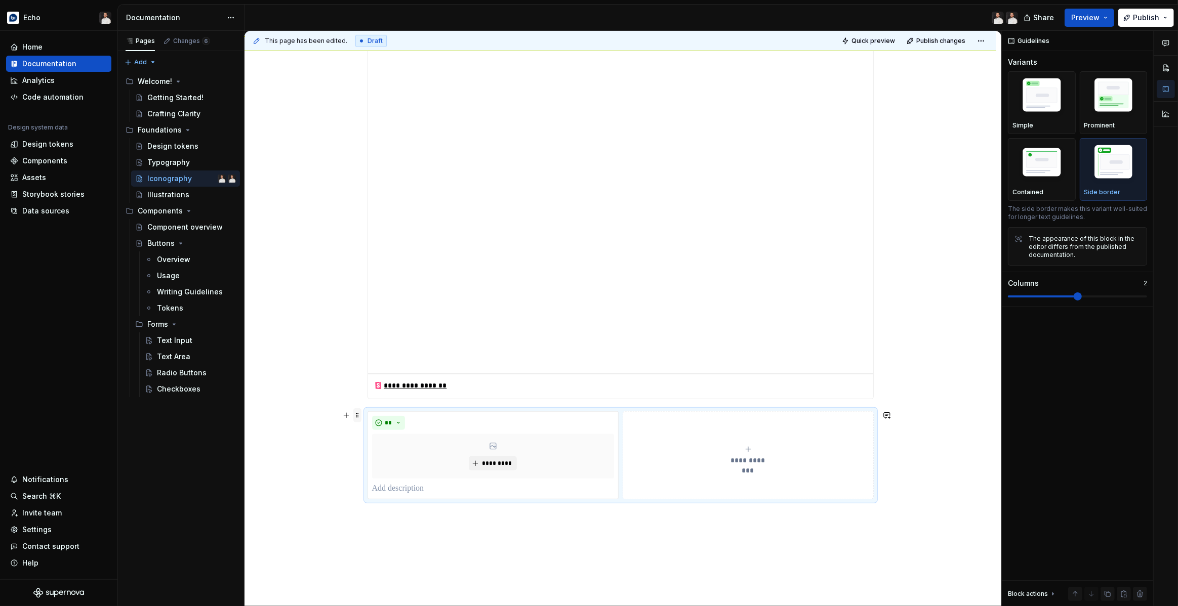
click at [361, 413] on span at bounding box center [357, 415] width 8 height 14
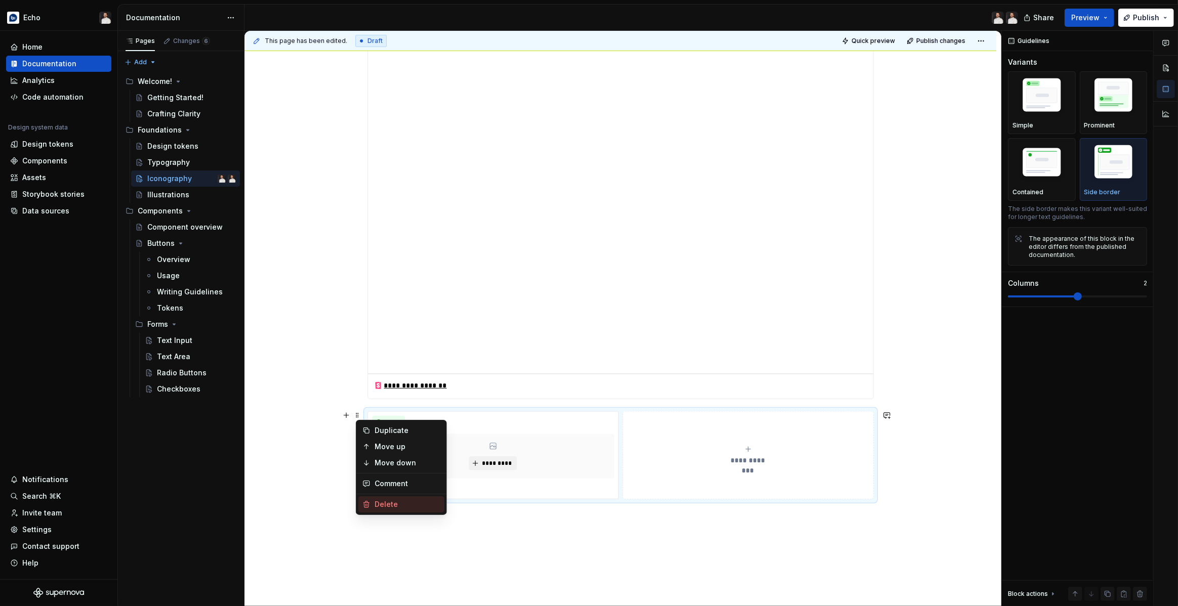
click at [398, 504] on div "Delete" at bounding box center [408, 505] width 66 height 10
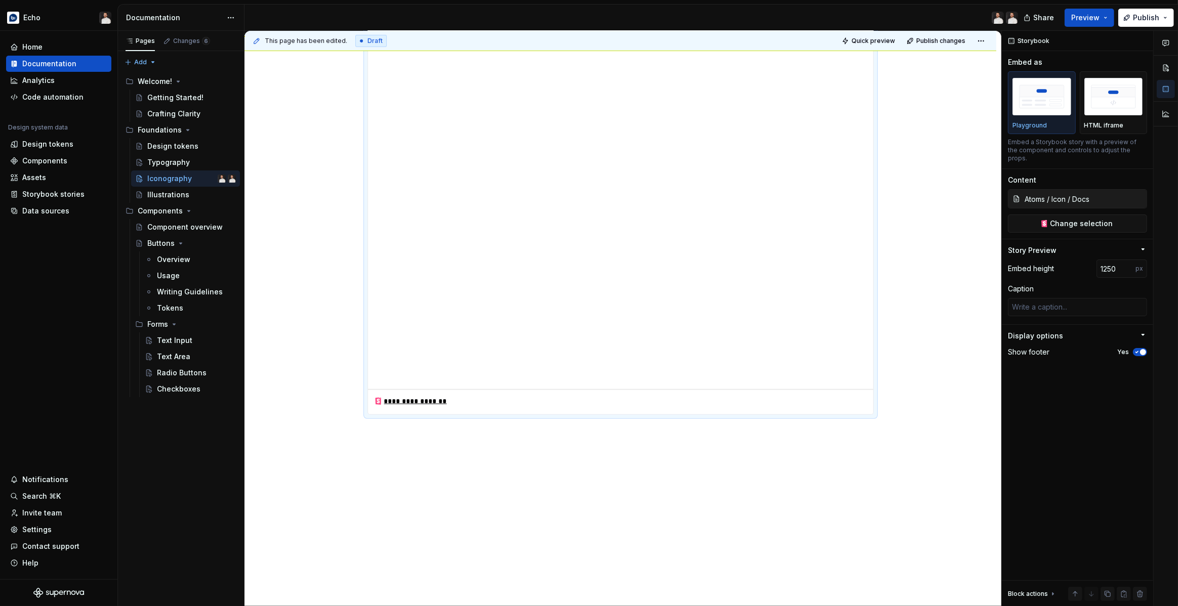
scroll to position [649, 0]
click at [909, 488] on div "**********" at bounding box center [622, 319] width 757 height 576
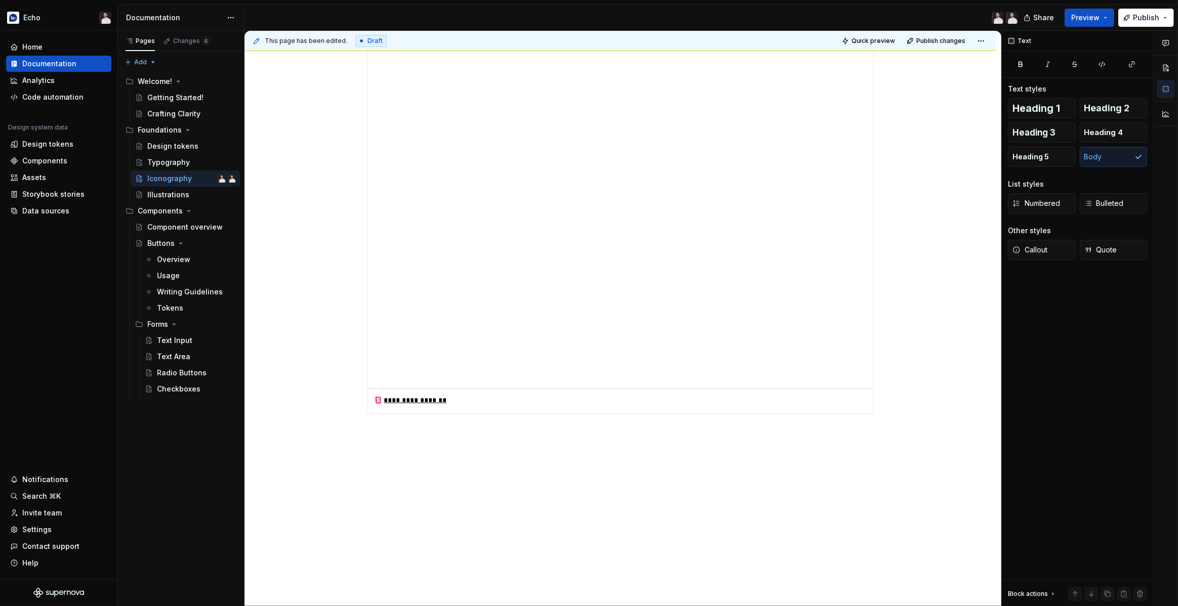
click at [908, 471] on div "**********" at bounding box center [620, 66] width 752 height 1084
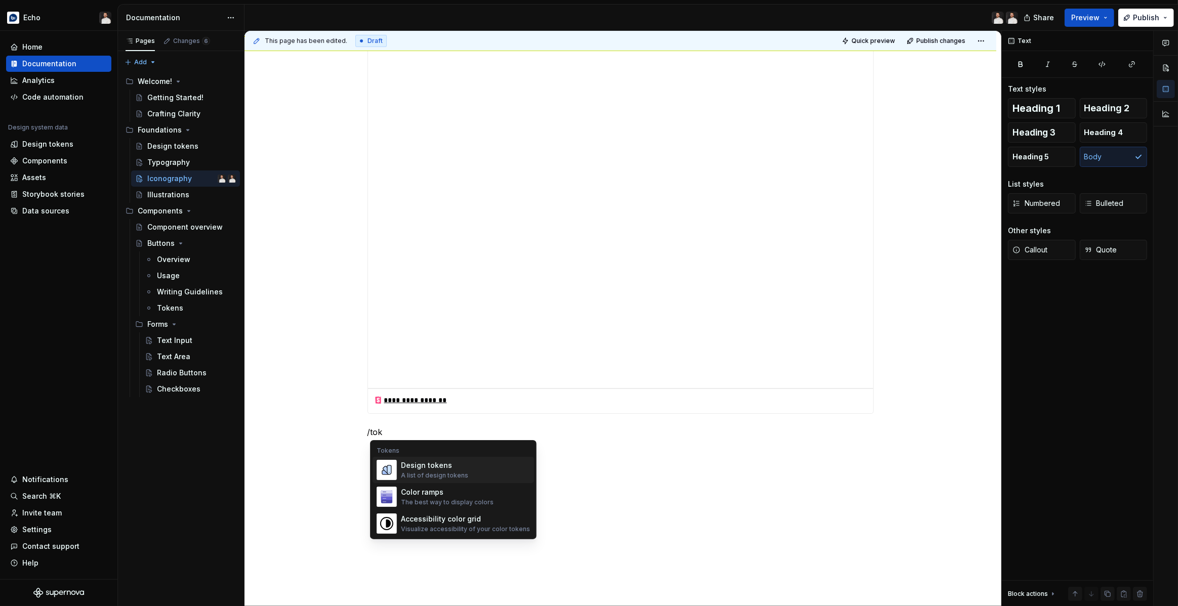
click at [461, 472] on div "A list of design tokens" at bounding box center [434, 476] width 67 height 8
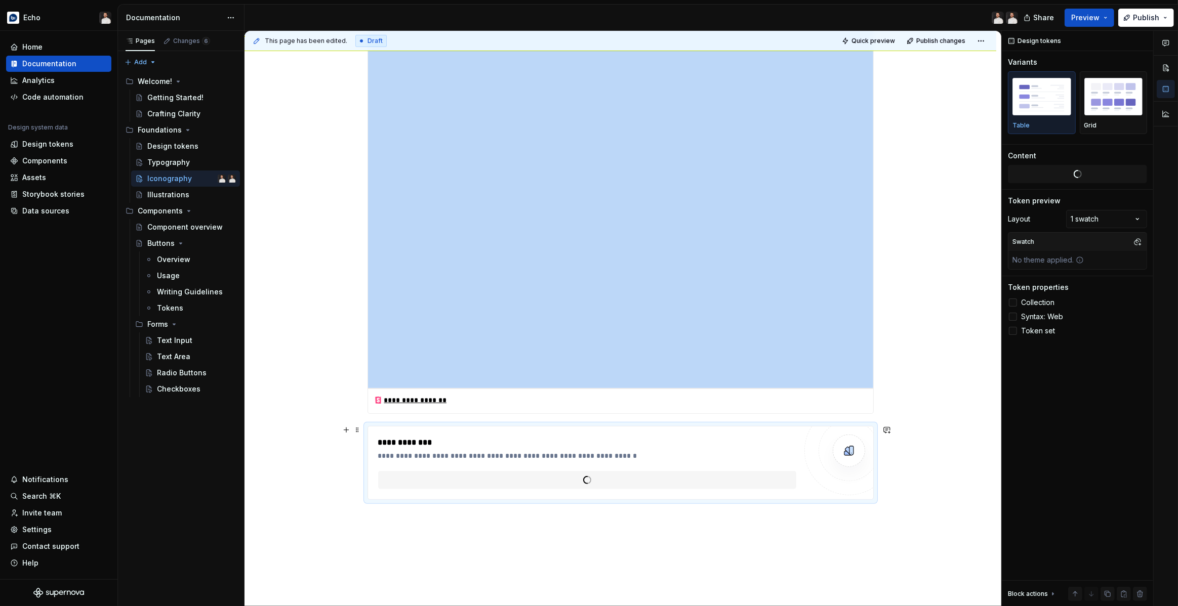
type textarea "*"
click at [1086, 172] on span "Change selection" at bounding box center [1081, 174] width 63 height 10
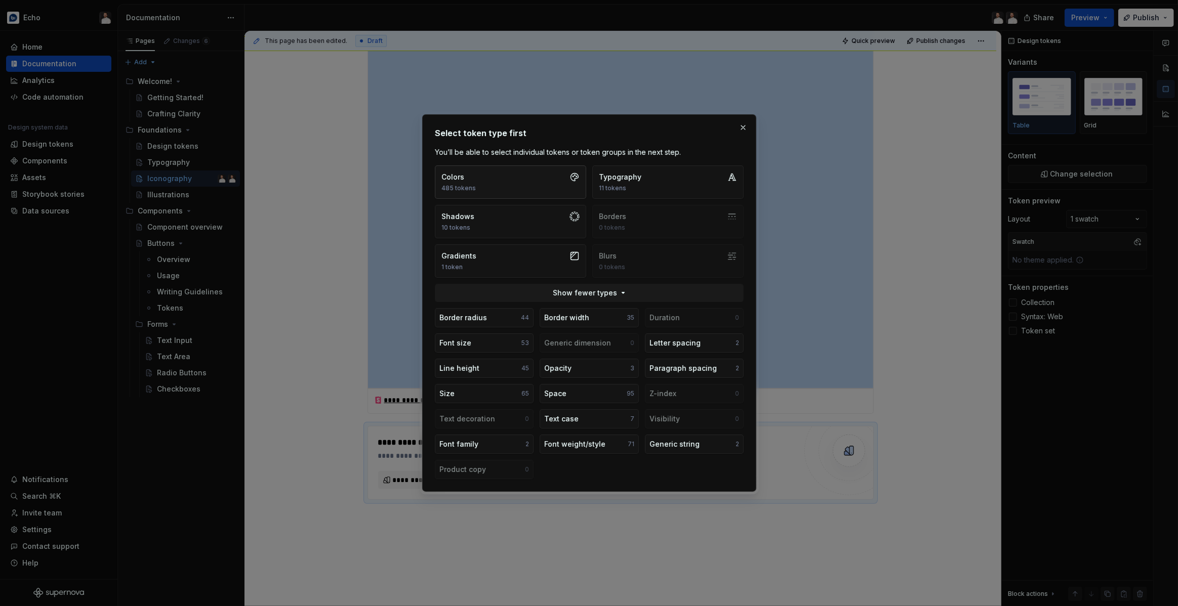
click at [547, 194] on button "Colors 485 tokens" at bounding box center [510, 182] width 151 height 33
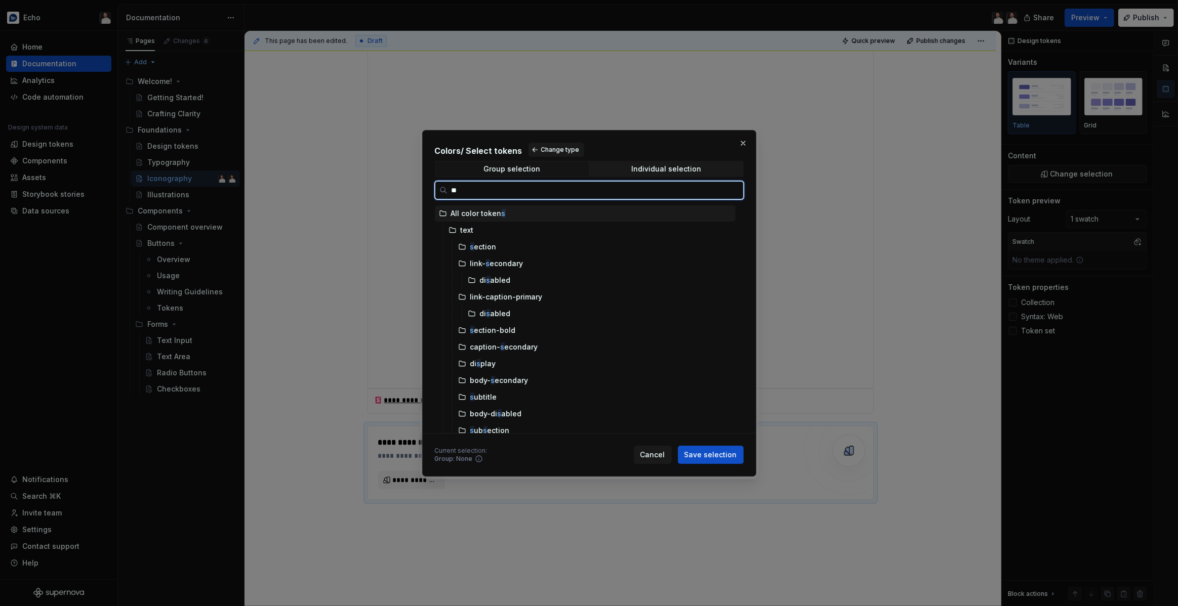
type input "***"
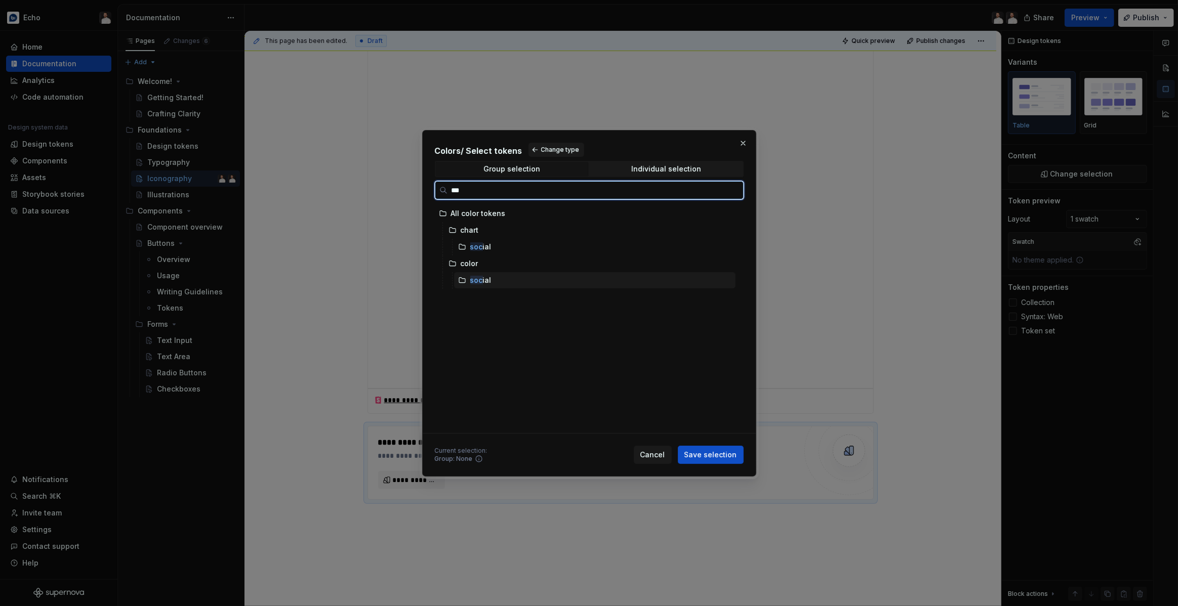
click at [493, 277] on div "soc ial" at bounding box center [594, 280] width 281 height 16
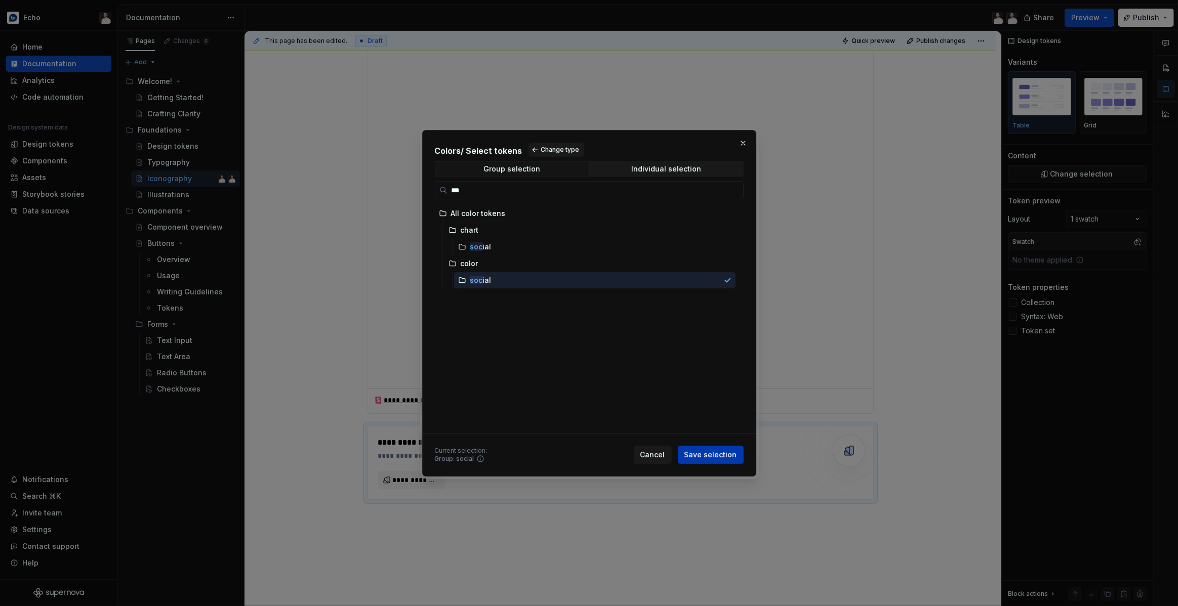
click at [714, 455] on span "Save selection" at bounding box center [710, 455] width 53 height 10
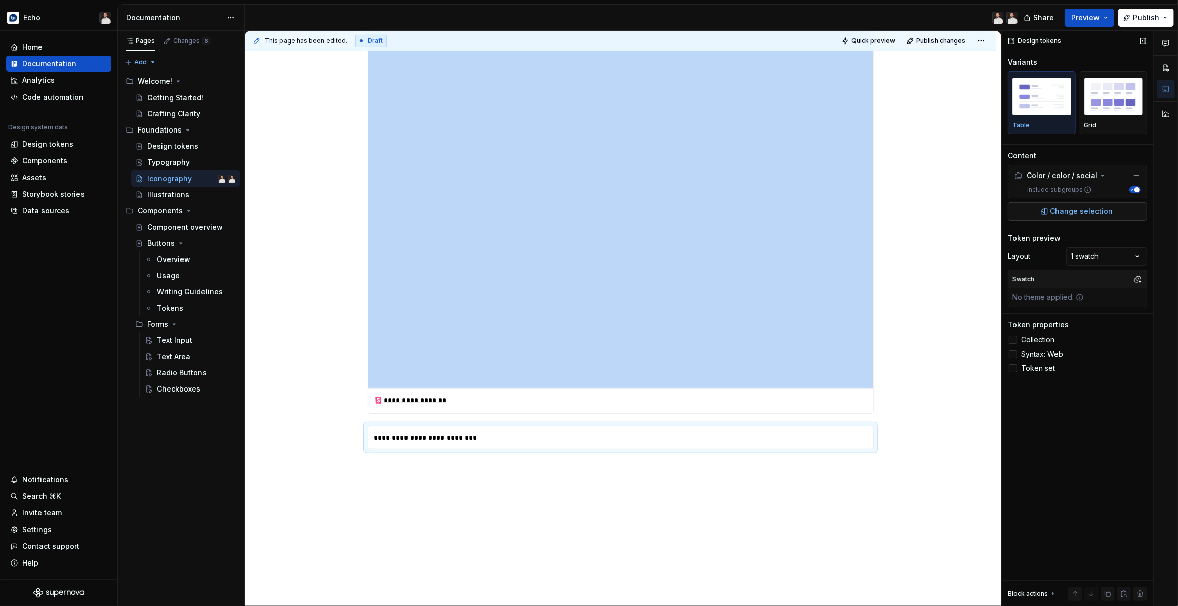
click at [1062, 213] on span "Change selection" at bounding box center [1081, 212] width 63 height 10
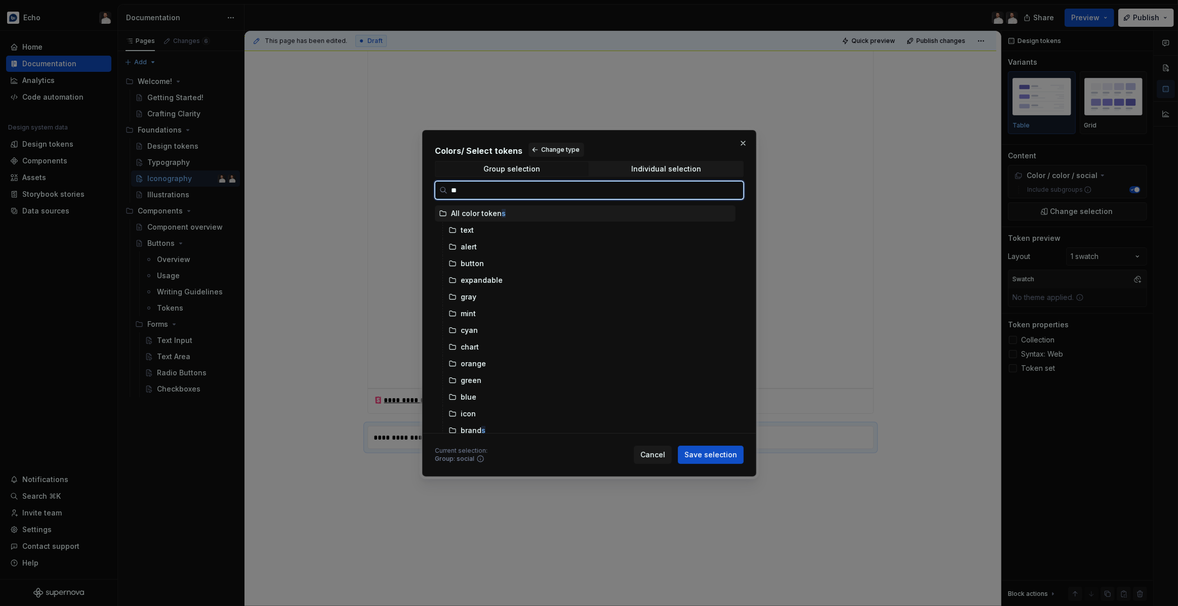
type input "***"
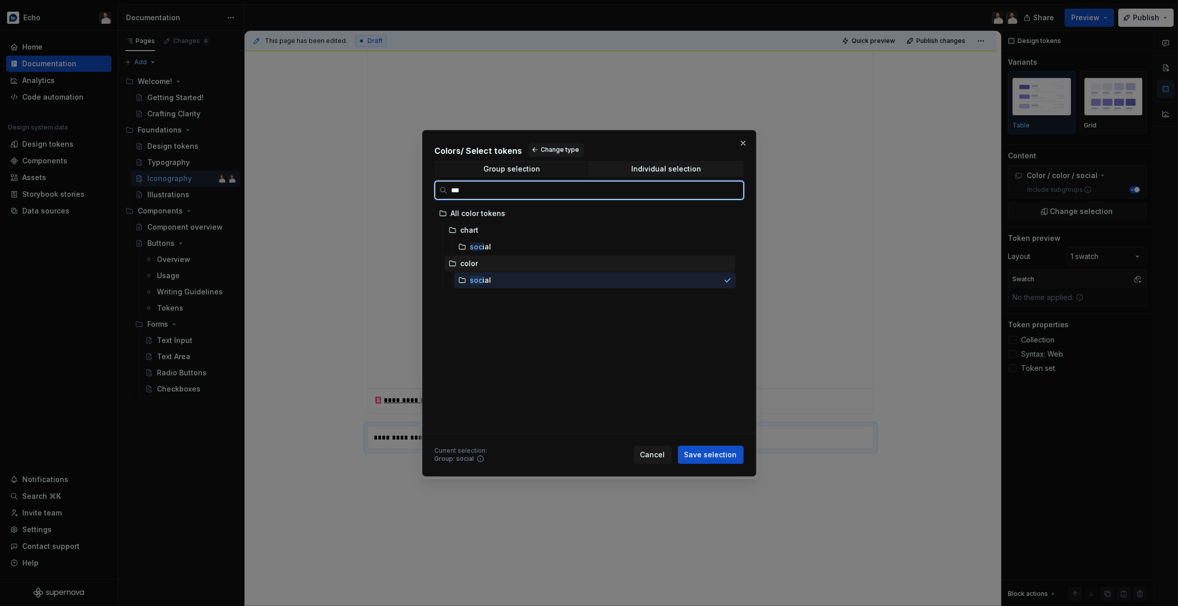
click at [484, 266] on div "color" at bounding box center [589, 264] width 291 height 16
click at [482, 280] on div "soc ial" at bounding box center [480, 280] width 21 height 10
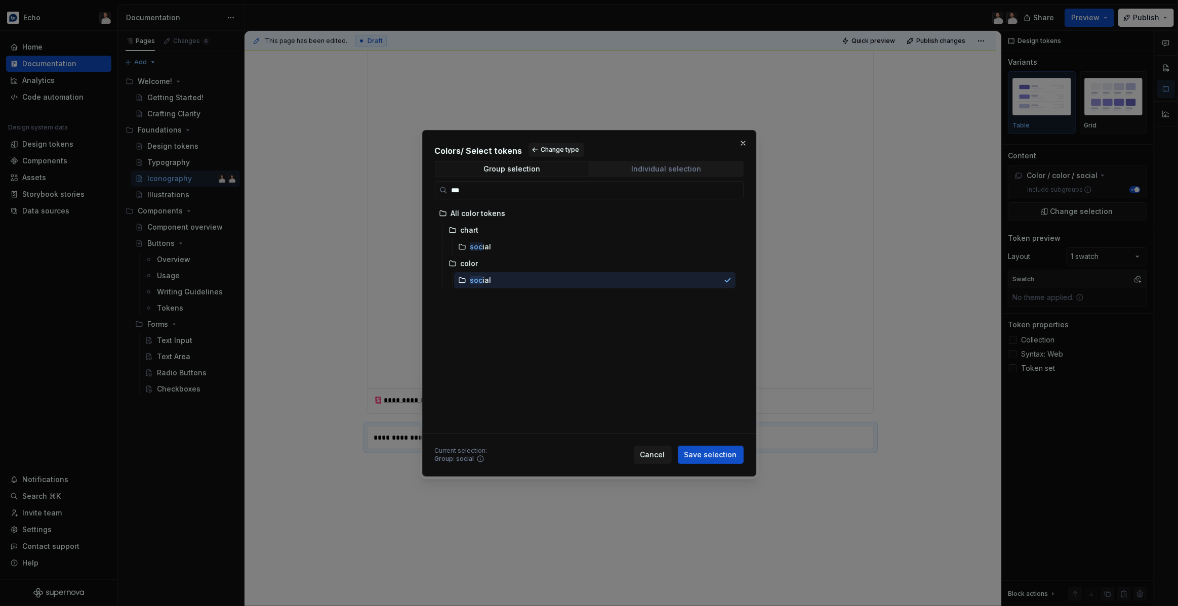
click at [635, 165] on div "Individual selection" at bounding box center [666, 169] width 70 height 8
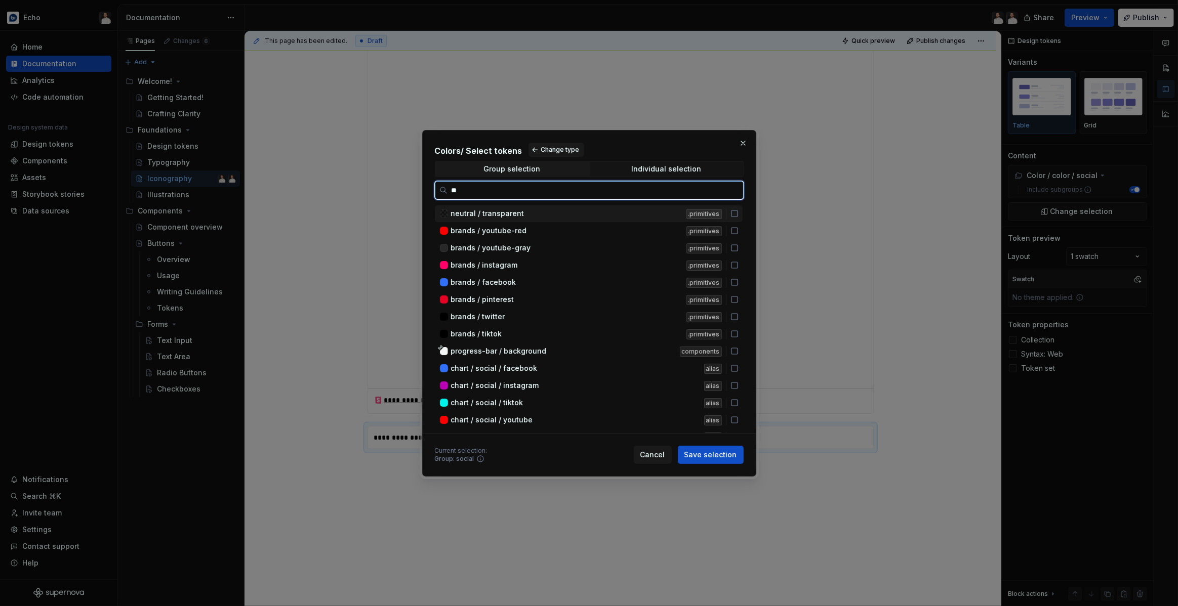
type input "***"
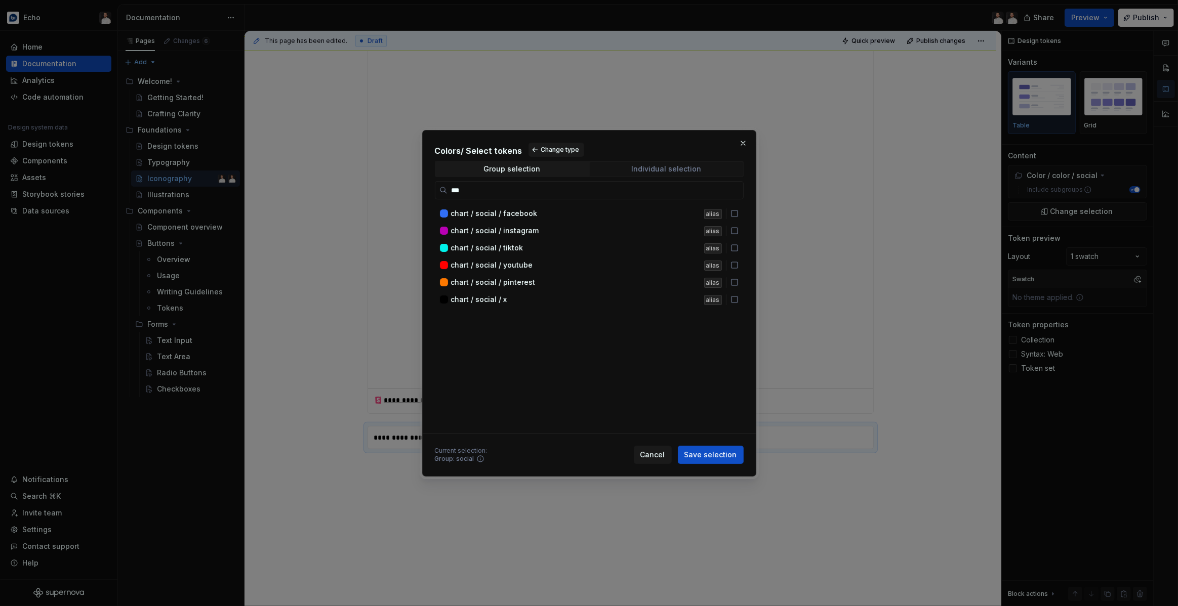
click at [654, 171] on div "Individual selection" at bounding box center [666, 169] width 70 height 8
click at [573, 173] on span "Group selection" at bounding box center [512, 169] width 152 height 14
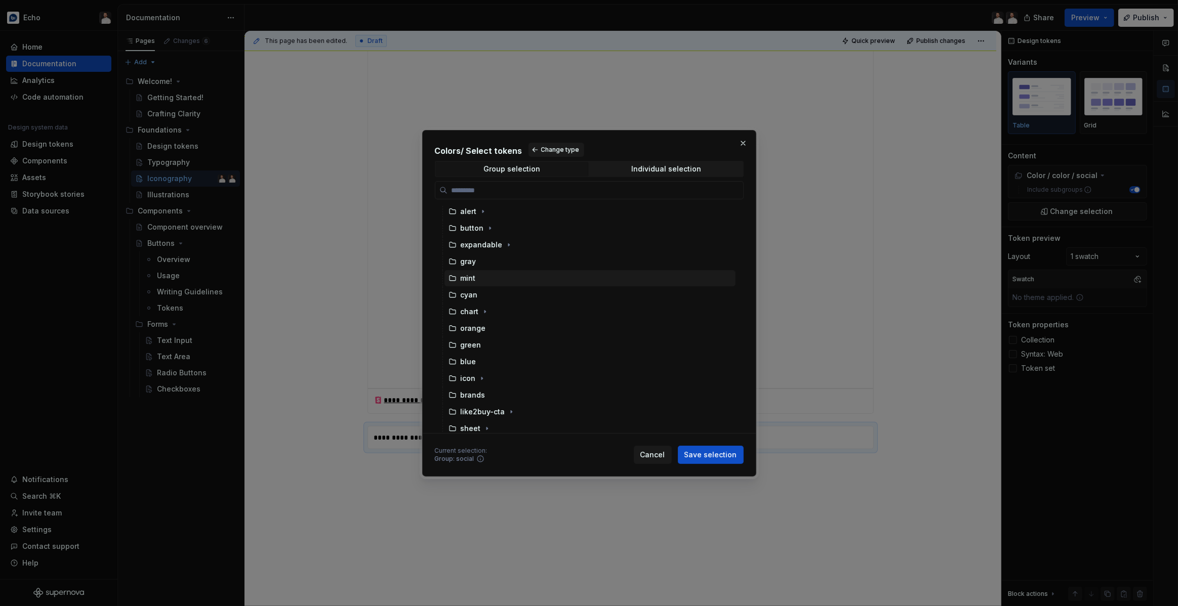
scroll to position [0, 0]
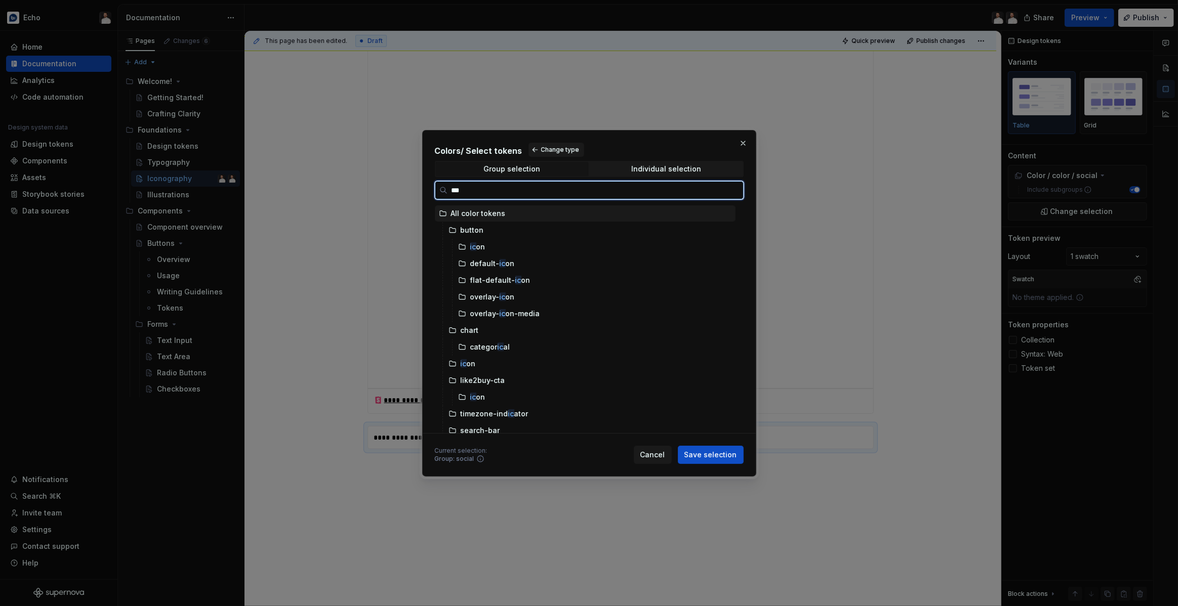
type input "****"
click at [453, 331] on icon at bounding box center [452, 330] width 8 height 8
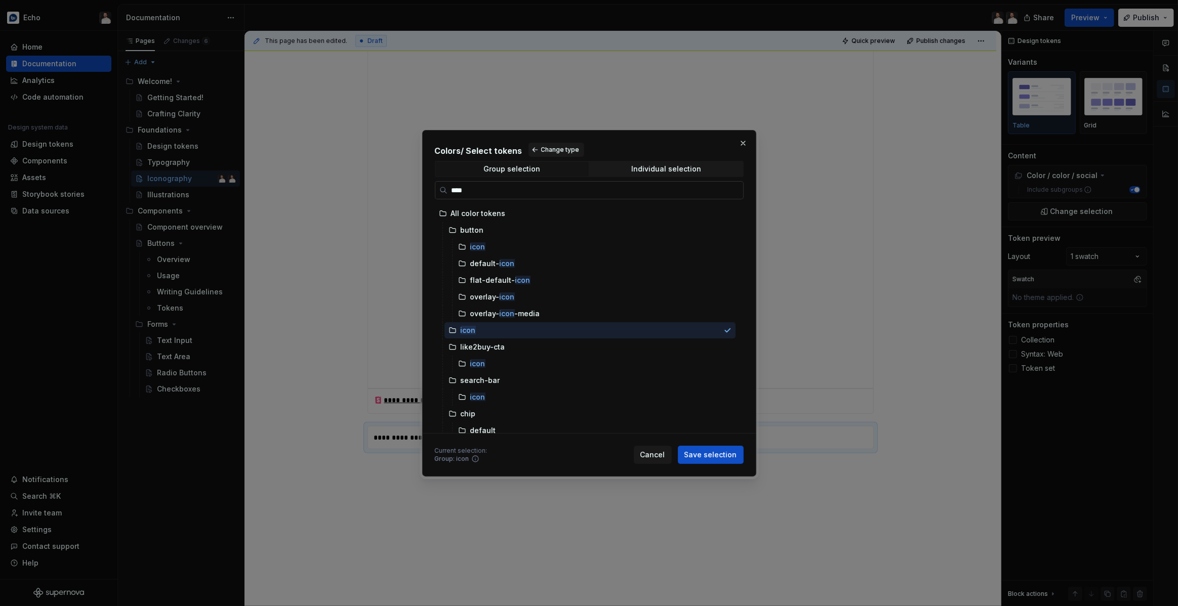
click at [732, 190] on input "****" at bounding box center [595, 190] width 296 height 10
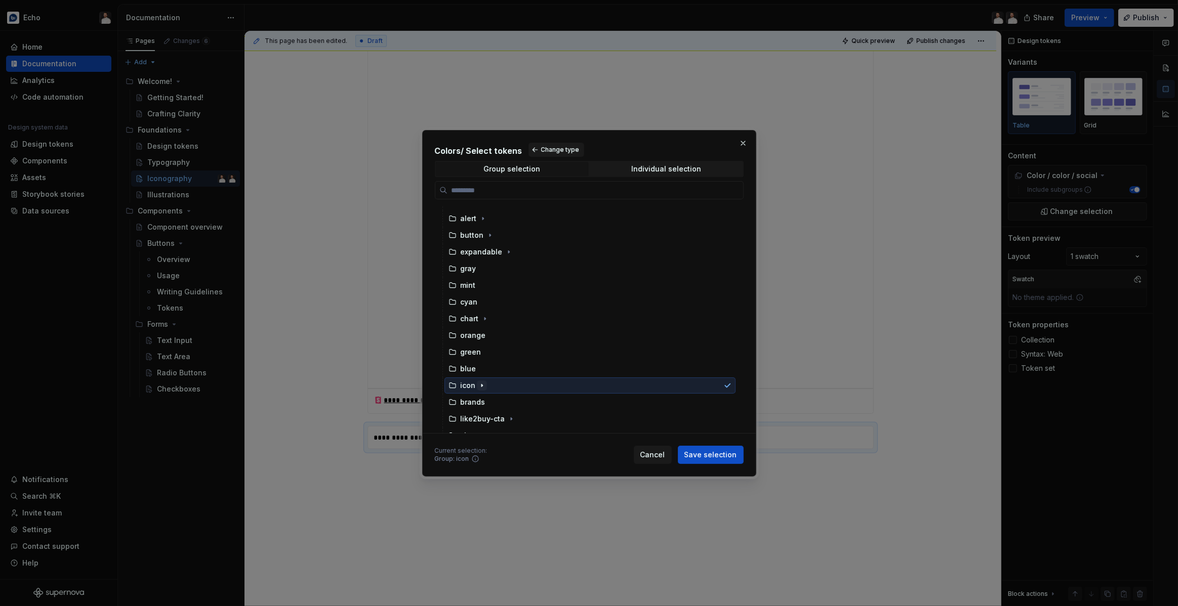
click at [481, 387] on icon "button" at bounding box center [482, 386] width 8 height 8
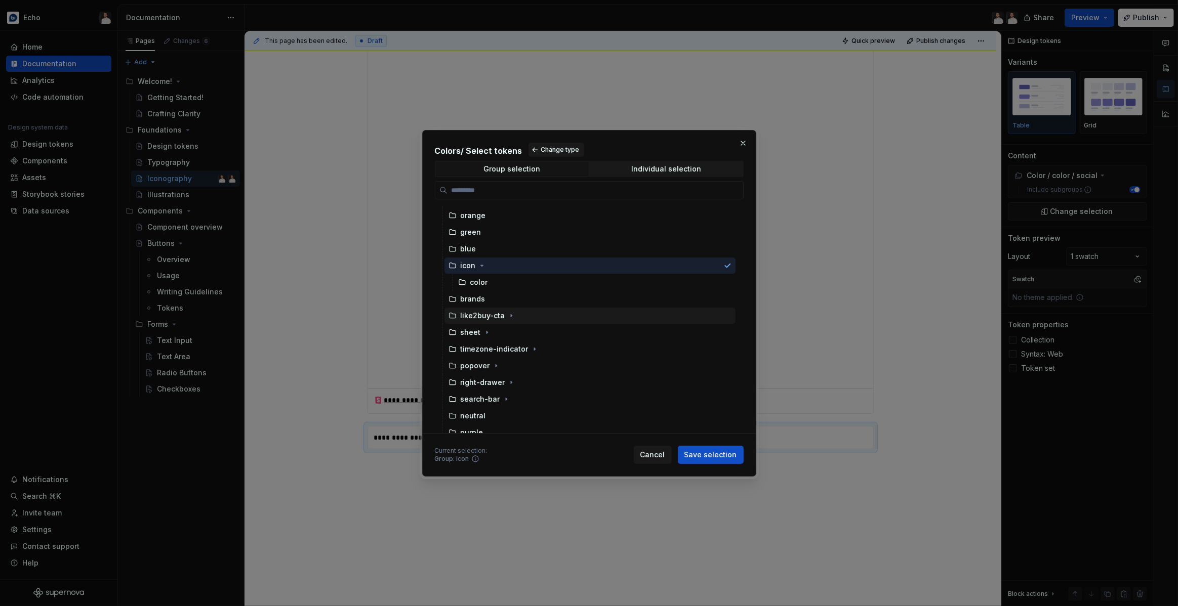
scroll to position [155, 0]
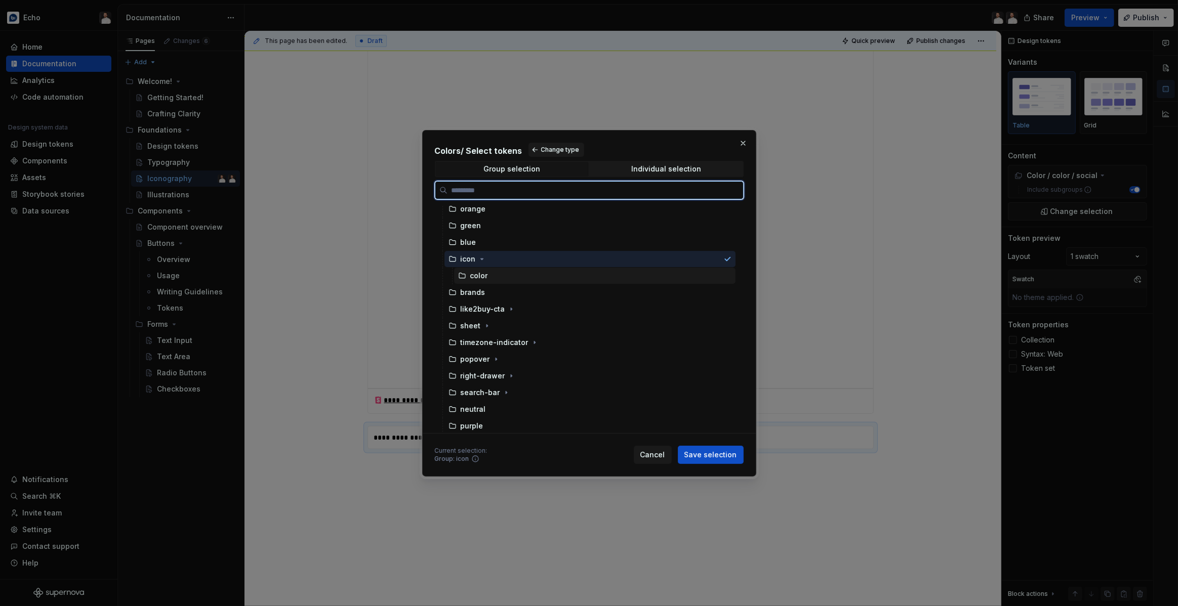
drag, startPoint x: 485, startPoint y: 275, endPoint x: 490, endPoint y: 276, distance: 5.1
click at [485, 275] on div "color" at bounding box center [479, 276] width 18 height 10
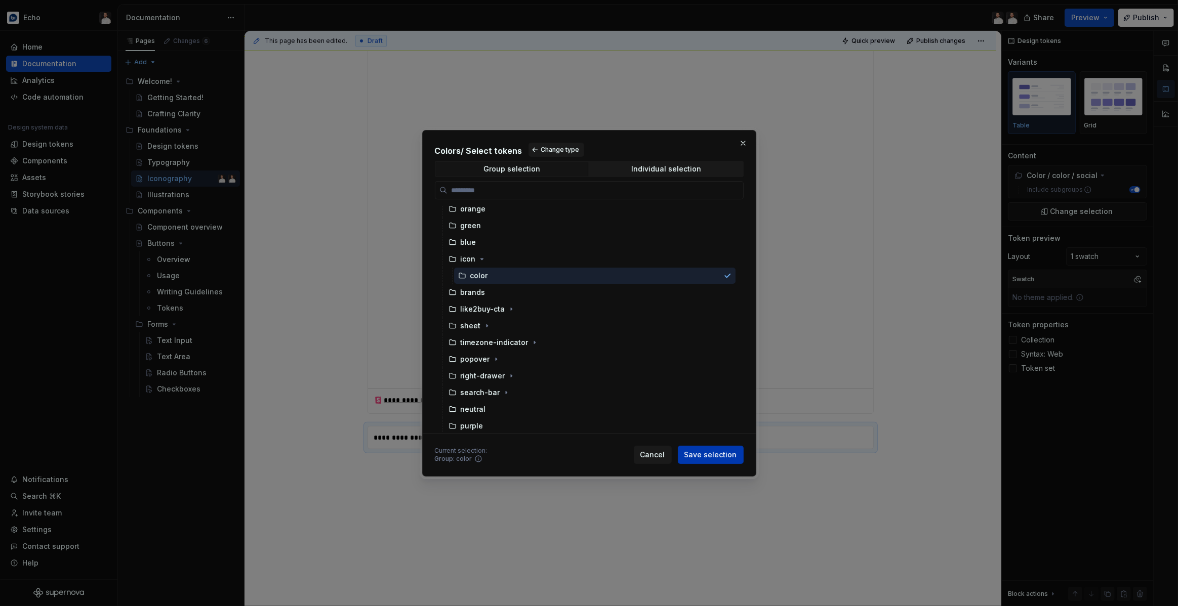
click at [714, 454] on span "Save selection" at bounding box center [710, 455] width 53 height 10
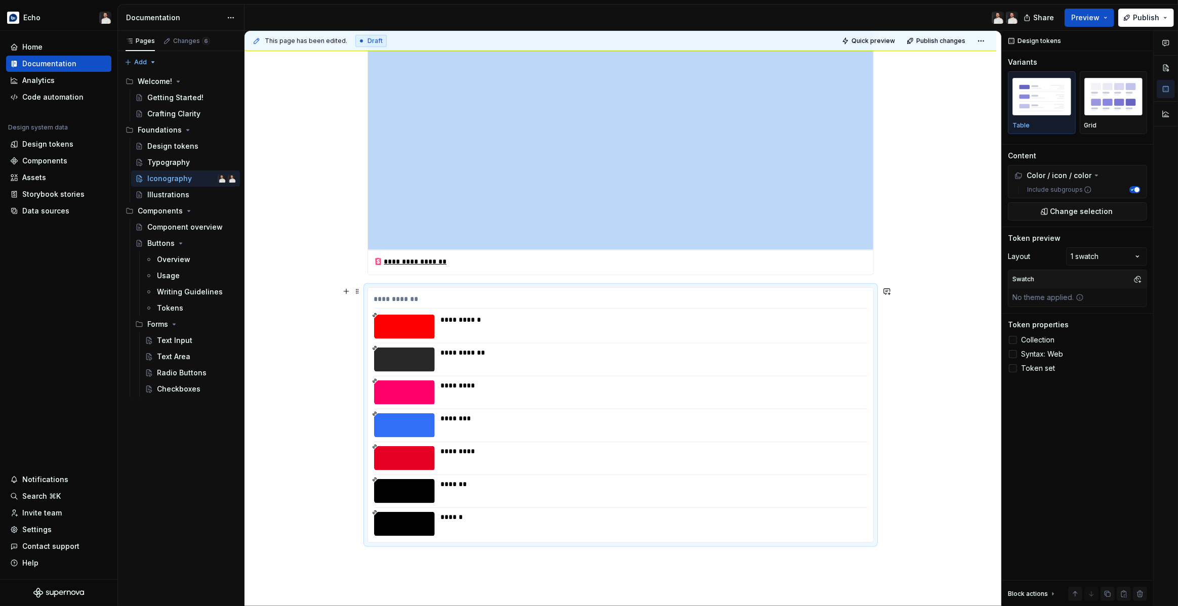
scroll to position [789, 0]
click at [1106, 103] on img "button" at bounding box center [1113, 96] width 59 height 37
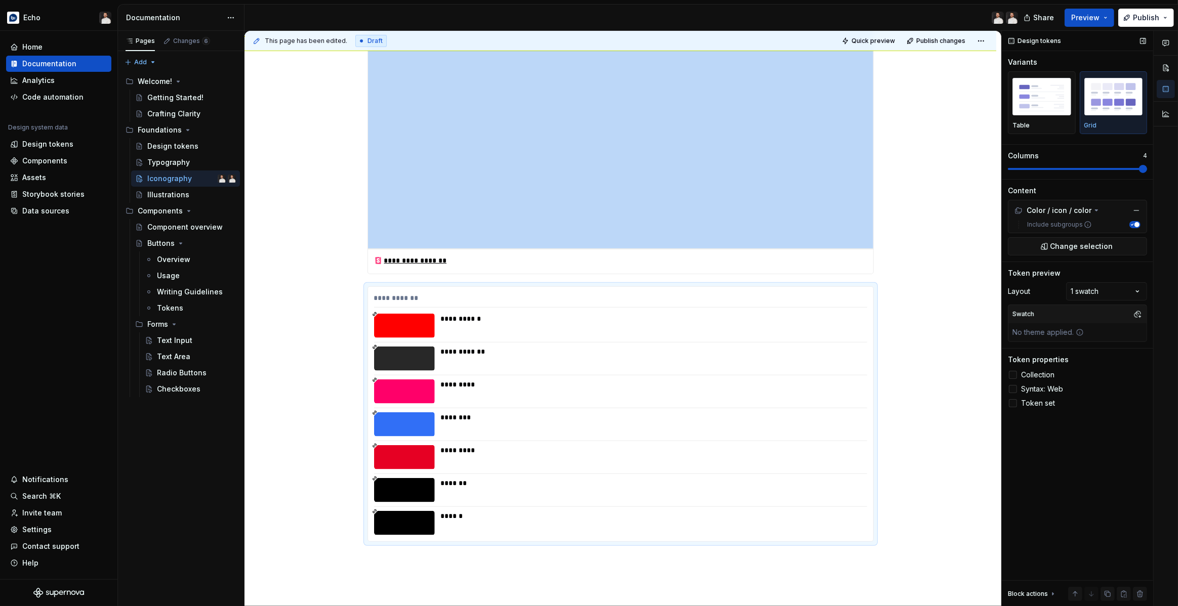
click at [1147, 168] on span at bounding box center [1077, 169] width 139 height 2
click at [895, 265] on div "**********" at bounding box center [620, 60] width 752 height 1351
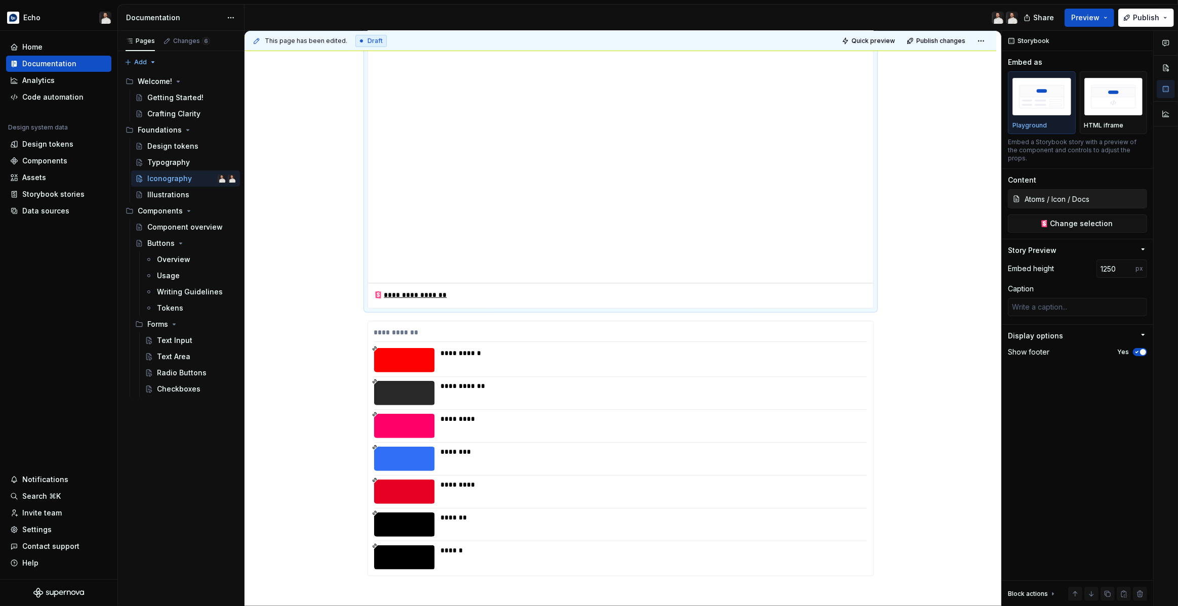
scroll to position [941, 0]
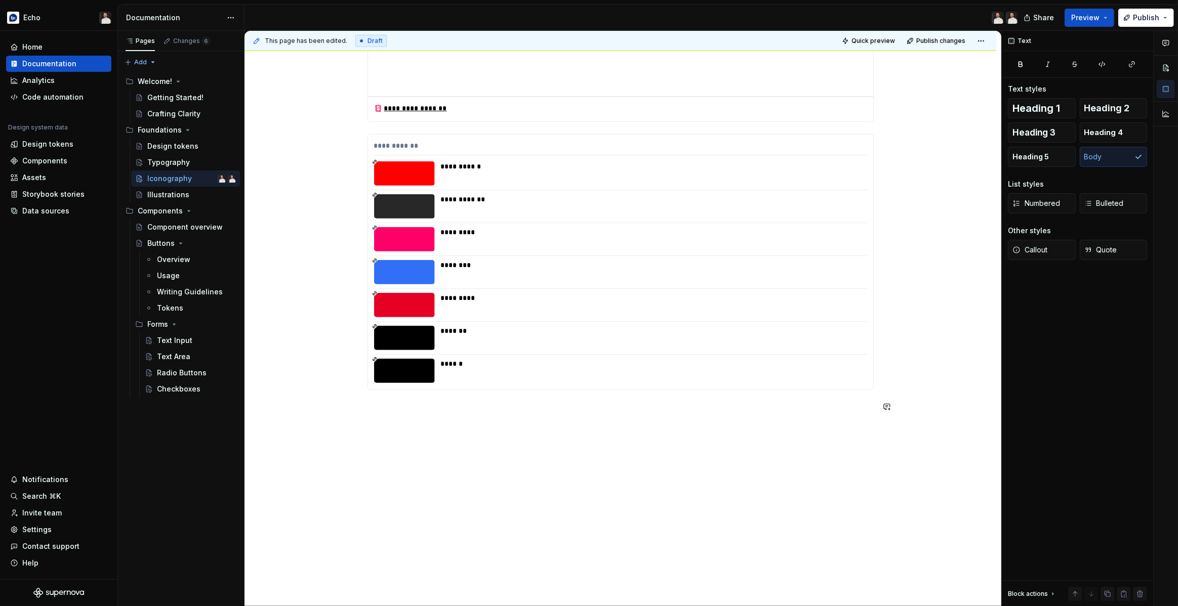
click at [445, 409] on p at bounding box center [620, 408] width 506 height 12
drag, startPoint x: 1045, startPoint y: 130, endPoint x: 940, endPoint y: 164, distance: 110.6
click at [1045, 130] on span "Heading 3" at bounding box center [1033, 133] width 43 height 10
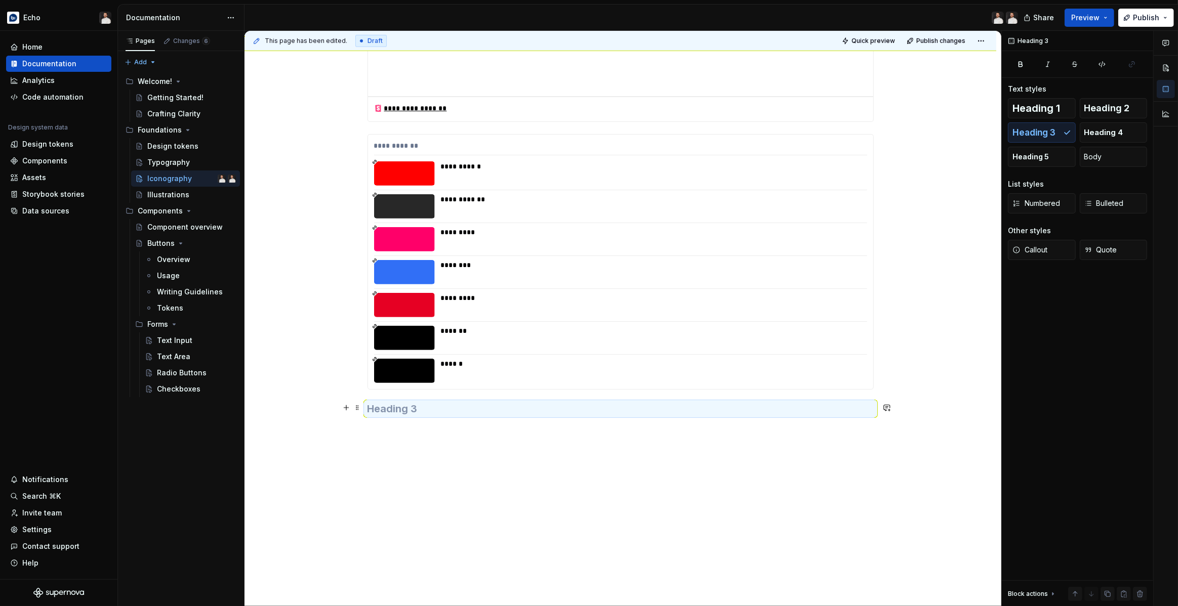
click at [395, 412] on h3 at bounding box center [620, 409] width 506 height 14
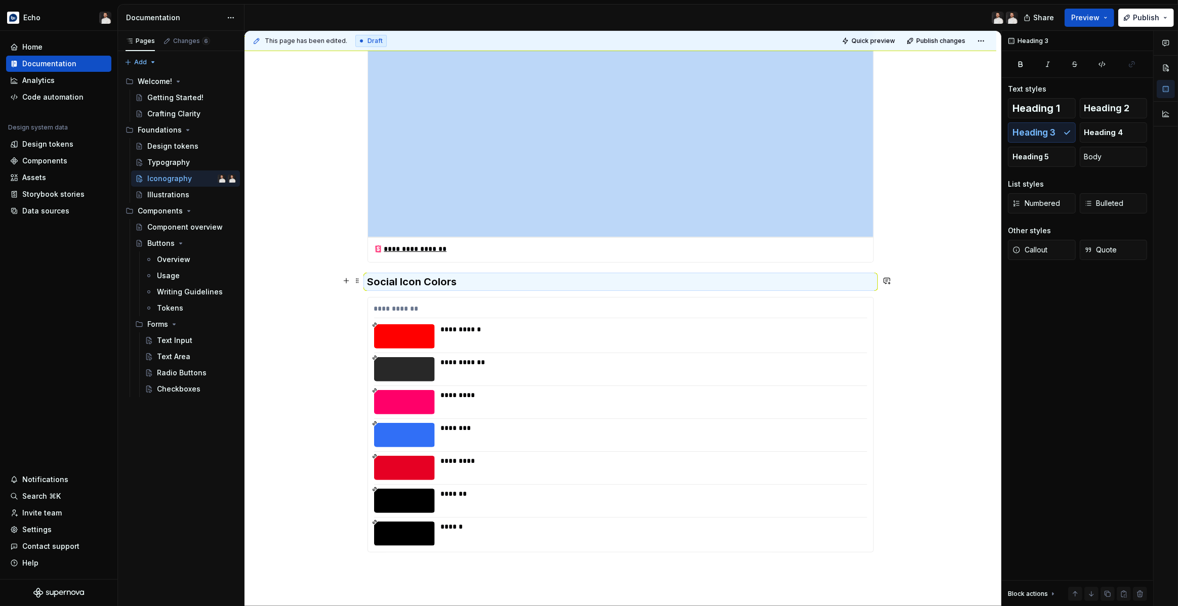
scroll to position [797, 0]
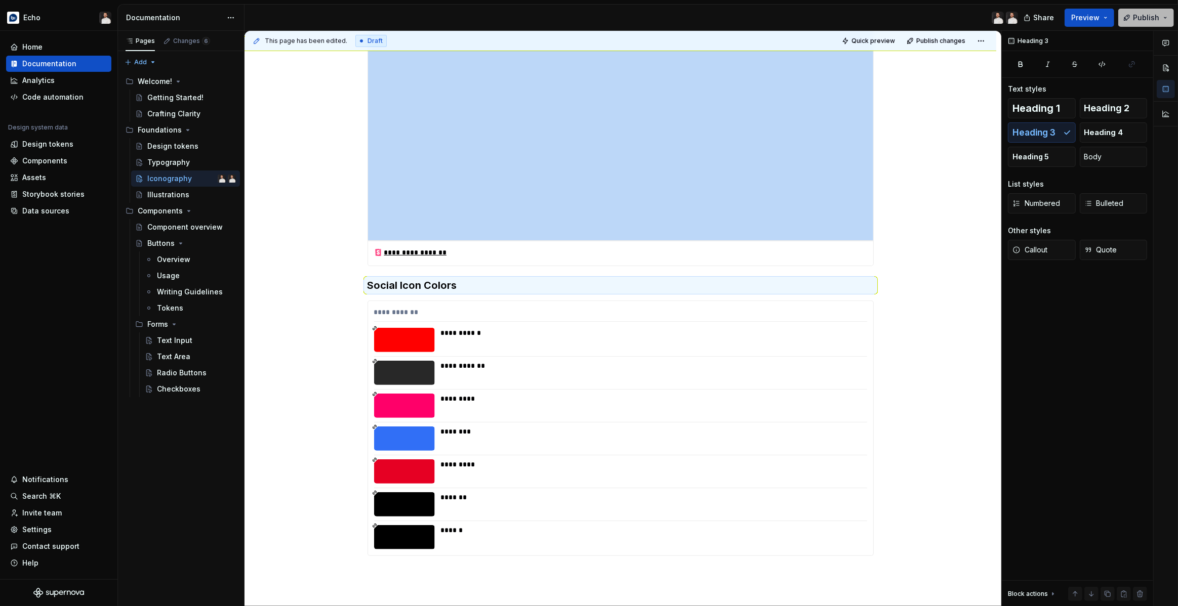
click at [1122, 19] on button "Publish" at bounding box center [1146, 18] width 56 height 18
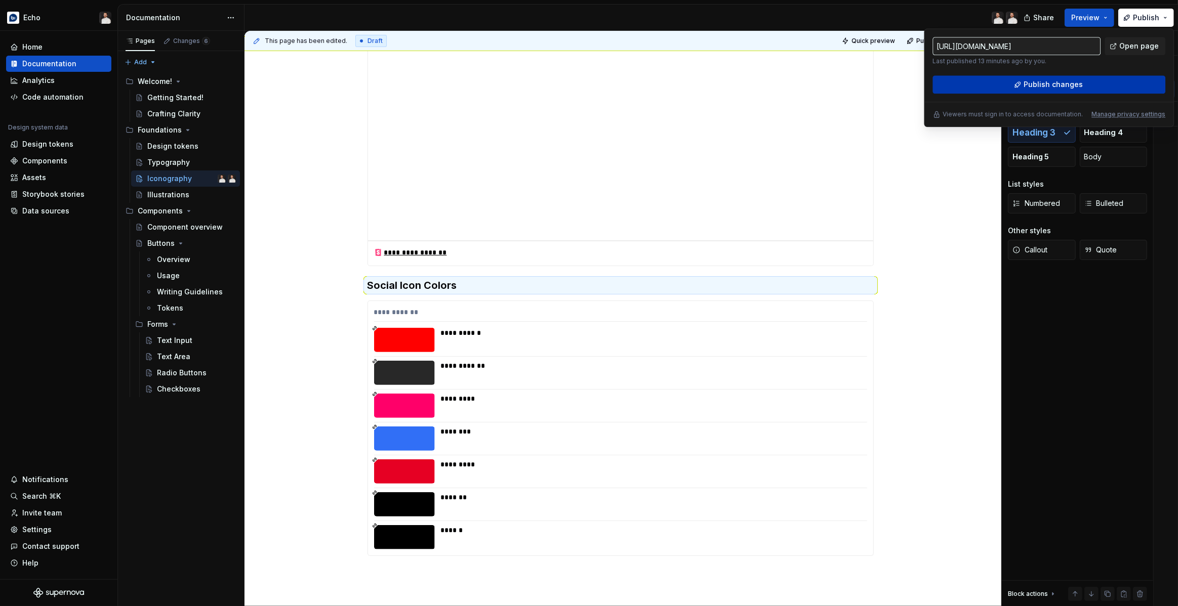
click at [1057, 87] on span "Publish changes" at bounding box center [1052, 84] width 59 height 10
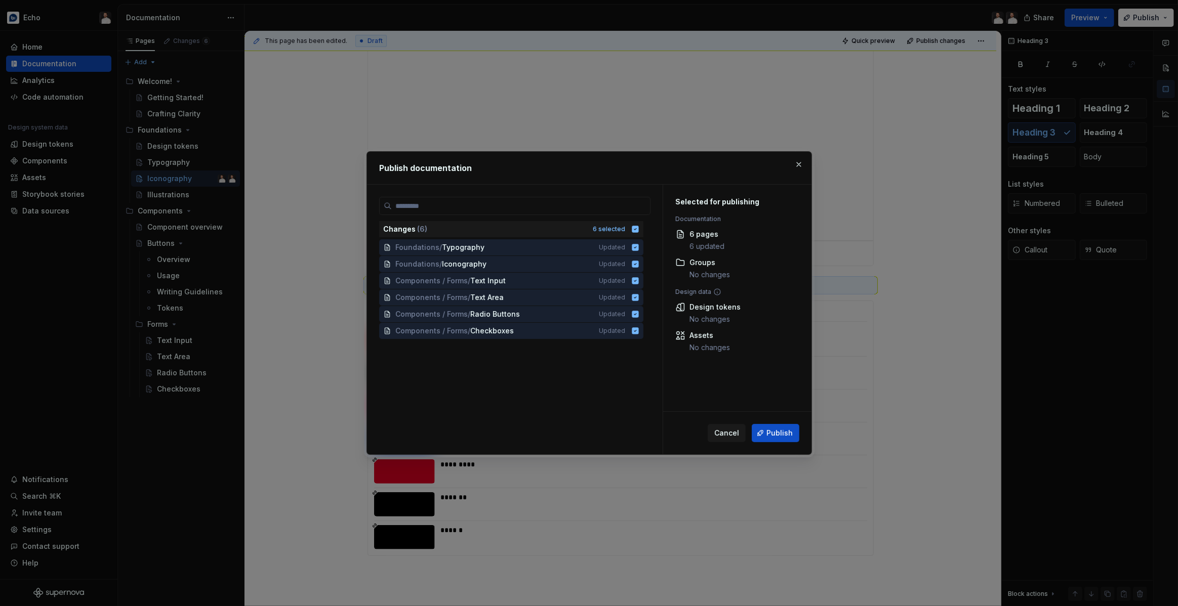
drag, startPoint x: 776, startPoint y: 431, endPoint x: 830, endPoint y: 430, distance: 53.2
click at [777, 431] on span "Publish" at bounding box center [779, 433] width 26 height 10
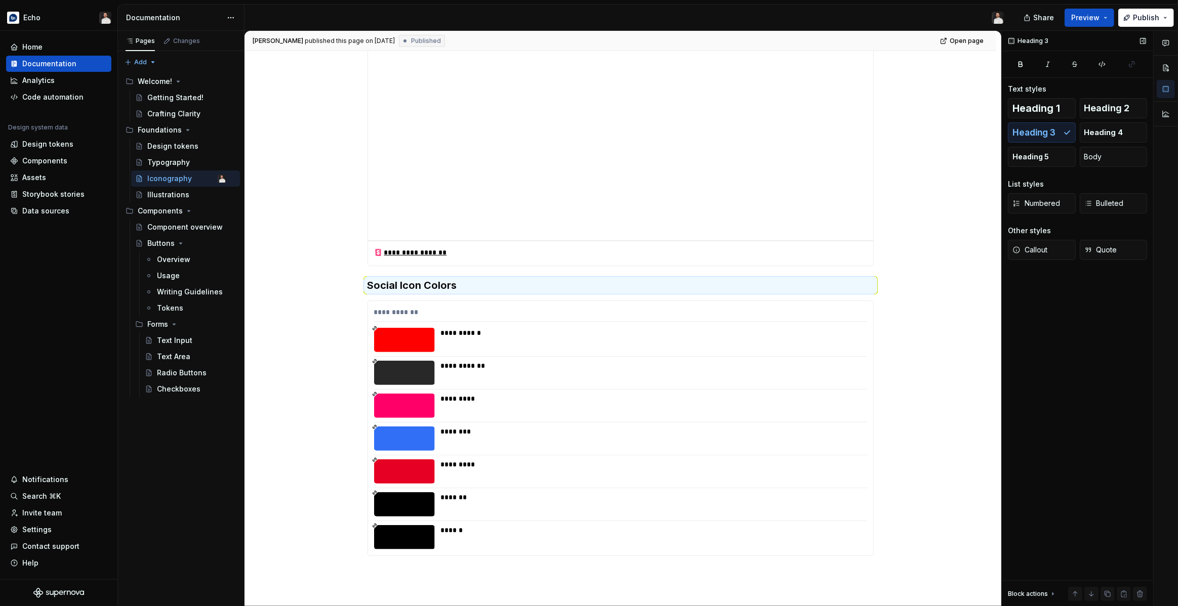
type textarea "*"
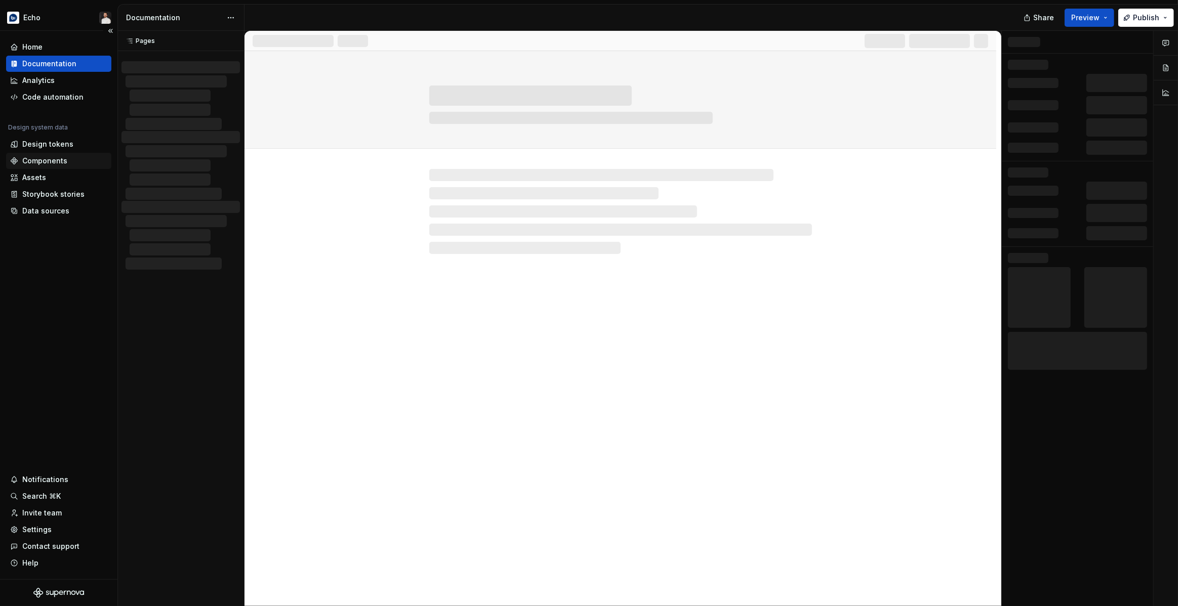
click at [61, 159] on div "Components" at bounding box center [44, 161] width 45 height 10
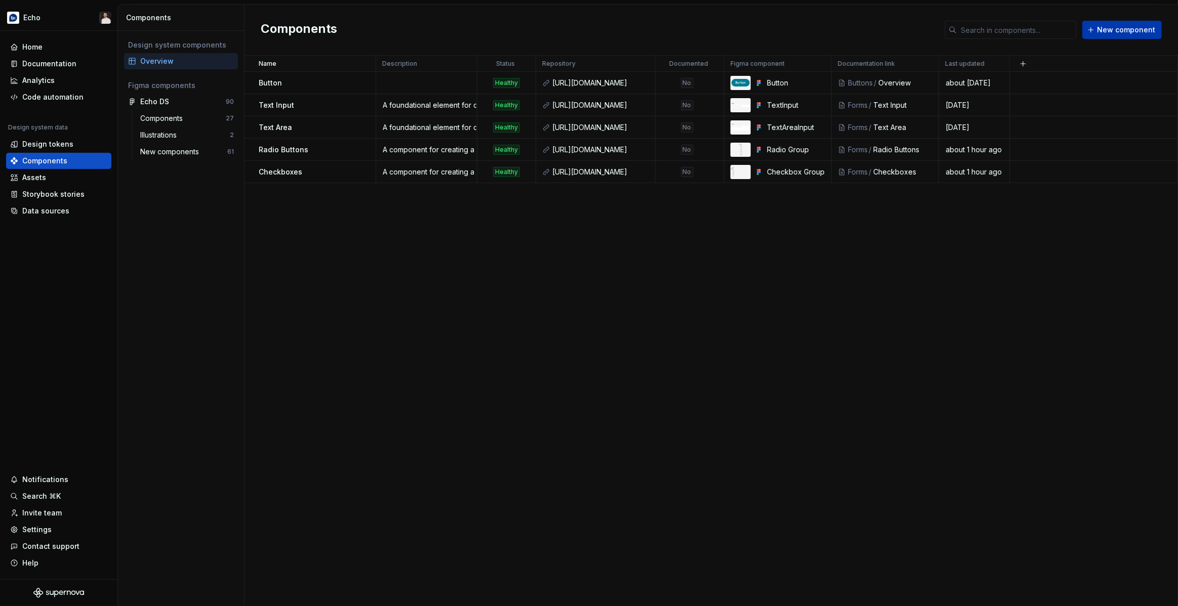
click at [1140, 30] on span "New component" at bounding box center [1126, 30] width 58 height 10
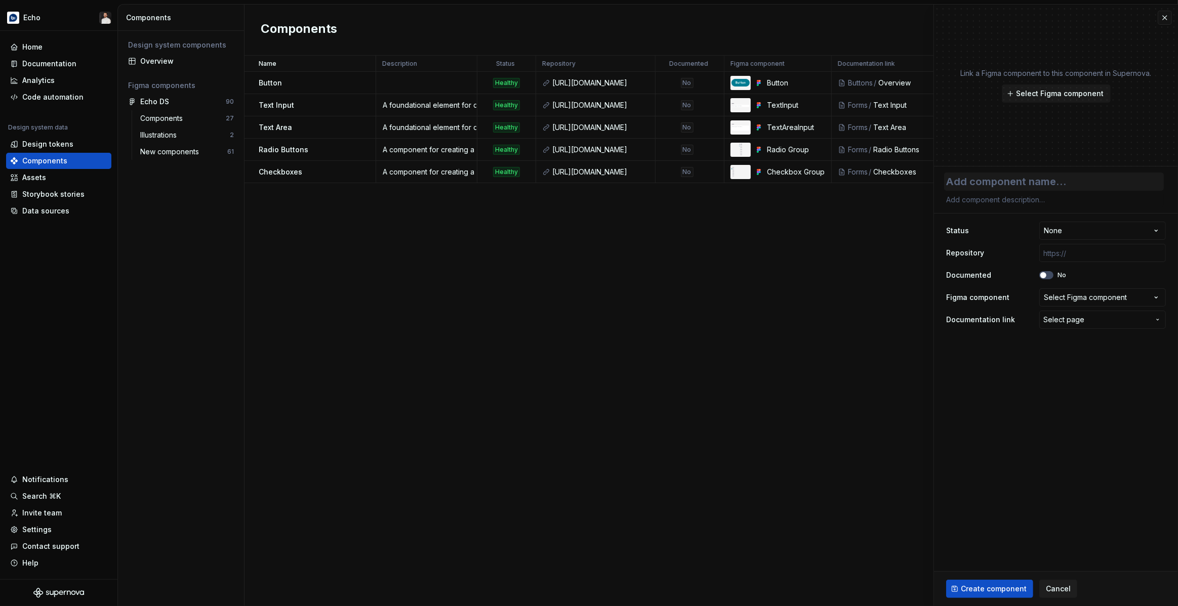
type textarea "*"
type textarea "I"
type textarea "*"
type textarea "Ico"
type textarea "*"
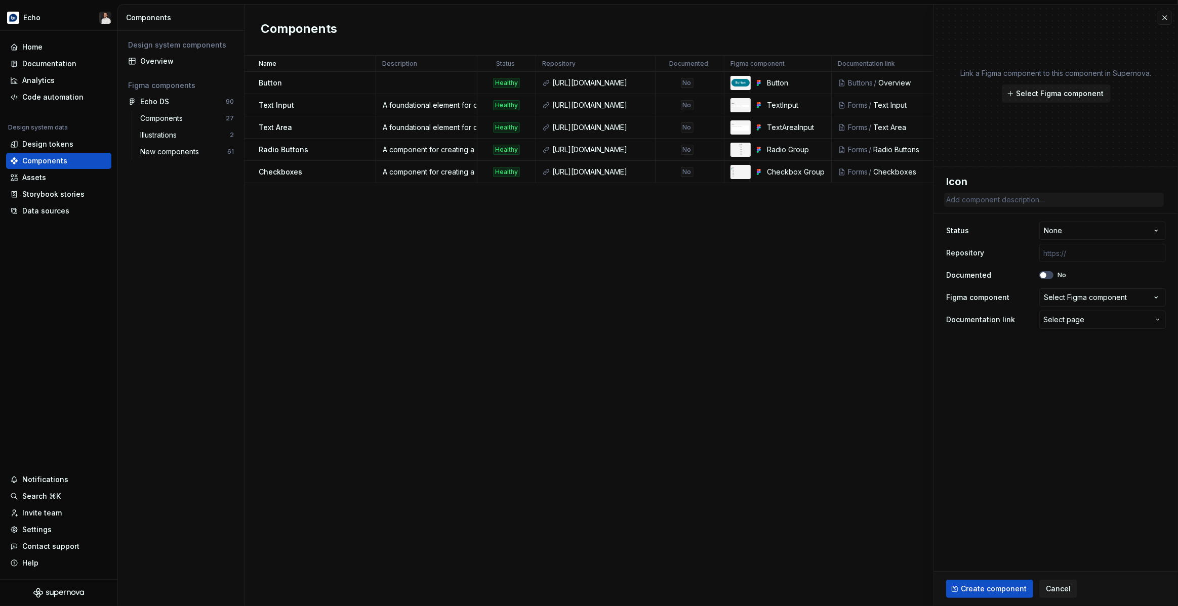
type textarea "Icon"
click at [1009, 197] on textarea at bounding box center [1054, 200] width 220 height 14
paste textarea "A component for rendering SVG icons."
type textarea "*"
type textarea "A component for rendering SVG icons."
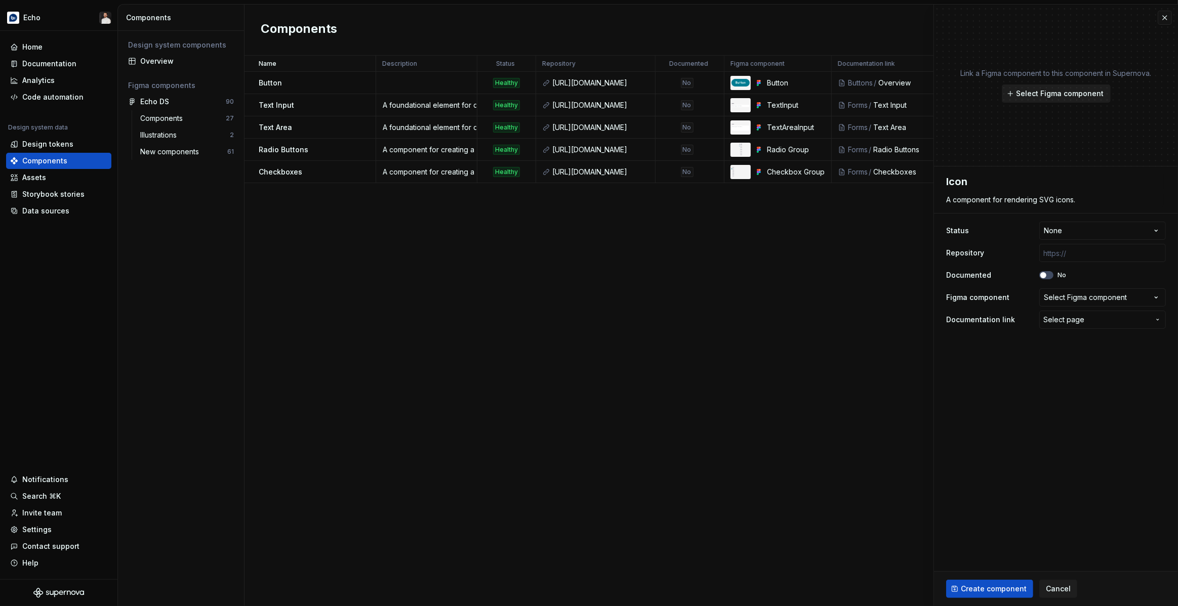
click at [1044, 91] on span "Select Figma component" at bounding box center [1060, 94] width 88 height 10
type textarea "*"
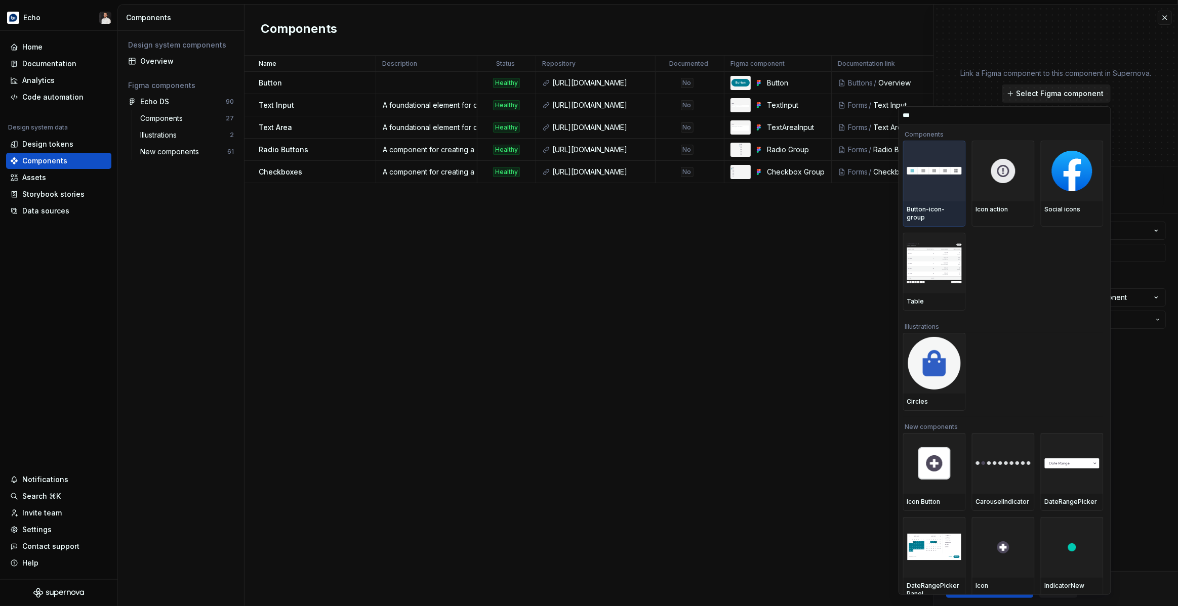
type input "****"
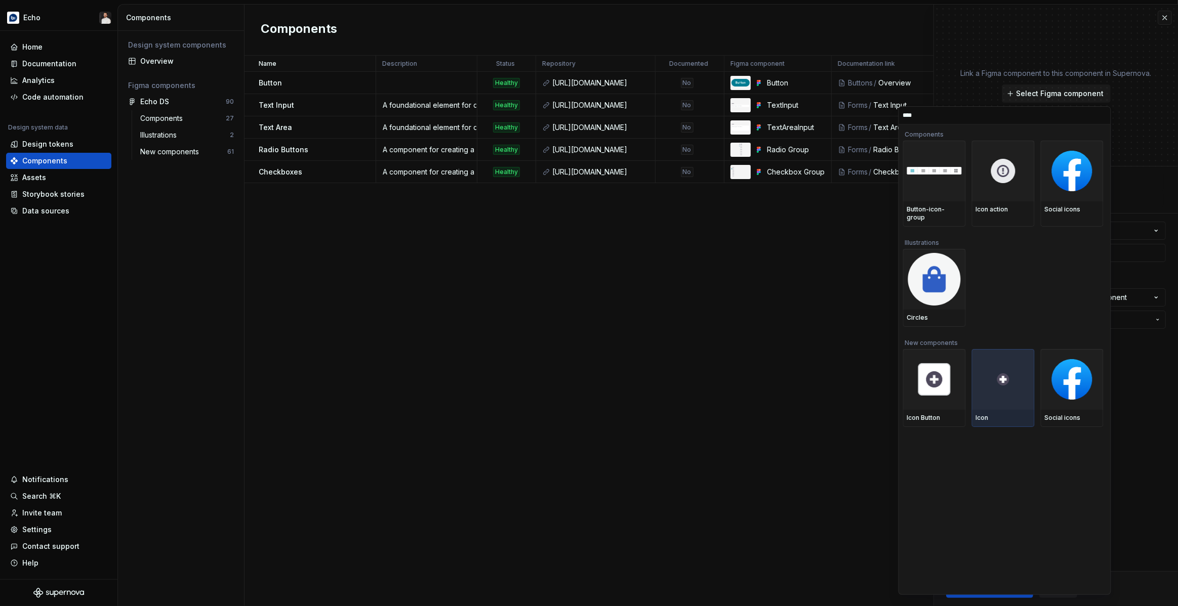
click at [994, 349] on div at bounding box center [1003, 379] width 63 height 61
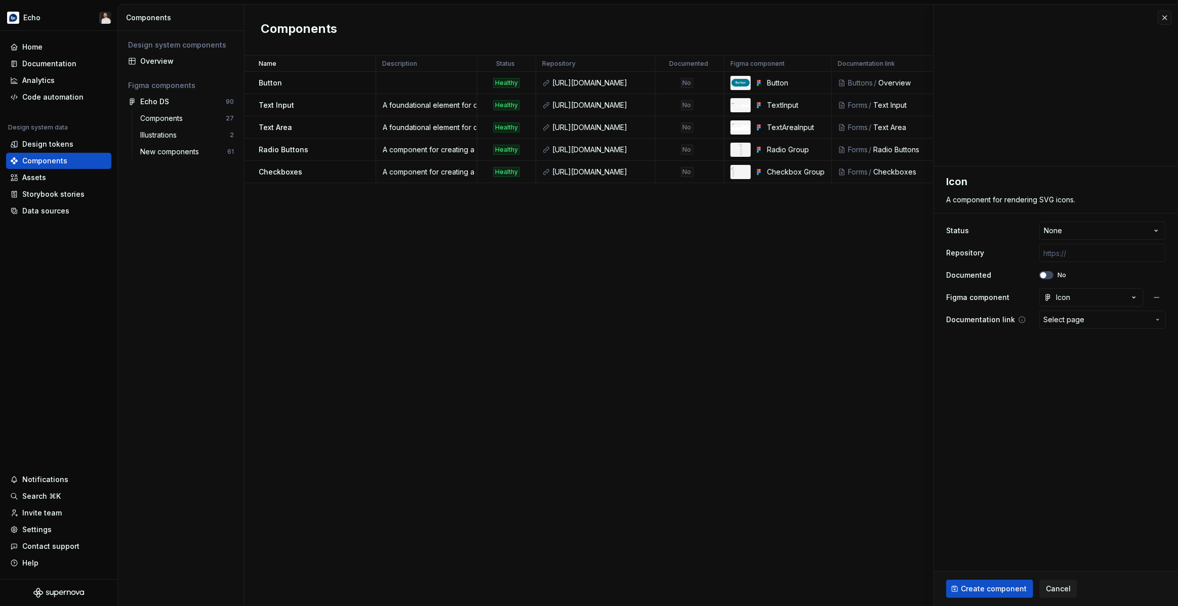
click at [1078, 319] on span "Select page" at bounding box center [1063, 320] width 41 height 10
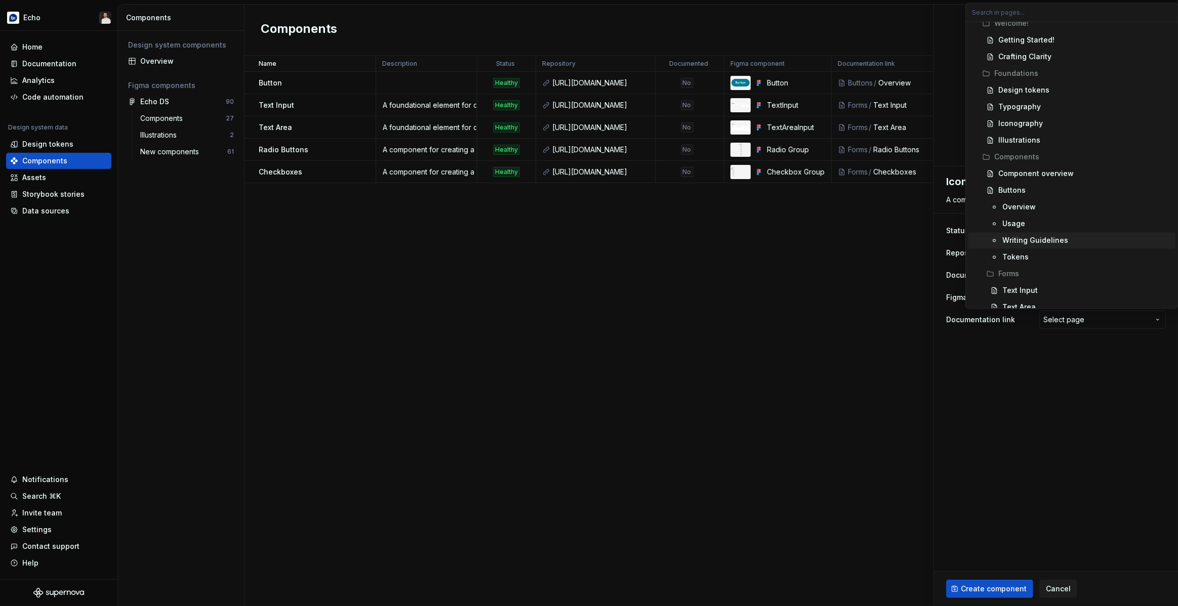
scroll to position [32, 0]
click at [1031, 116] on div "Iconography" at bounding box center [1020, 116] width 45 height 10
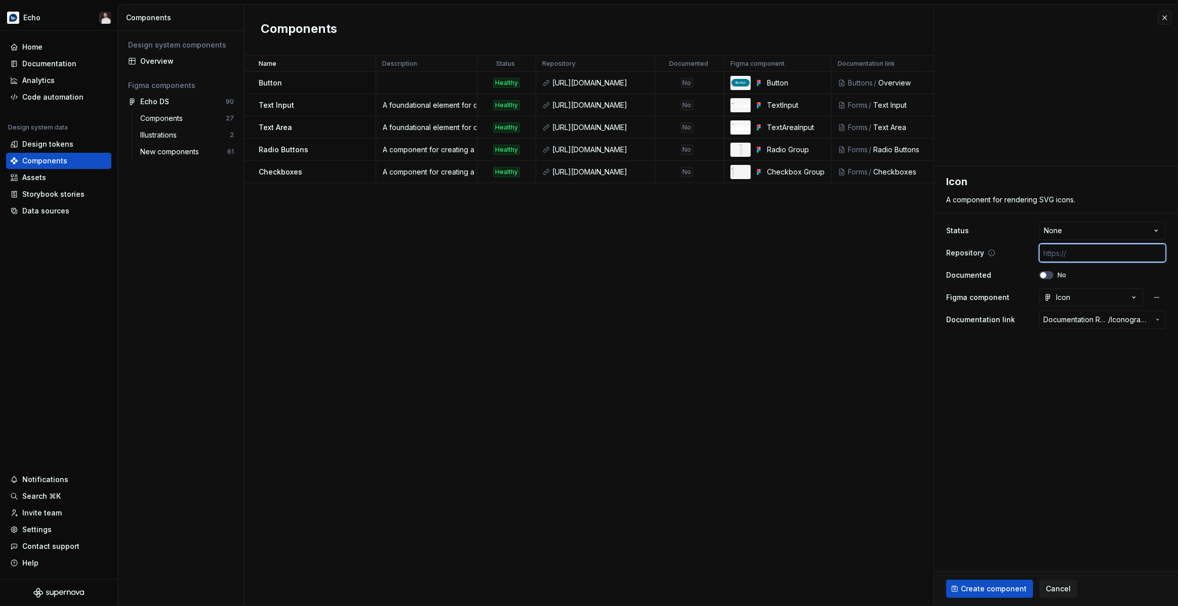
click at [1086, 251] on input "text" at bounding box center [1102, 253] width 127 height 18
paste input "[URL][DOMAIN_NAME]"
type textarea "*"
type input "[URL][DOMAIN_NAME]"
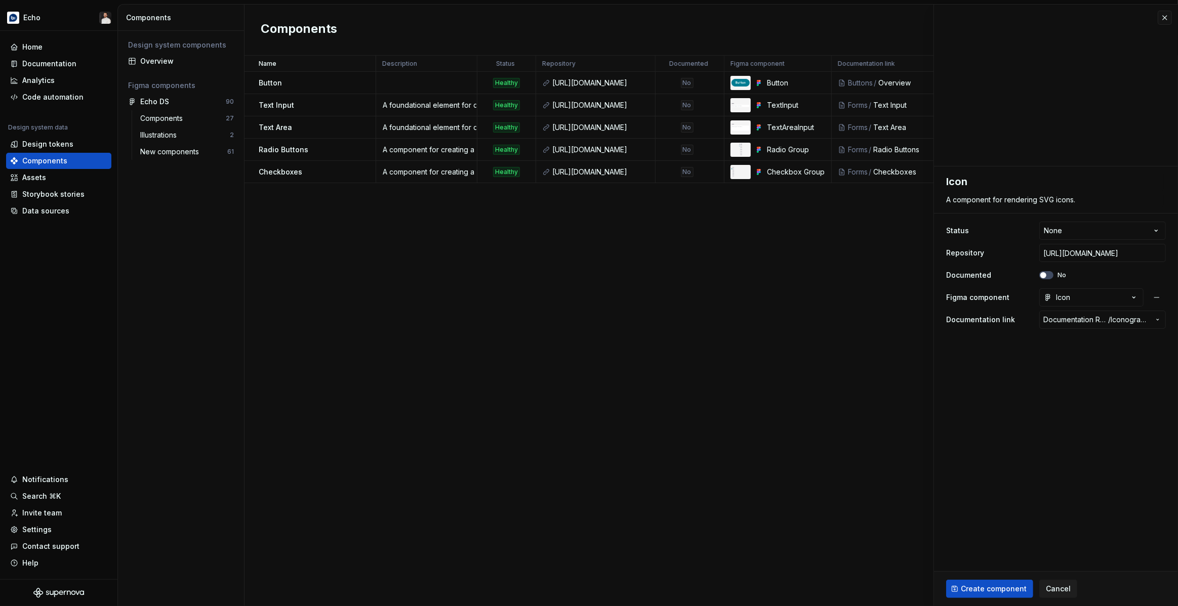
click at [1031, 415] on fieldset "**********" at bounding box center [1056, 387] width 244 height 440
click at [984, 584] on span "Create component" at bounding box center [994, 589] width 66 height 10
type textarea "*"
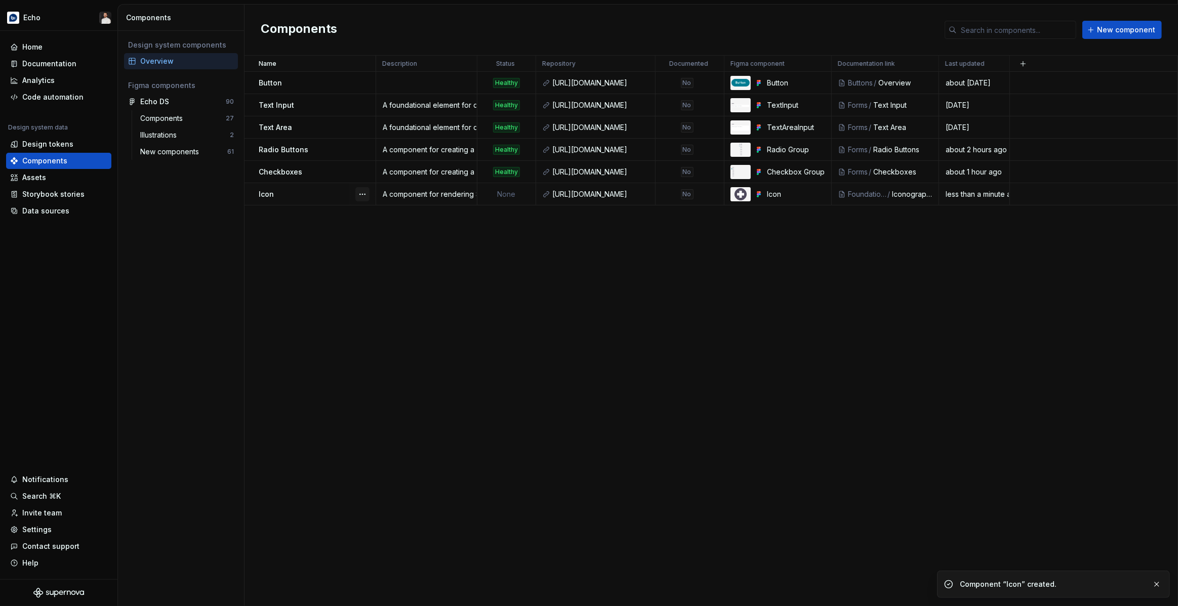
click at [362, 194] on button "button" at bounding box center [362, 194] width 14 height 14
click at [377, 213] on div "Open component detail" at bounding box center [416, 214] width 84 height 10
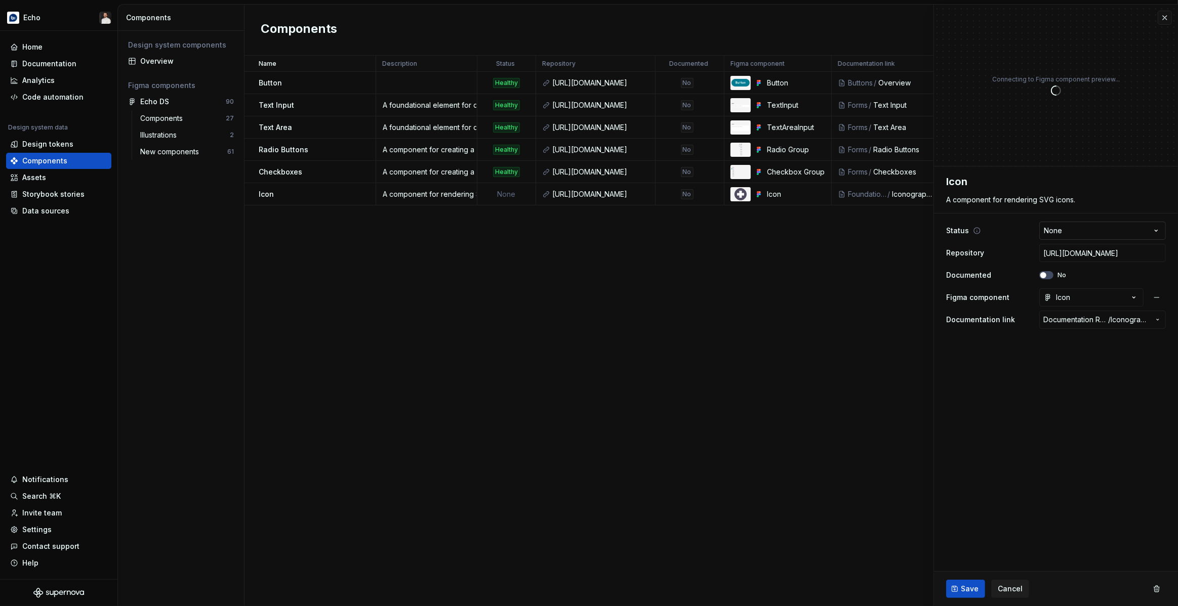
click at [1055, 229] on html "Echo Home Documentation Analytics Code automation Design system data Design tok…" at bounding box center [589, 303] width 1178 height 606
type textarea "*"
select select "**********"
click at [973, 585] on span "Save" at bounding box center [970, 589] width 18 height 10
type textarea "*"
